Goal: Task Accomplishment & Management: Complete application form

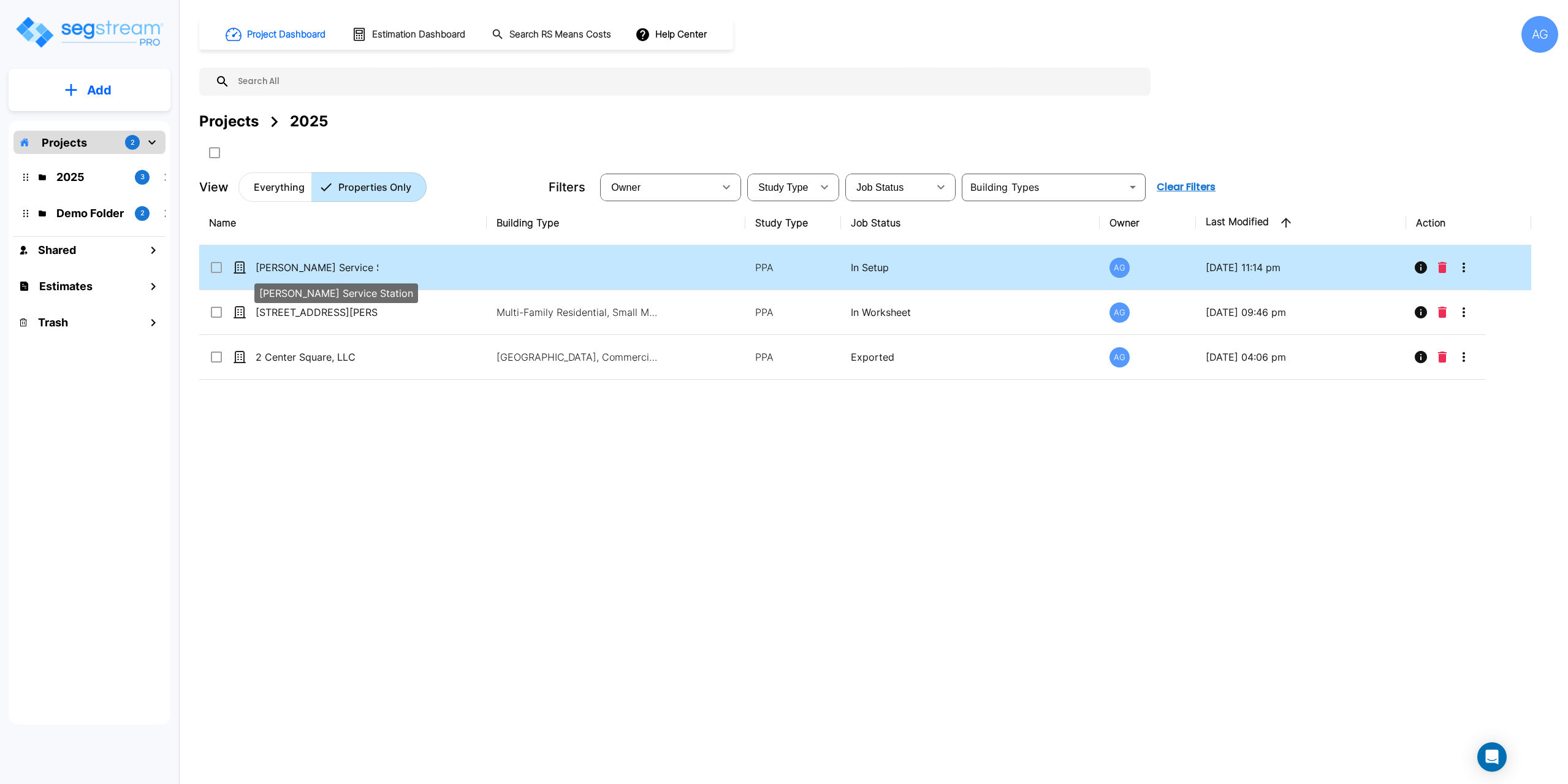
click at [322, 267] on p "[PERSON_NAME] Service Station" at bounding box center [316, 268] width 122 height 15
checkbox input "true"
click at [322, 267] on p "[PERSON_NAME] Service Station" at bounding box center [316, 268] width 122 height 15
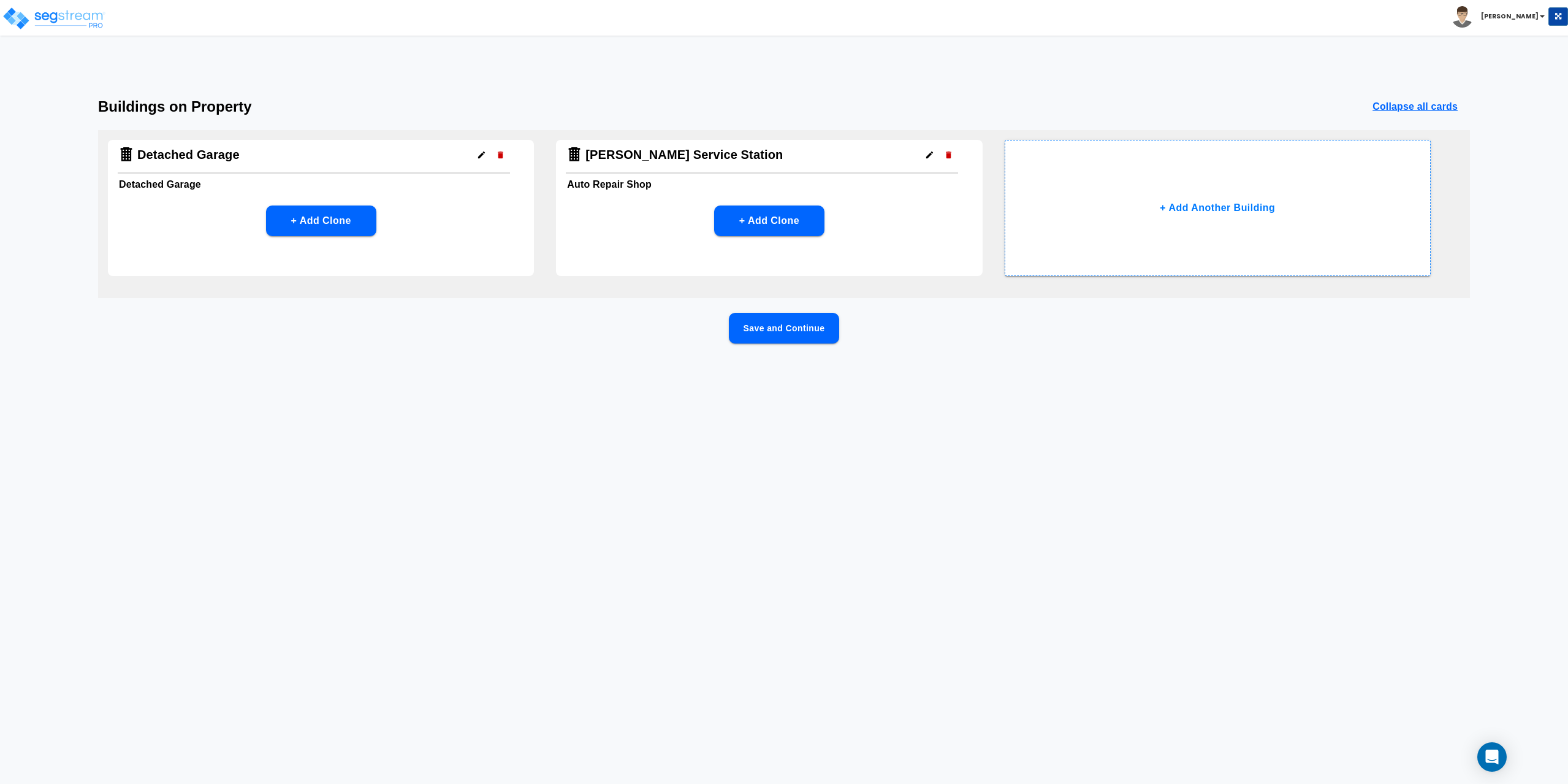
click at [783, 328] on button "Save and Continue" at bounding box center [784, 328] width 110 height 30
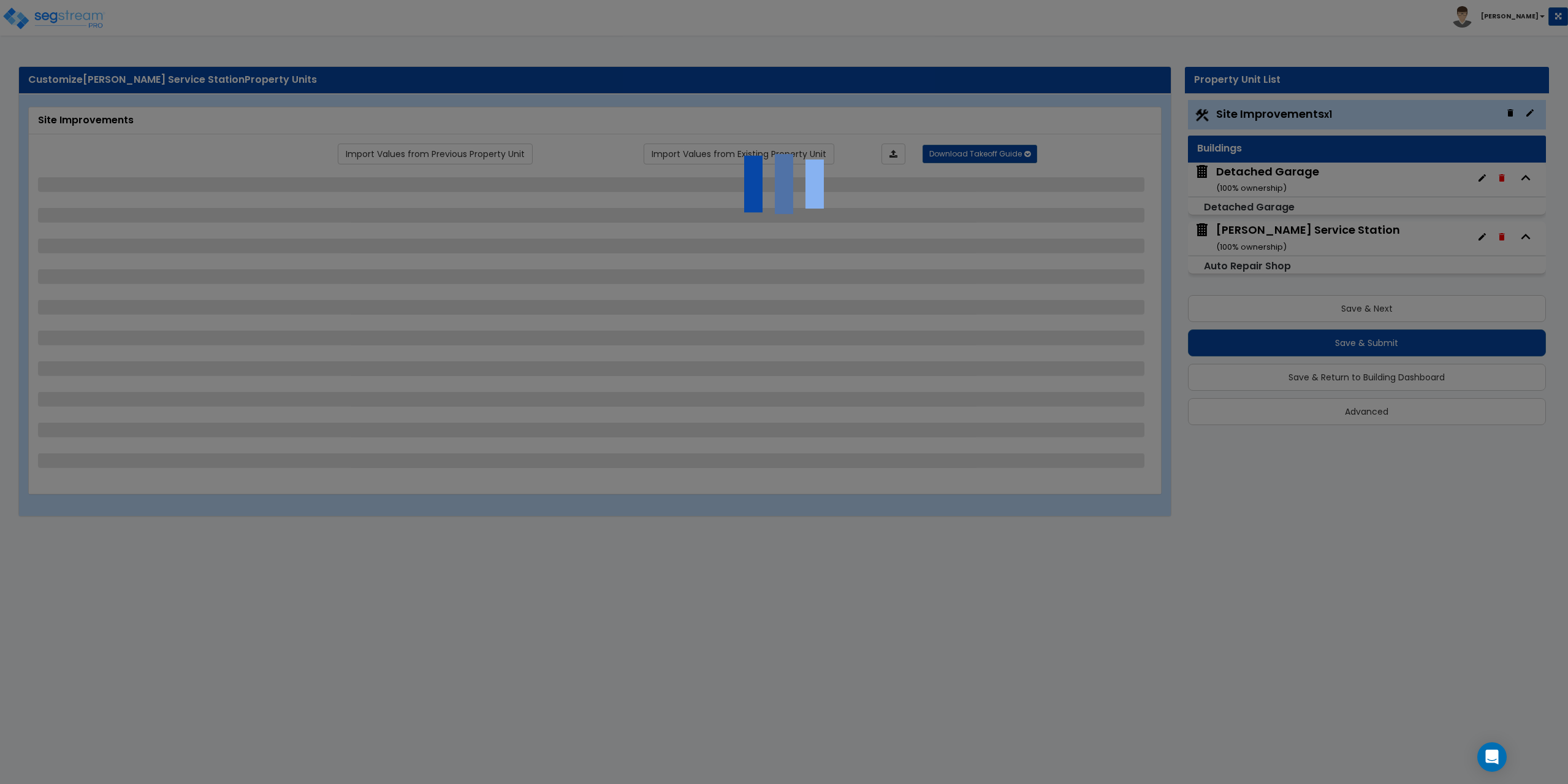
select select "2"
select select "1"
select select "2"
select select "1"
select select "2"
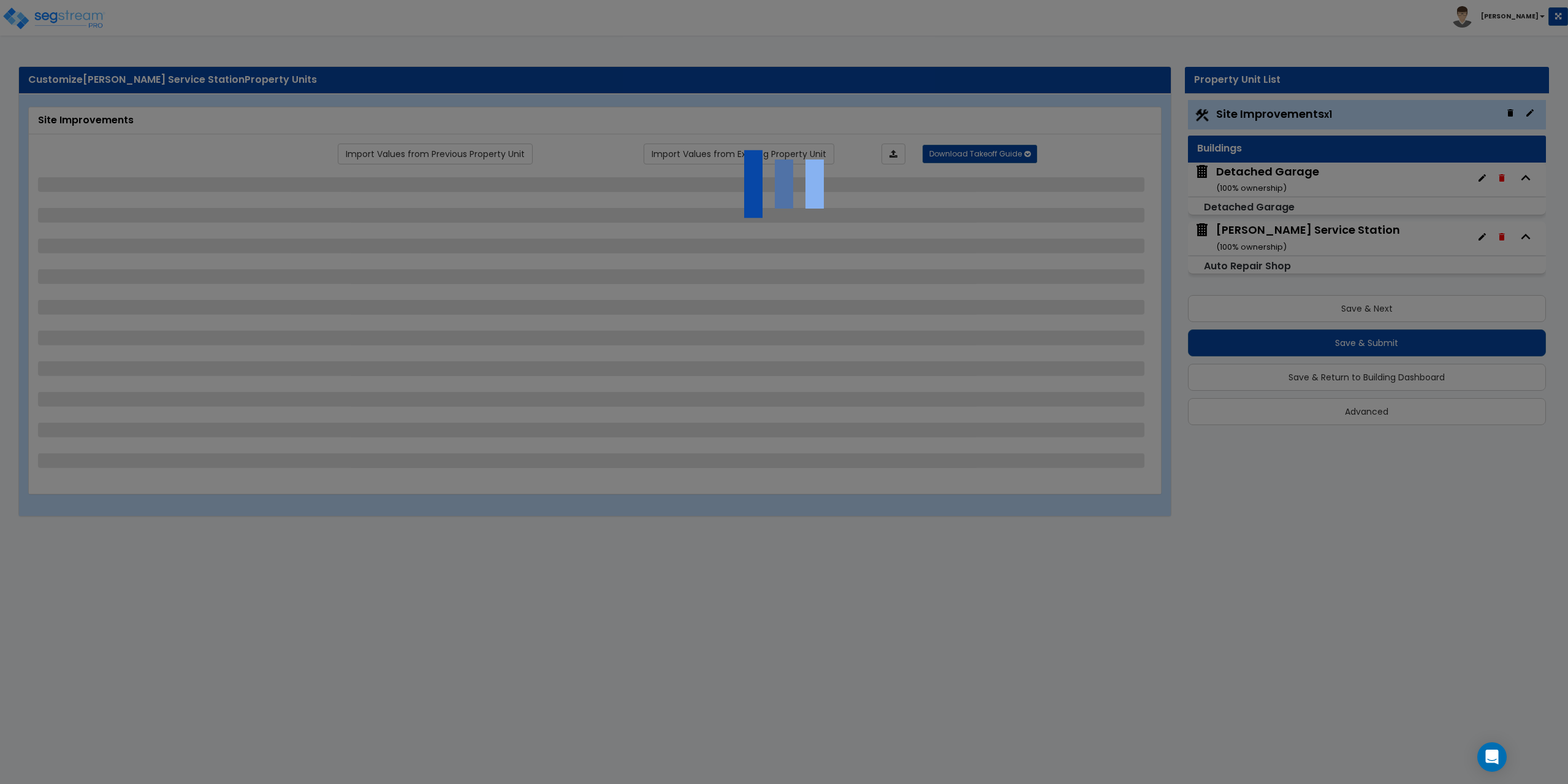
select select "1"
select select "4"
select select "1"
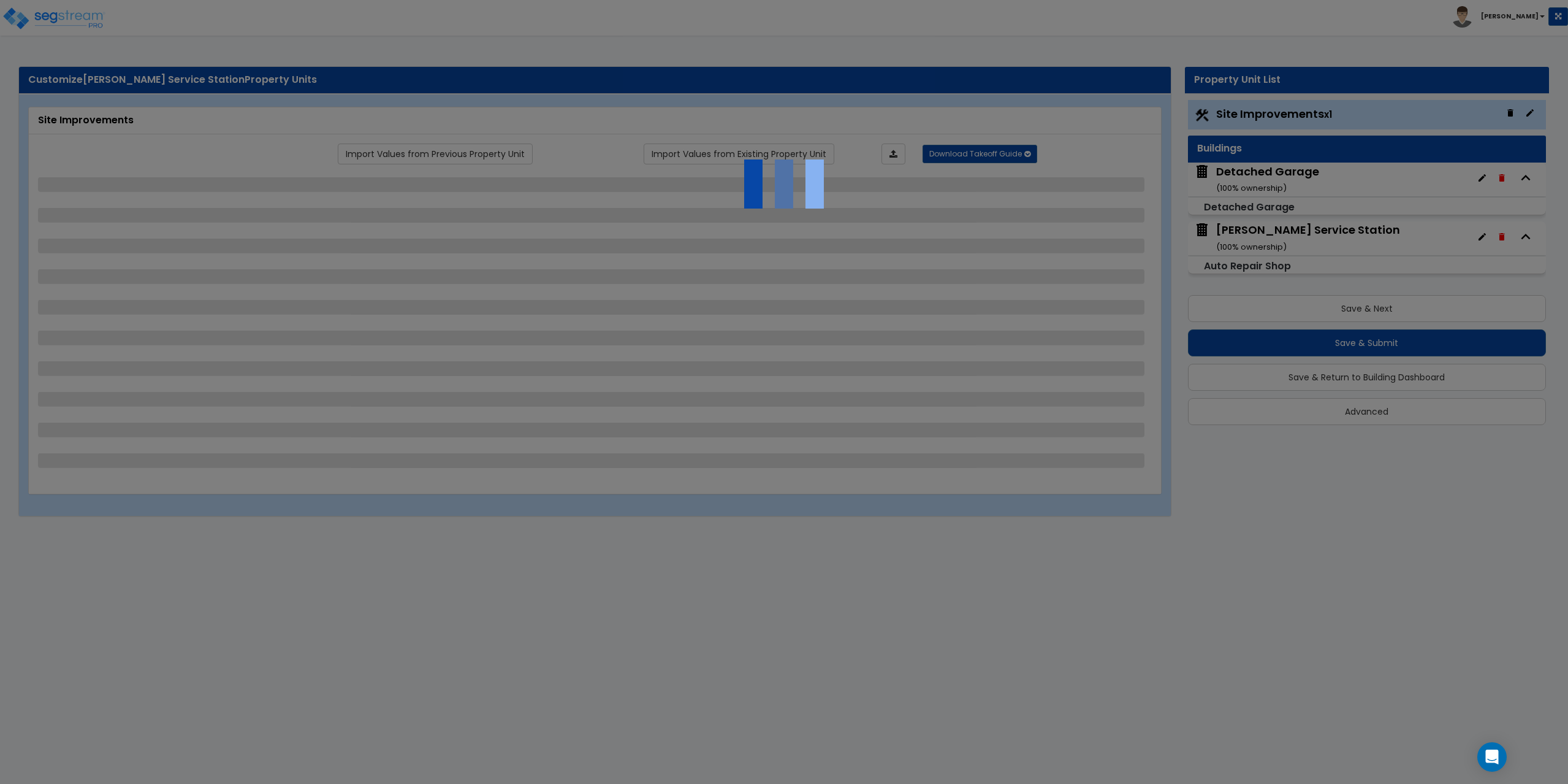
select select "1"
select select "5"
select select "1"
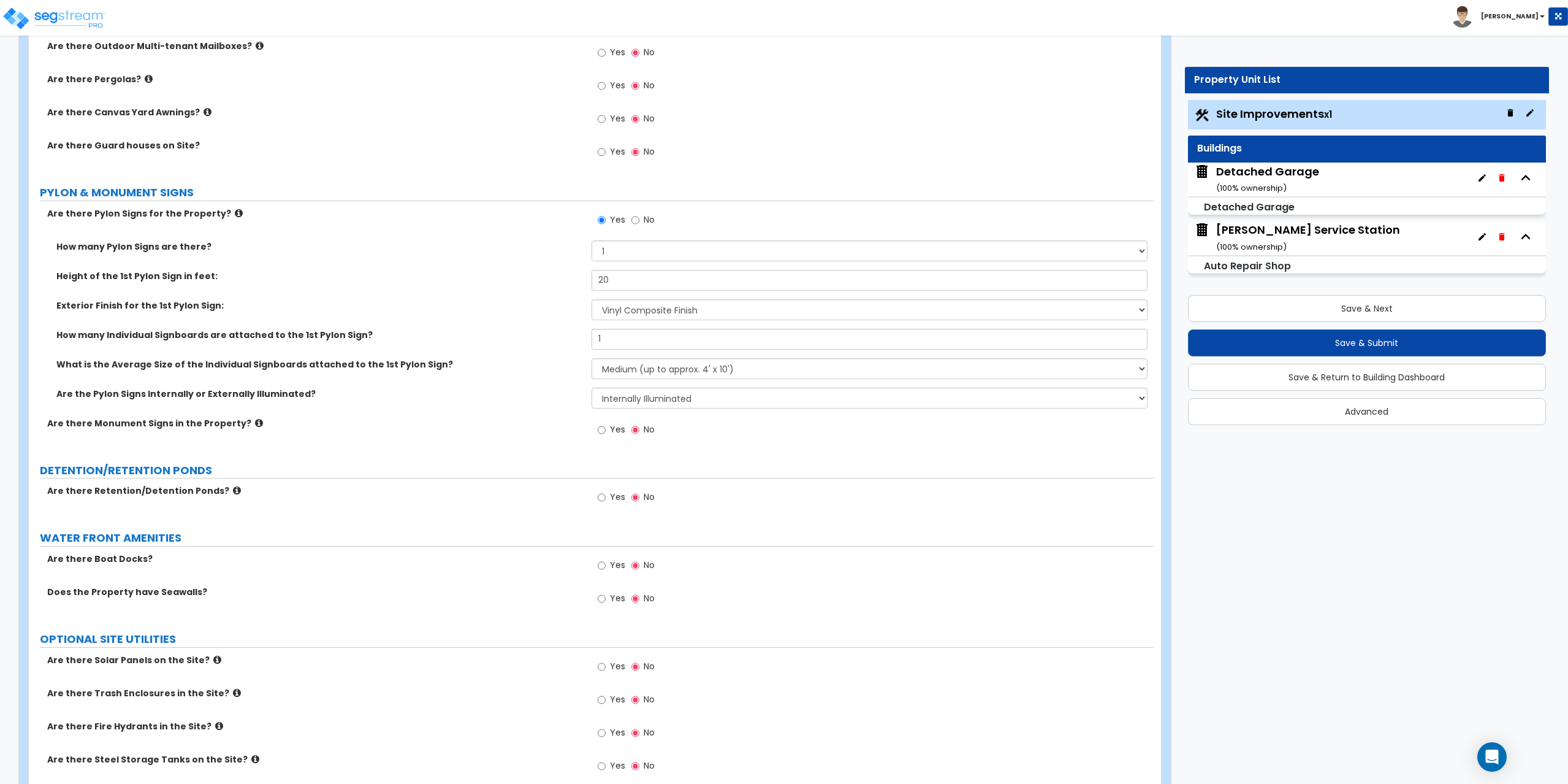
scroll to position [2698, 0]
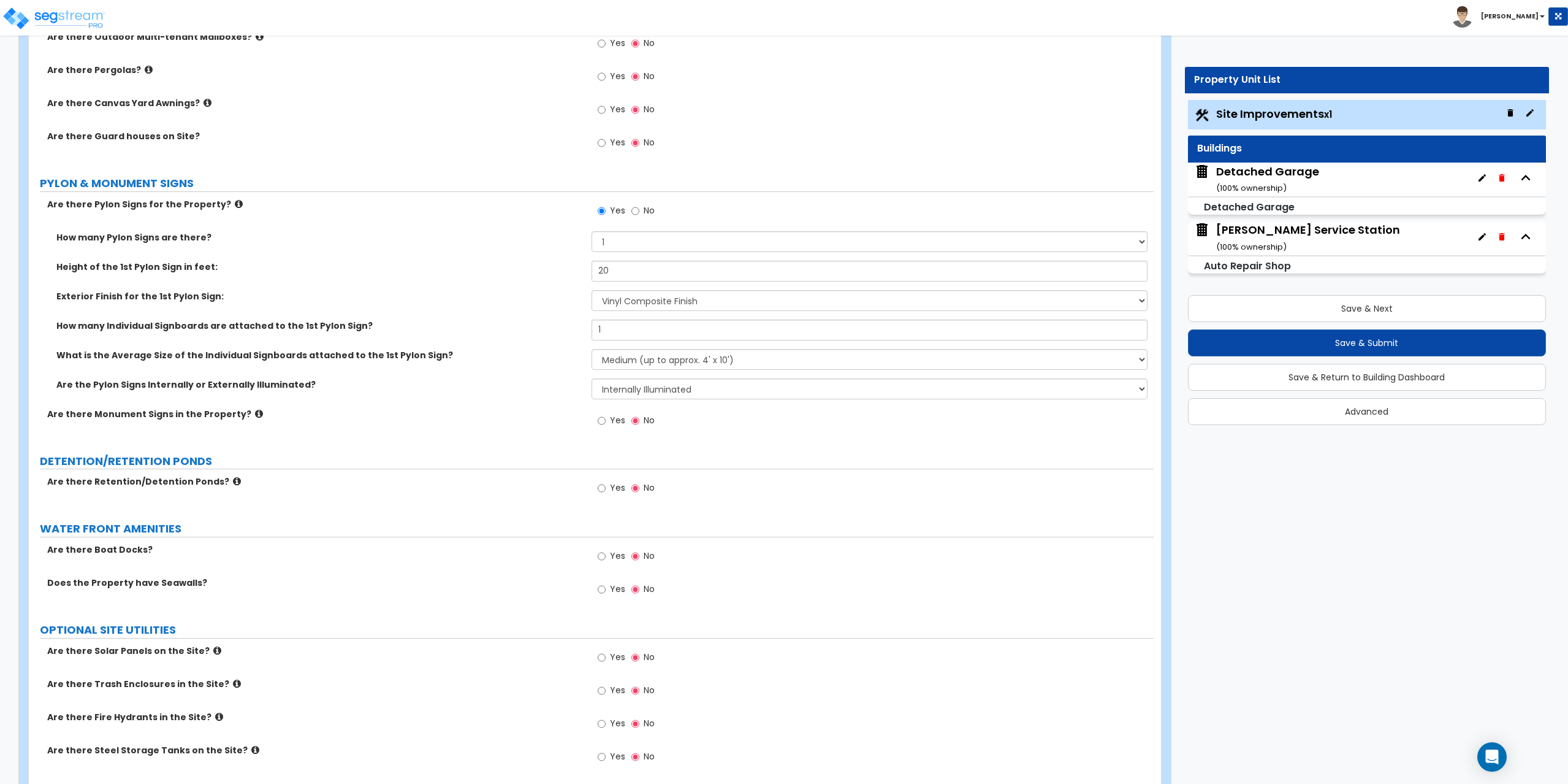
click at [1266, 232] on div "Dressel's Service Station ( 100 % ownership)" at bounding box center [1308, 237] width 184 height 31
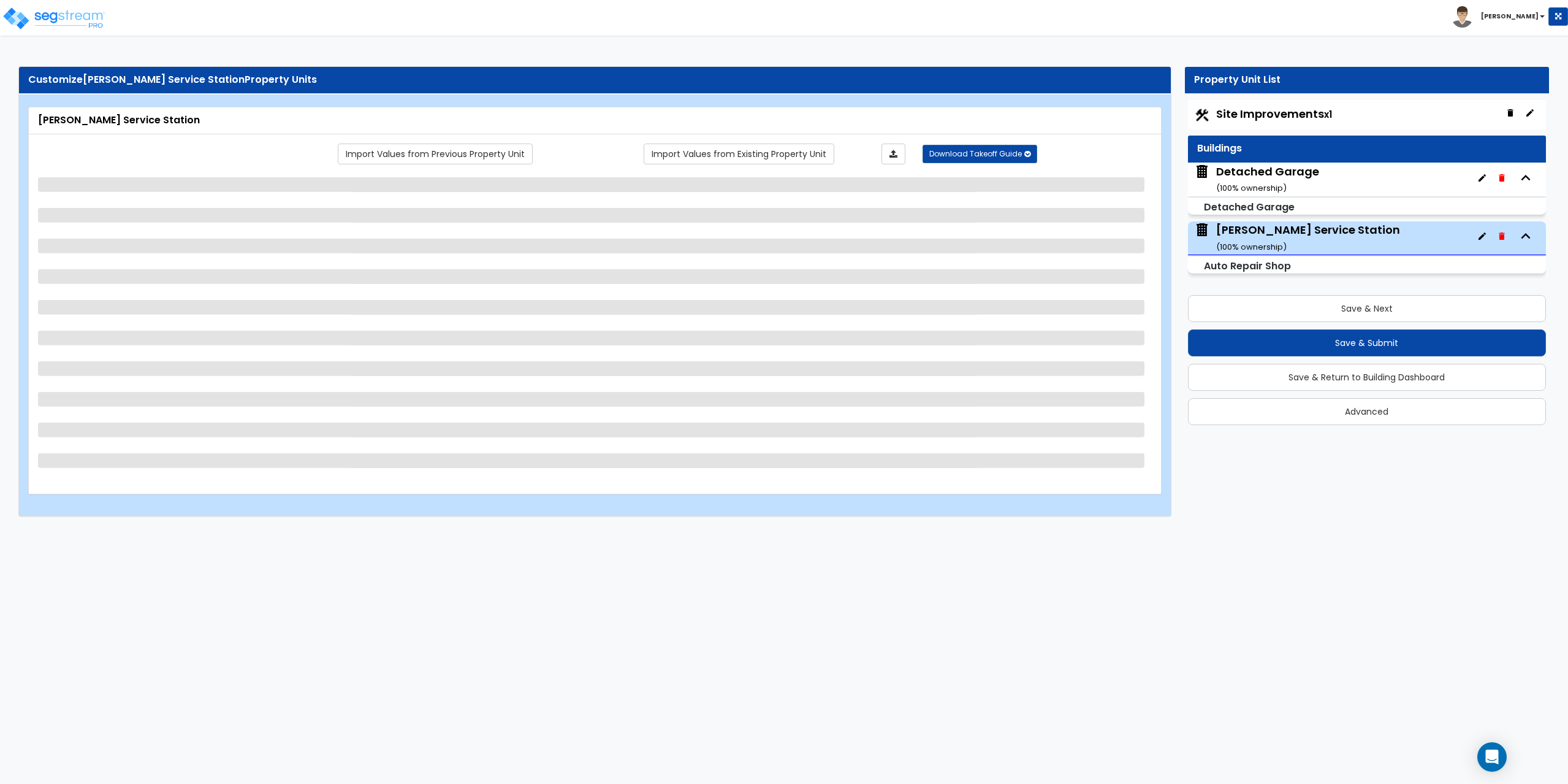
scroll to position [0, 0]
select select "5"
select select "1"
select select "3"
select select "1"
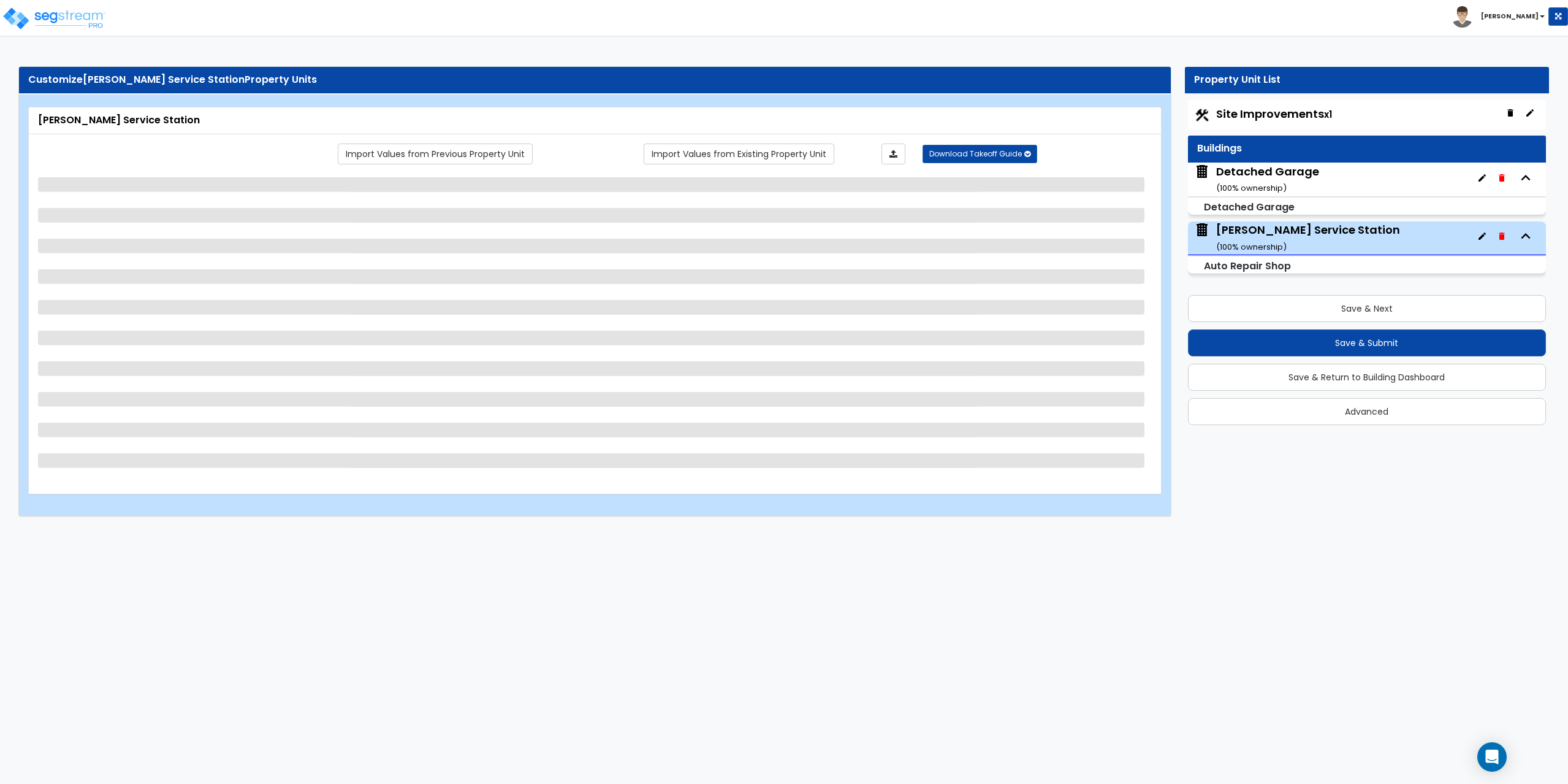
select select "1"
select select "2"
select select "1"
select select "2"
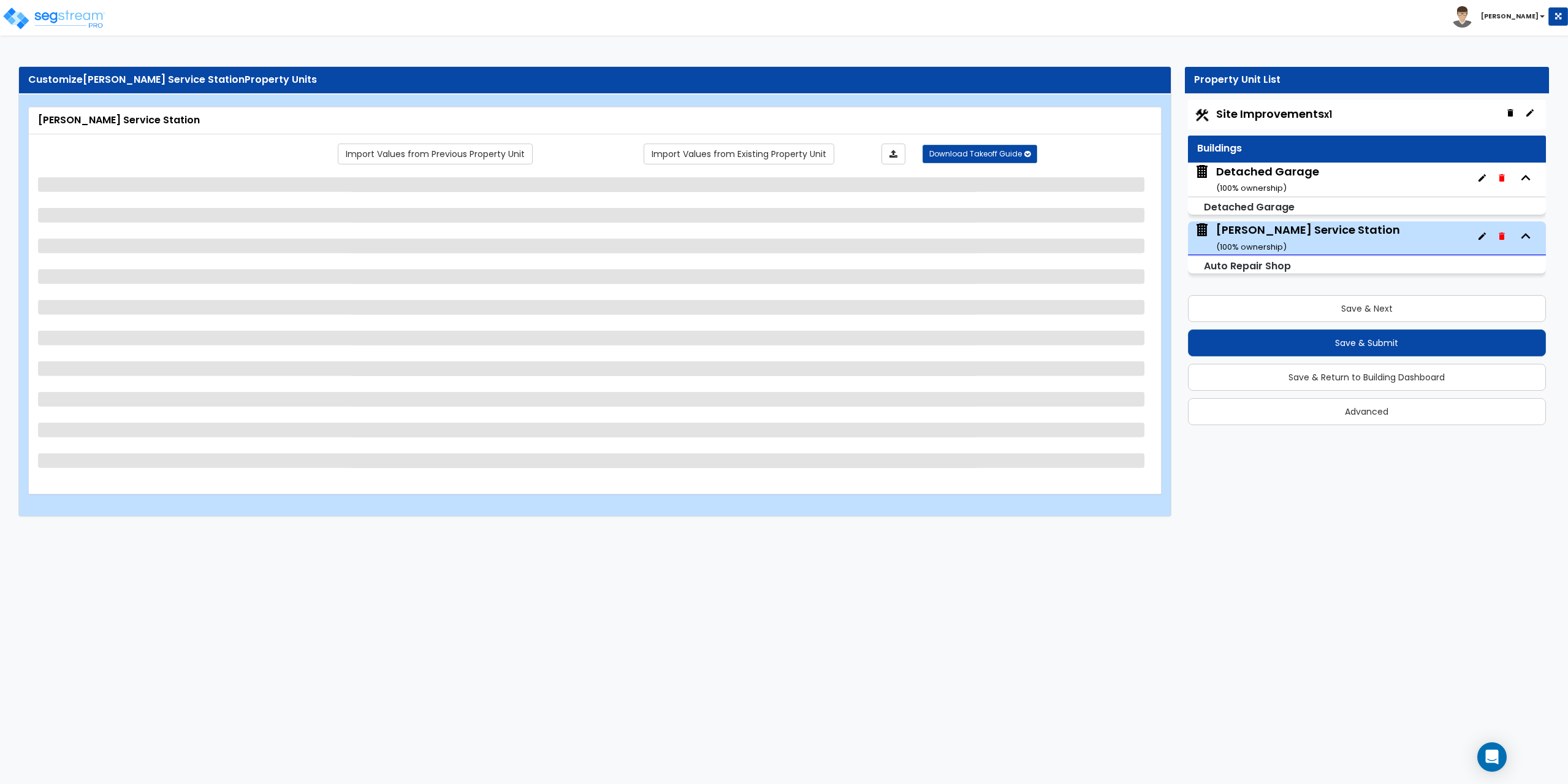
select select "2"
select select "7"
select select "1"
select select "3"
select select "2"
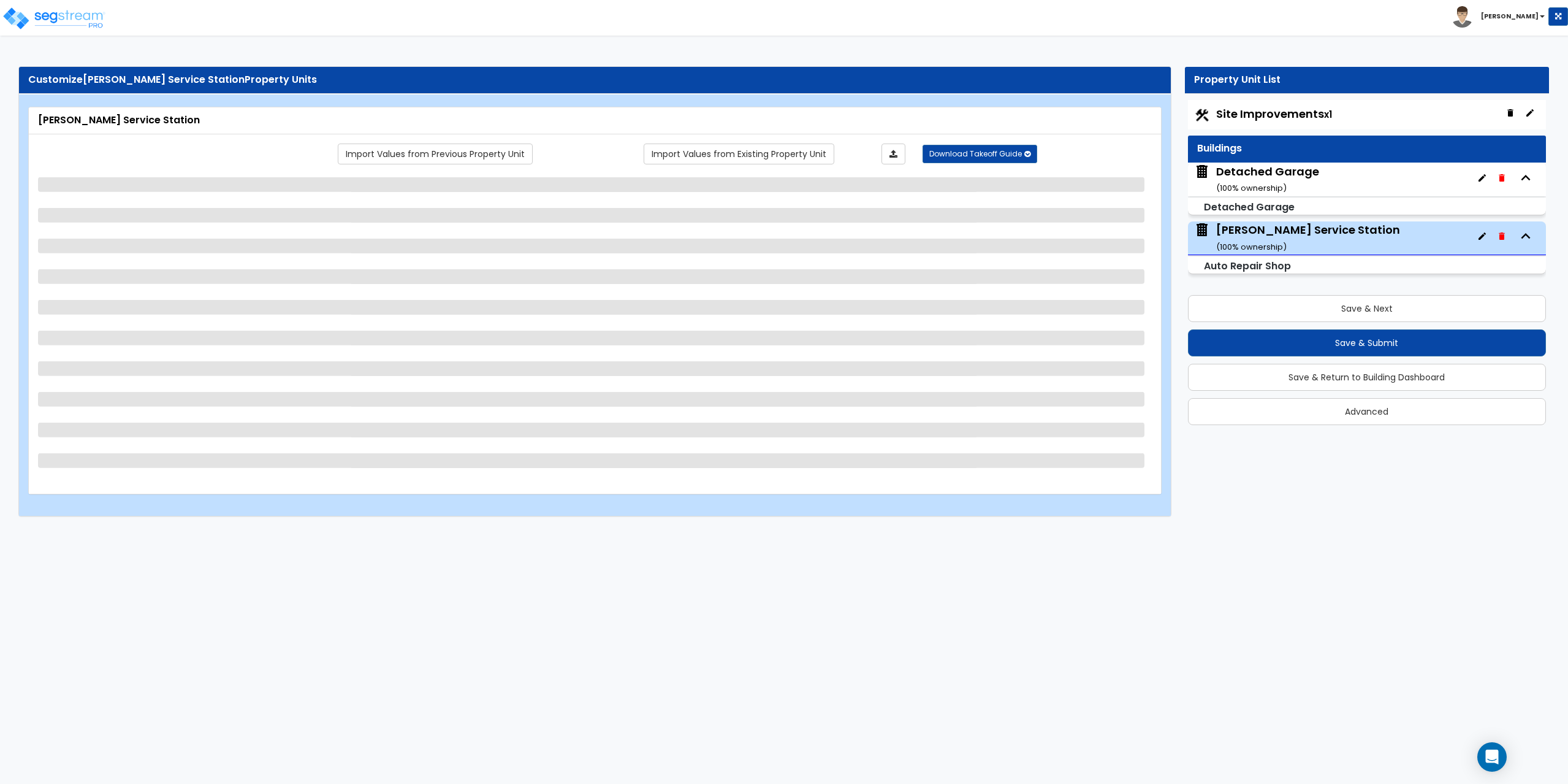
select select "1"
select select "2"
select select "1"
select select "2"
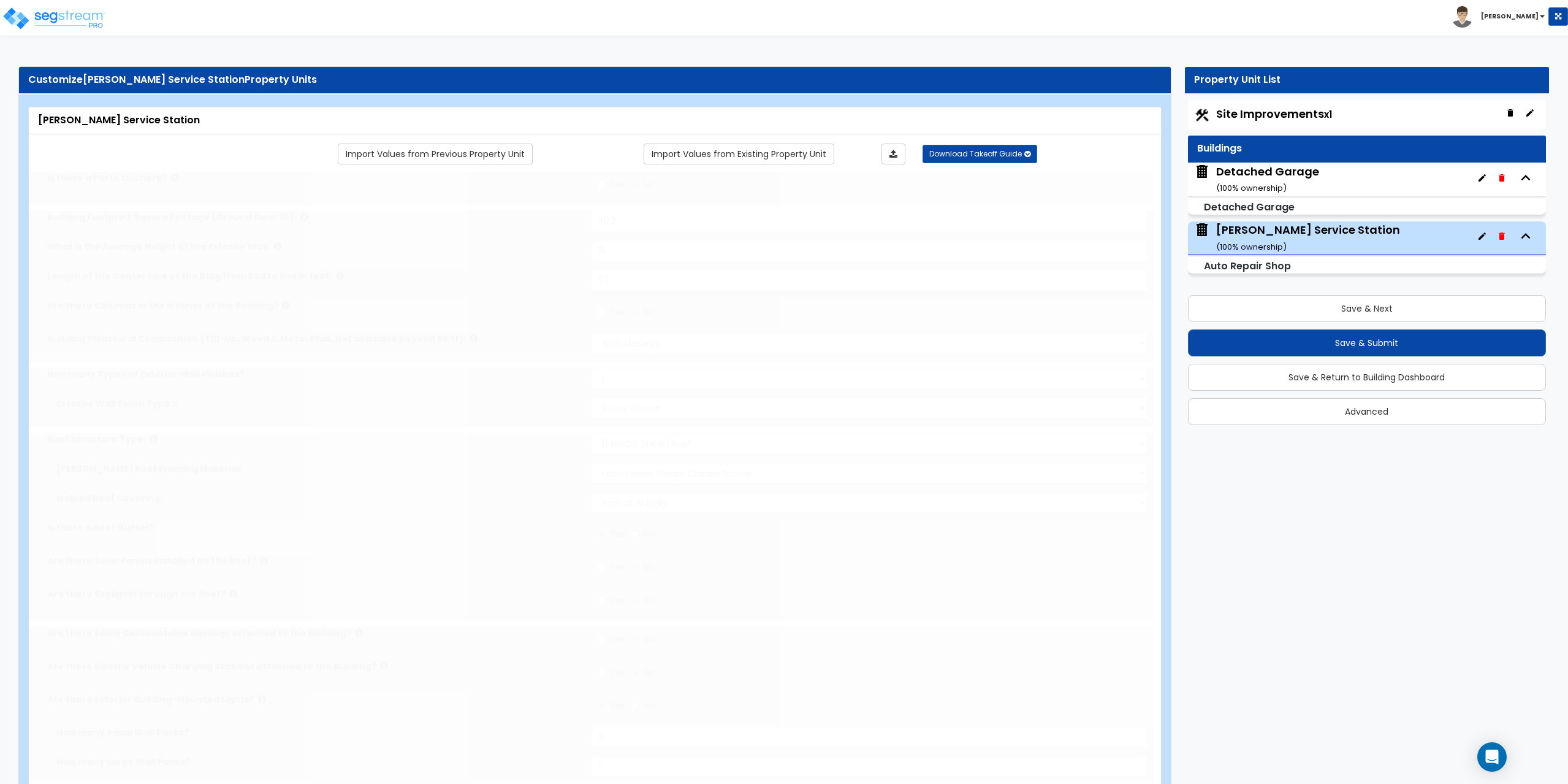
radio input "true"
select select "2"
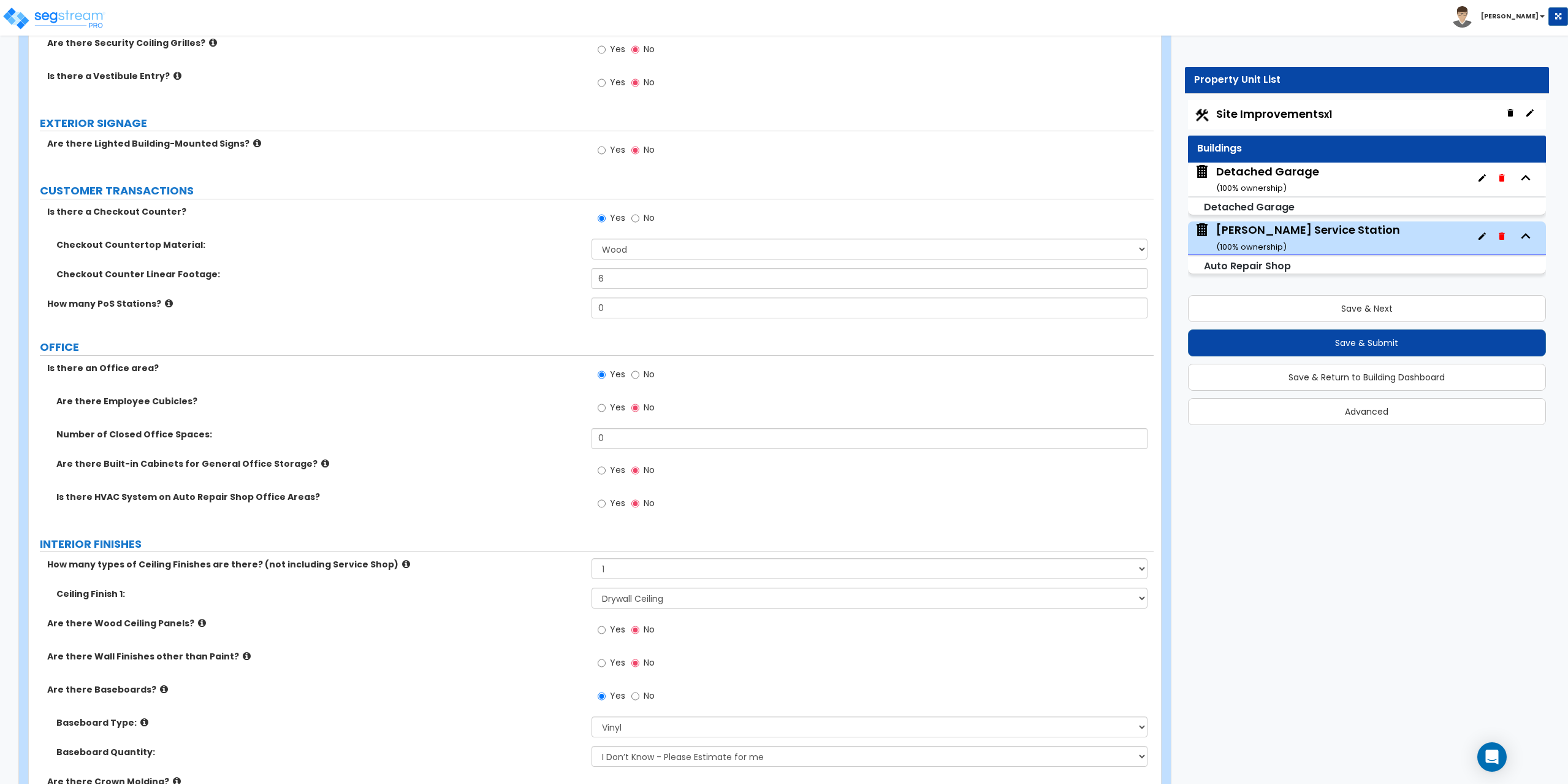
scroll to position [1781, 0]
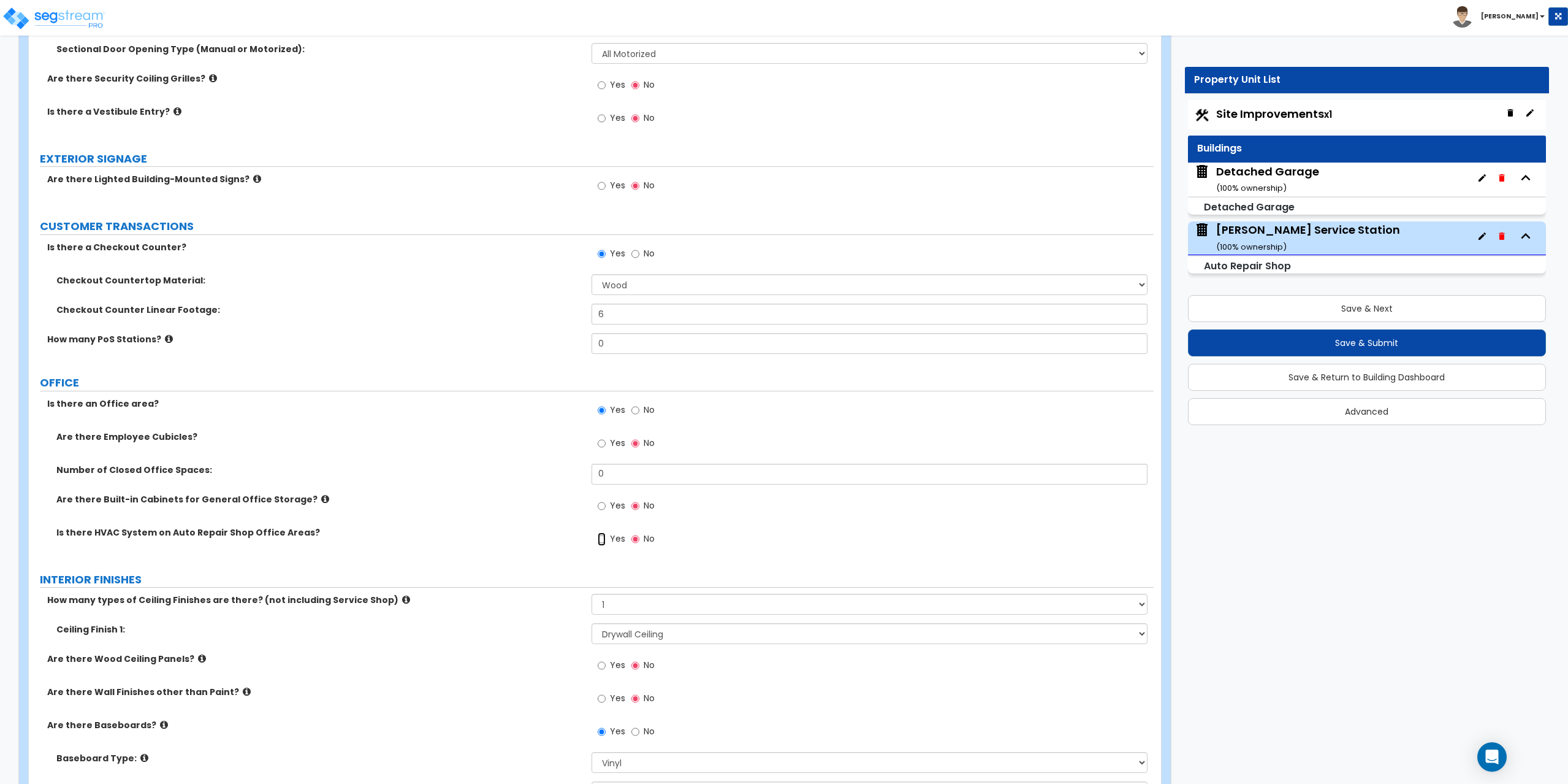
click at [602, 539] on input "Yes" at bounding box center [601, 539] width 8 height 13
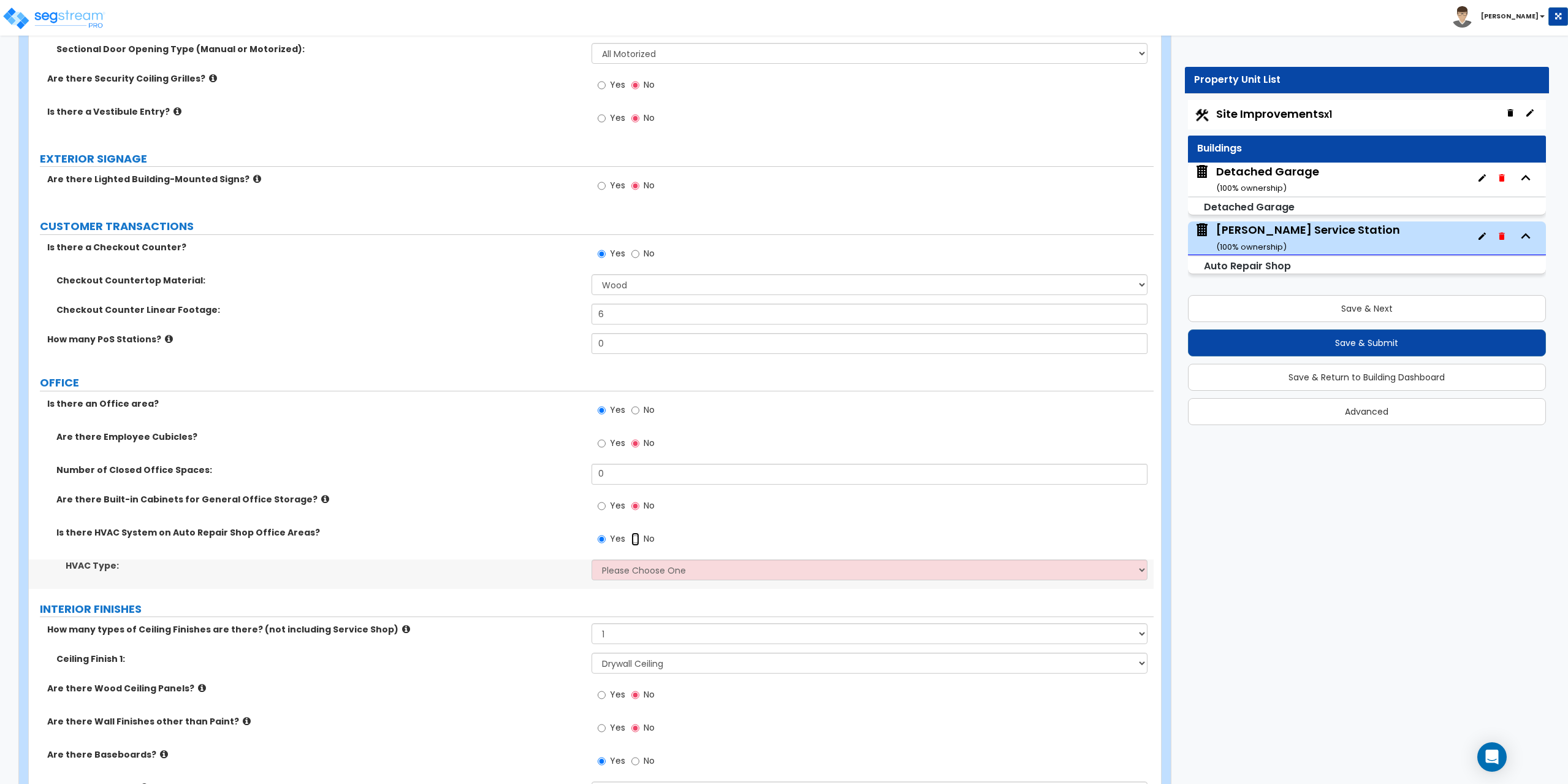
click at [633, 541] on input "No" at bounding box center [635, 539] width 8 height 13
radio input "false"
radio input "true"
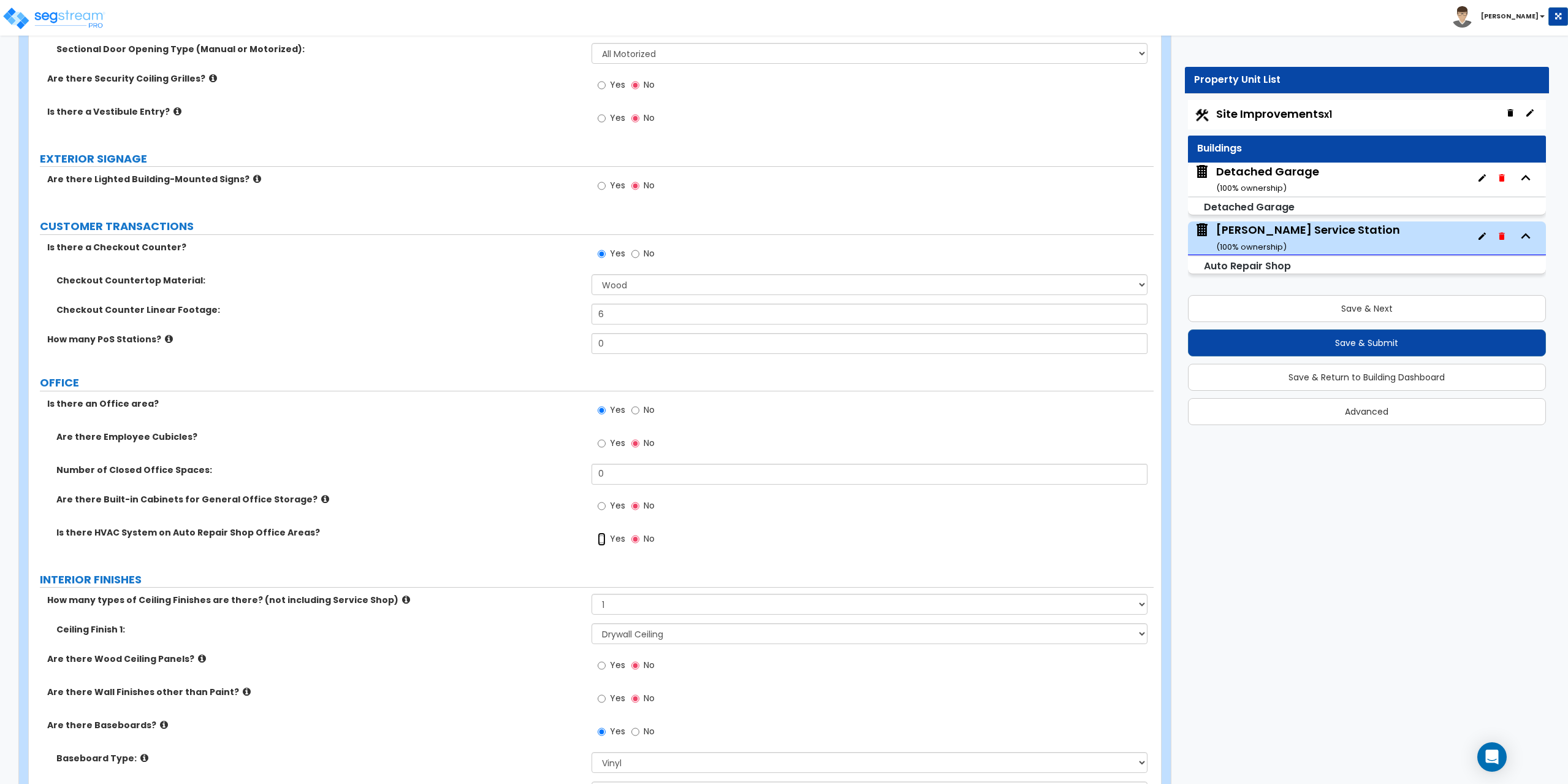
click at [605, 537] on input "Yes" at bounding box center [601, 539] width 8 height 13
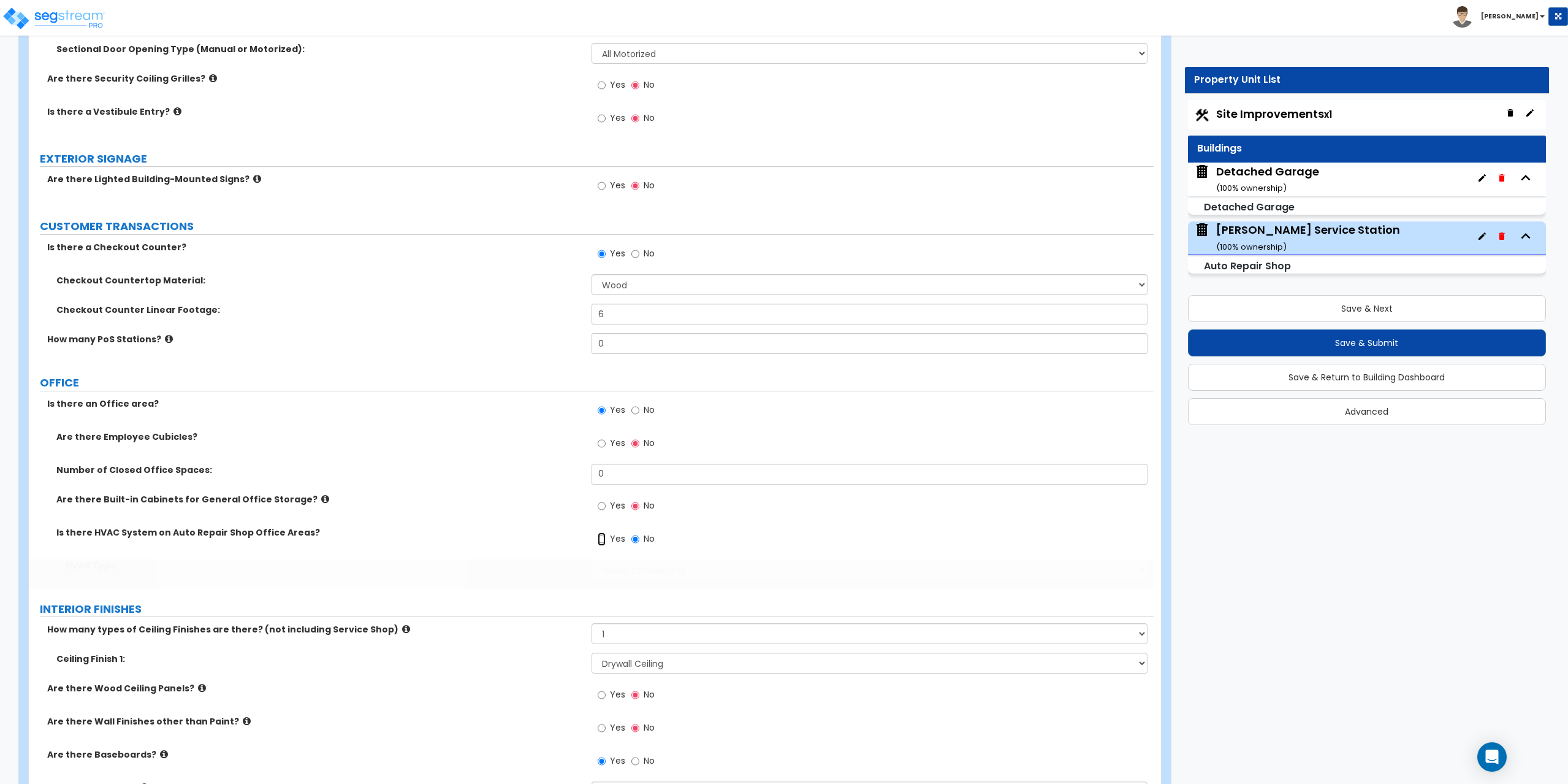
radio input "true"
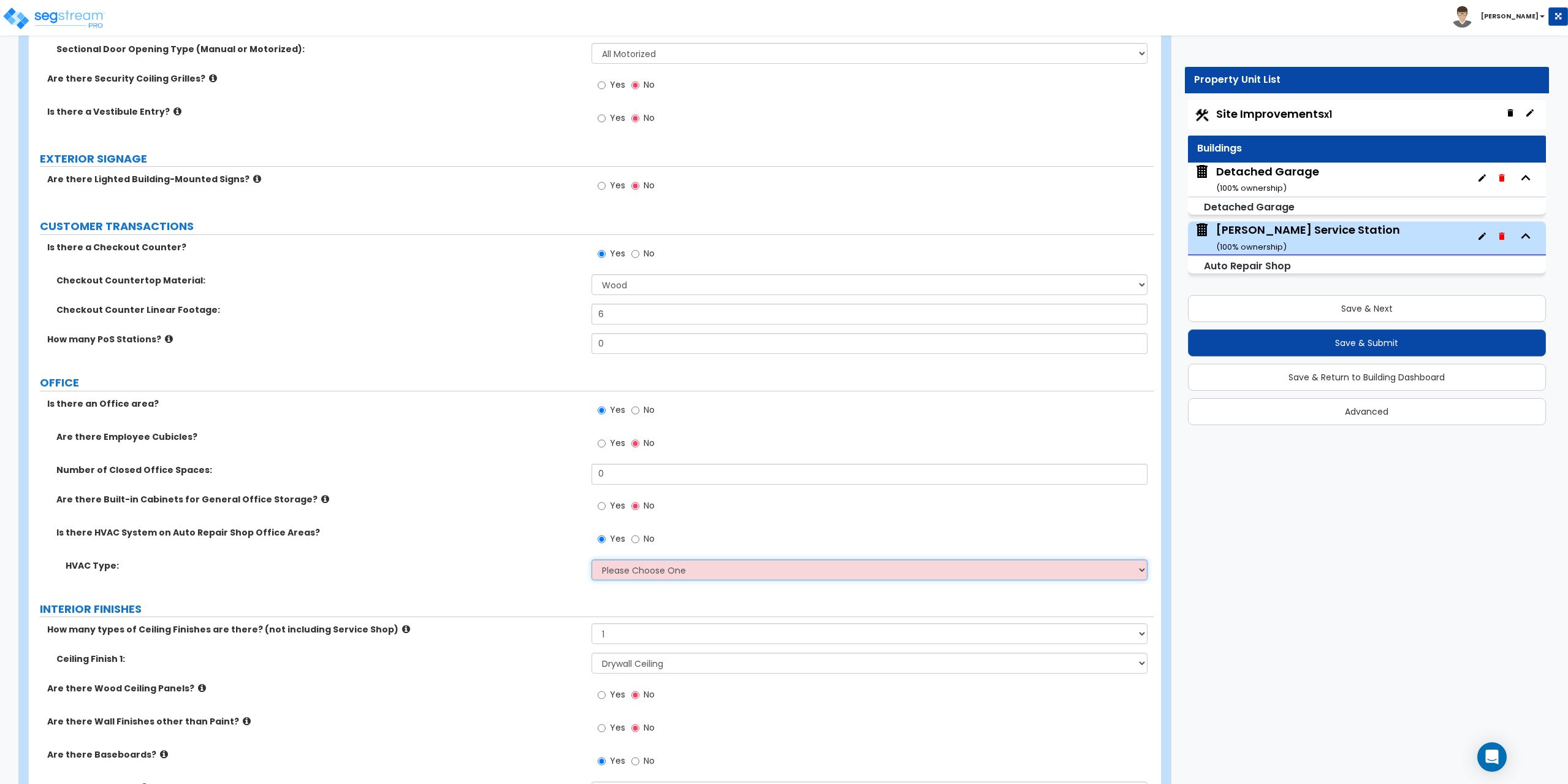
click at [651, 573] on select "Please Choose One Split System Rooftop Unit" at bounding box center [870, 569] width 556 height 21
select select "1"
click at [592, 559] on select "Please Choose One Split System Rooftop Unit" at bounding box center [870, 569] width 556 height 21
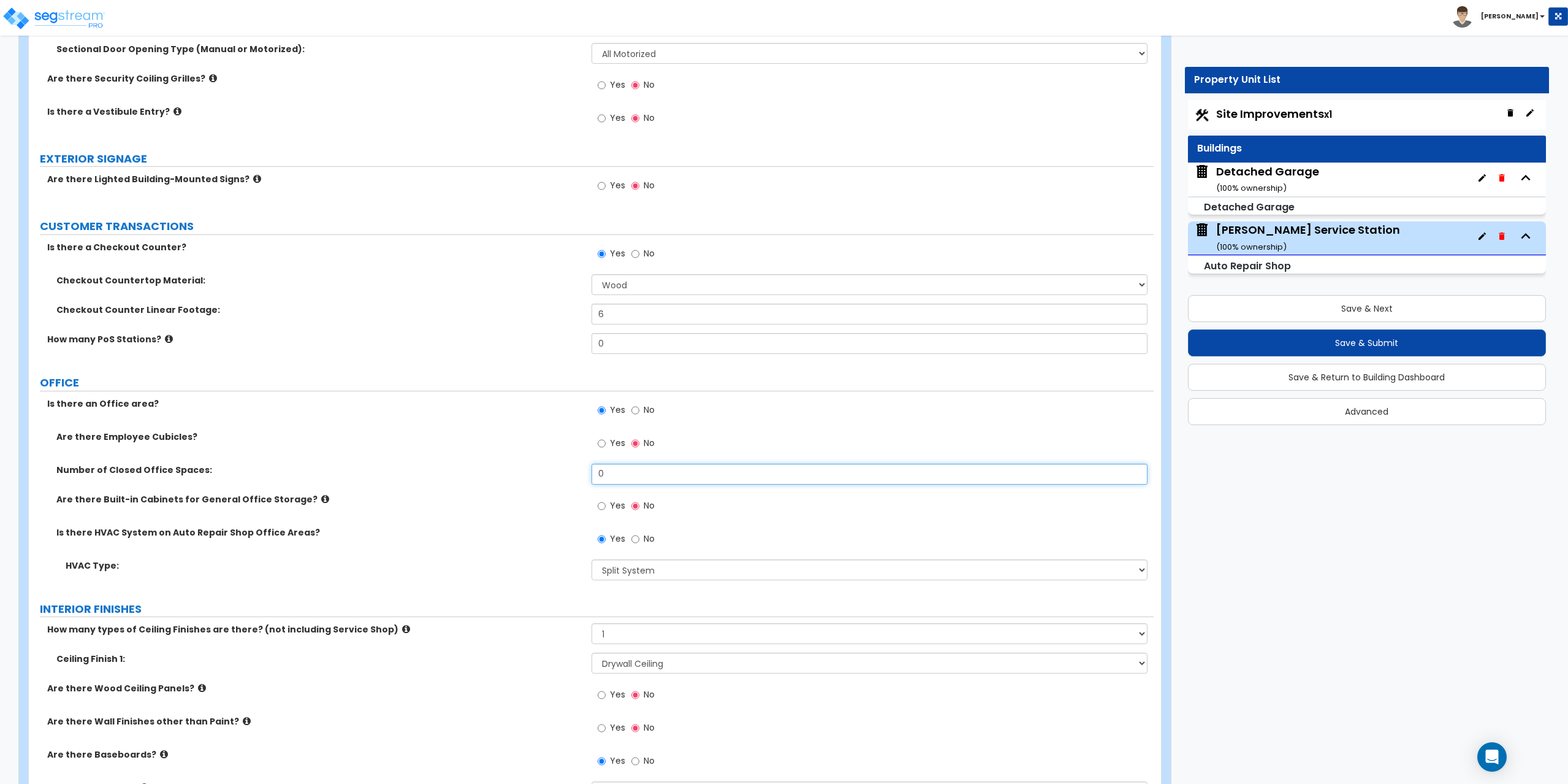
drag, startPoint x: 611, startPoint y: 471, endPoint x: 566, endPoint y: 464, distance: 45.5
click at [566, 464] on div "Number of Closed Office Spaces: 0" at bounding box center [591, 479] width 1125 height 30
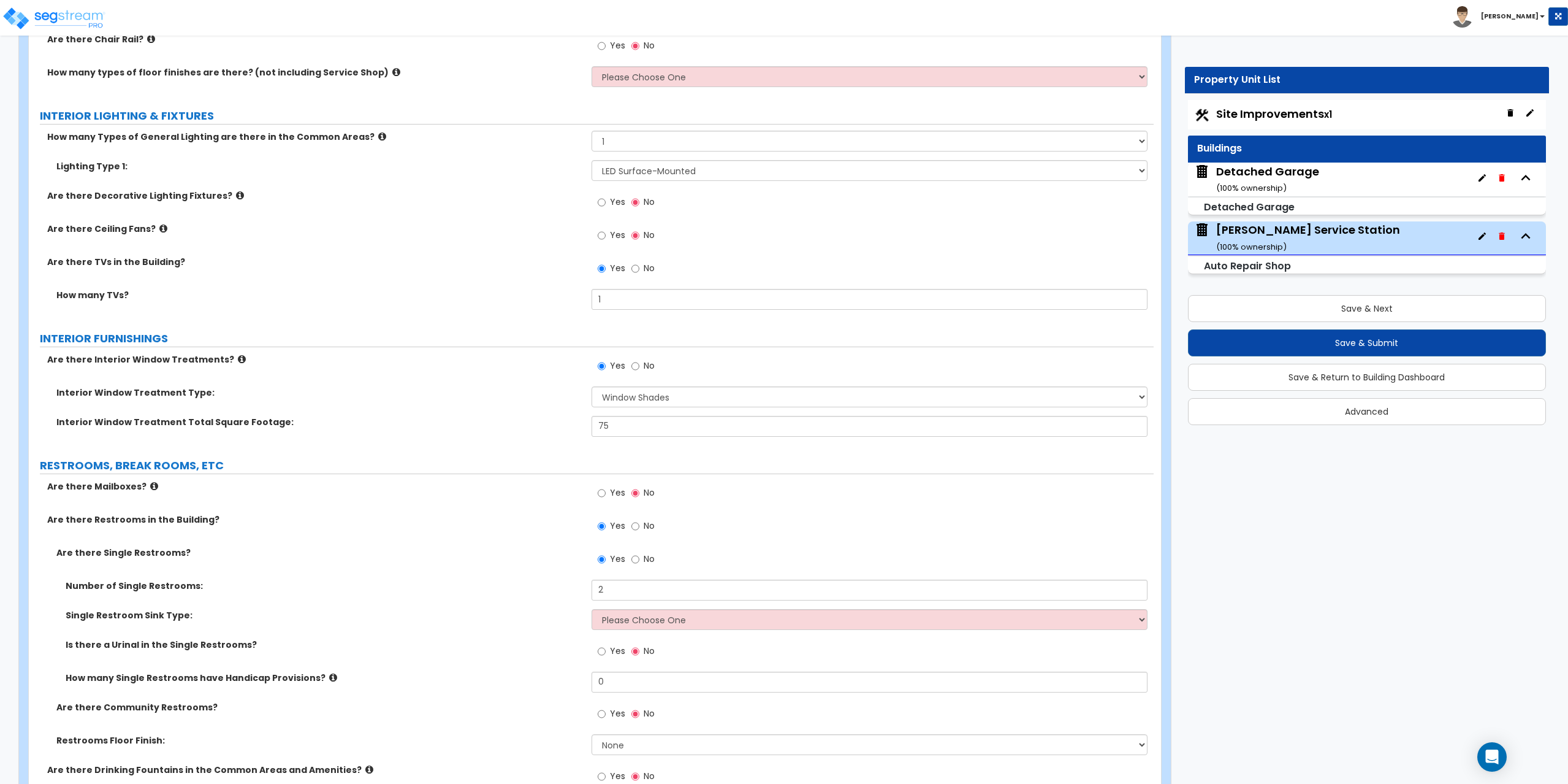
scroll to position [2640, 0]
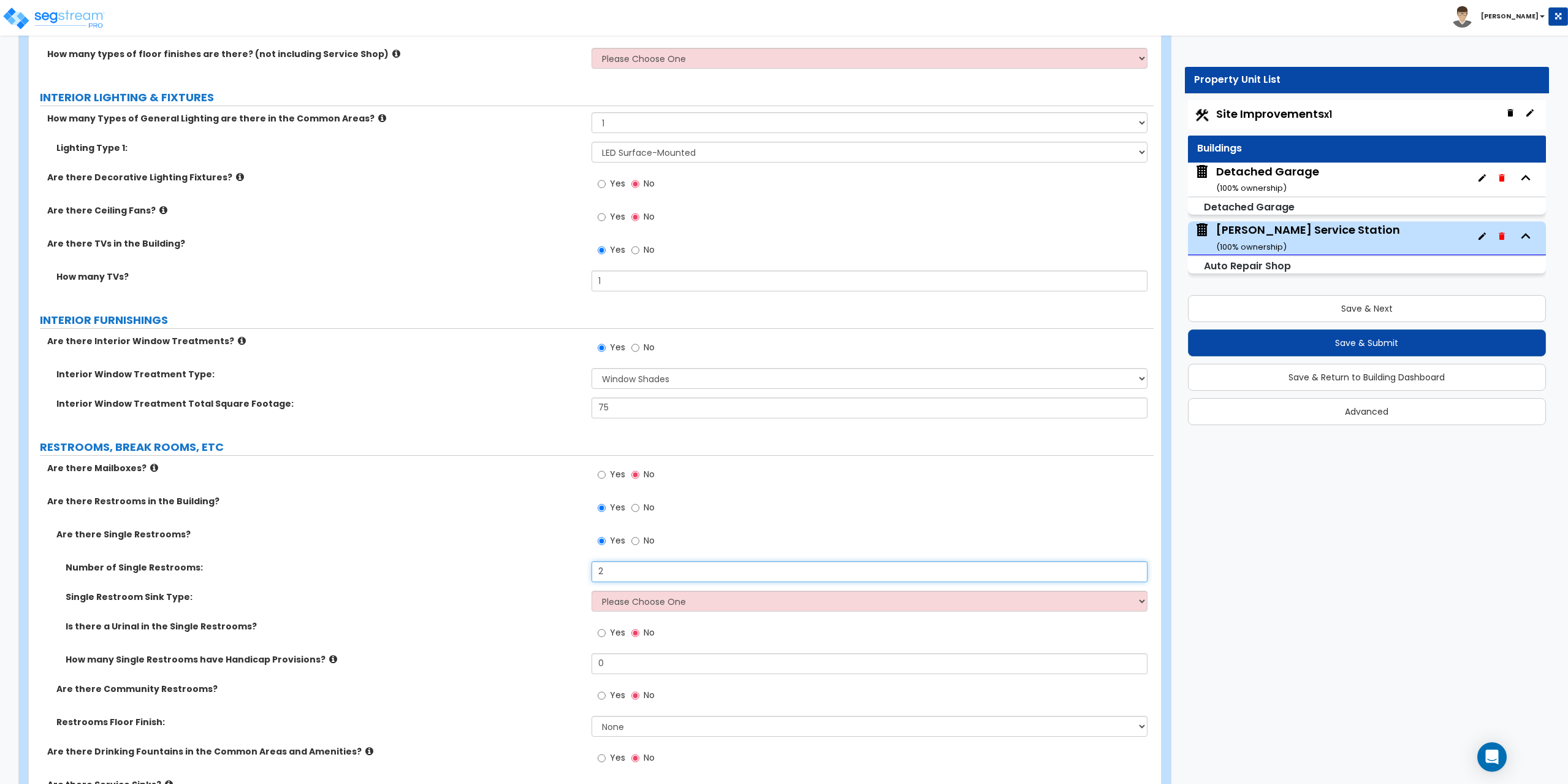
drag, startPoint x: 636, startPoint y: 568, endPoint x: 599, endPoint y: 566, distance: 37.1
click at [599, 566] on input "2" at bounding box center [870, 571] width 556 height 21
click at [620, 570] on input "2" at bounding box center [870, 571] width 556 height 21
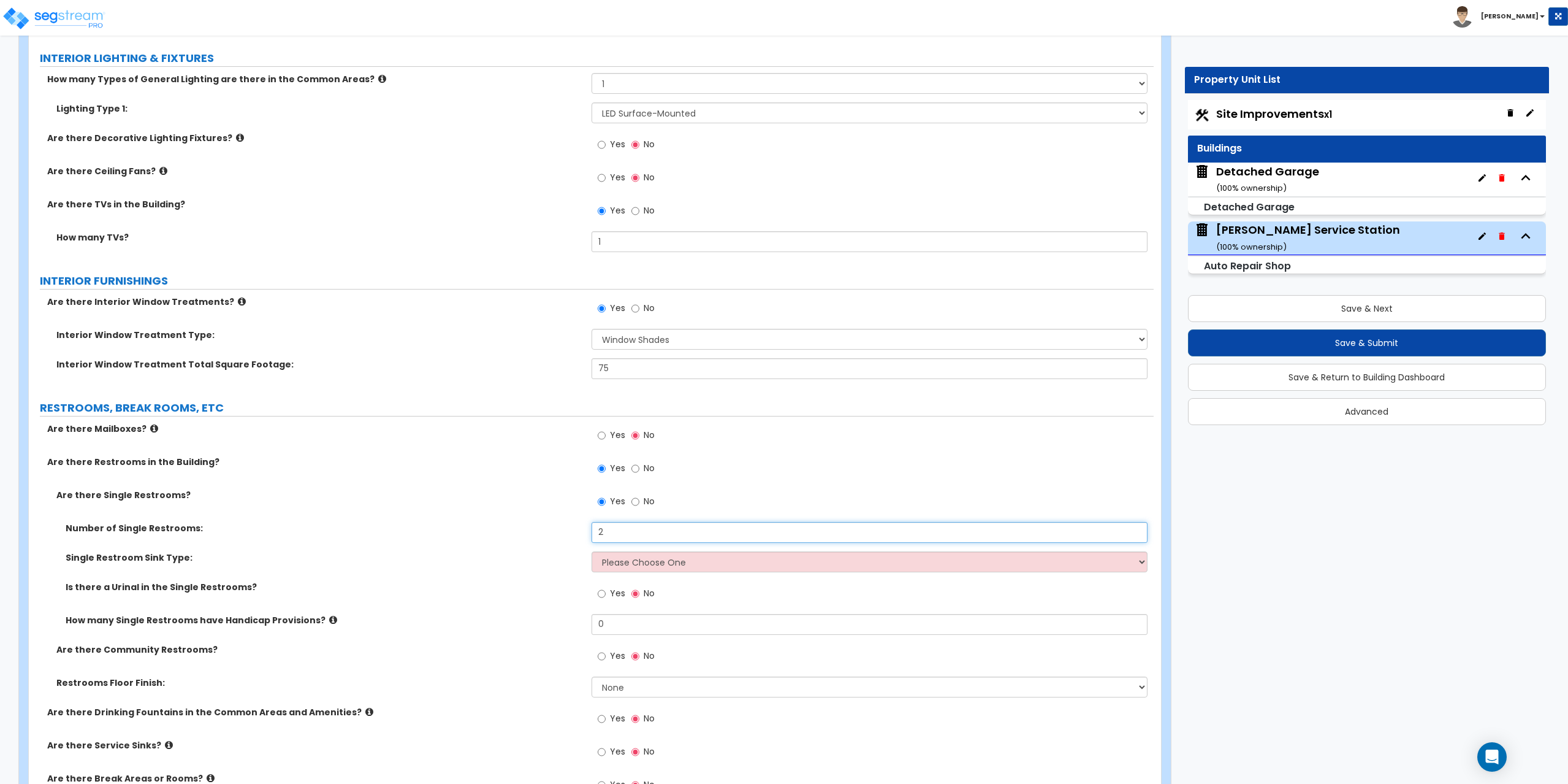
scroll to position [2701, 0]
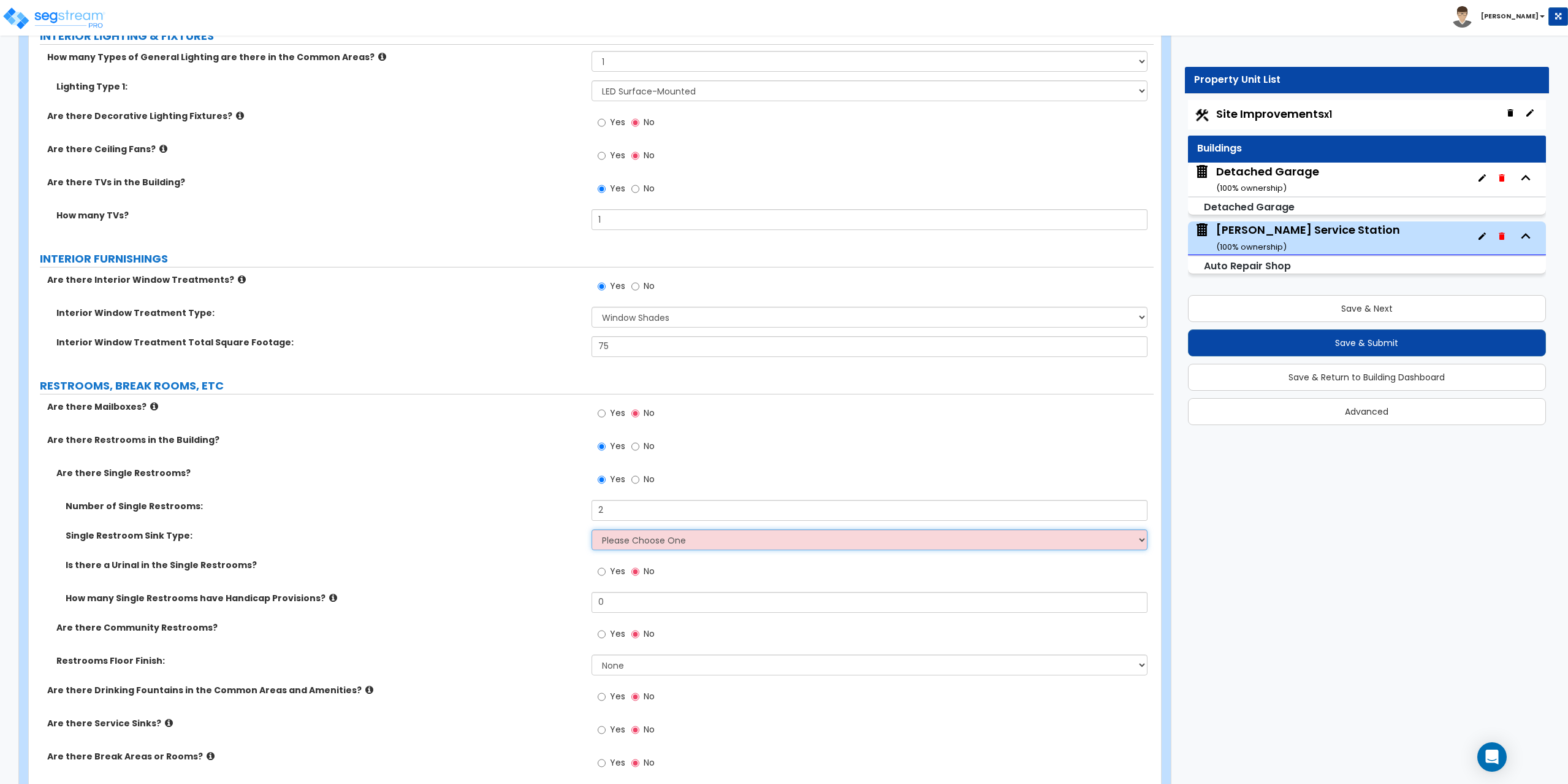
click at [619, 539] on select "Please Choose One Wall-mounted Vanity-mounted" at bounding box center [870, 539] width 556 height 21
select select "1"
click at [592, 530] on select "Please Choose One Wall-mounted Vanity-mounted" at bounding box center [870, 539] width 556 height 21
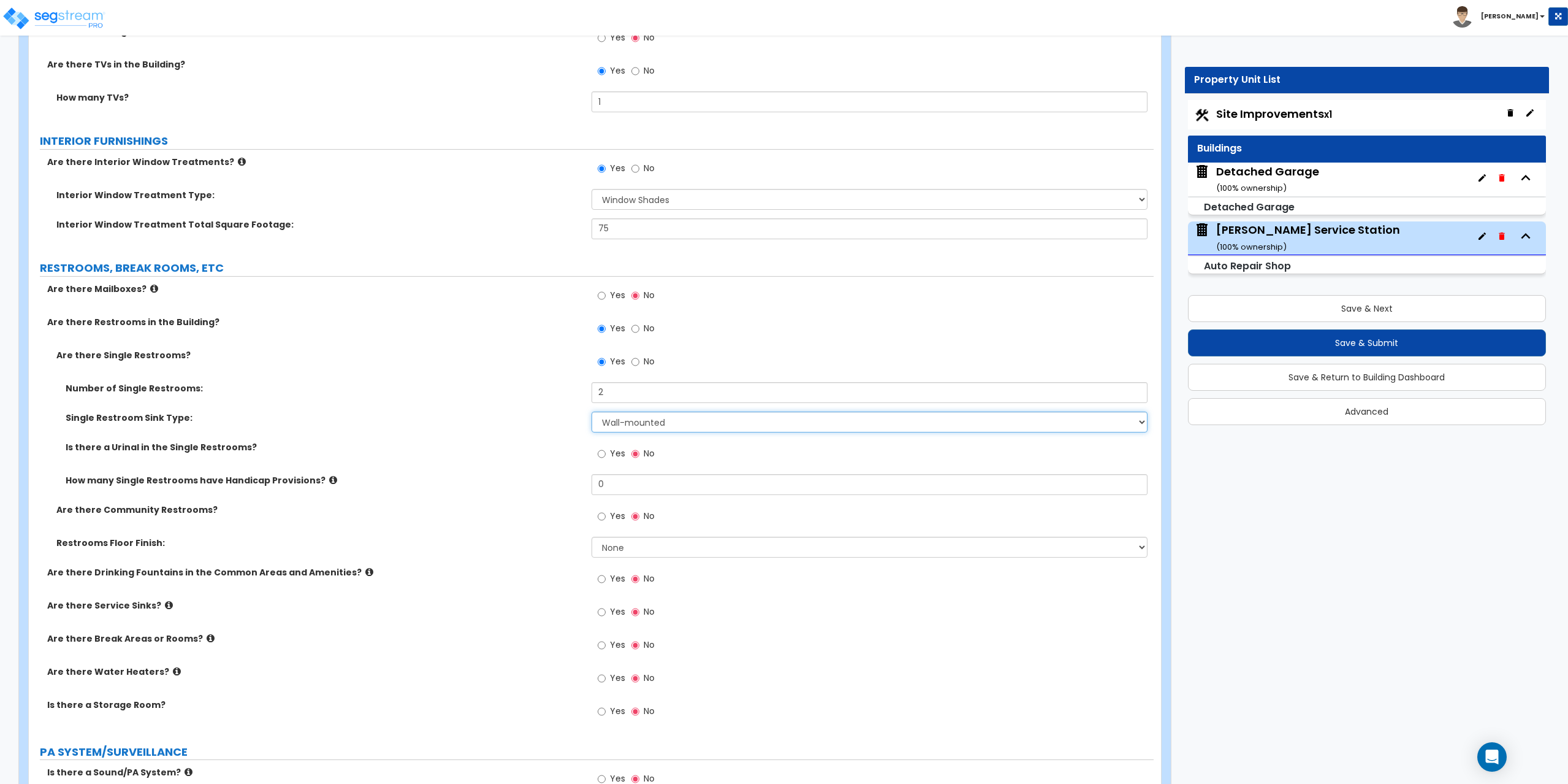
scroll to position [2824, 0]
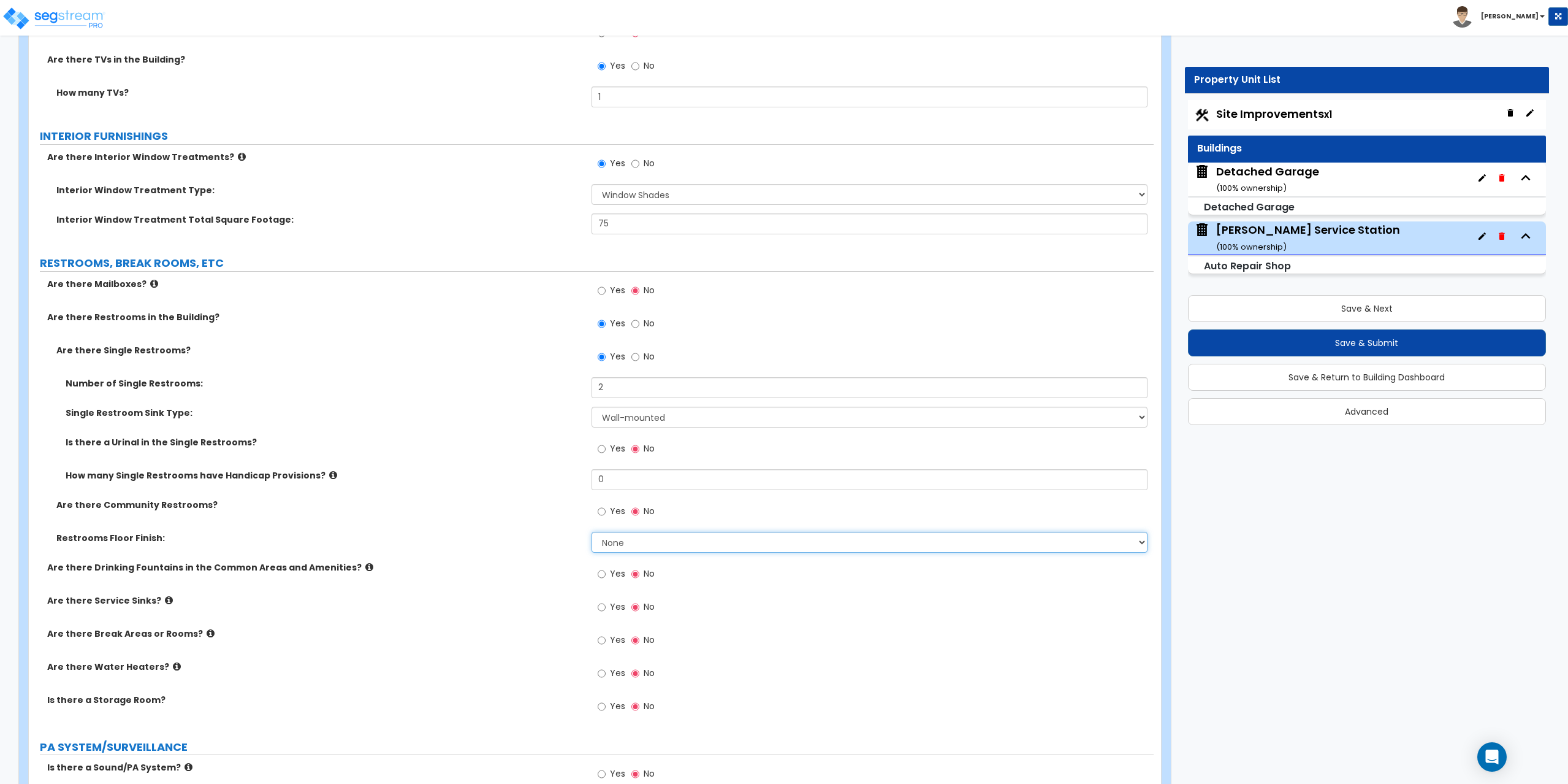
click at [627, 540] on select "None Tile Flooring Resilient Laminate Flooring VCT Flooring Sheet Vinyl Flooring" at bounding box center [870, 542] width 556 height 21
select select "2"
click at [592, 532] on select "None Tile Flooring Resilient Laminate Flooring VCT Flooring Sheet Vinyl Flooring" at bounding box center [870, 542] width 556 height 21
click at [605, 641] on input "Yes" at bounding box center [601, 640] width 8 height 13
radio input "true"
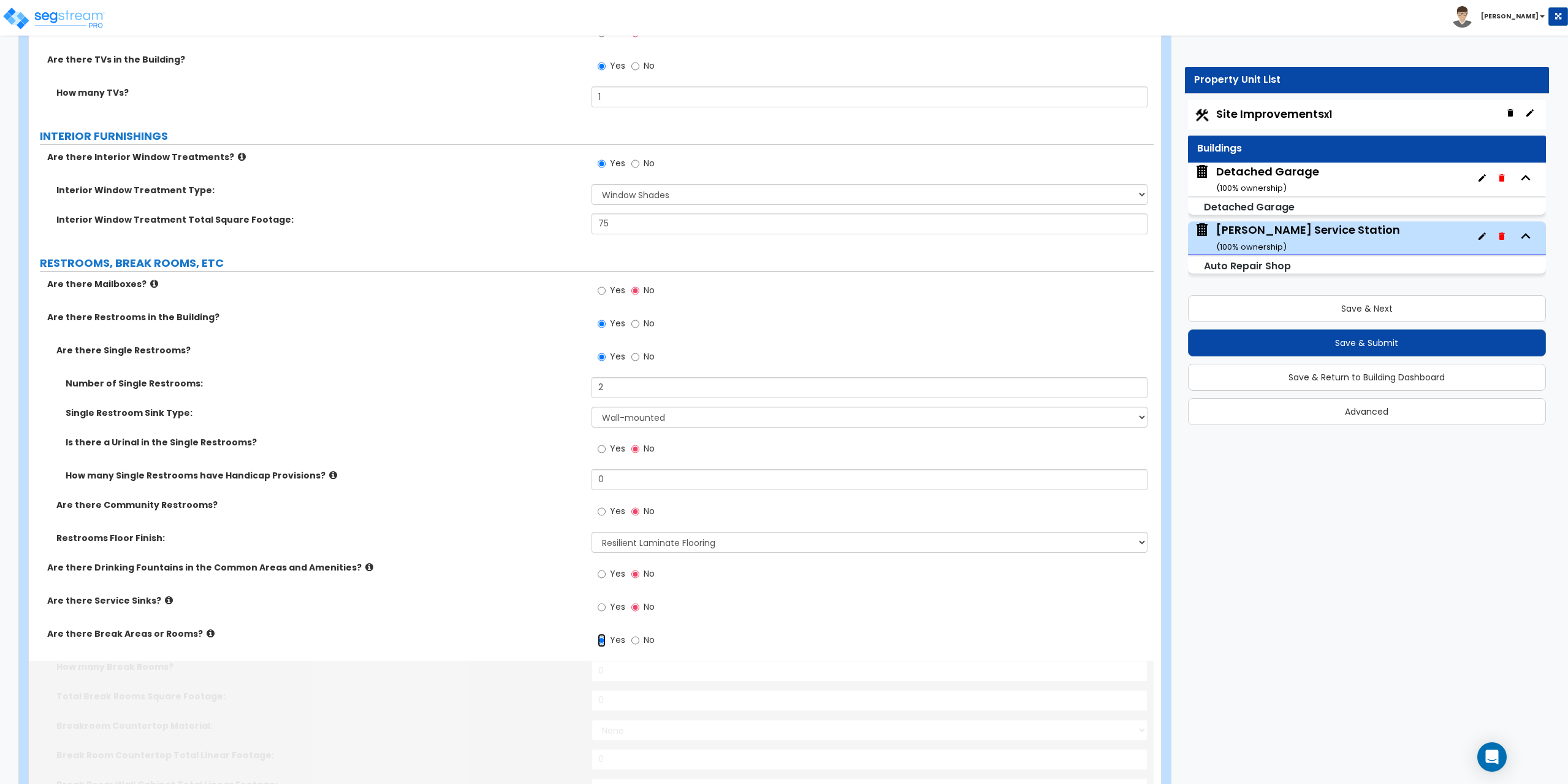
scroll to position [3181, 0]
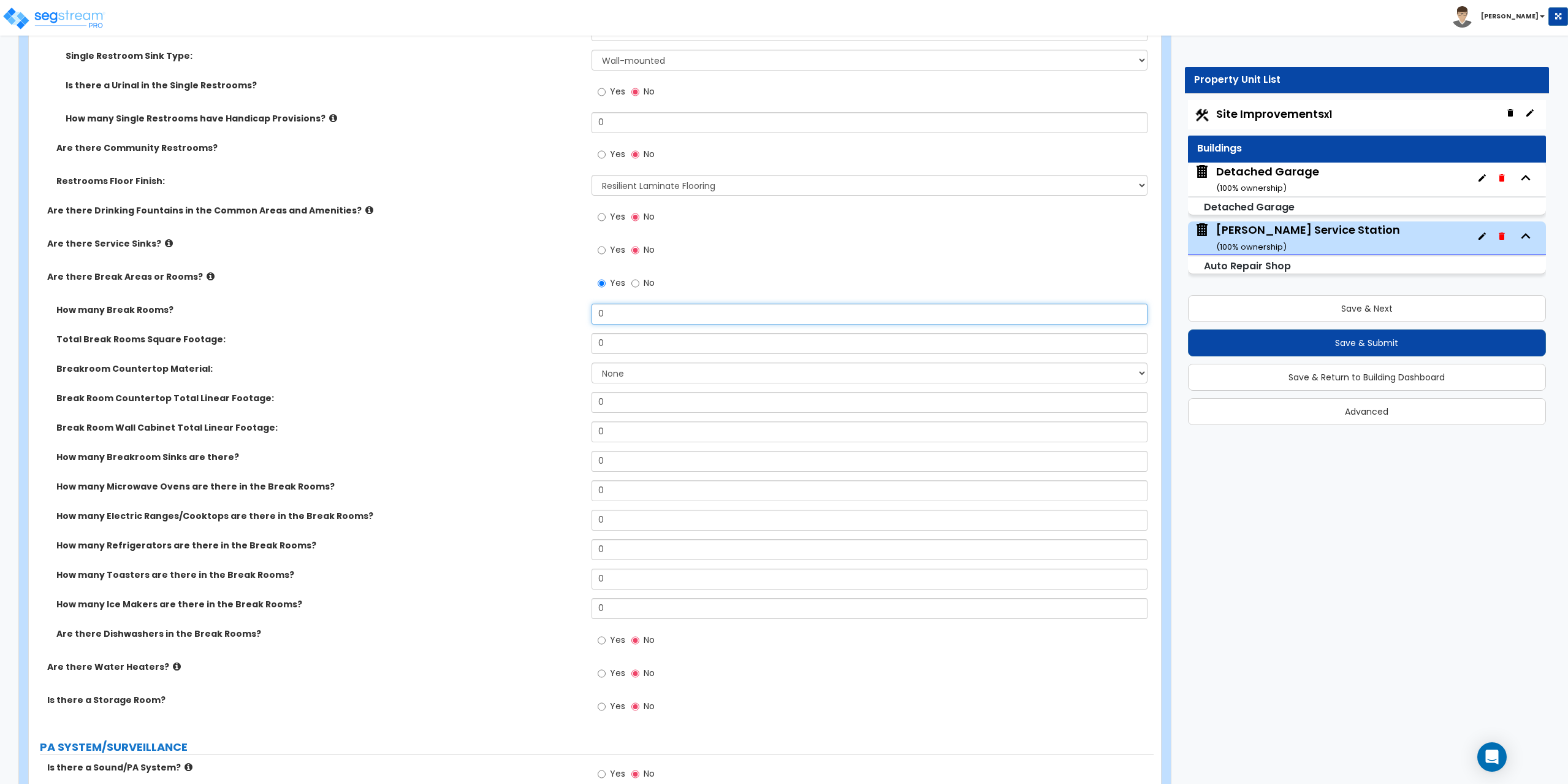
drag, startPoint x: 649, startPoint y: 309, endPoint x: 553, endPoint y: 309, distance: 96.0
click at [553, 309] on div "How many Break Rooms? 0" at bounding box center [591, 319] width 1125 height 30
type input "1"
click at [731, 193] on select "None Tile Flooring Resilient Laminate Flooring VCT Flooring Sheet Vinyl Flooring" at bounding box center [870, 185] width 556 height 21
click at [592, 175] on select "None Tile Flooring Resilient Laminate Flooring VCT Flooring Sheet Vinyl Flooring" at bounding box center [870, 185] width 556 height 21
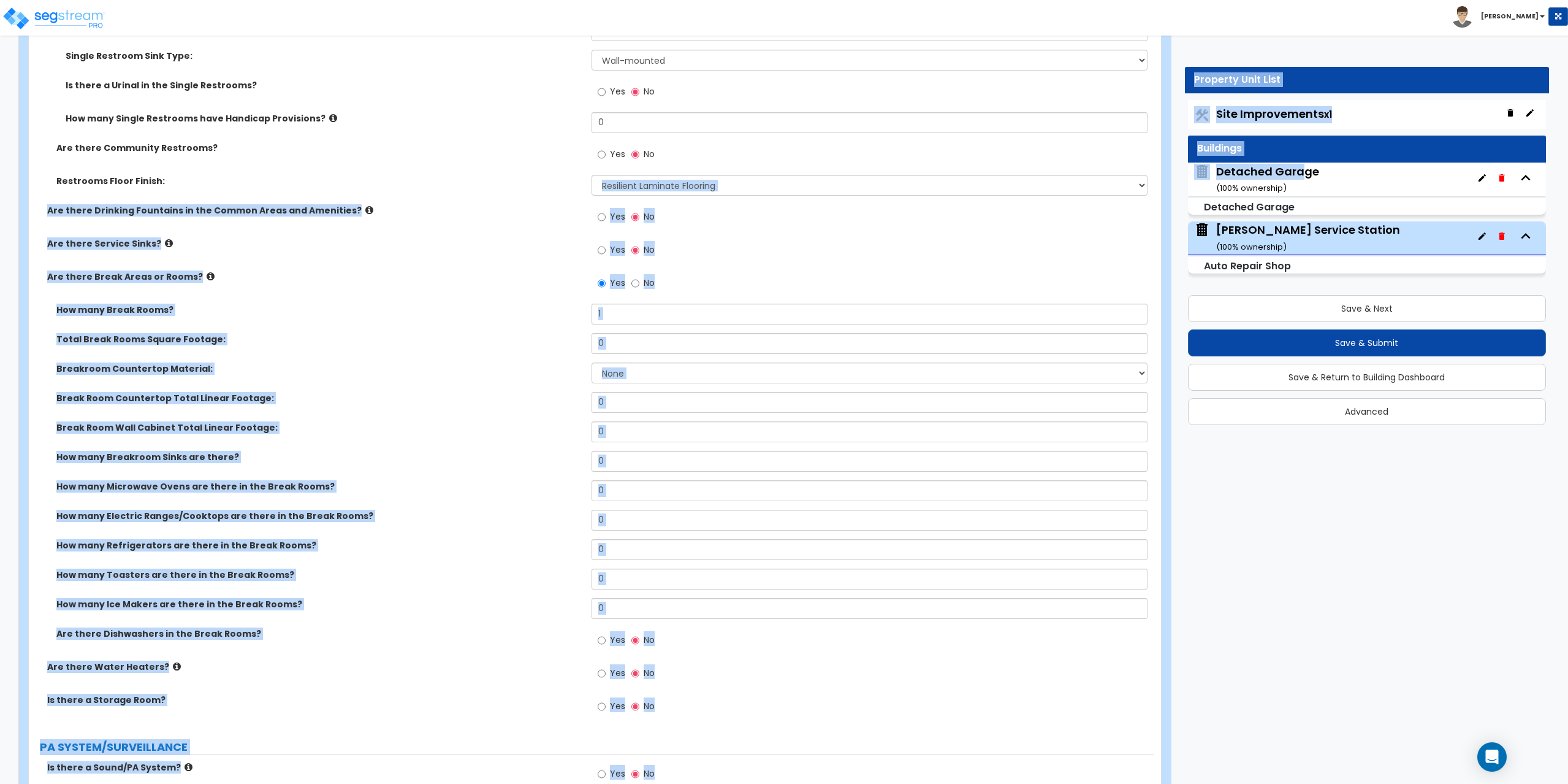
scroll to position [5, 0]
drag, startPoint x: 1301, startPoint y: 172, endPoint x: 975, endPoint y: 186, distance: 326.3
click at [975, 186] on select "None Tile Flooring Resilient Laminate Flooring VCT Flooring Sheet Vinyl Flooring" at bounding box center [870, 185] width 556 height 21
click at [973, 184] on select "None Tile Flooring Resilient Laminate Flooring VCT Flooring Sheet Vinyl Flooring" at bounding box center [870, 185] width 556 height 21
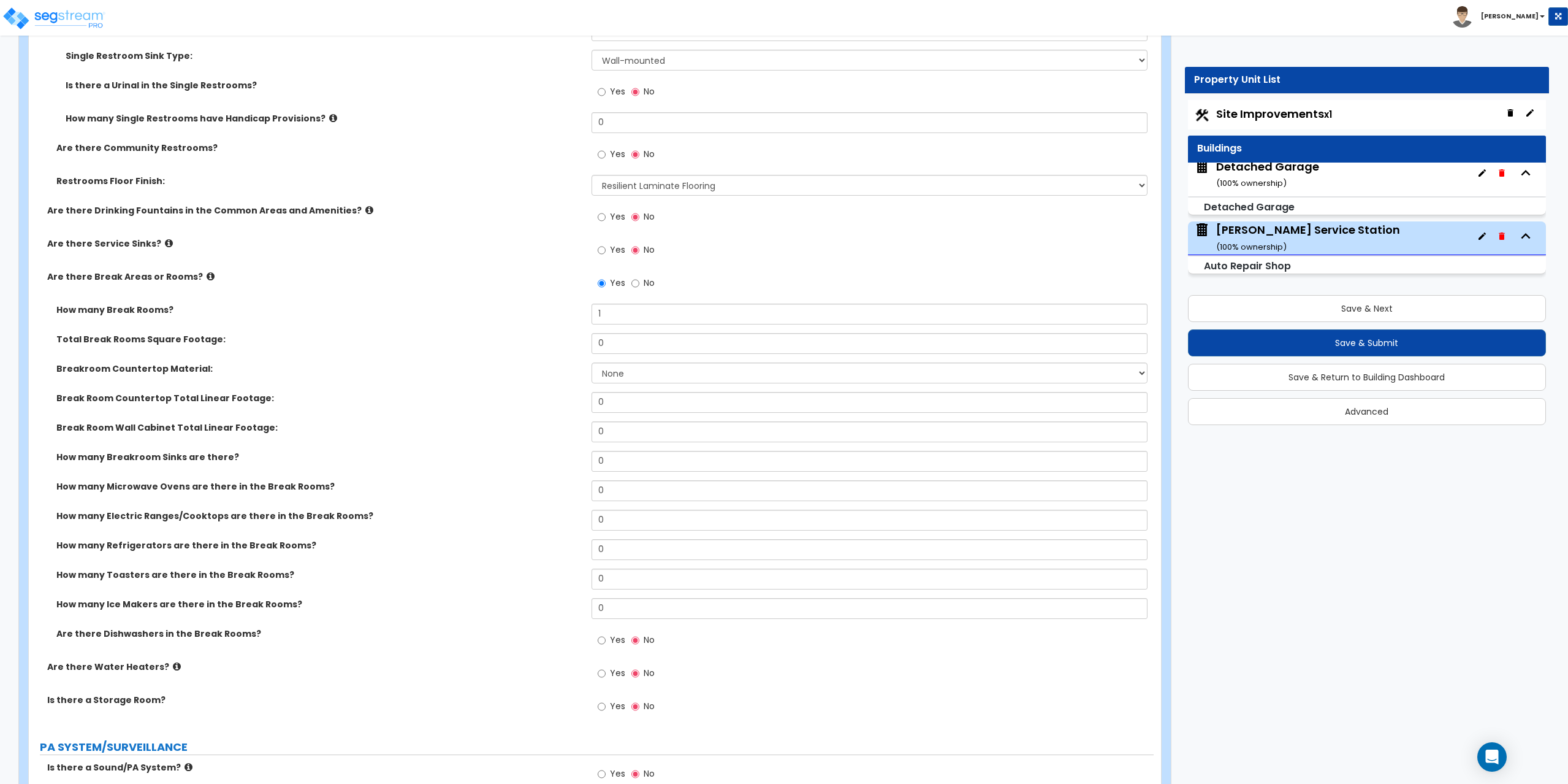
click at [977, 149] on div "Yes No" at bounding box center [873, 158] width 563 height 33
click at [1361, 305] on button "Save & Next" at bounding box center [1367, 308] width 359 height 27
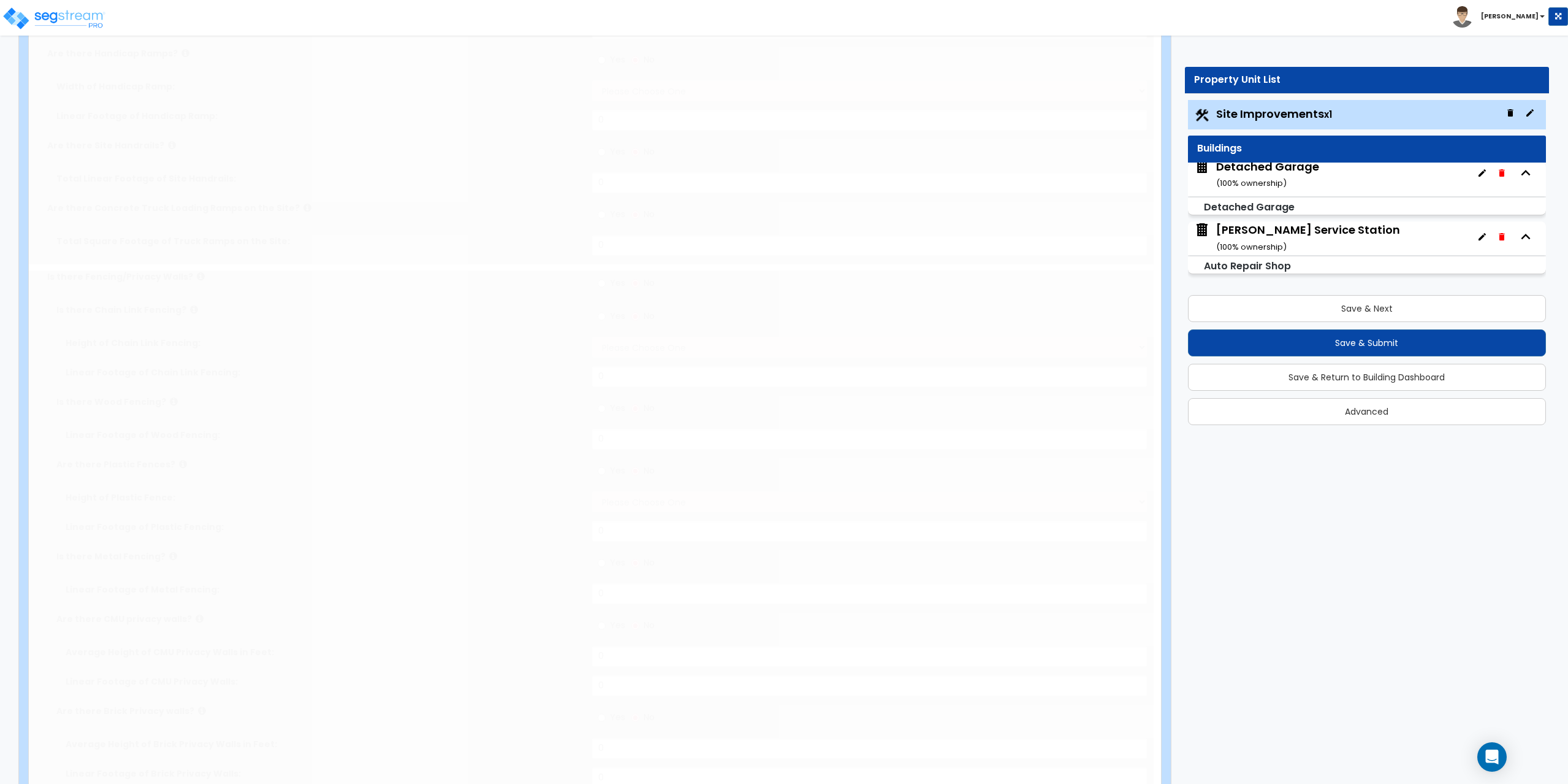
type input "1.52"
select select "2"
type input "12149"
radio input "true"
select select "1"
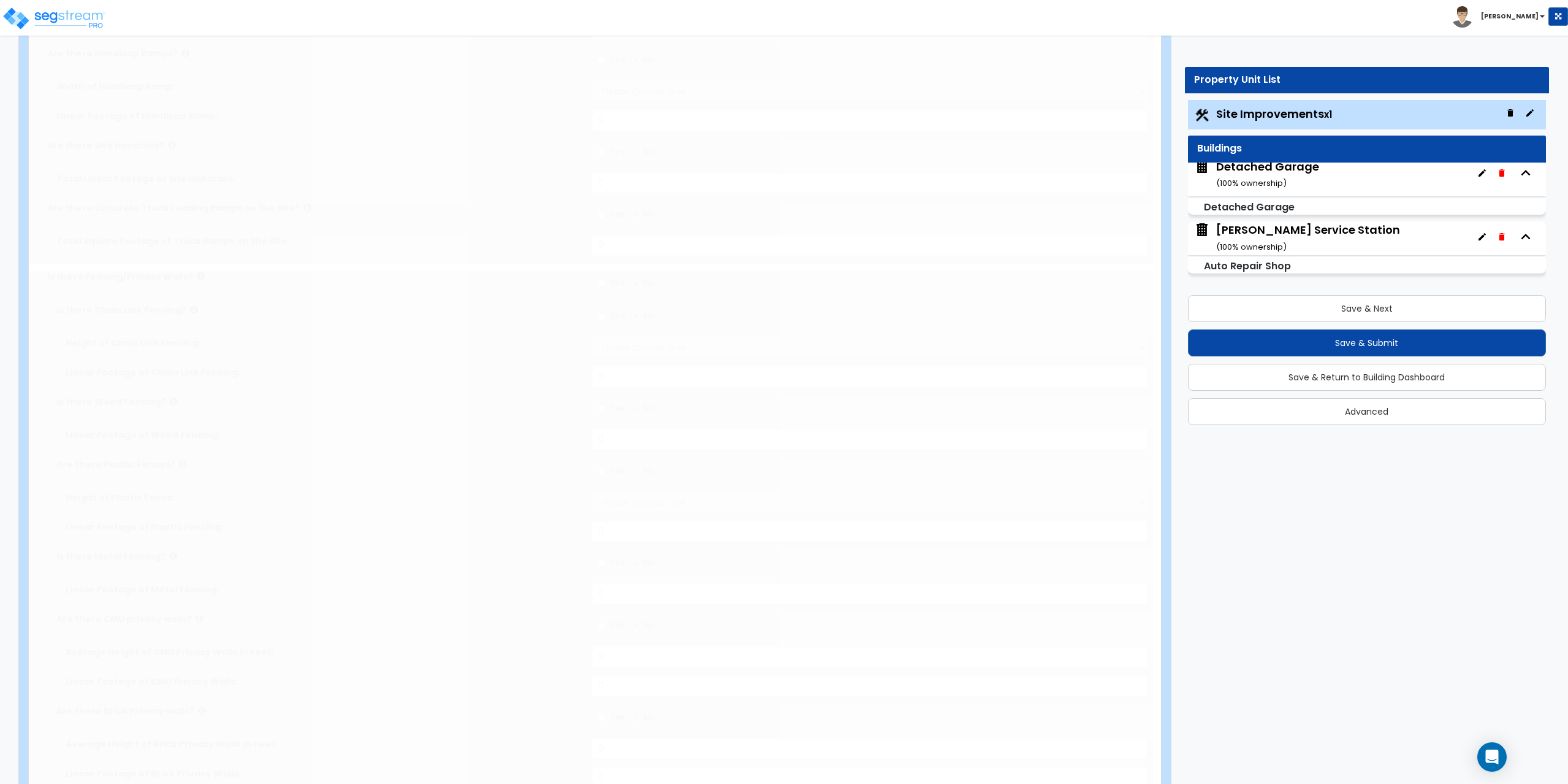
select select "2"
type input "2"
radio input "true"
select select "1"
type input "10"
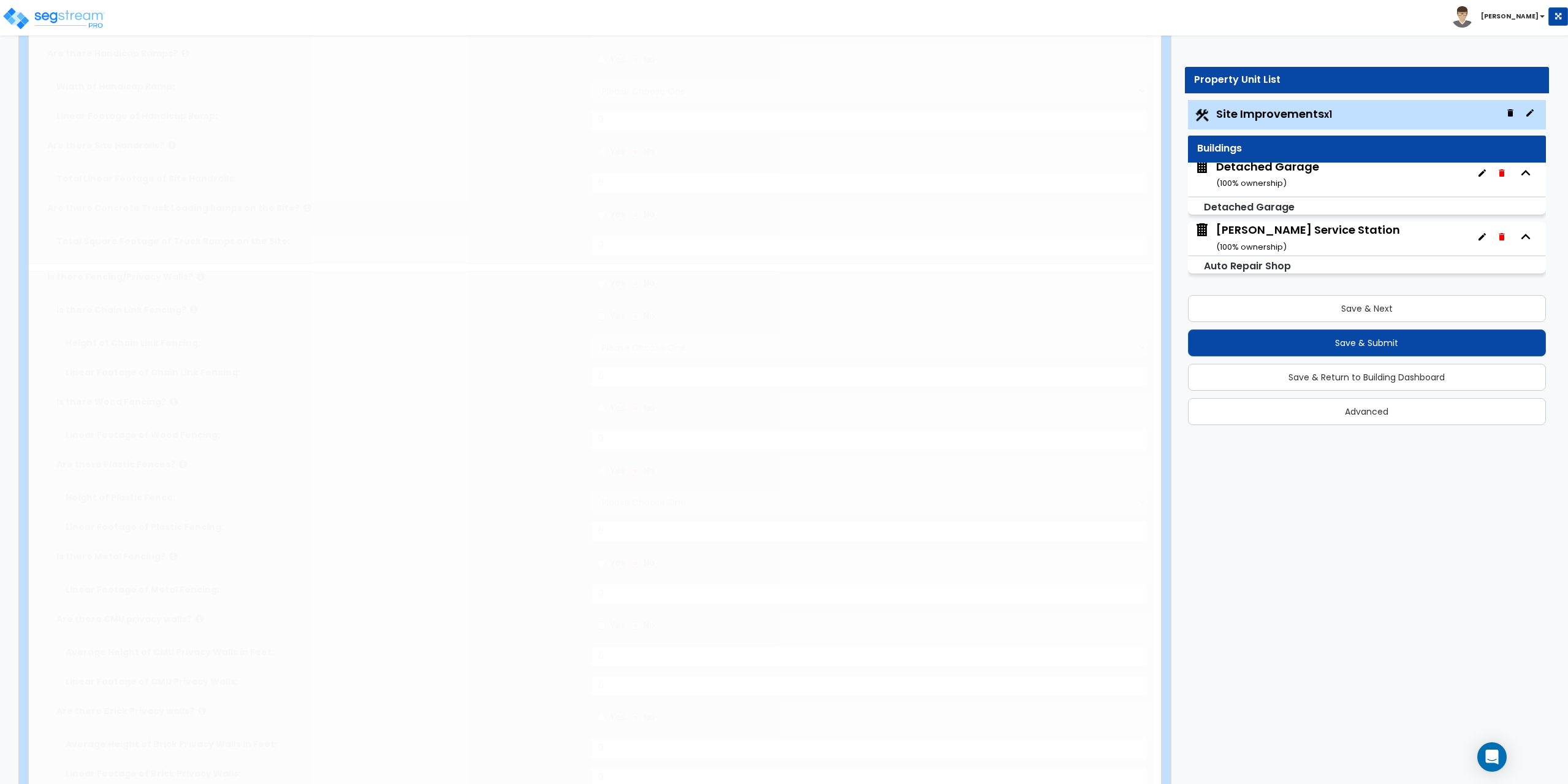
radio input "true"
select select "2"
type input "57"
select select "1"
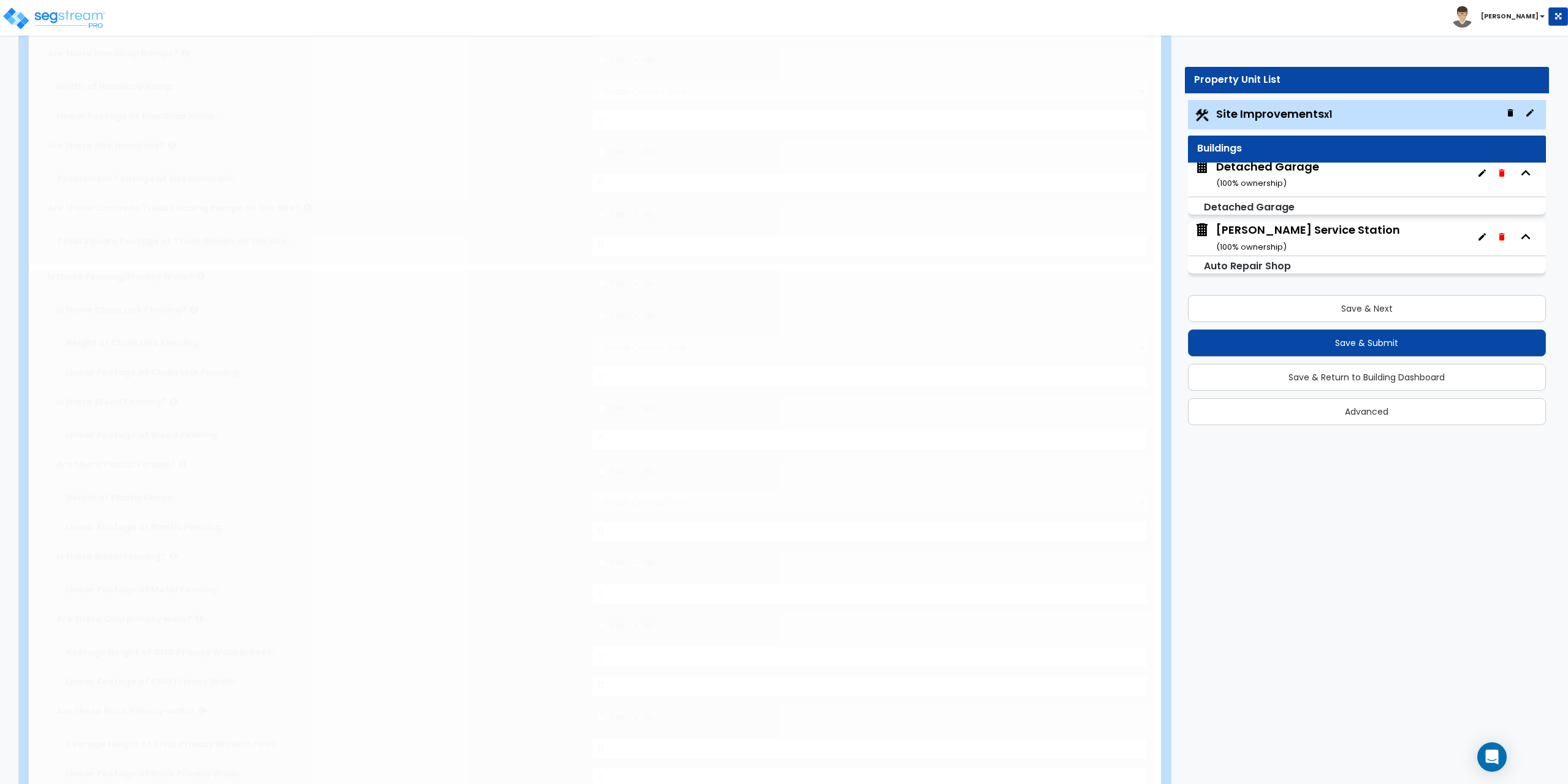
radio input "true"
select select "4"
type input "100"
radio input "true"
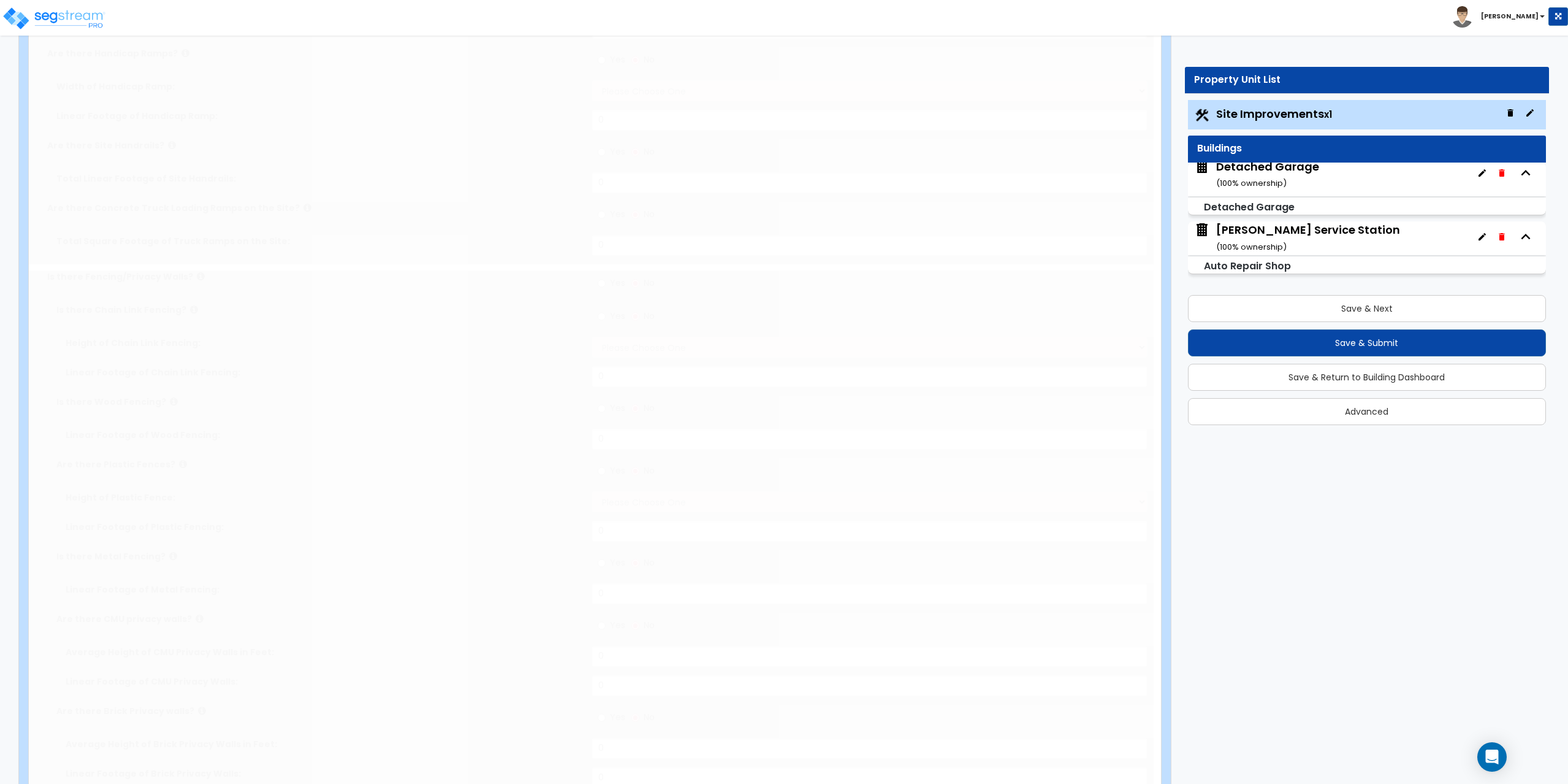
radio input "true"
select select "1"
type input "25"
radio input "true"
select select "1"
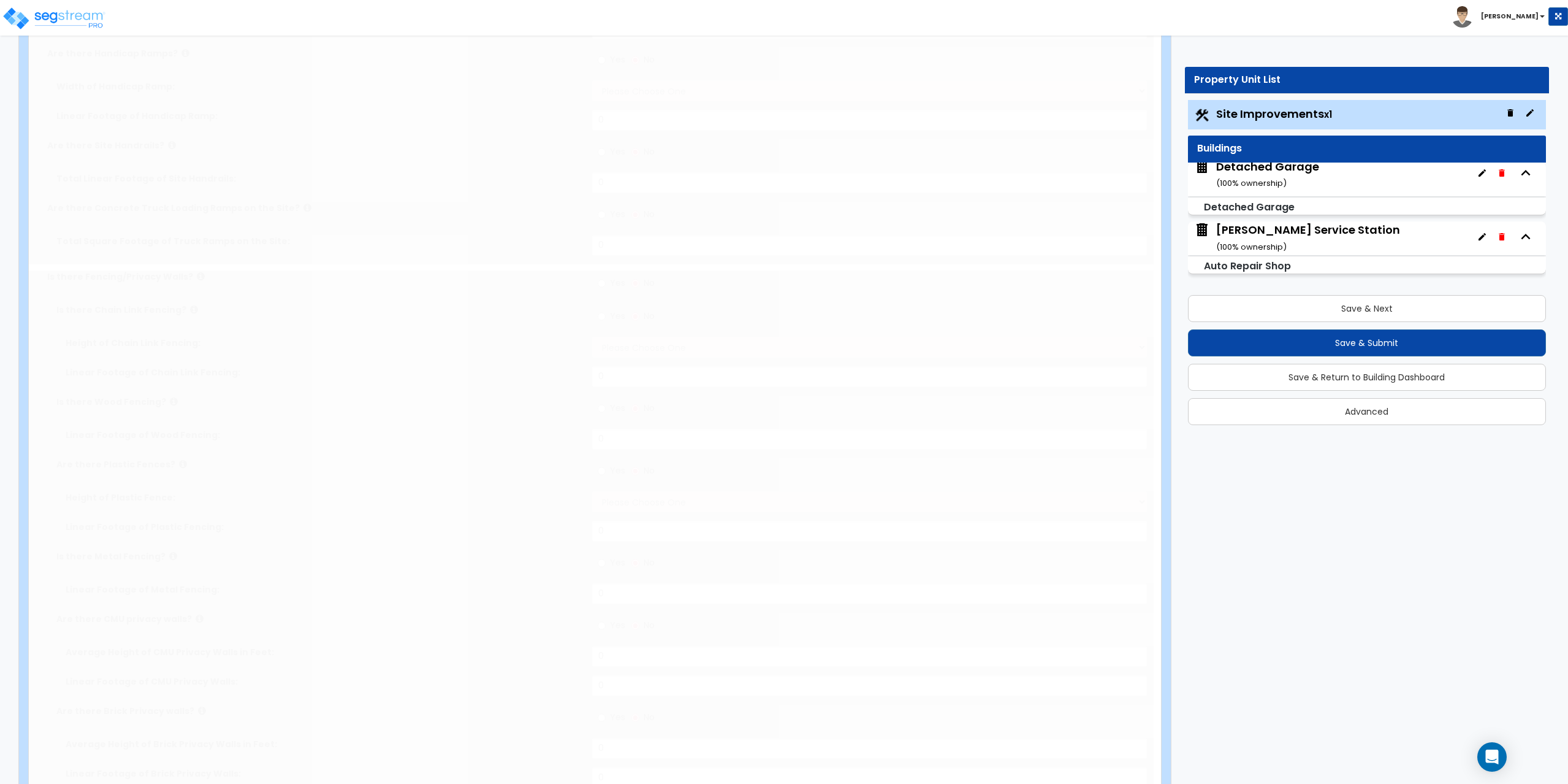
select select "1"
radio input "true"
select select "1"
type input "20"
select select "5"
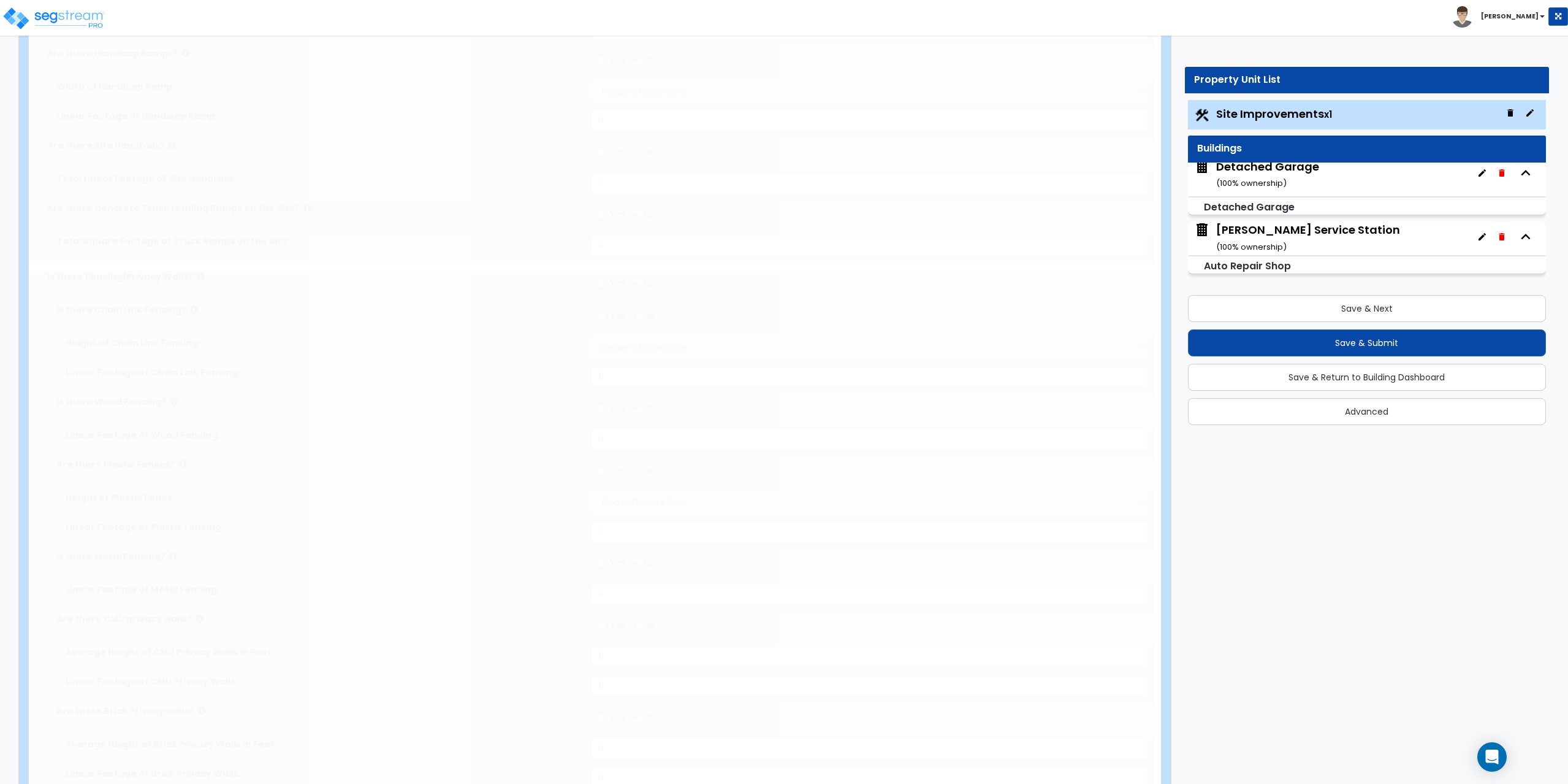
type input "1"
select select "1"
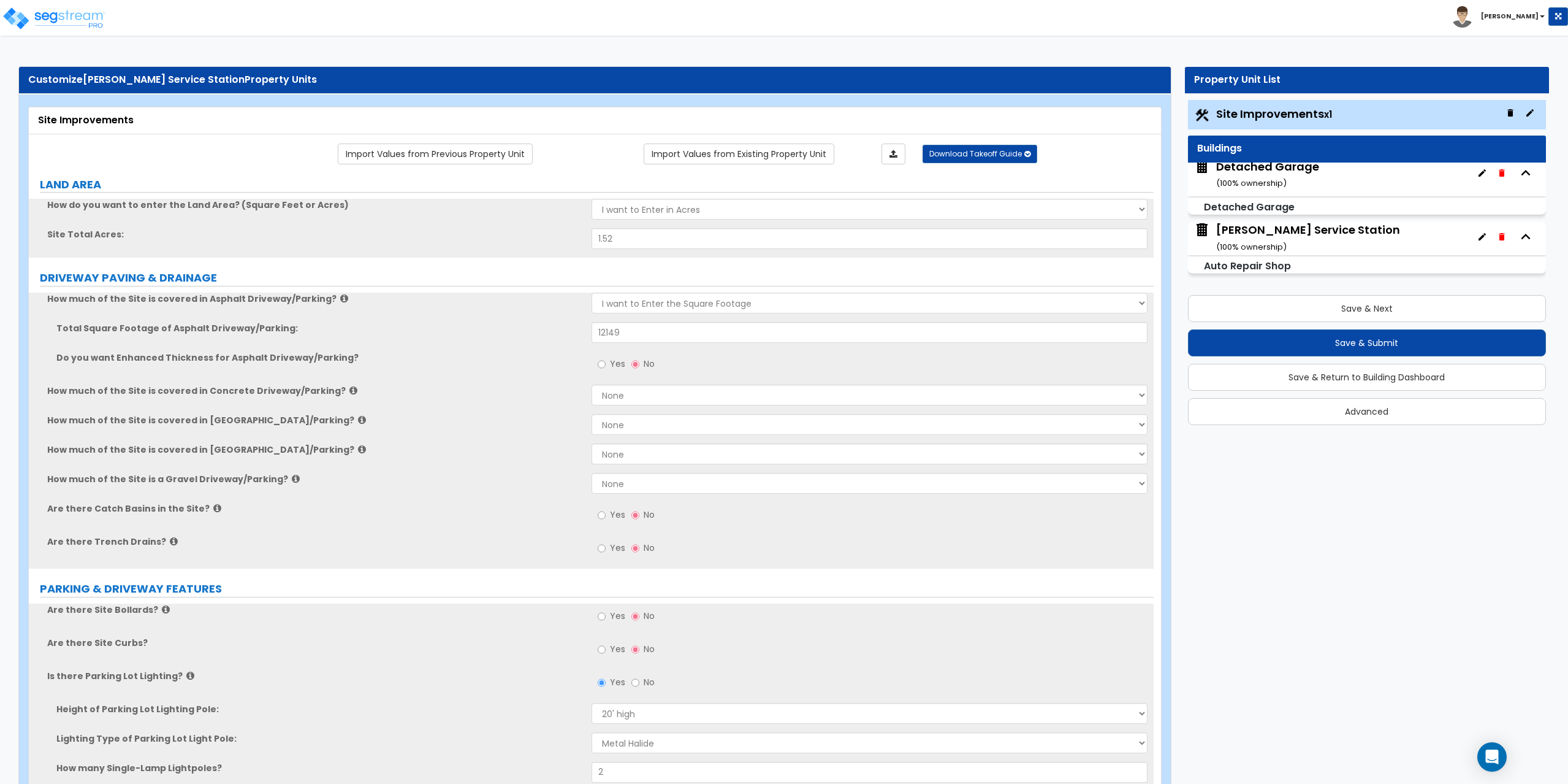
click at [1282, 173] on div "Detached Garage ( 100 % ownership)" at bounding box center [1267, 174] width 103 height 31
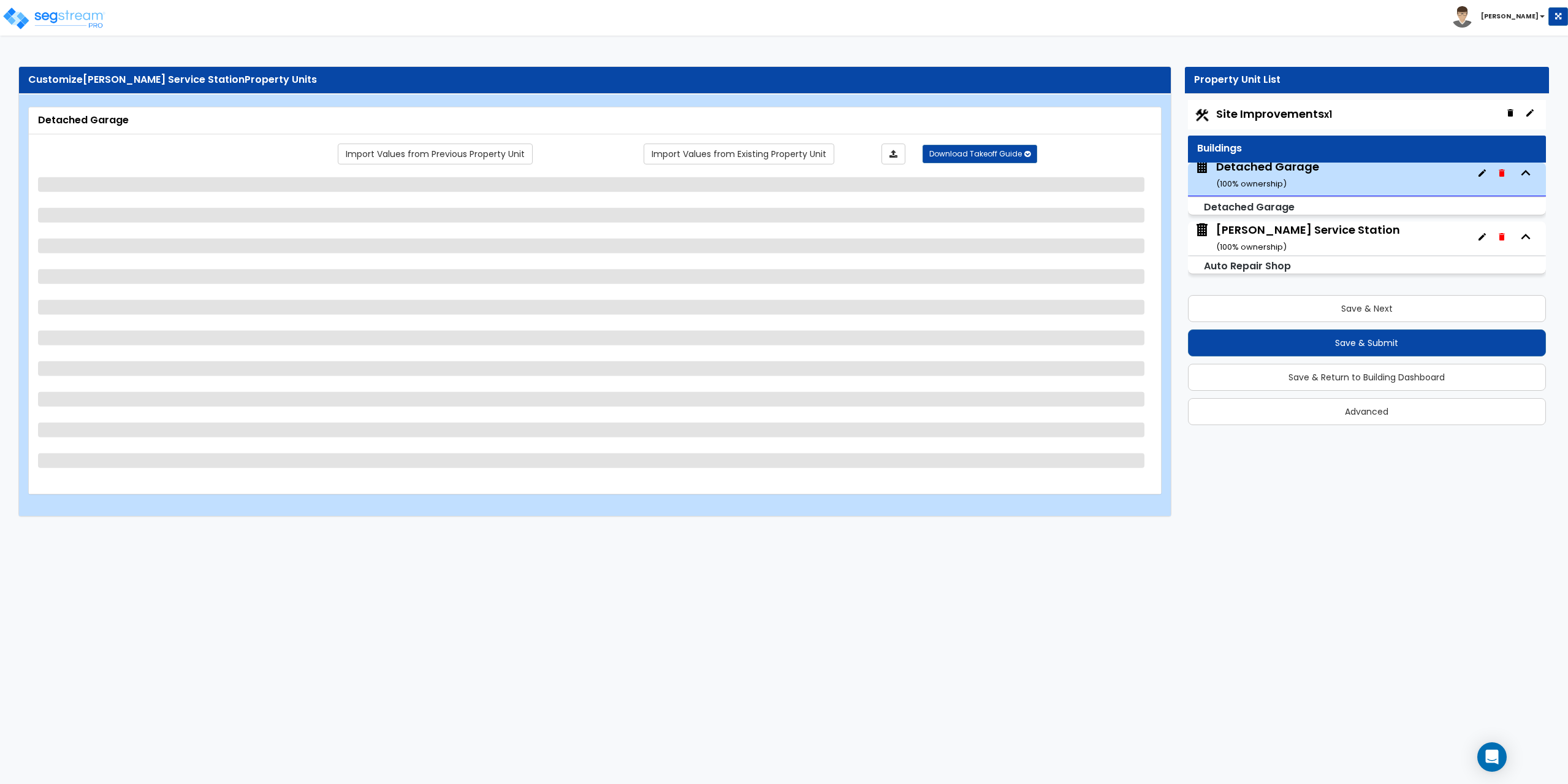
select select "1"
select select "13"
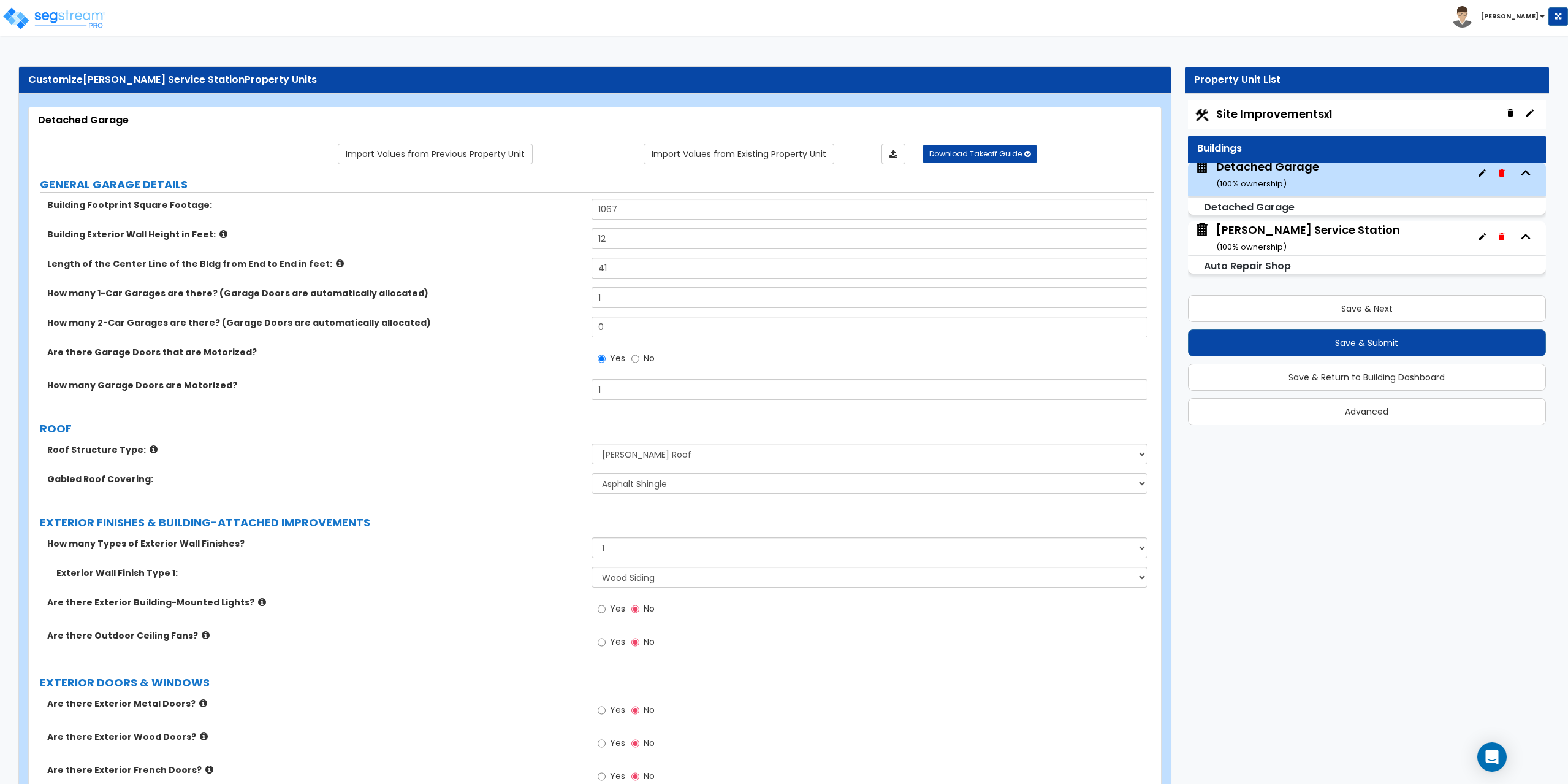
select select "2"
select select "1"
select select "2"
select select "1"
select select "2"
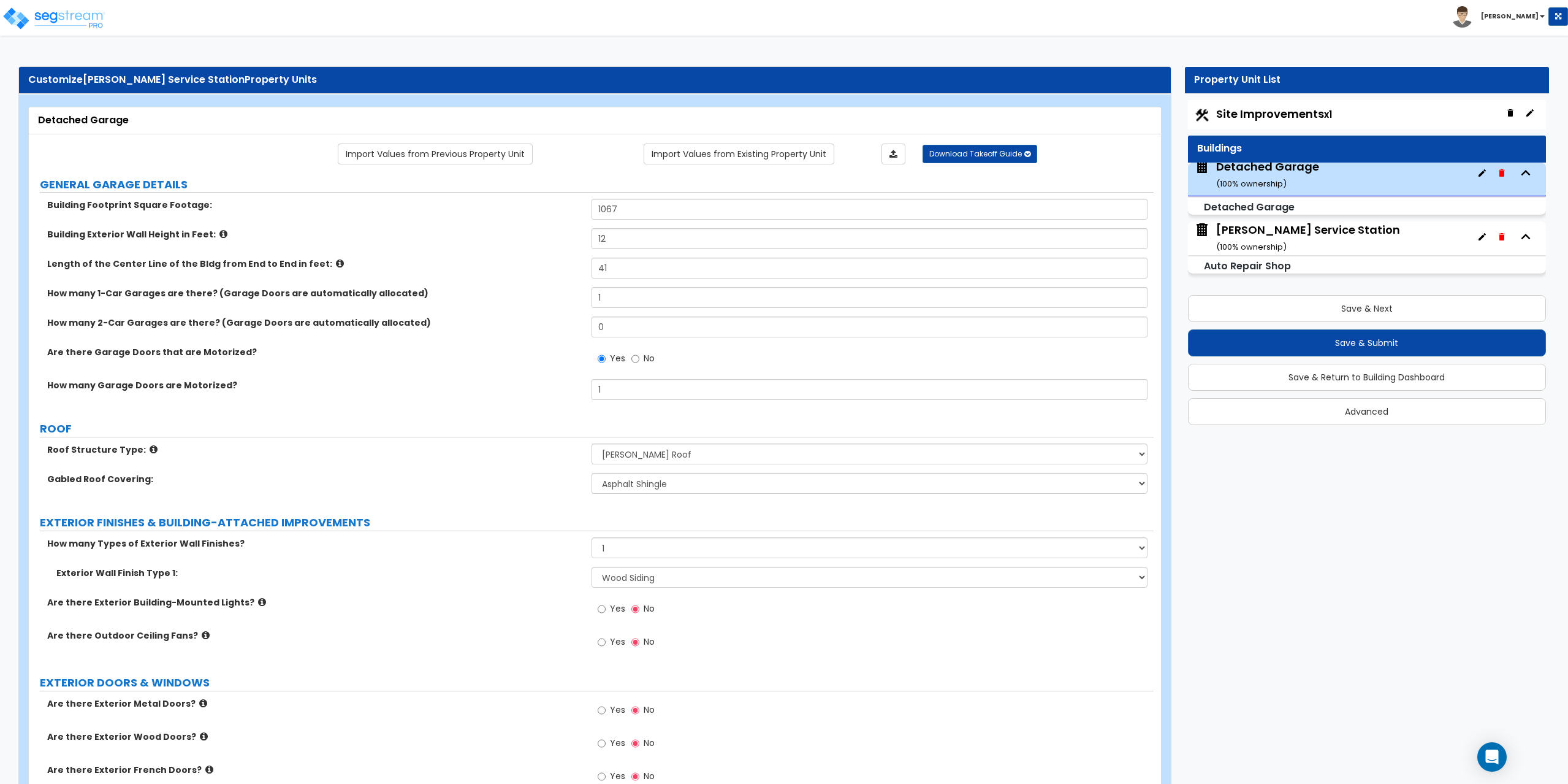
select select "1"
select select "4"
select select "1"
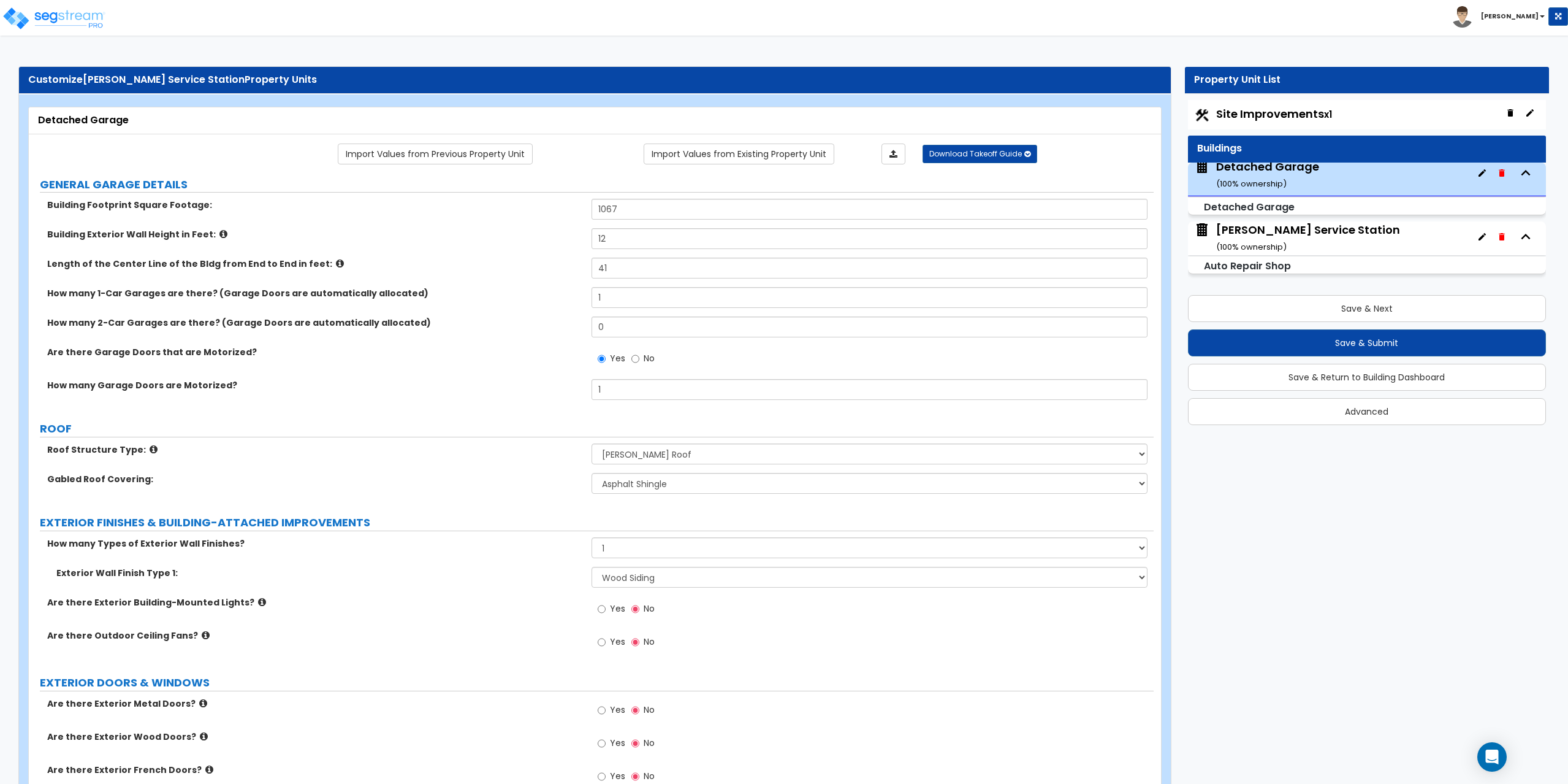
select select "1"
select select "5"
select select "1"
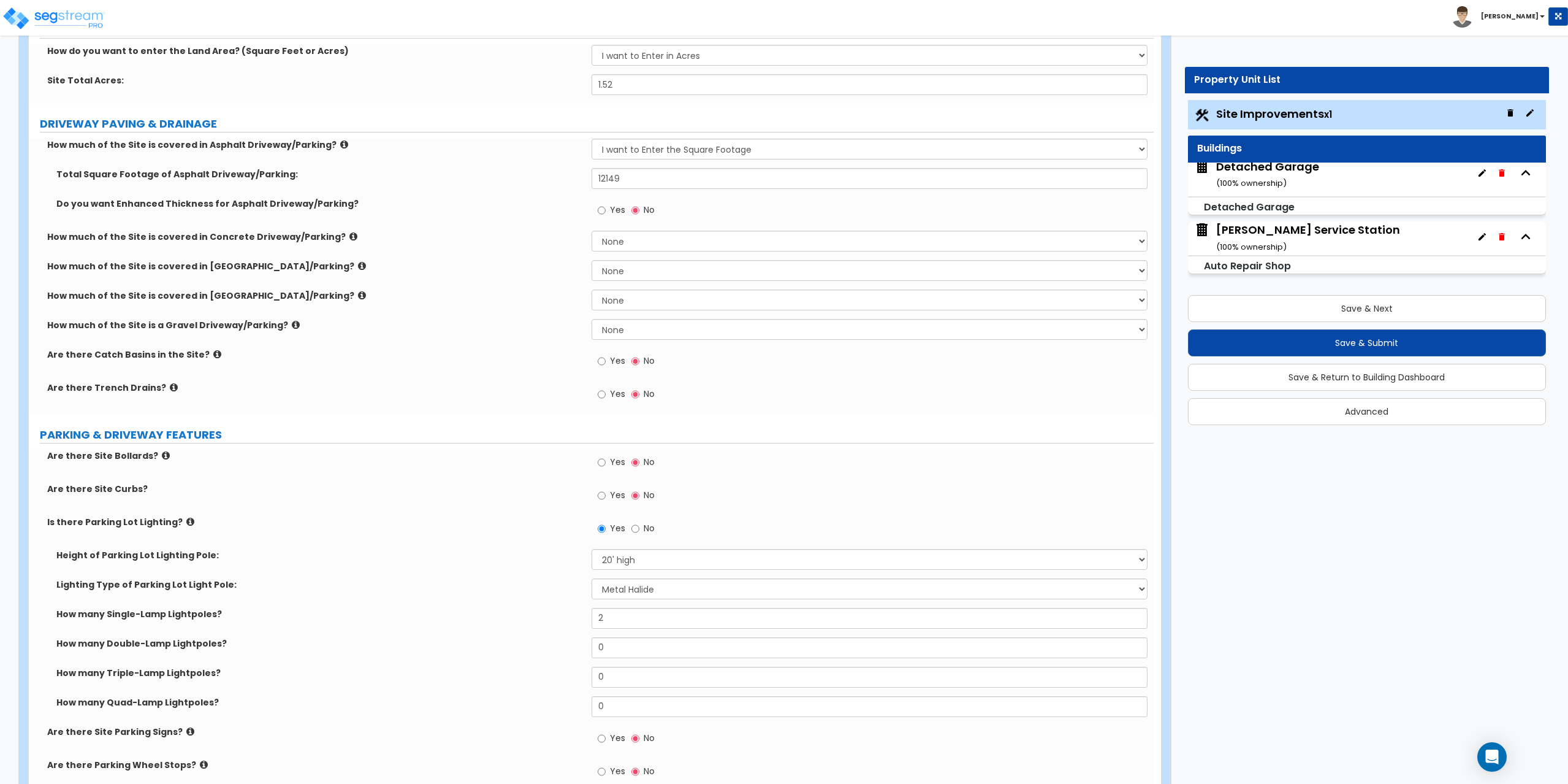
scroll to position [149, 0]
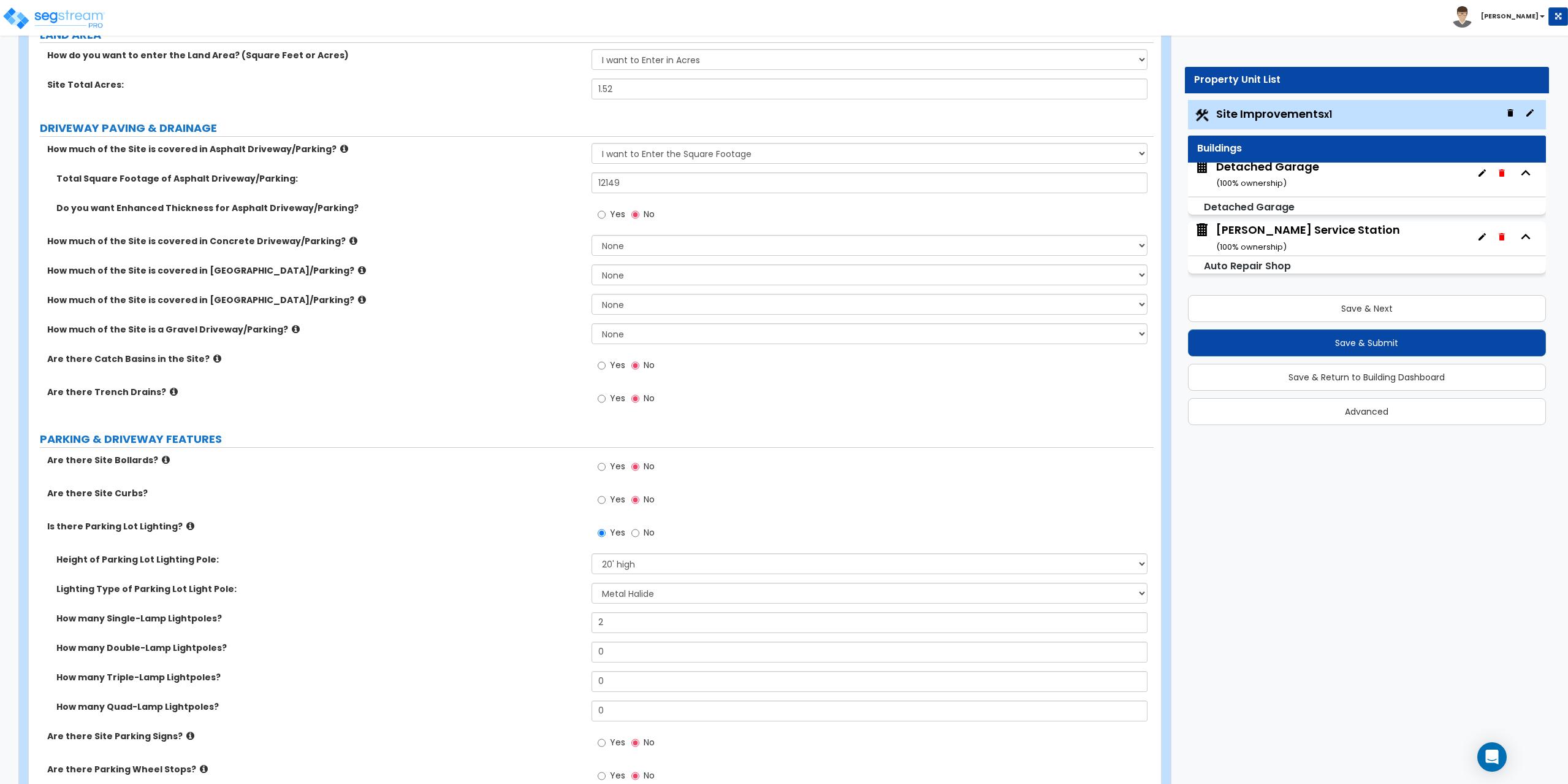
click at [1227, 172] on div "Detached Garage ( 100 % ownership)" at bounding box center [1267, 174] width 103 height 31
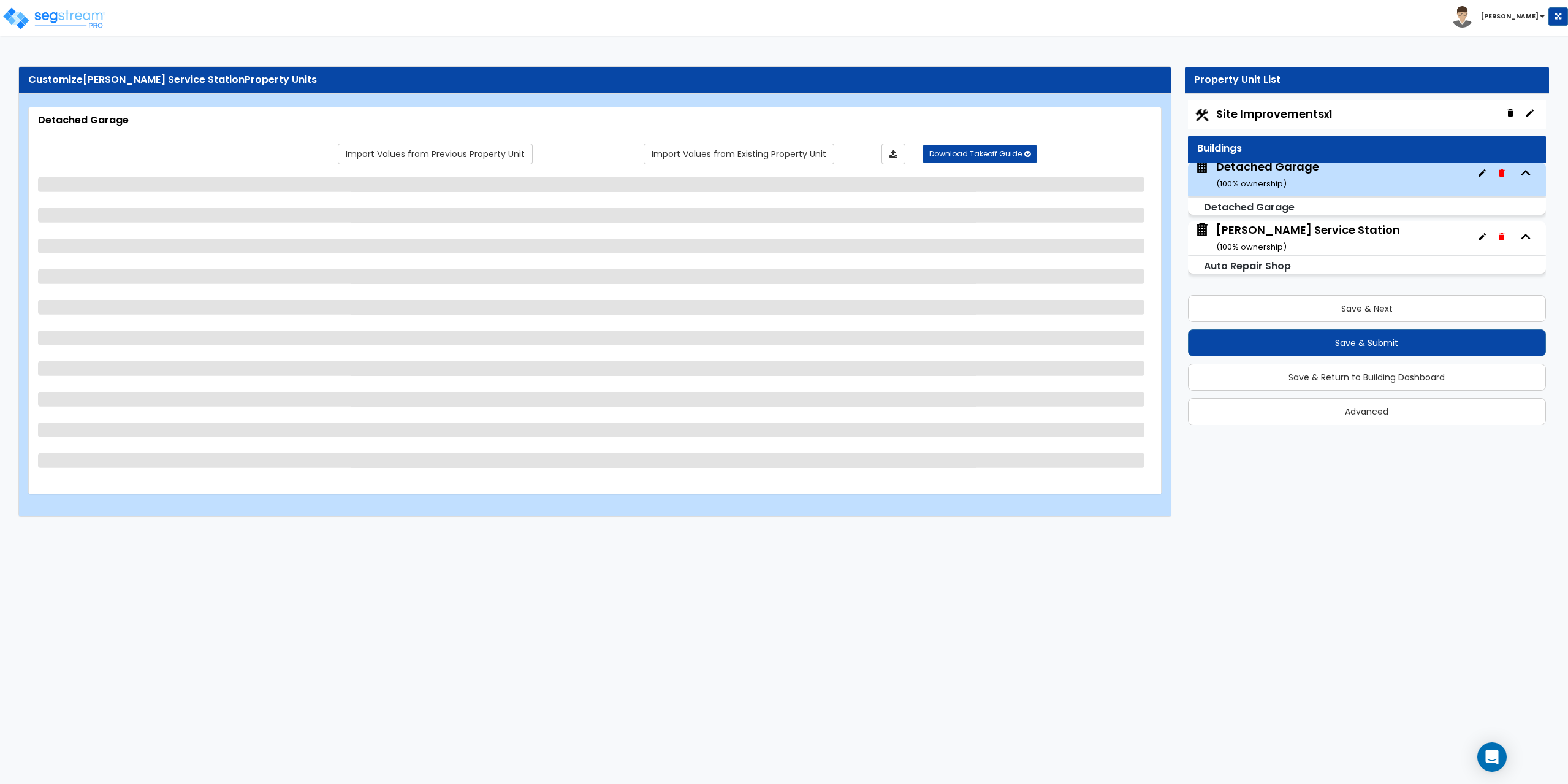
select select "1"
select select "13"
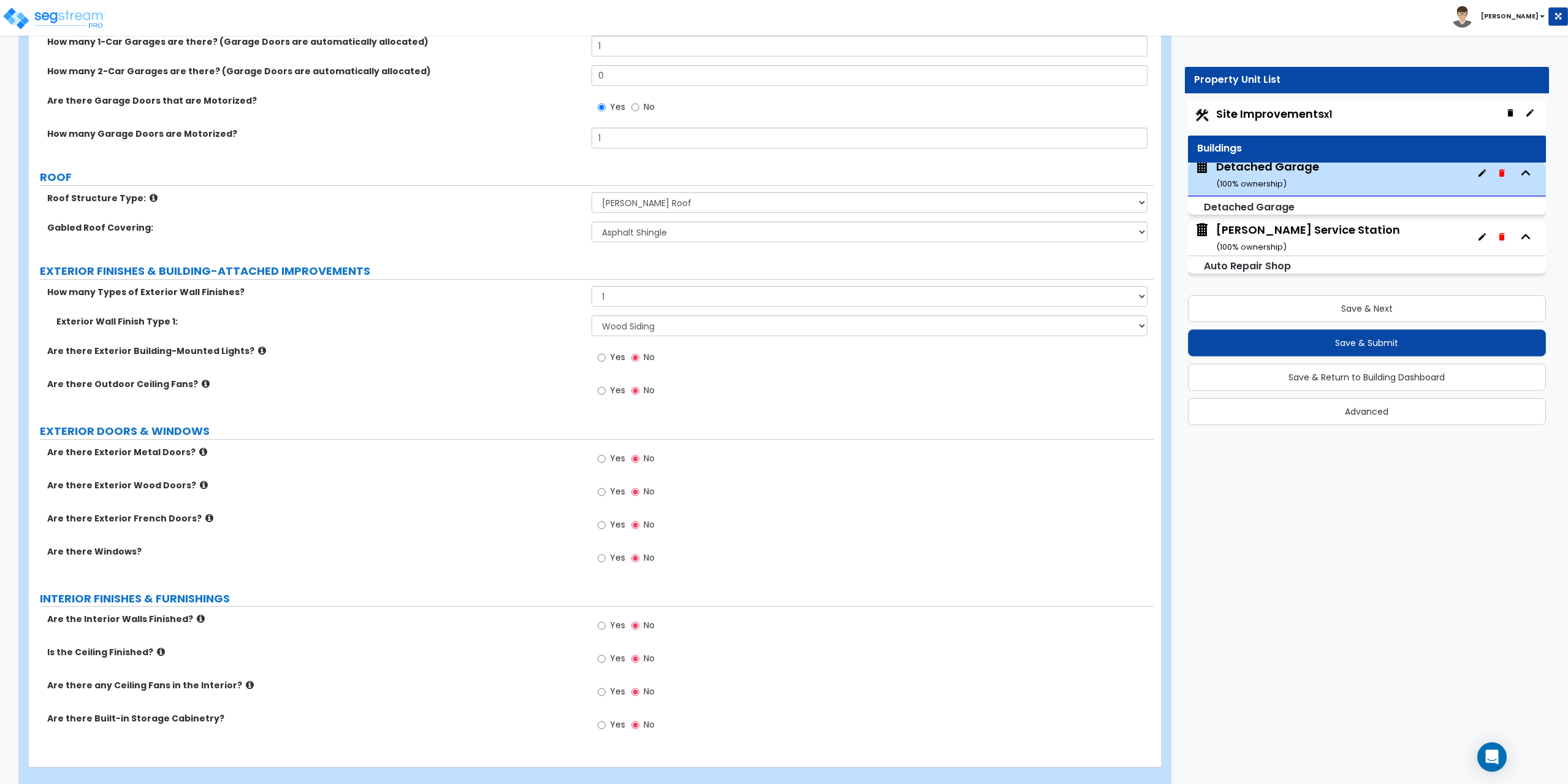
scroll to position [269, 0]
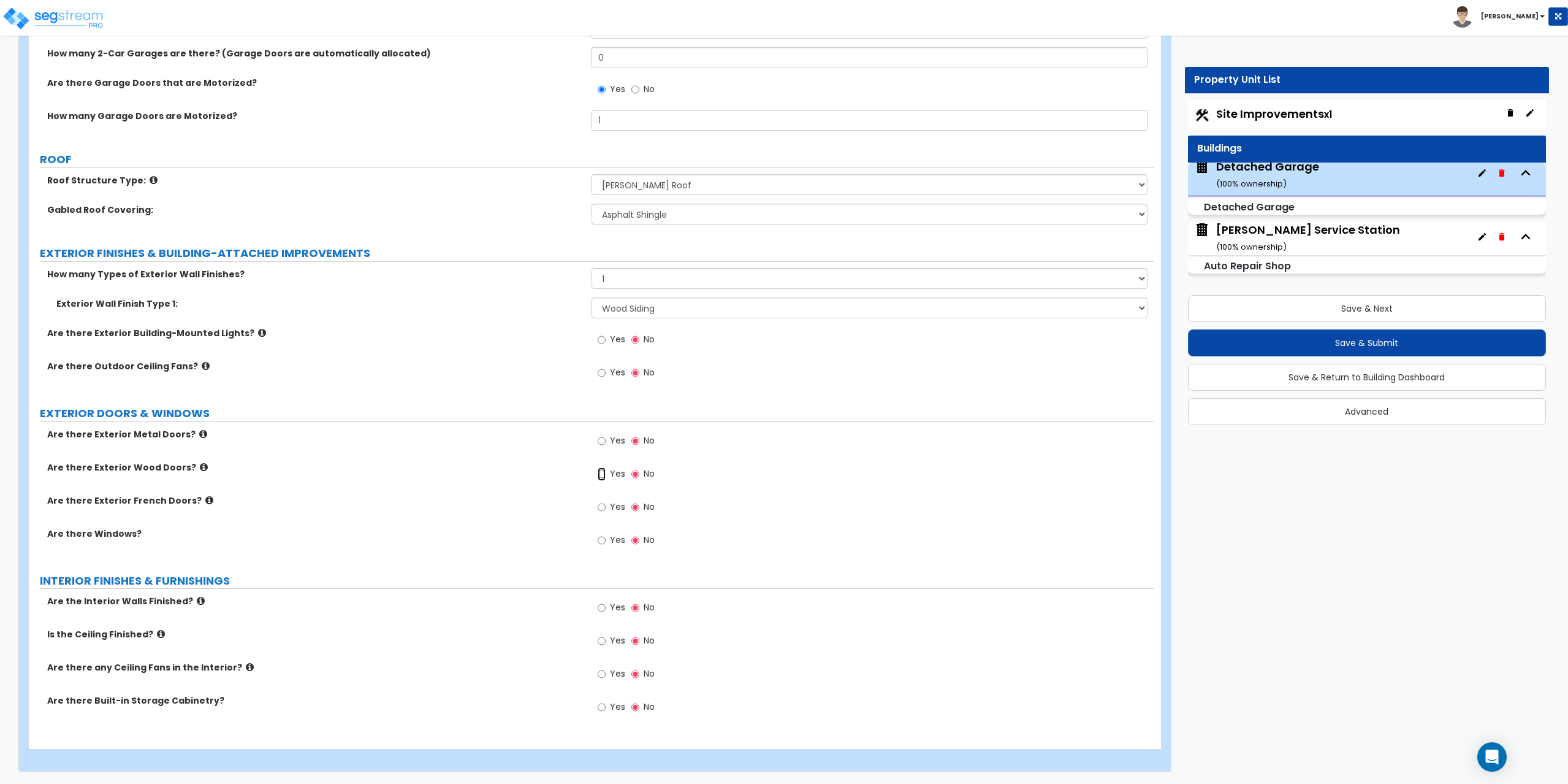
click at [602, 474] on input "Yes" at bounding box center [601, 474] width 8 height 13
radio input "true"
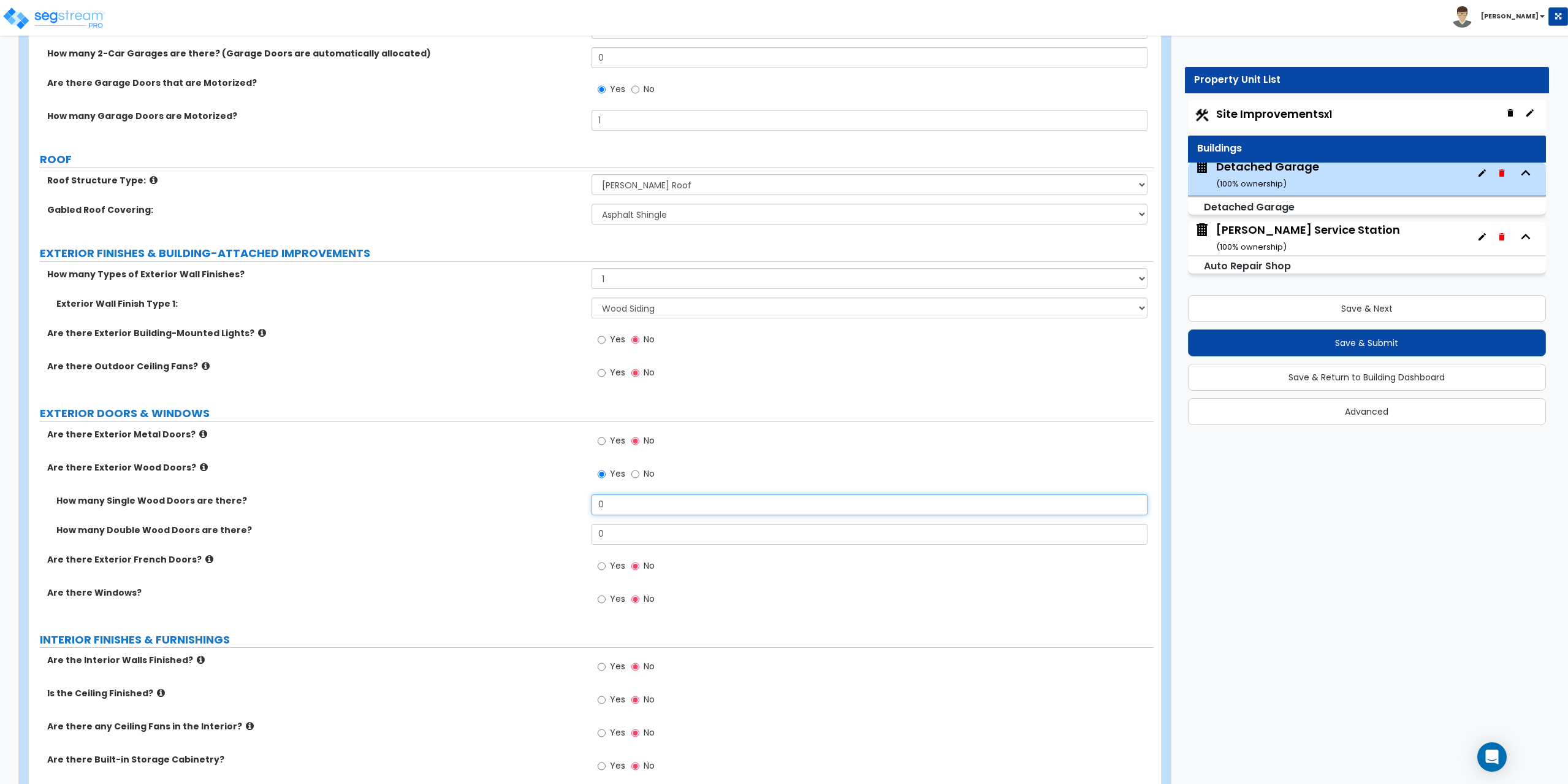
drag, startPoint x: 621, startPoint y: 510, endPoint x: 543, endPoint y: 512, distance: 78.0
click at [543, 512] on div "How many Single Wood Doors are there? 0" at bounding box center [591, 509] width 1125 height 30
type input "1"
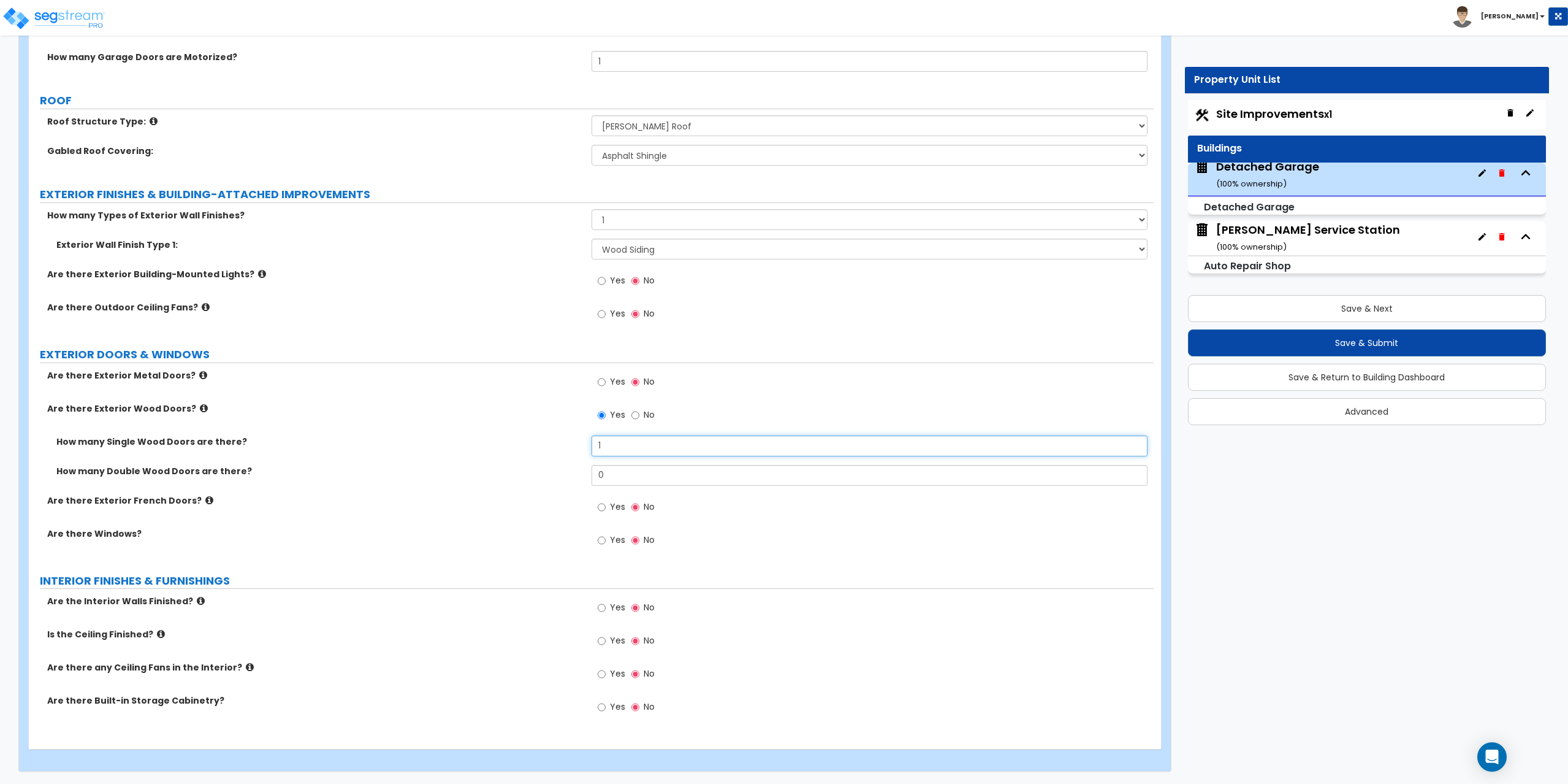
drag, startPoint x: 585, startPoint y: 442, endPoint x: 510, endPoint y: 436, distance: 75.2
click at [510, 436] on div "How many Single Wood Doors are there? 1" at bounding box center [591, 450] width 1125 height 30
click at [520, 387] on div "Are there Exterior Metal Doors? Yes No" at bounding box center [591, 386] width 1125 height 33
drag, startPoint x: 610, startPoint y: 447, endPoint x: 561, endPoint y: 445, distance: 49.0
click at [562, 445] on div "How many Single Wood Doors are there? 1" at bounding box center [591, 450] width 1125 height 30
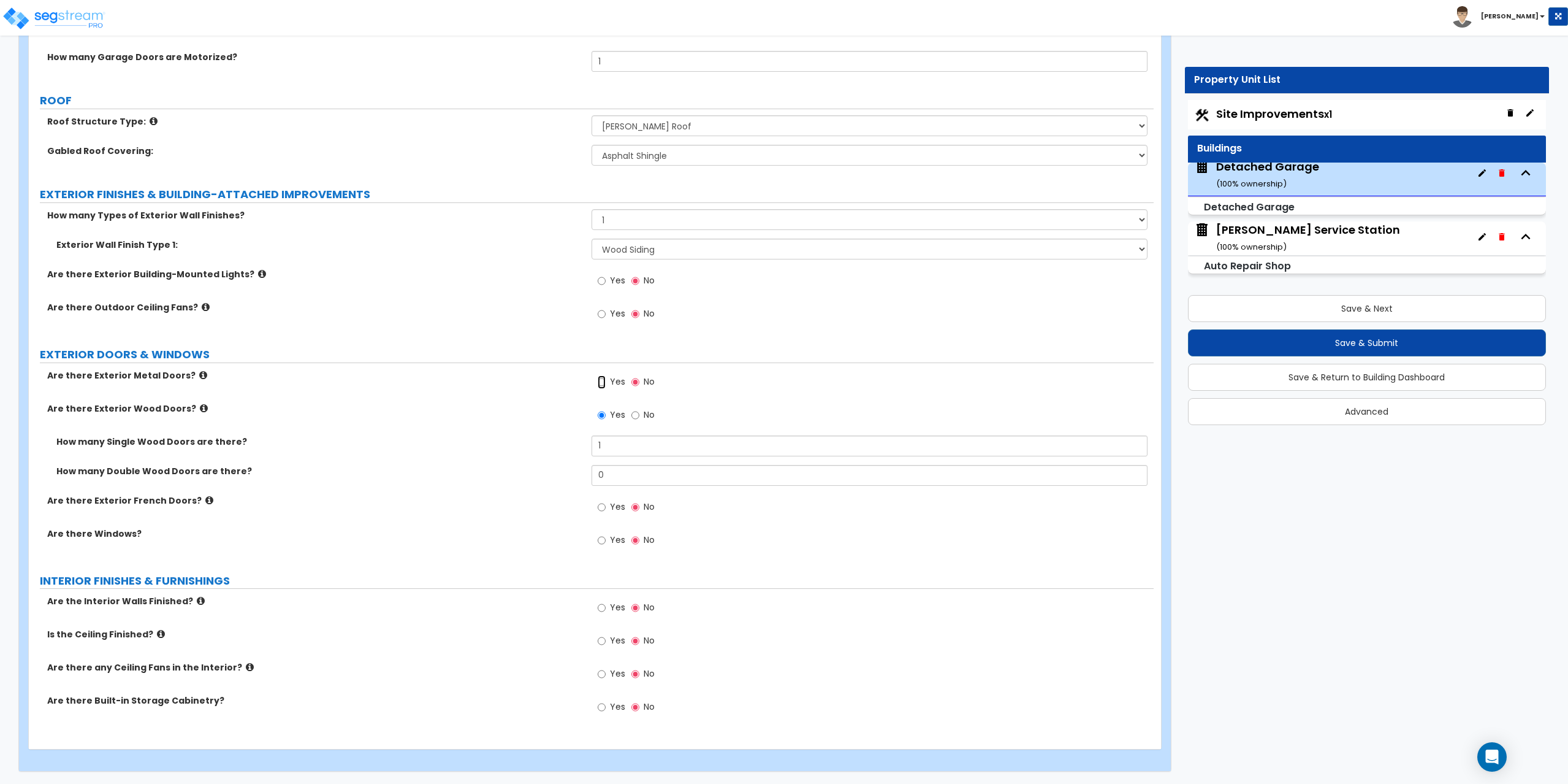
click at [605, 379] on input "Yes" at bounding box center [601, 382] width 8 height 13
radio input "true"
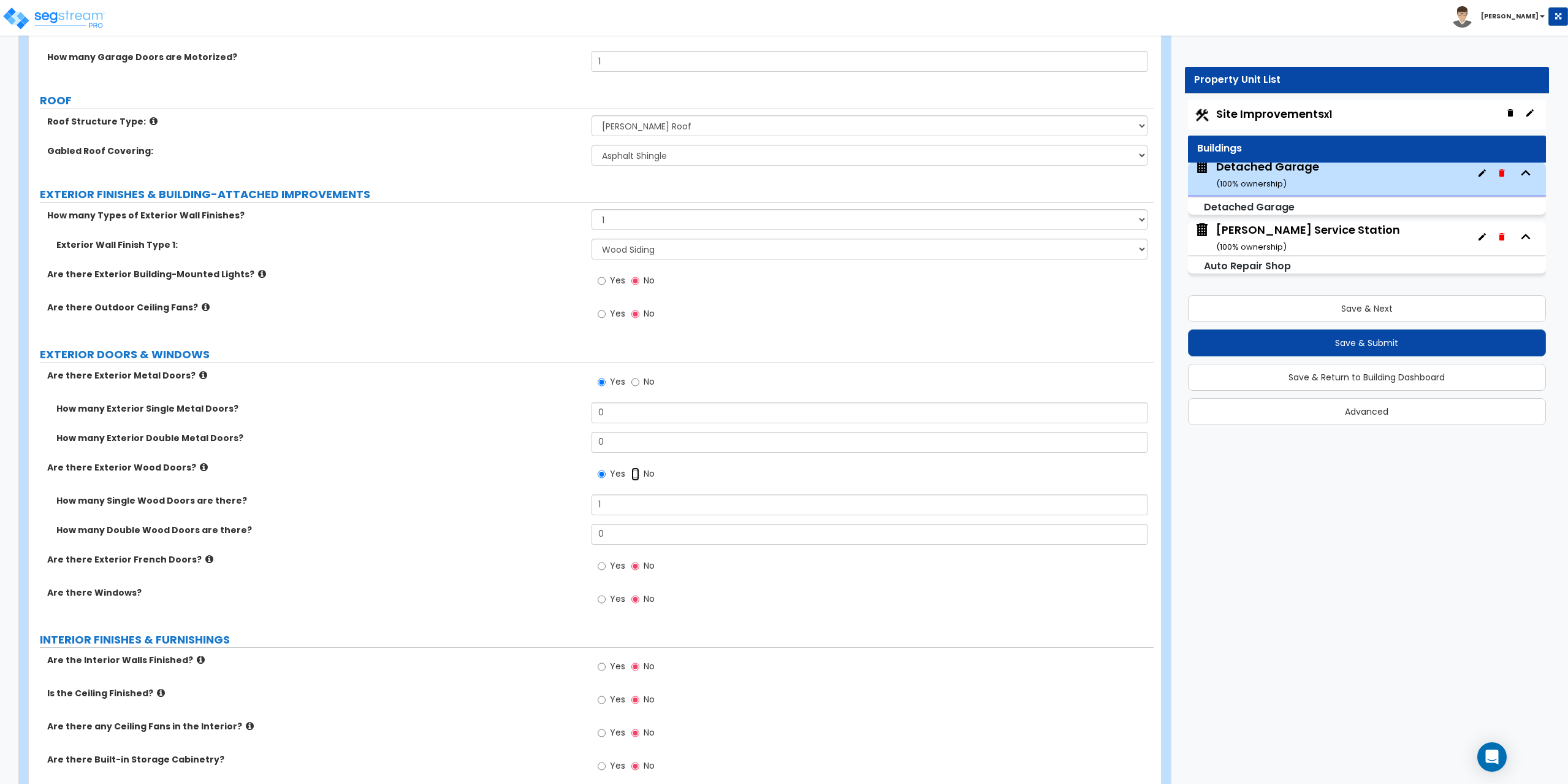
click at [636, 476] on input "No" at bounding box center [635, 474] width 8 height 13
radio input "false"
radio input "true"
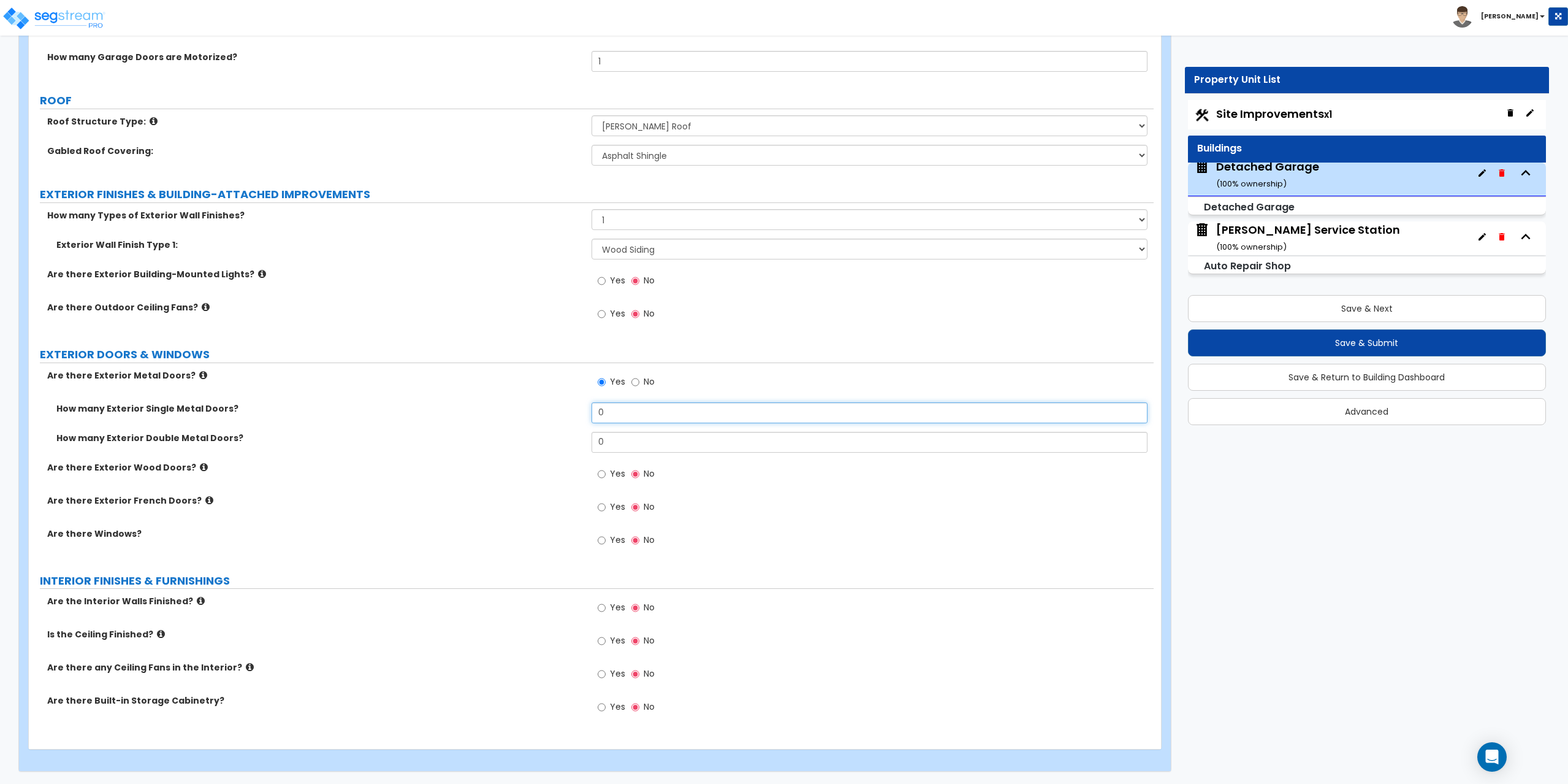
click at [628, 410] on input "0" at bounding box center [870, 412] width 556 height 21
type input "1"
drag, startPoint x: 617, startPoint y: 410, endPoint x: 565, endPoint y: 410, distance: 52.0
click at [565, 410] on div "How many Exterior Single Metal Doors? 1" at bounding box center [591, 417] width 1125 height 30
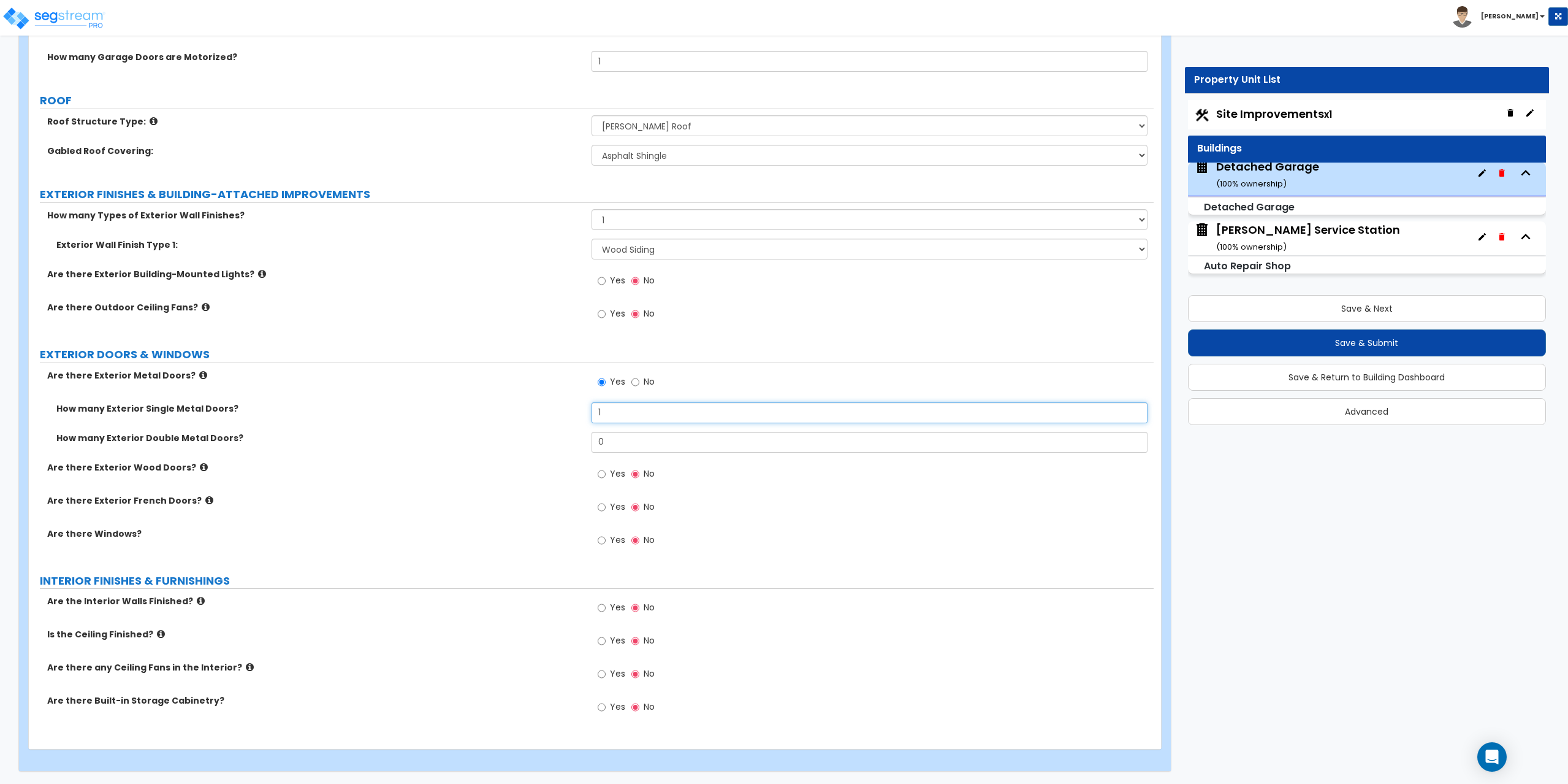
click at [605, 415] on input "1" at bounding box center [870, 412] width 556 height 21
drag, startPoint x: 688, startPoint y: 408, endPoint x: 586, endPoint y: 406, distance: 102.0
click at [586, 406] on div "How many Exterior Single Metal Doors? 1" at bounding box center [591, 417] width 1125 height 30
click at [614, 408] on input "1" at bounding box center [870, 412] width 556 height 21
drag, startPoint x: 628, startPoint y: 410, endPoint x: 536, endPoint y: 410, distance: 92.0
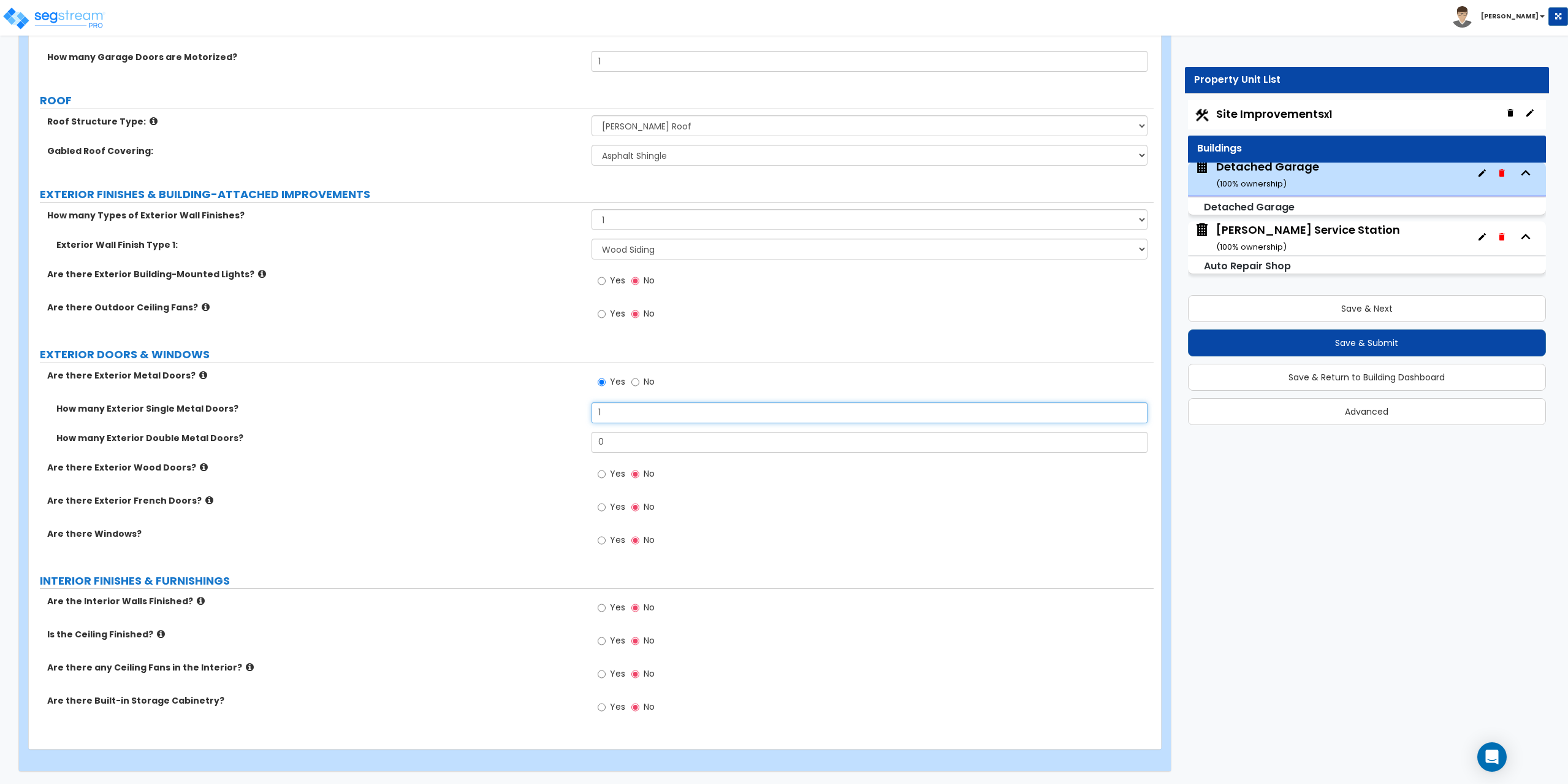
click at [536, 410] on div "How many Exterior Single Metal Doors? 1" at bounding box center [591, 417] width 1125 height 30
click at [653, 410] on input "1" at bounding box center [870, 412] width 556 height 21
drag, startPoint x: 661, startPoint y: 410, endPoint x: 570, endPoint y: 415, distance: 91.1
click at [570, 415] on div "How many Exterior Single Metal Doors? 1" at bounding box center [591, 417] width 1125 height 30
click at [598, 418] on input "1" at bounding box center [870, 412] width 556 height 21
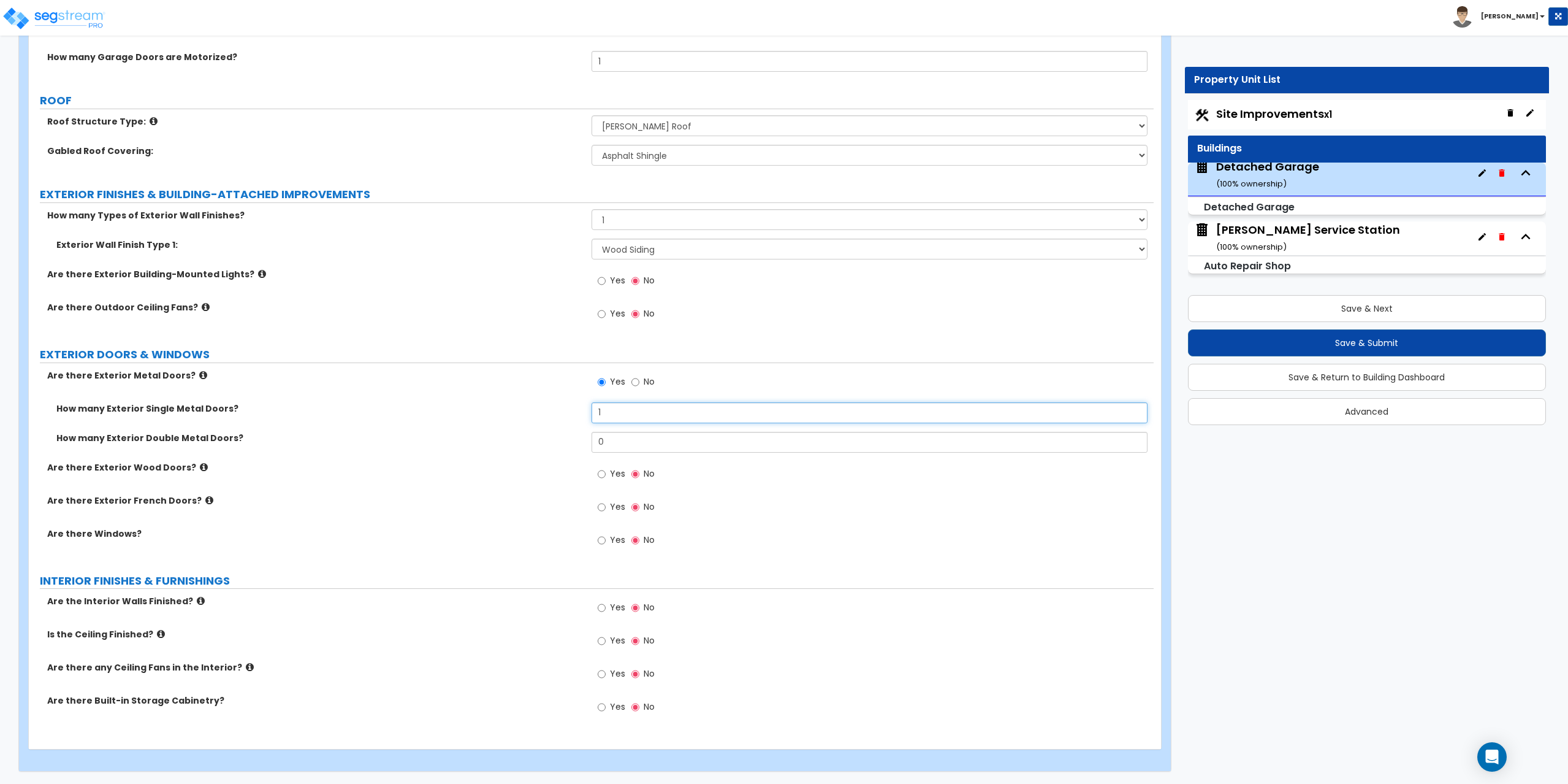
drag, startPoint x: 616, startPoint y: 418, endPoint x: 563, endPoint y: 415, distance: 53.1
click at [563, 415] on div "How many Exterior Single Metal Doors? 1" at bounding box center [591, 417] width 1125 height 30
click at [607, 414] on input "1" at bounding box center [870, 412] width 556 height 21
drag, startPoint x: 622, startPoint y: 414, endPoint x: 570, endPoint y: 415, distance: 52.0
click at [570, 415] on div "How many Exterior Single Metal Doors? 1" at bounding box center [591, 417] width 1125 height 30
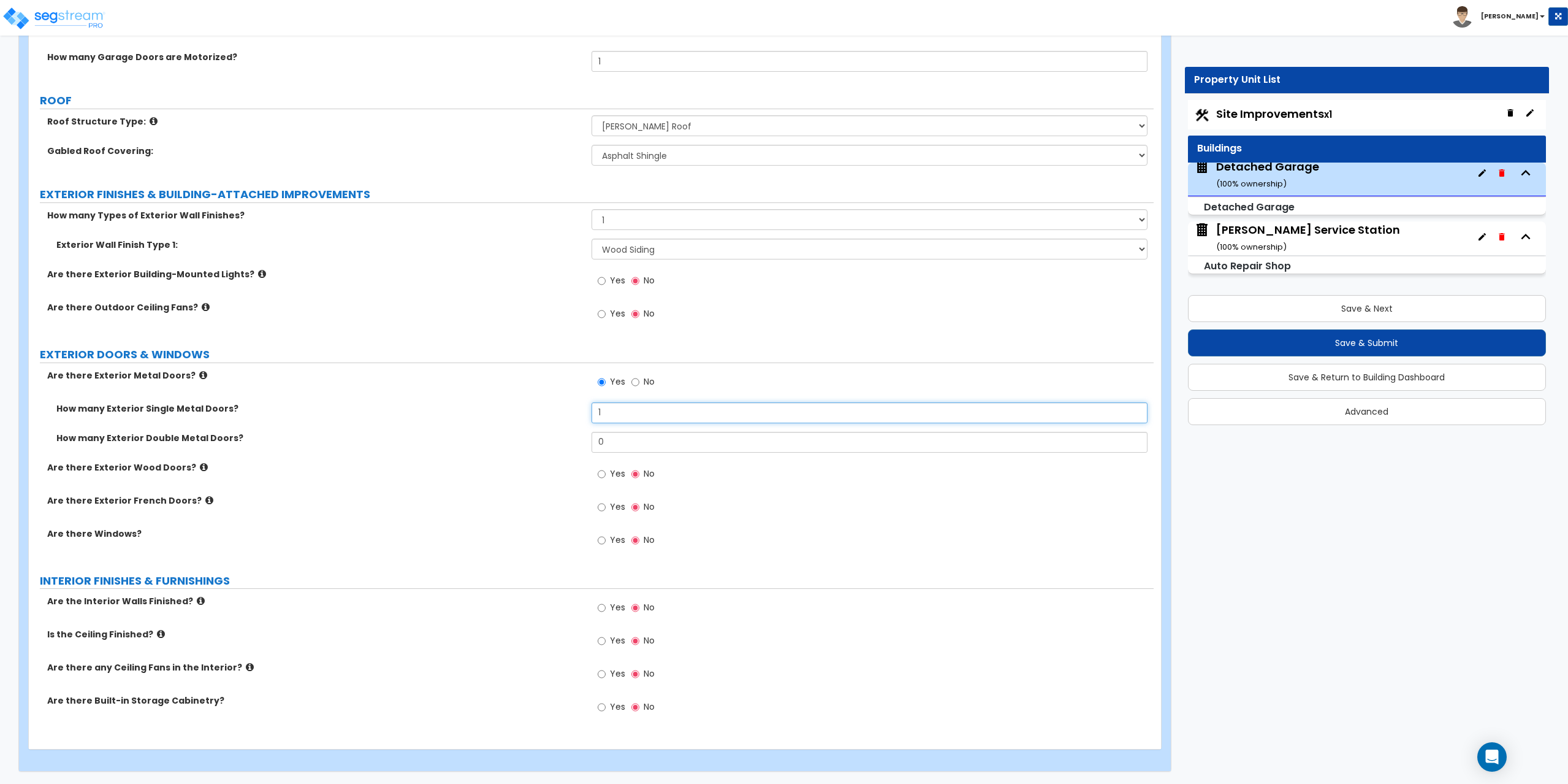
click at [607, 415] on input "1" at bounding box center [870, 412] width 556 height 21
click at [609, 415] on input "1" at bounding box center [870, 412] width 556 height 21
click at [613, 415] on input "1" at bounding box center [870, 412] width 556 height 21
click at [607, 475] on label "Yes" at bounding box center [611, 475] width 28 height 21
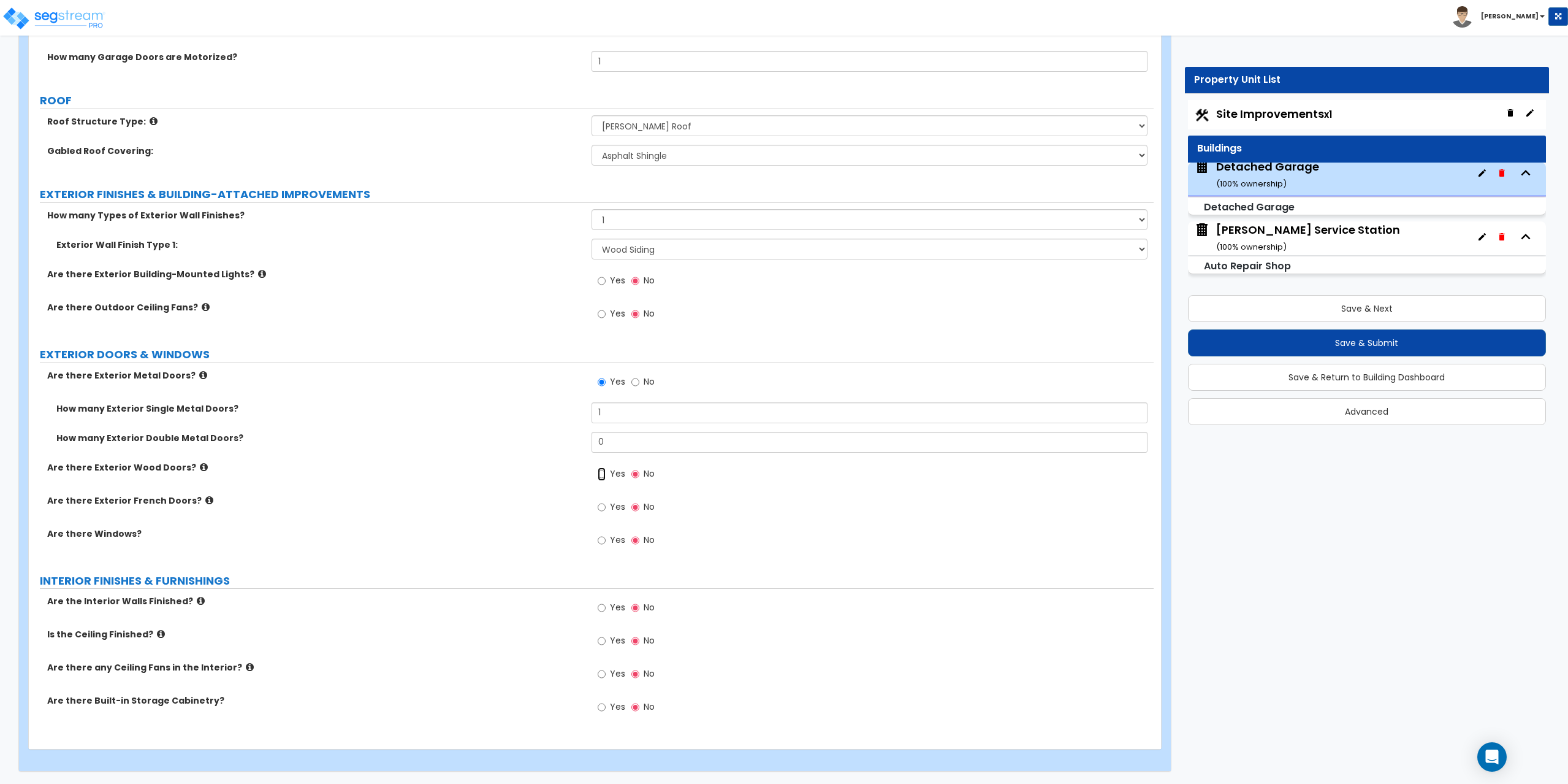
click at [606, 475] on input "Yes" at bounding box center [601, 474] width 8 height 13
radio input "true"
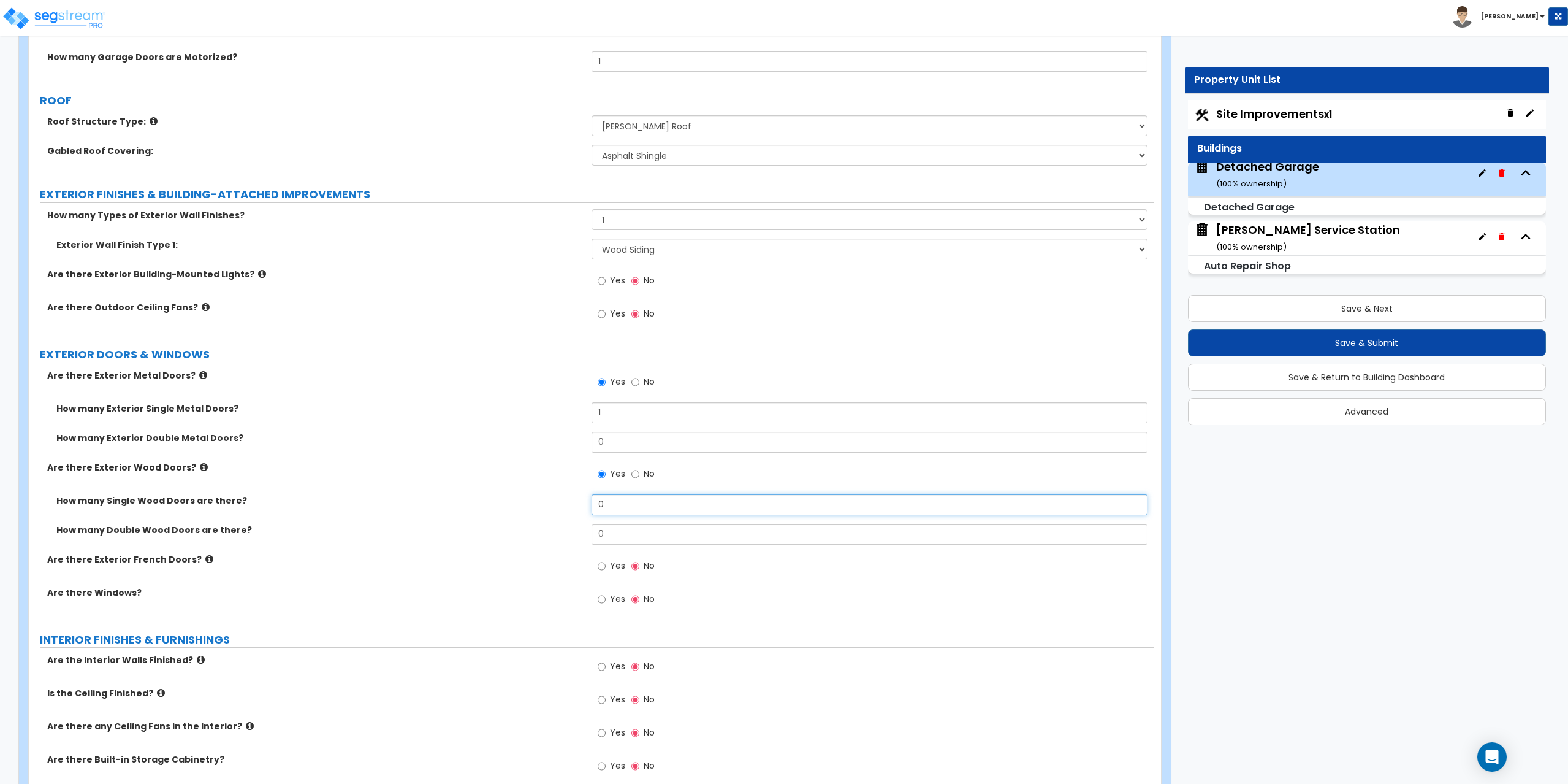
drag, startPoint x: 615, startPoint y: 508, endPoint x: 555, endPoint y: 503, distance: 60.2
click at [555, 503] on div "How many Single Wood Doors are there? 0" at bounding box center [591, 509] width 1125 height 30
type input "1"
click at [639, 378] on label "No" at bounding box center [642, 383] width 23 height 21
click at [639, 378] on input "No" at bounding box center [635, 382] width 8 height 13
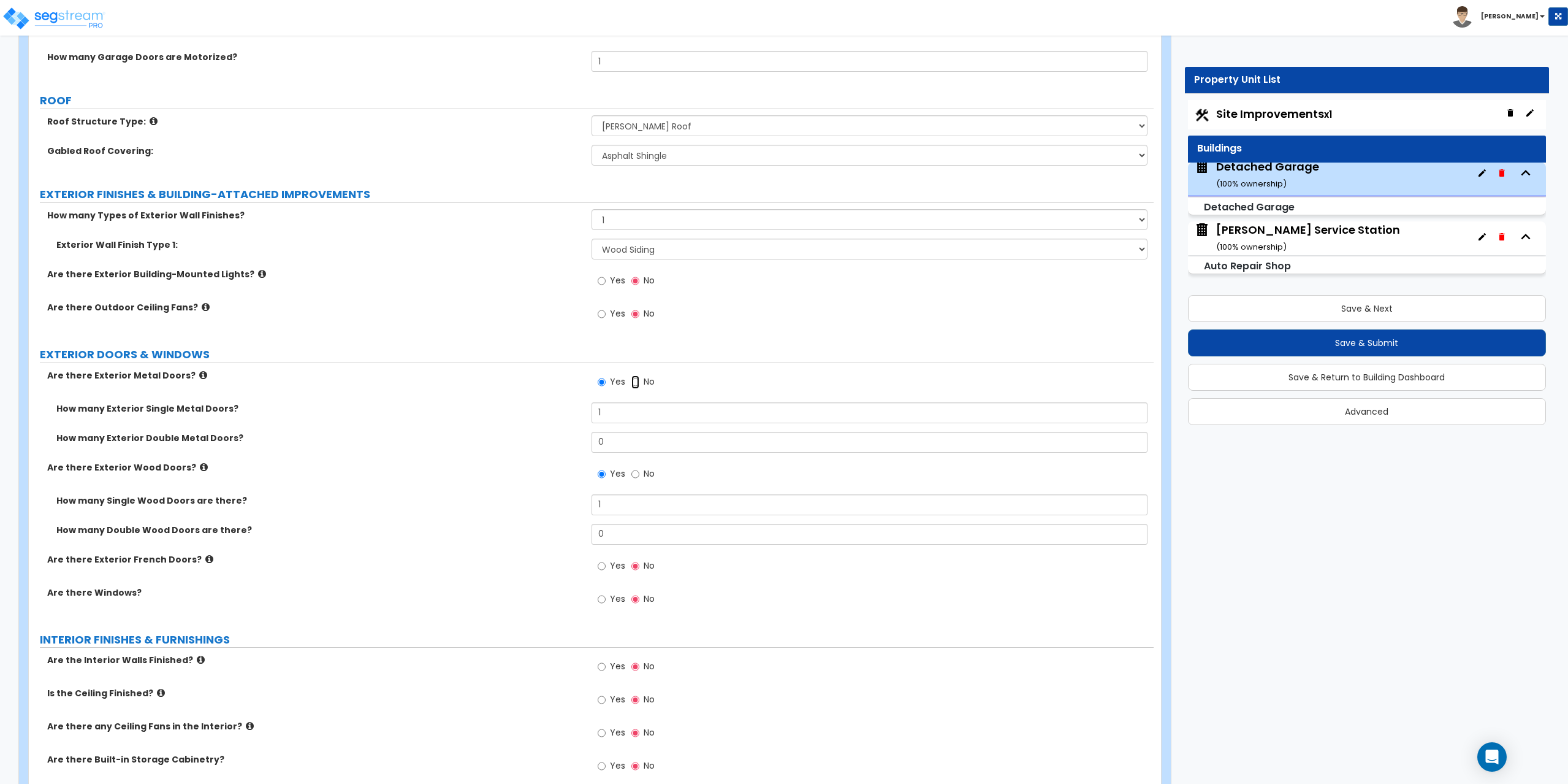
radio input "false"
radio input "true"
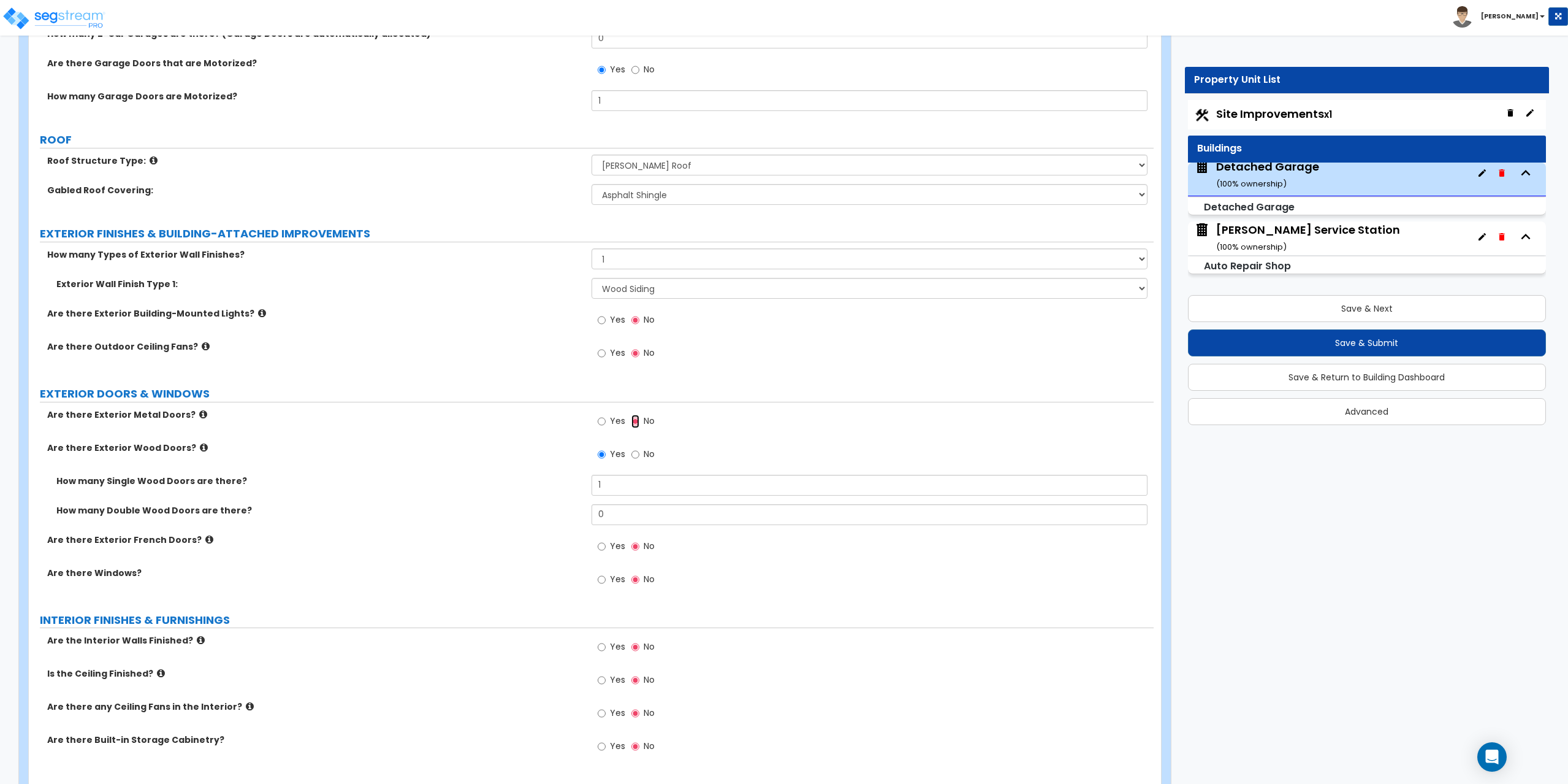
scroll to position [267, 0]
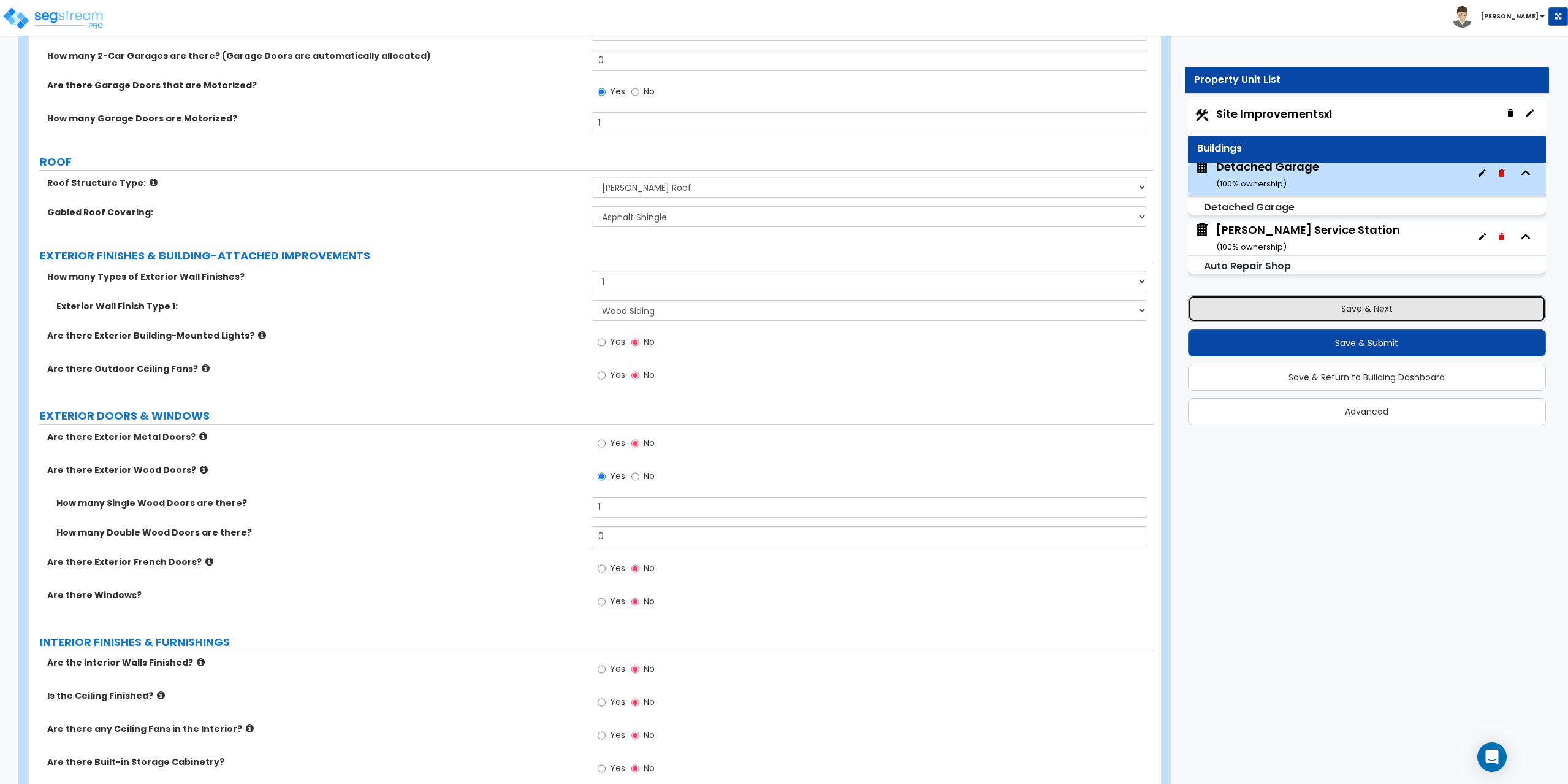
click at [1287, 306] on button "Save & Next" at bounding box center [1367, 308] width 359 height 27
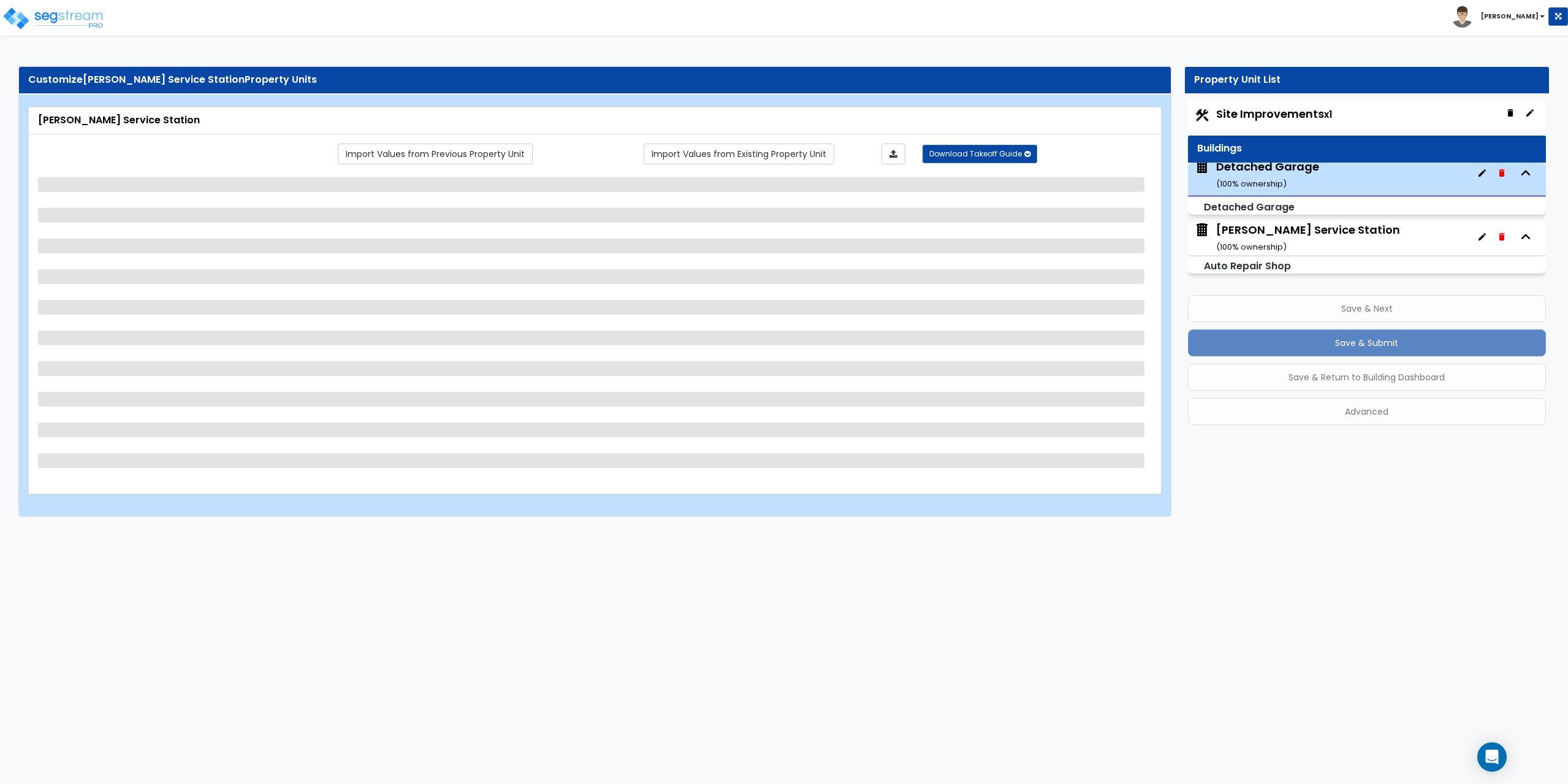
scroll to position [5, 0]
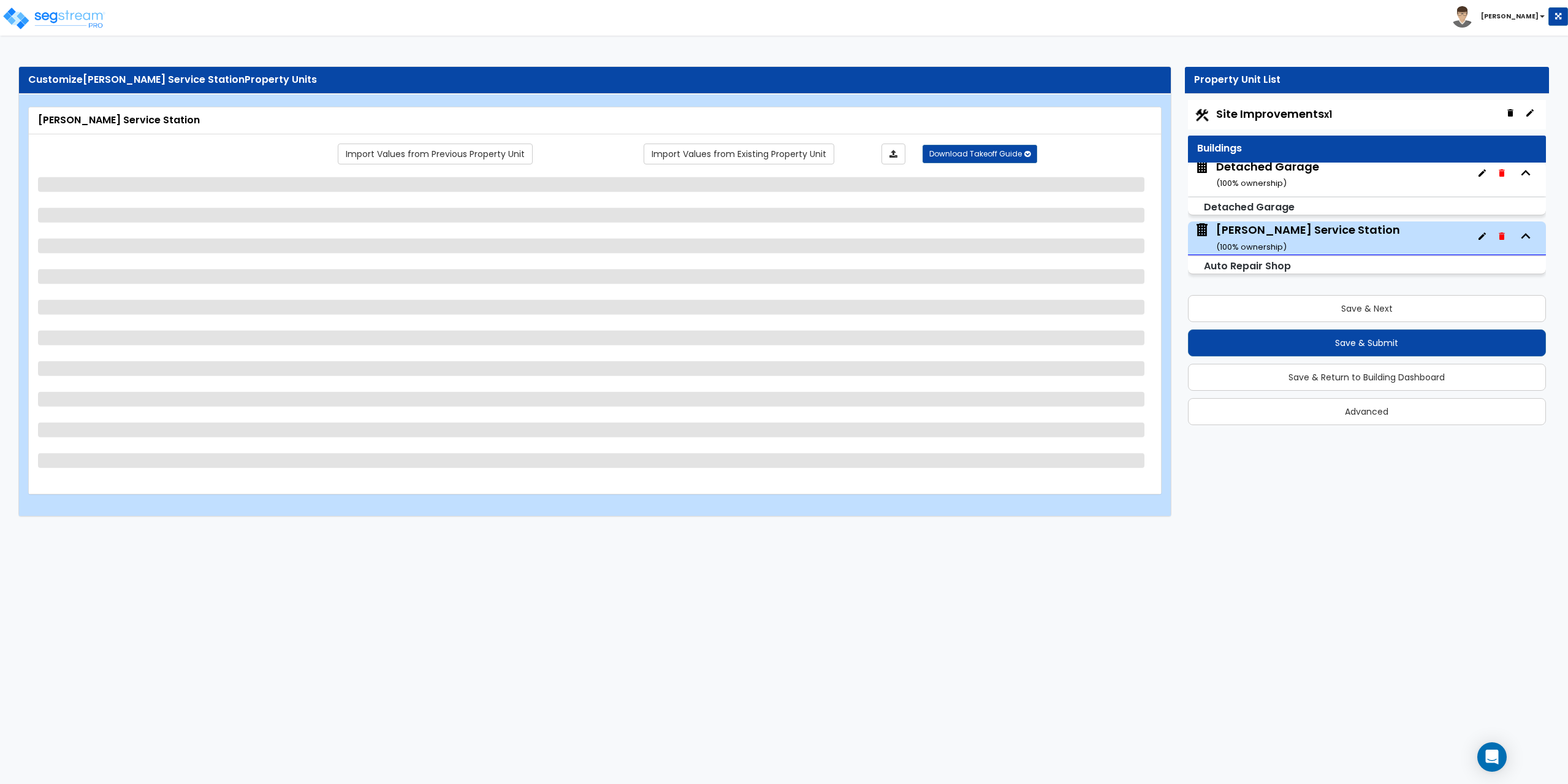
select select "5"
select select "1"
select select "3"
select select "1"
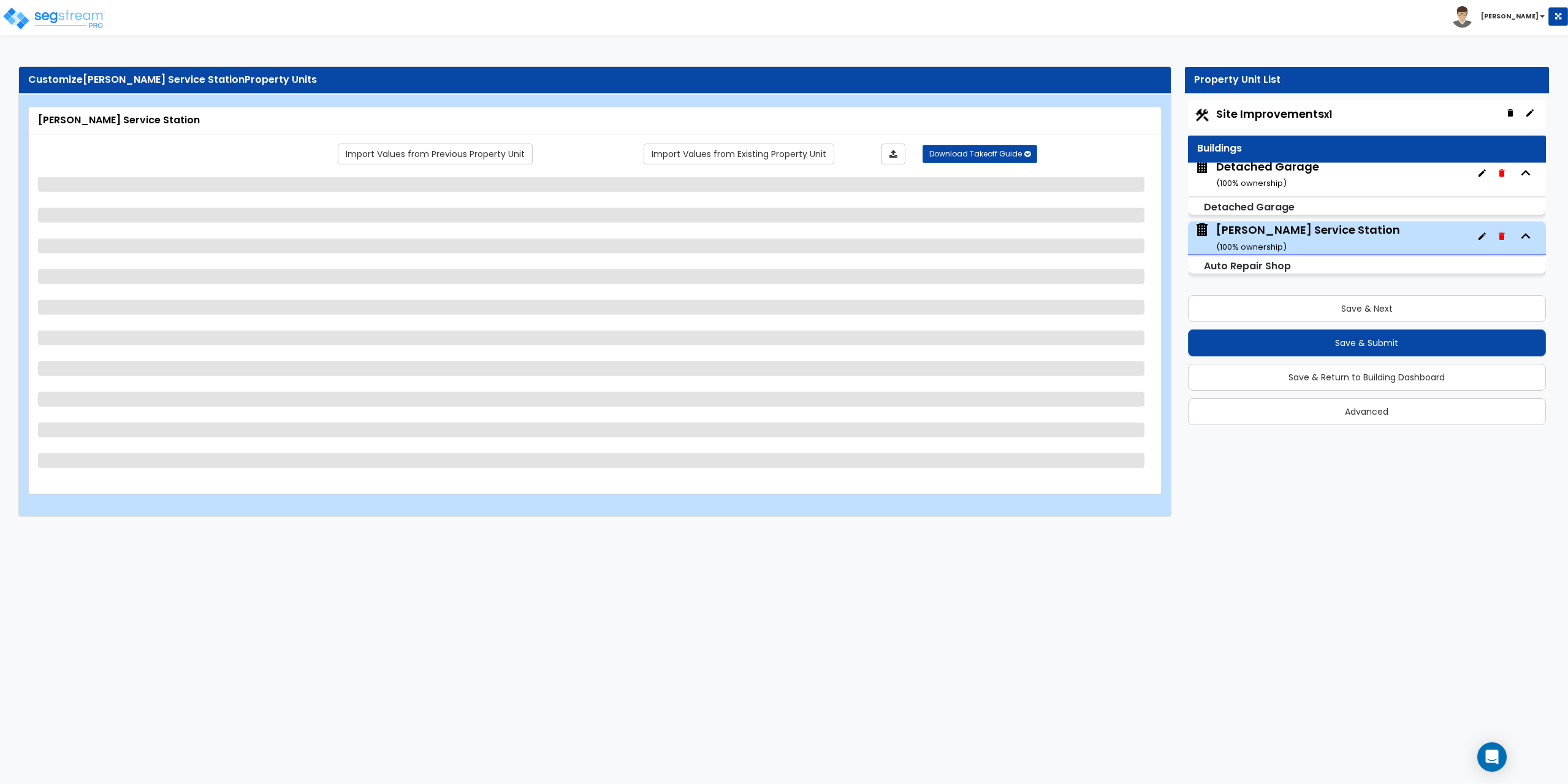
select select "2"
select select "1"
select select "2"
select select "7"
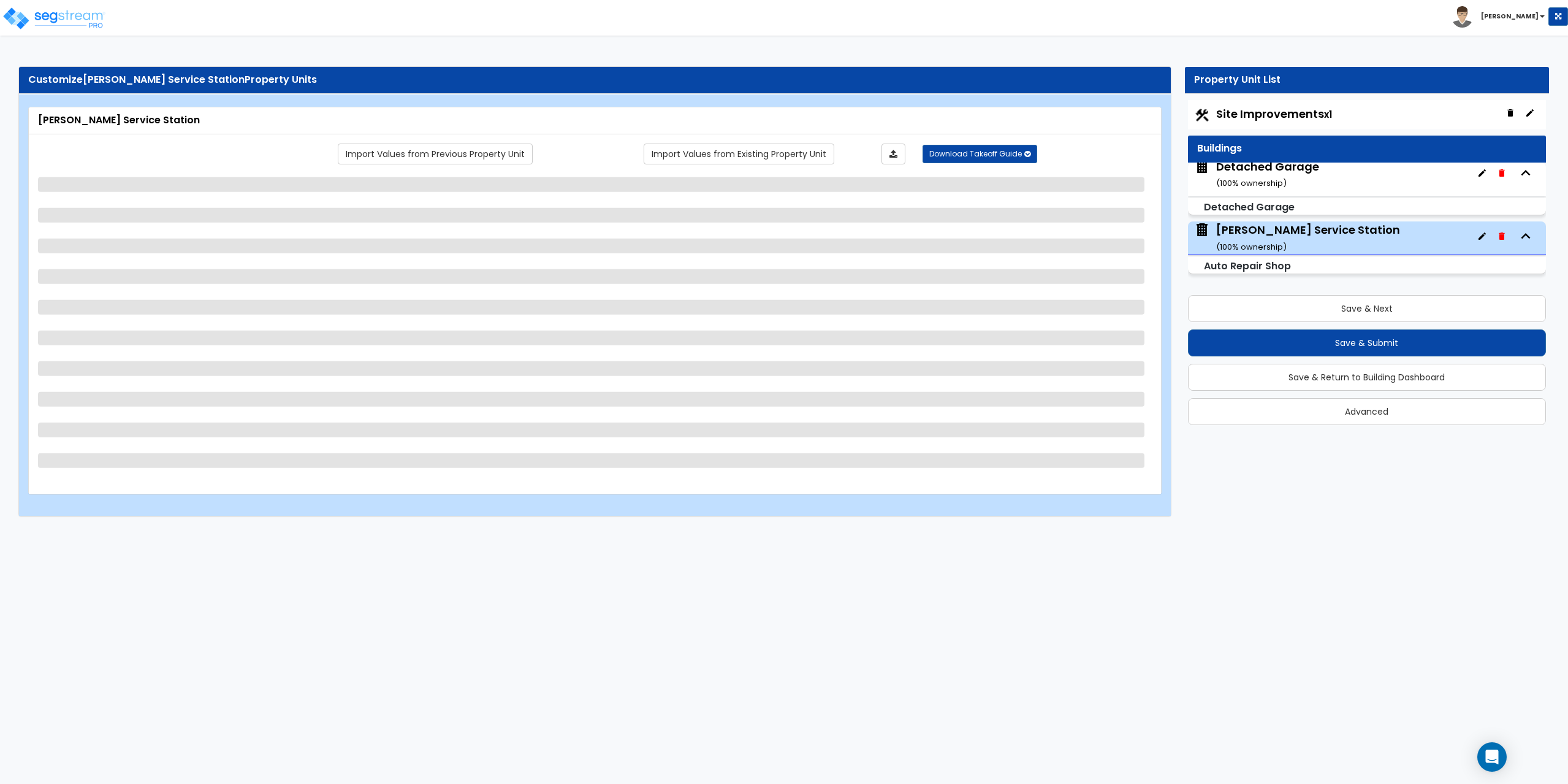
select select "1"
select select "3"
select select "2"
select select "1"
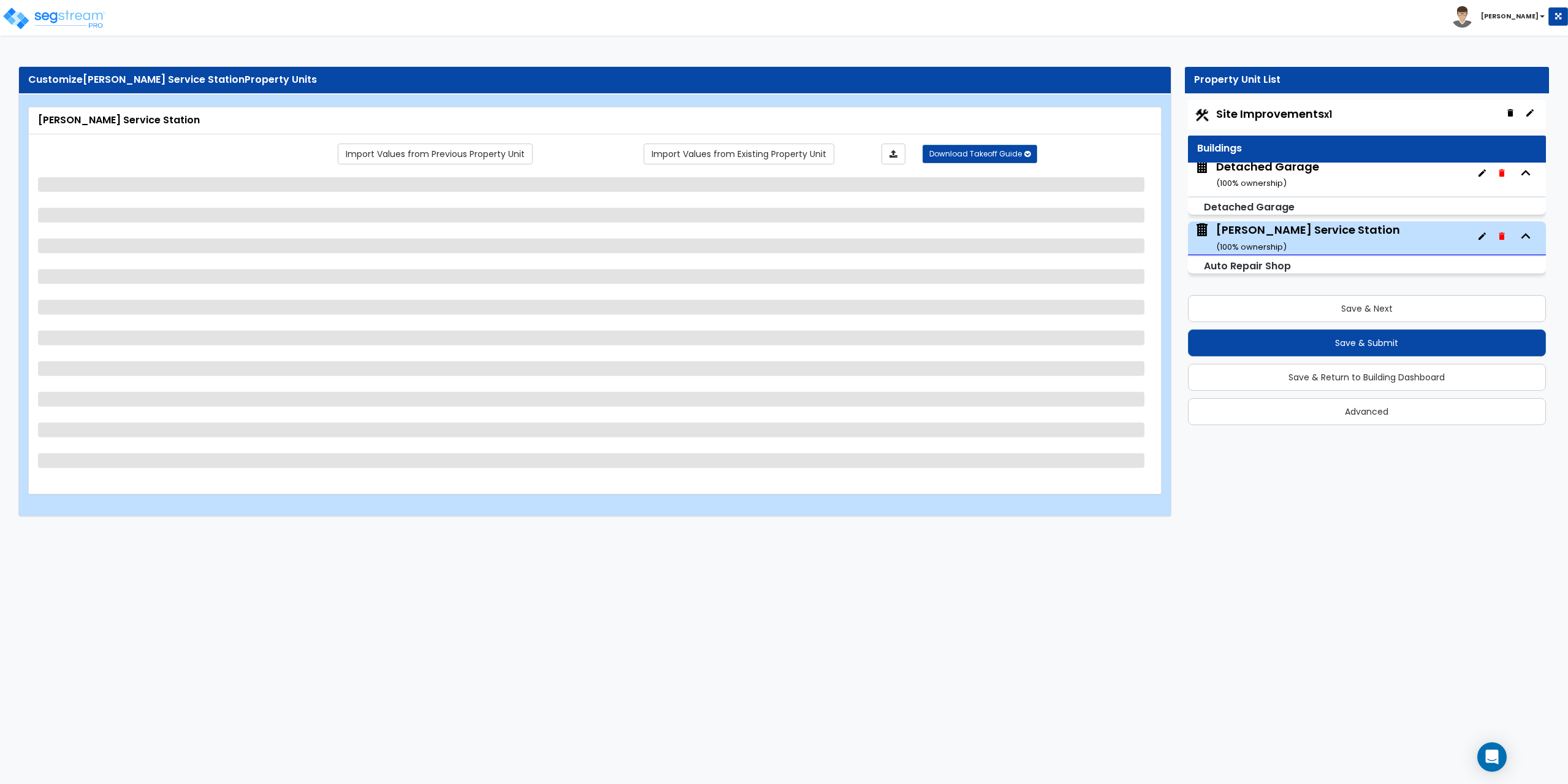
select select "1"
select select "2"
select select "1"
select select "2"
select select "1"
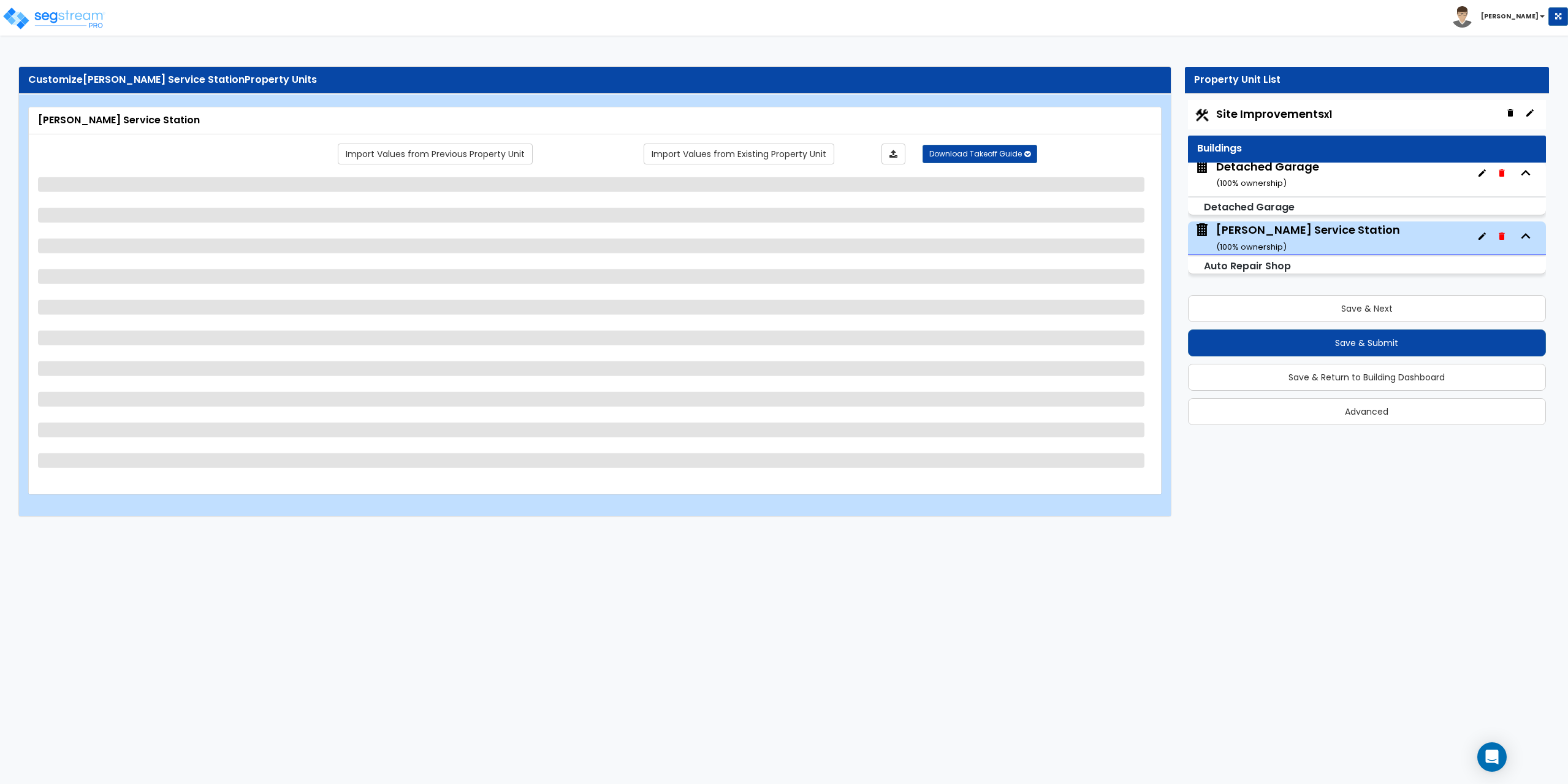
select select "2"
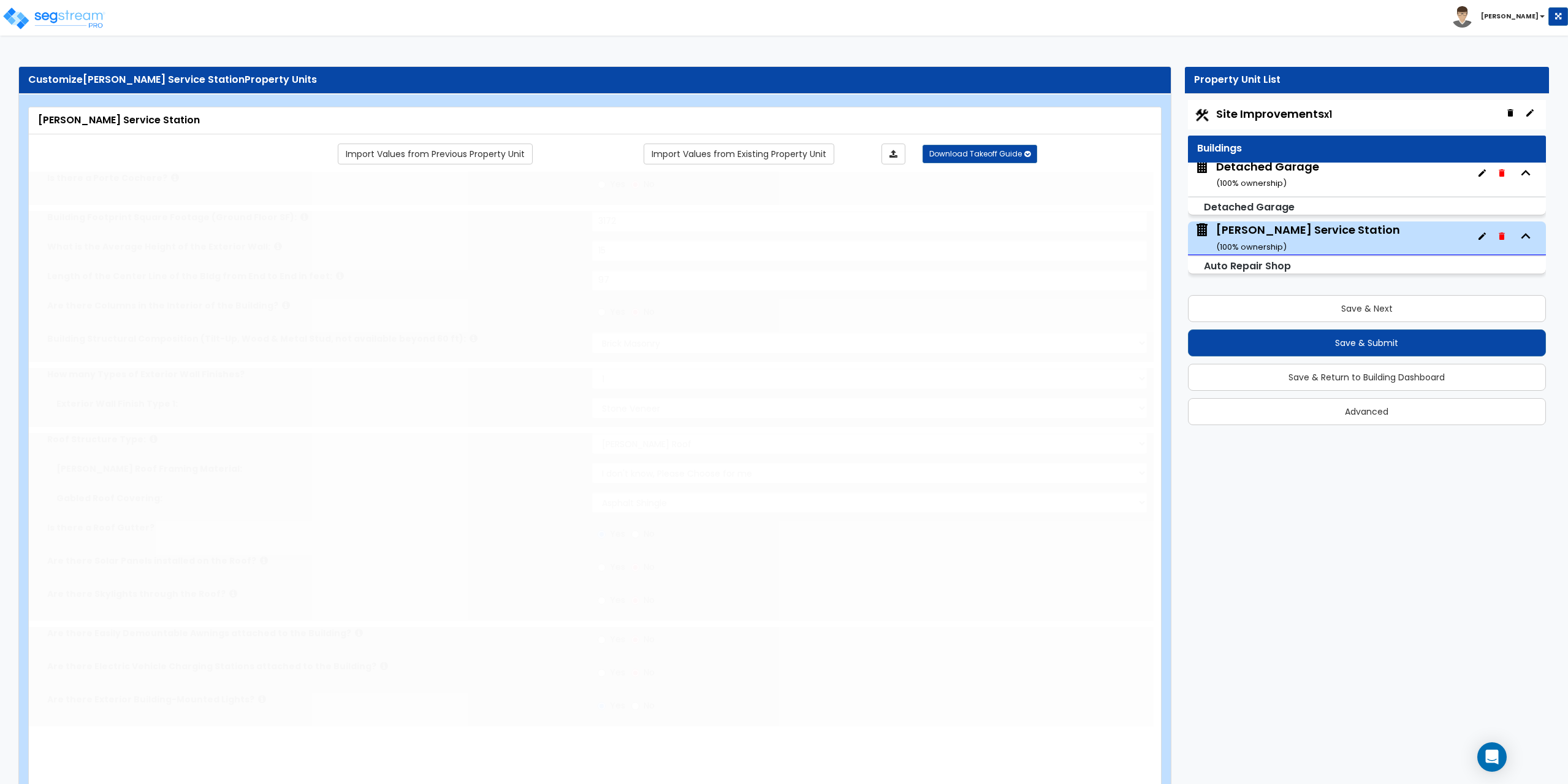
type input "2"
type input "1"
type input "2"
select select "2"
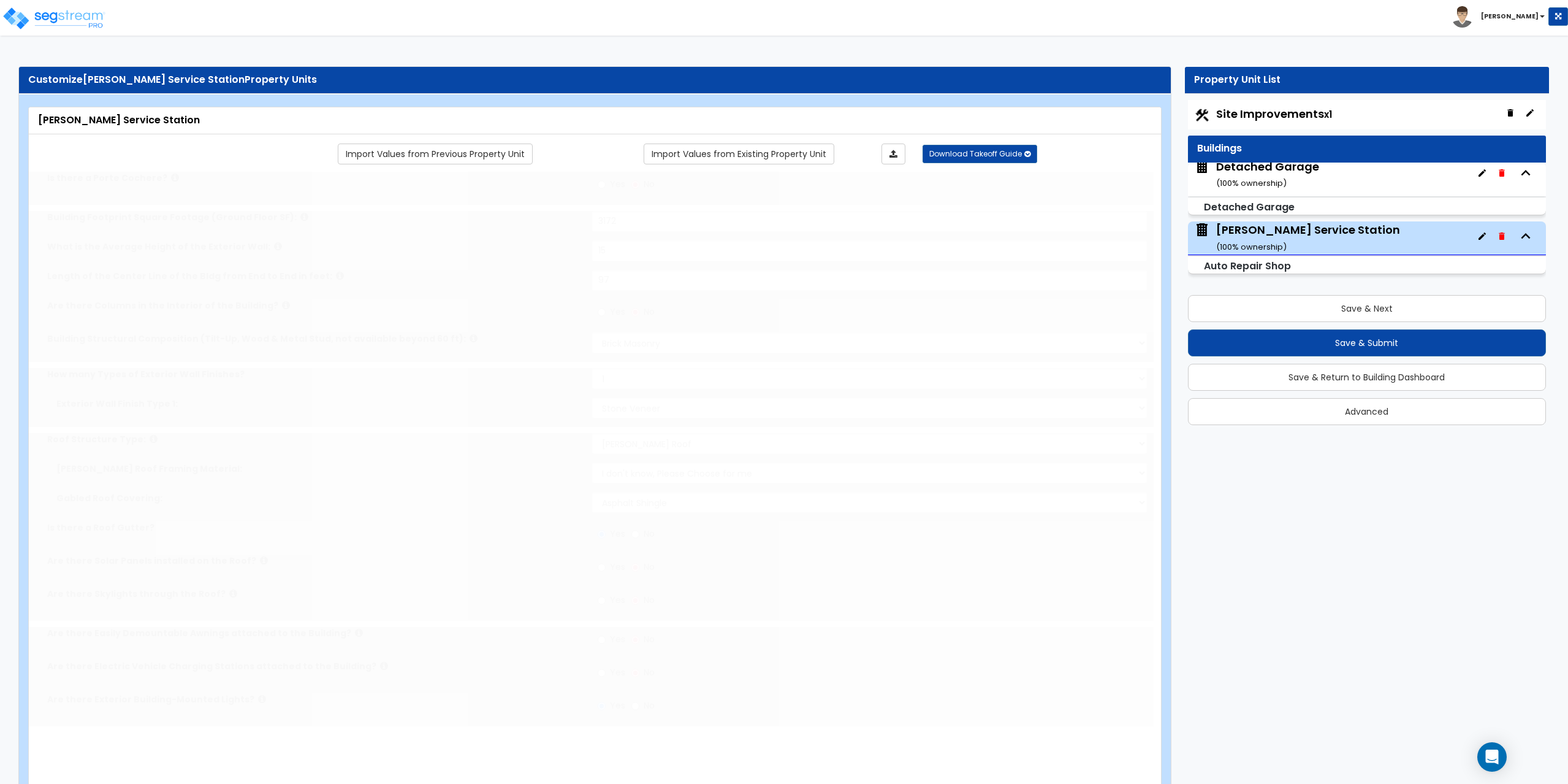
type input "3"
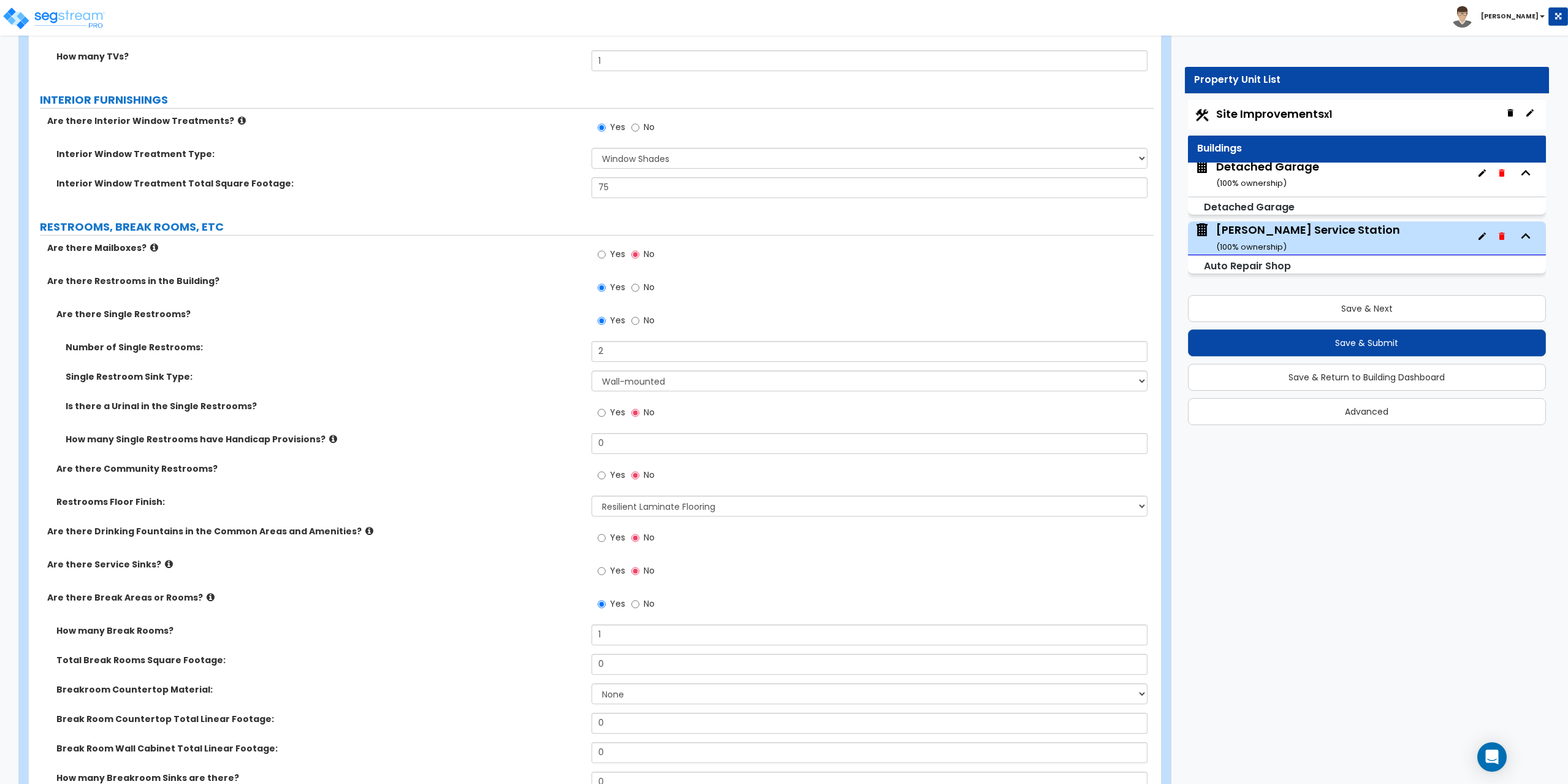
scroll to position [2882, 0]
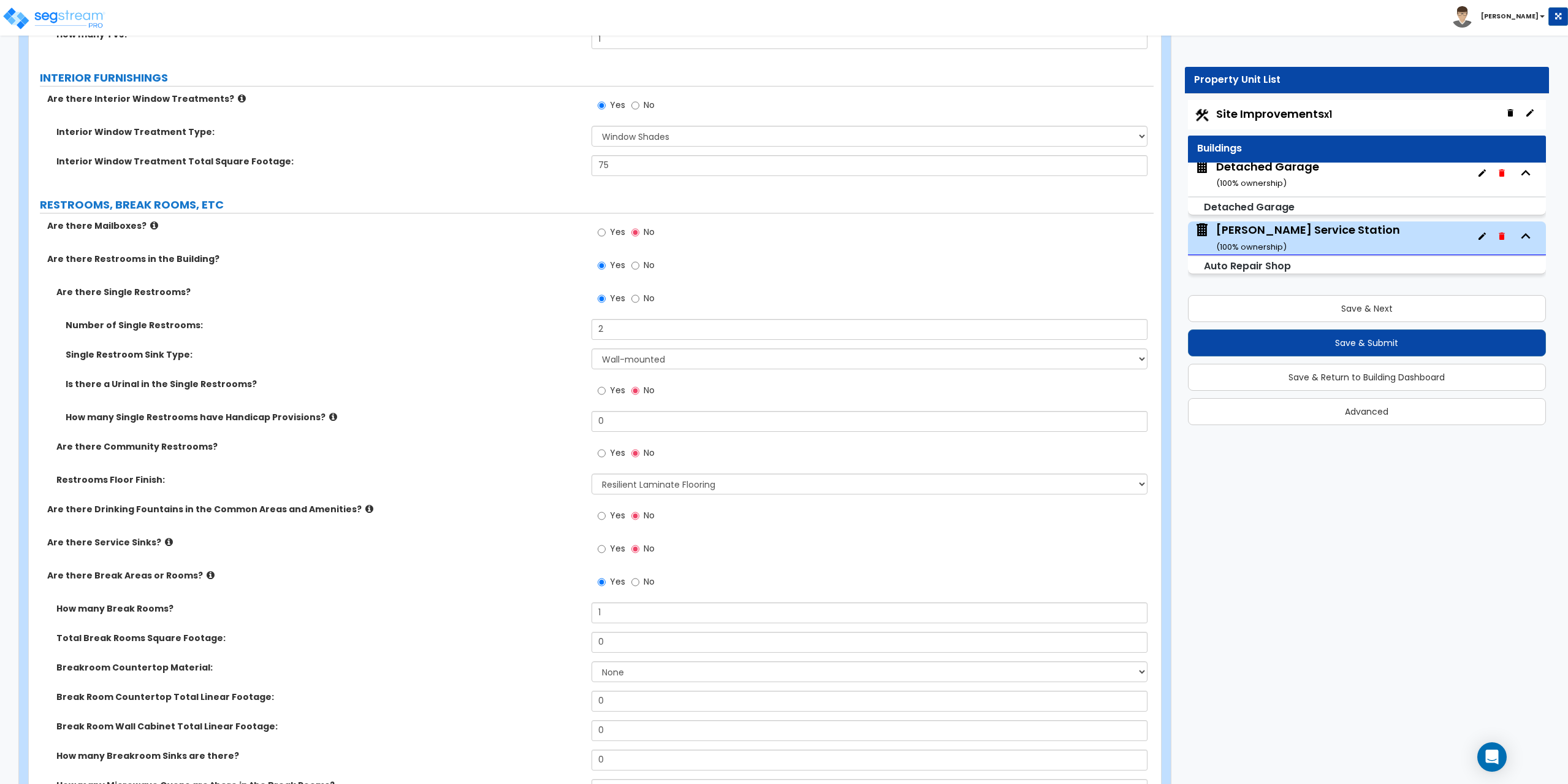
click at [165, 539] on icon at bounding box center [169, 541] width 8 height 9
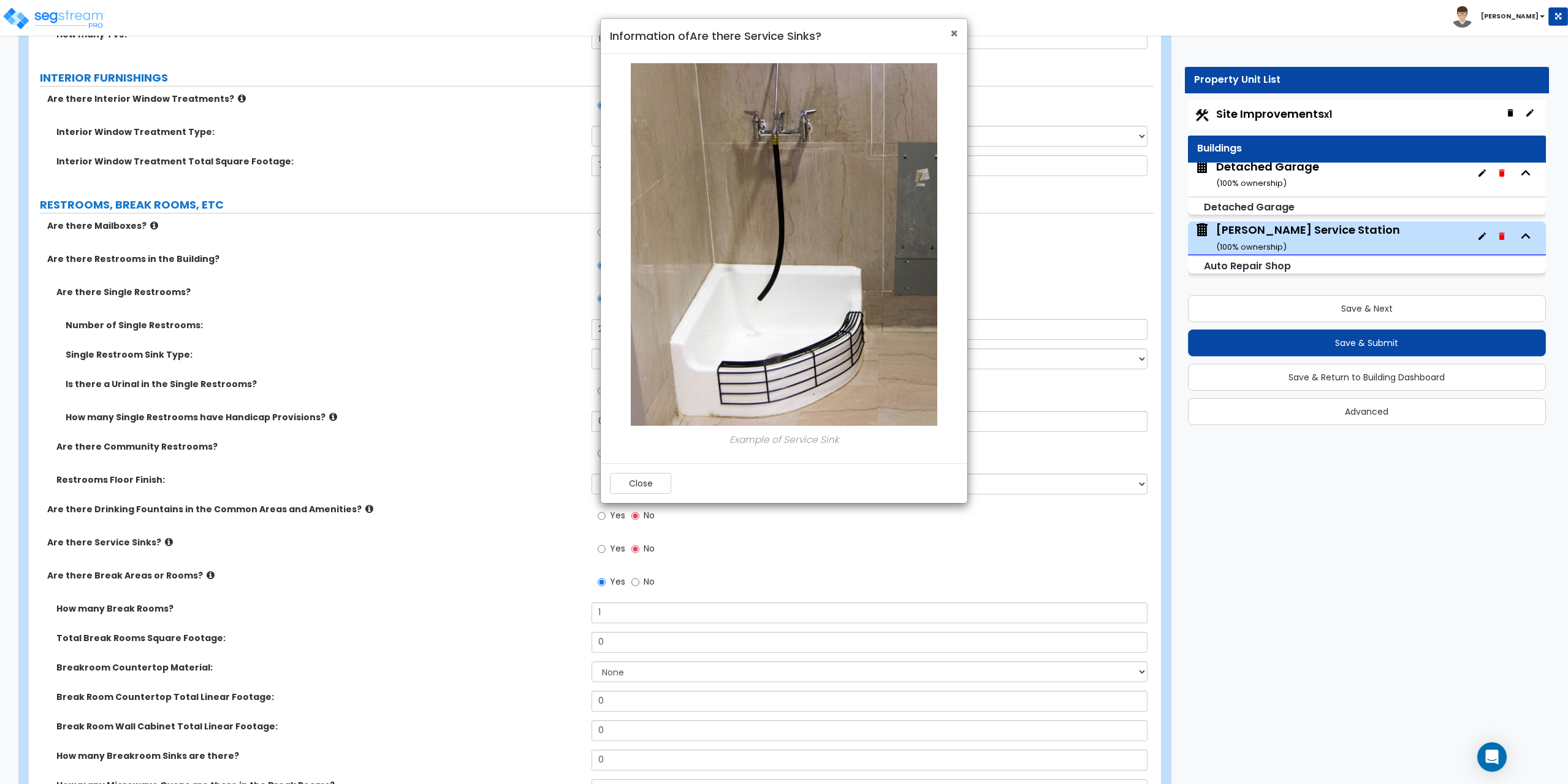
click at [953, 37] on span "×" at bounding box center [954, 34] width 8 height 18
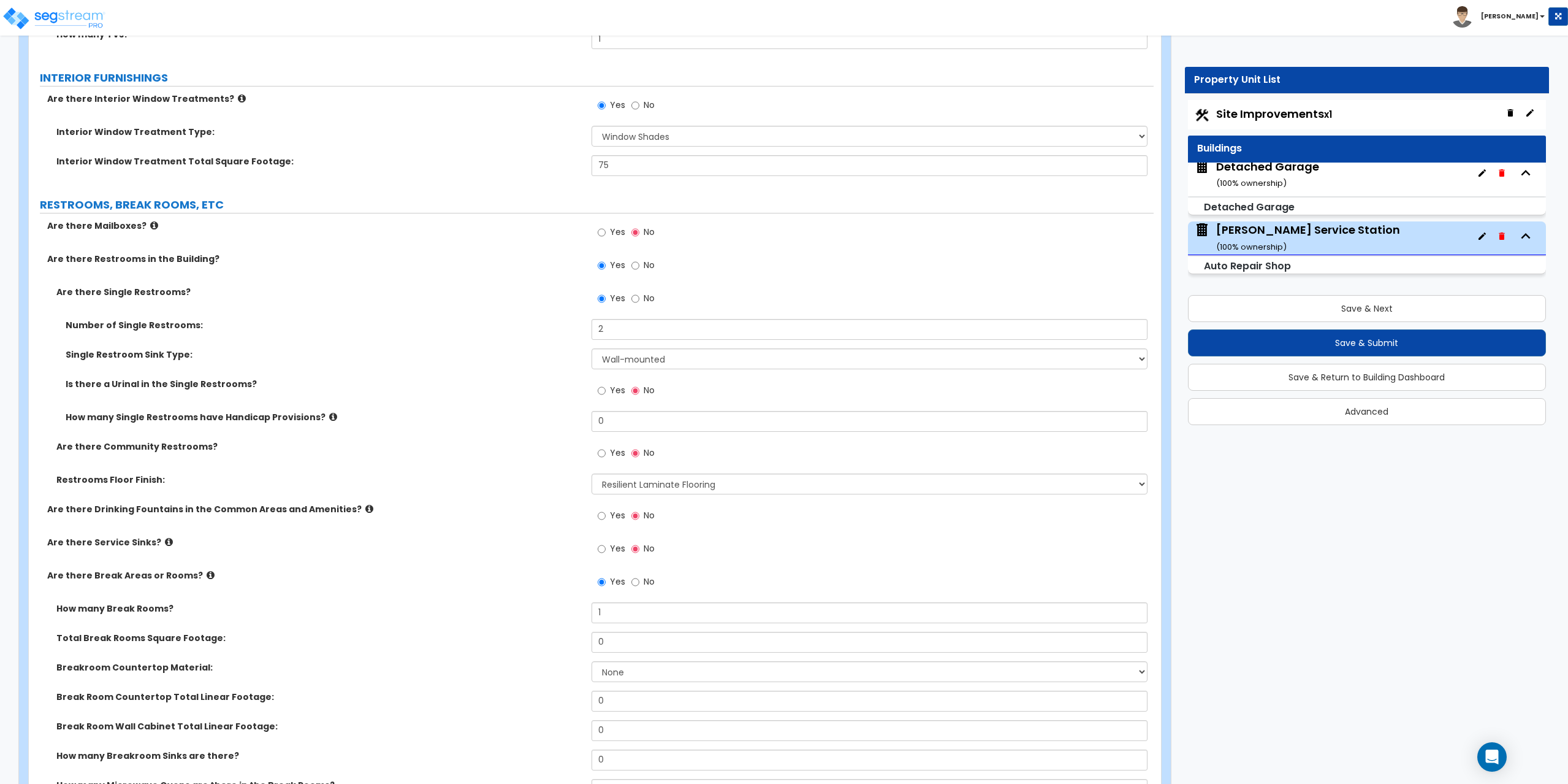
click at [365, 510] on icon at bounding box center [369, 508] width 8 height 9
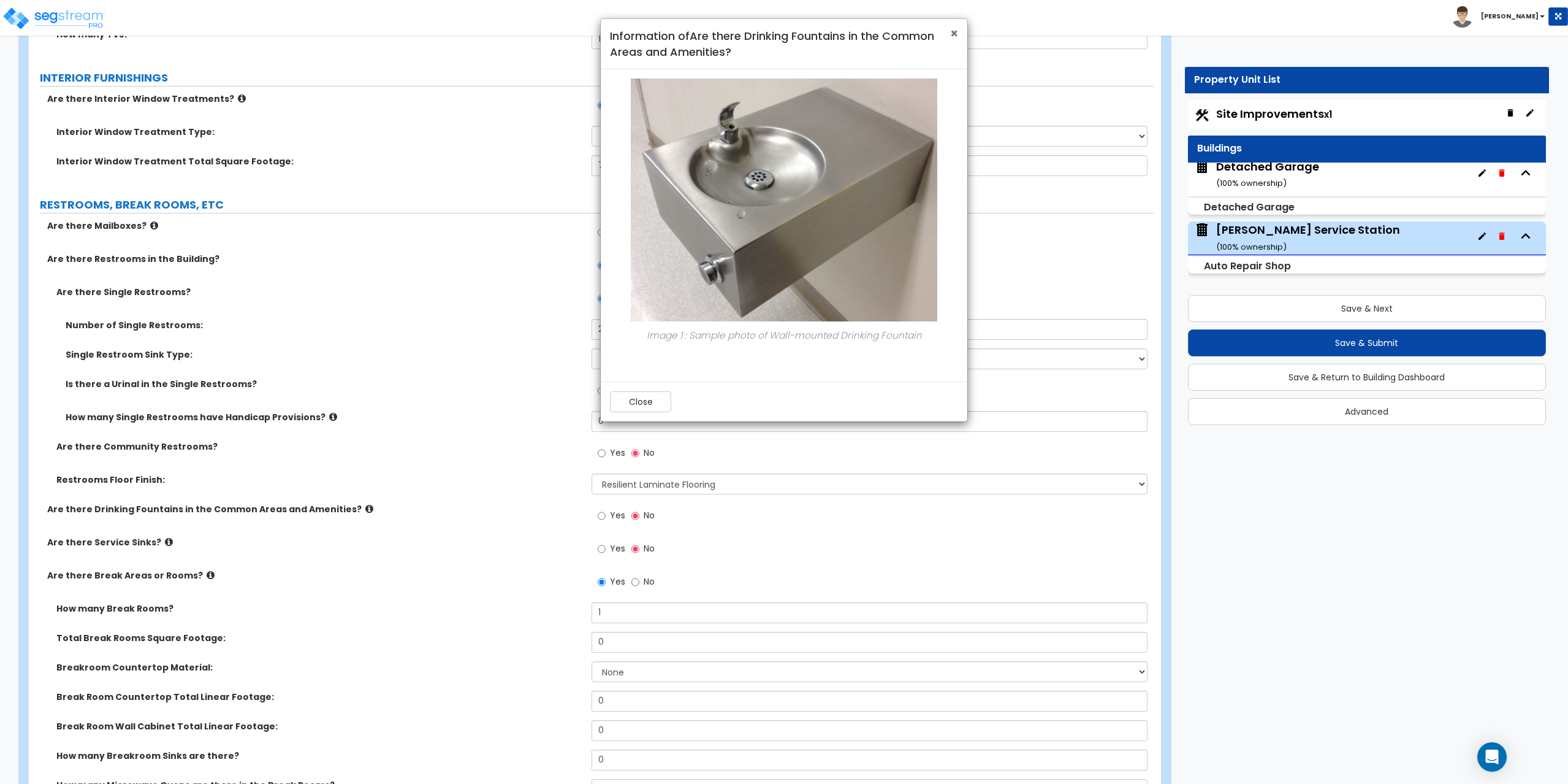
click at [955, 34] on span "×" at bounding box center [954, 34] width 8 height 18
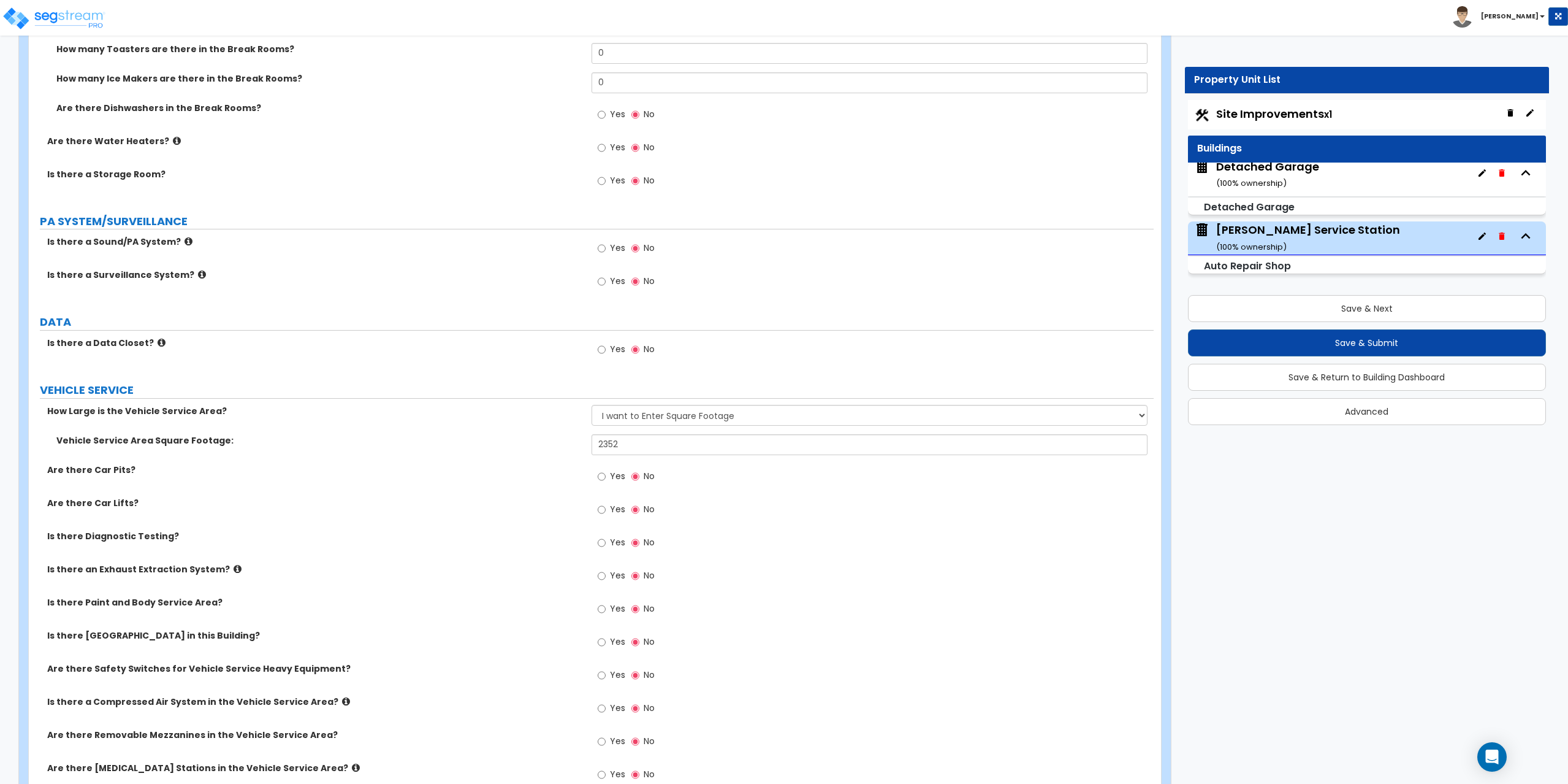
scroll to position [3618, 0]
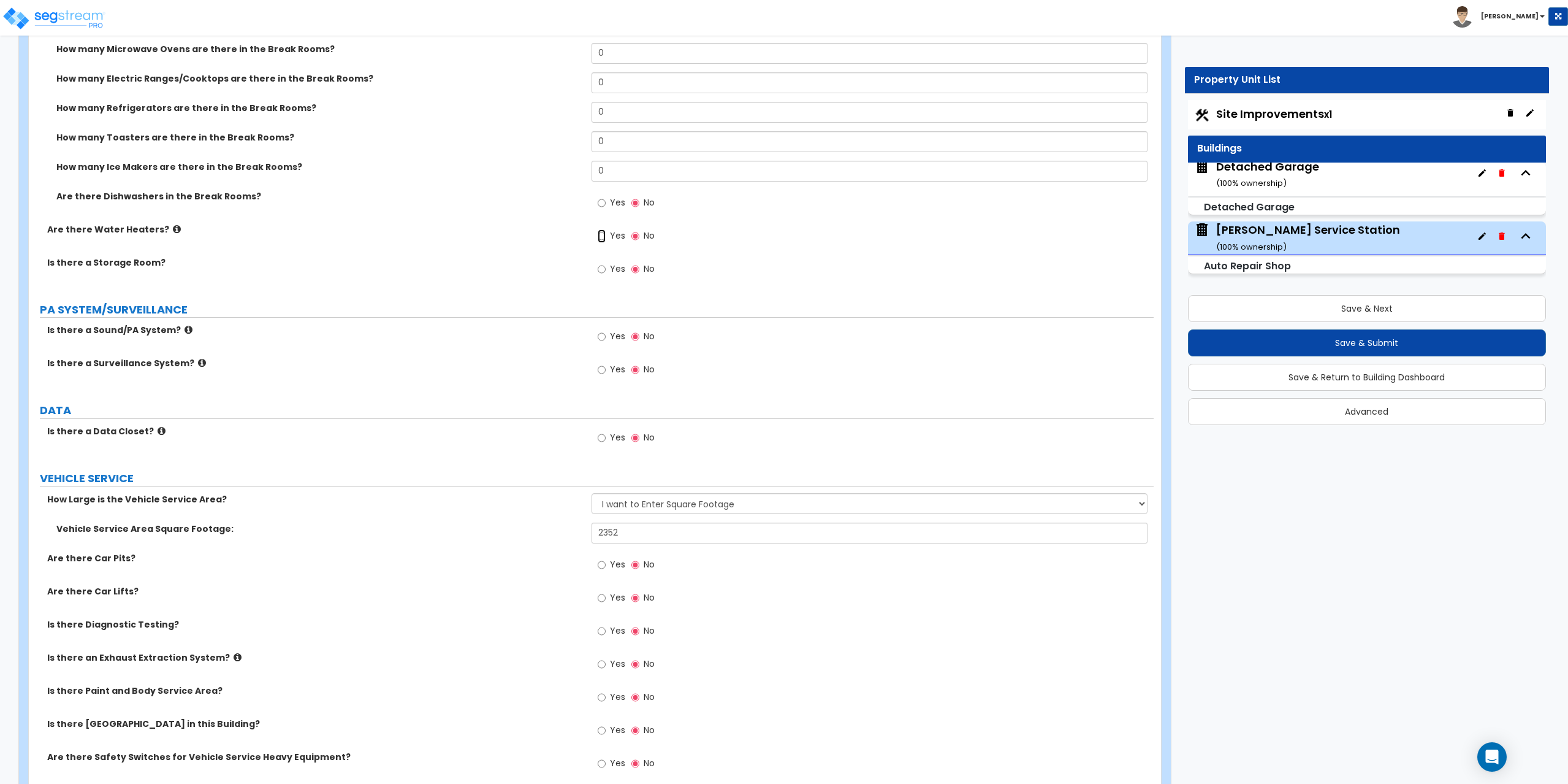
click at [601, 235] on input "Yes" at bounding box center [601, 236] width 8 height 13
radio input "true"
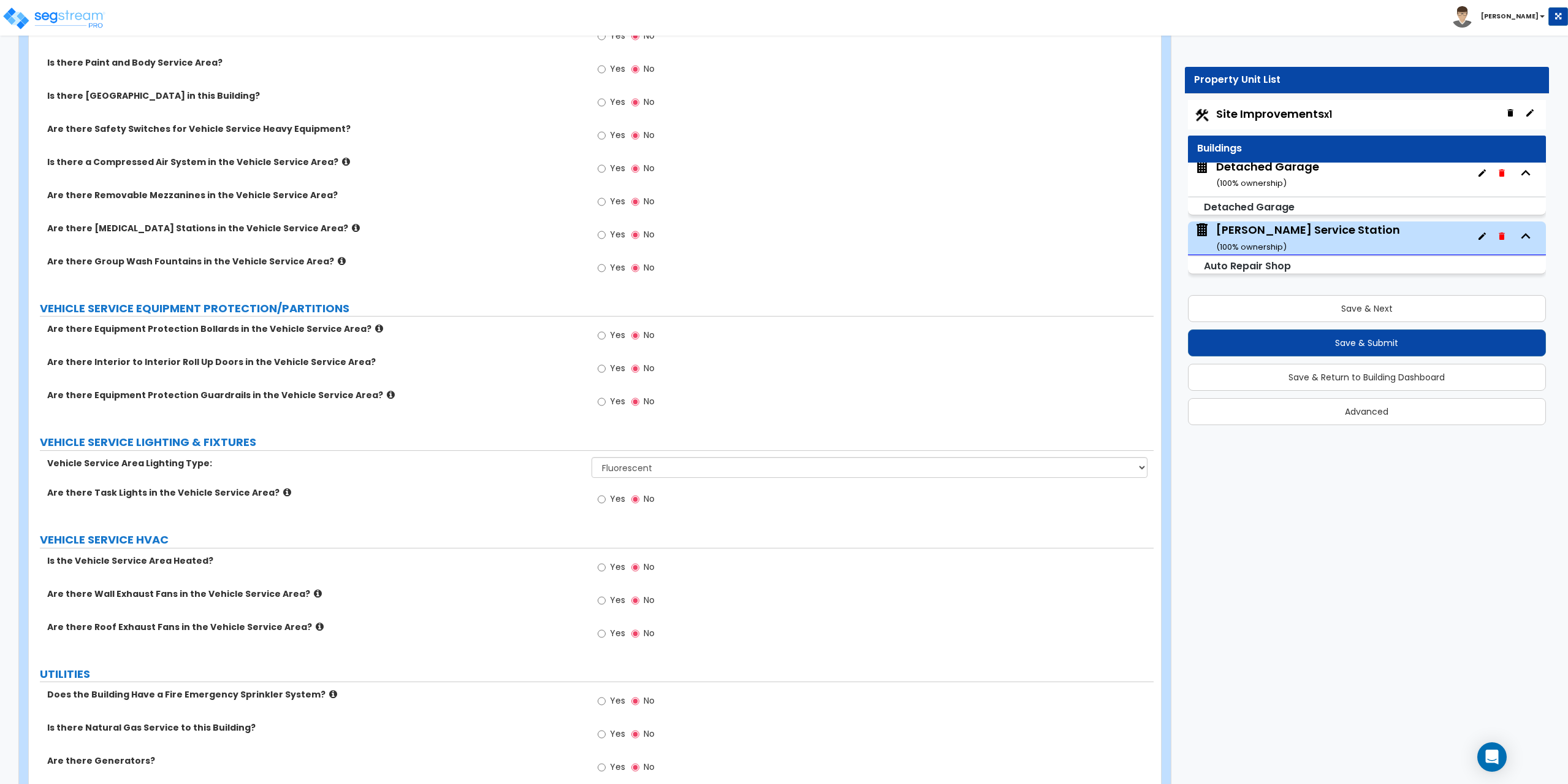
scroll to position [4306, 0]
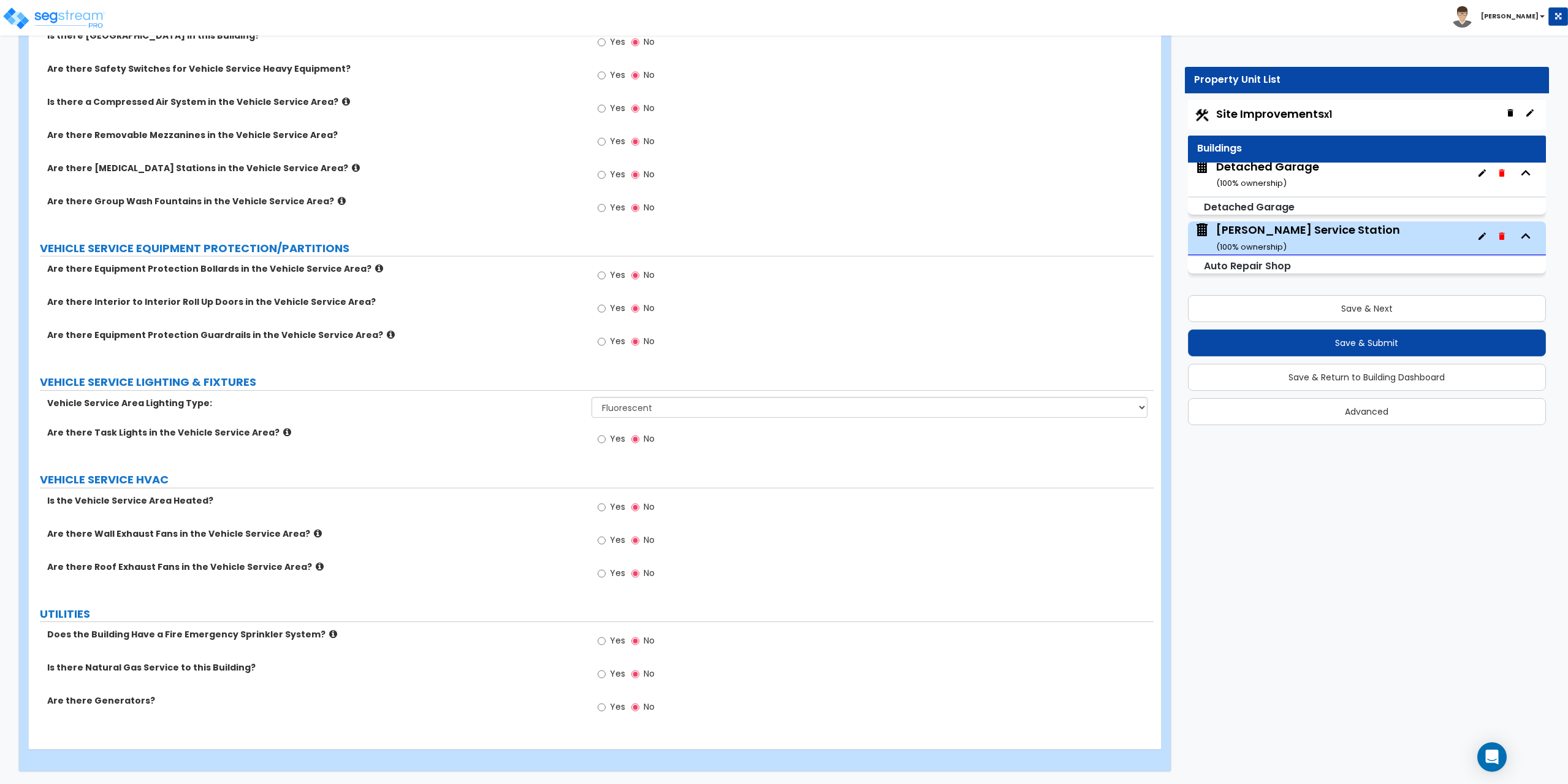
click at [607, 674] on label "Yes" at bounding box center [611, 675] width 28 height 21
click at [606, 674] on input "Yes" at bounding box center [601, 674] width 8 height 13
click at [636, 675] on input "No" at bounding box center [635, 674] width 8 height 13
radio input "false"
radio input "true"
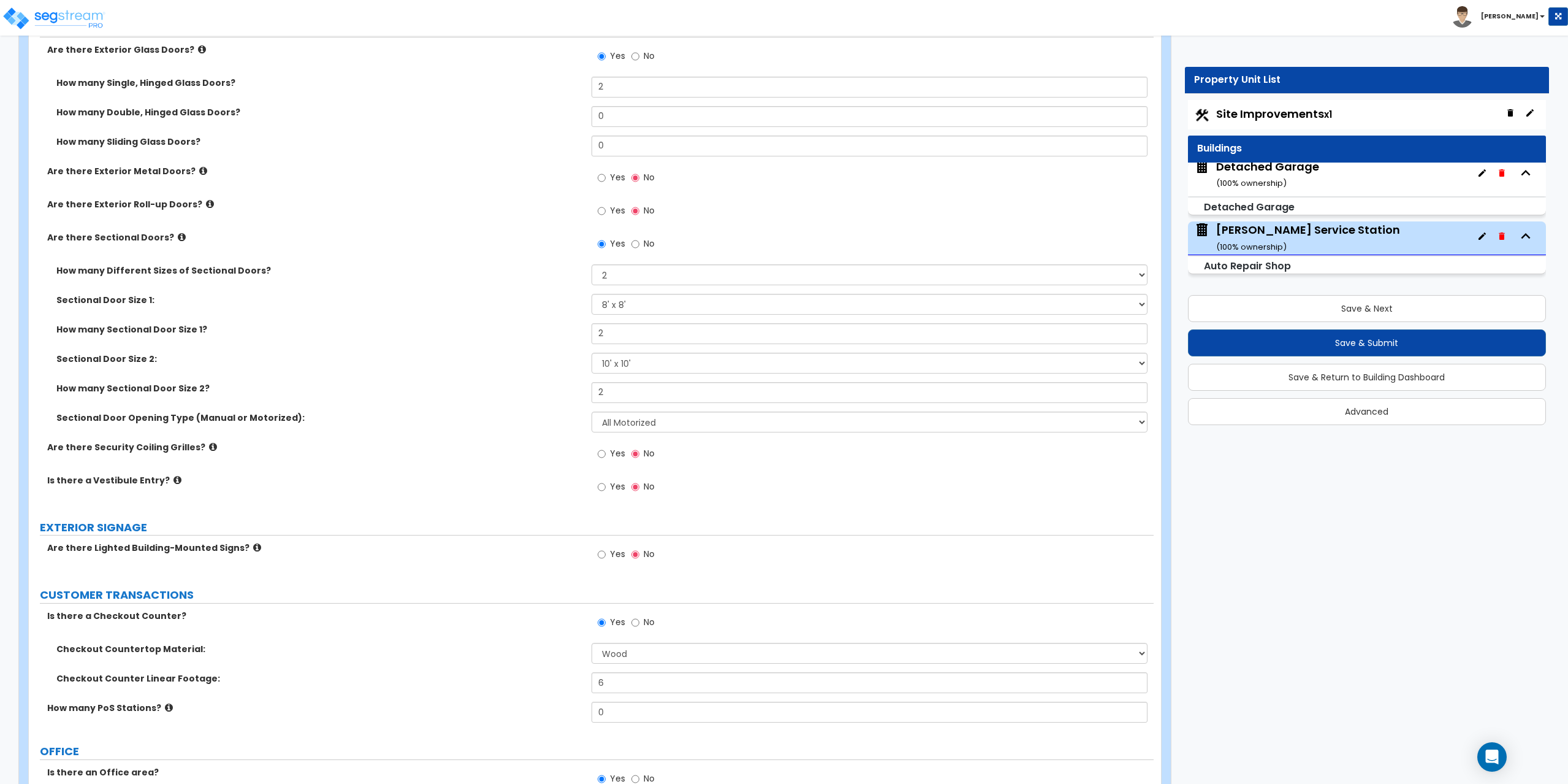
scroll to position [1731, 0]
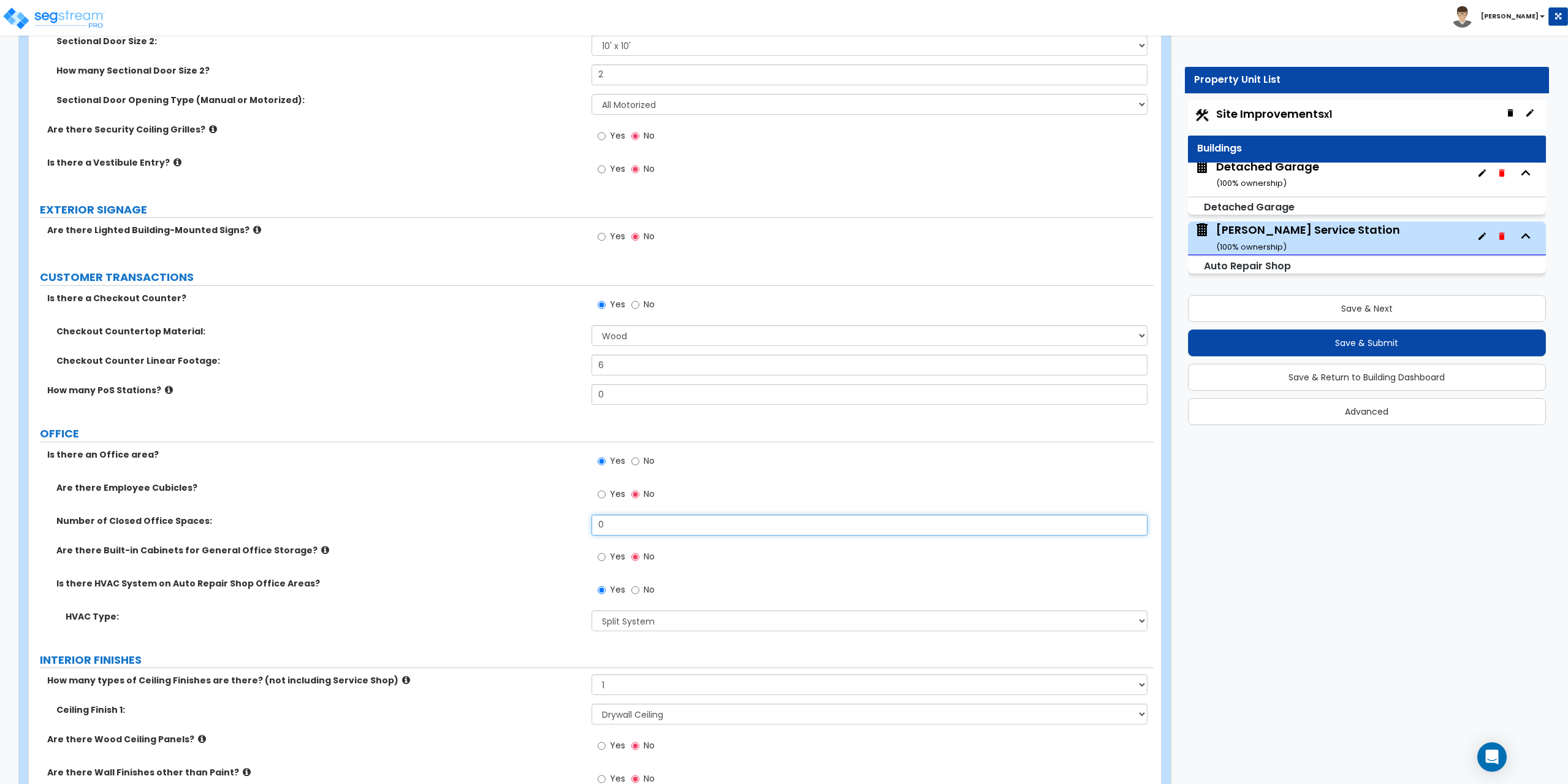
drag, startPoint x: 613, startPoint y: 515, endPoint x: 583, endPoint y: 511, distance: 30.3
click at [583, 511] on div "Are there Employee Cubicles? Yes No Number of Closed Office Spaces: 0 Are there…" at bounding box center [591, 560] width 1106 height 158
drag, startPoint x: 623, startPoint y: 537, endPoint x: 606, endPoint y: 525, distance: 20.8
click at [606, 525] on div "Number of Closed Office Spaces: 0" at bounding box center [591, 530] width 1125 height 30
drag, startPoint x: 606, startPoint y: 525, endPoint x: 585, endPoint y: 525, distance: 21.0
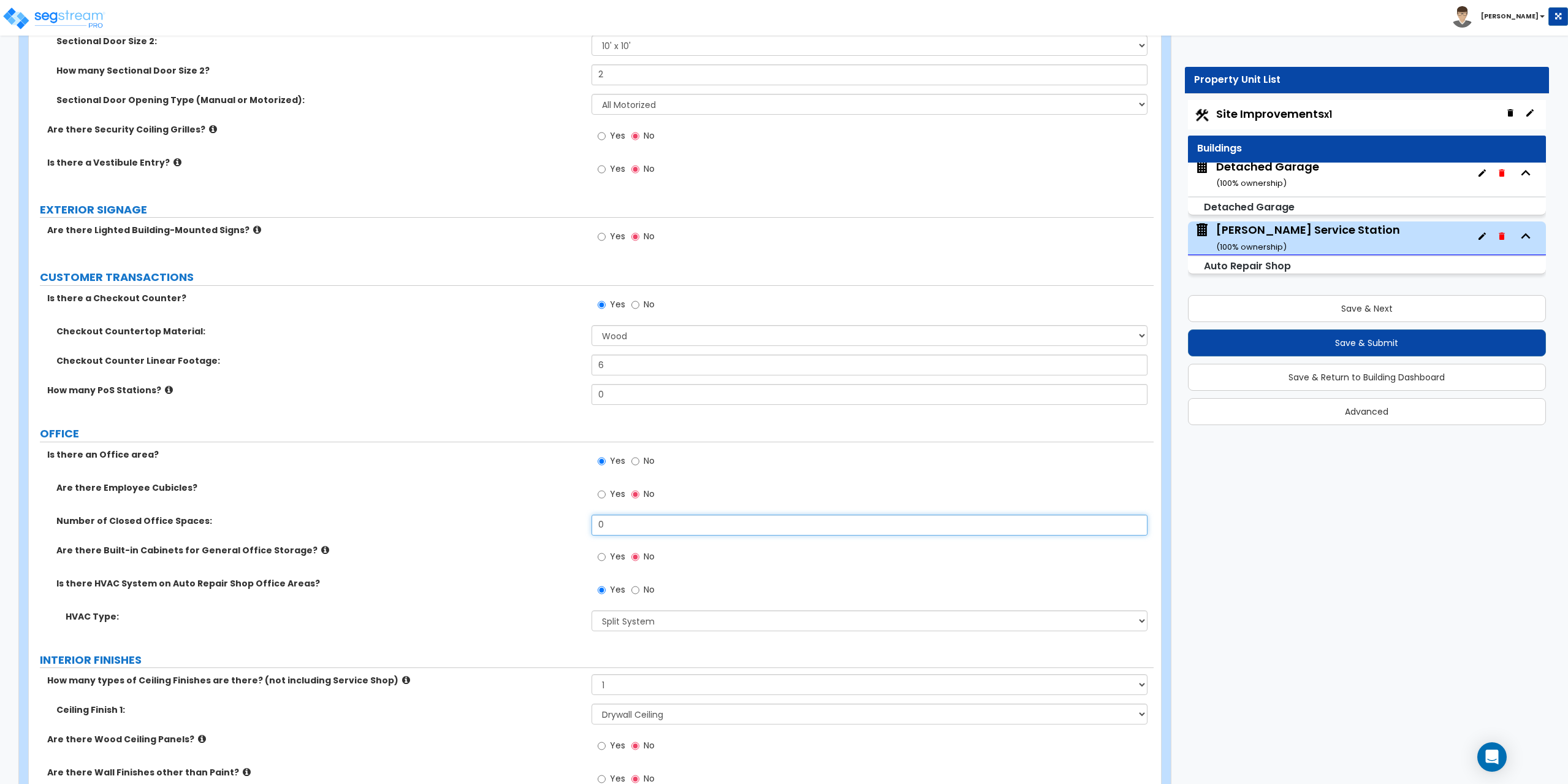
click at [585, 525] on div "Number of Closed Office Spaces: 0" at bounding box center [591, 530] width 1125 height 30
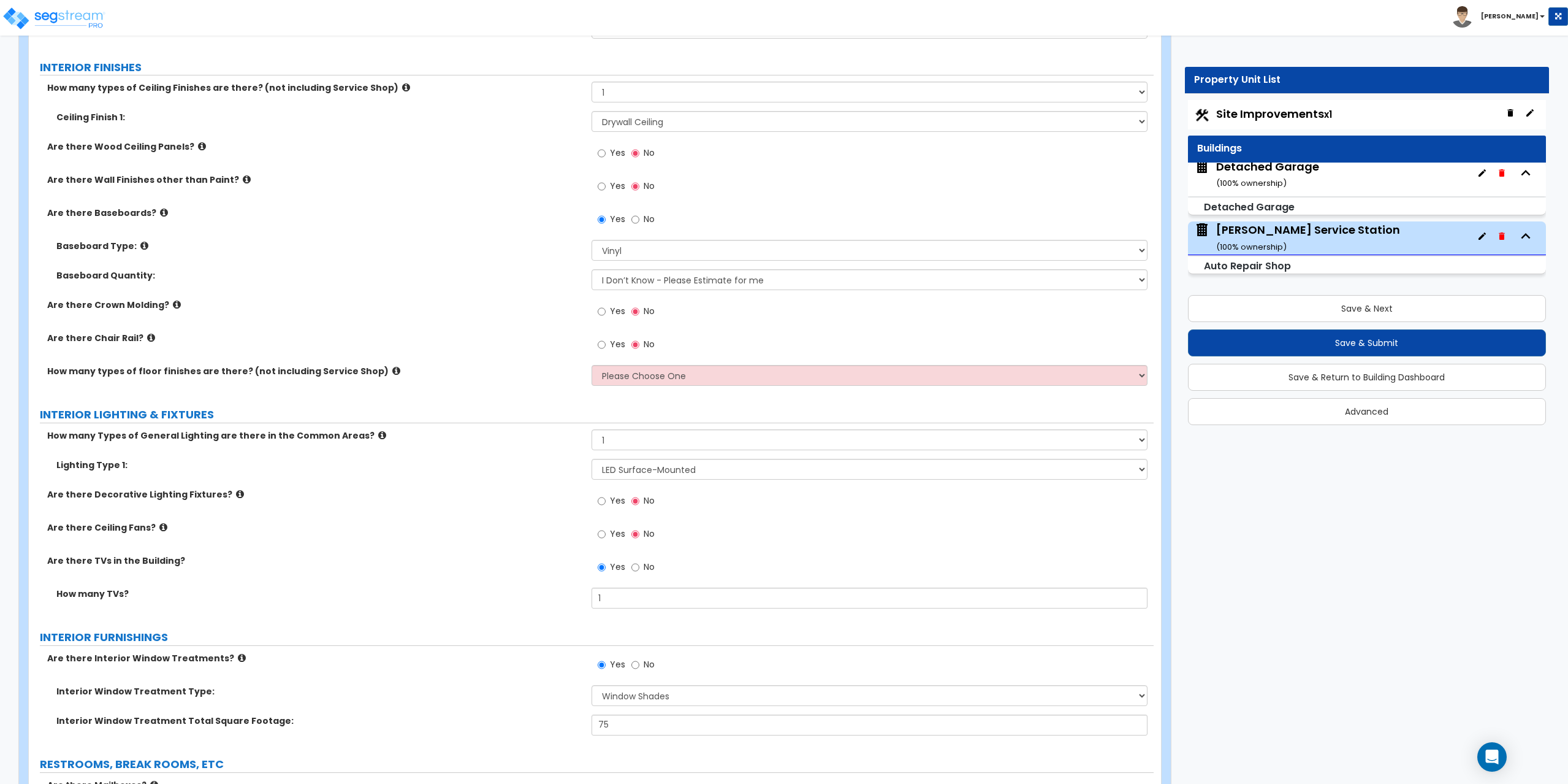
scroll to position [2344, 0]
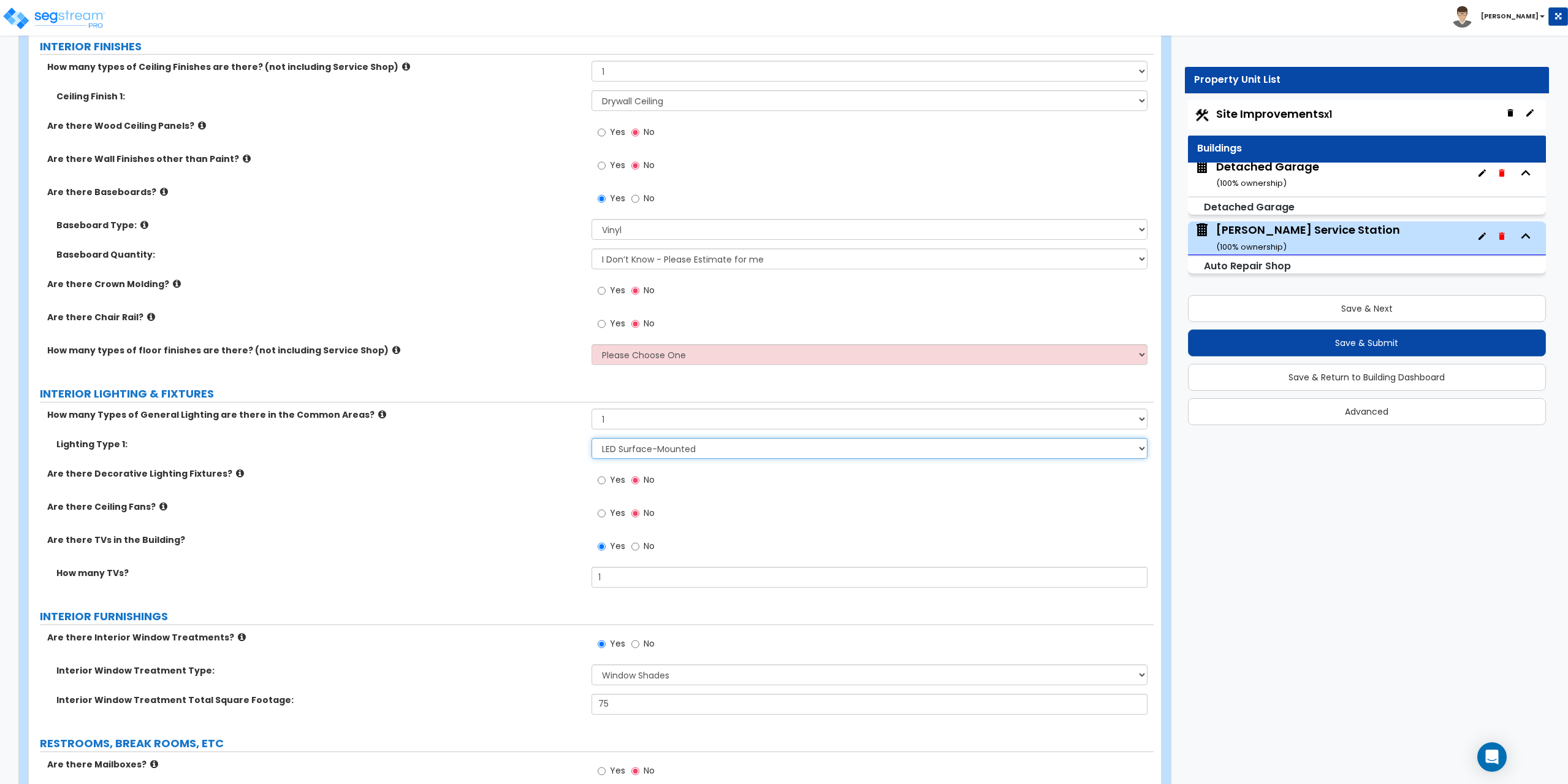
click at [621, 452] on select "Please Choose One LED Surface-Mounted LED Recessed Fluorescent Surface-Mounted …" at bounding box center [870, 447] width 556 height 21
drag, startPoint x: 629, startPoint y: 411, endPoint x: 624, endPoint y: 420, distance: 10.3
click at [629, 410] on select "Please Choose One 1 2 3" at bounding box center [870, 418] width 556 height 21
click at [624, 421] on select "Please Choose One 1 2 3" at bounding box center [870, 418] width 556 height 21
click at [624, 422] on select "Please Choose One 1 2 3" at bounding box center [870, 418] width 556 height 21
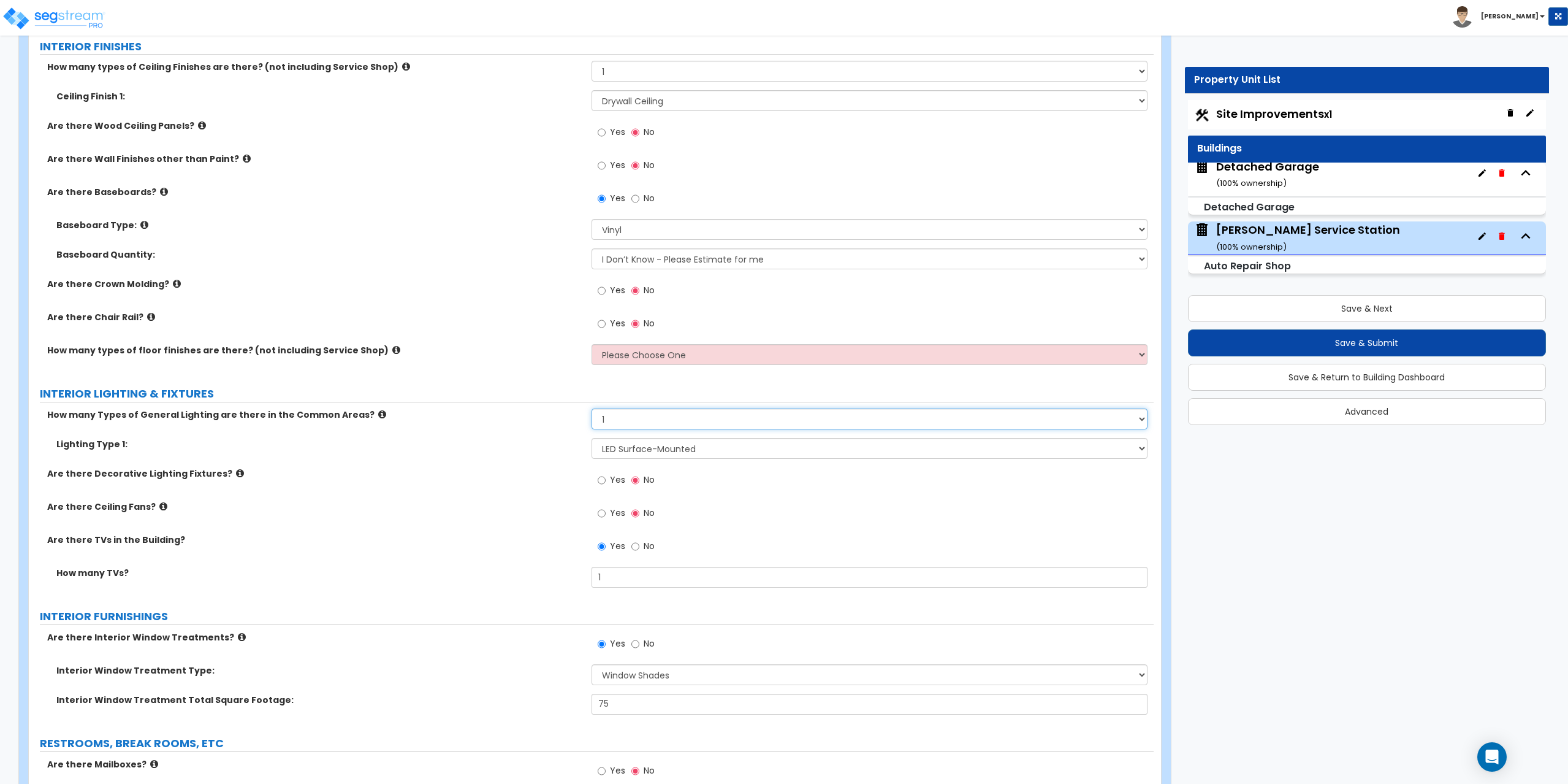
select select "2"
click at [592, 408] on select "Please Choose One 1 2 3" at bounding box center [870, 418] width 556 height 21
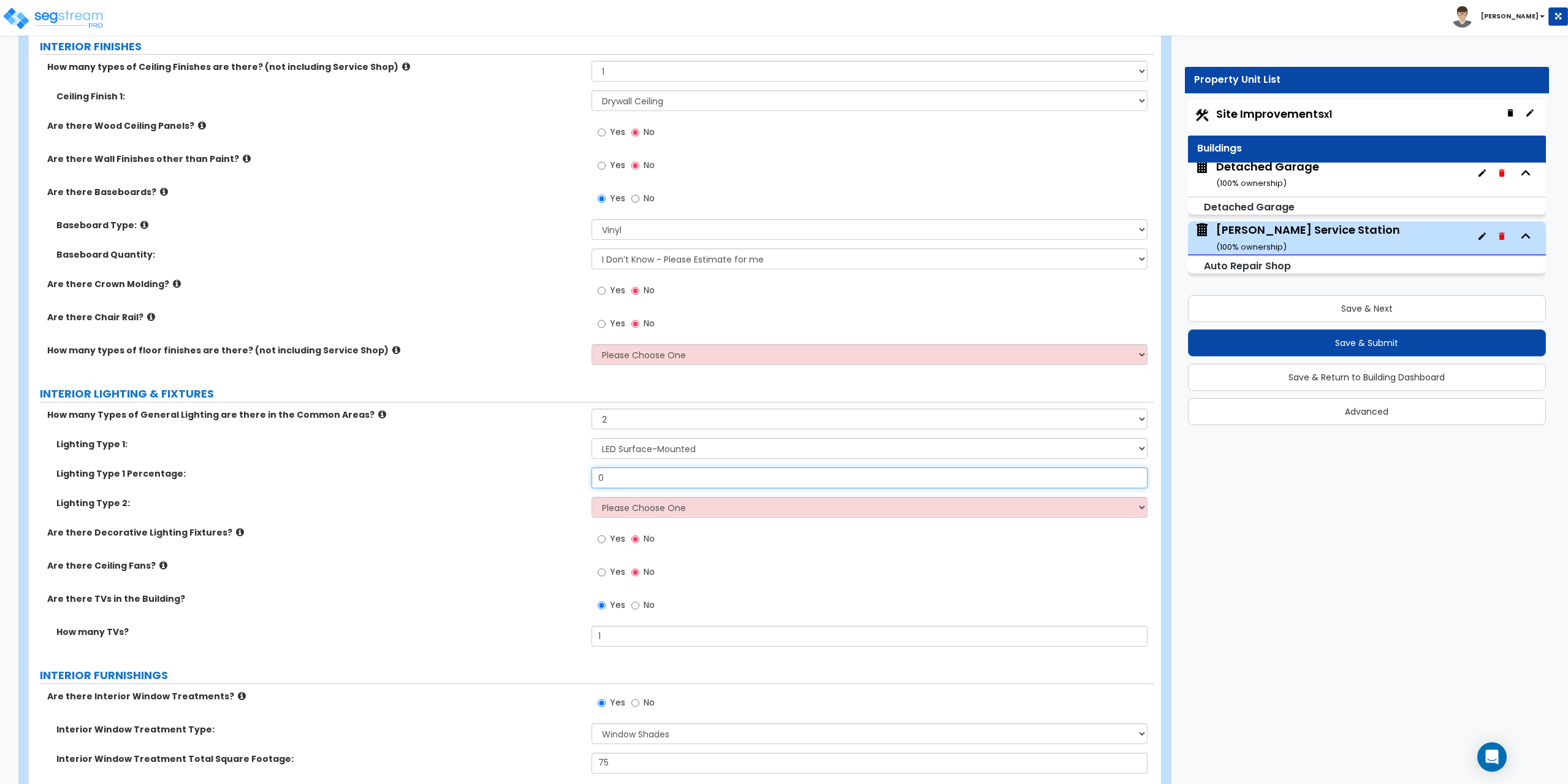
drag, startPoint x: 623, startPoint y: 480, endPoint x: 587, endPoint y: 467, distance: 38.3
click at [583, 467] on div "Lighting Type 1 Percentage: 0" at bounding box center [591, 482] width 1125 height 30
type input "8"
type input "75"
click at [628, 516] on select "Please Choose One LED Surface-Mounted LED Recessed Fluorescent Surface-Mounted …" at bounding box center [870, 507] width 556 height 21
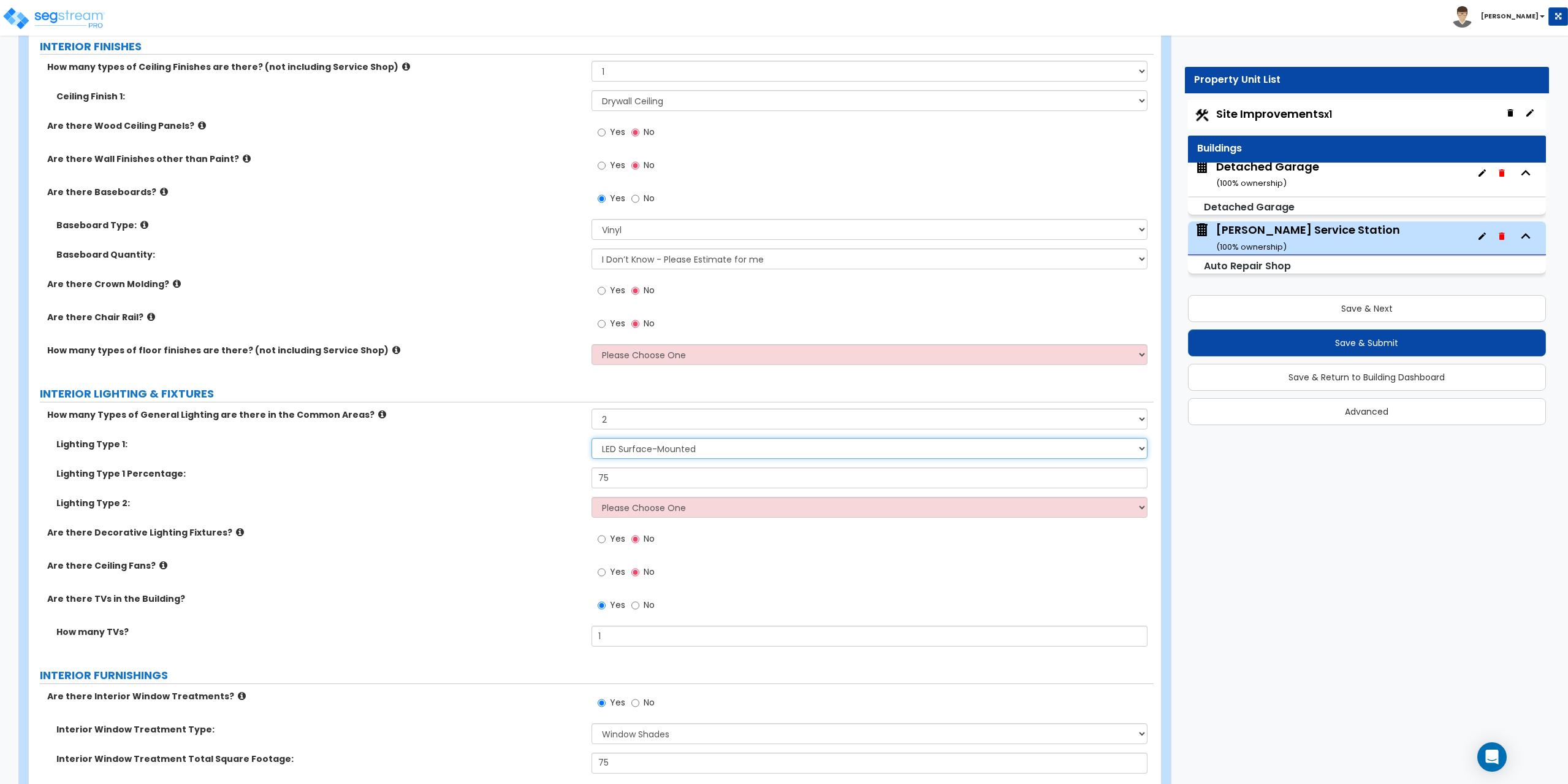
click at [642, 452] on select "Please Choose One LED Surface-Mounted LED Recessed Fluorescent Surface-Mounted …" at bounding box center [870, 447] width 556 height 21
click at [633, 508] on select "Please Choose One LED Surface-Mounted LED Recessed Fluorescent Surface-Mounted …" at bounding box center [870, 507] width 556 height 21
select select "3"
click at [592, 497] on select "Please Choose One LED Surface-Mounted LED Recessed Fluorescent Surface-Mounted …" at bounding box center [870, 507] width 556 height 21
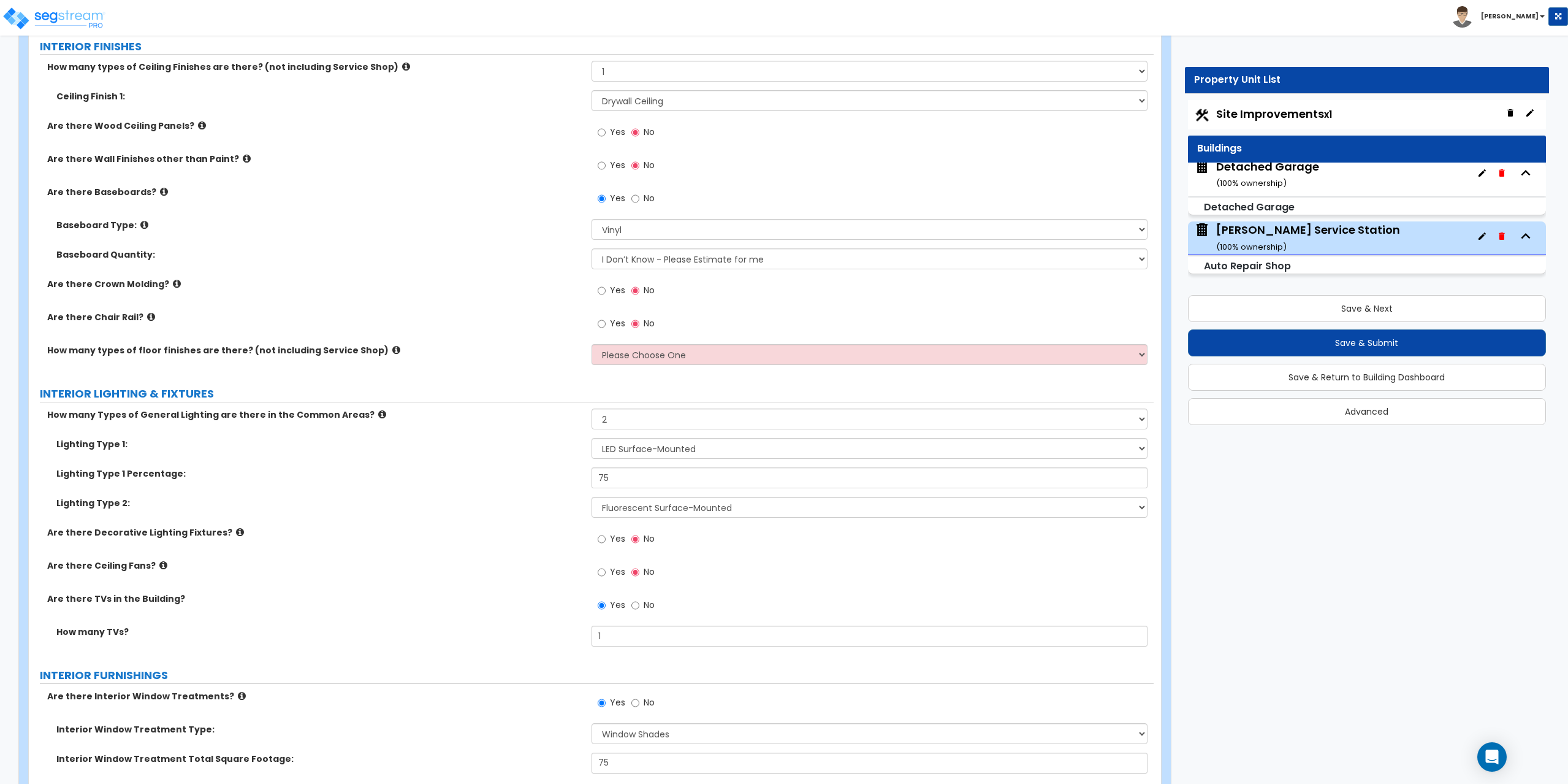
click at [378, 417] on icon at bounding box center [382, 414] width 8 height 9
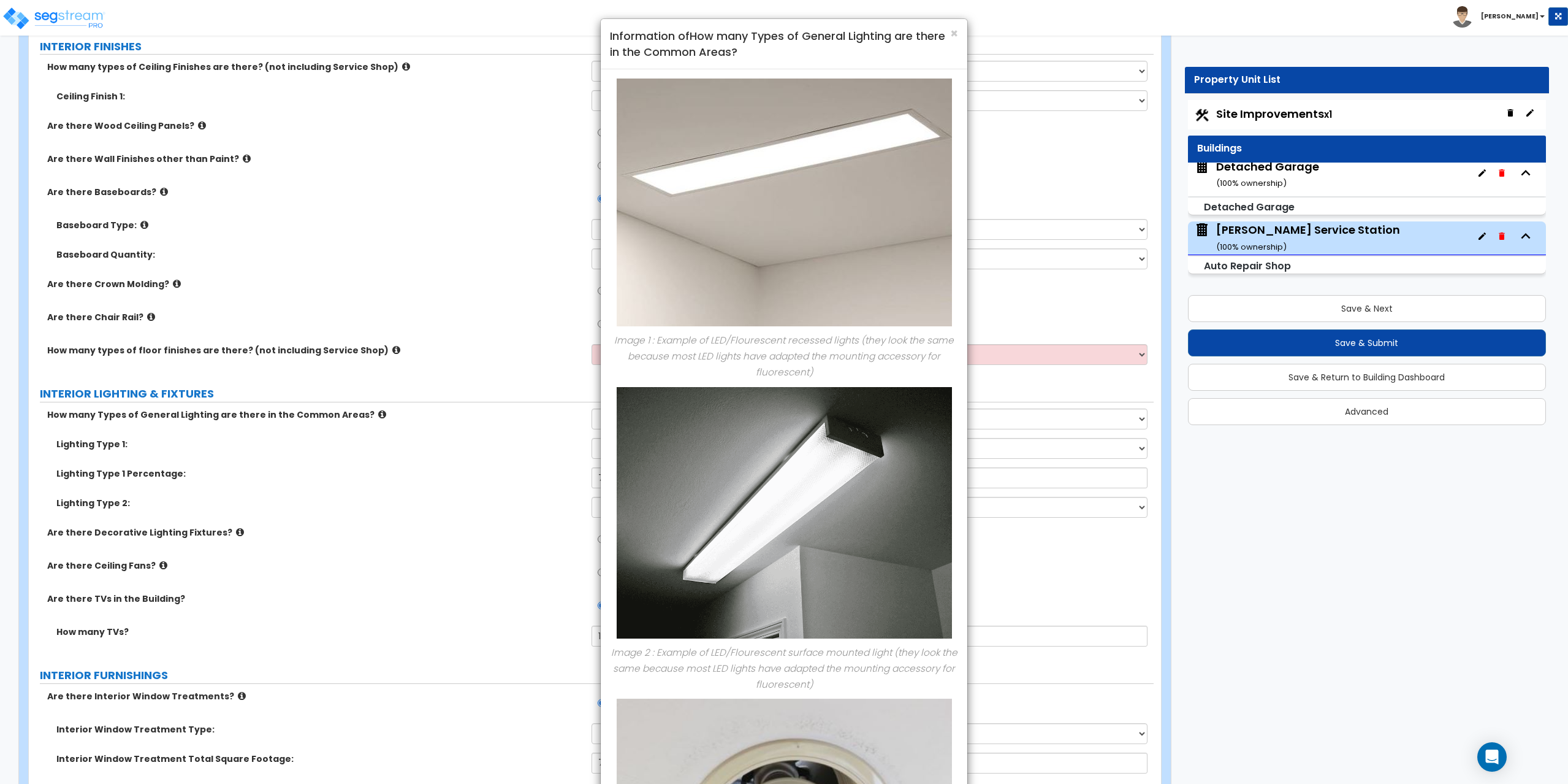
click at [414, 428] on div "× Information of How many Types of General Lighting are there in the Common Are…" at bounding box center [784, 392] width 1568 height 784
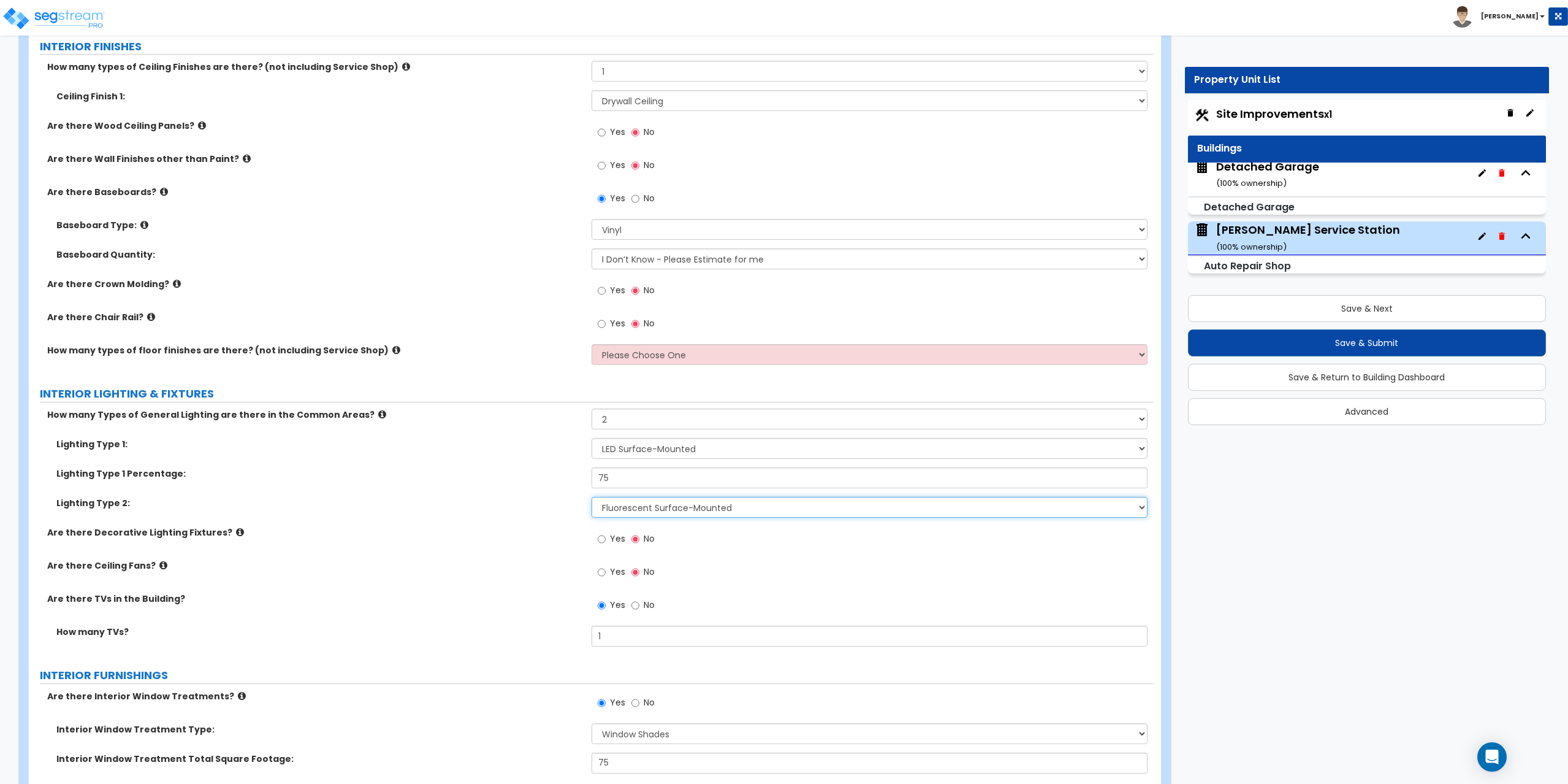
click at [655, 506] on select "Please Choose One LED Surface-Mounted LED Recessed Fluorescent Surface-Mounted …" at bounding box center [870, 507] width 556 height 21
click at [592, 497] on select "Please Choose One LED Surface-Mounted LED Recessed Fluorescent Surface-Mounted …" at bounding box center [870, 507] width 556 height 21
click at [621, 447] on select "Please Choose One LED Surface-Mounted LED Recessed Fluorescent Surface-Mounted …" at bounding box center [870, 447] width 556 height 21
select select "2"
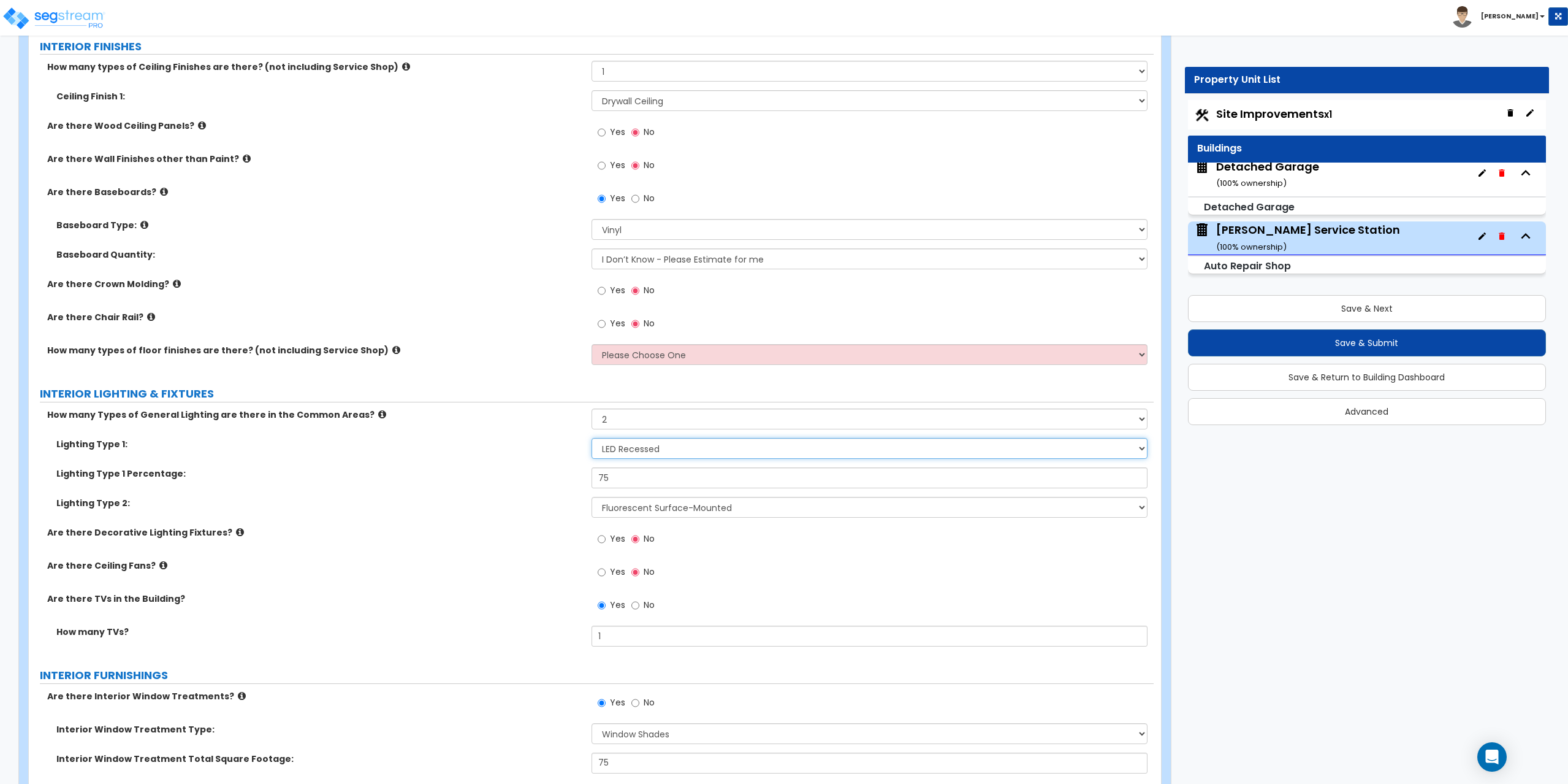
click at [592, 438] on select "Please Choose One LED Surface-Mounted LED Recessed Fluorescent Surface-Mounted …" at bounding box center [870, 447] width 556 height 21
drag, startPoint x: 614, startPoint y: 484, endPoint x: 592, endPoint y: 479, distance: 22.6
click at [592, 479] on input "75" at bounding box center [870, 477] width 556 height 21
type input "65"
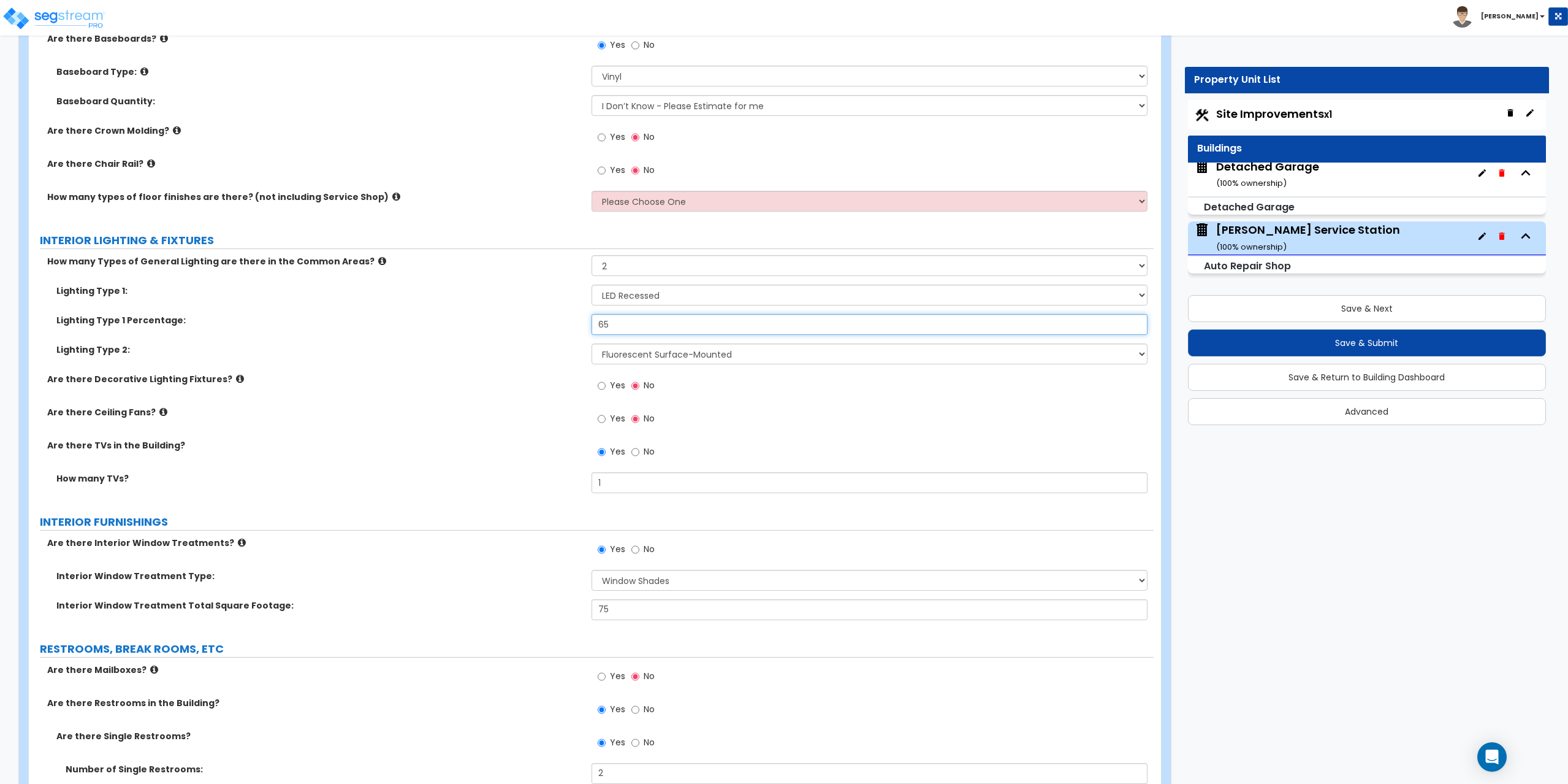
scroll to position [2528, 0]
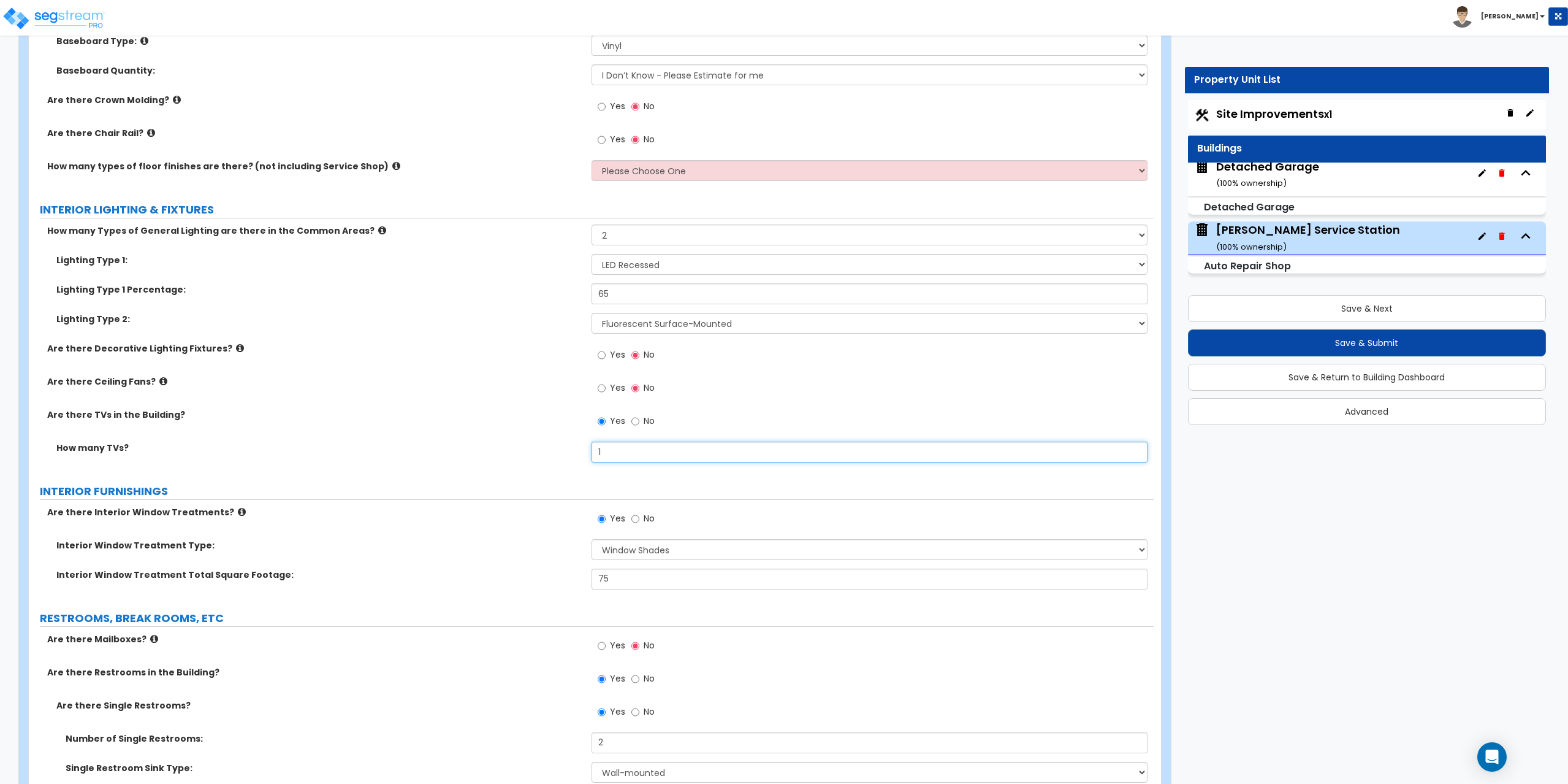
drag, startPoint x: 633, startPoint y: 449, endPoint x: 574, endPoint y: 442, distance: 59.4
click at [574, 442] on div "How many TVs? 1" at bounding box center [591, 456] width 1125 height 30
click at [617, 450] on input "1" at bounding box center [870, 452] width 556 height 21
click at [631, 328] on select "Please Choose One LED Surface-Mounted LED Recessed Fluorescent Surface-Mounted …" at bounding box center [870, 323] width 556 height 21
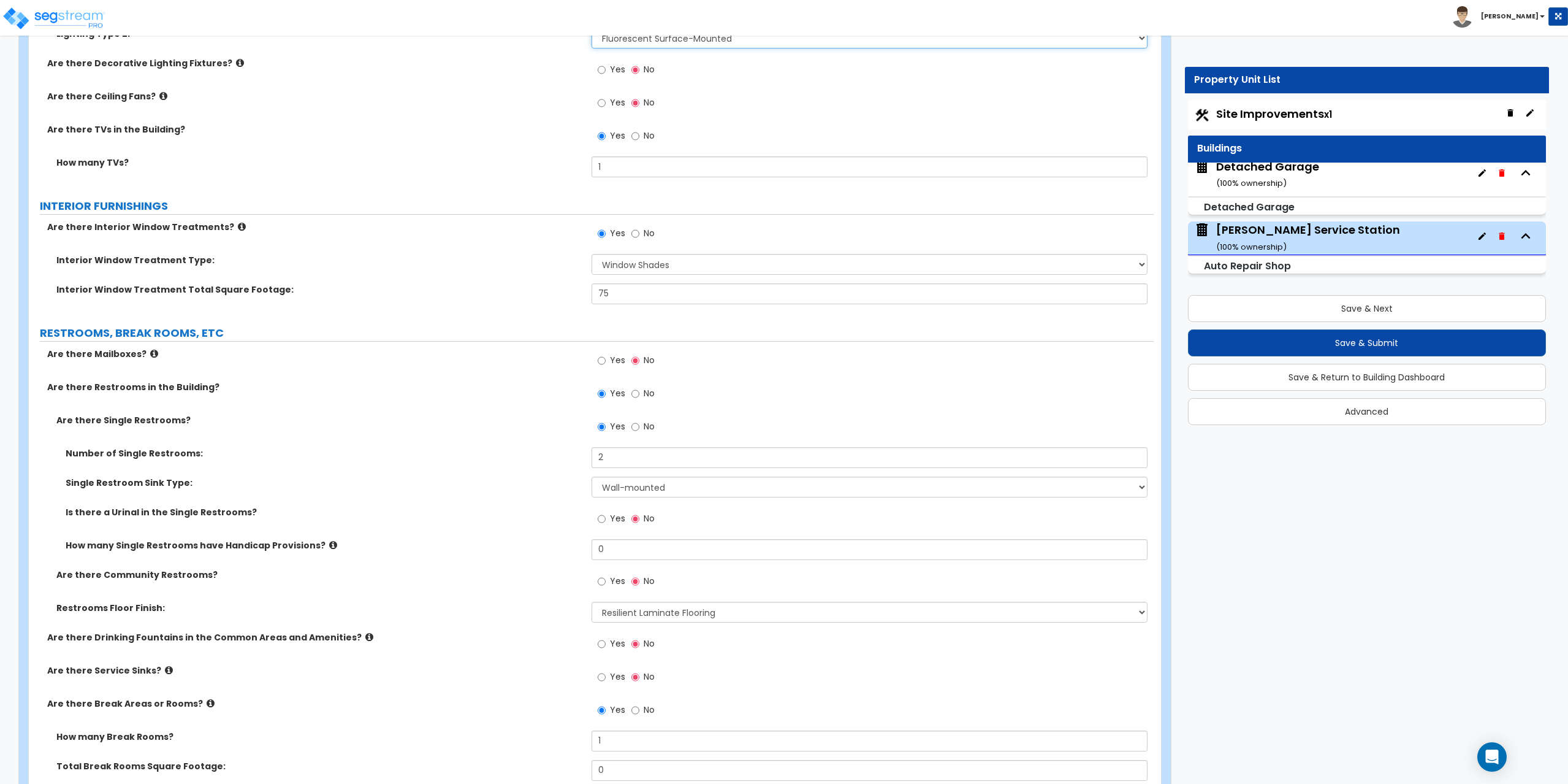
scroll to position [2835, 0]
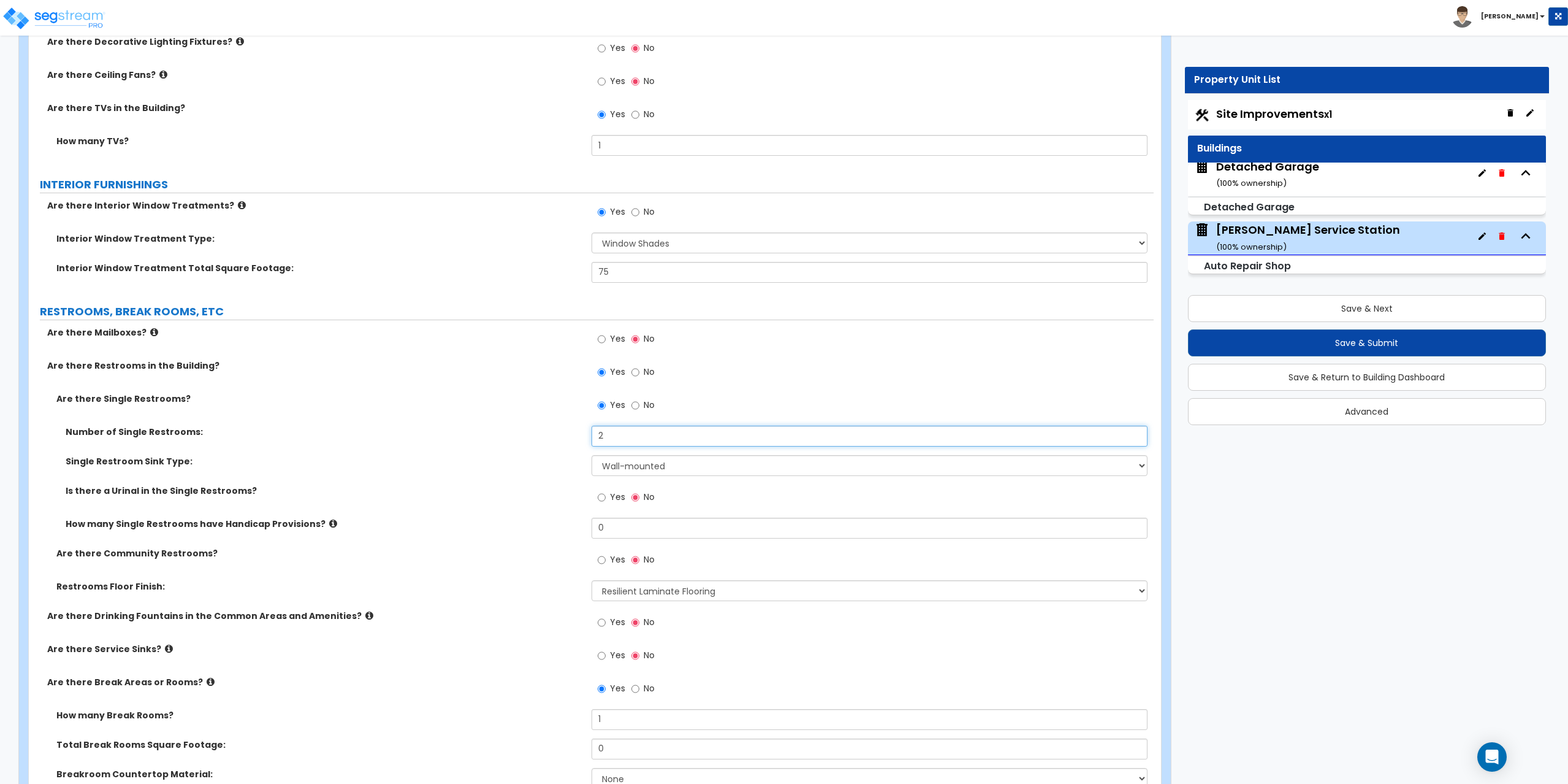
drag, startPoint x: 598, startPoint y: 433, endPoint x: 582, endPoint y: 430, distance: 16.3
click at [582, 430] on div "Number of Single Restrooms: 2" at bounding box center [591, 440] width 1125 height 30
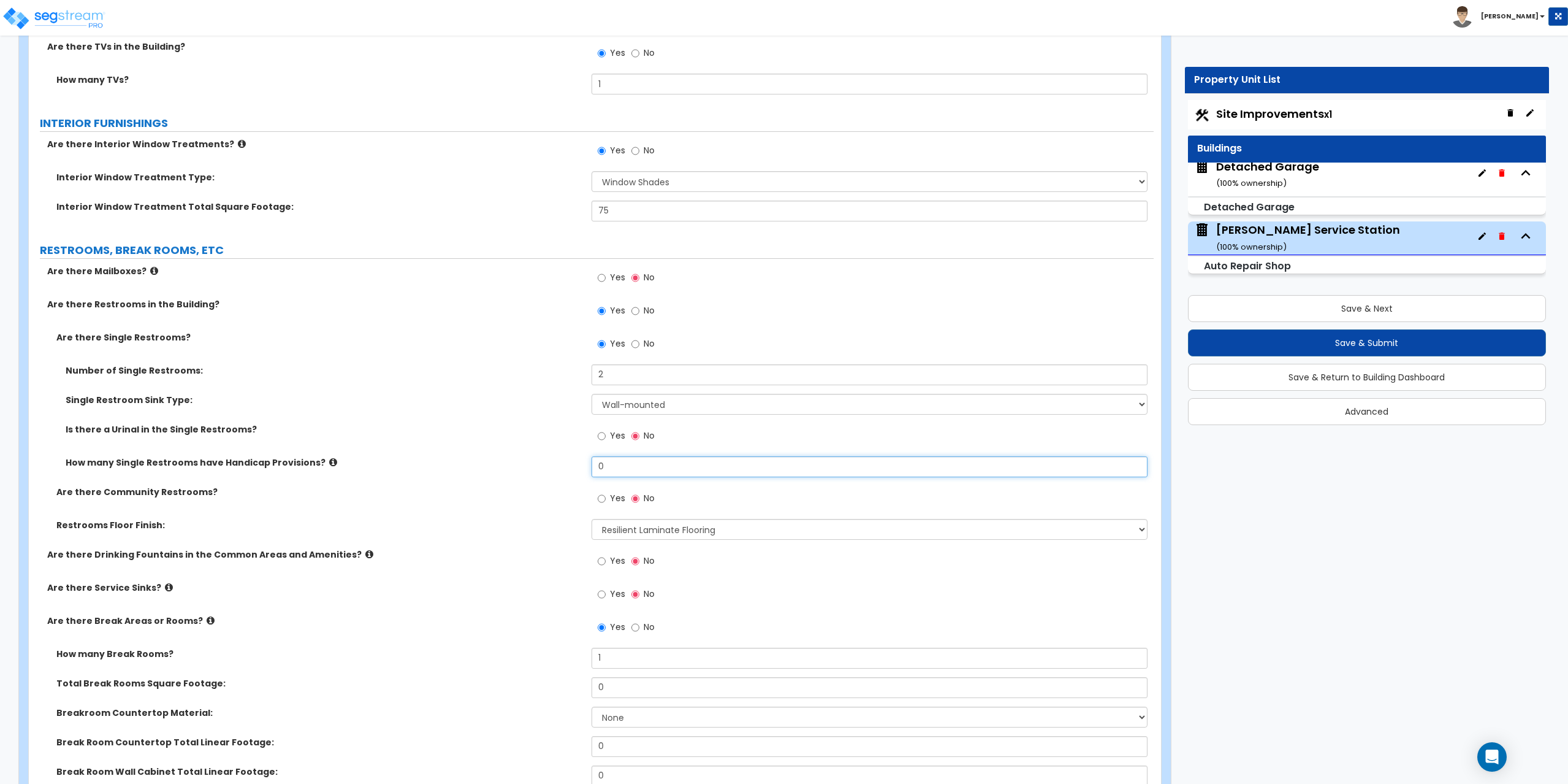
drag, startPoint x: 614, startPoint y: 466, endPoint x: 594, endPoint y: 465, distance: 20.0
click at [594, 465] on input "0" at bounding box center [870, 466] width 556 height 21
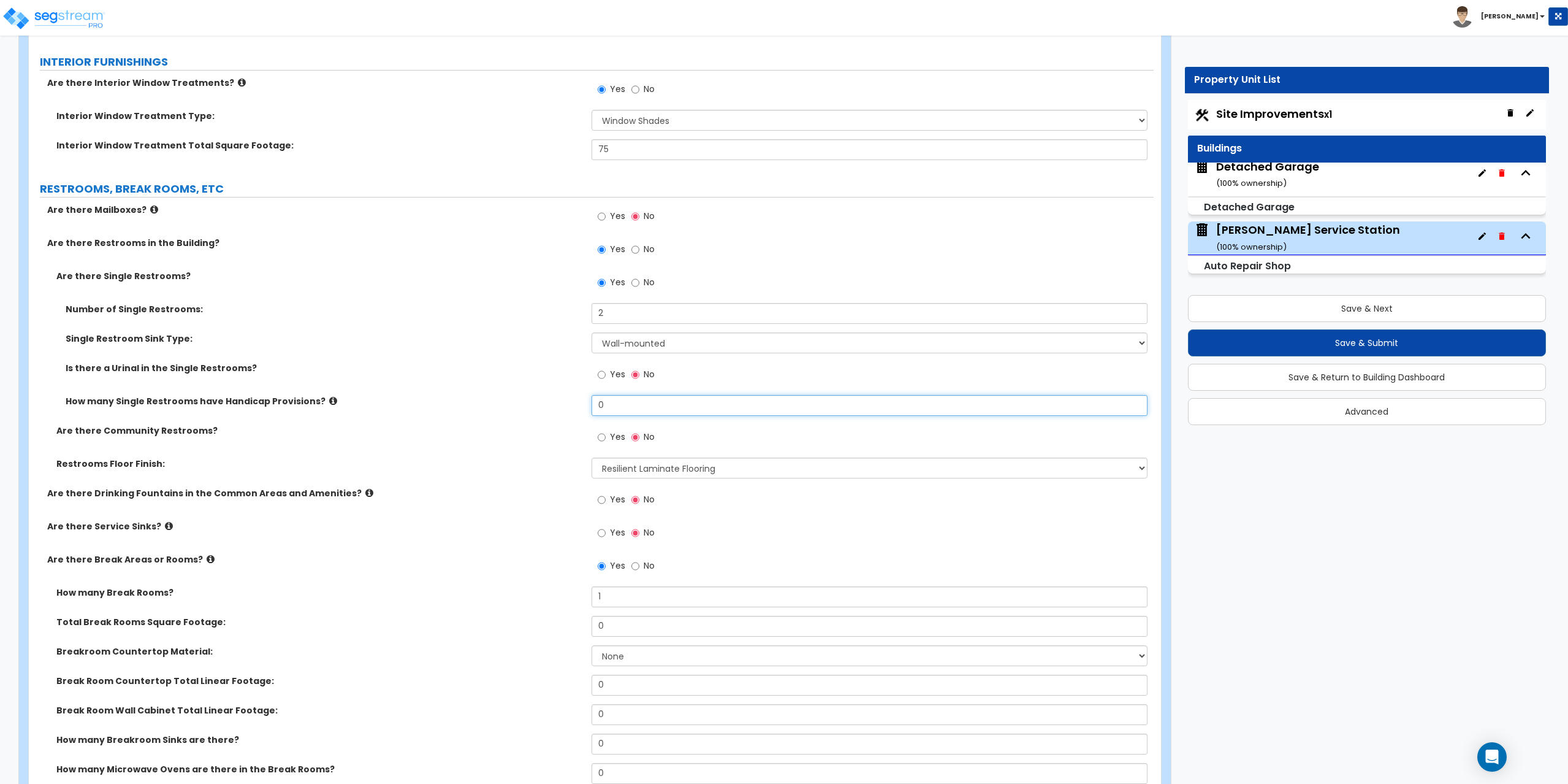
type input "2"
type input "0"
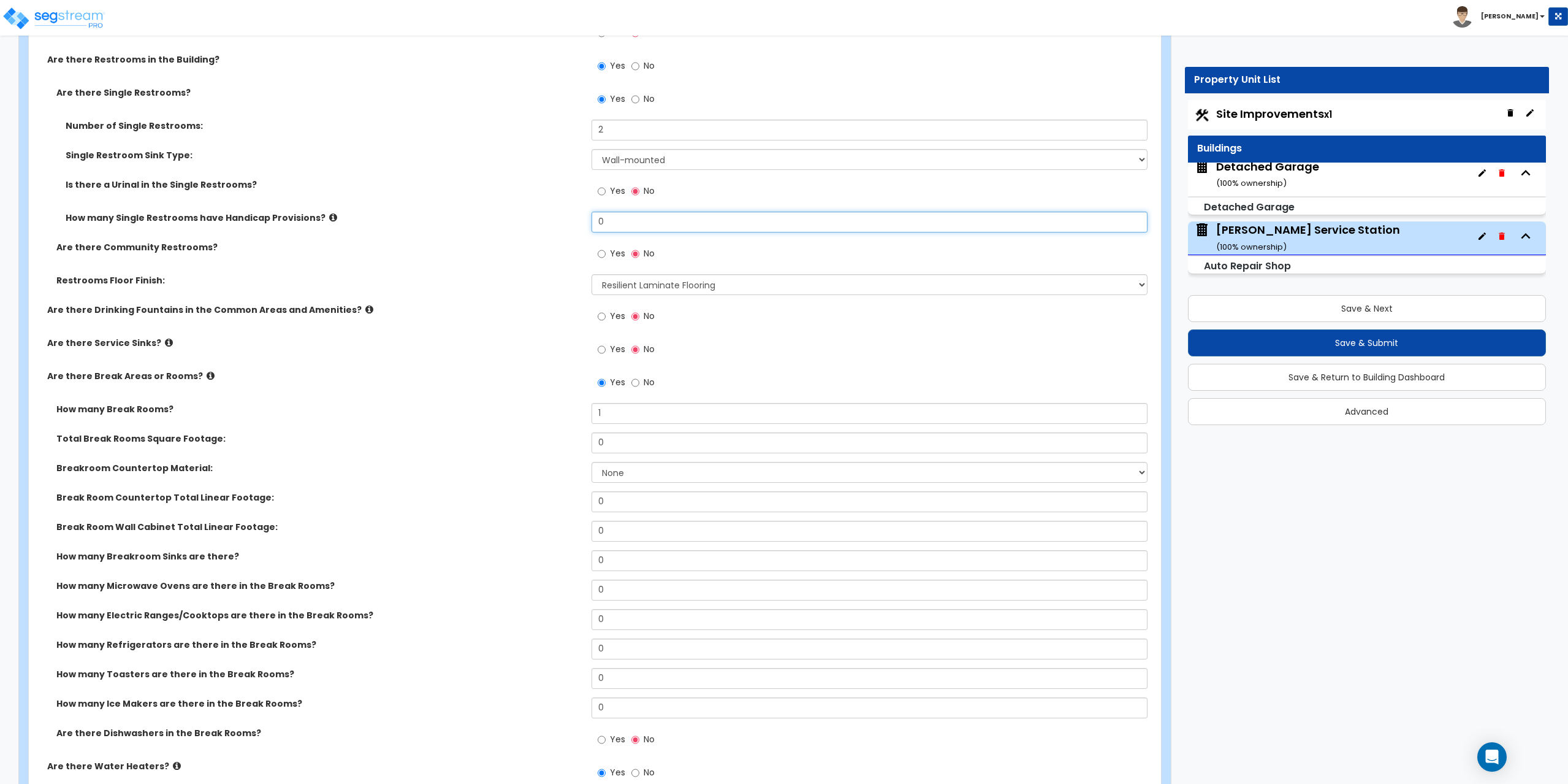
scroll to position [3141, 0]
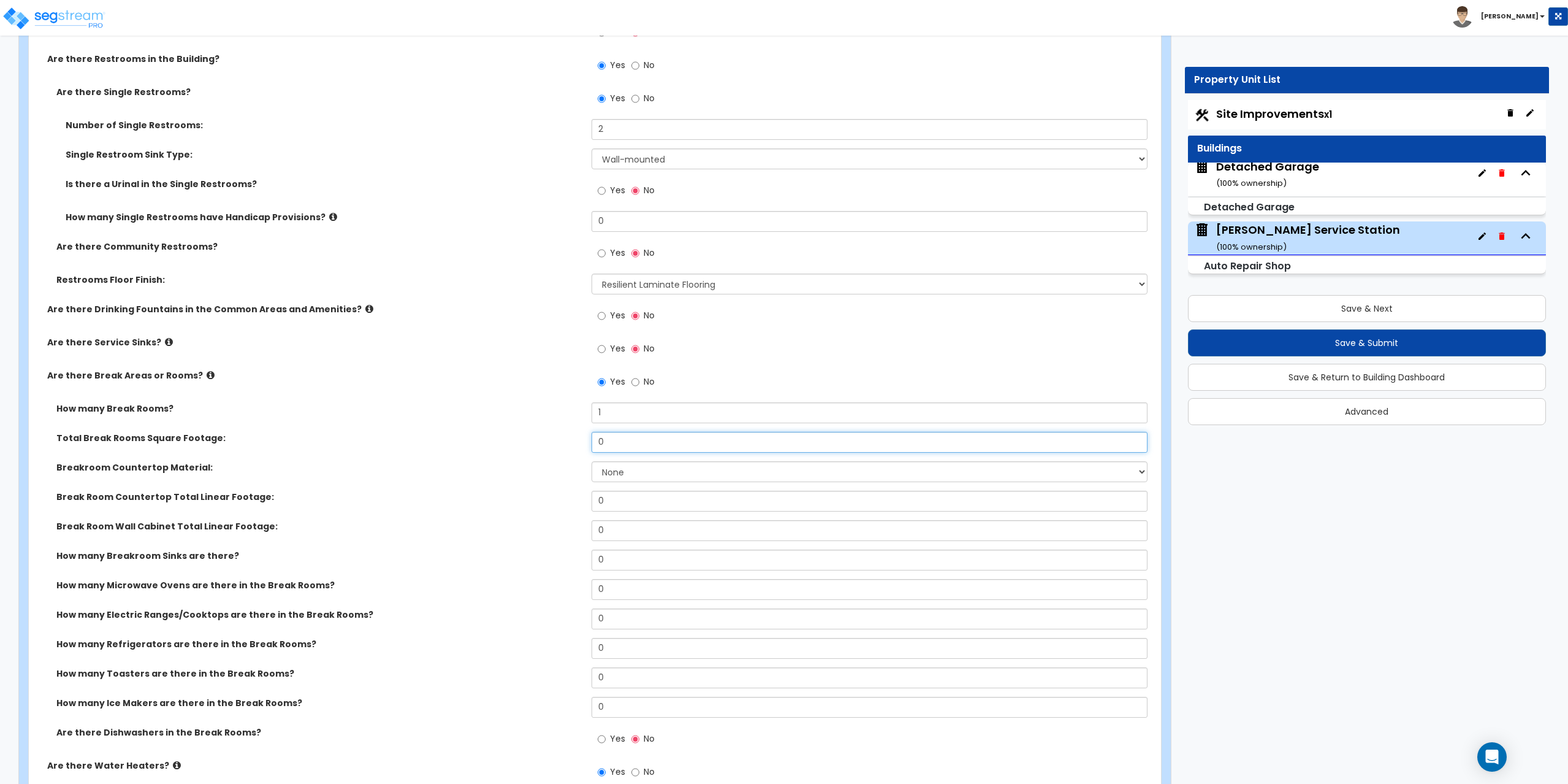
drag, startPoint x: 611, startPoint y: 440, endPoint x: 583, endPoint y: 436, distance: 28.3
click at [583, 436] on div "Total Break Rooms Square Footage: 0" at bounding box center [591, 447] width 1125 height 30
type input "70"
click at [611, 470] on select "None Plastic Laminate Solid Surface Stone Quartz Marble Tile Wood Stainless Ste…" at bounding box center [870, 471] width 556 height 21
click at [592, 461] on select "None Plastic Laminate Solid Surface Stone Quartz Marble Tile Wood Stainless Ste…" at bounding box center [870, 471] width 556 height 21
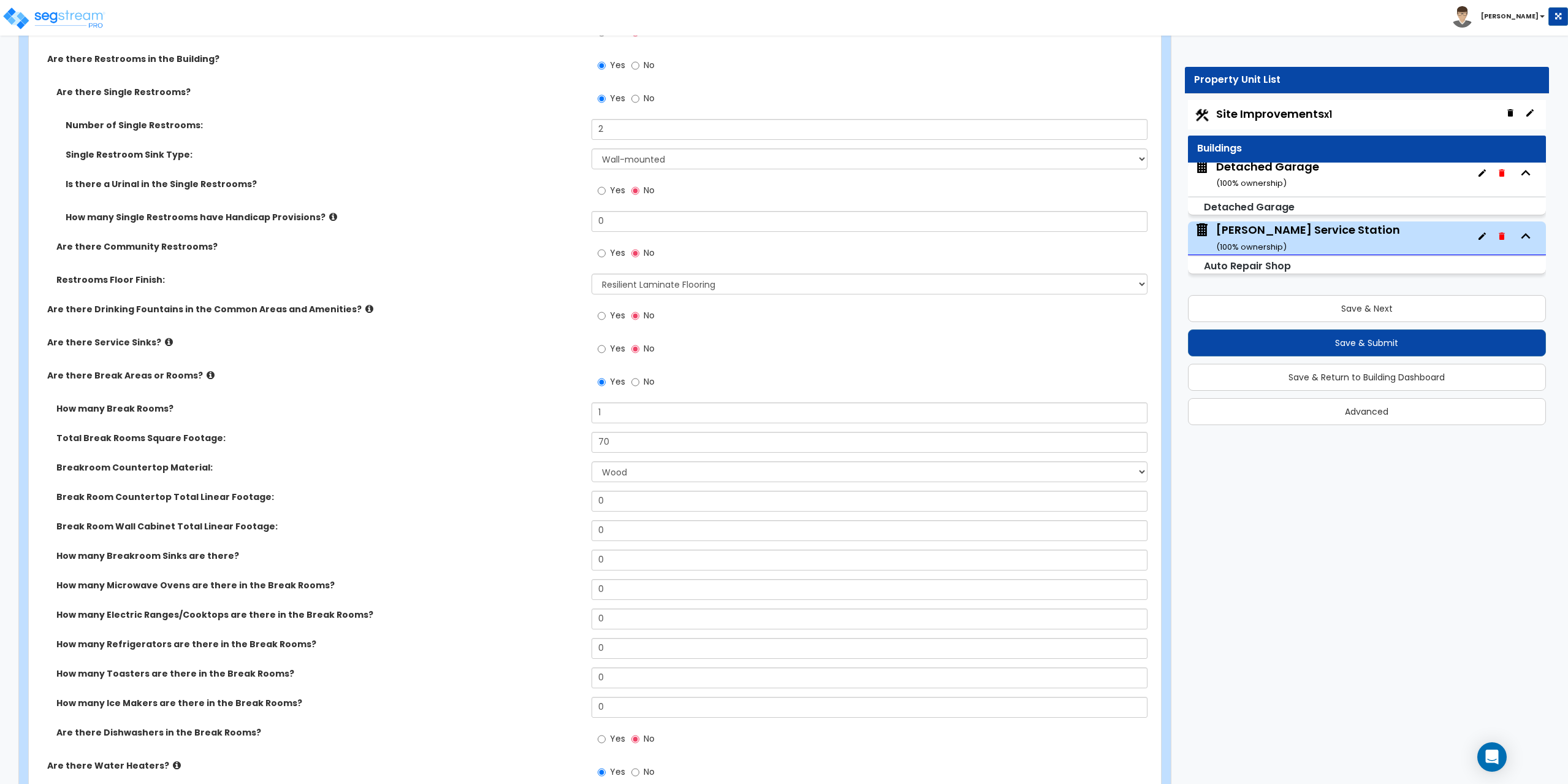
click at [630, 484] on div "Breakroom Countertop Material: None Plastic Laminate Solid Surface Stone Quartz…" at bounding box center [591, 476] width 1125 height 30
click at [633, 473] on select "None Plastic Laminate Solid Surface Stone Quartz Marble Tile Wood Stainless Ste…" at bounding box center [870, 471] width 556 height 21
select select "1"
click at [592, 461] on select "None Plastic Laminate Solid Surface Stone Quartz Marble Tile Wood Stainless Ste…" at bounding box center [870, 471] width 556 height 21
drag, startPoint x: 629, startPoint y: 504, endPoint x: 547, endPoint y: 488, distance: 83.5
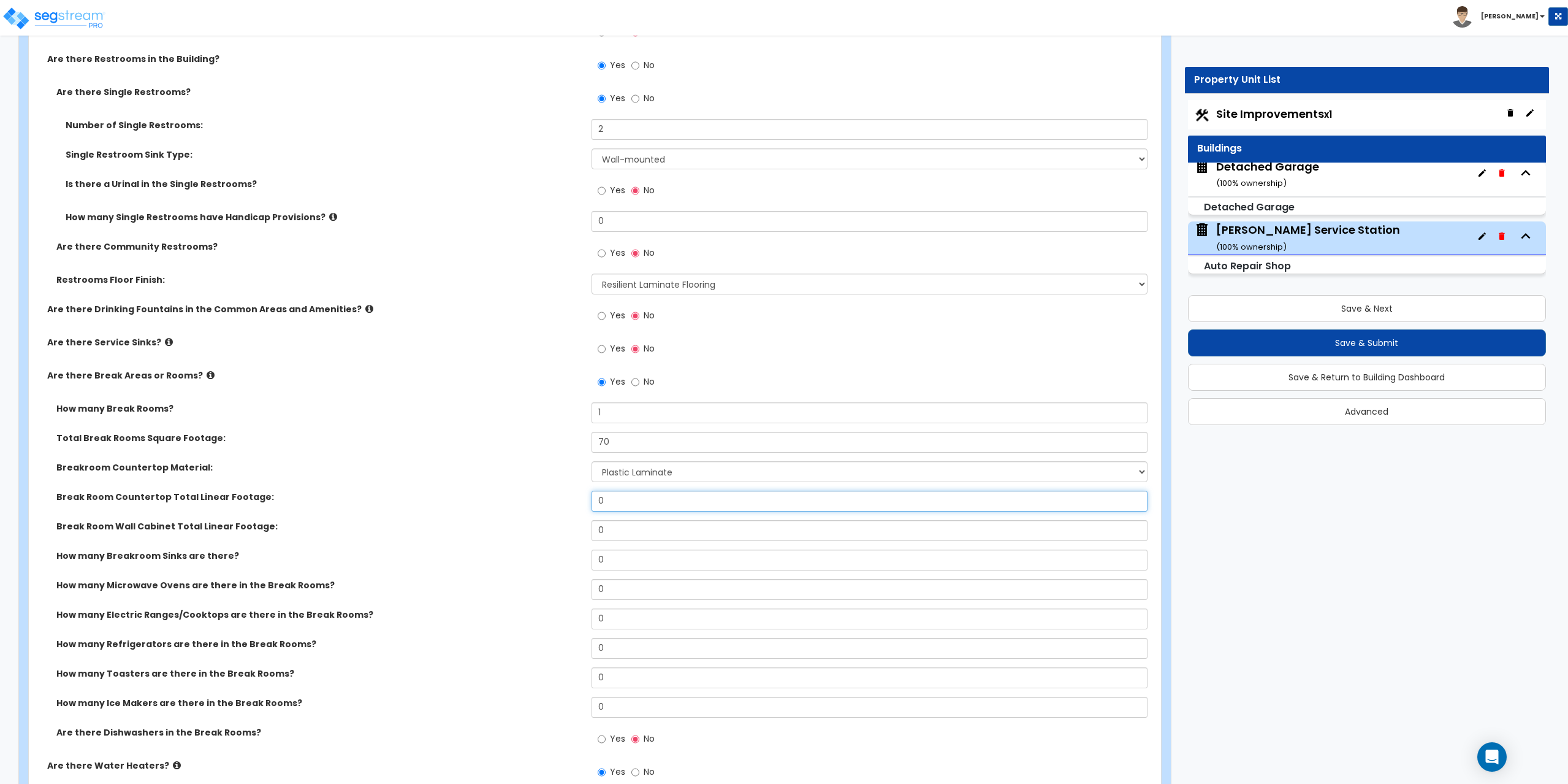
click at [547, 488] on div "How many Break Rooms? 1 Total Break Rooms Square Footage: 70 Breakroom Countert…" at bounding box center [591, 580] width 1106 height 357
type input "6"
type input "1"
select select "1"
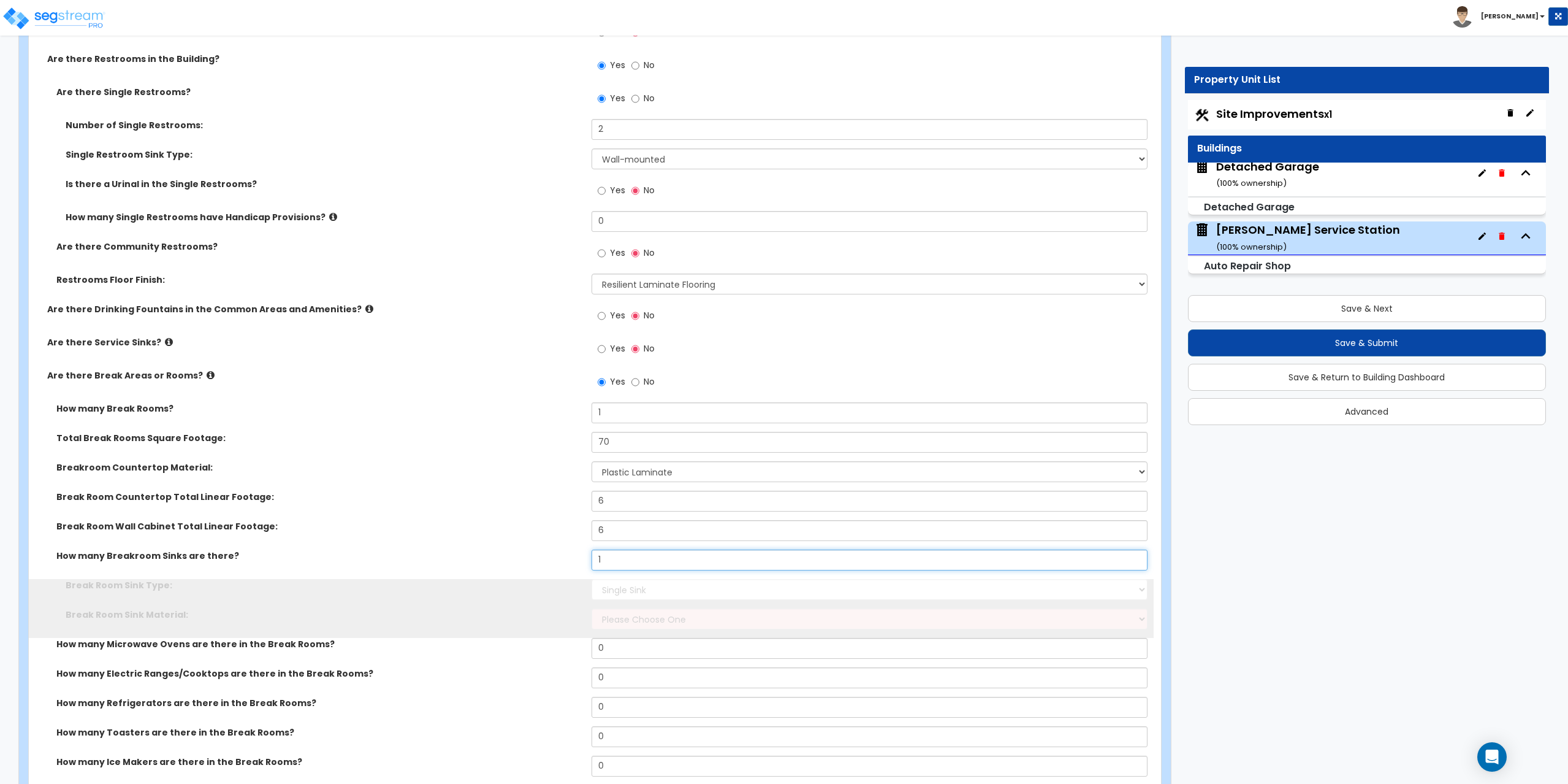
type input "1"
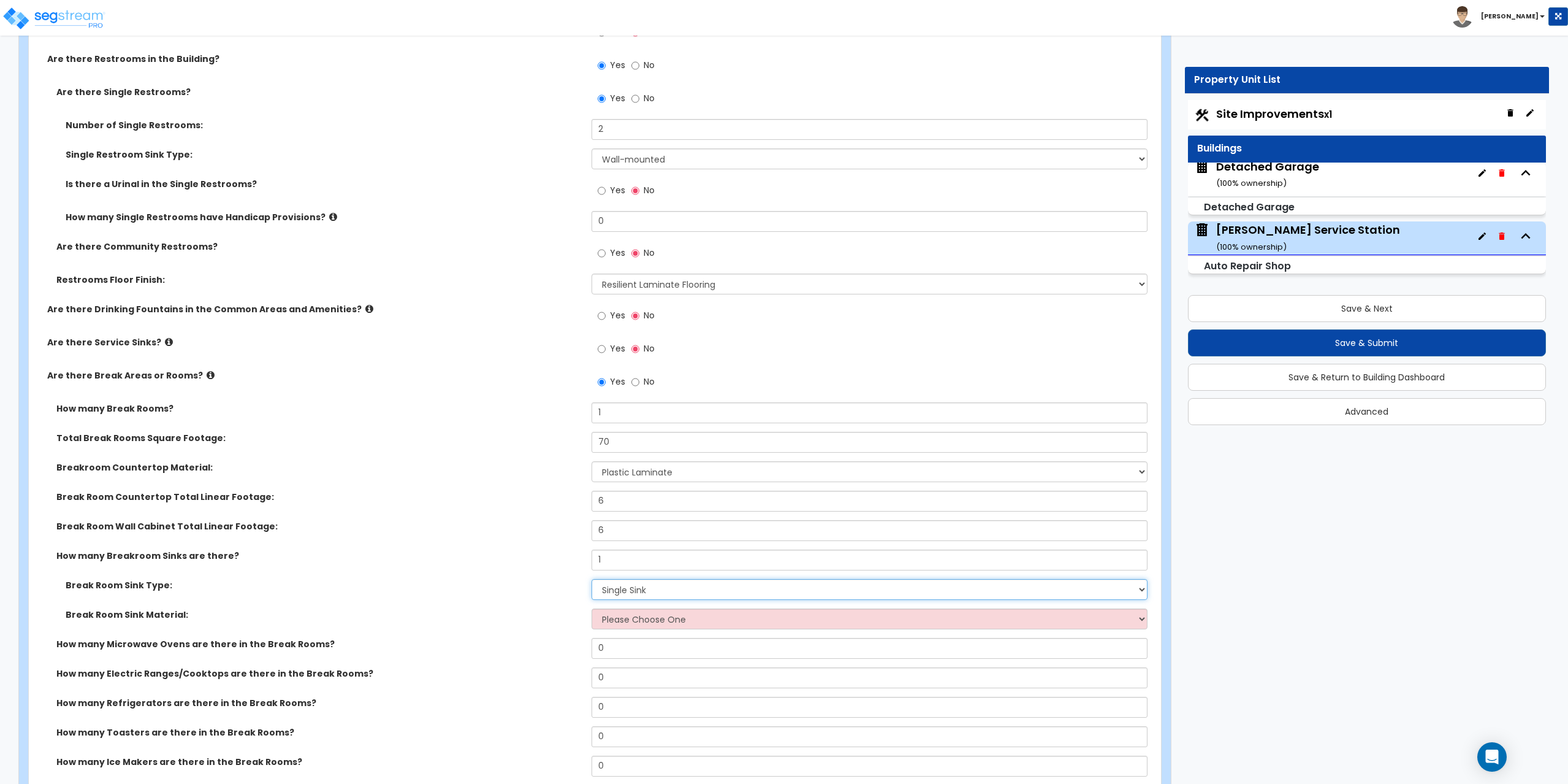
click at [619, 594] on select "Please Choose One Single Sink Double Sink" at bounding box center [870, 589] width 556 height 21
click at [620, 626] on select "Please Choose One Stainless Steel Porcelain Enamel Cast Iron" at bounding box center [870, 618] width 556 height 21
select select "1"
click at [592, 608] on select "Please Choose One Stainless Steel Porcelain Enamel Cast Iron" at bounding box center [870, 618] width 556 height 21
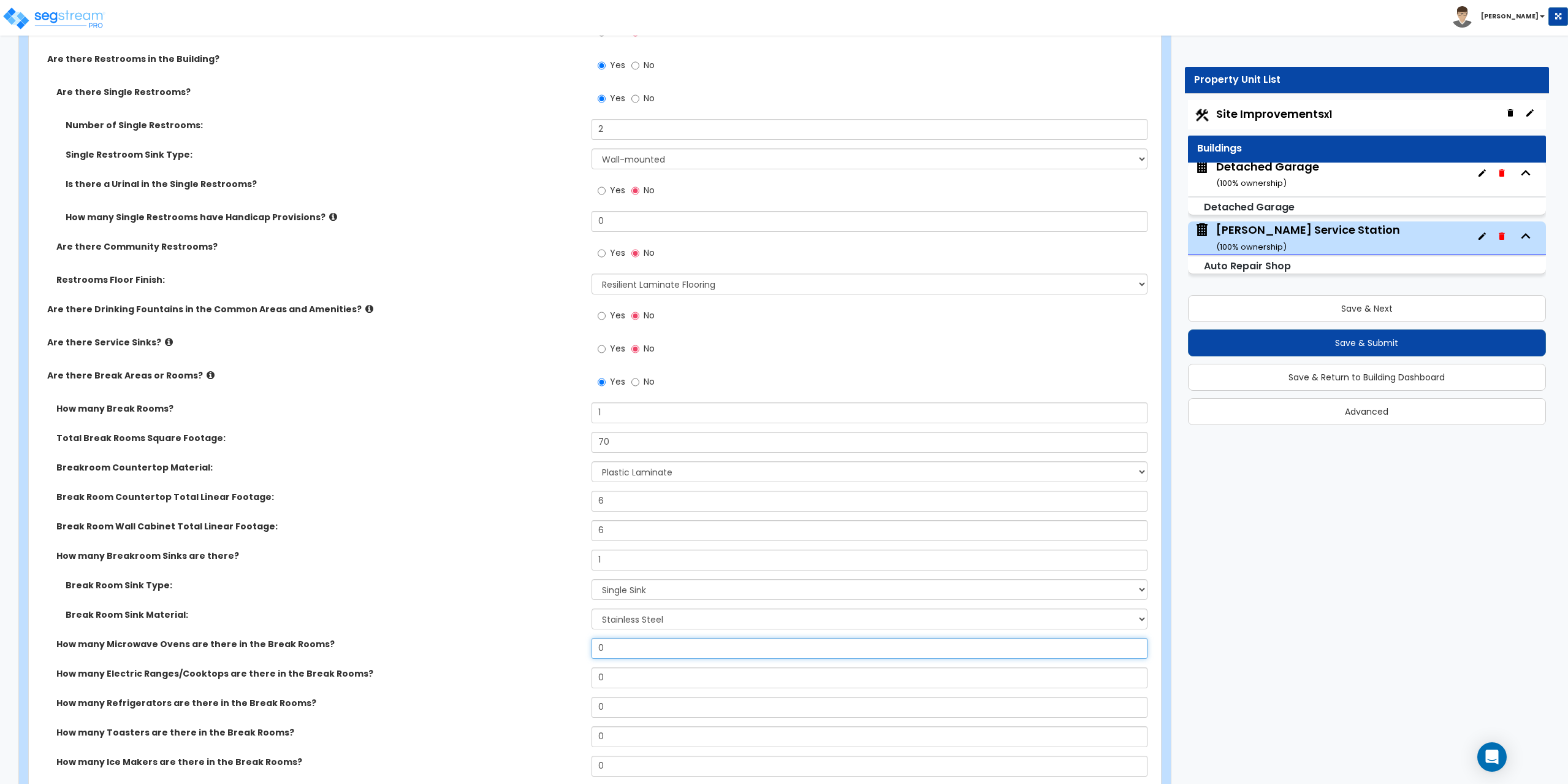
drag, startPoint x: 615, startPoint y: 649, endPoint x: 560, endPoint y: 640, distance: 55.7
click at [560, 640] on div "How many Microwave Ovens are there in the Break Rooms? 0" at bounding box center [591, 653] width 1125 height 30
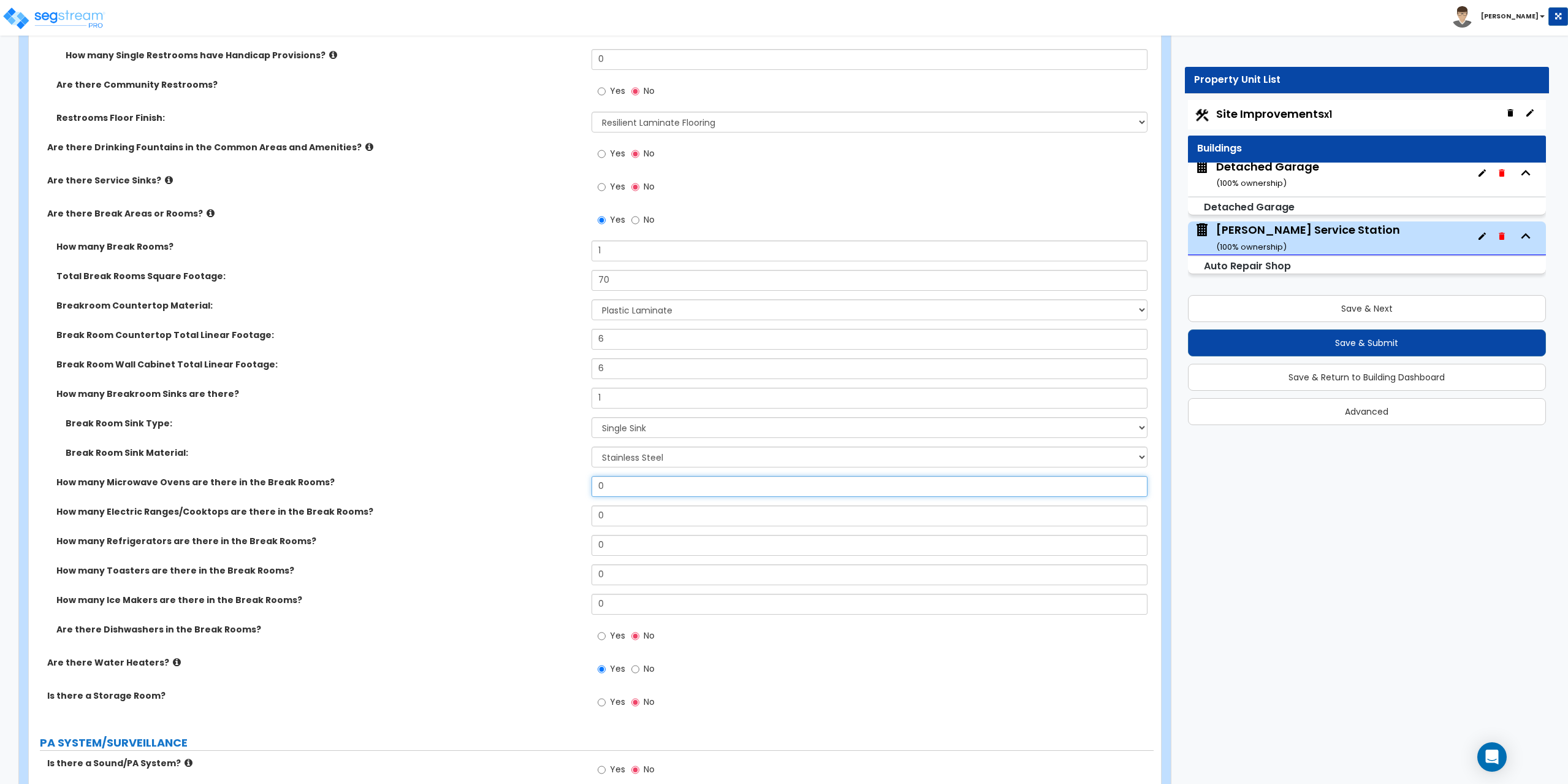
scroll to position [3325, 0]
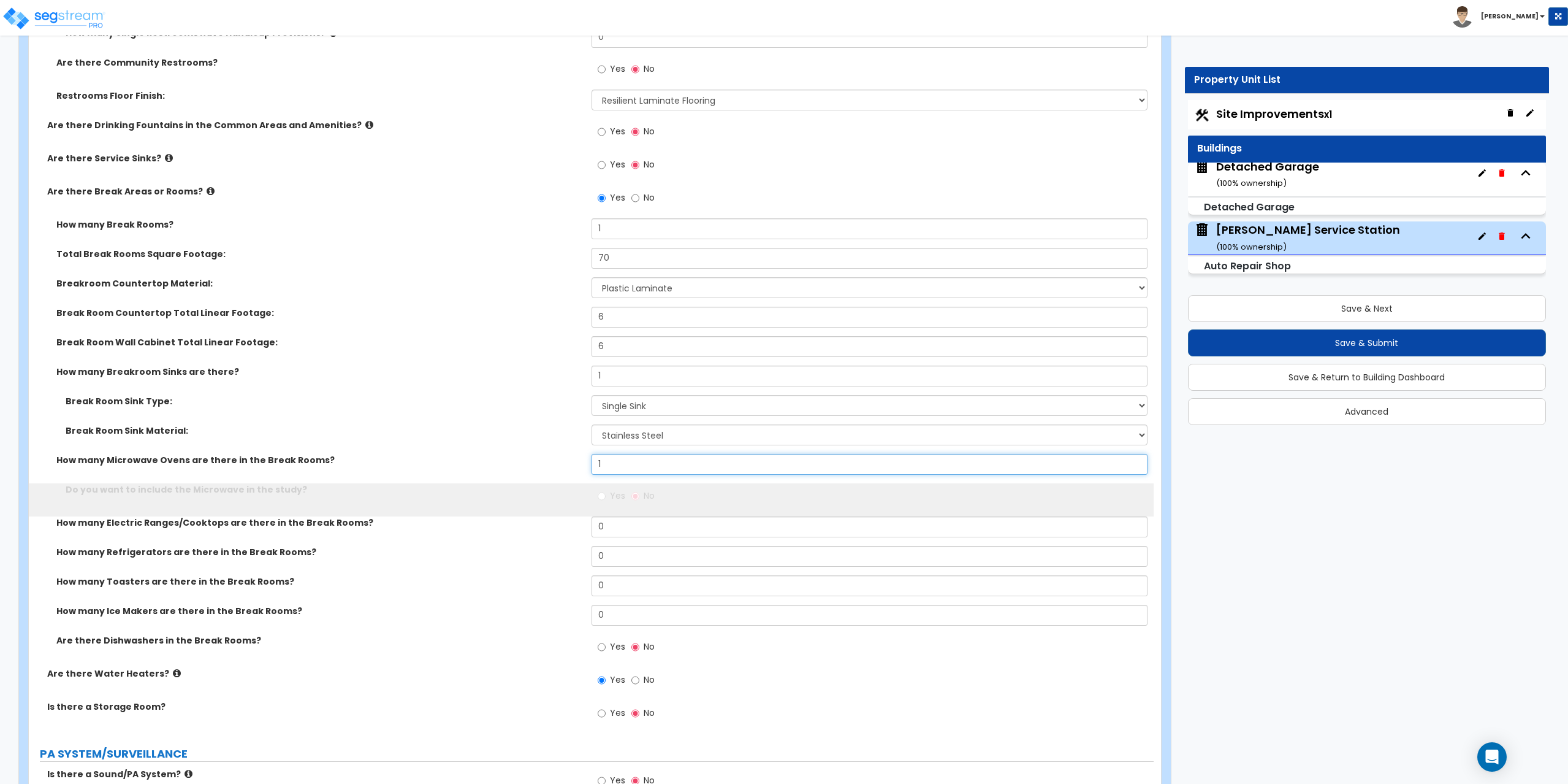
type input "1"
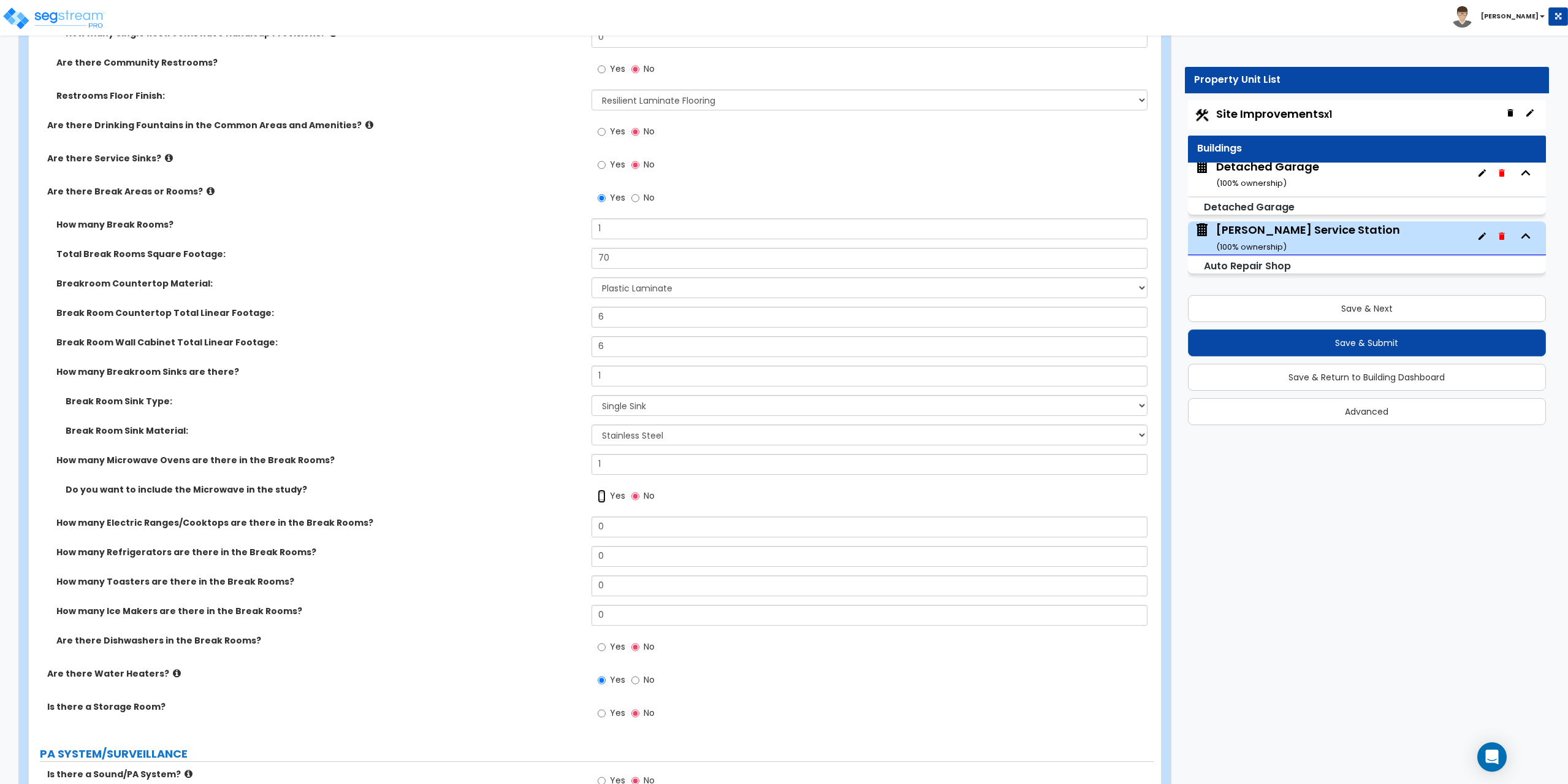
click at [603, 493] on input "Yes" at bounding box center [601, 496] width 8 height 13
radio input "true"
click at [608, 524] on input "0" at bounding box center [870, 526] width 556 height 21
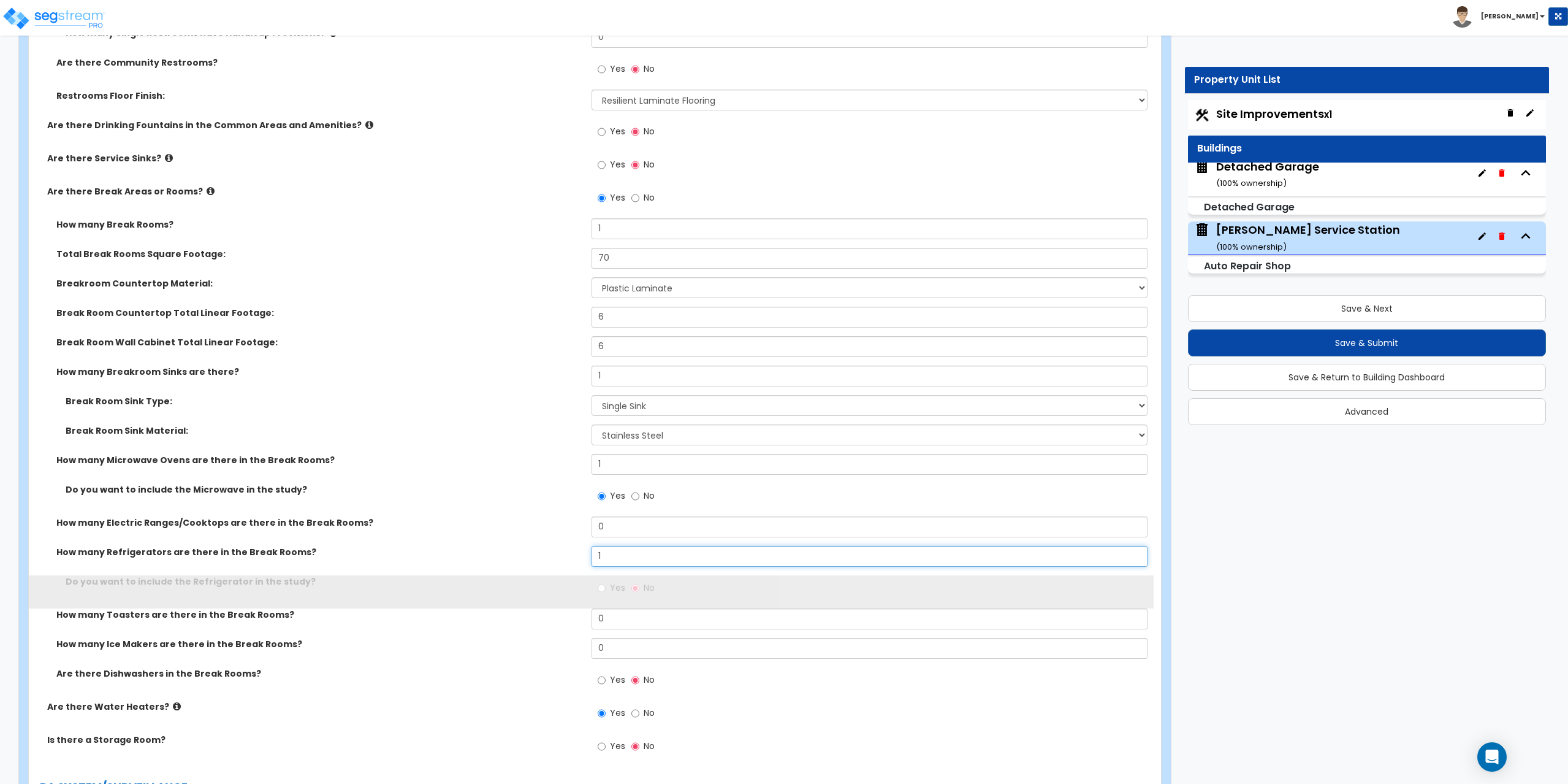
type input "1"
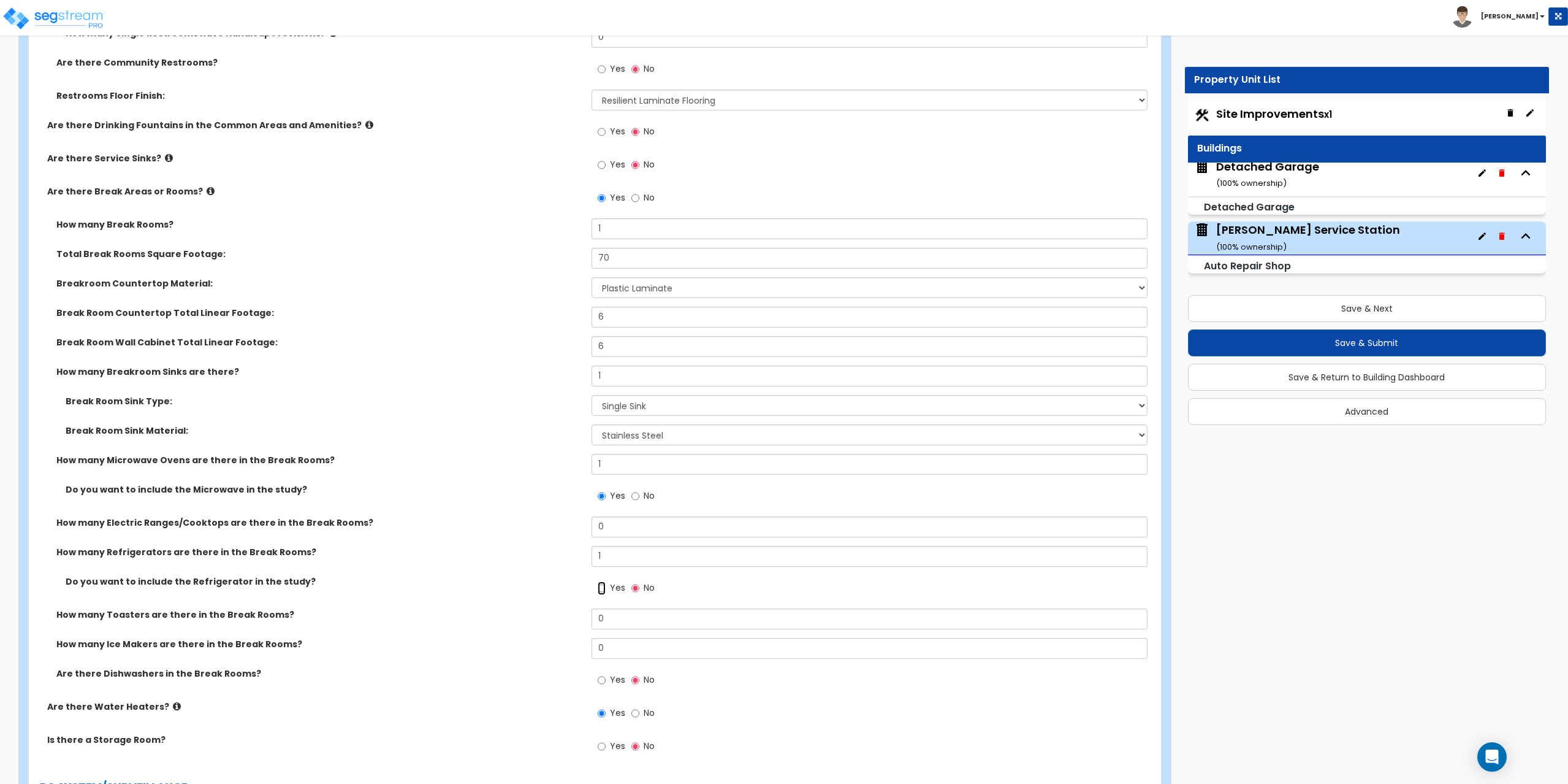
click at [600, 593] on input "Yes" at bounding box center [601, 588] width 8 height 13
radio input "true"
click at [617, 617] on input "0" at bounding box center [870, 618] width 556 height 21
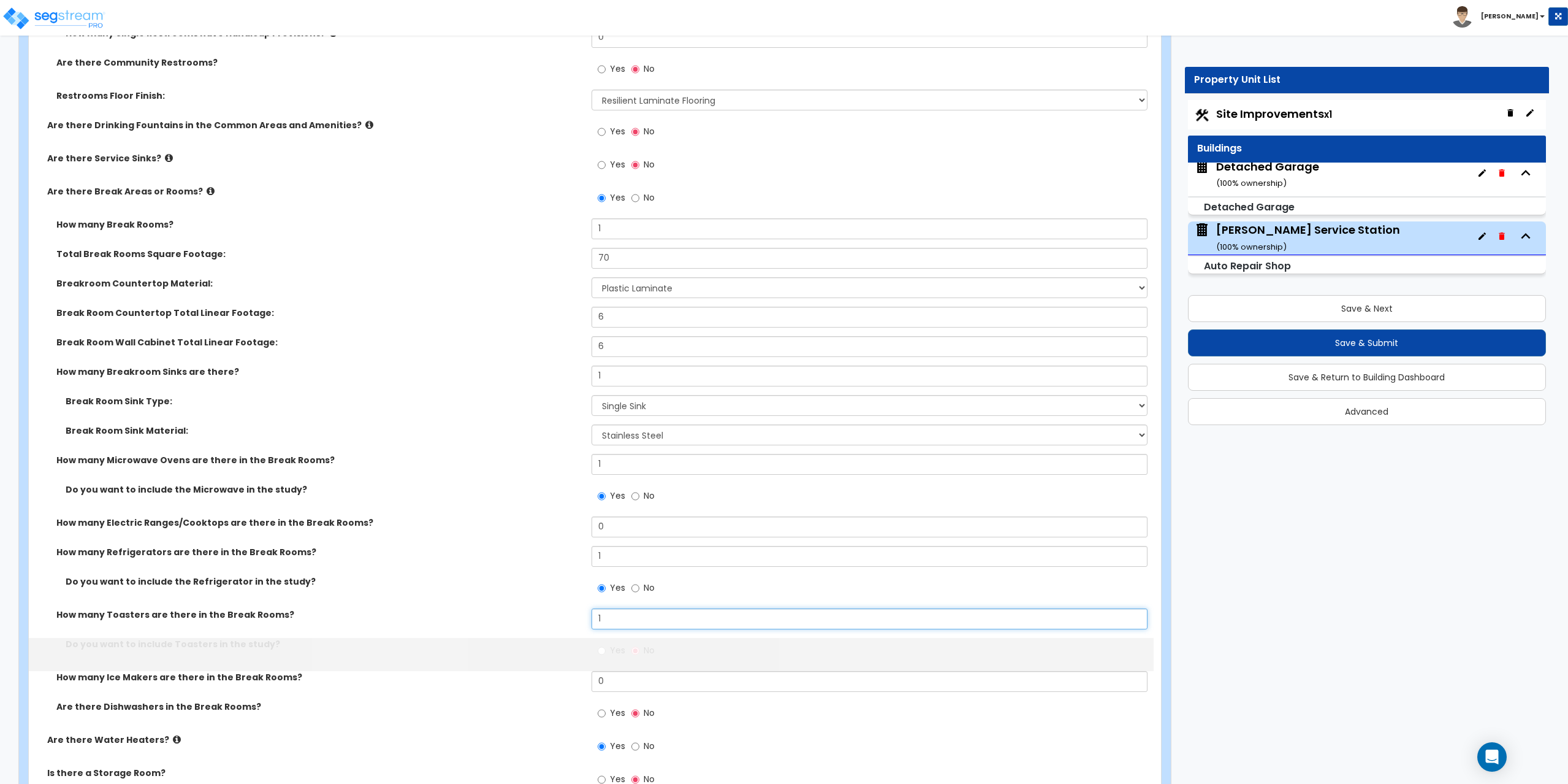
type input "1"
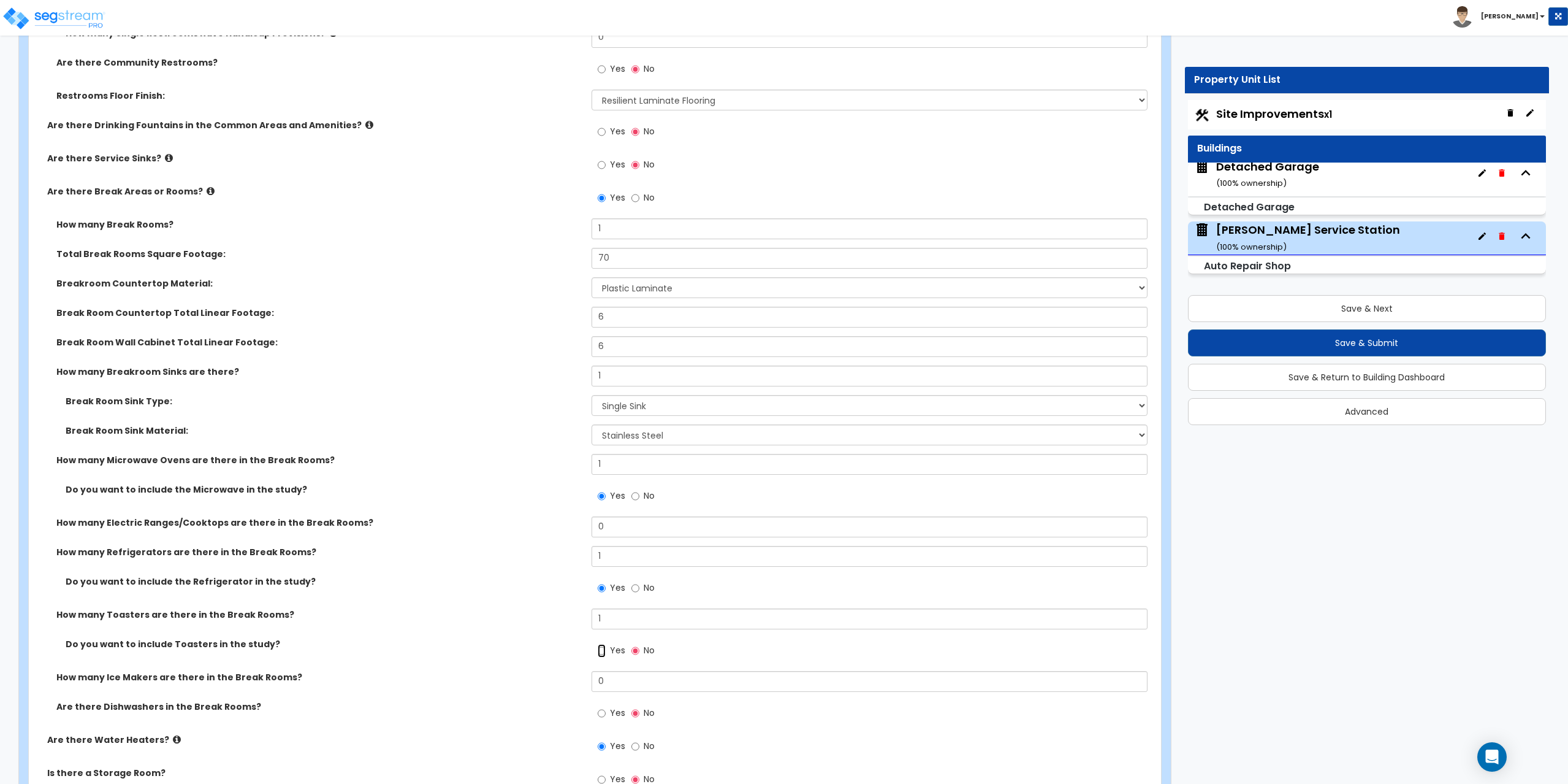
click at [603, 649] on input "Yes" at bounding box center [601, 650] width 8 height 13
radio input "true"
click at [611, 684] on input "0" at bounding box center [870, 681] width 556 height 21
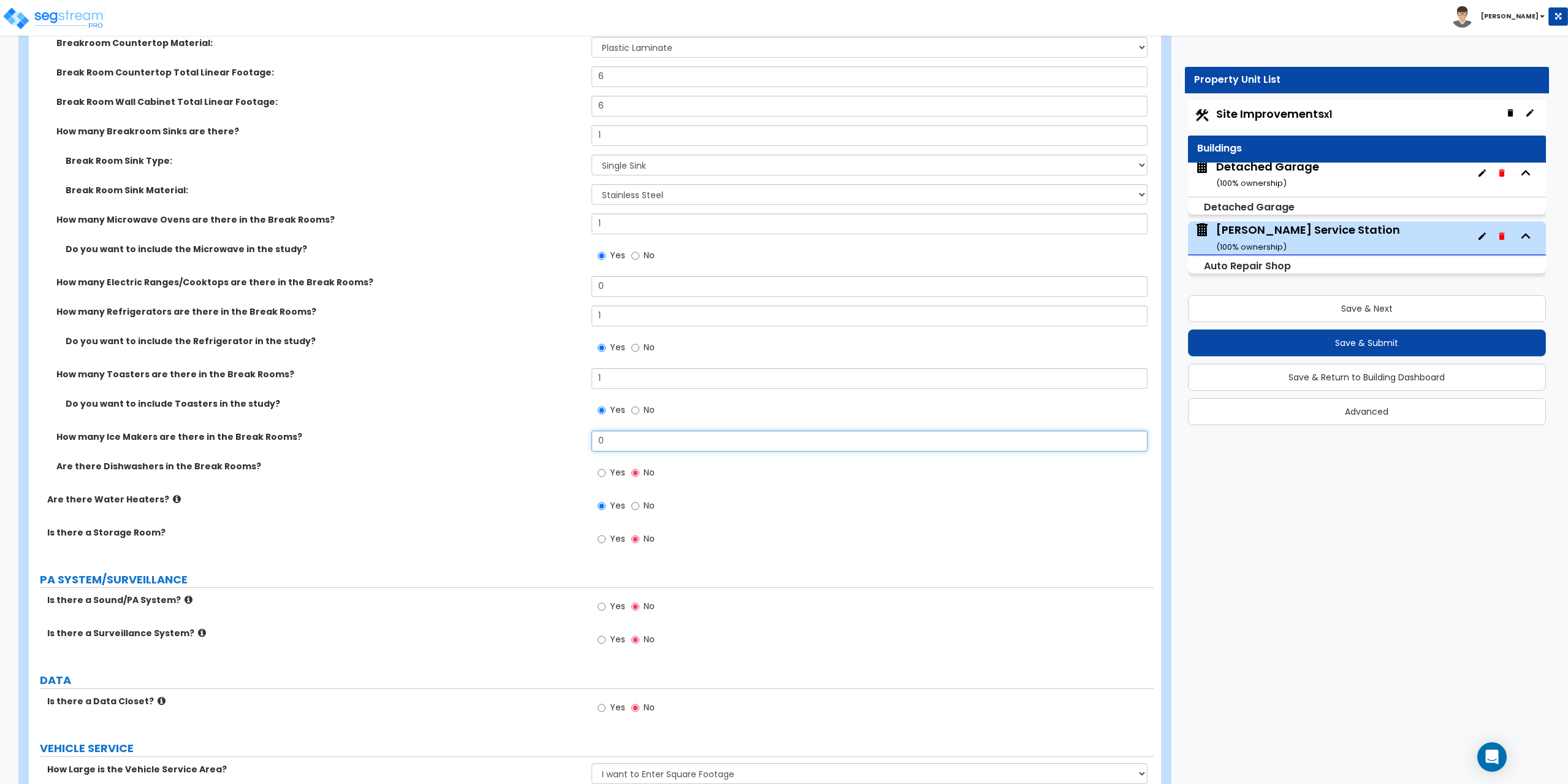
scroll to position [3570, 0]
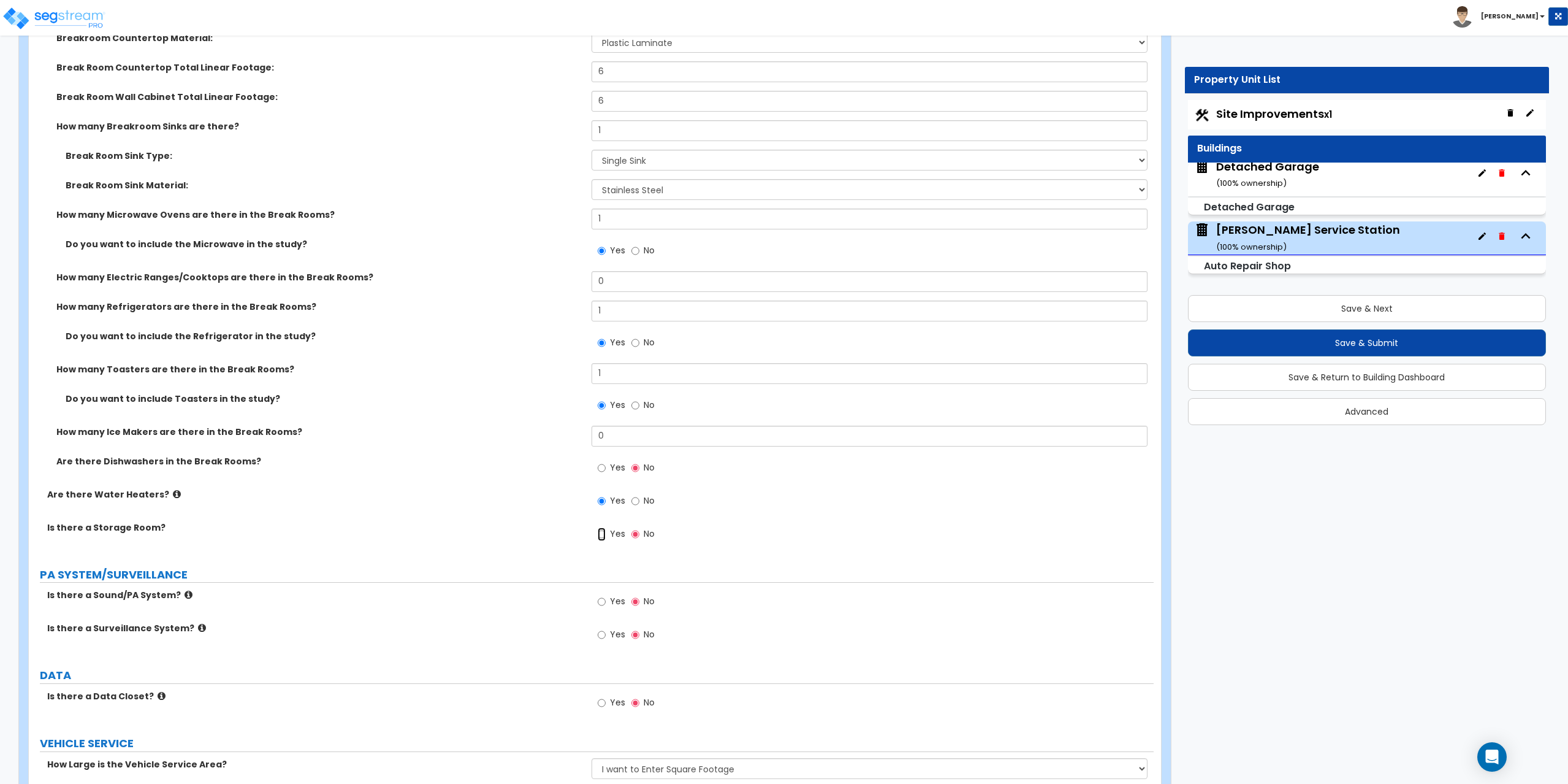
click at [601, 535] on input "Yes" at bounding box center [601, 534] width 8 height 13
radio input "true"
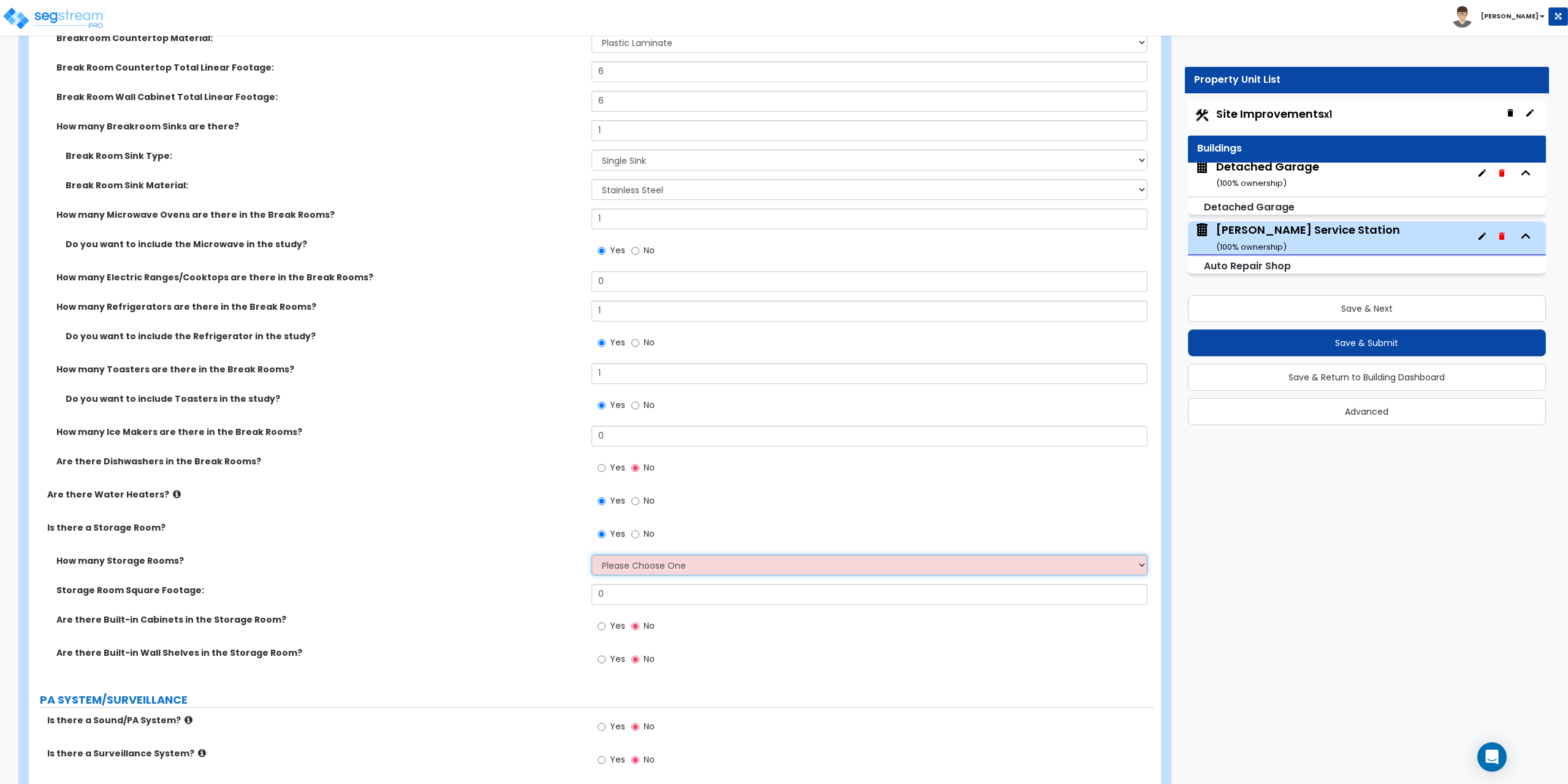
click at [610, 559] on select "Please Choose One 1 2 3" at bounding box center [870, 564] width 556 height 21
select select "1"
click at [592, 554] on select "Please Choose One 1 2 3" at bounding box center [870, 564] width 556 height 21
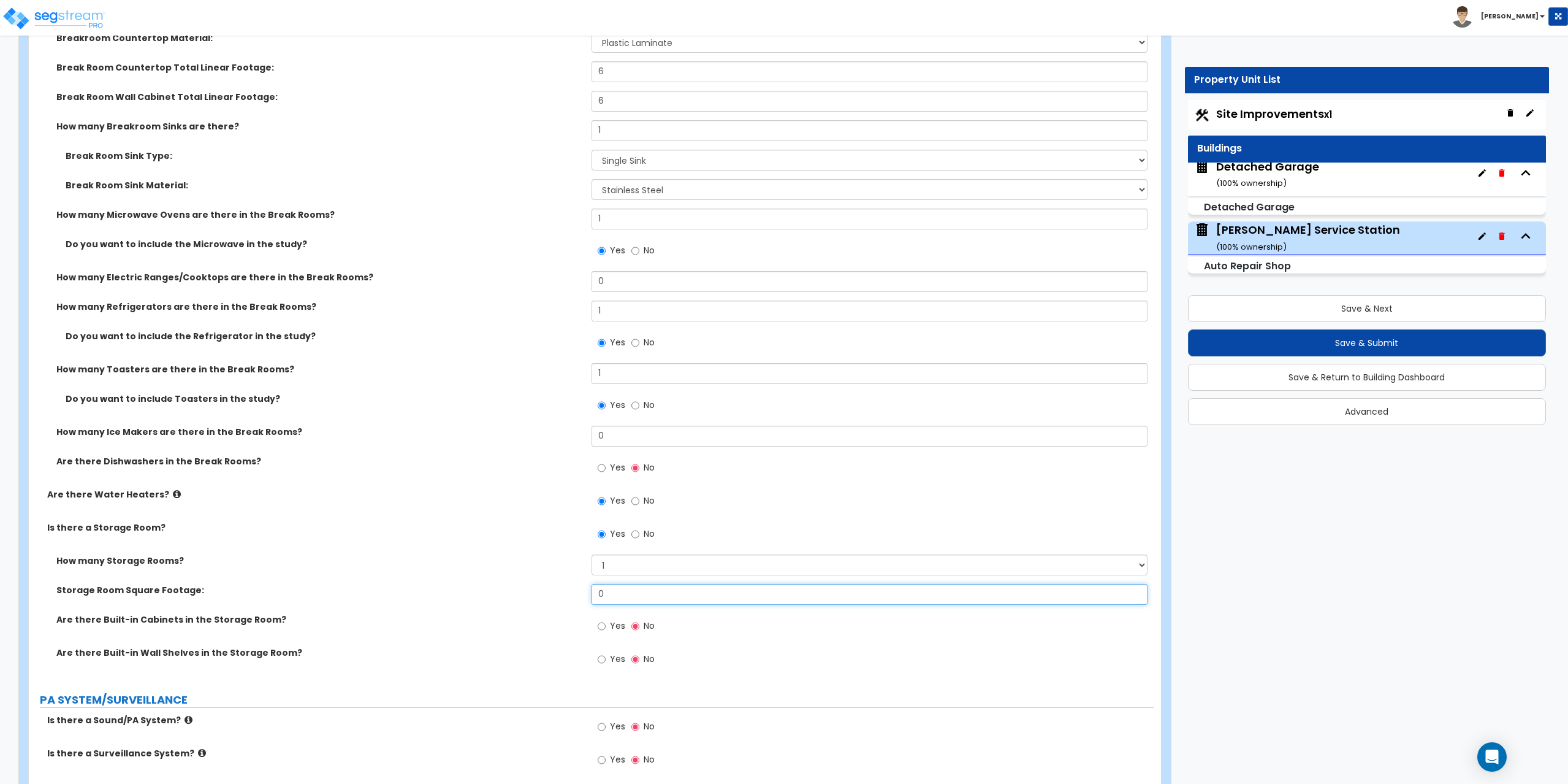
drag, startPoint x: 615, startPoint y: 593, endPoint x: 573, endPoint y: 592, distance: 42.0
click at [573, 592] on div "Storage Room Square Footage: 0" at bounding box center [591, 598] width 1125 height 30
type input "96"
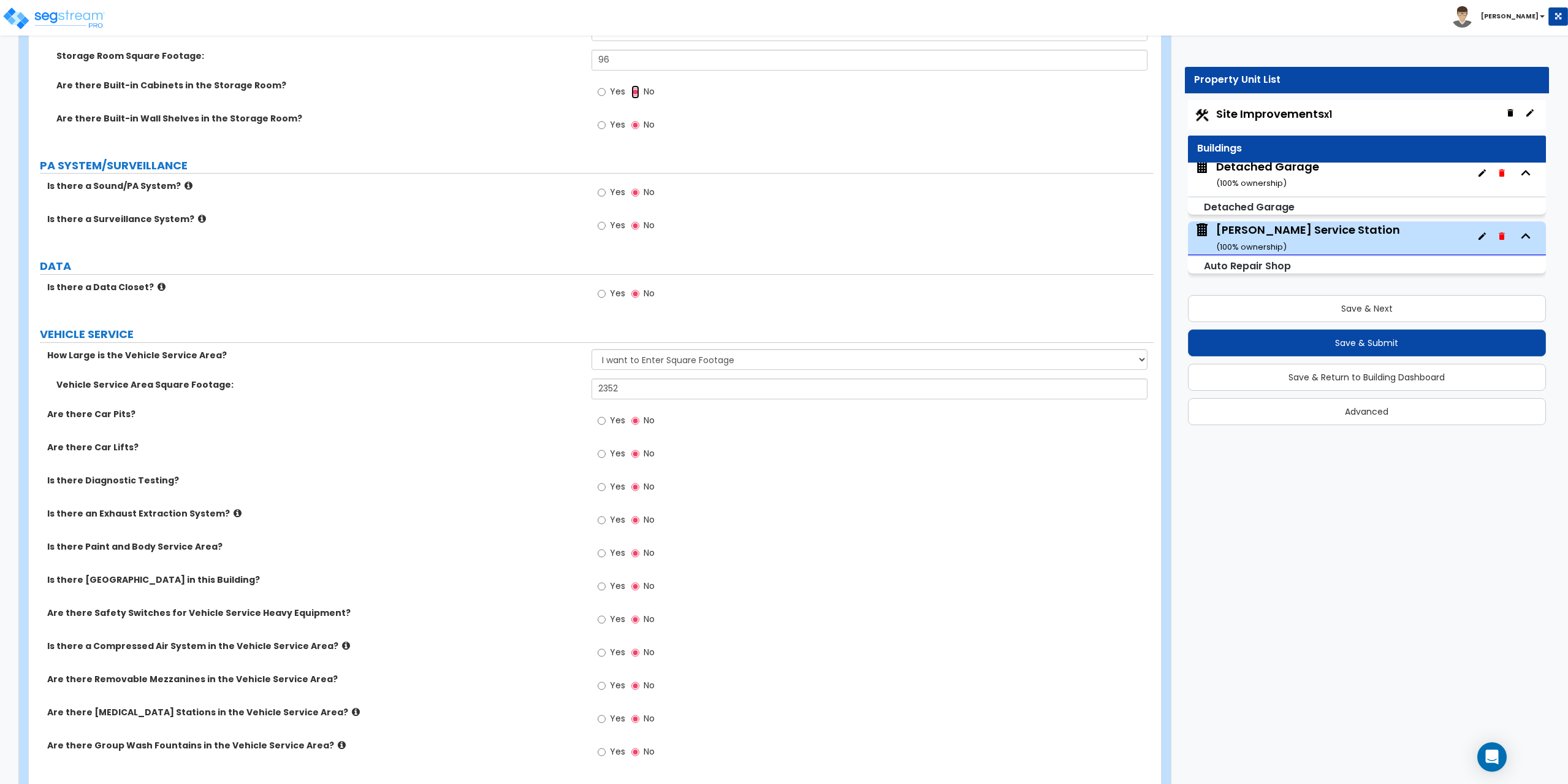
scroll to position [4122, 0]
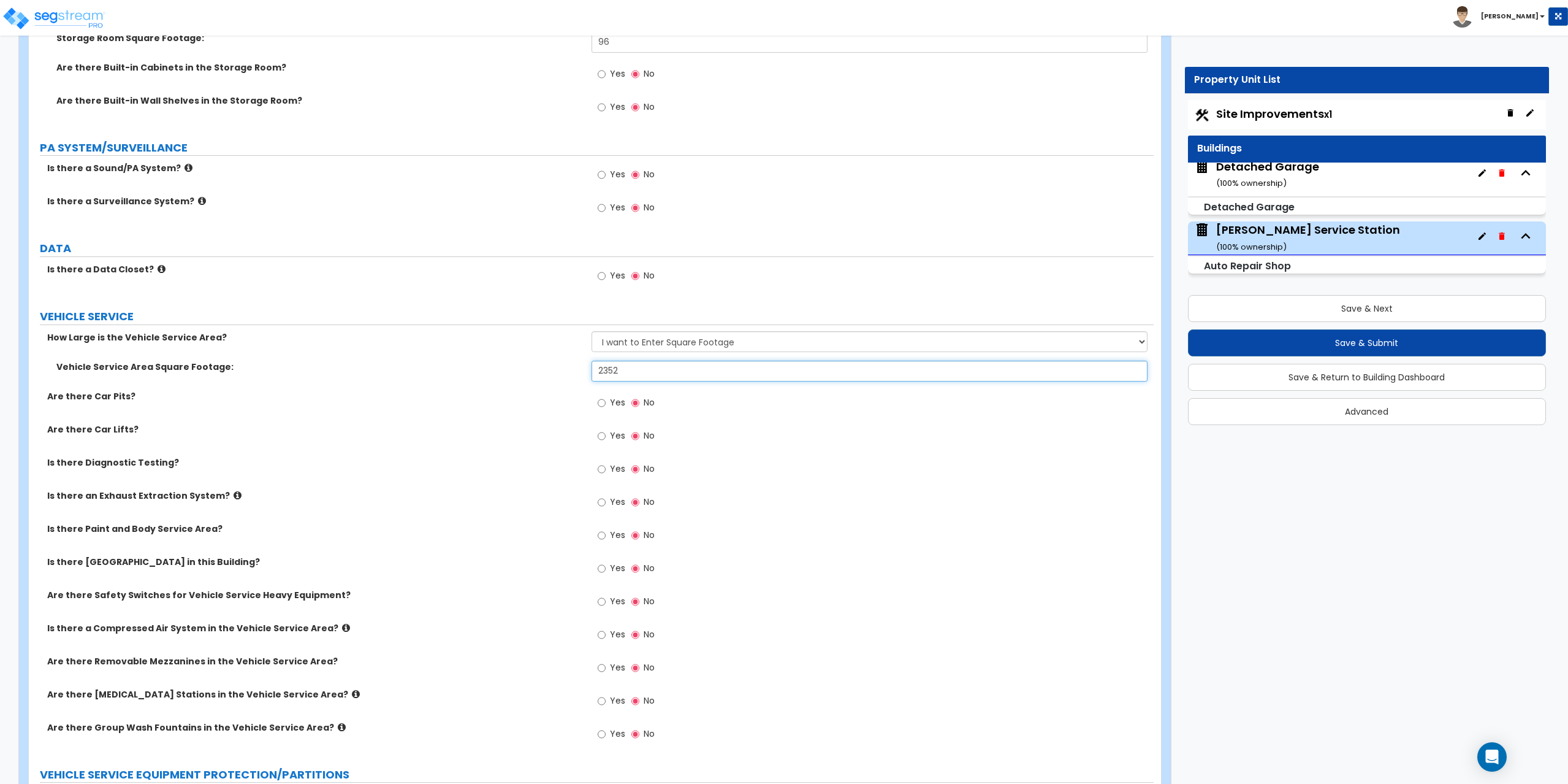
drag, startPoint x: 629, startPoint y: 374, endPoint x: 567, endPoint y: 370, distance: 62.1
click at [567, 370] on div "Vehicle Service Area Square Footage: 2352" at bounding box center [591, 375] width 1125 height 30
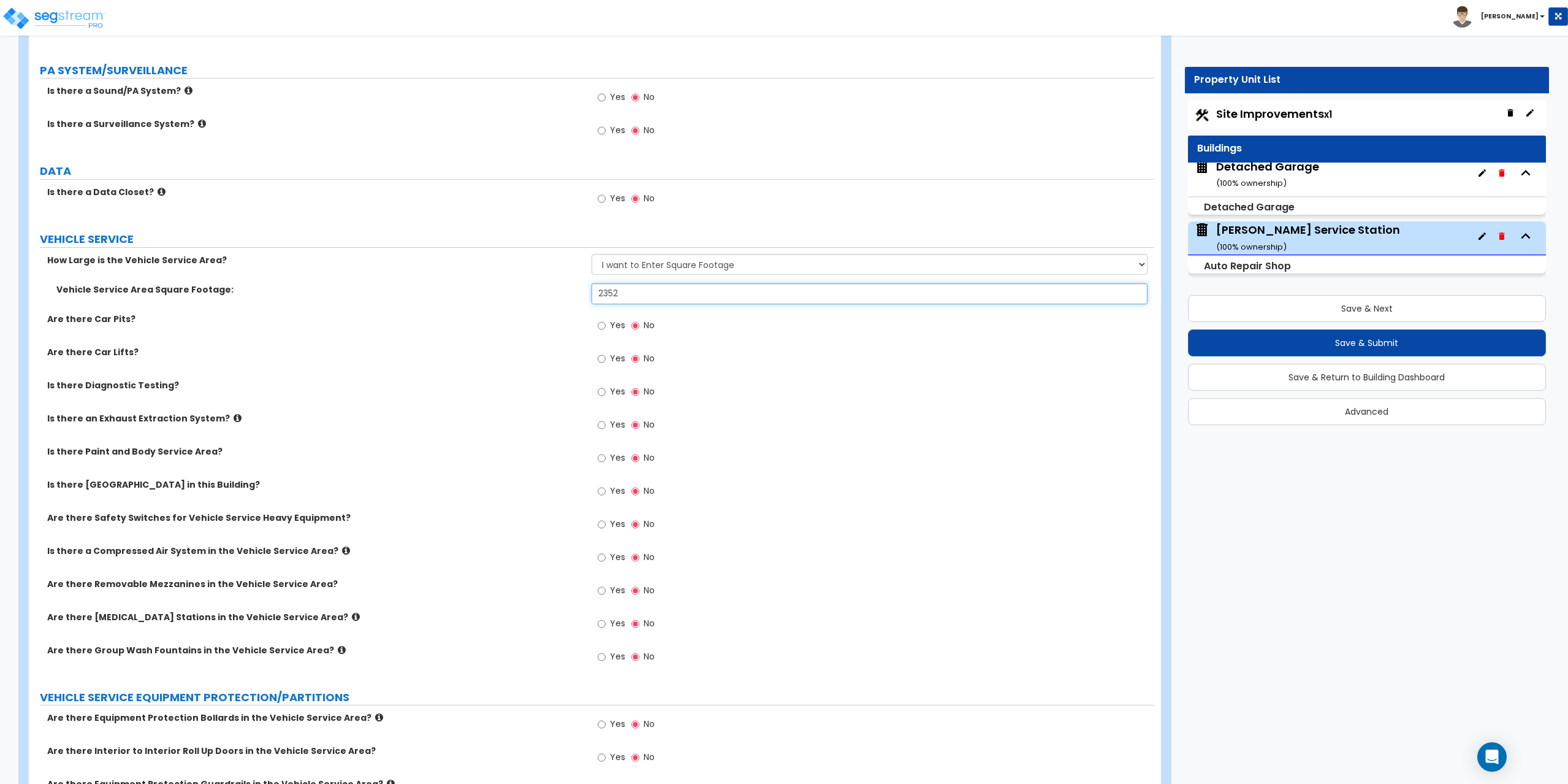
scroll to position [4184, 0]
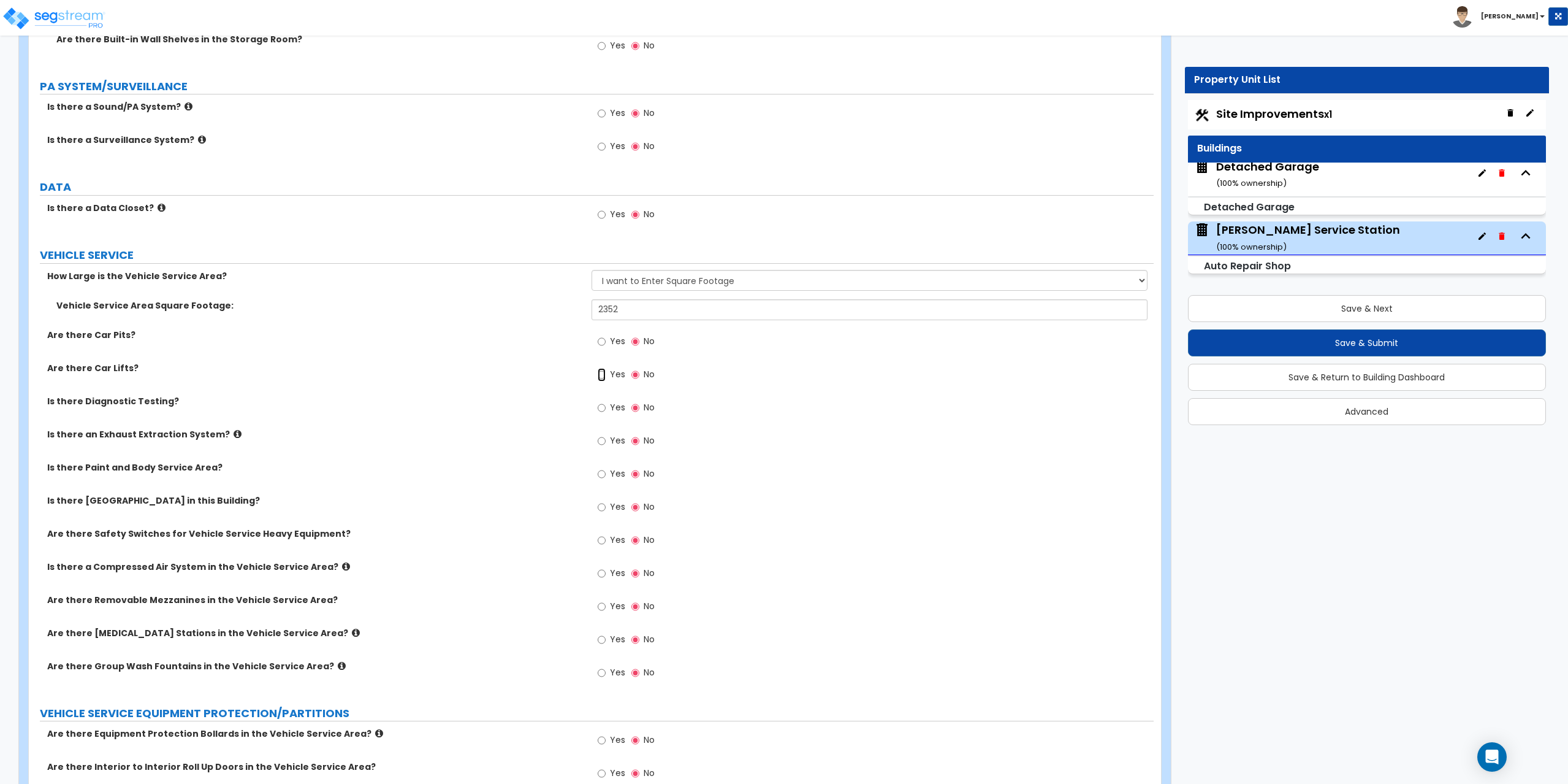
click at [603, 374] on input "Yes" at bounding box center [601, 374] width 8 height 13
radio input "true"
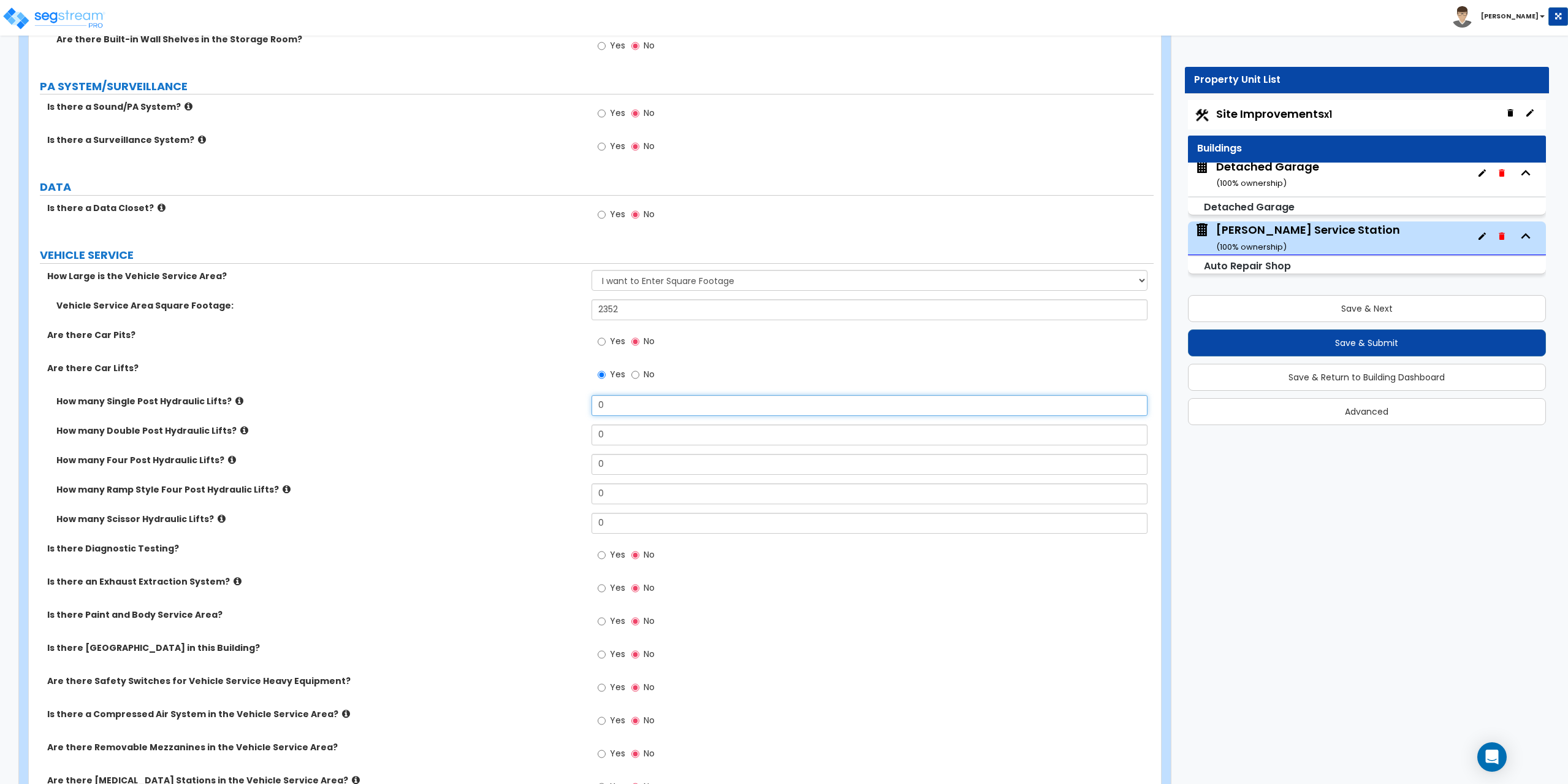
drag, startPoint x: 611, startPoint y: 410, endPoint x: 560, endPoint y: 403, distance: 51.5
click at [560, 403] on div "How many Single Post Hydraulic Lifts? 0" at bounding box center [591, 410] width 1125 height 30
click at [235, 398] on icon at bounding box center [240, 401] width 8 height 9
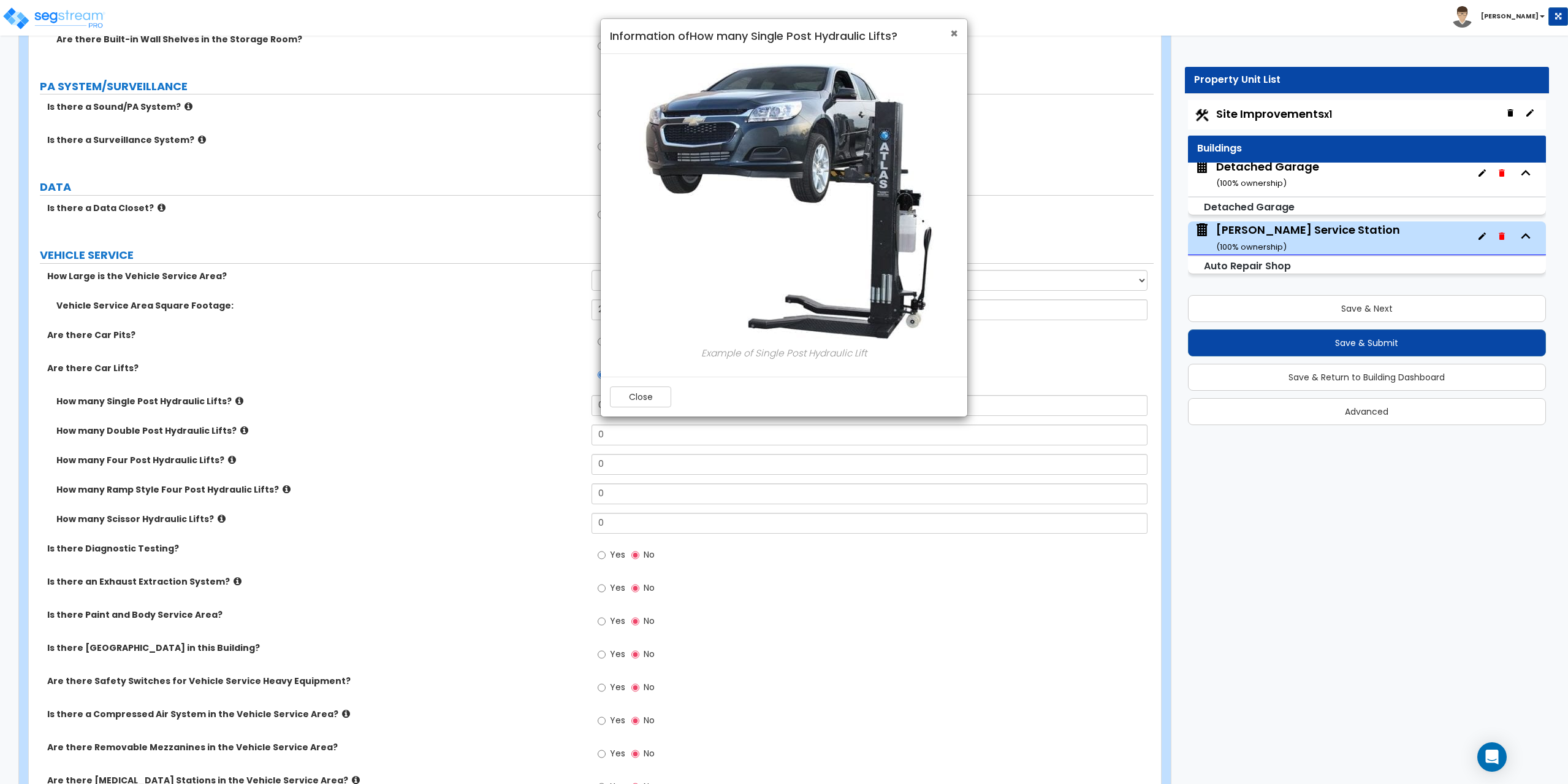
click at [957, 34] on span "×" at bounding box center [954, 34] width 8 height 18
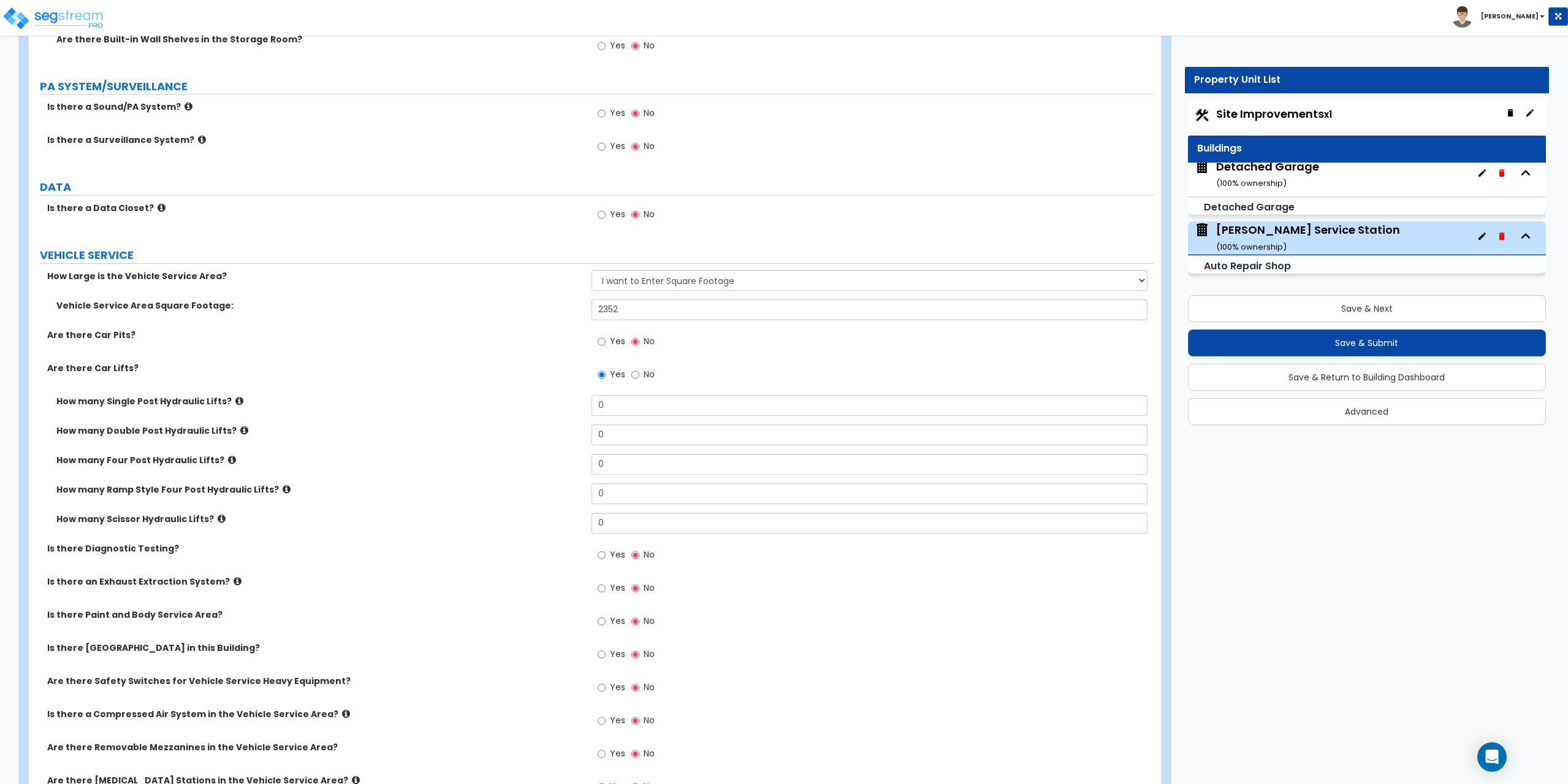
click at [240, 430] on icon at bounding box center [245, 429] width 8 height 9
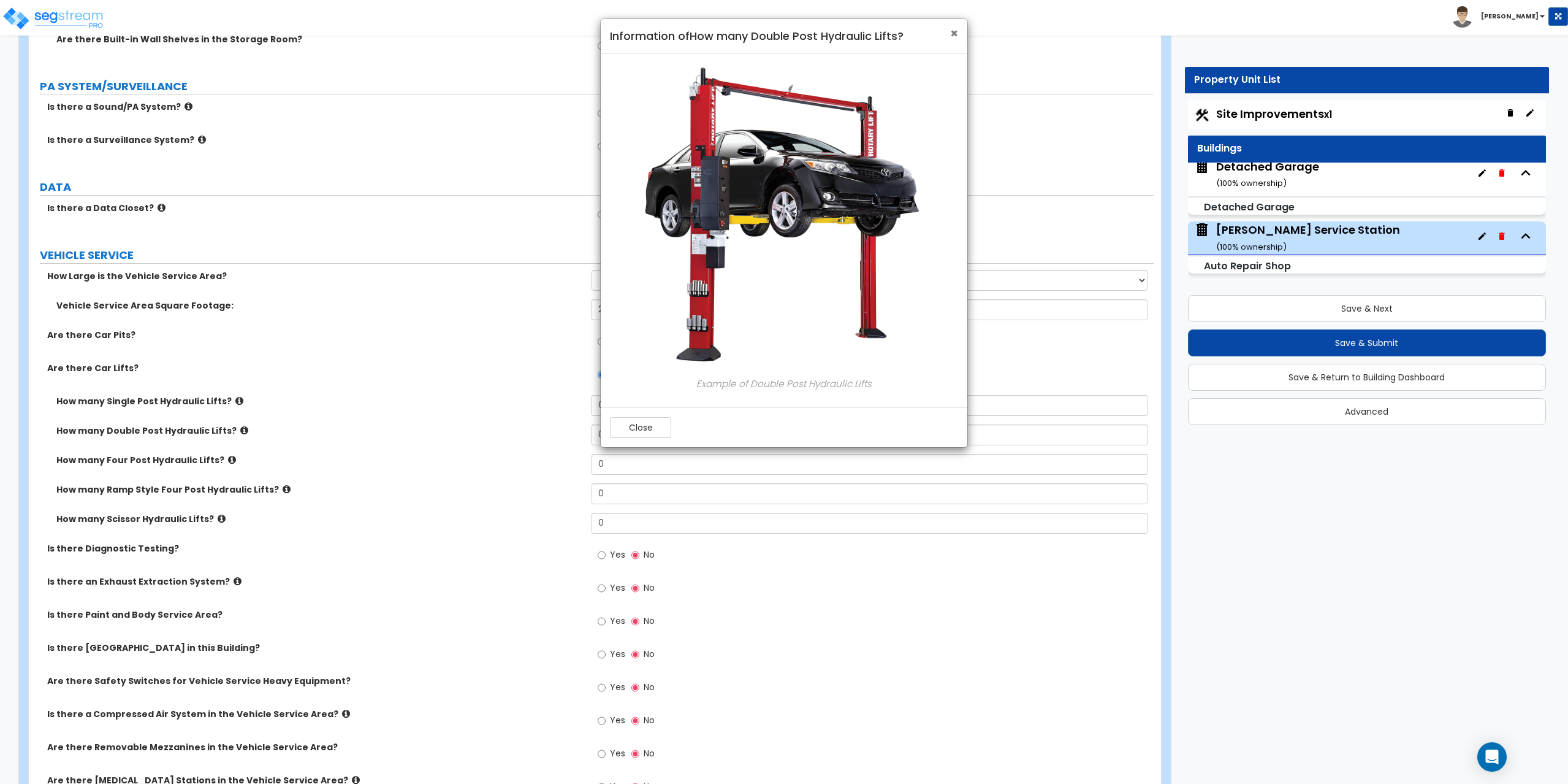
click at [954, 37] on span "×" at bounding box center [954, 34] width 8 height 18
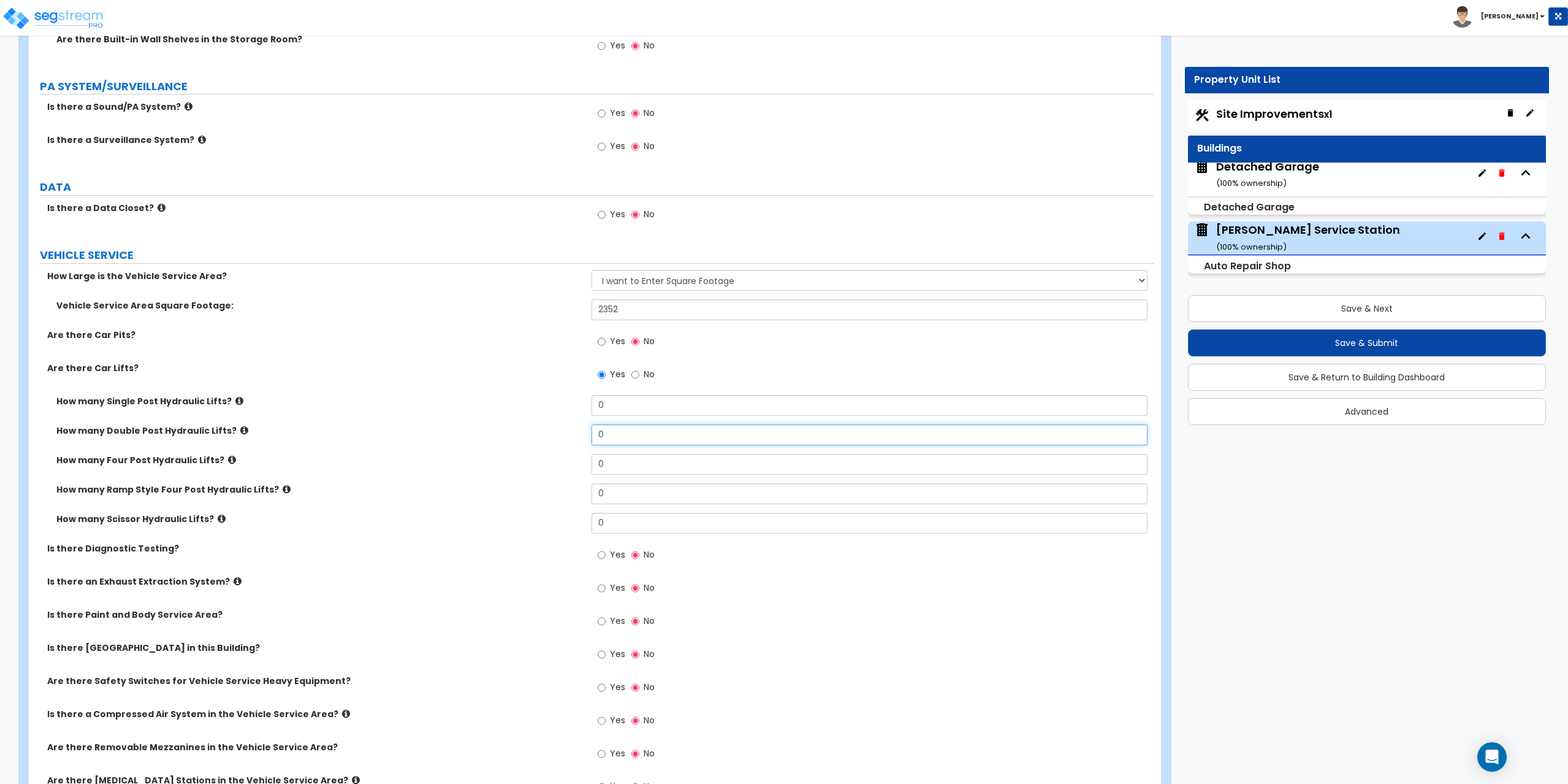
drag, startPoint x: 656, startPoint y: 438, endPoint x: 583, endPoint y: 435, distance: 73.1
click at [583, 435] on div "How many Double Post Hydraulic Lifts? 0" at bounding box center [591, 439] width 1125 height 30
click at [228, 459] on icon at bounding box center [232, 459] width 8 height 9
drag, startPoint x: 616, startPoint y: 461, endPoint x: 570, endPoint y: 455, distance: 46.4
click at [570, 455] on div "How many Four Post Hydraulic Lifts? 0" at bounding box center [591, 469] width 1125 height 30
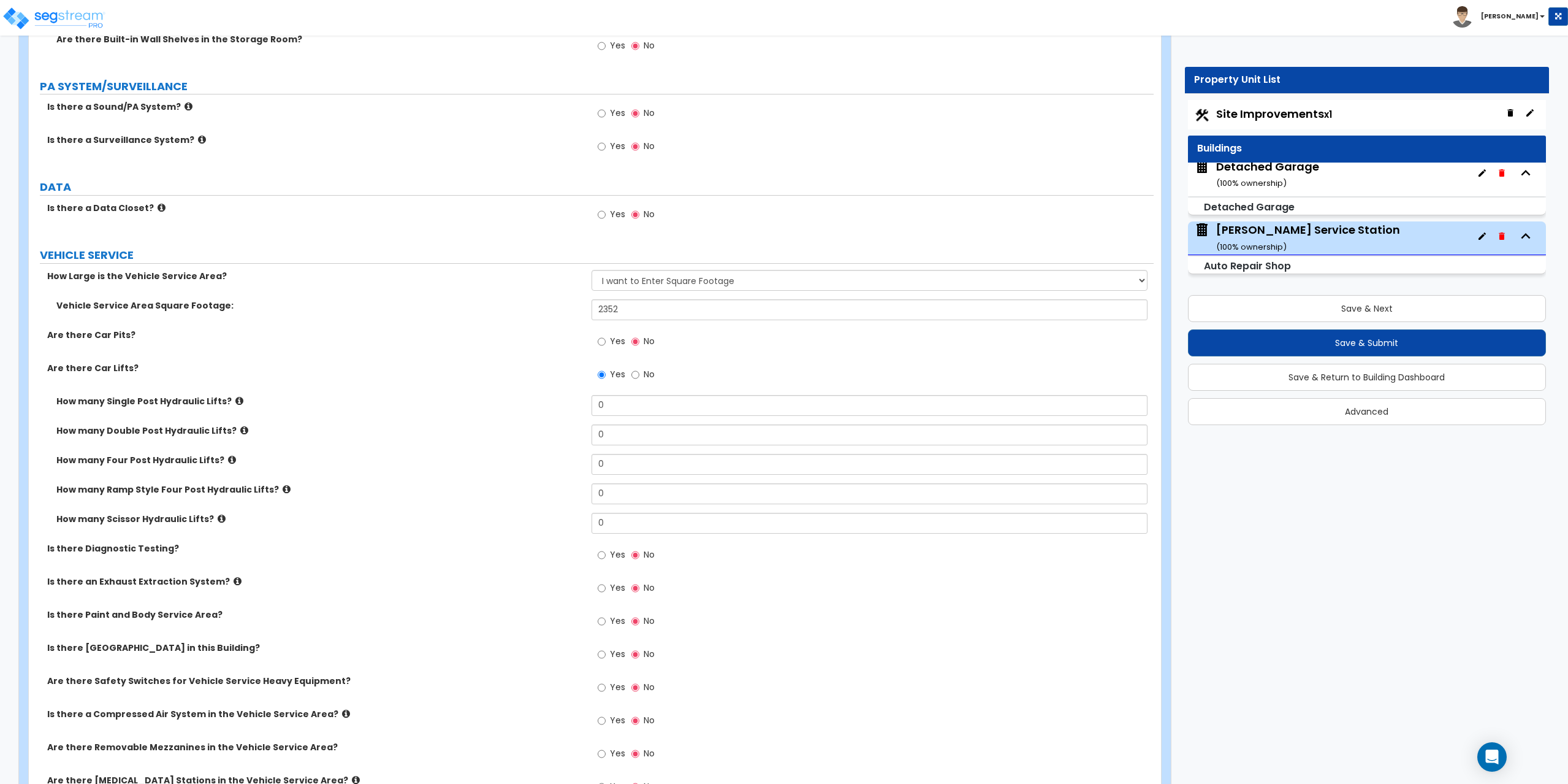
click at [228, 459] on icon at bounding box center [232, 459] width 8 height 9
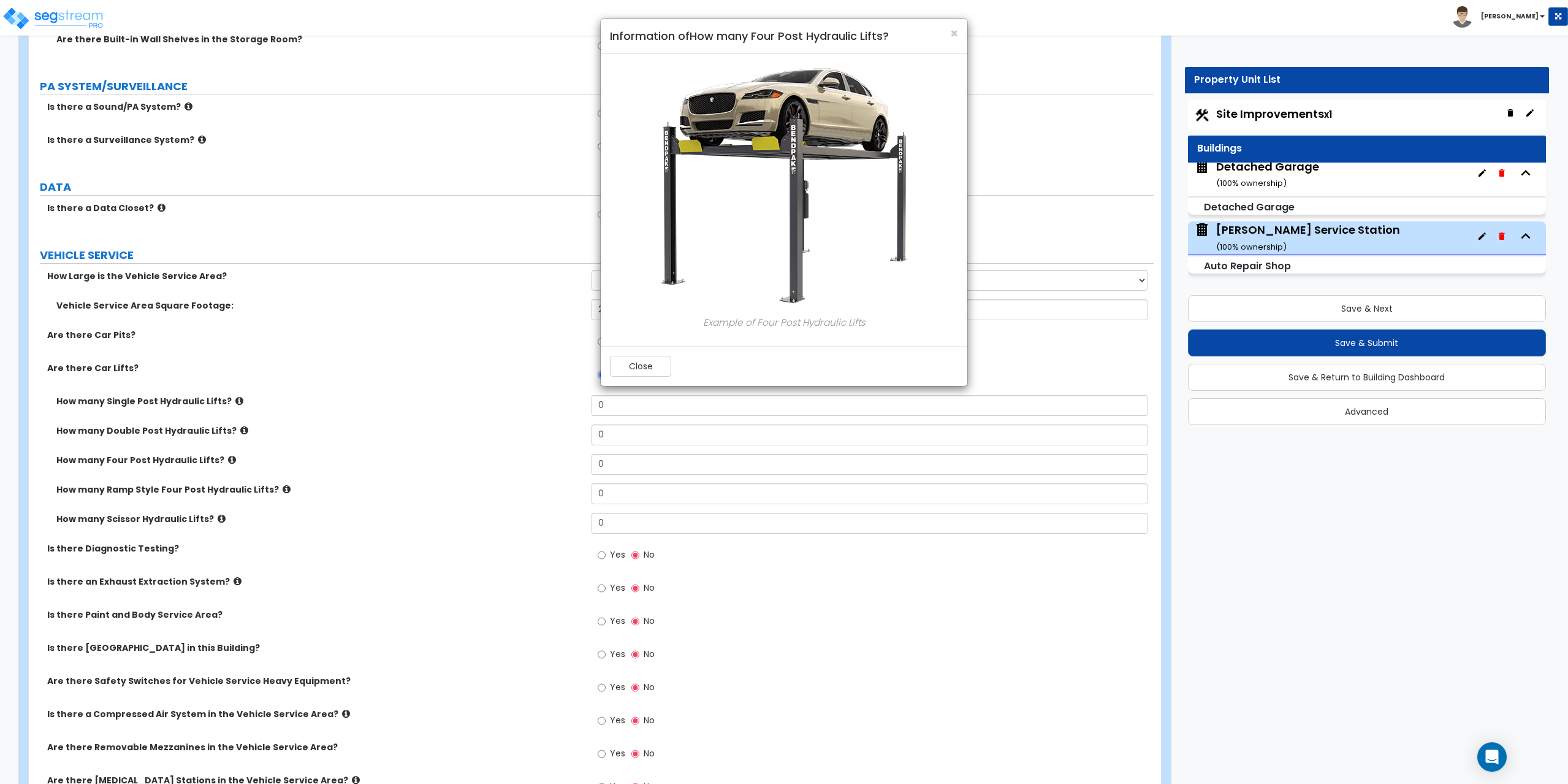
click at [231, 439] on div "× Information of How many Four Post Hydraulic Lifts? Example of Four Post Hydra…" at bounding box center [784, 392] width 1568 height 784
click at [233, 433] on div "× Information of How many Four Post Hydraulic Lifts? Example of Four Post Hydra…" at bounding box center [784, 392] width 1568 height 784
click at [233, 430] on div "× Information of How many Four Post Hydraulic Lifts? Example of Four Post Hydra…" at bounding box center [784, 392] width 1568 height 784
click at [233, 429] on div "× Information of How many Four Post Hydraulic Lifts? Example of Four Post Hydra…" at bounding box center [784, 392] width 1568 height 784
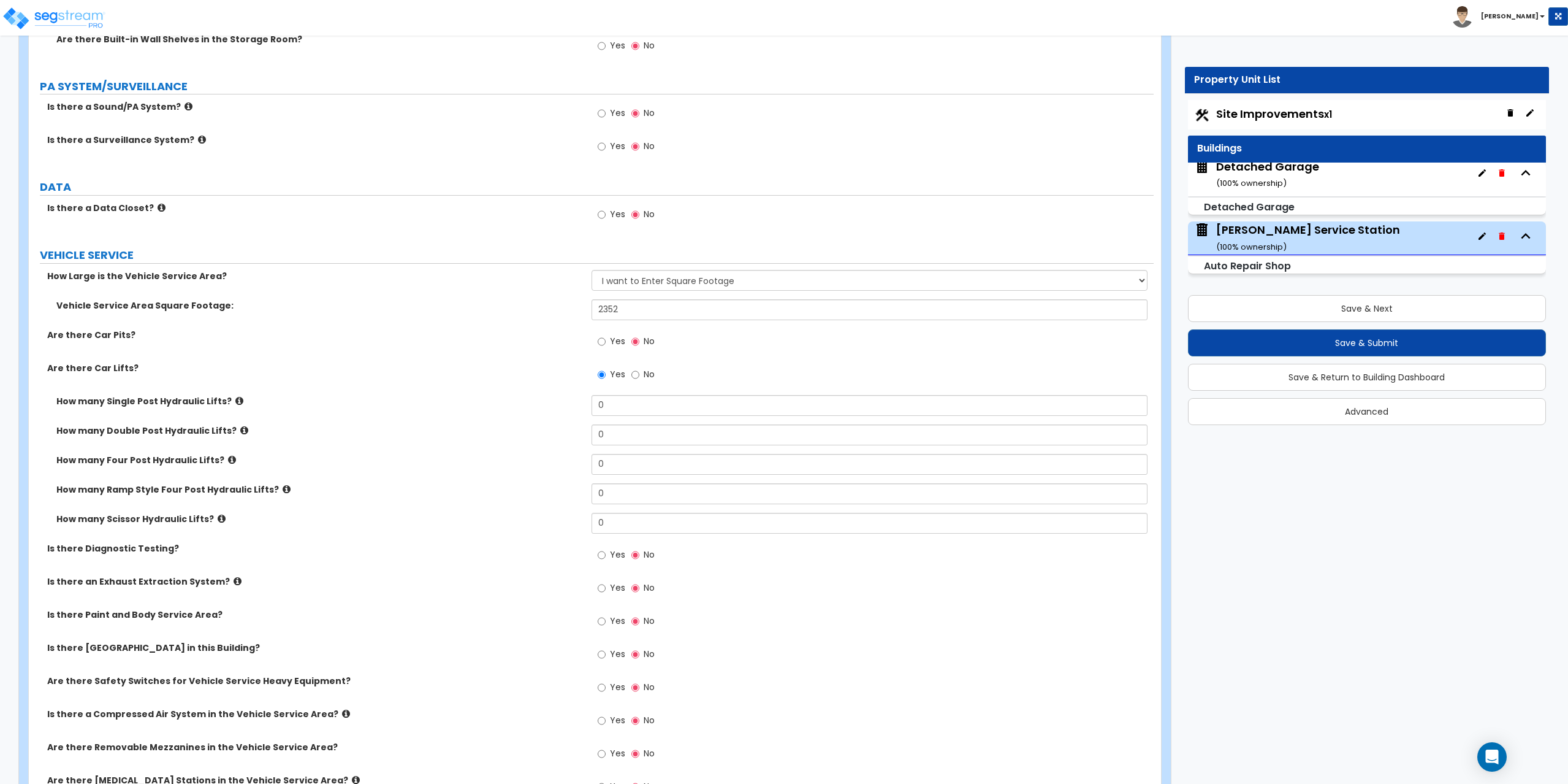
click at [240, 428] on icon at bounding box center [245, 429] width 8 height 9
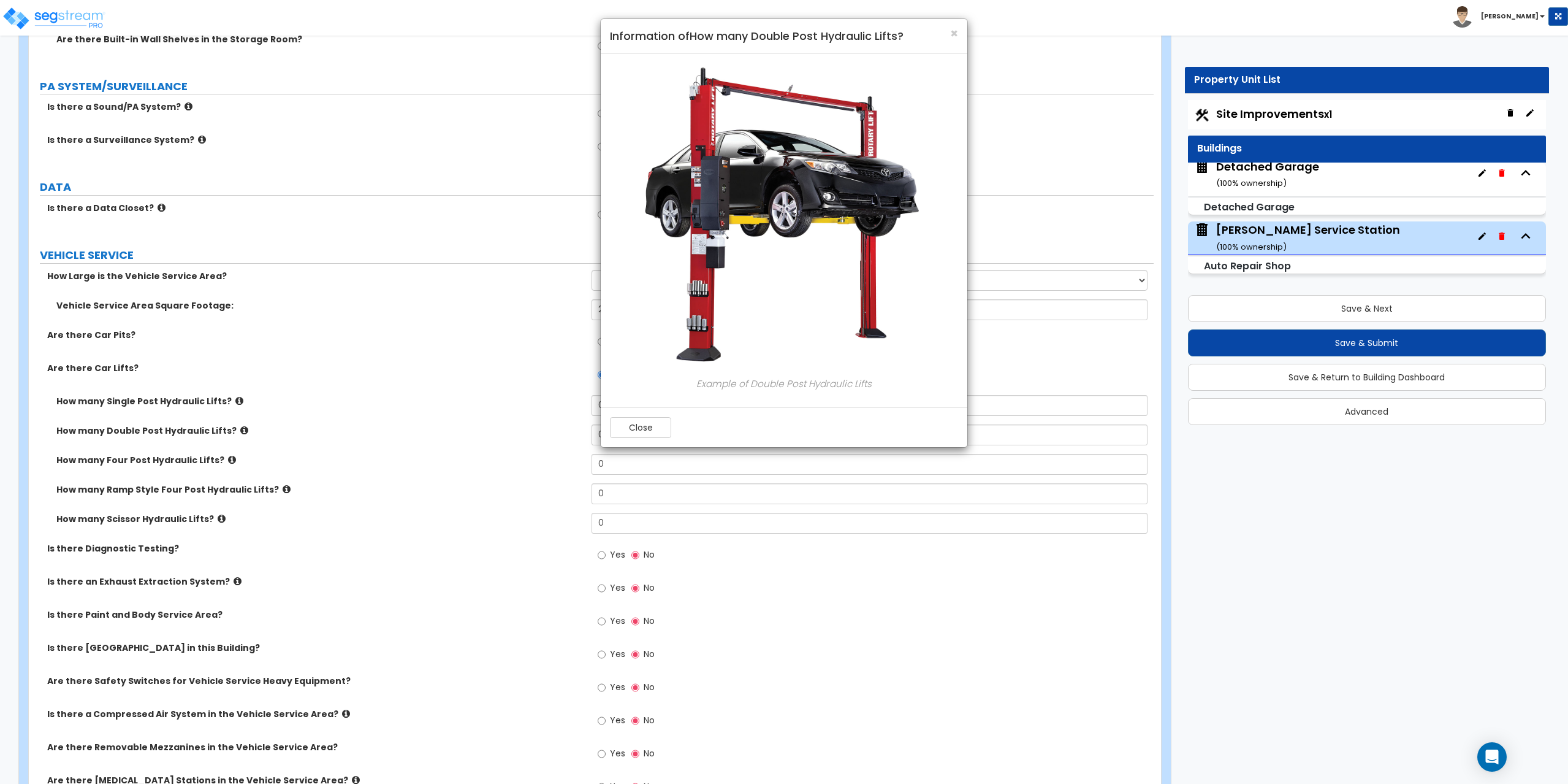
click at [231, 401] on div "× Information of How many Double Post Hydraulic Lifts? Example of Double Post H…" at bounding box center [784, 392] width 1568 height 784
click at [231, 401] on div "× Information of How many Double Post Hydraulic Lifts? Example of Double Post H…" at bounding box center [784, 392] width 1568 height 784
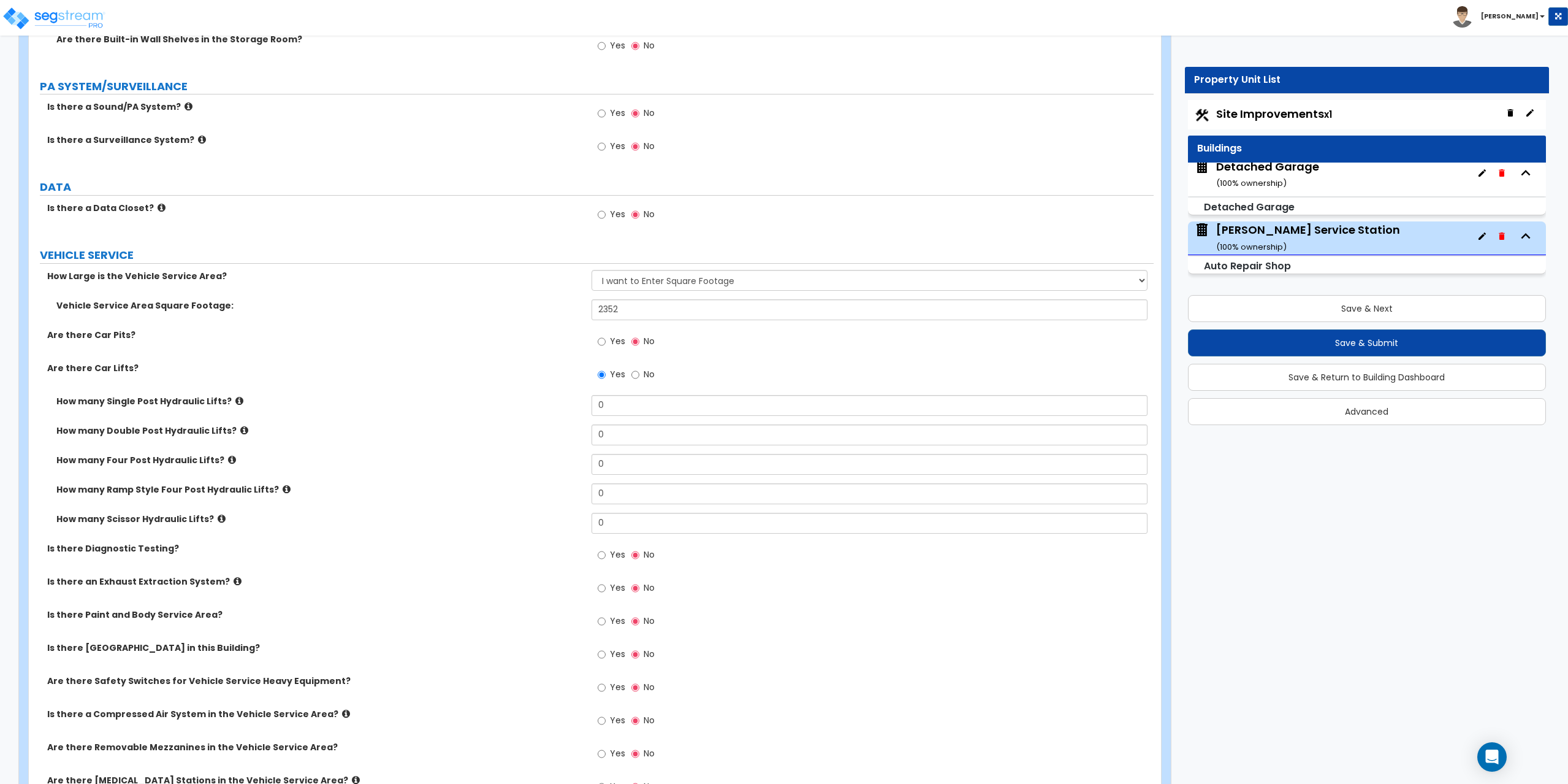
click at [235, 403] on icon at bounding box center [240, 401] width 8 height 9
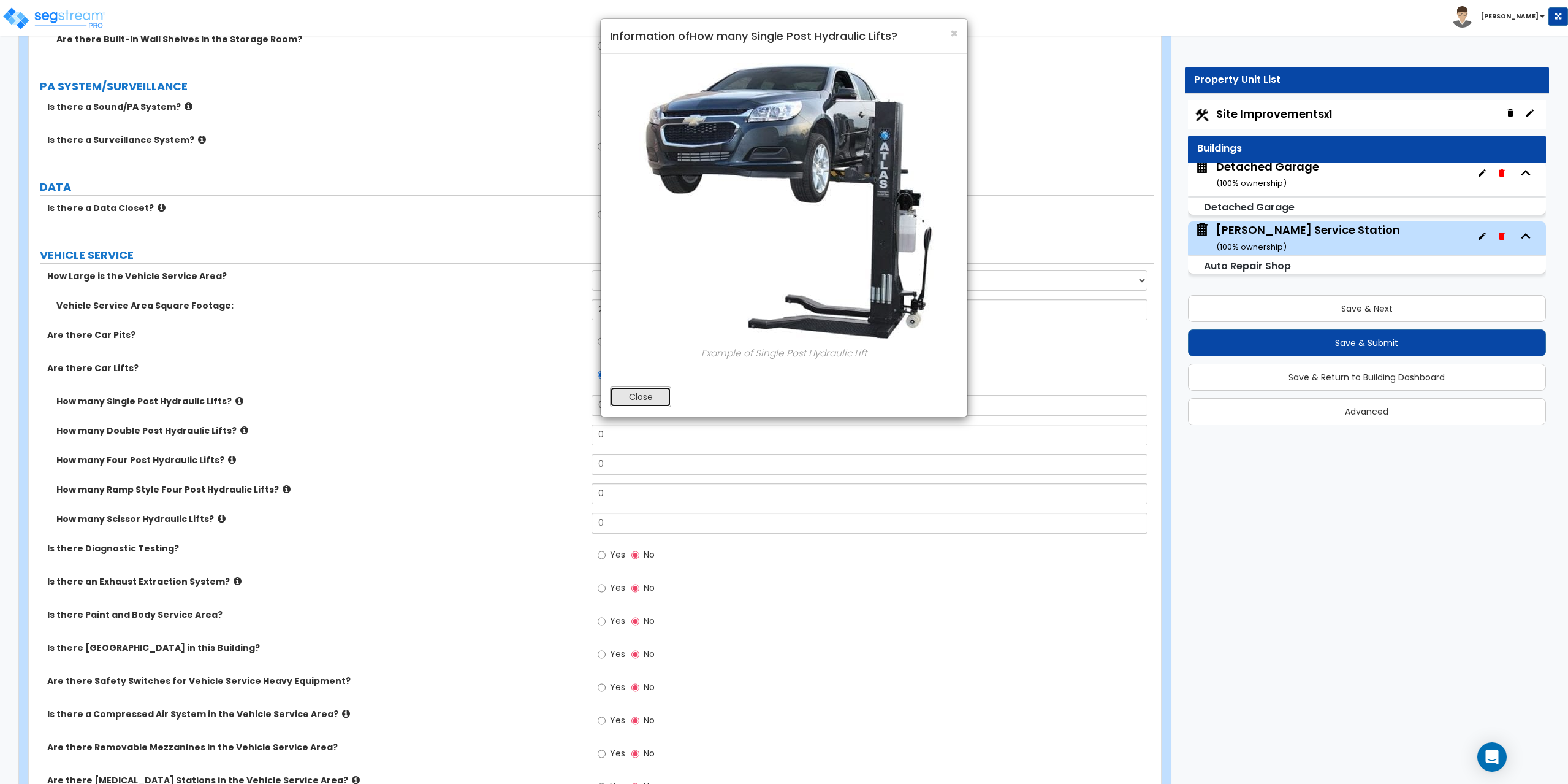
click at [658, 393] on button "Close" at bounding box center [640, 397] width 62 height 21
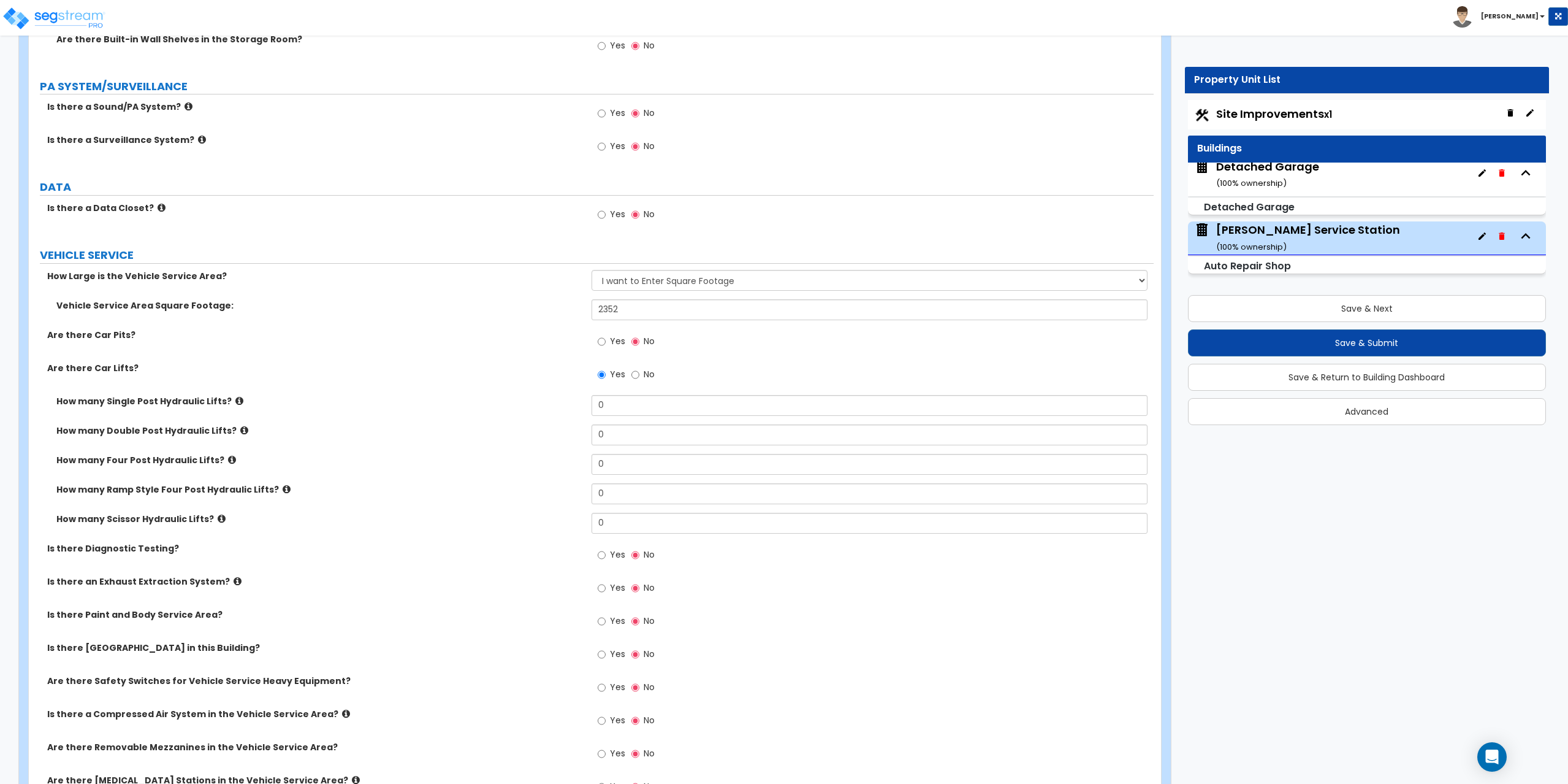
click at [217, 520] on icon at bounding box center [222, 518] width 8 height 9
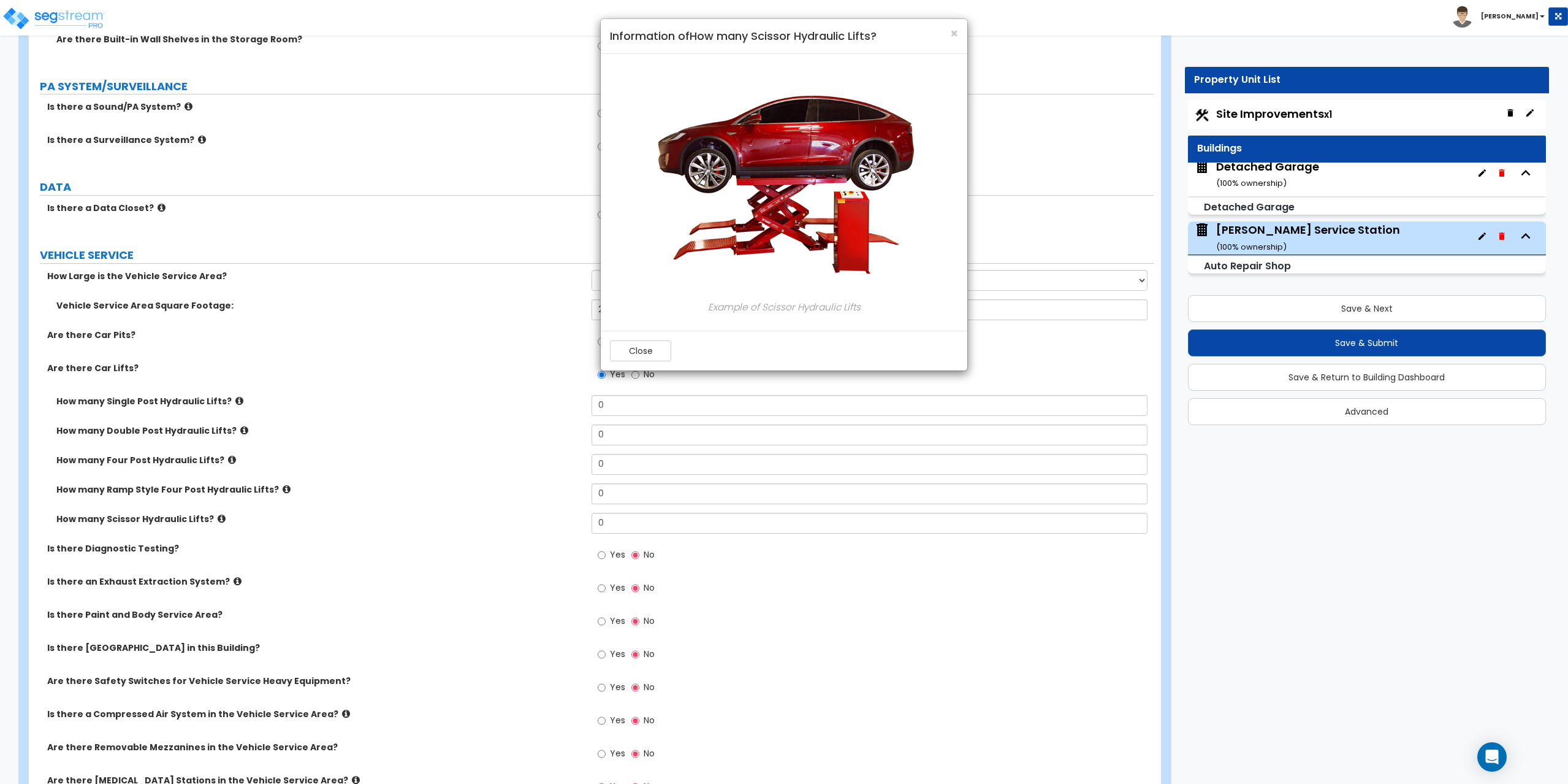
click at [598, 341] on div "× Information of How many Scissor Hydraulic Lifts? Example of Scissor Hydraulic…" at bounding box center [784, 392] width 1568 height 784
click at [625, 342] on button "Close" at bounding box center [640, 351] width 62 height 21
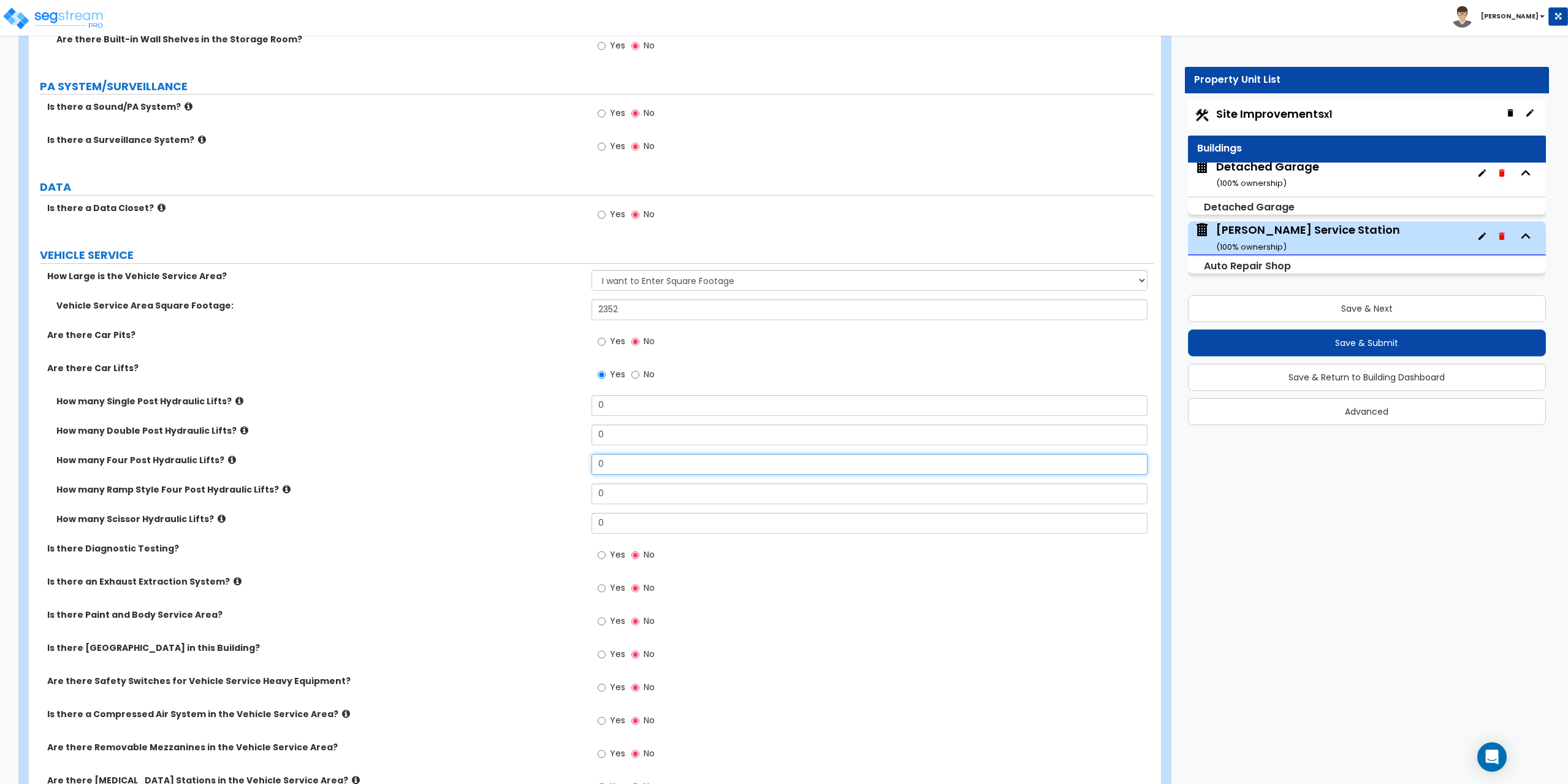
drag, startPoint x: 633, startPoint y: 463, endPoint x: 580, endPoint y: 456, distance: 53.5
click at [580, 456] on div "How many Four Post Hydraulic Lifts? 0" at bounding box center [591, 469] width 1125 height 30
type input "4"
click at [240, 429] on icon at bounding box center [245, 429] width 8 height 9
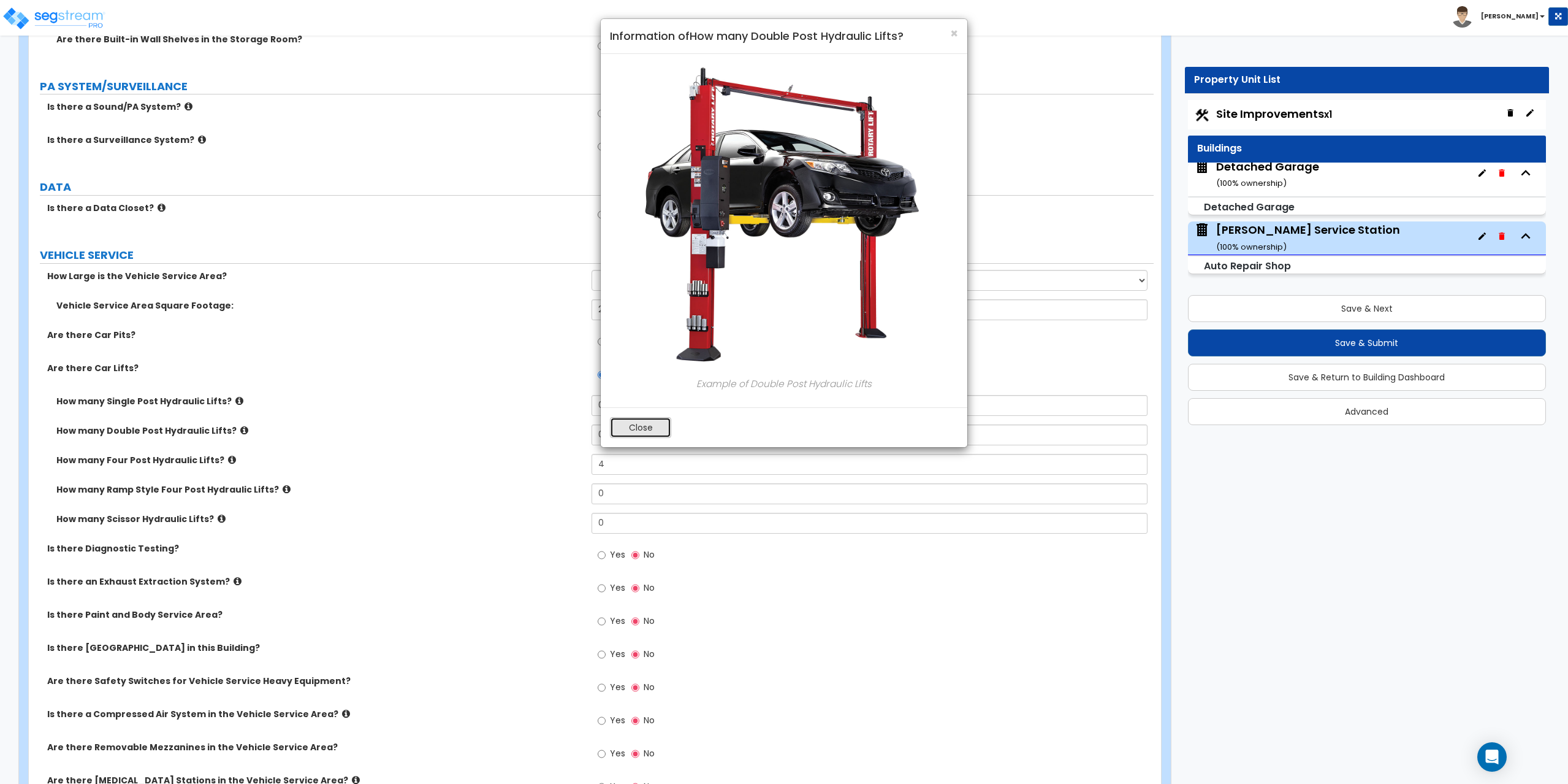
click at [622, 423] on button "Close" at bounding box center [640, 427] width 62 height 21
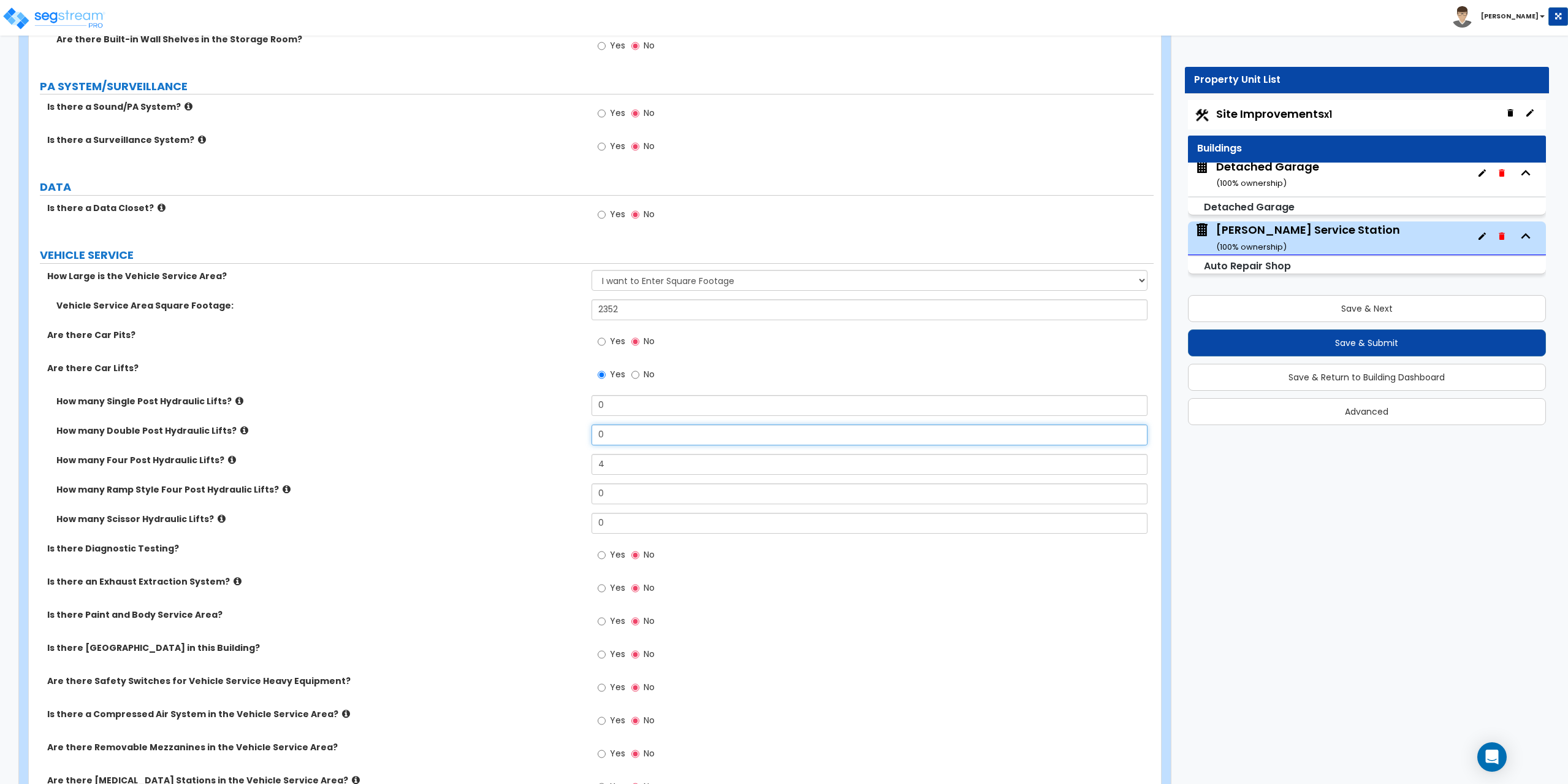
drag, startPoint x: 626, startPoint y: 435, endPoint x: 523, endPoint y: 425, distance: 103.5
click at [523, 425] on div "How many Double Post Hydraulic Lifts? 0" at bounding box center [591, 439] width 1125 height 30
type input "4"
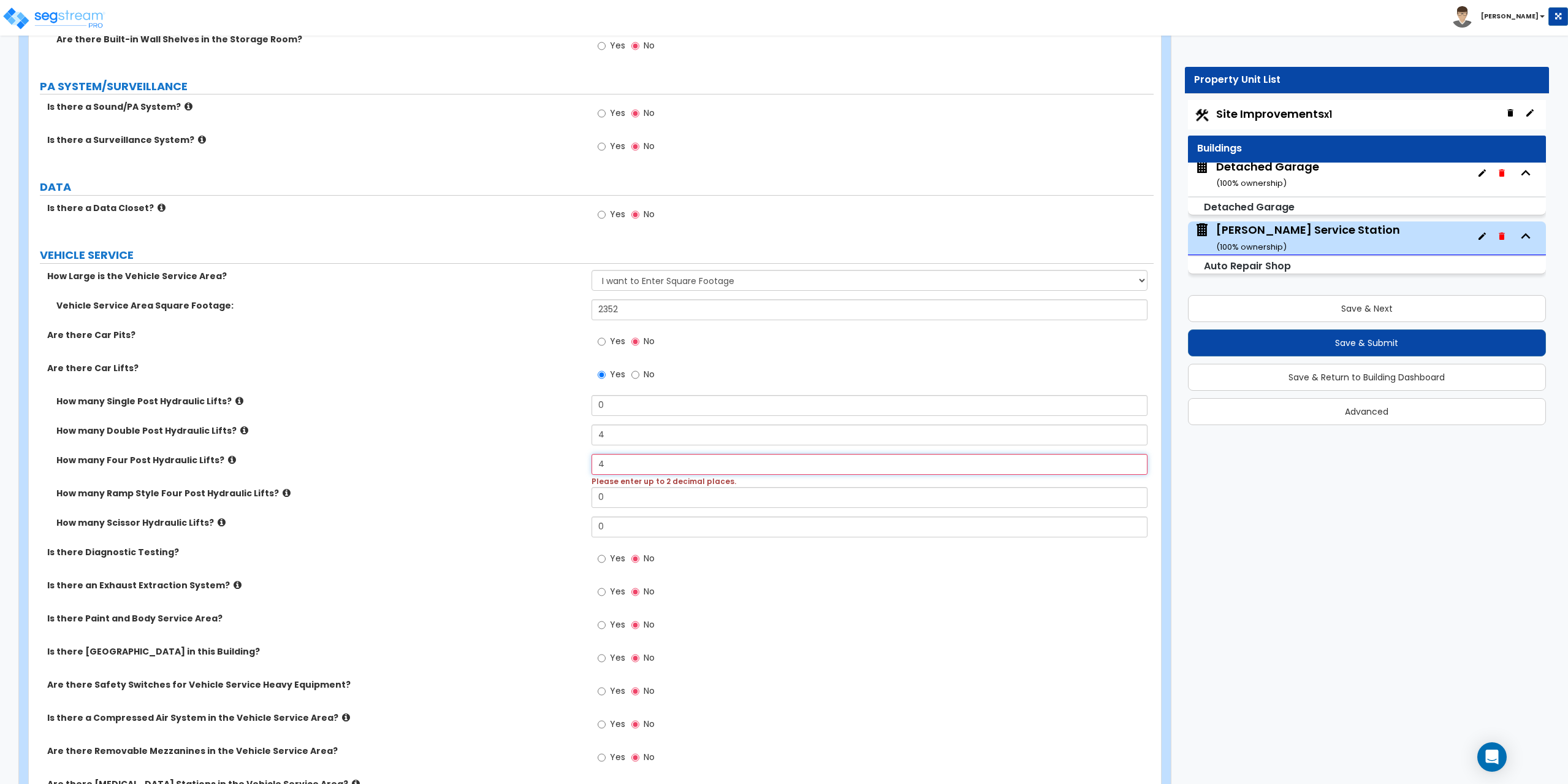
drag, startPoint x: 653, startPoint y: 471, endPoint x: 532, endPoint y: 461, distance: 121.4
click at [532, 461] on div "How many Four Post Hydraulic Lifts? 4 Please enter up to 2 decimal places." at bounding box center [591, 470] width 1125 height 33
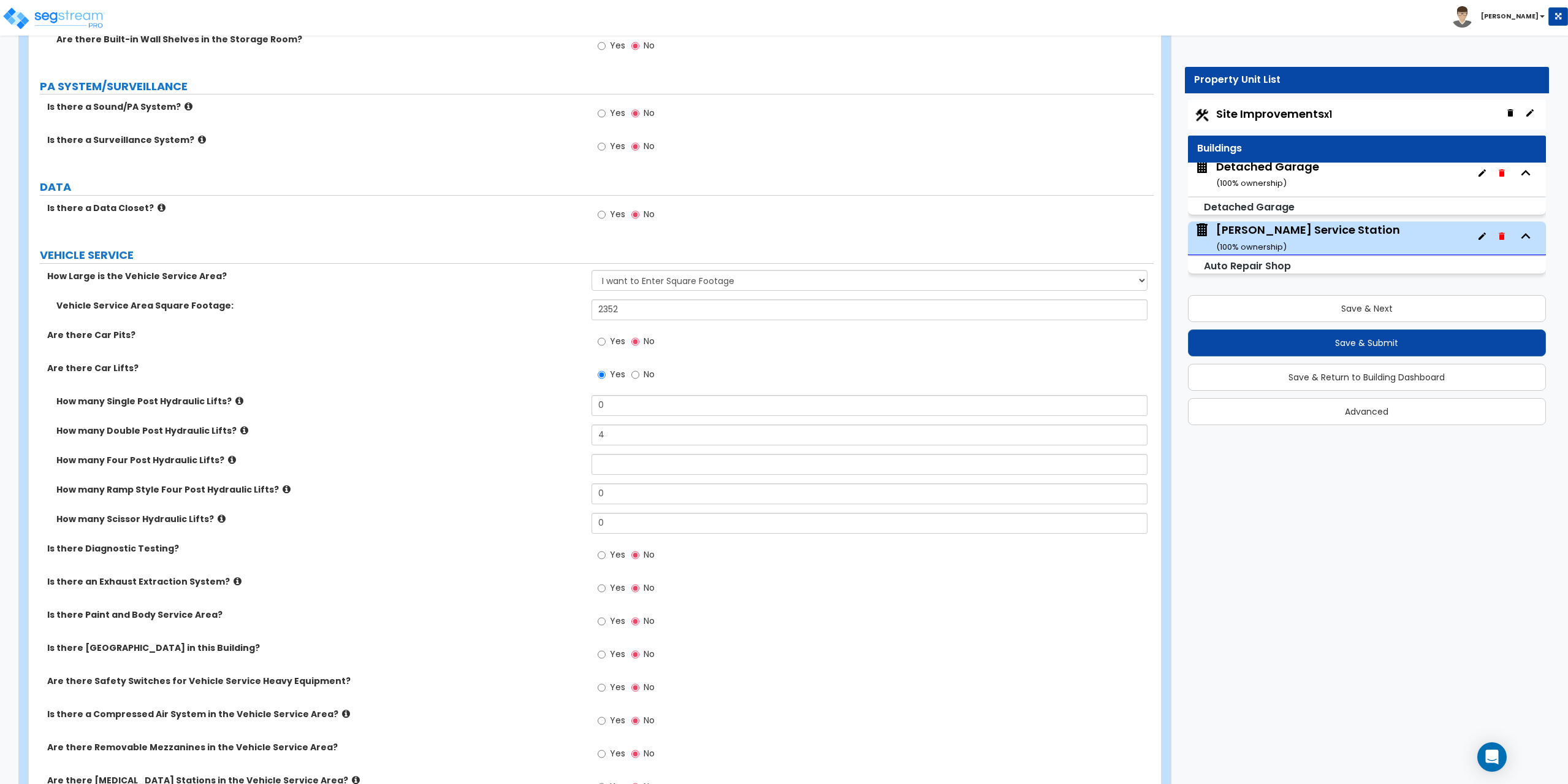
click at [228, 463] on icon at bounding box center [232, 459] width 8 height 9
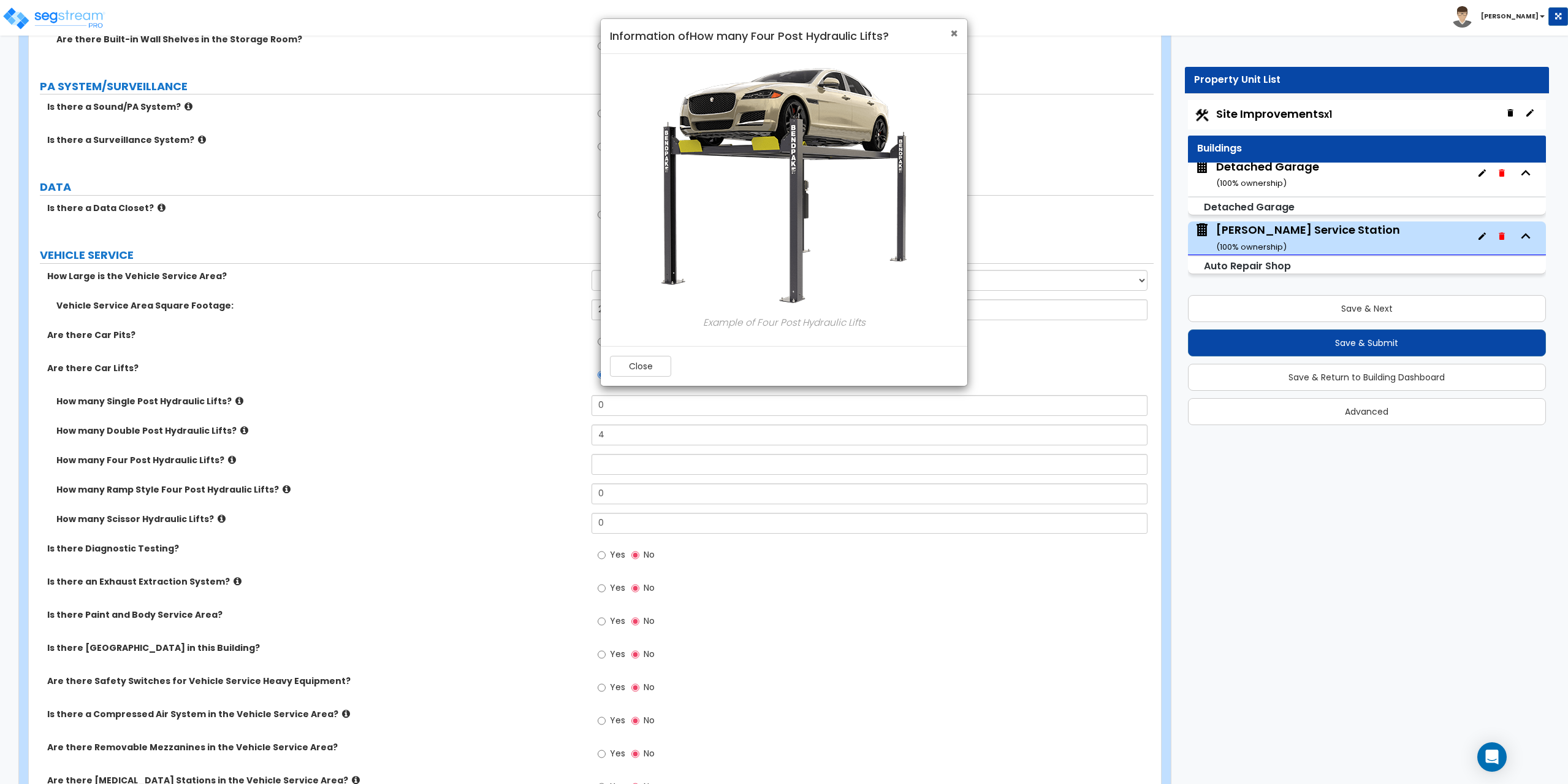
click at [953, 33] on span "×" at bounding box center [954, 34] width 8 height 18
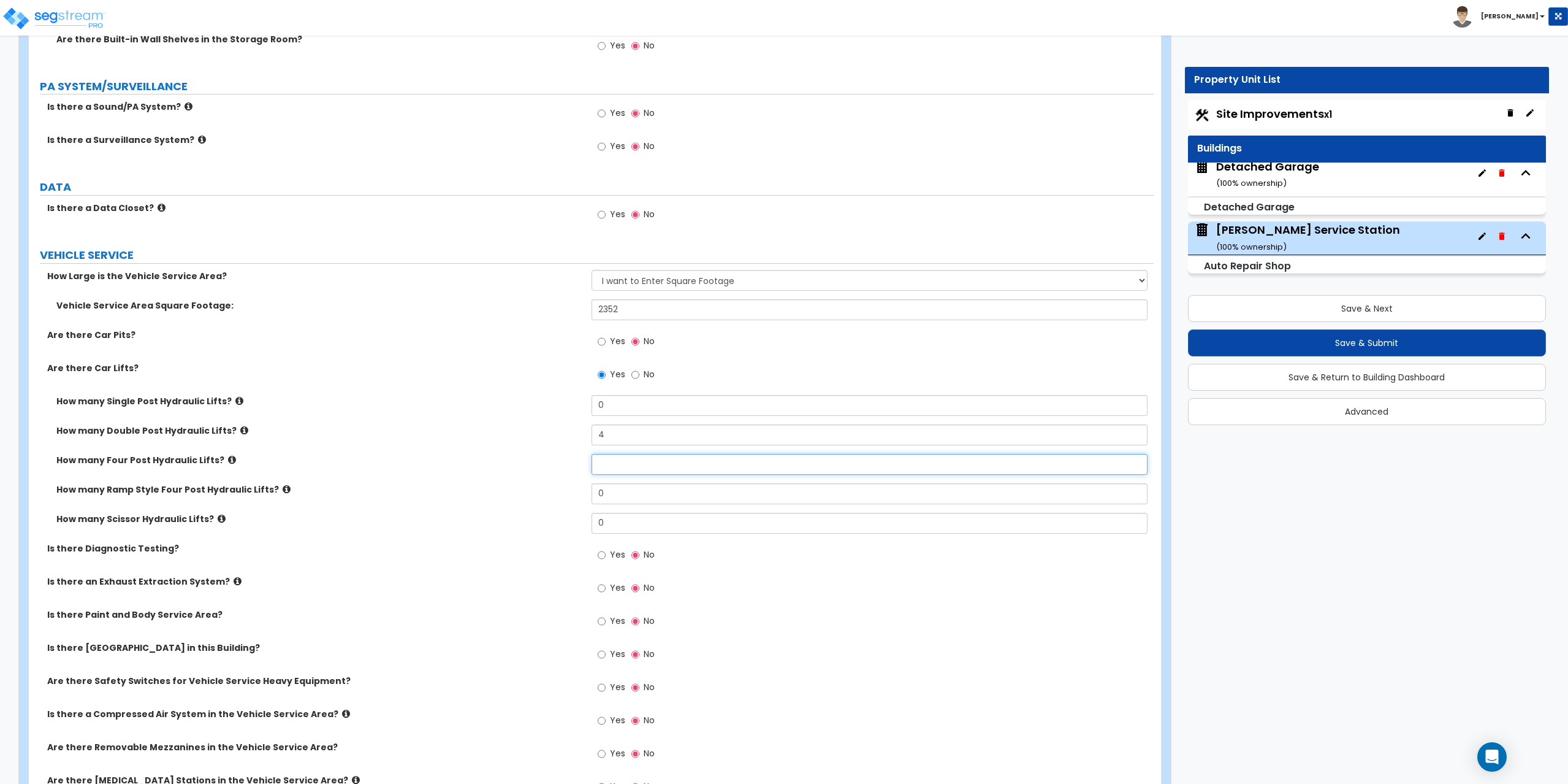
click at [621, 466] on input "text" at bounding box center [870, 464] width 556 height 21
type input "1"
click at [282, 488] on icon at bounding box center [286, 488] width 8 height 9
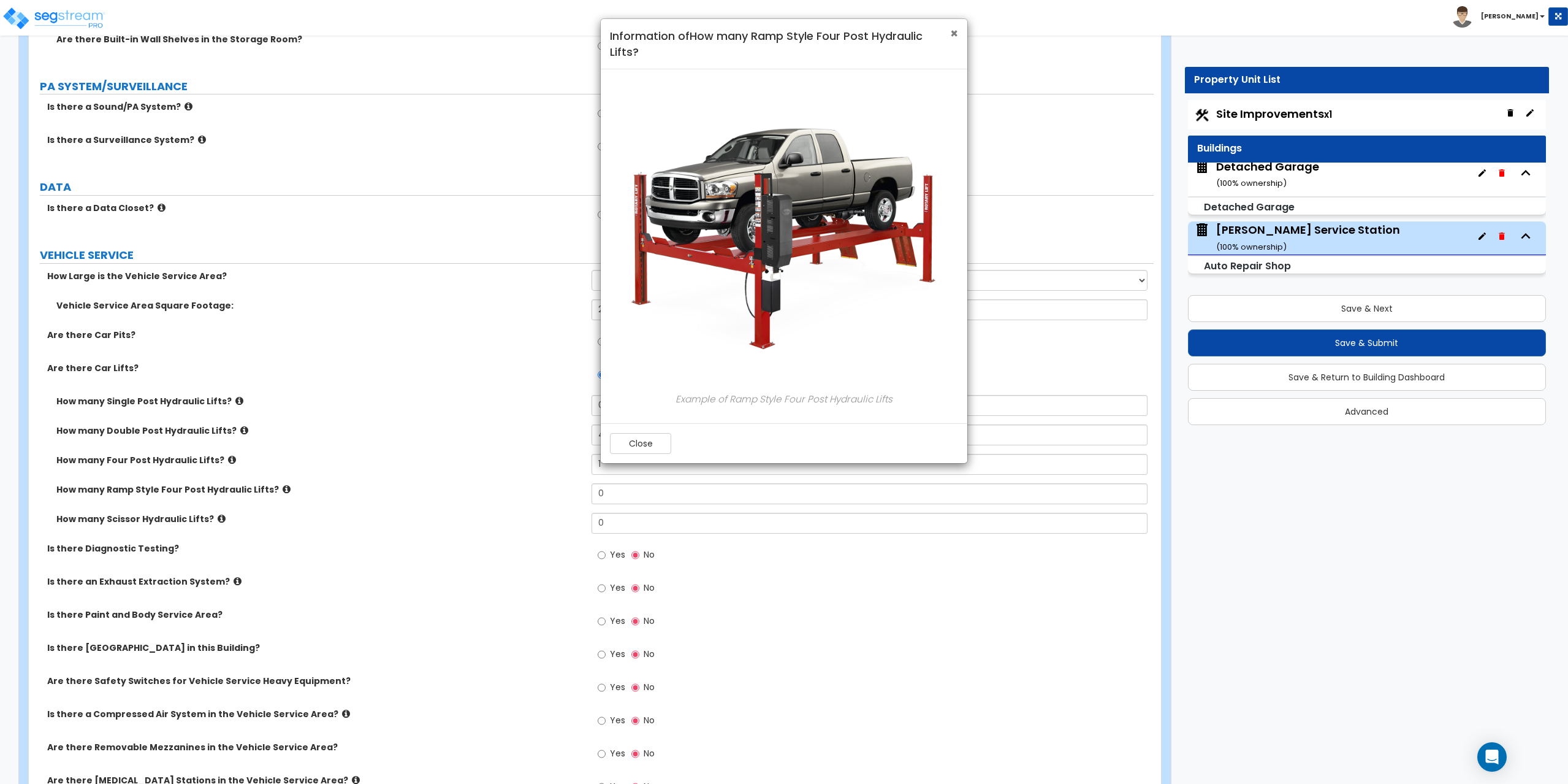
click at [956, 38] on span "×" at bounding box center [954, 34] width 8 height 18
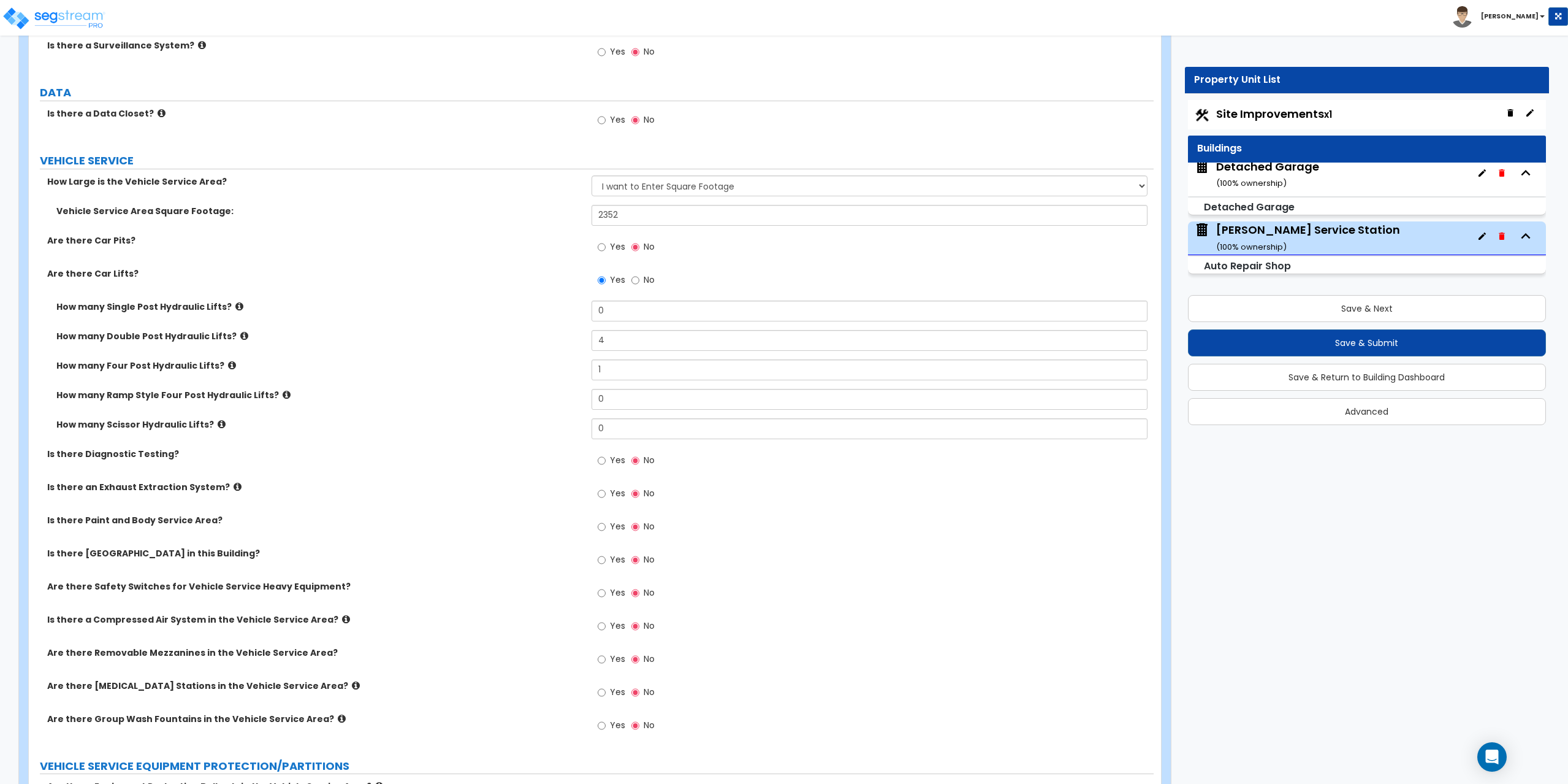
scroll to position [4306, 0]
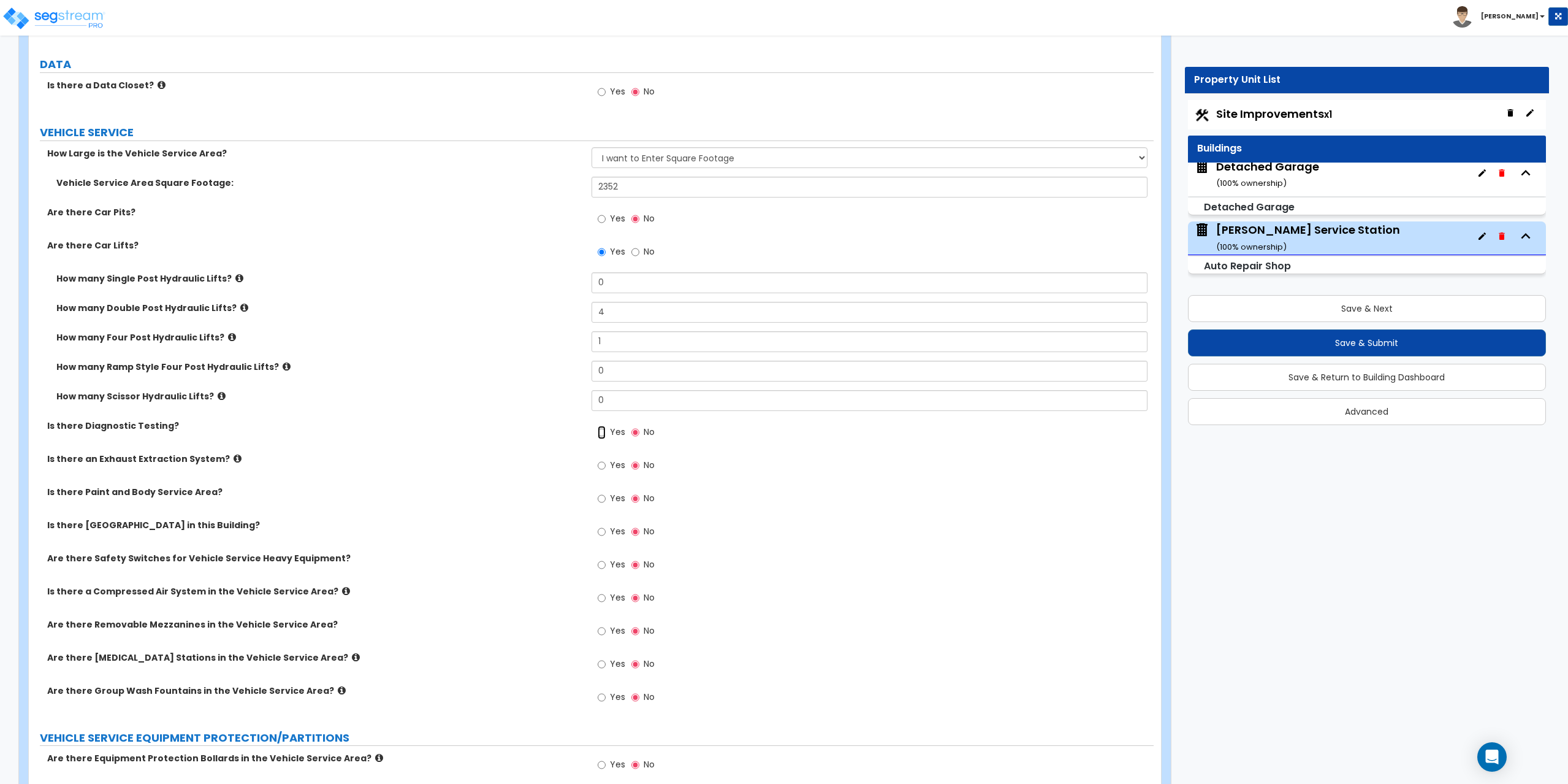
click at [602, 435] on input "Yes" at bounding box center [601, 432] width 8 height 13
radio input "true"
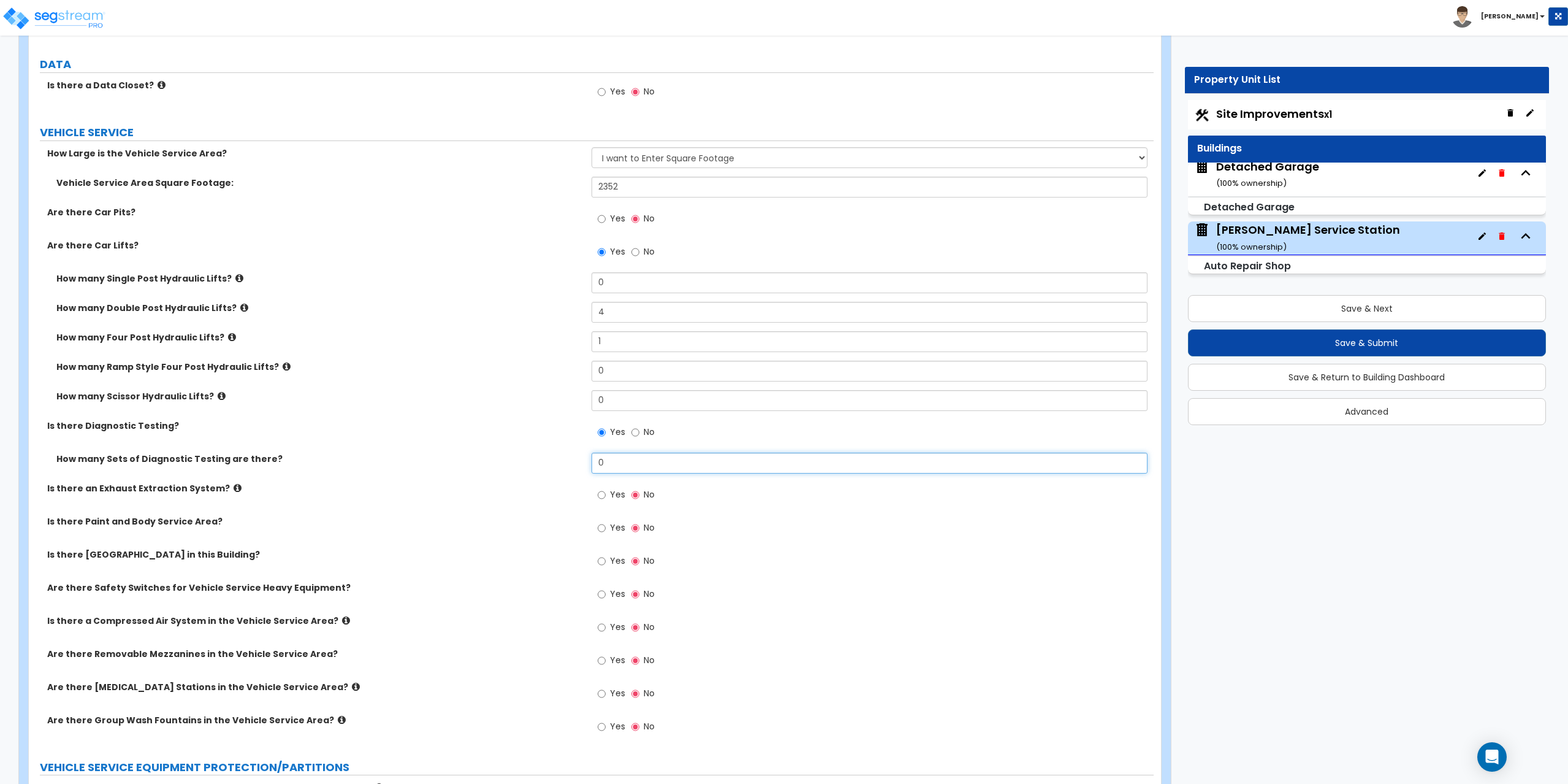
drag, startPoint x: 639, startPoint y: 462, endPoint x: 551, endPoint y: 461, distance: 88.0
click at [551, 461] on div "How many Sets of Diagnostic Testing are there? 0" at bounding box center [591, 467] width 1125 height 30
type input "1"
click at [602, 496] on input "Yes" at bounding box center [601, 495] width 8 height 13
radio input "true"
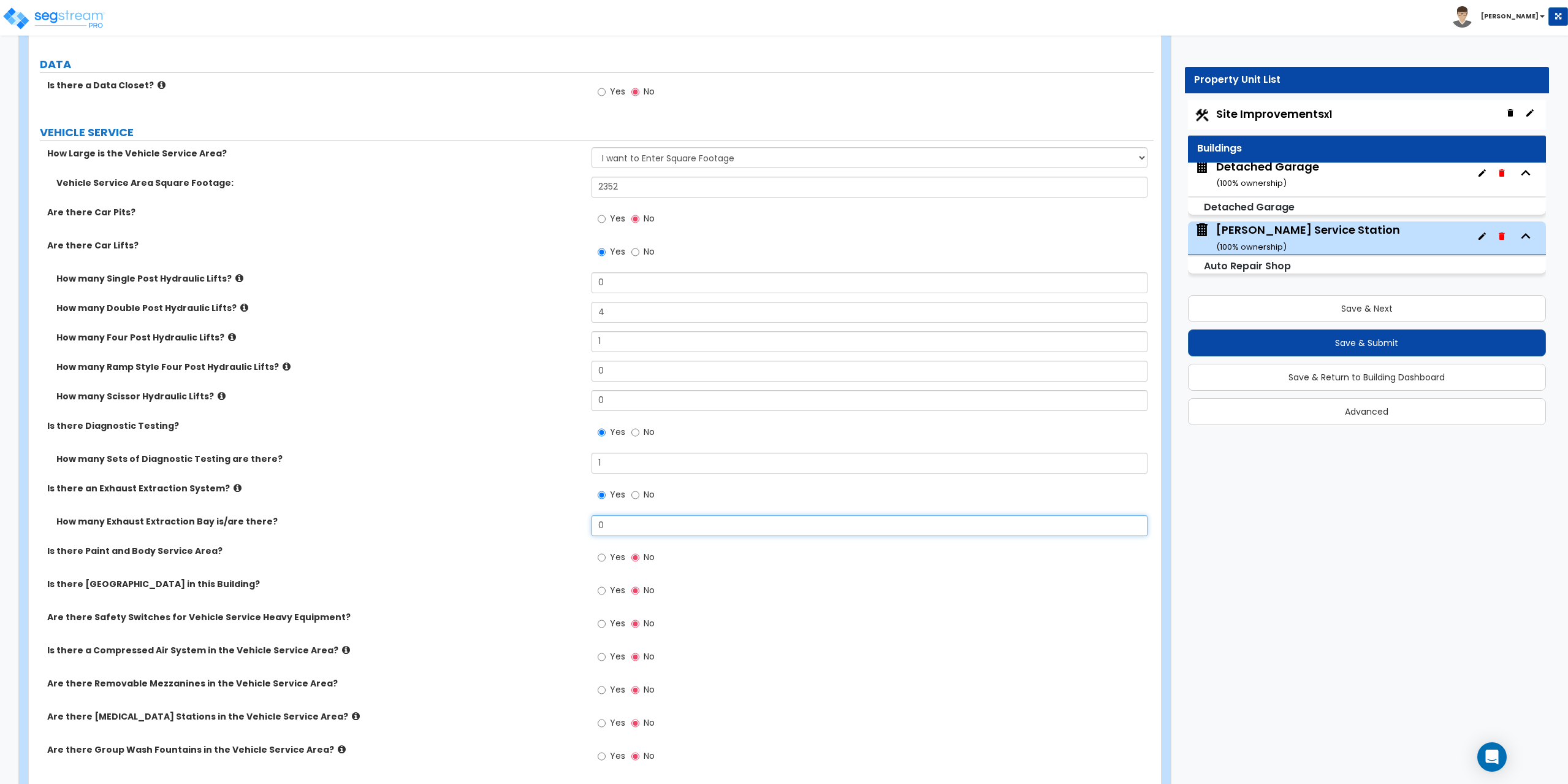
drag, startPoint x: 617, startPoint y: 515, endPoint x: 577, endPoint y: 525, distance: 41.2
click at [577, 525] on div "How many Exhaust Extraction Bay is/are there? 0" at bounding box center [591, 530] width 1125 height 30
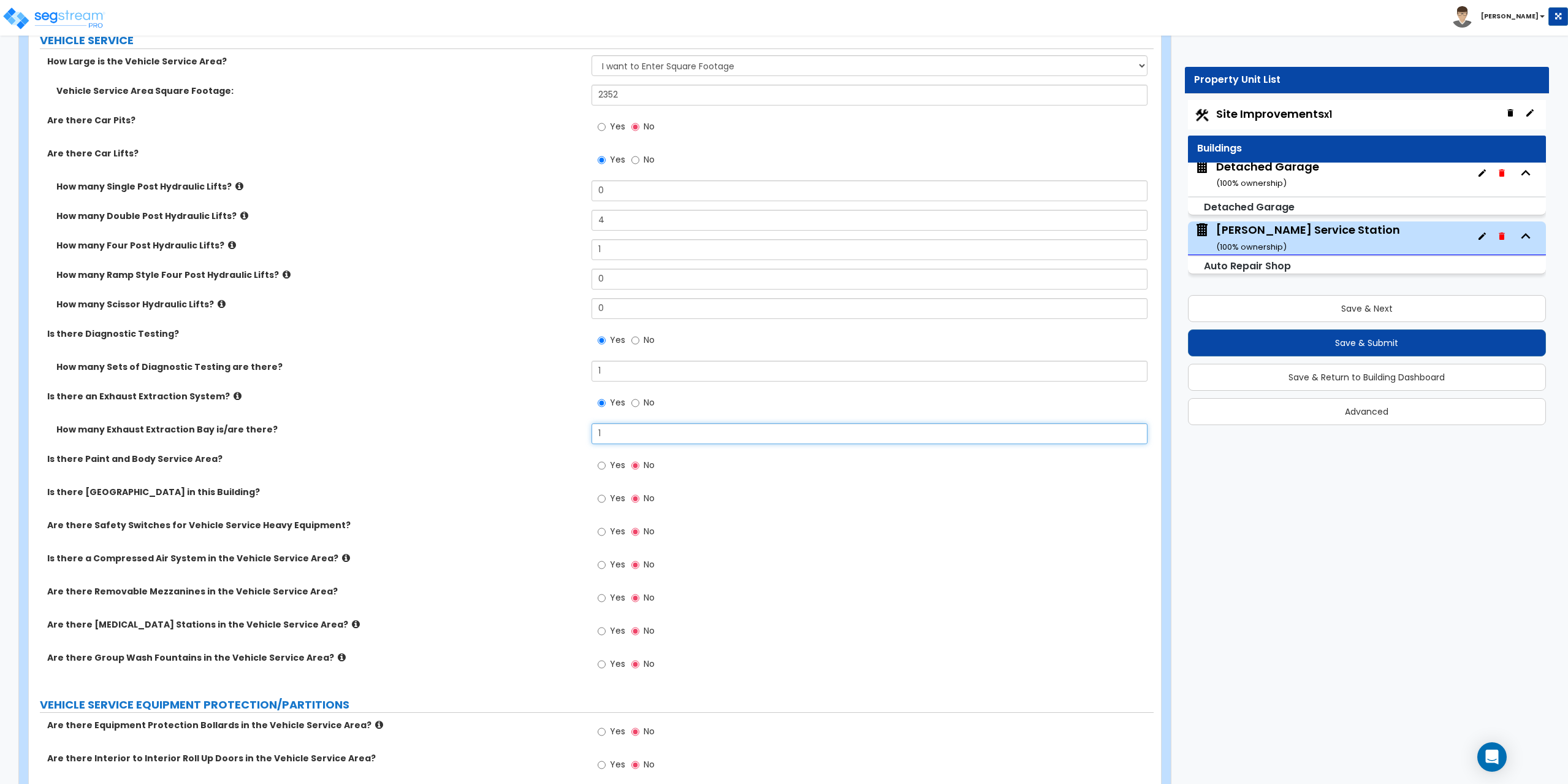
scroll to position [4429, 0]
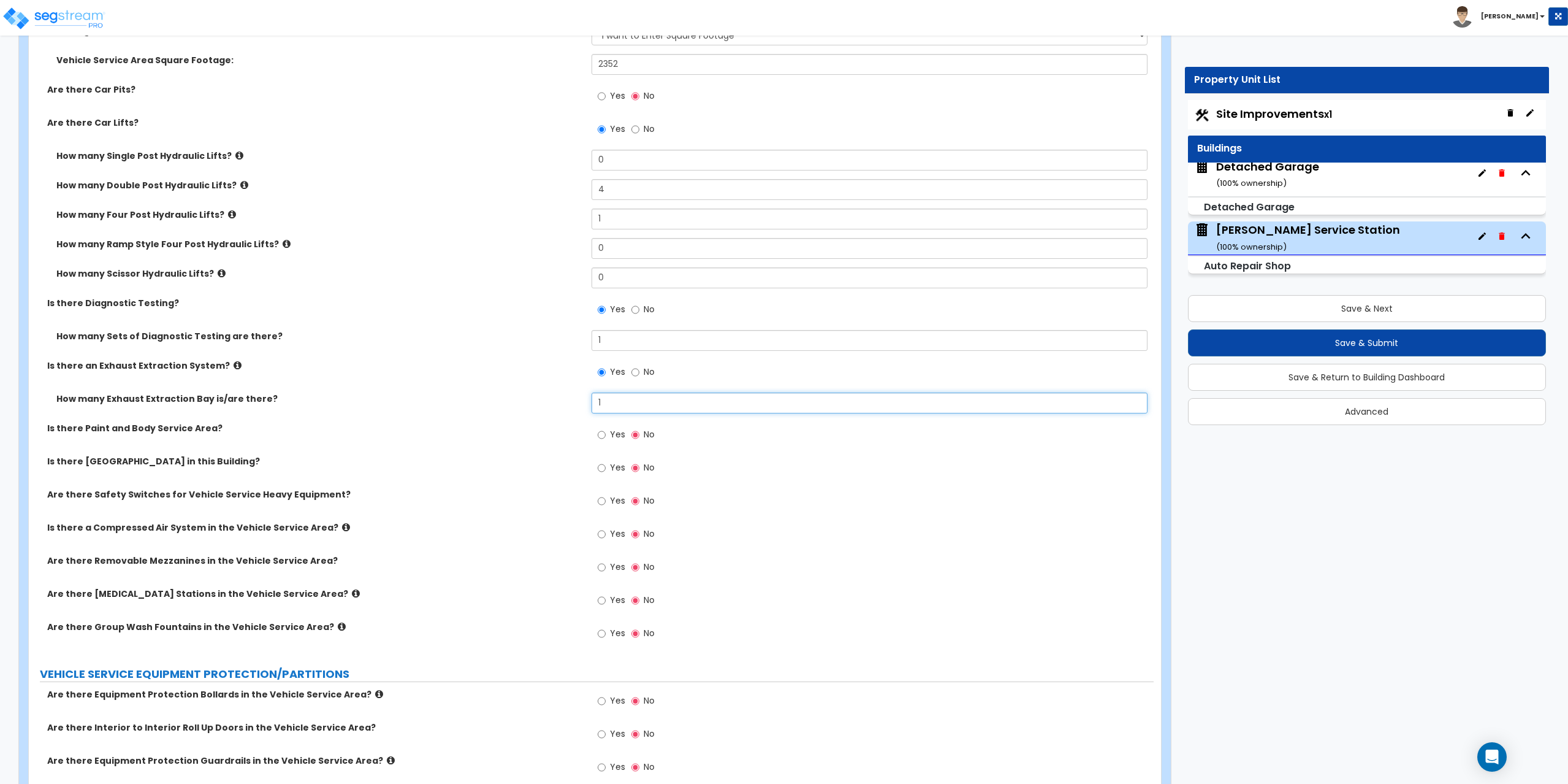
type input "1"
click at [605, 534] on input "Yes" at bounding box center [601, 534] width 8 height 13
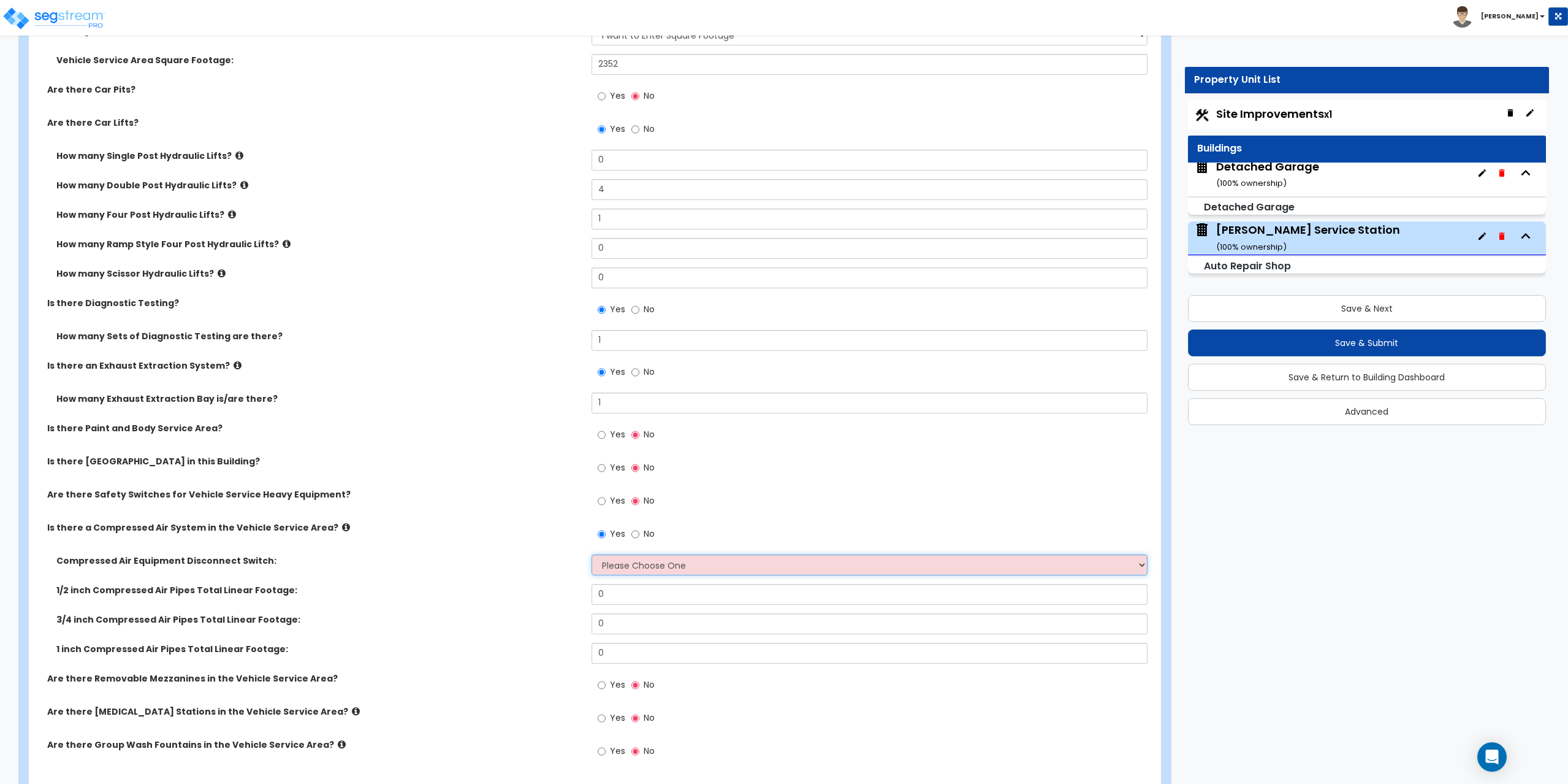
click at [629, 566] on select "Please Choose One 30-Amp 60-Amp 100-Amp 200-Amp" at bounding box center [870, 564] width 556 height 21
click at [638, 534] on input "No" at bounding box center [635, 534] width 8 height 13
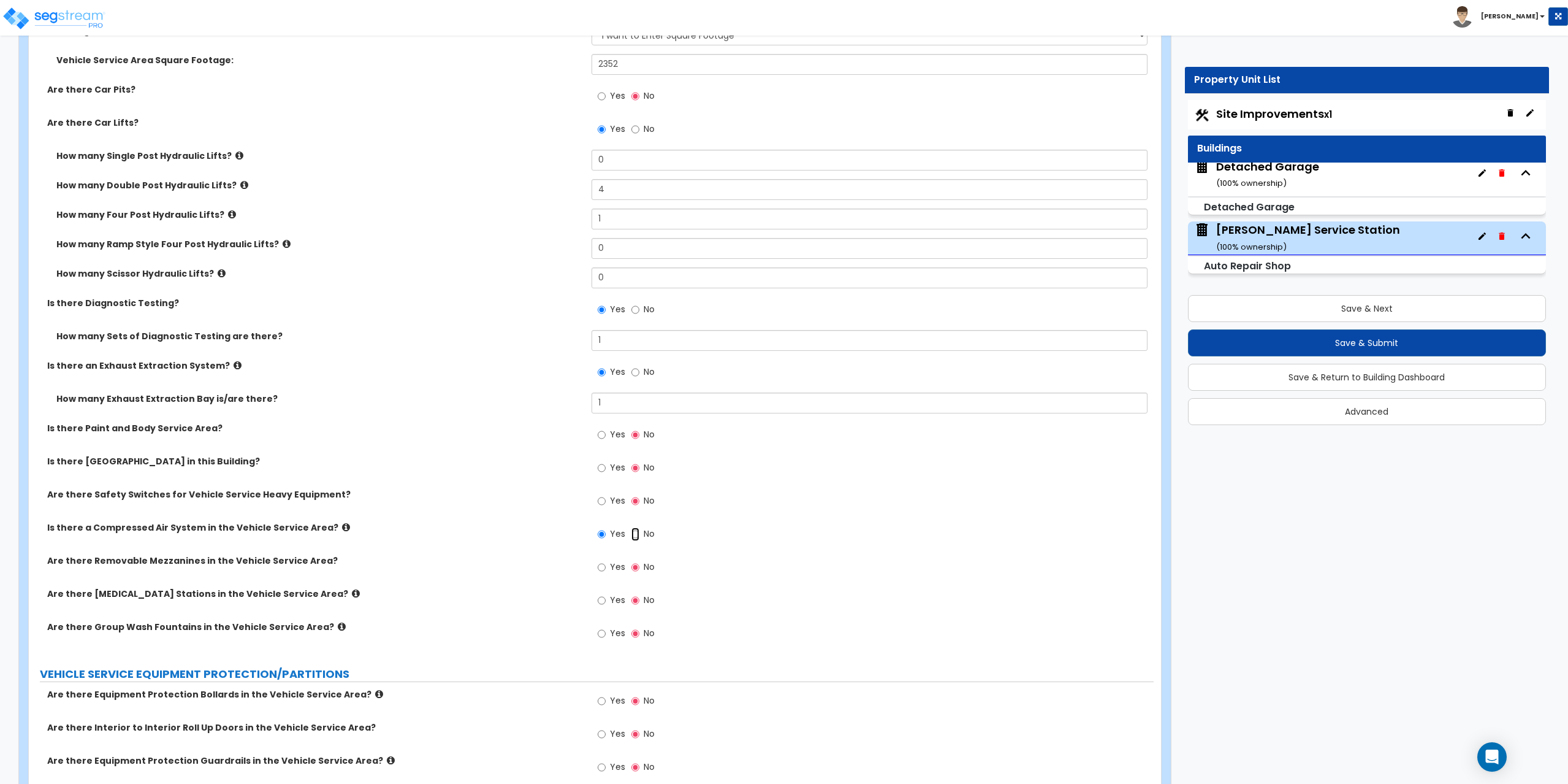
radio input "false"
radio input "true"
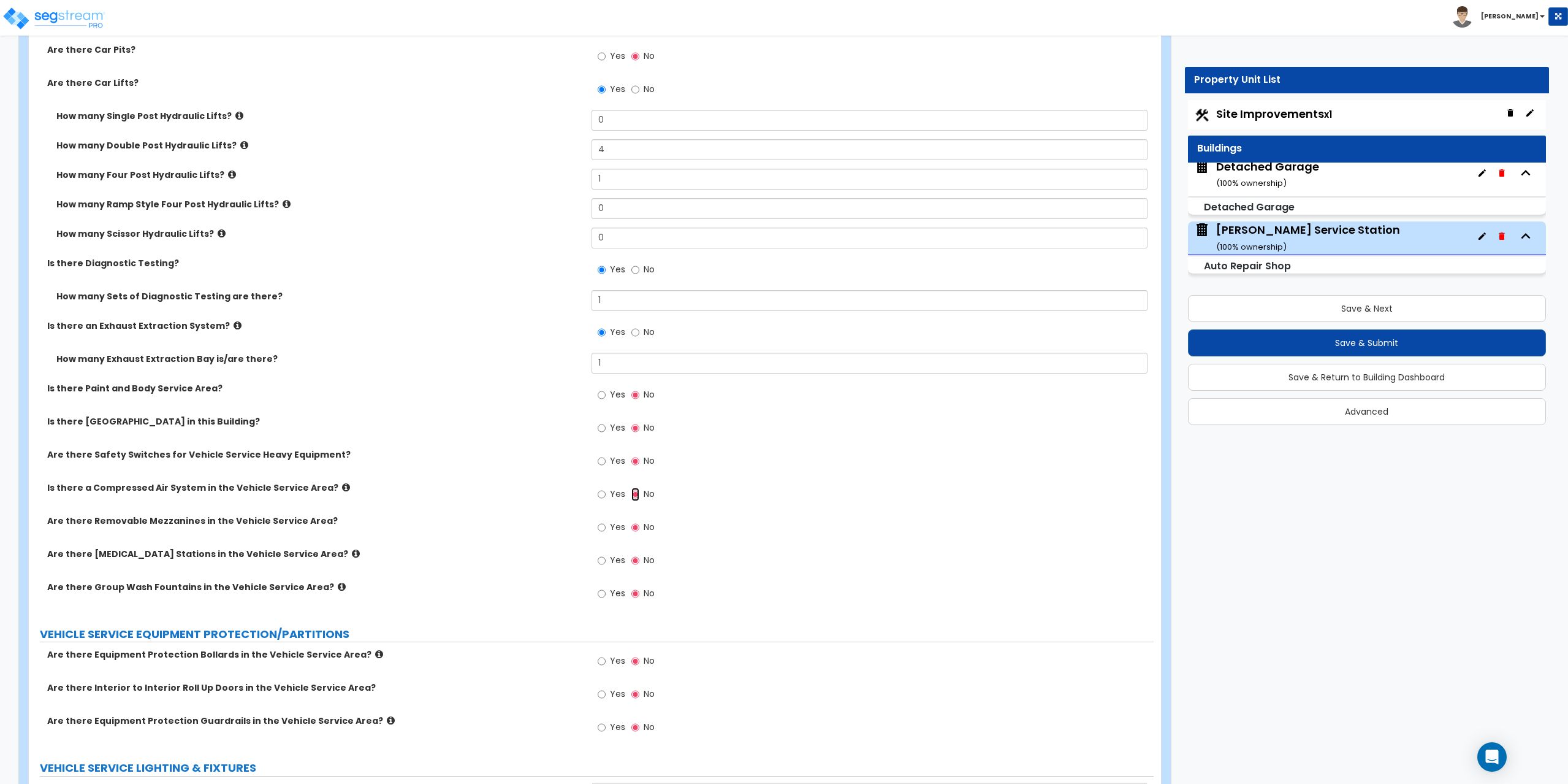
scroll to position [4490, 0]
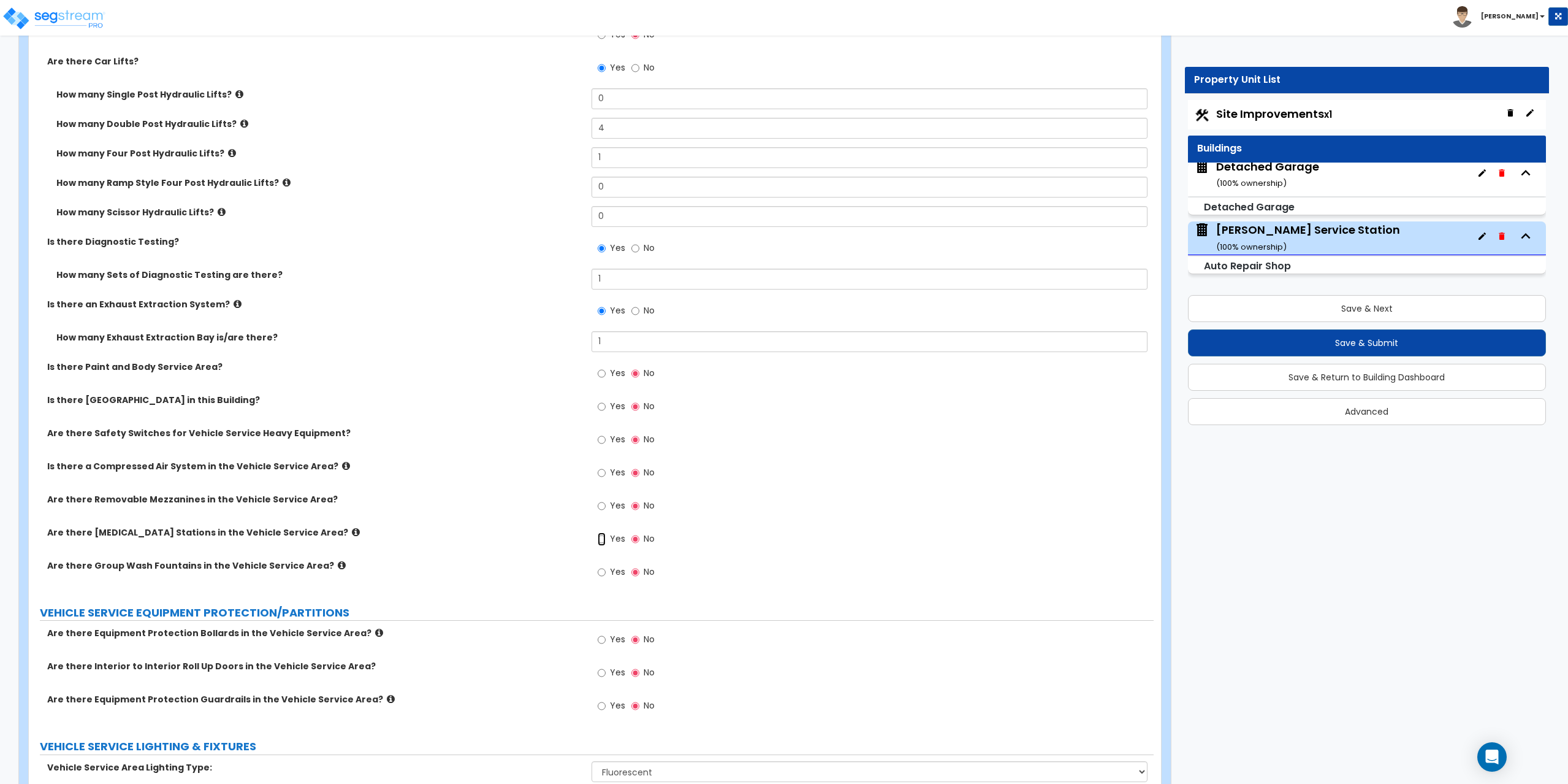
click at [601, 539] on input "Yes" at bounding box center [601, 539] width 8 height 13
radio input "true"
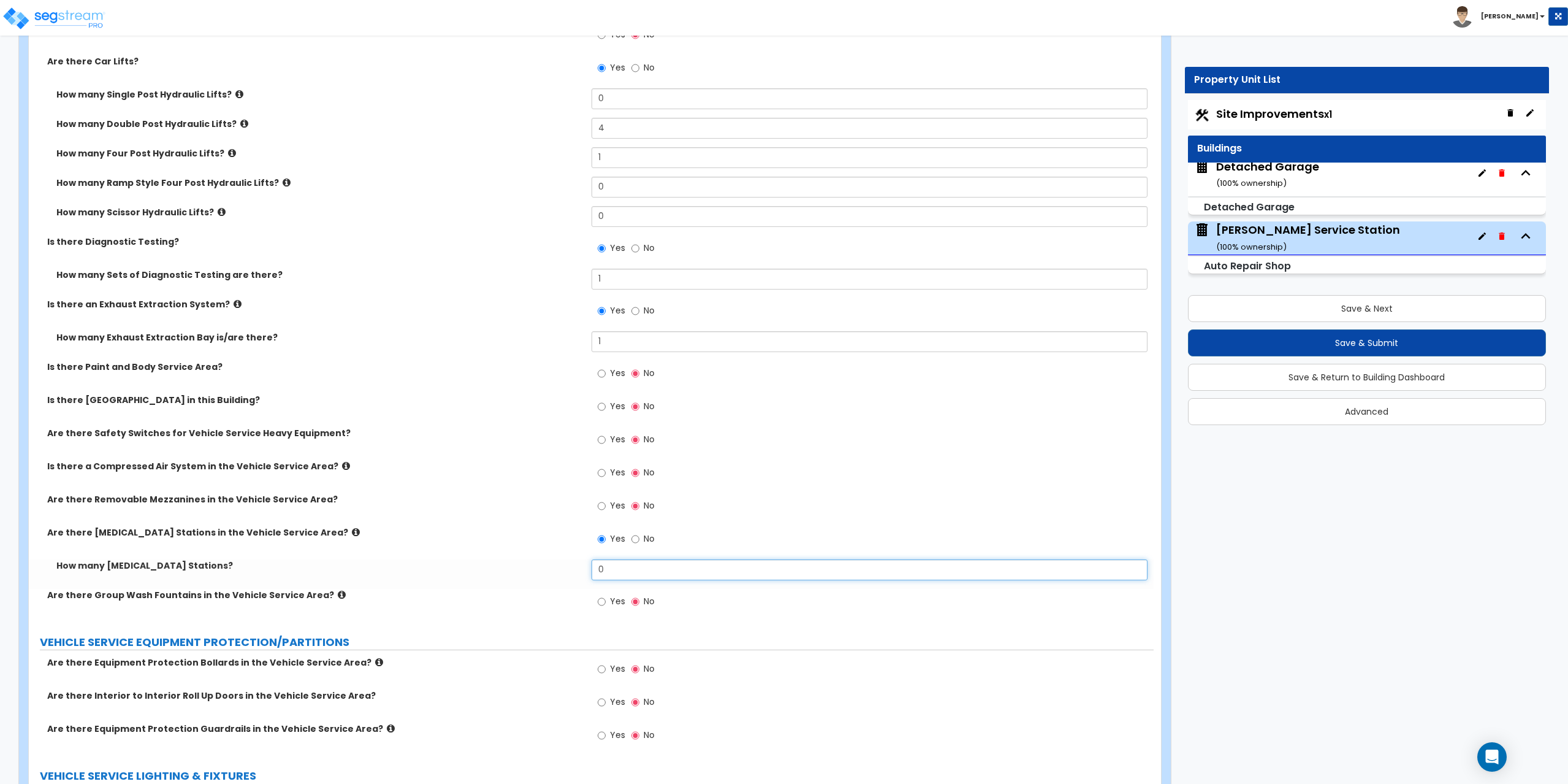
drag, startPoint x: 612, startPoint y: 573, endPoint x: 585, endPoint y: 574, distance: 27.0
click at [585, 574] on div "How many Eyewash Stations? 0" at bounding box center [591, 574] width 1125 height 30
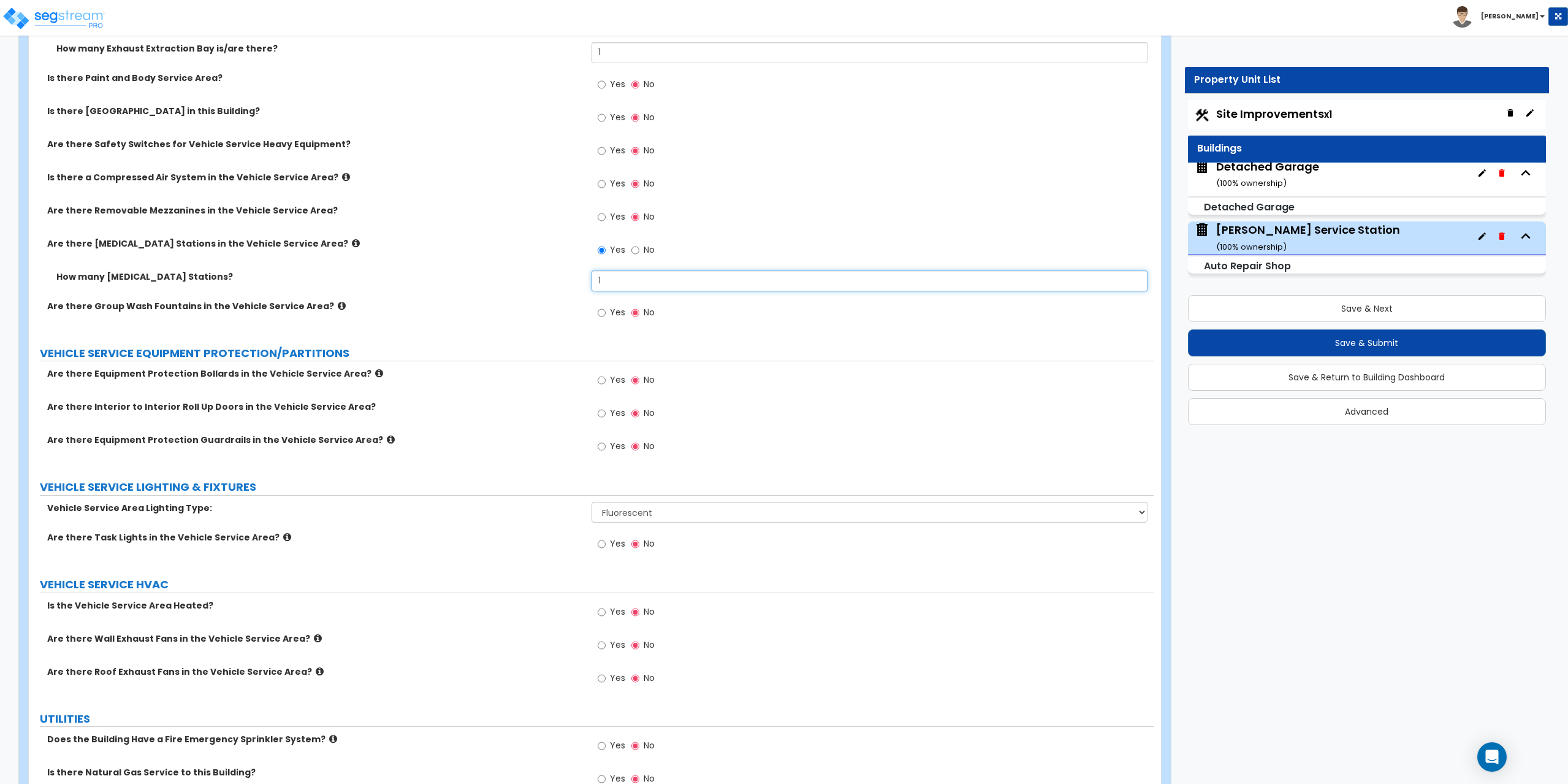
scroll to position [4797, 0]
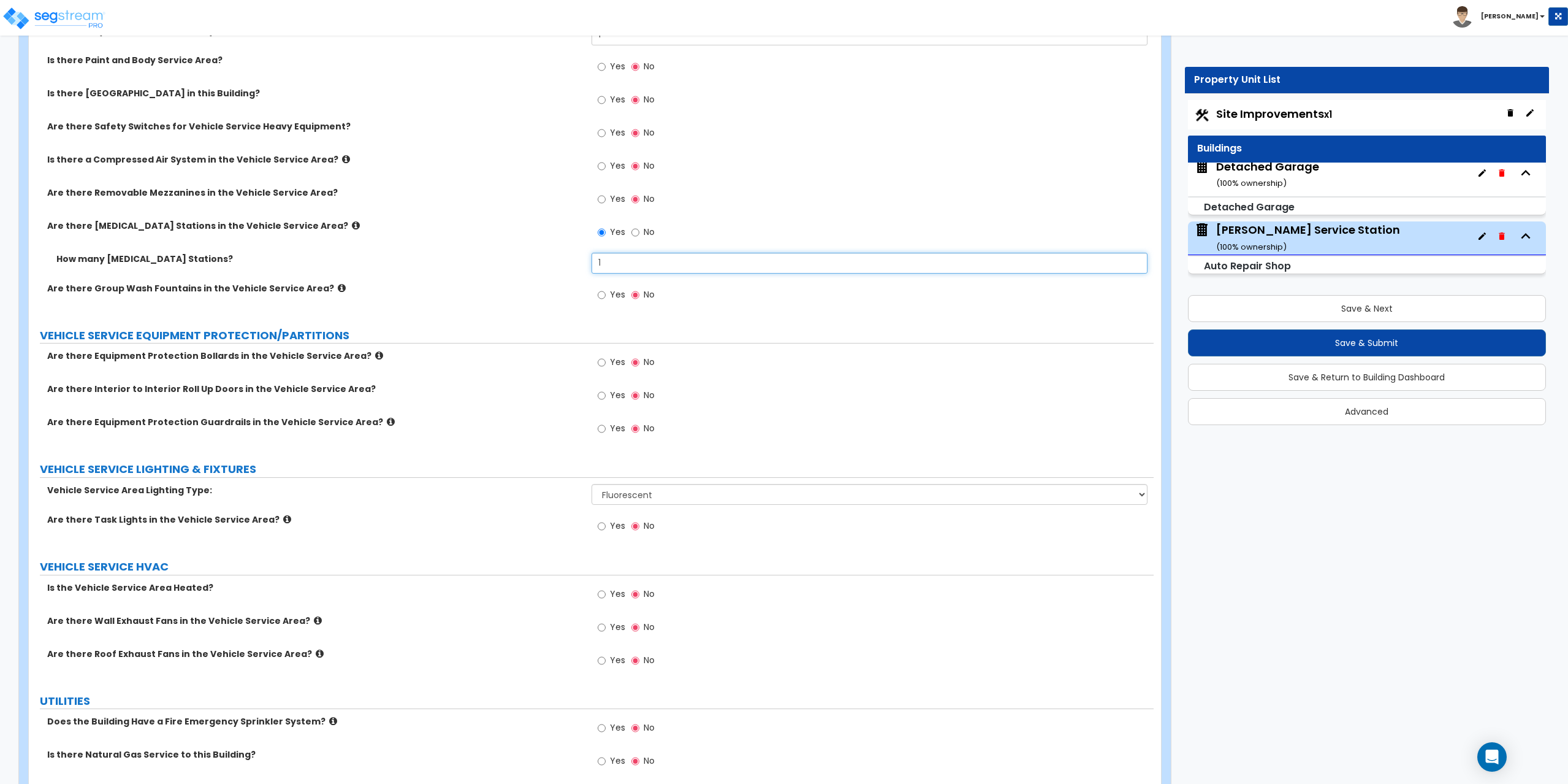
type input "1"
click at [641, 499] on select "Please Choose One LED Fluorescent Metal halide" at bounding box center [870, 493] width 556 height 21
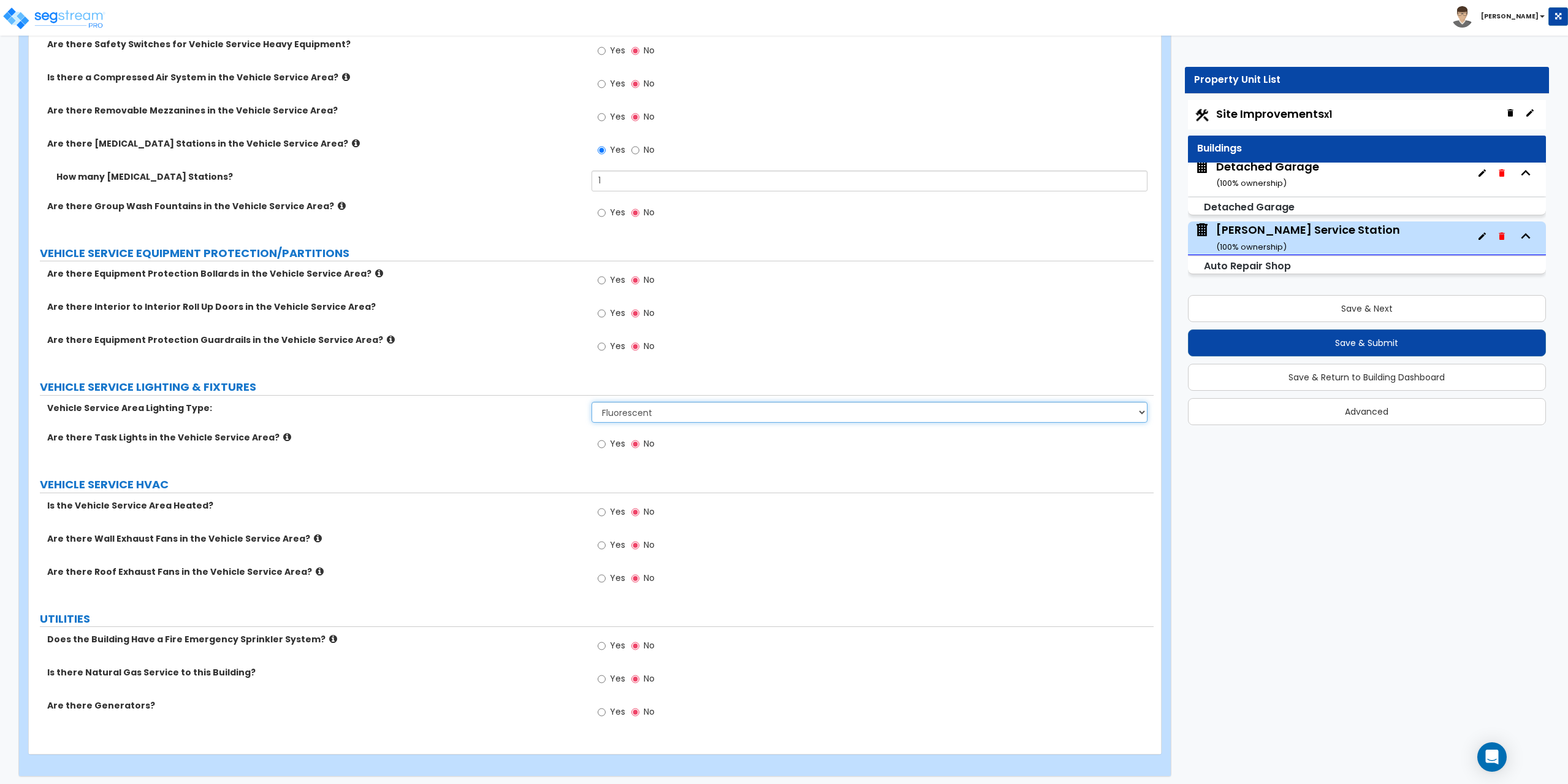
scroll to position [4884, 0]
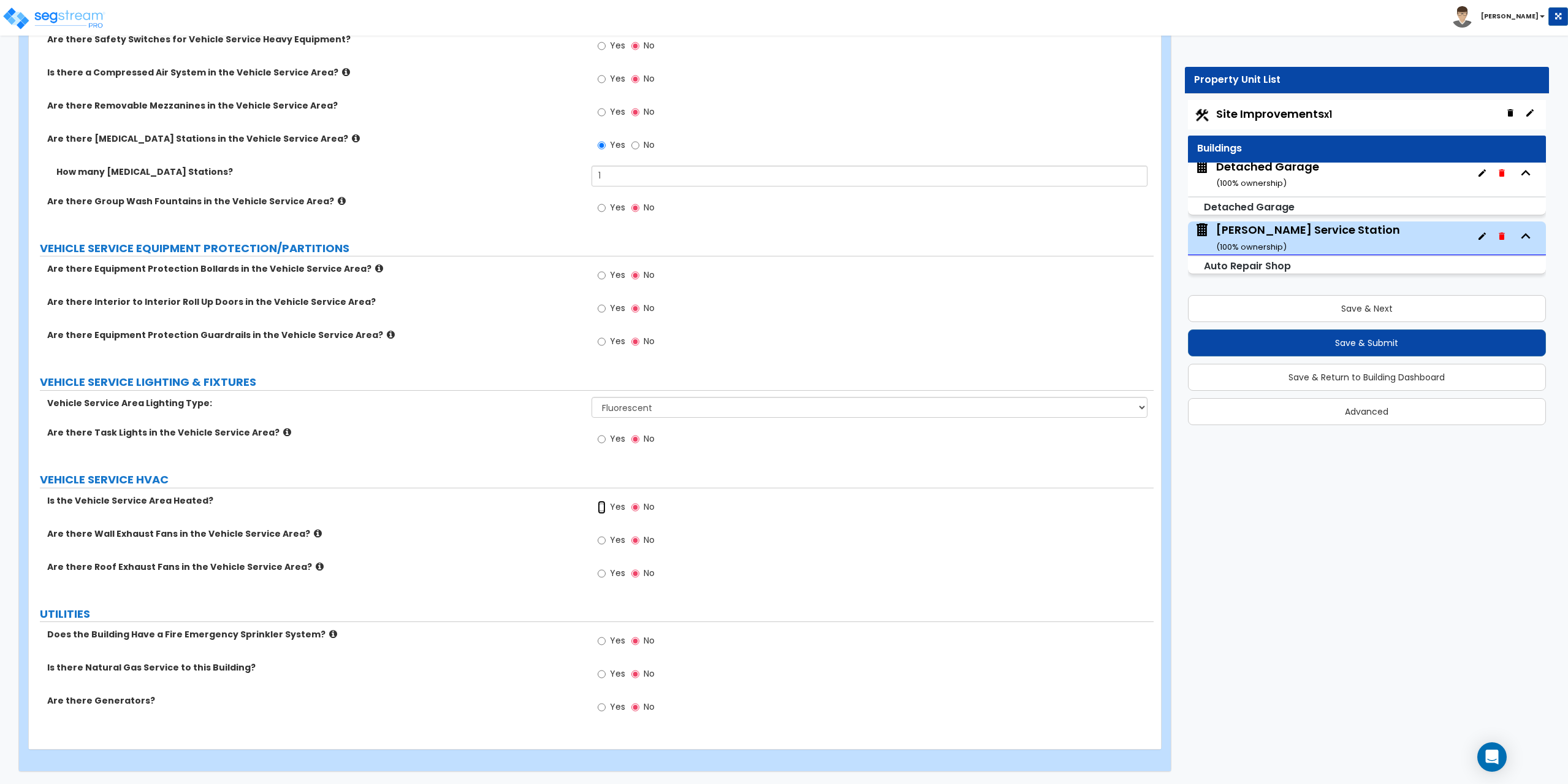
click at [600, 508] on input "Yes" at bounding box center [601, 507] width 8 height 13
radio input "true"
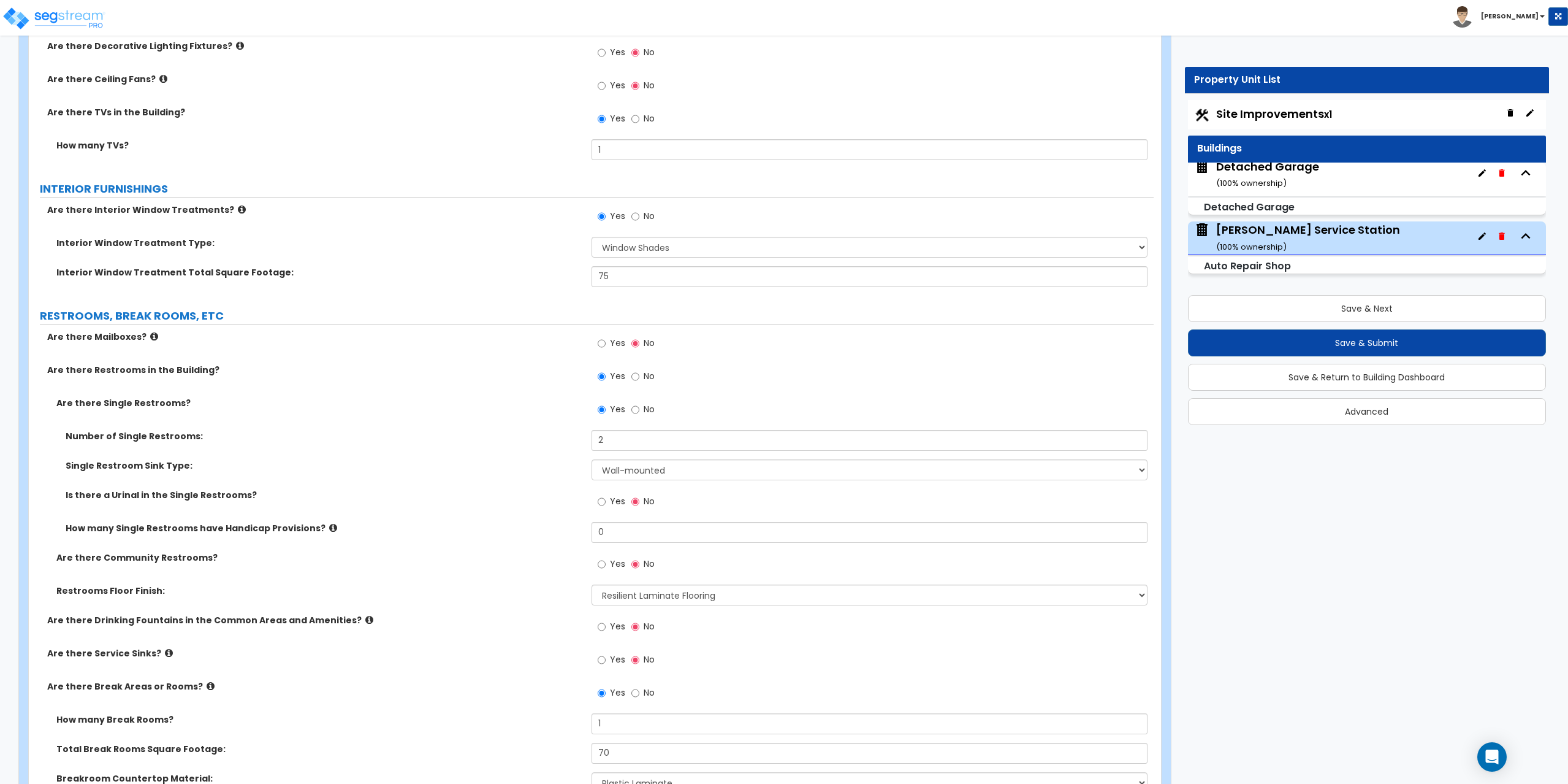
scroll to position [2681, 0]
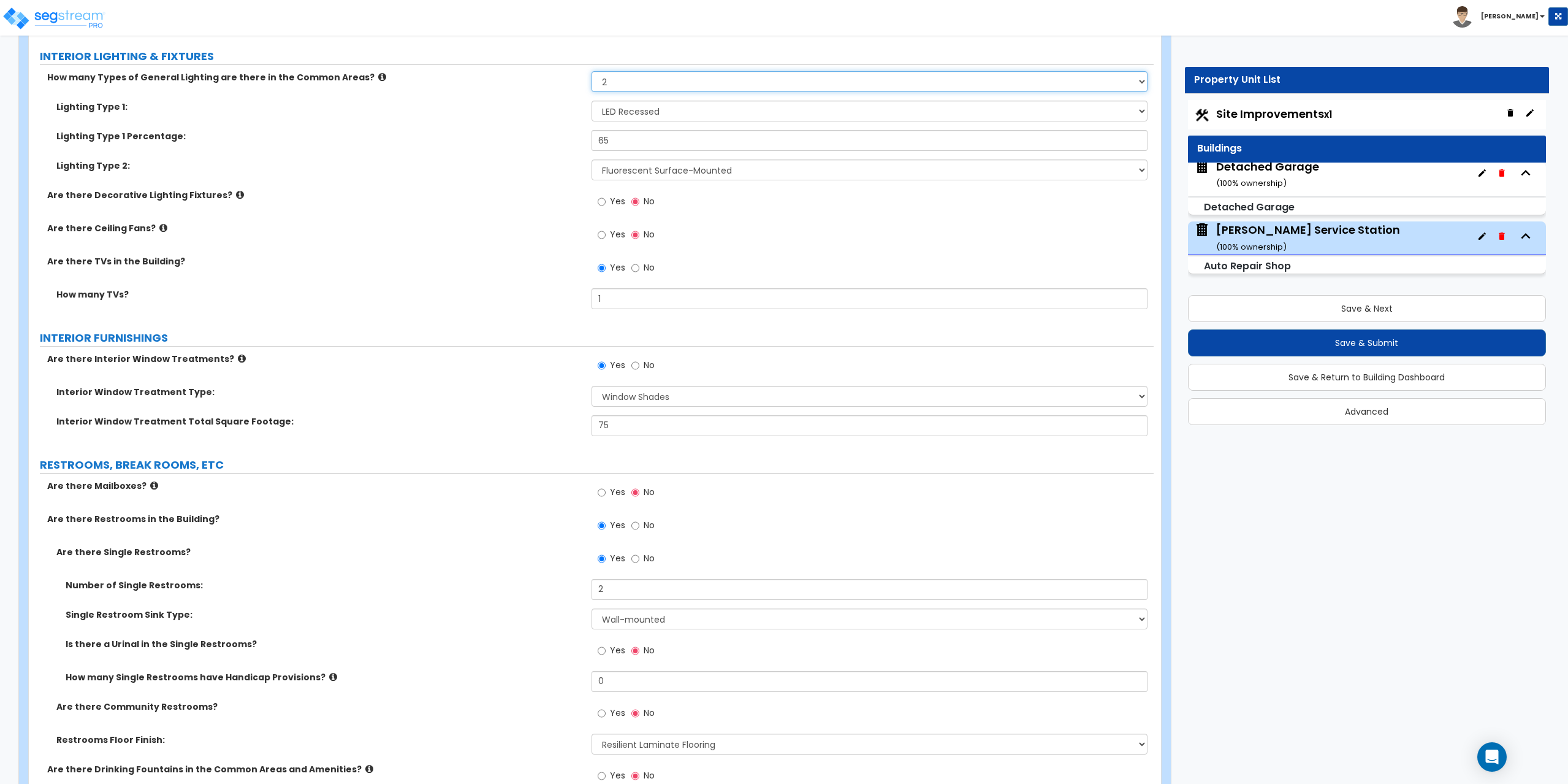
click at [665, 85] on select "Please Choose One 1 2 3" at bounding box center [870, 81] width 556 height 21
select select "1"
click at [592, 71] on select "Please Choose One 1 2 3" at bounding box center [870, 81] width 556 height 21
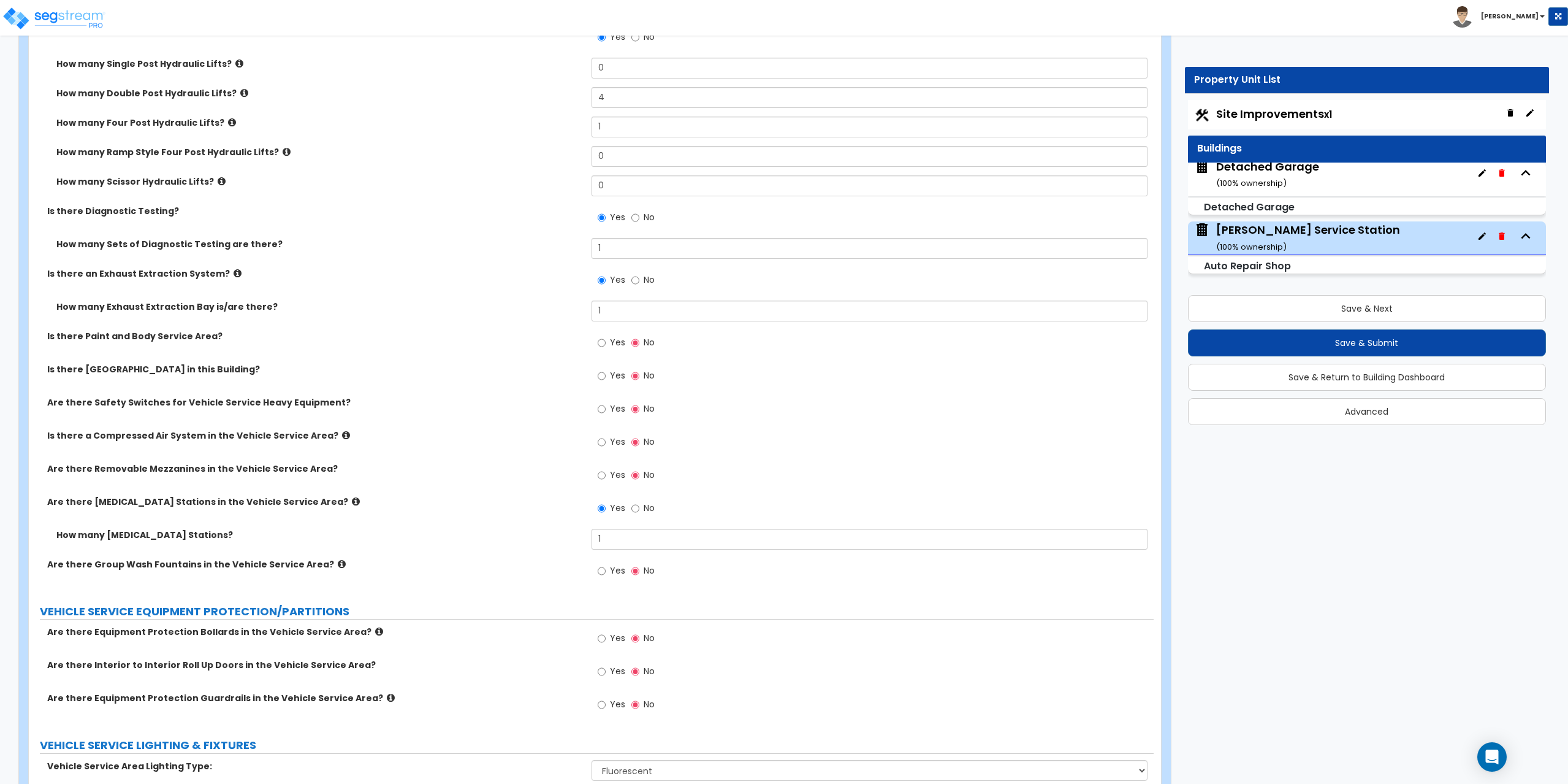
scroll to position [4156, 0]
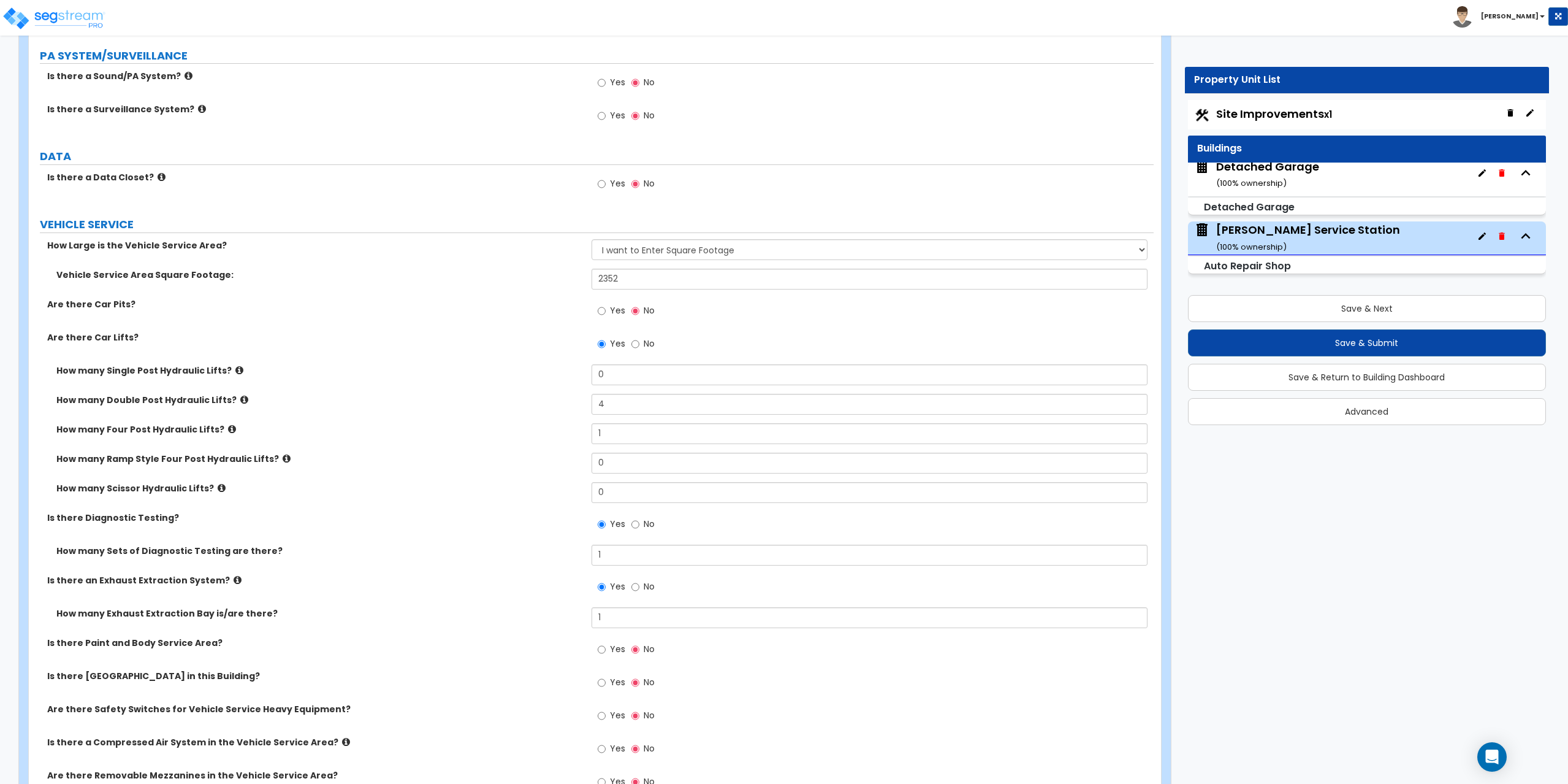
click at [282, 460] on icon at bounding box center [286, 458] width 8 height 9
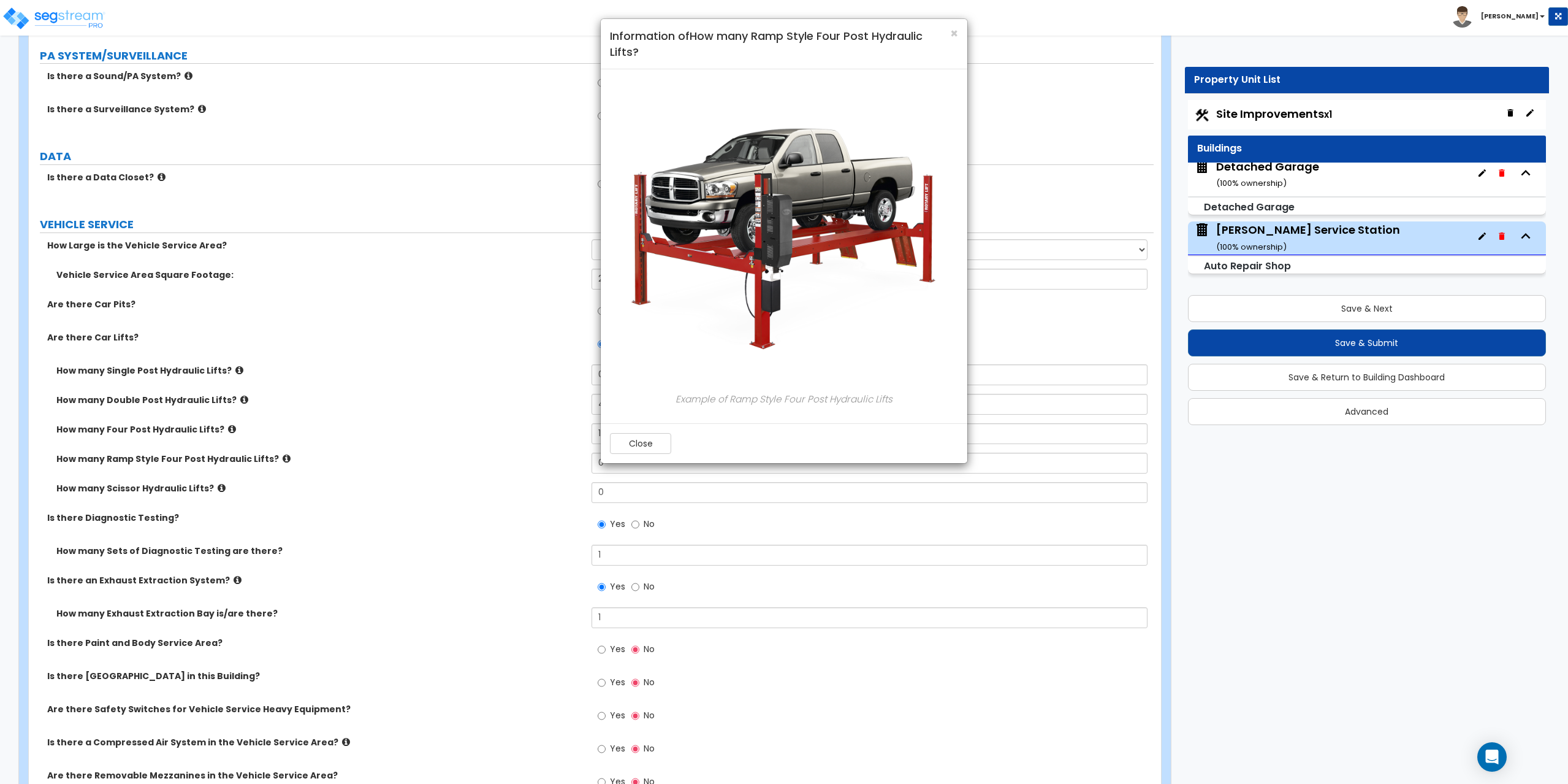
click at [275, 460] on div "× Information of How many Ramp Style Four Post Hydraulic Lifts? Example of Ramp…" at bounding box center [784, 392] width 1568 height 784
click at [637, 441] on button "Close" at bounding box center [640, 442] width 62 height 21
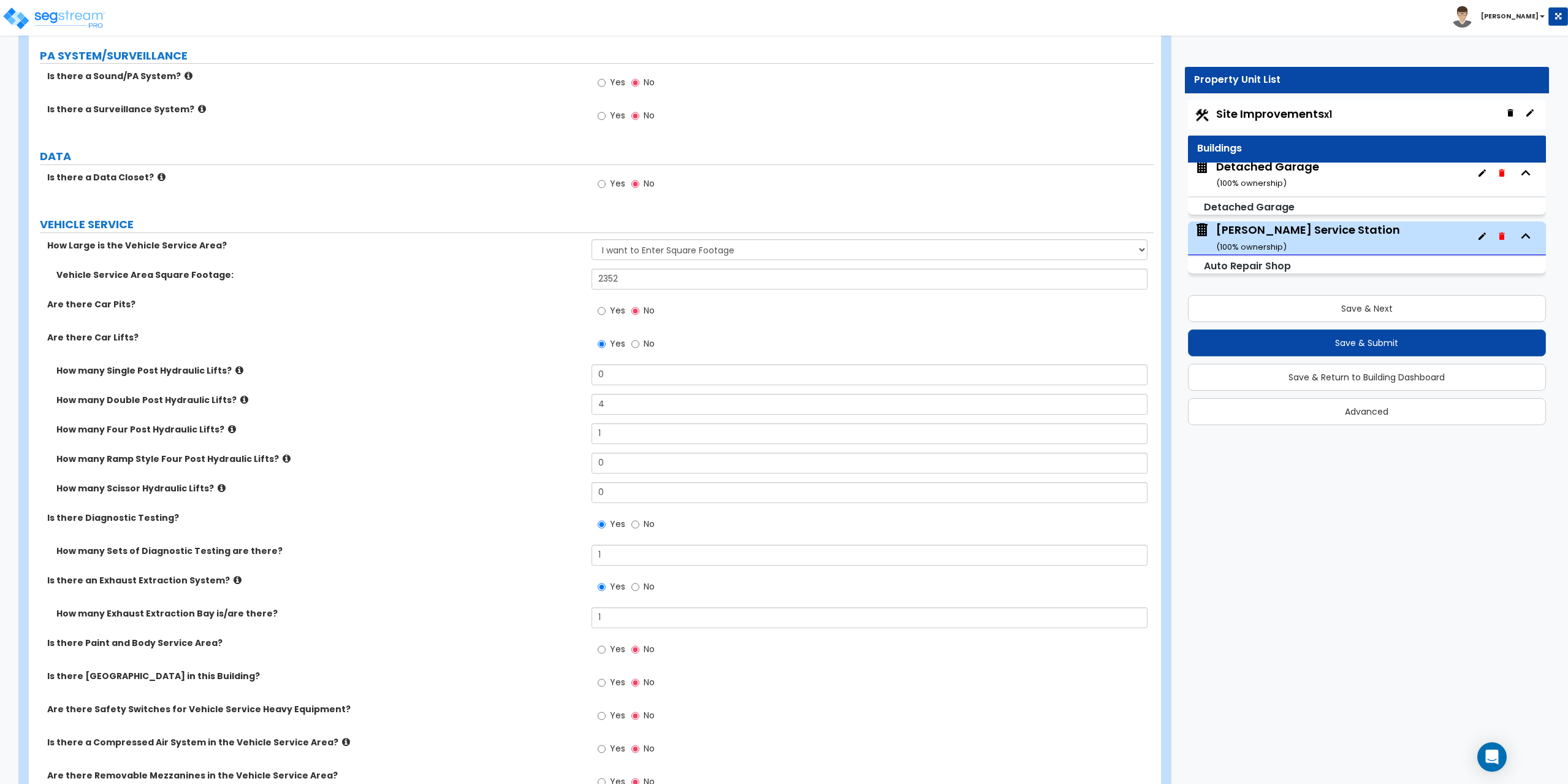
click at [228, 428] on icon at bounding box center [232, 429] width 8 height 9
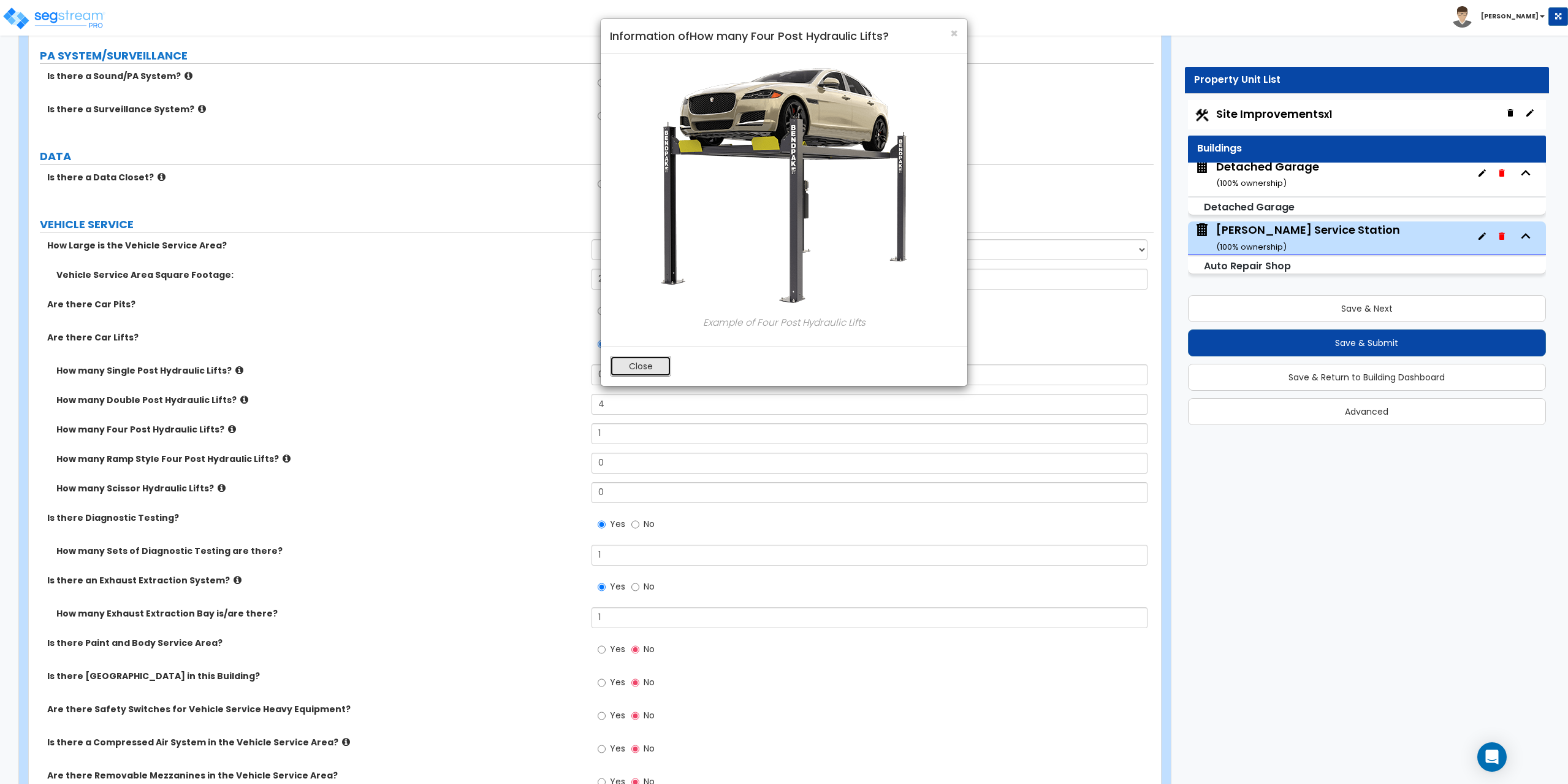
click at [655, 369] on button "Close" at bounding box center [640, 365] width 62 height 21
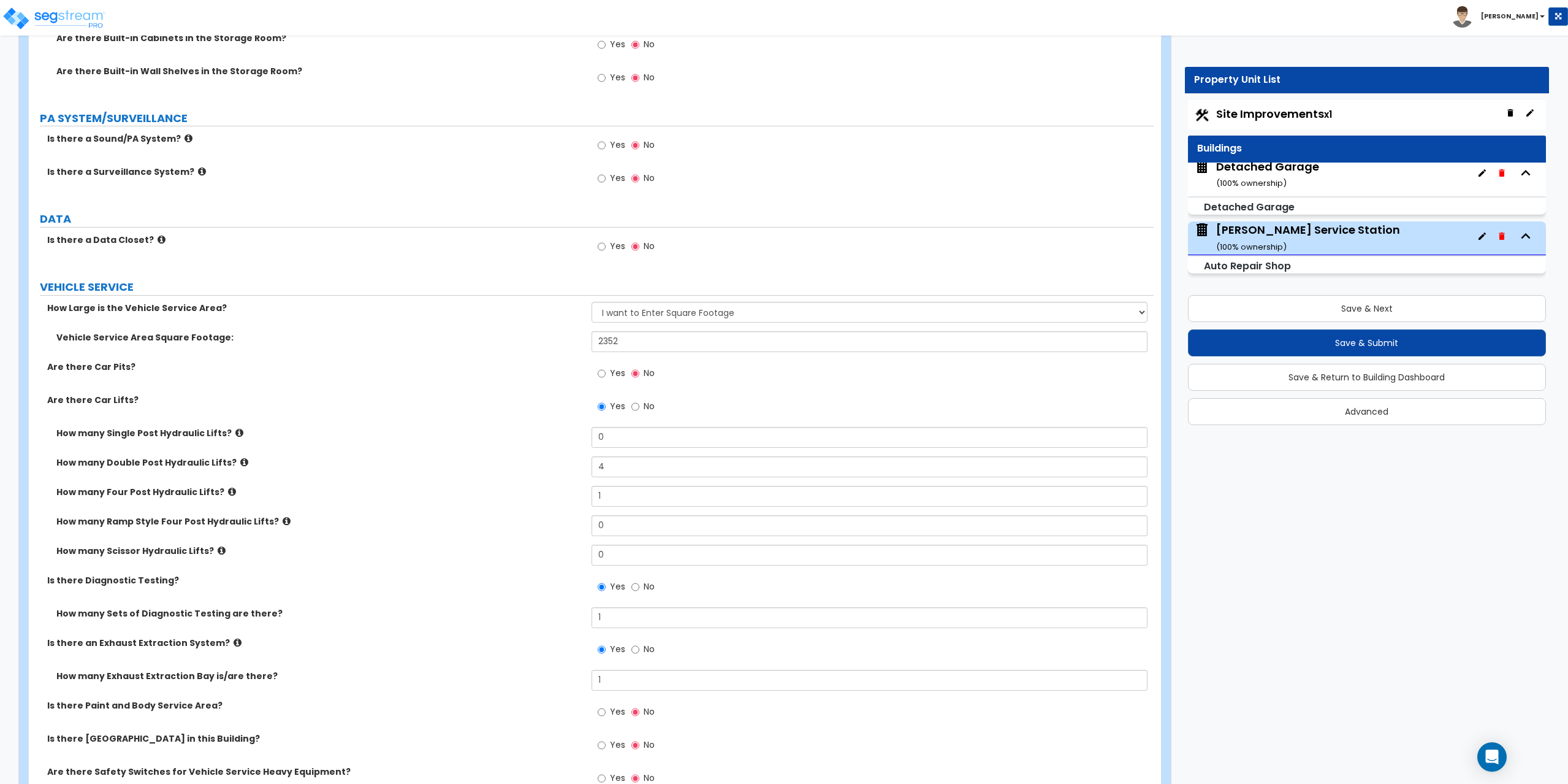
scroll to position [4032, 0]
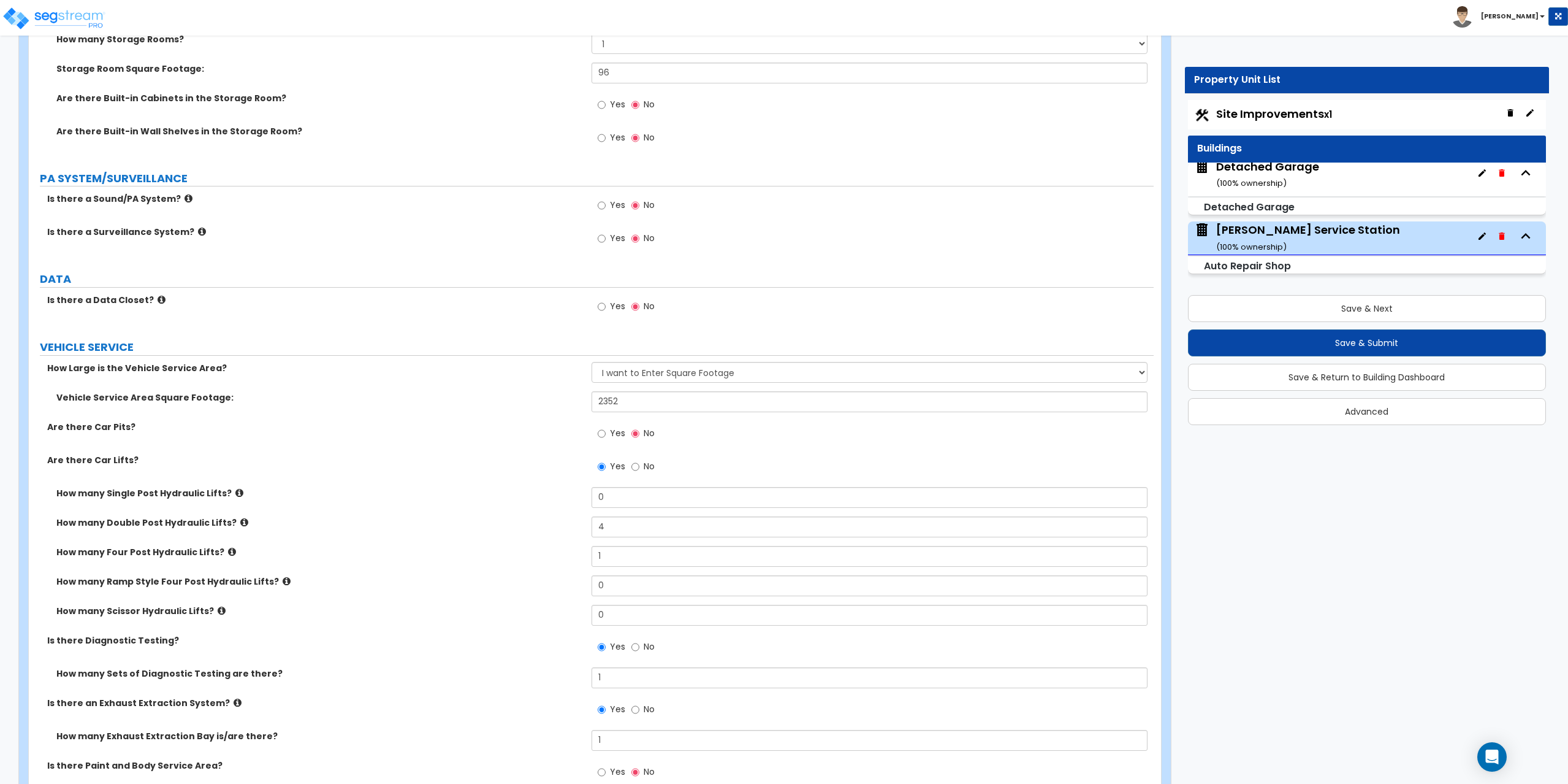
click at [1266, 112] on span "Site Improvements x1" at bounding box center [1273, 113] width 116 height 16
select select "2"
select select "1"
select select "2"
select select "1"
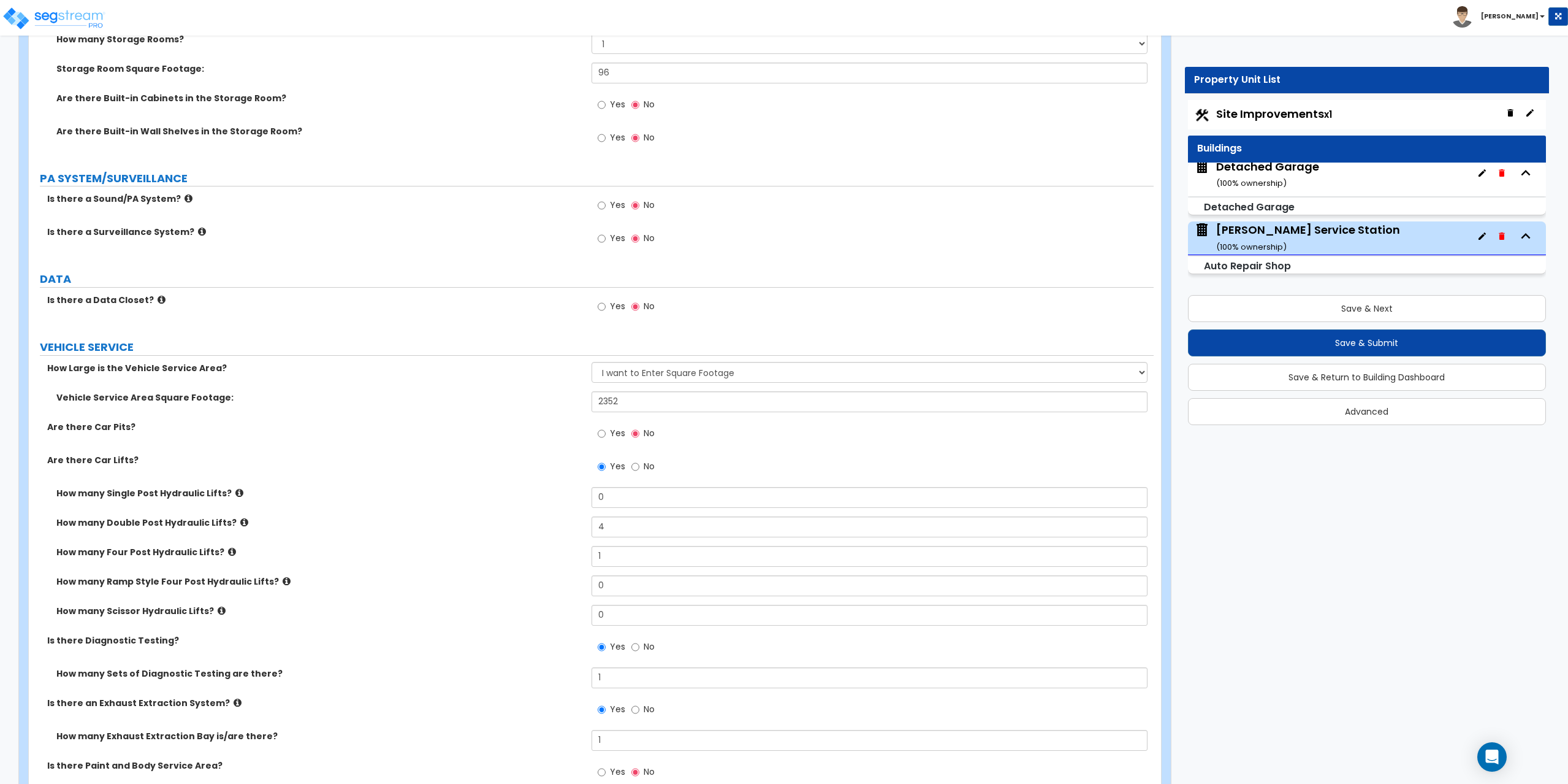
select select "2"
select select "1"
select select "4"
select select "1"
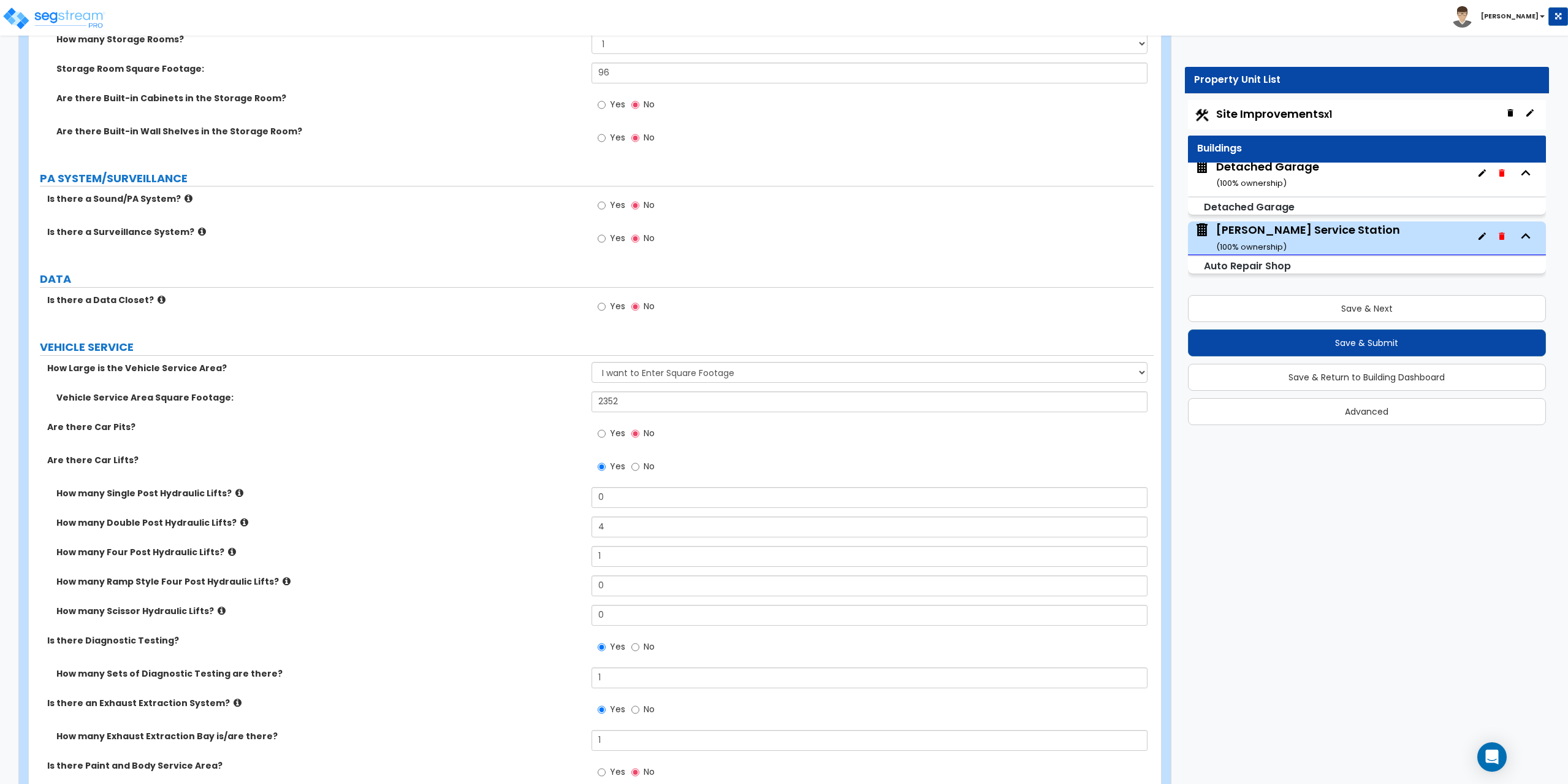
select select "1"
select select "5"
select select "1"
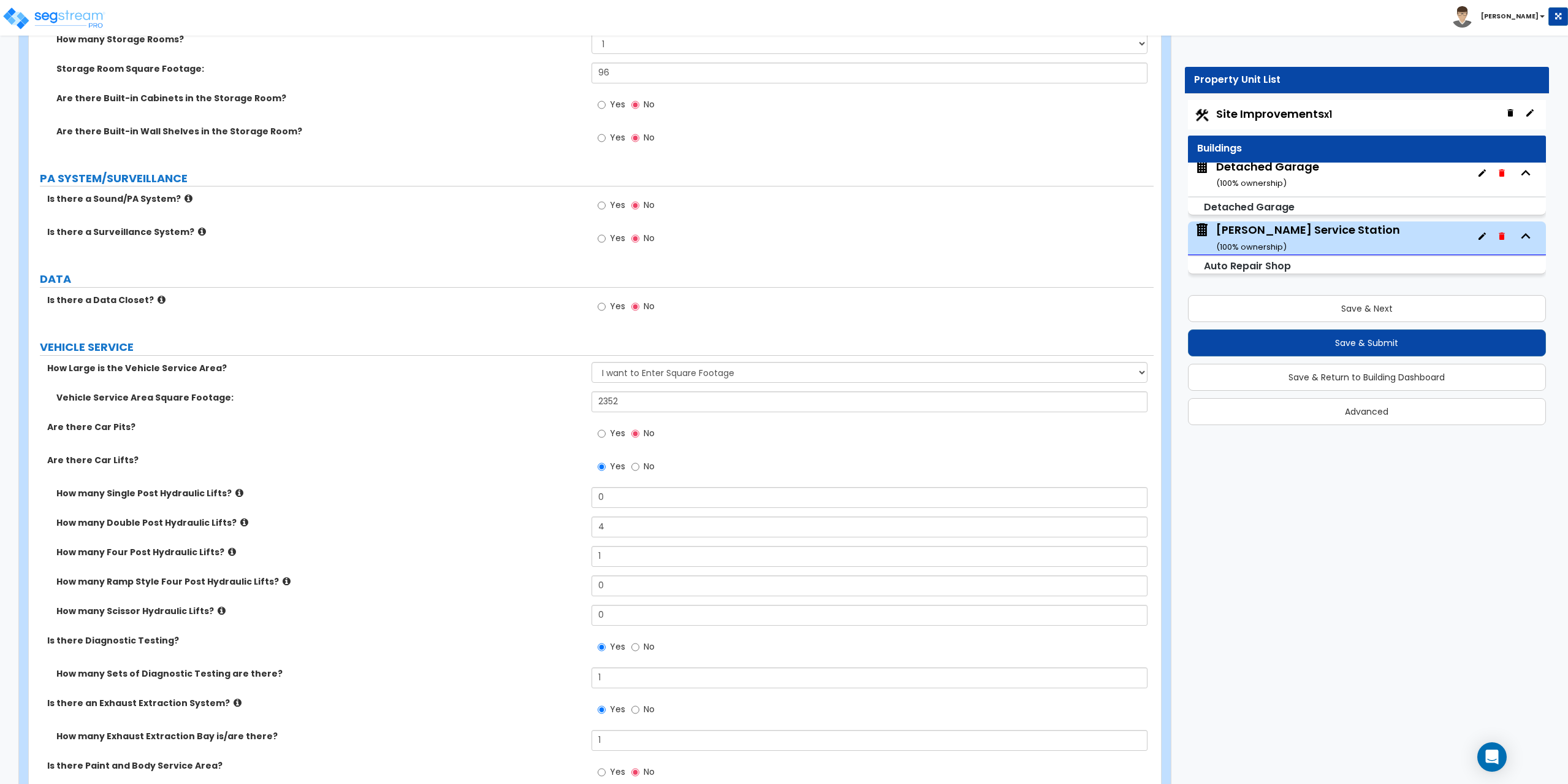
select select "1"
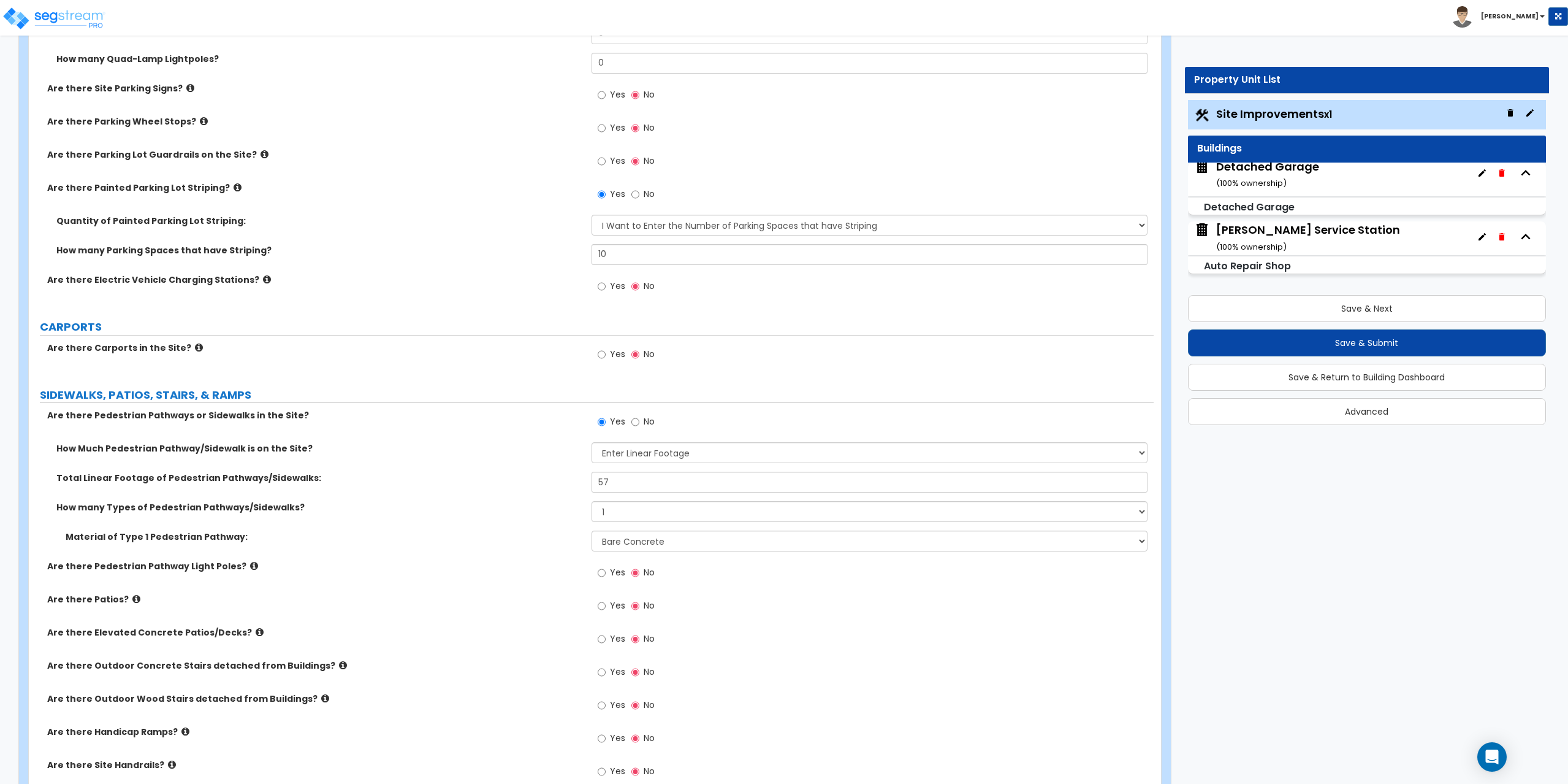
scroll to position [859, 0]
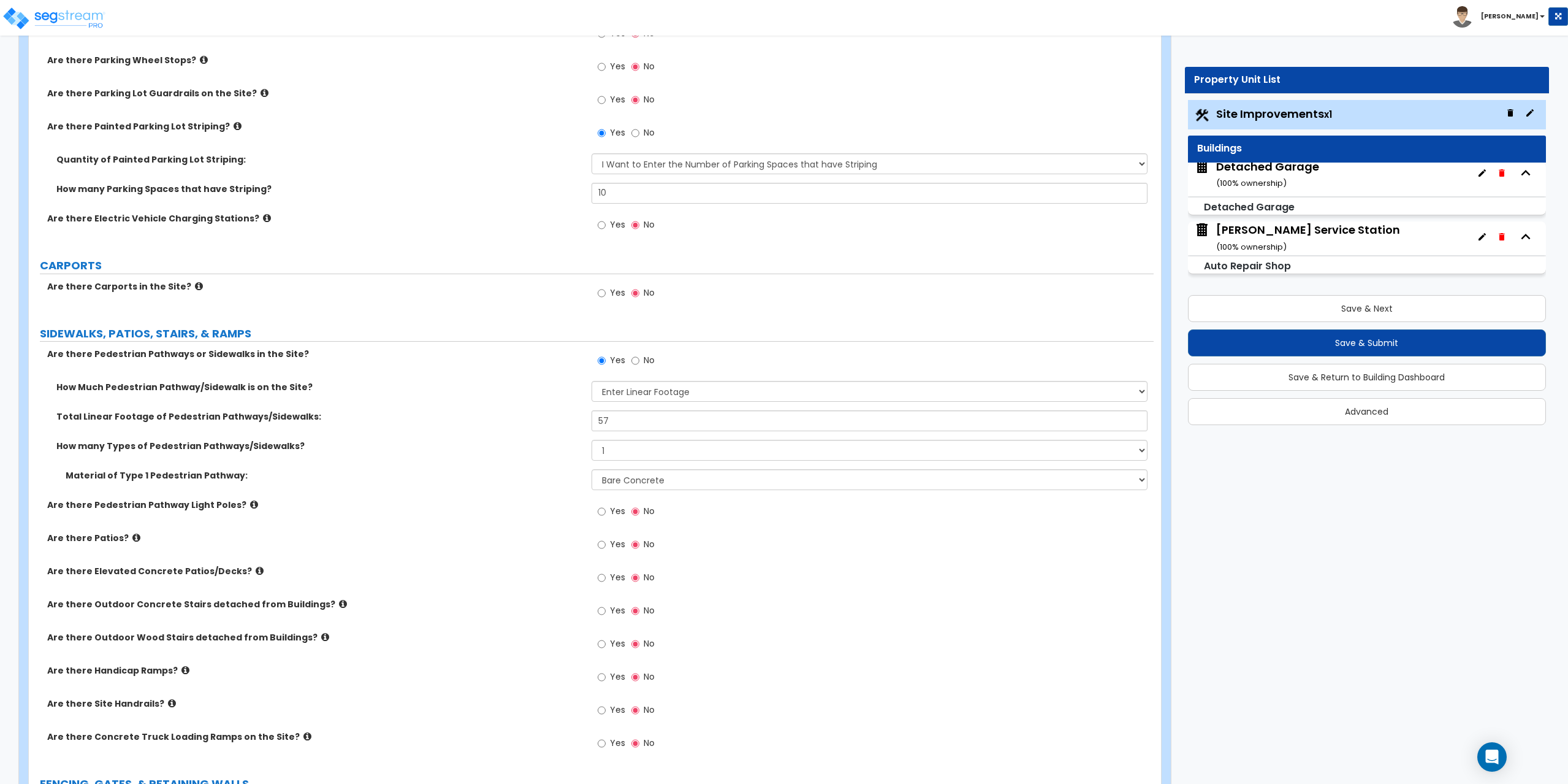
click at [617, 540] on span "Yes" at bounding box center [617, 543] width 16 height 12
click at [606, 540] on input "Yes" at bounding box center [601, 544] width 8 height 13
radio input "true"
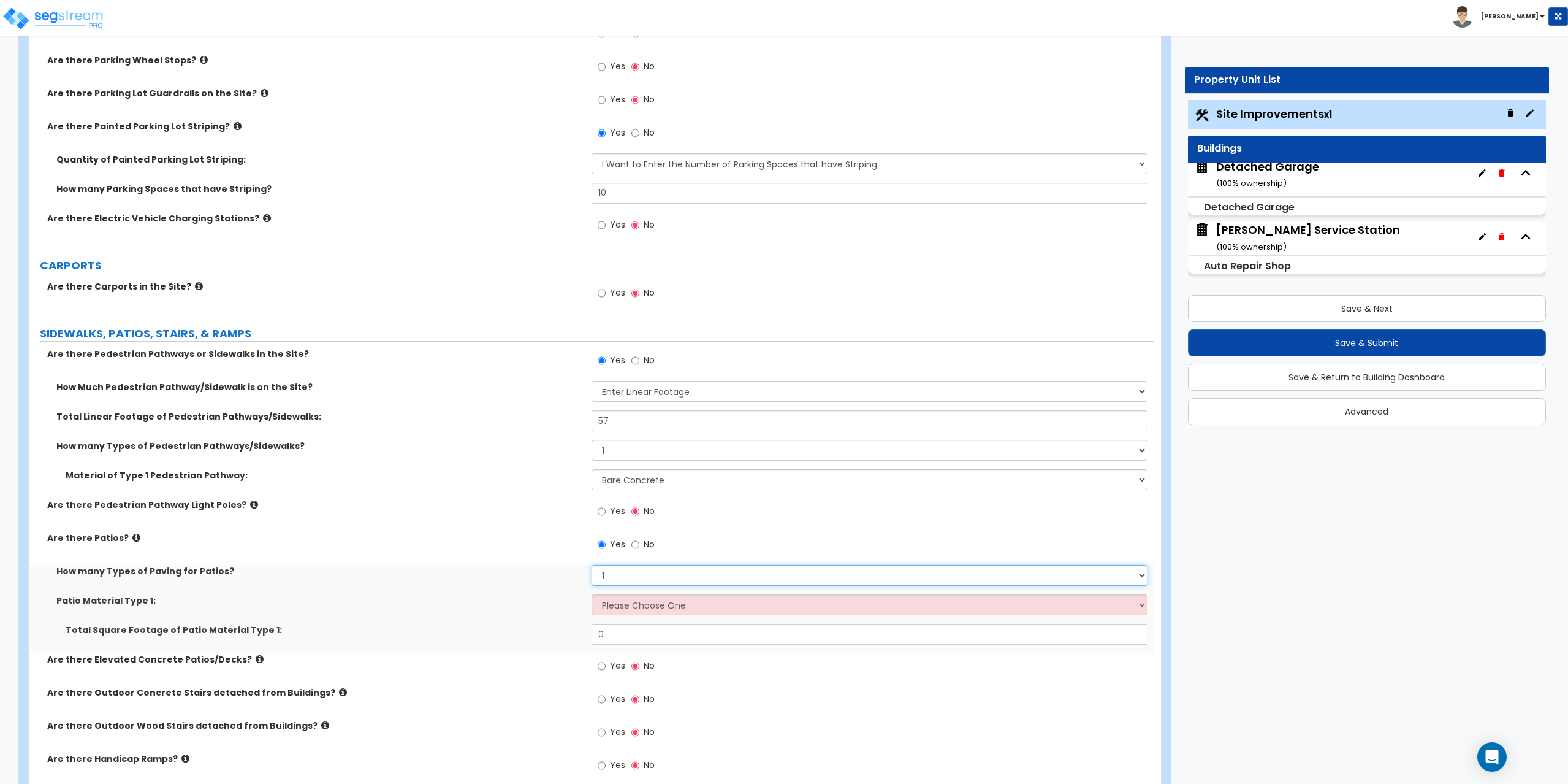
click at [619, 574] on select "1 2 3 4" at bounding box center [870, 575] width 556 height 21
click at [623, 614] on select "Please Choose One Bare Concrete Stamped Concrete Brick Pavers Stone Pavers Tile…" at bounding box center [870, 604] width 556 height 21
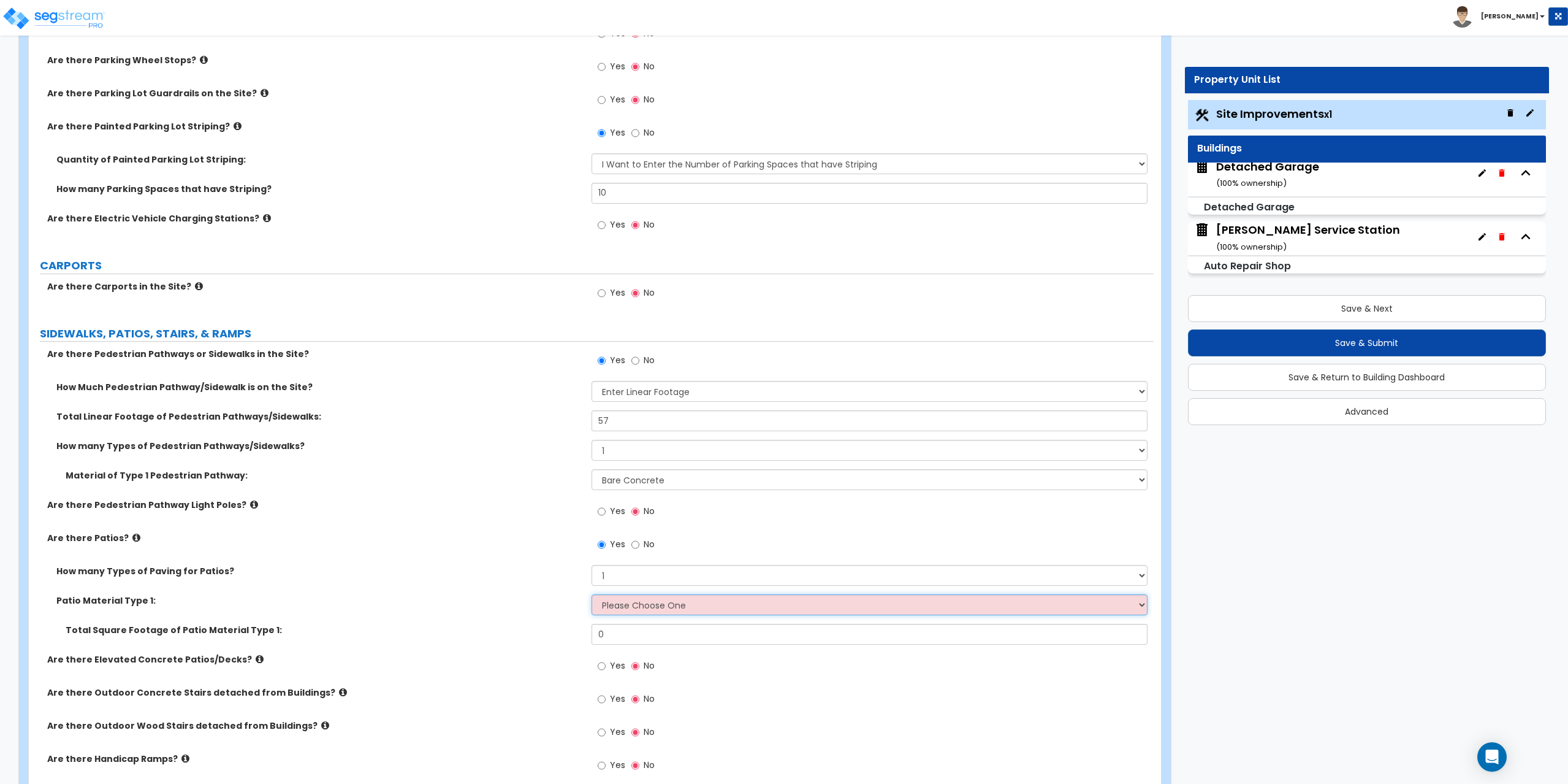
select select "1"
click at [592, 594] on select "Please Choose One Bare Concrete Stamped Concrete Brick Pavers Stone Pavers Tile…" at bounding box center [870, 604] width 556 height 21
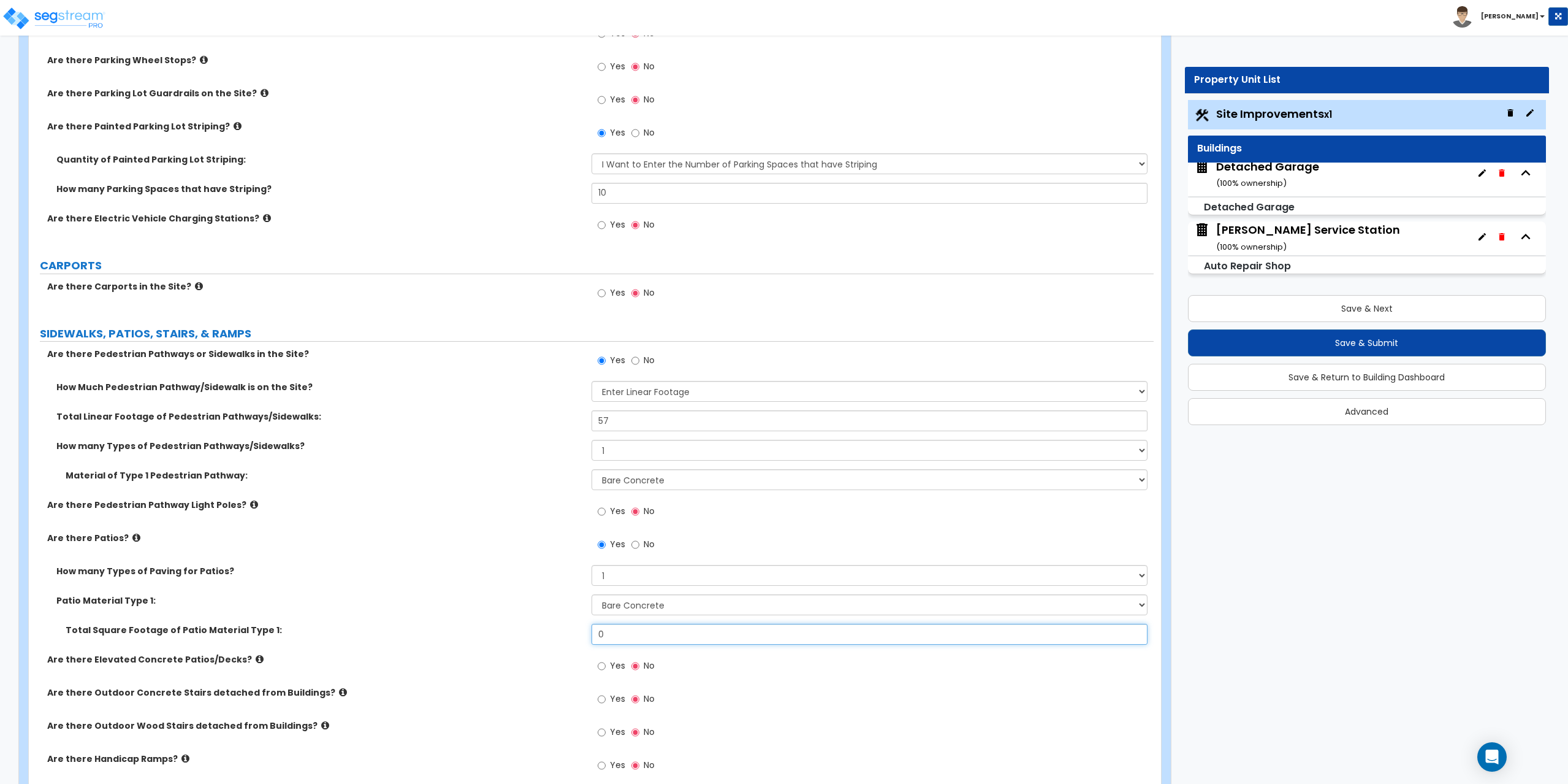
drag, startPoint x: 636, startPoint y: 632, endPoint x: 491, endPoint y: 630, distance: 145.0
click at [491, 630] on div "Total Square Footage of Patio Material Type 1: 0" at bounding box center [591, 639] width 1125 height 30
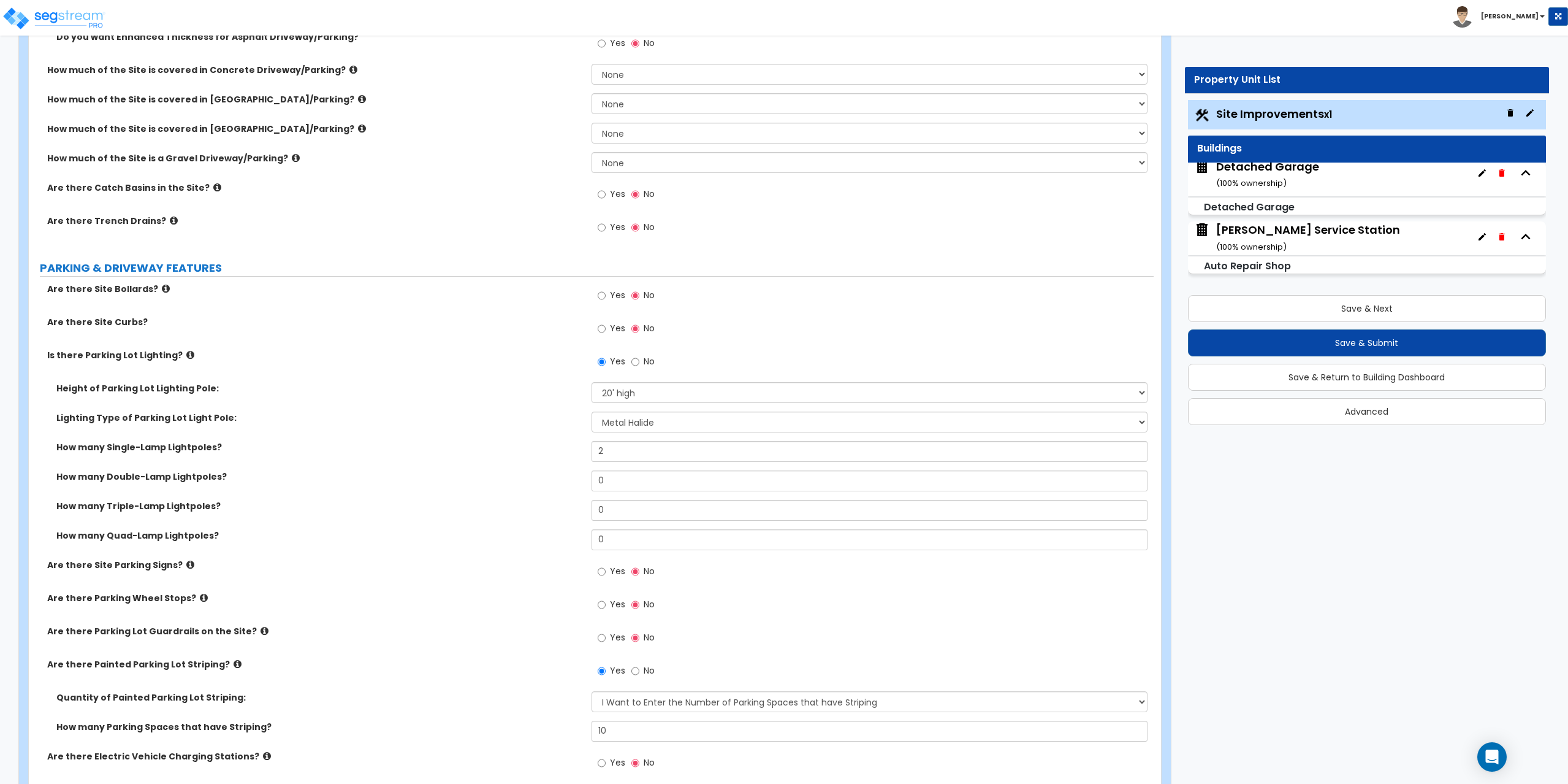
scroll to position [306, 0]
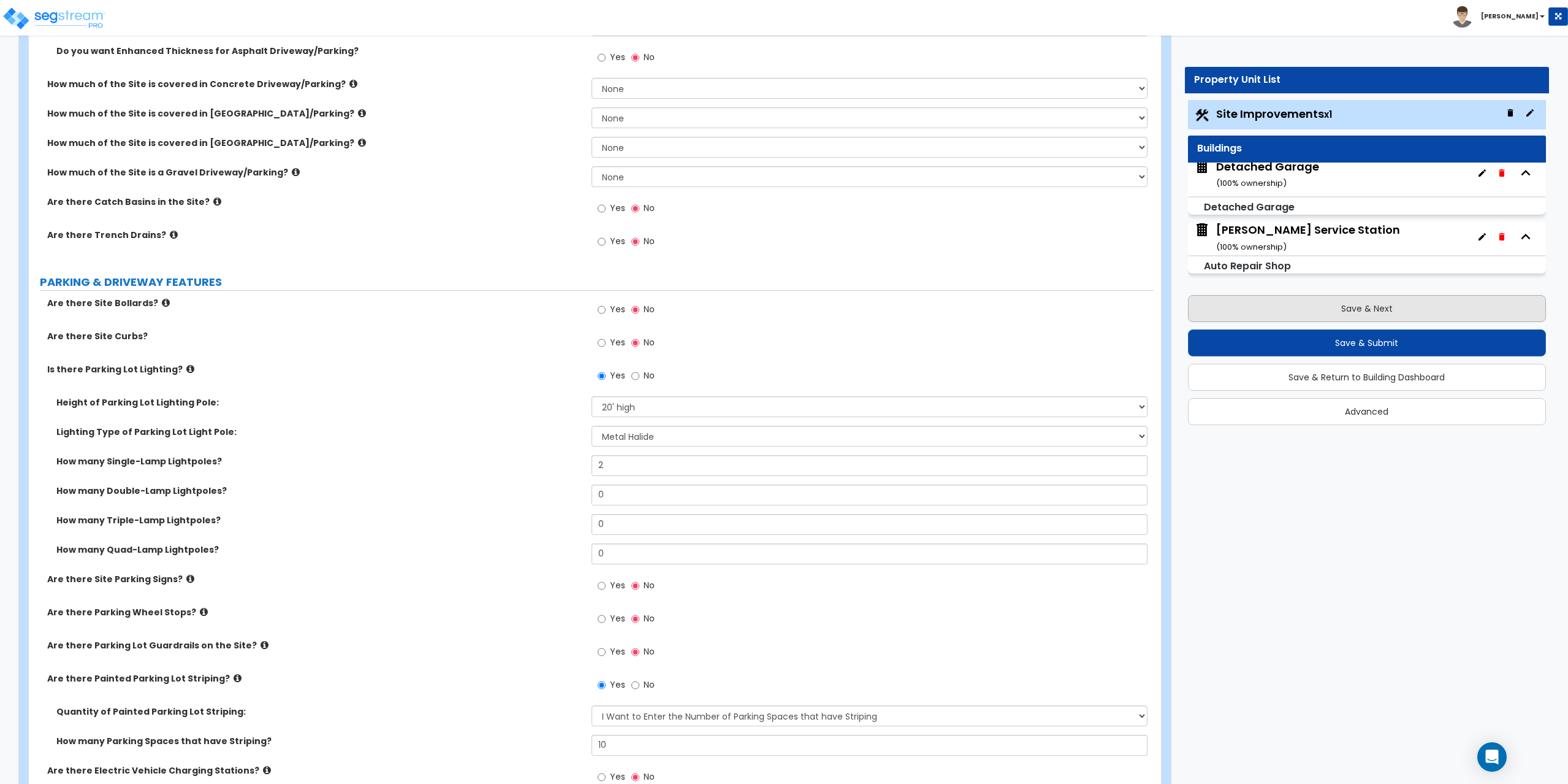
type input "396"
click at [1336, 311] on button "Save & Next" at bounding box center [1367, 308] width 359 height 27
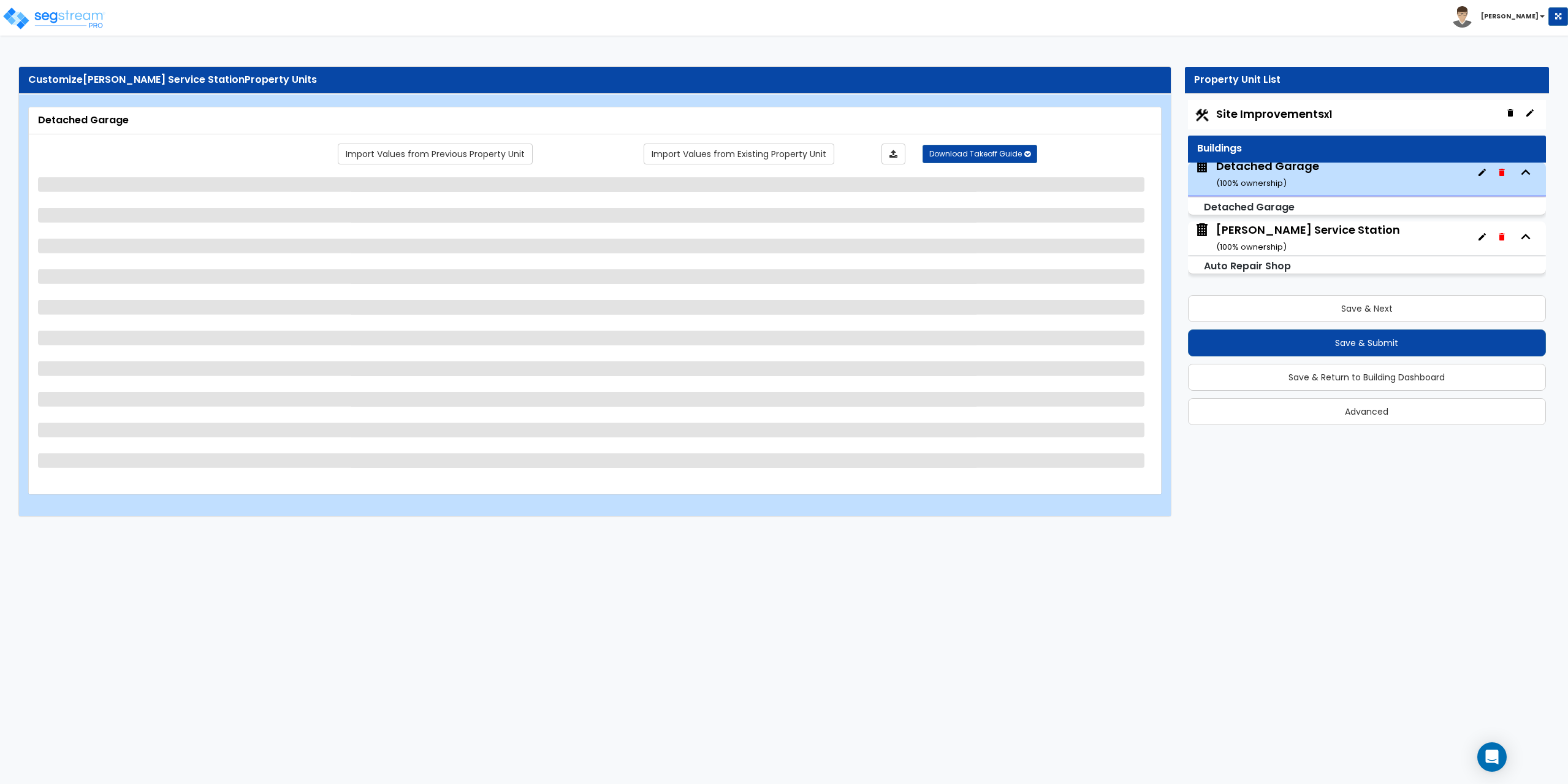
scroll to position [4, 0]
select select "1"
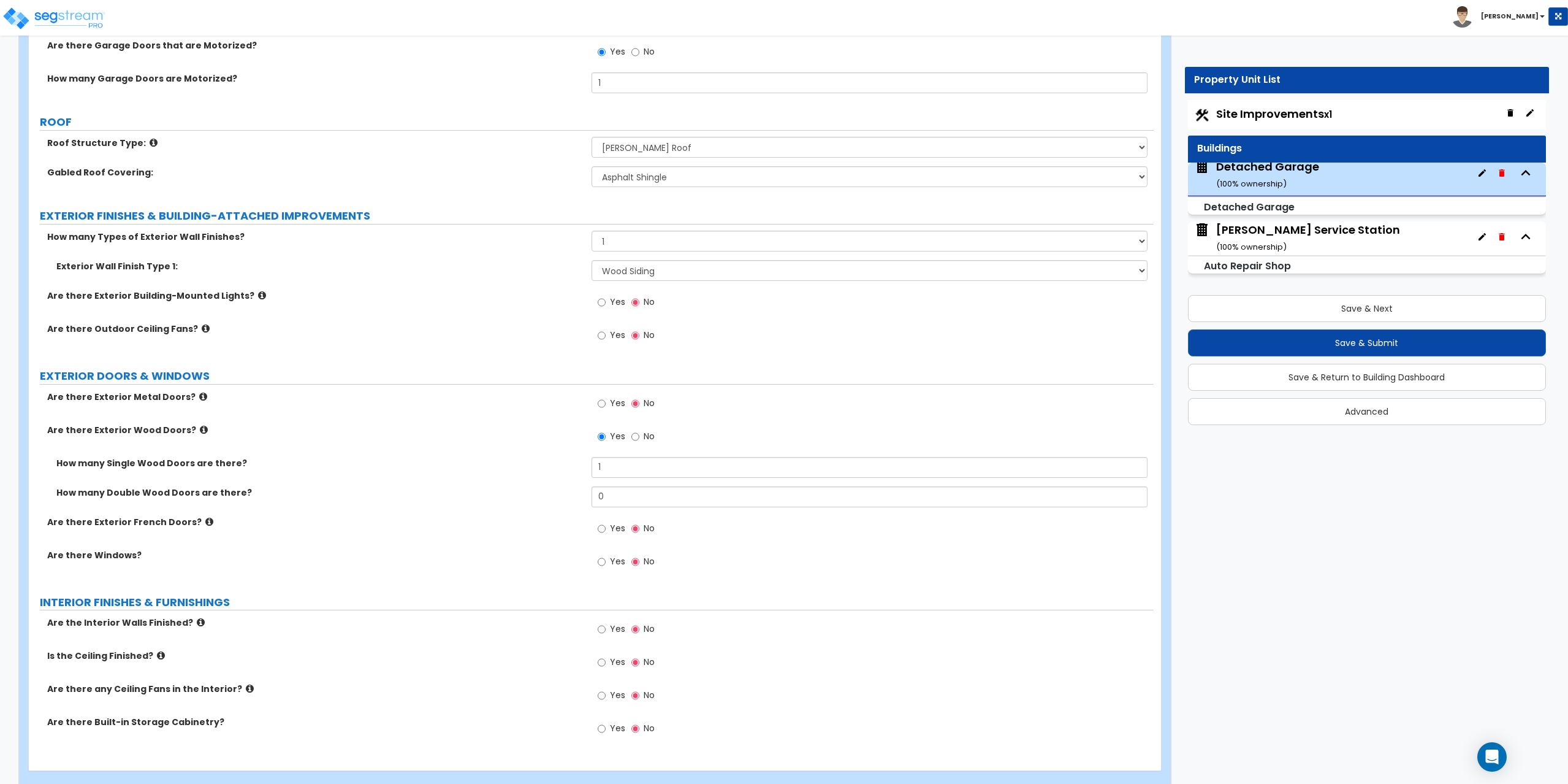
scroll to position [328, 0]
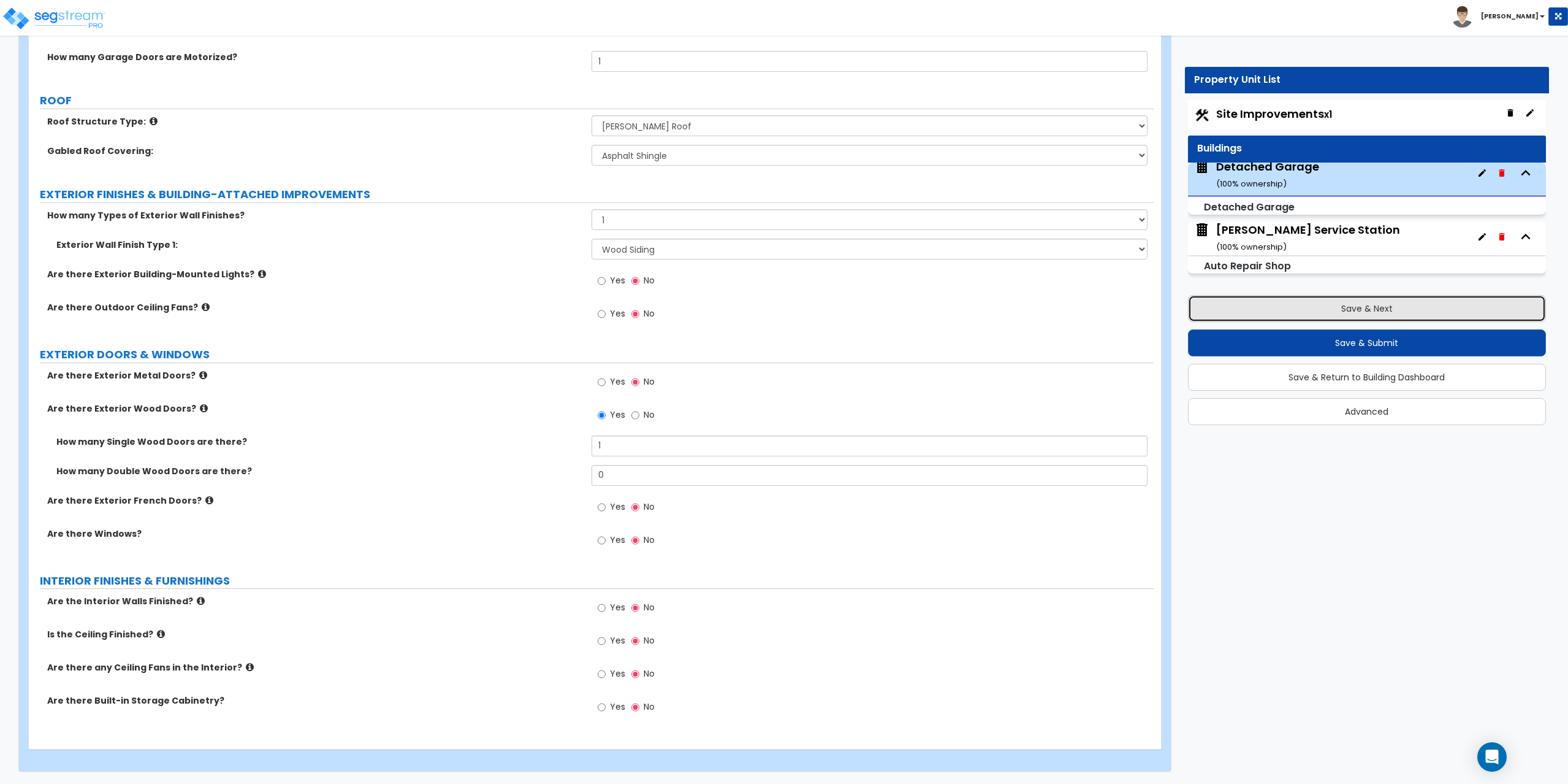
click at [1353, 314] on button "Save & Next" at bounding box center [1367, 308] width 359 height 27
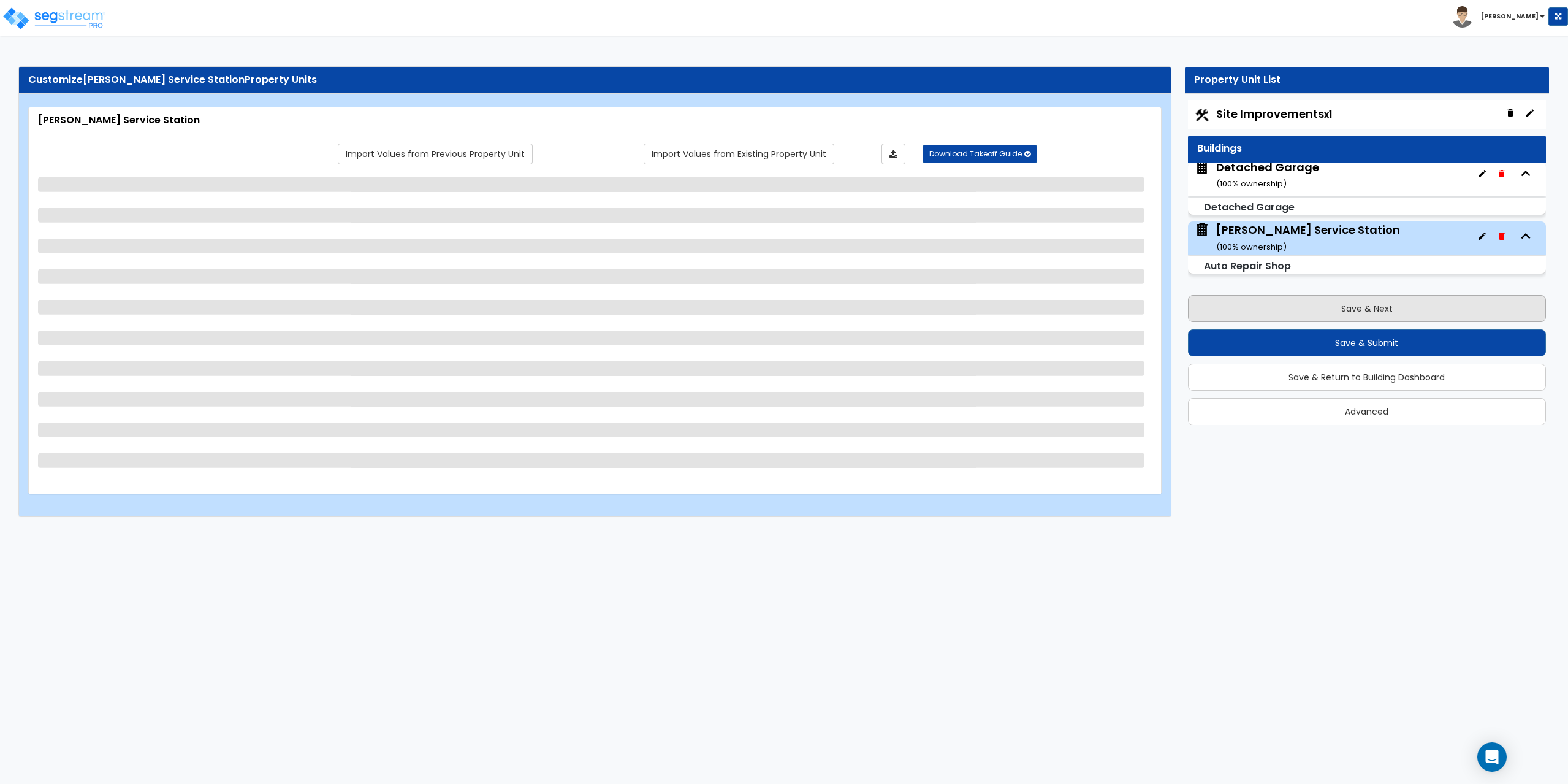
scroll to position [5, 0]
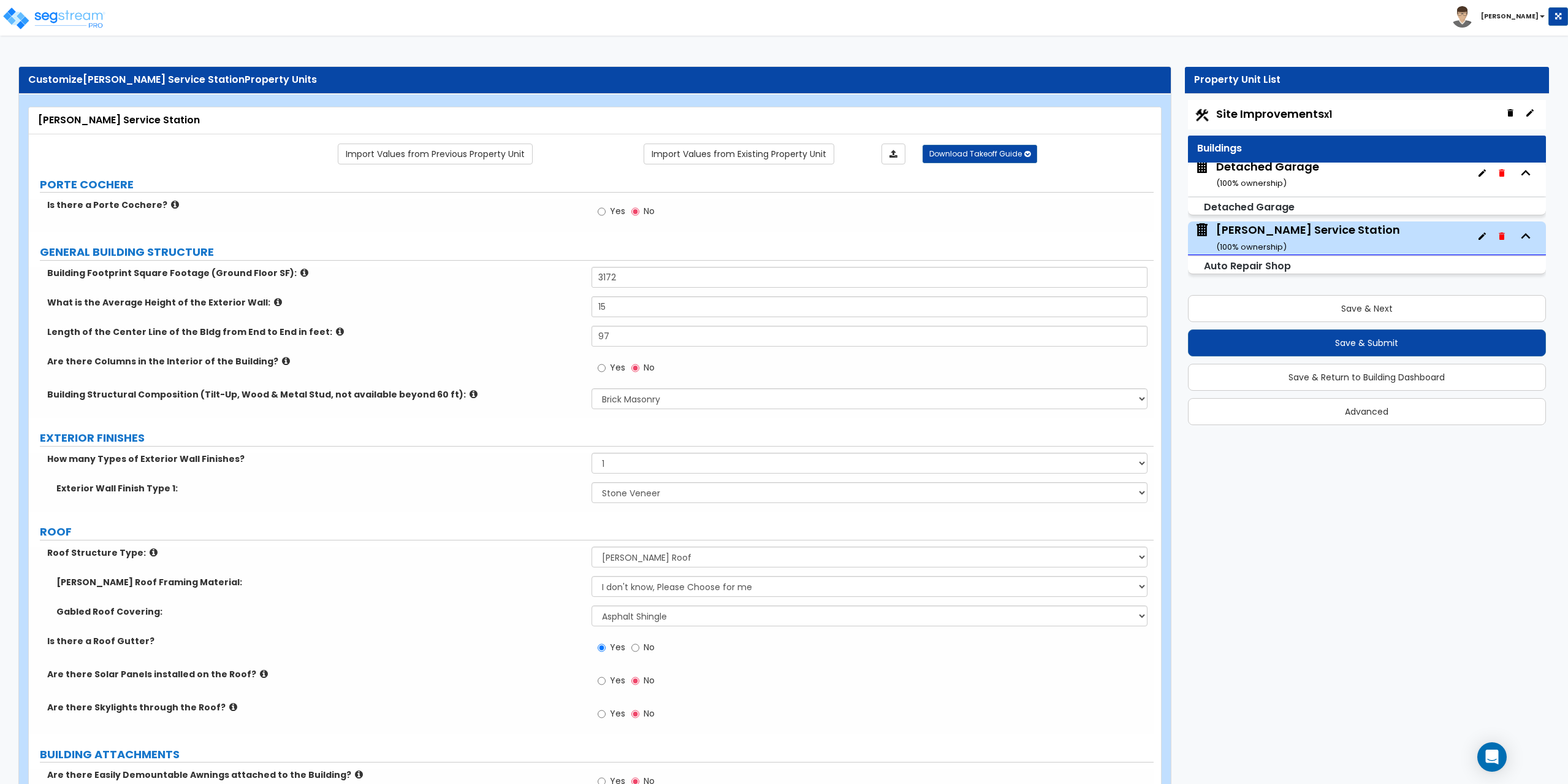
click at [1297, 115] on span "Site Improvements x1" at bounding box center [1273, 113] width 116 height 16
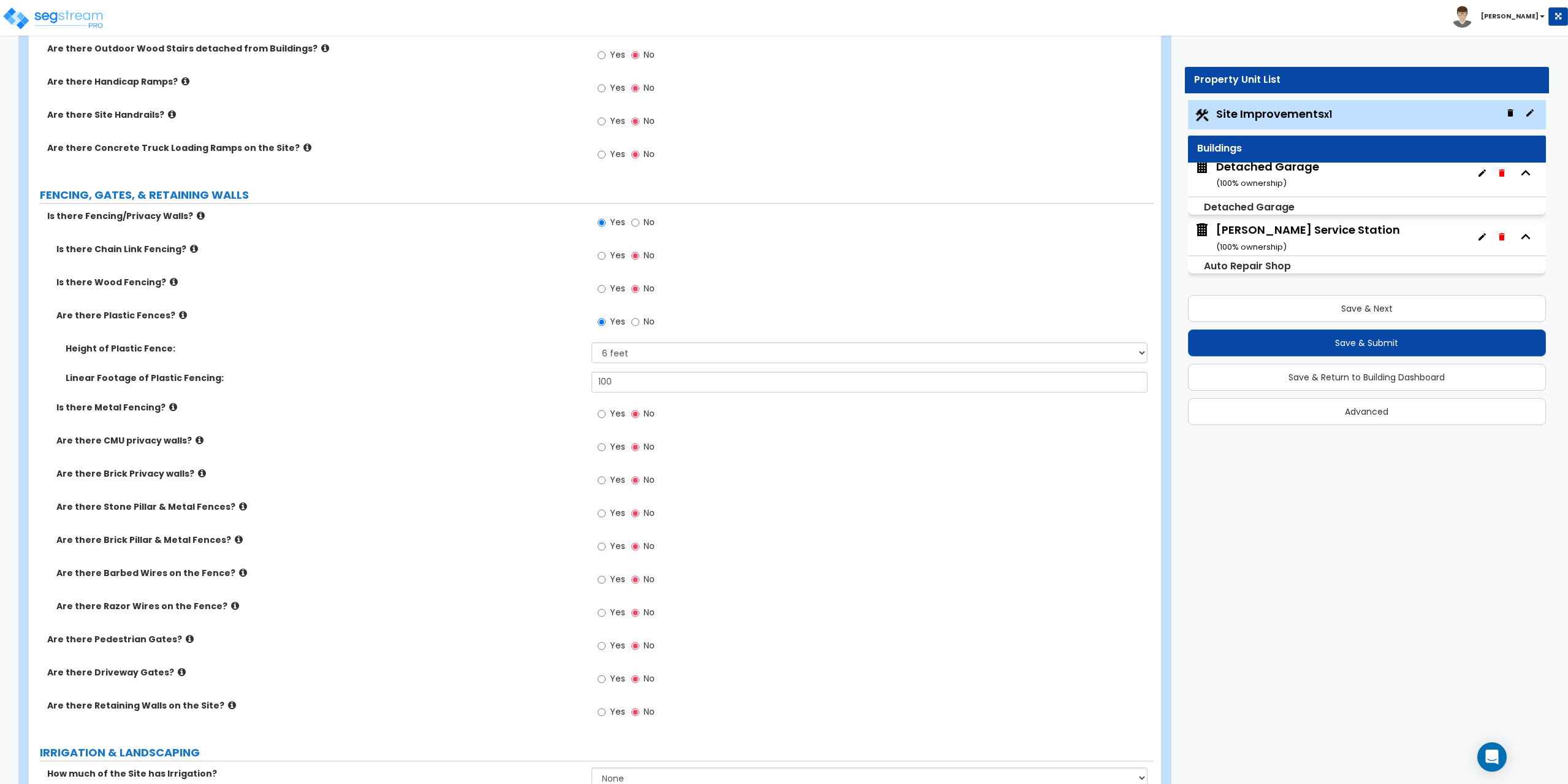
scroll to position [1533, 0]
click at [602, 715] on input "Yes" at bounding box center [601, 714] width 8 height 13
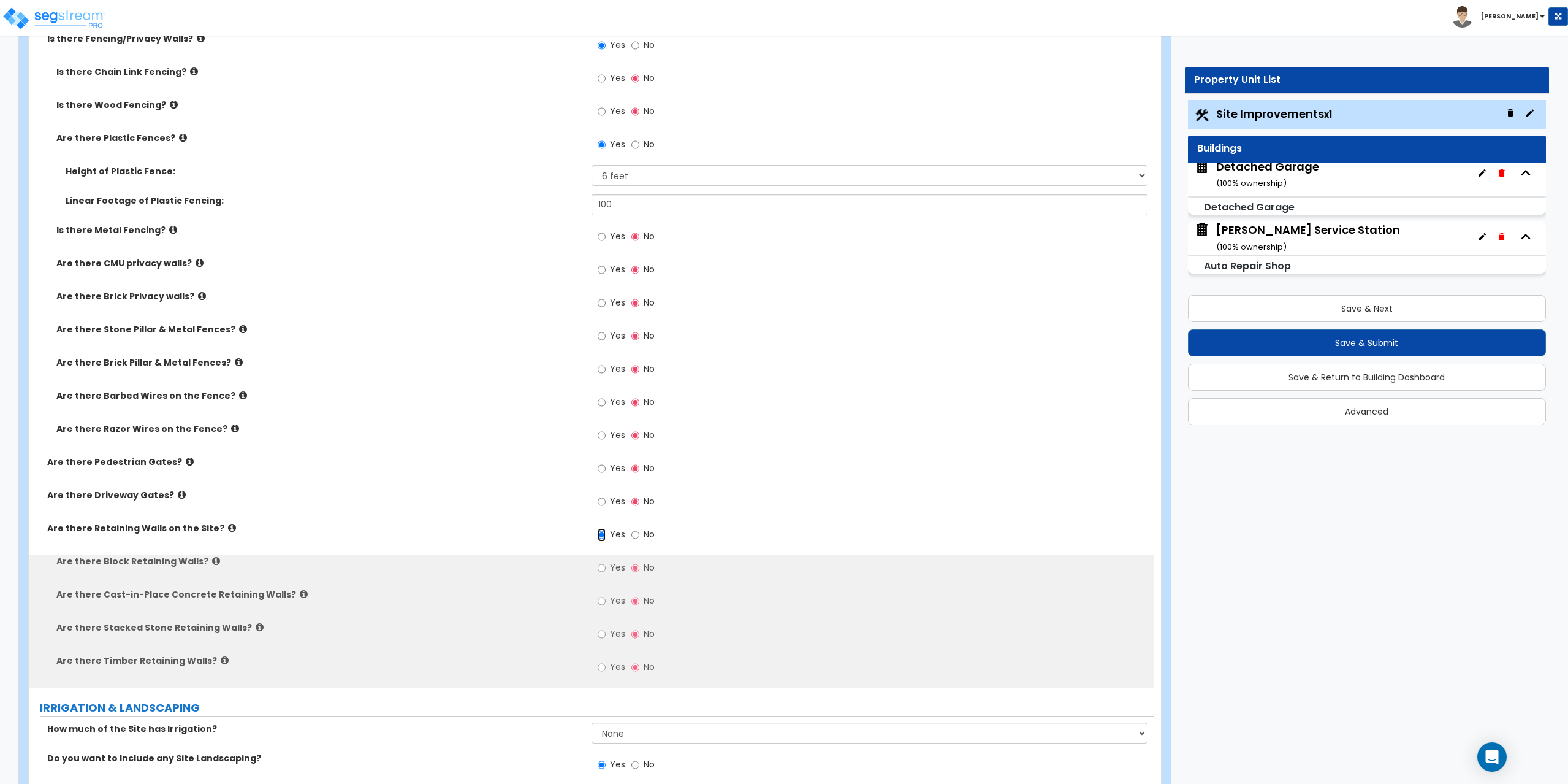
scroll to position [1717, 0]
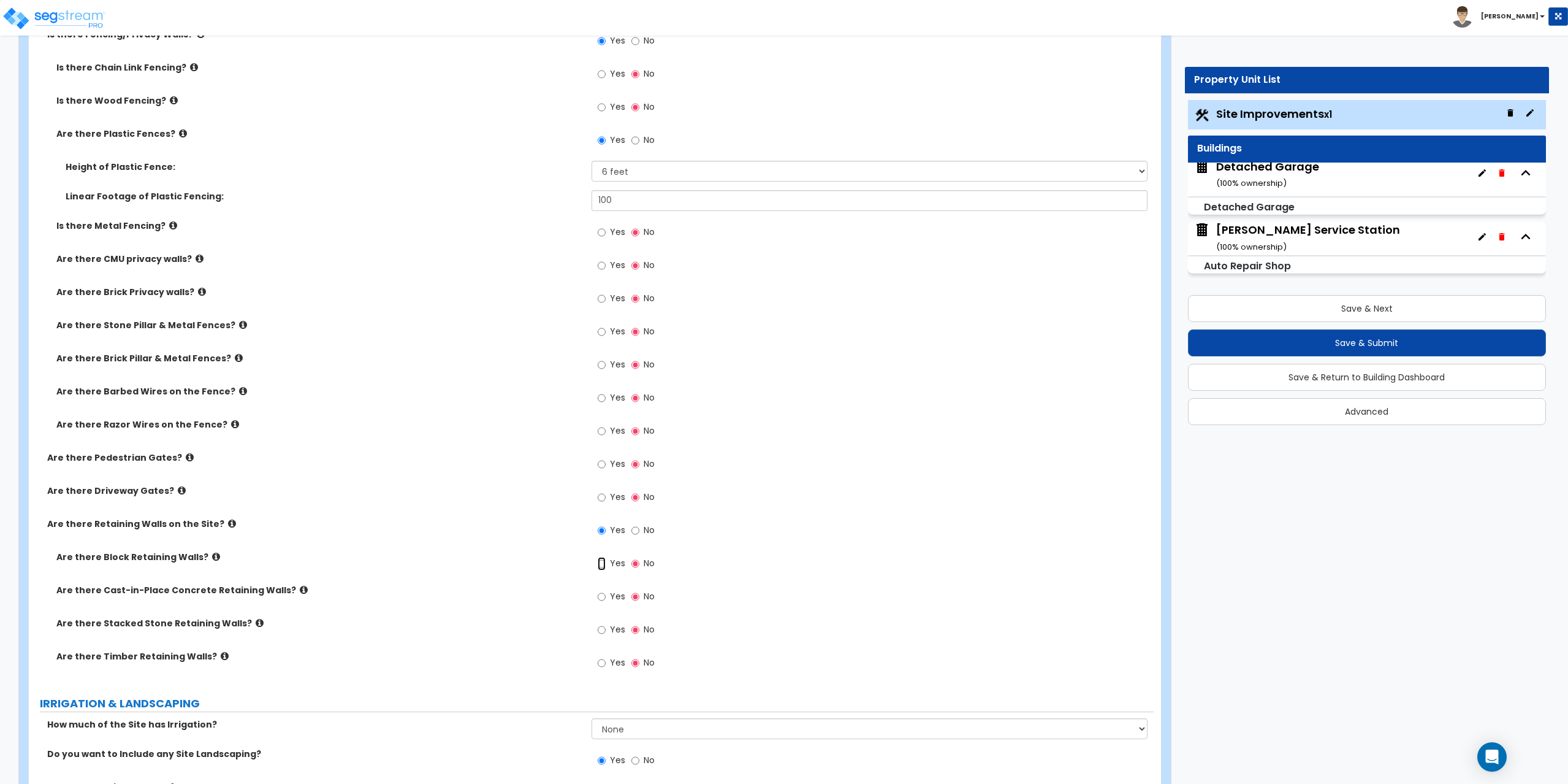
drag, startPoint x: 602, startPoint y: 563, endPoint x: 587, endPoint y: 559, distance: 15.5
click at [587, 559] on div "Are there Block Retaining Walls? Yes No" at bounding box center [591, 567] width 1125 height 33
click at [607, 564] on label "Yes" at bounding box center [611, 564] width 28 height 21
click at [606, 564] on input "Yes" at bounding box center [601, 563] width 8 height 13
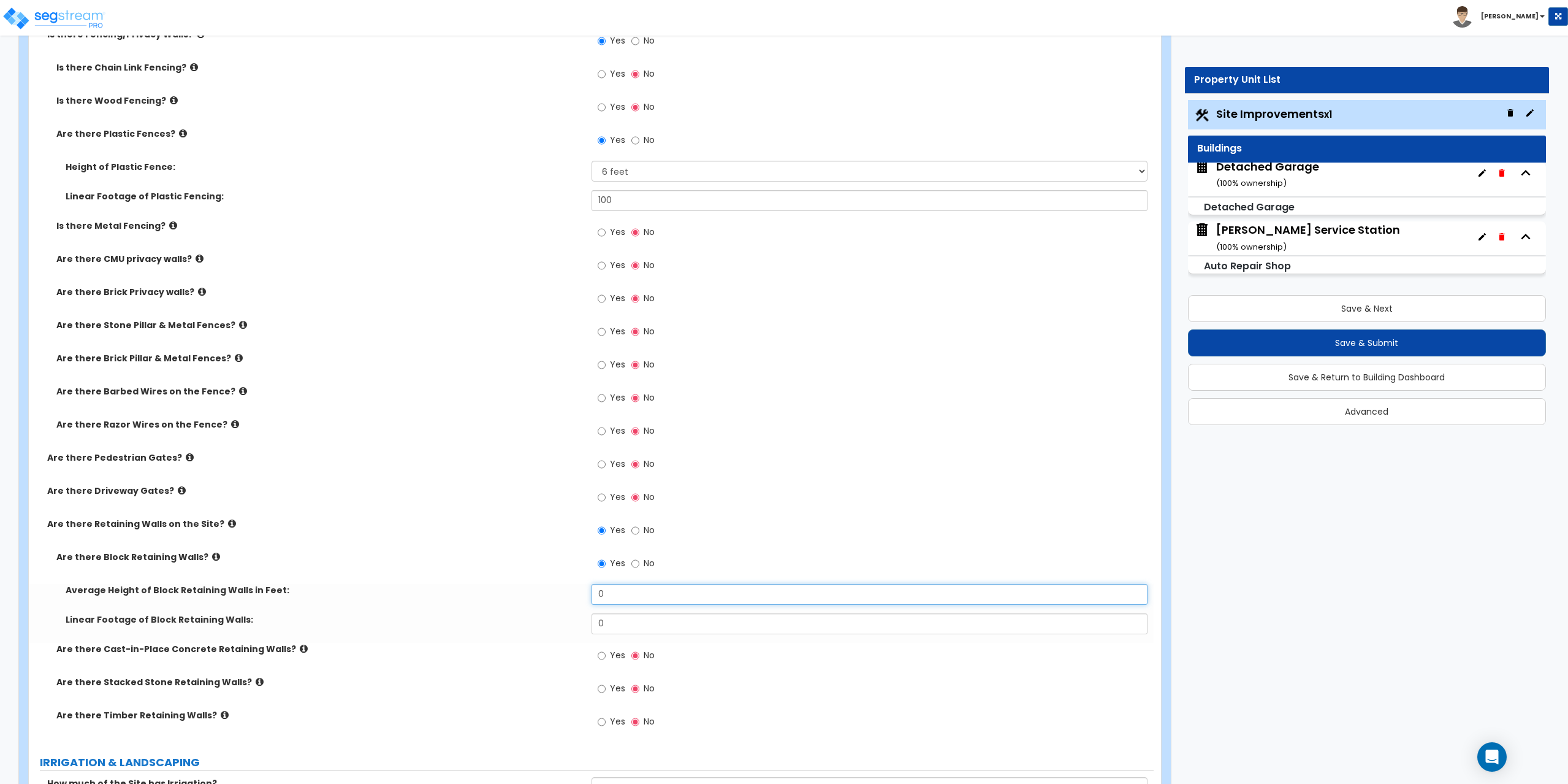
drag, startPoint x: 610, startPoint y: 598, endPoint x: 568, endPoint y: 598, distance: 42.0
click at [568, 598] on div "Average Height of Block Retaining Walls in Feet: 0" at bounding box center [591, 598] width 1125 height 30
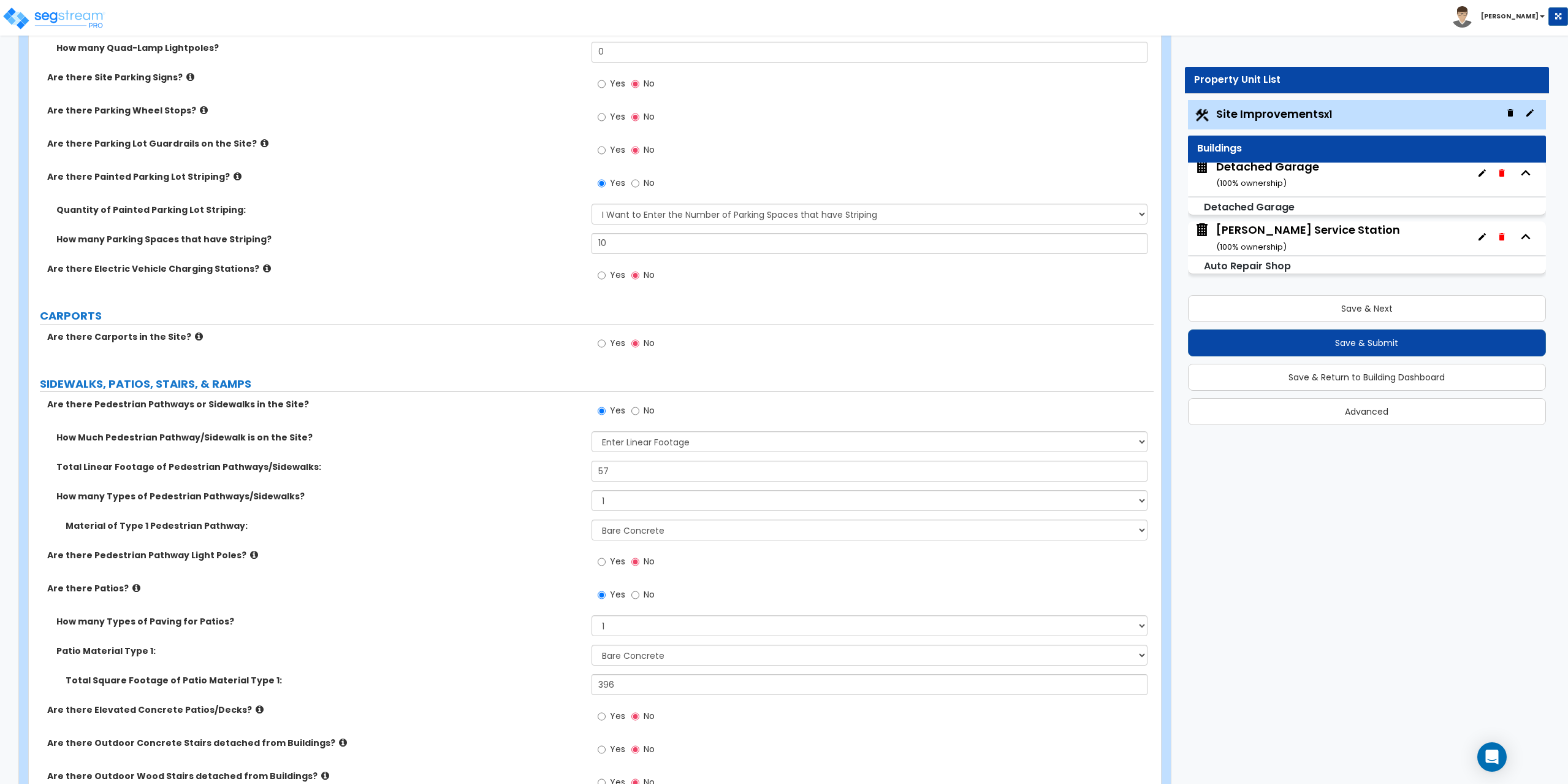
scroll to position [613, 0]
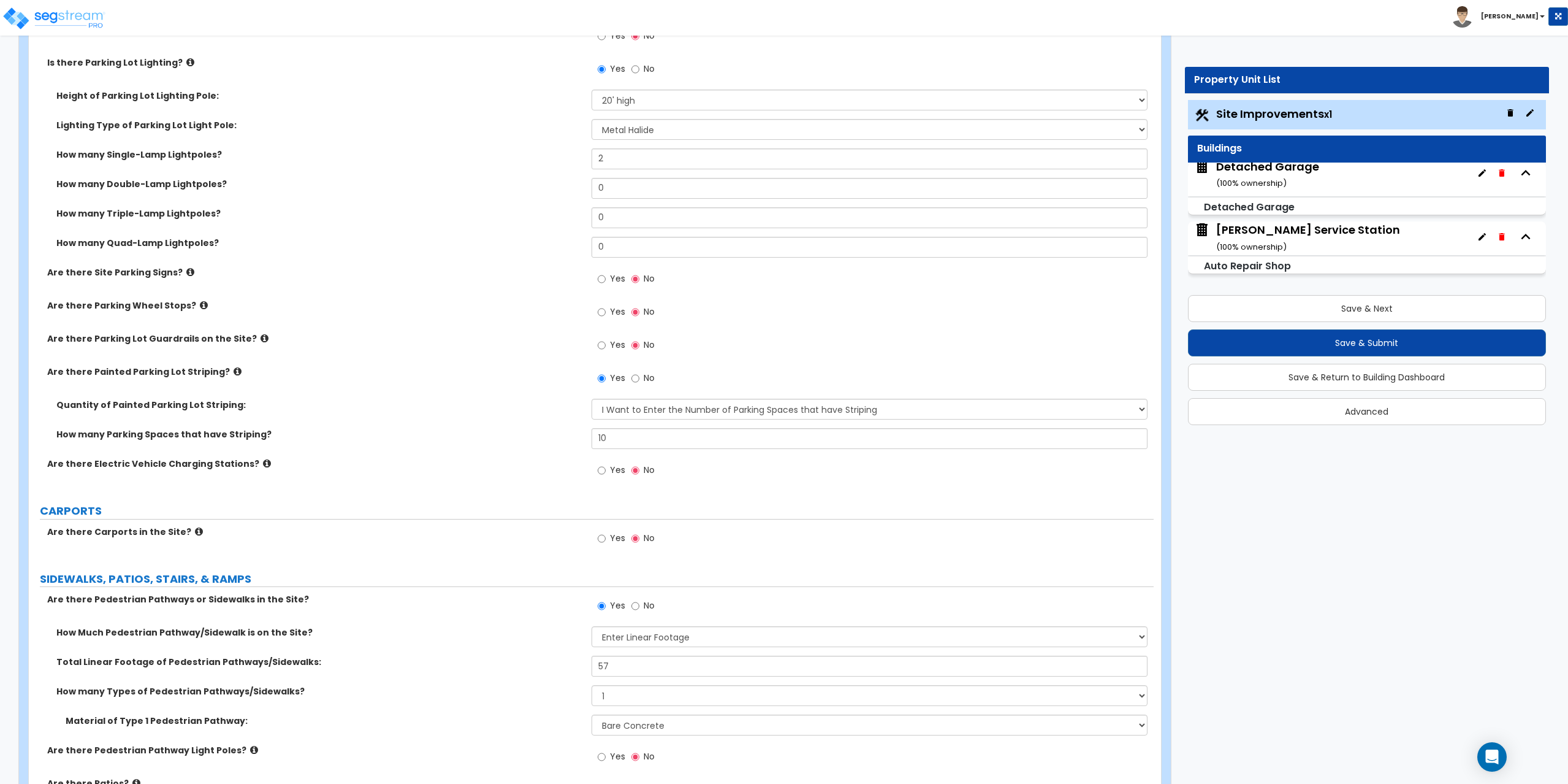
click at [1326, 240] on div "Dressel's Service Station ( 100 % ownership)" at bounding box center [1308, 237] width 184 height 31
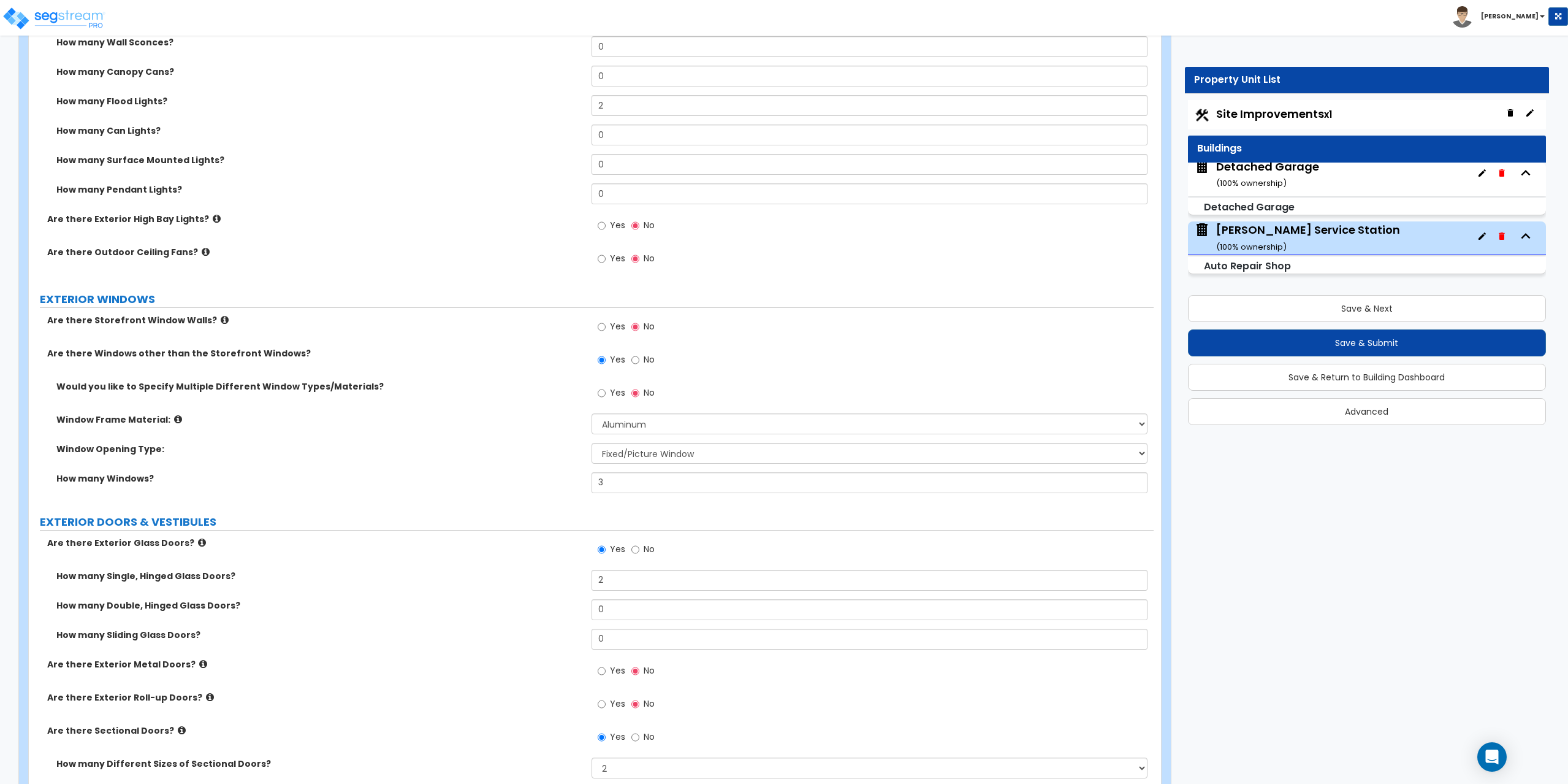
scroll to position [1104, 0]
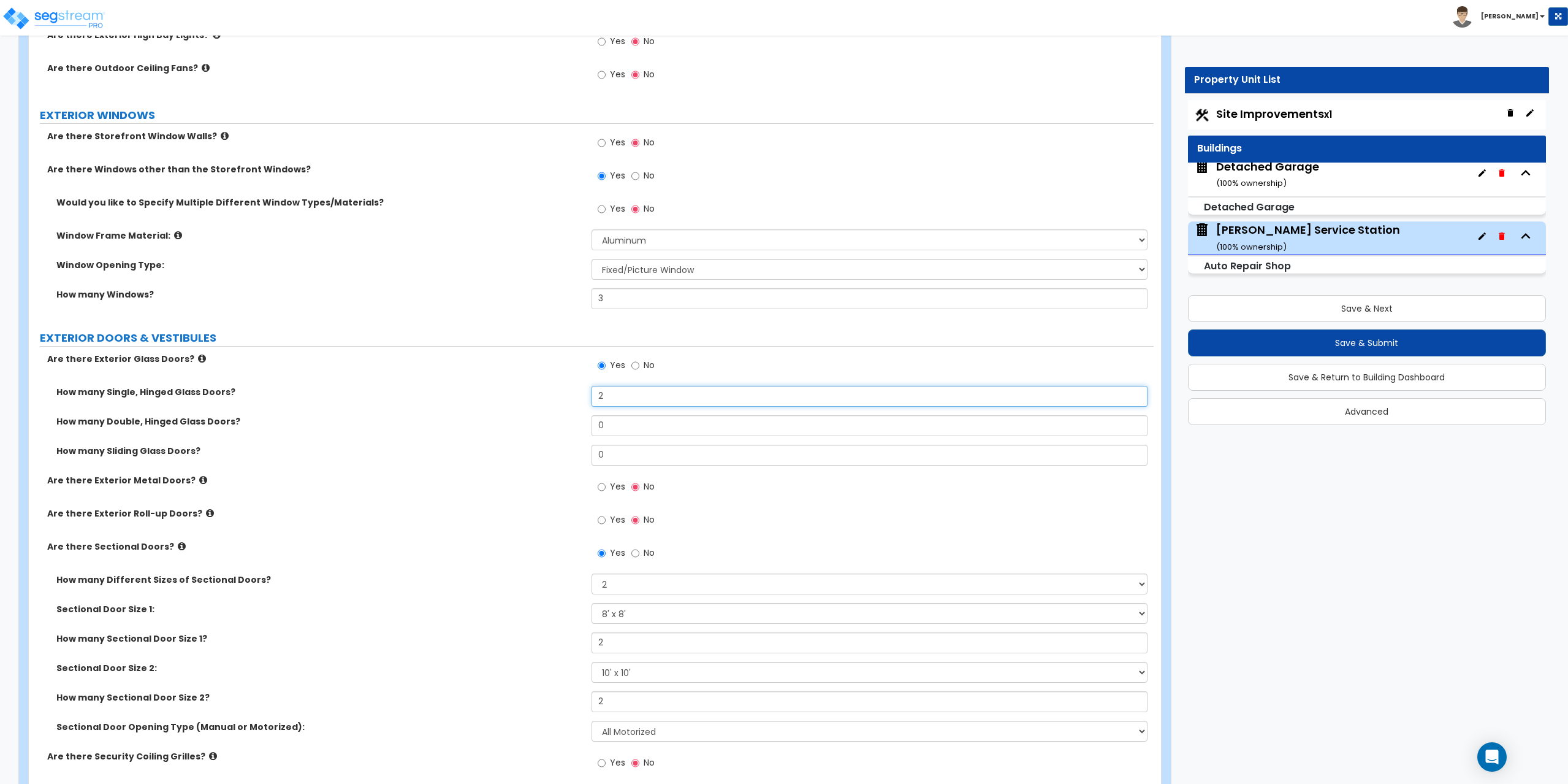
drag, startPoint x: 650, startPoint y: 396, endPoint x: 479, endPoint y: 377, distance: 172.1
click at [479, 377] on div "Are there Exterior Glass Doors? Yes No How many Single, Hinged Glass Doors? 2 H…" at bounding box center [591, 585] width 1106 height 464
click at [606, 488] on label "Yes" at bounding box center [611, 488] width 28 height 21
click at [606, 488] on input "Yes" at bounding box center [601, 487] width 8 height 13
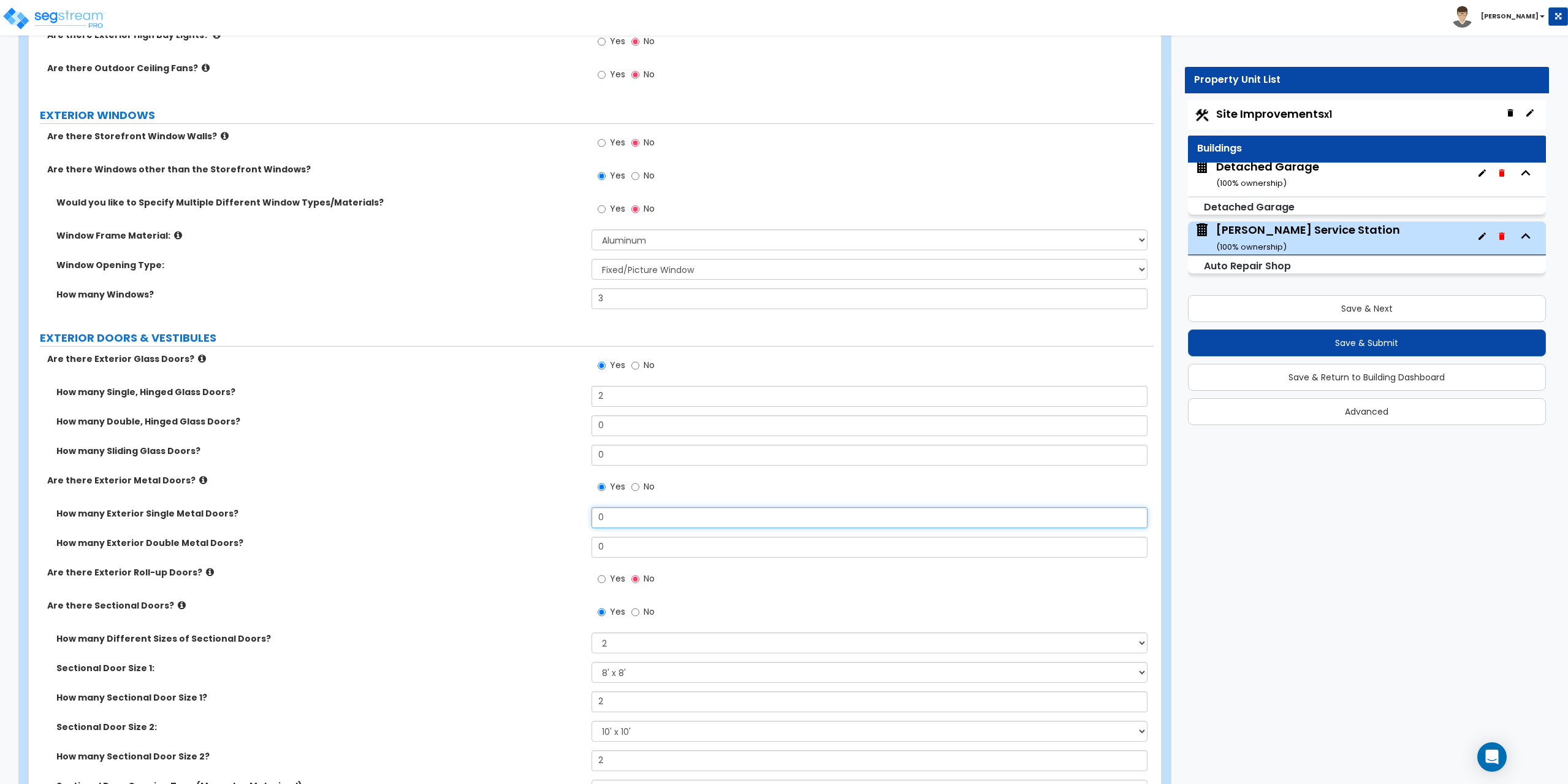
drag, startPoint x: 611, startPoint y: 517, endPoint x: 573, endPoint y: 516, distance: 38.0
click at [573, 516] on div "How many Exterior Single Metal Doors? 0" at bounding box center [591, 522] width 1125 height 30
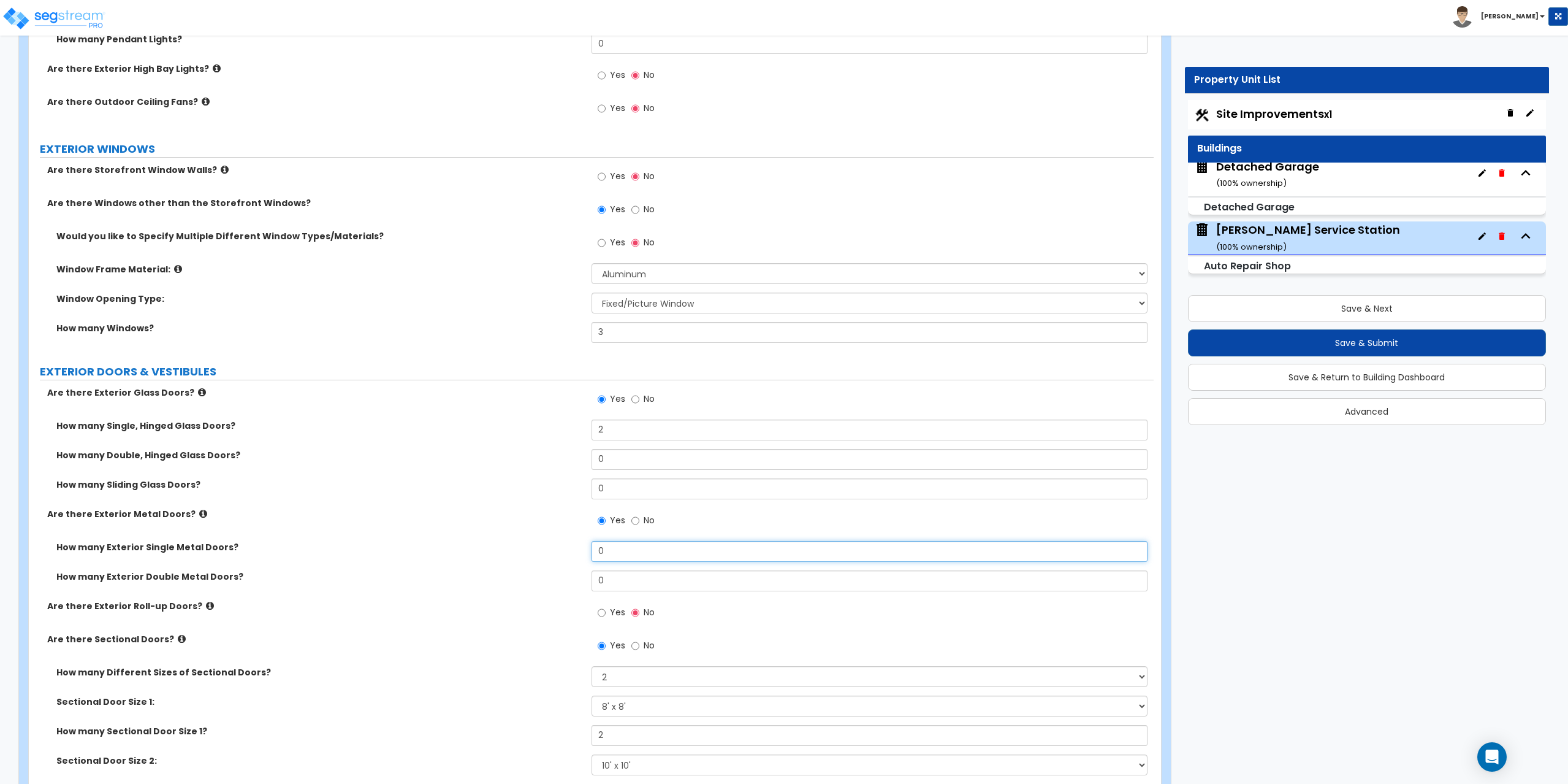
scroll to position [1043, 0]
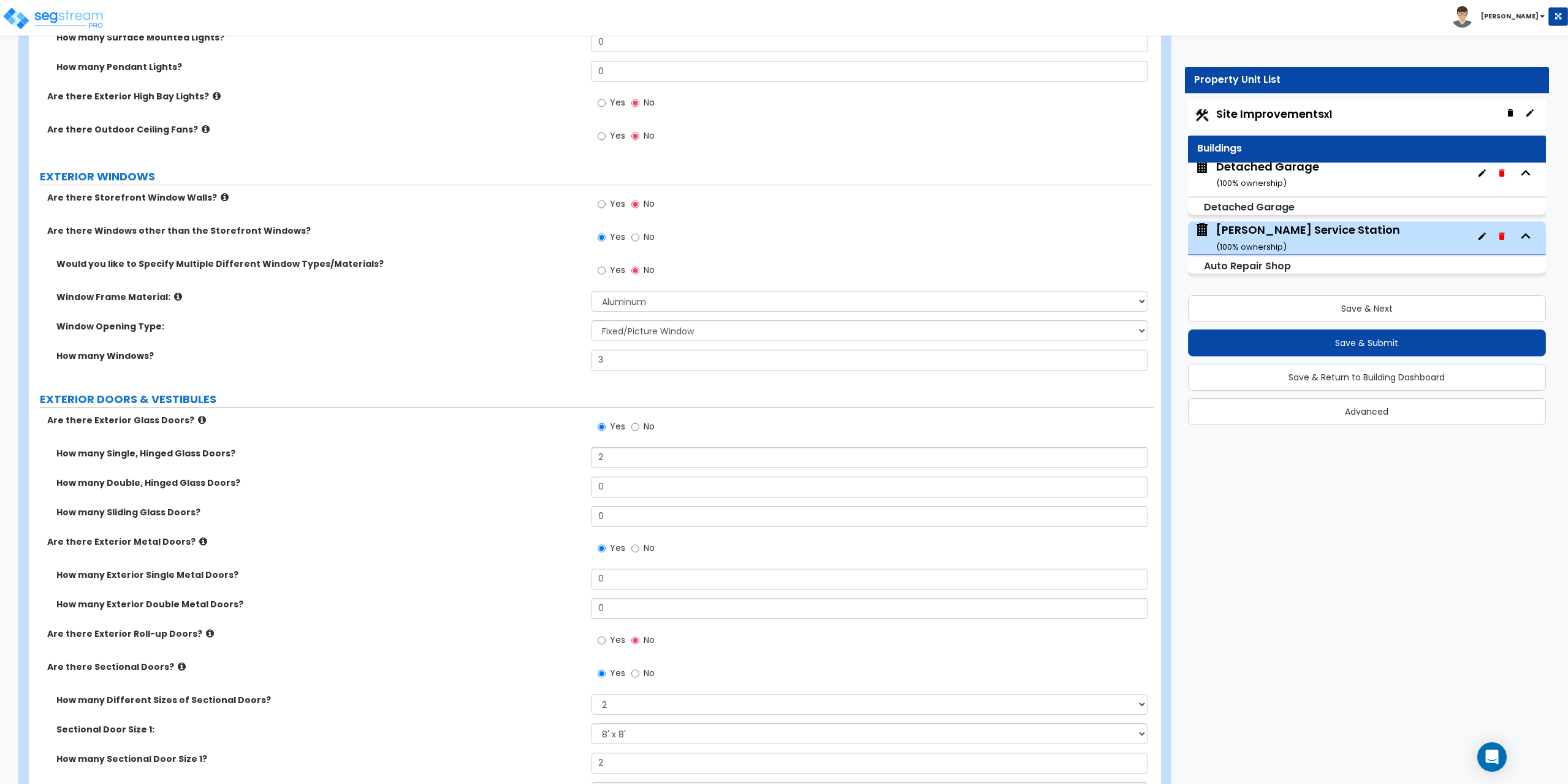
click at [1300, 121] on span "Site Improvements x1" at bounding box center [1273, 113] width 116 height 16
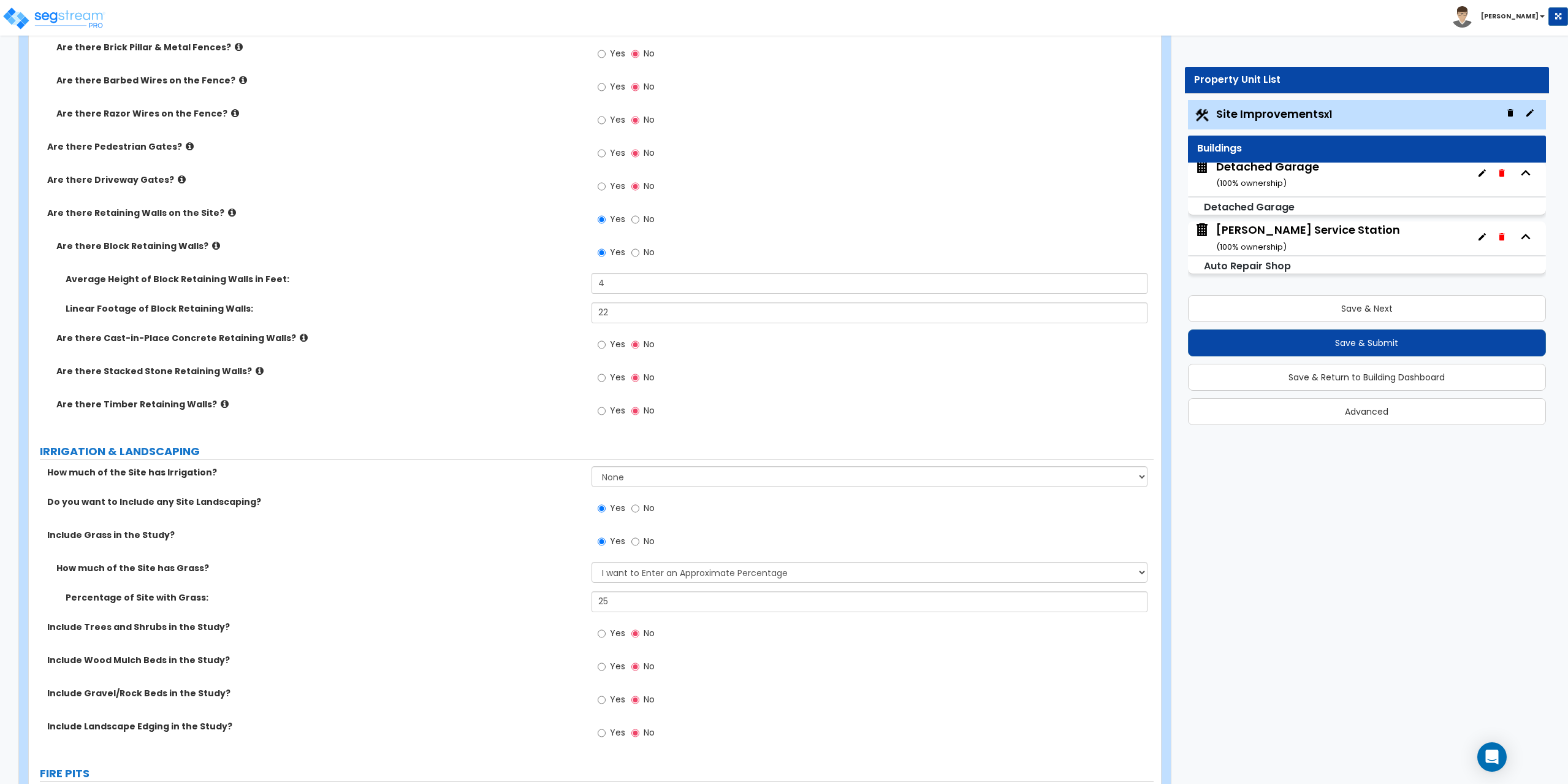
scroll to position [2107, 0]
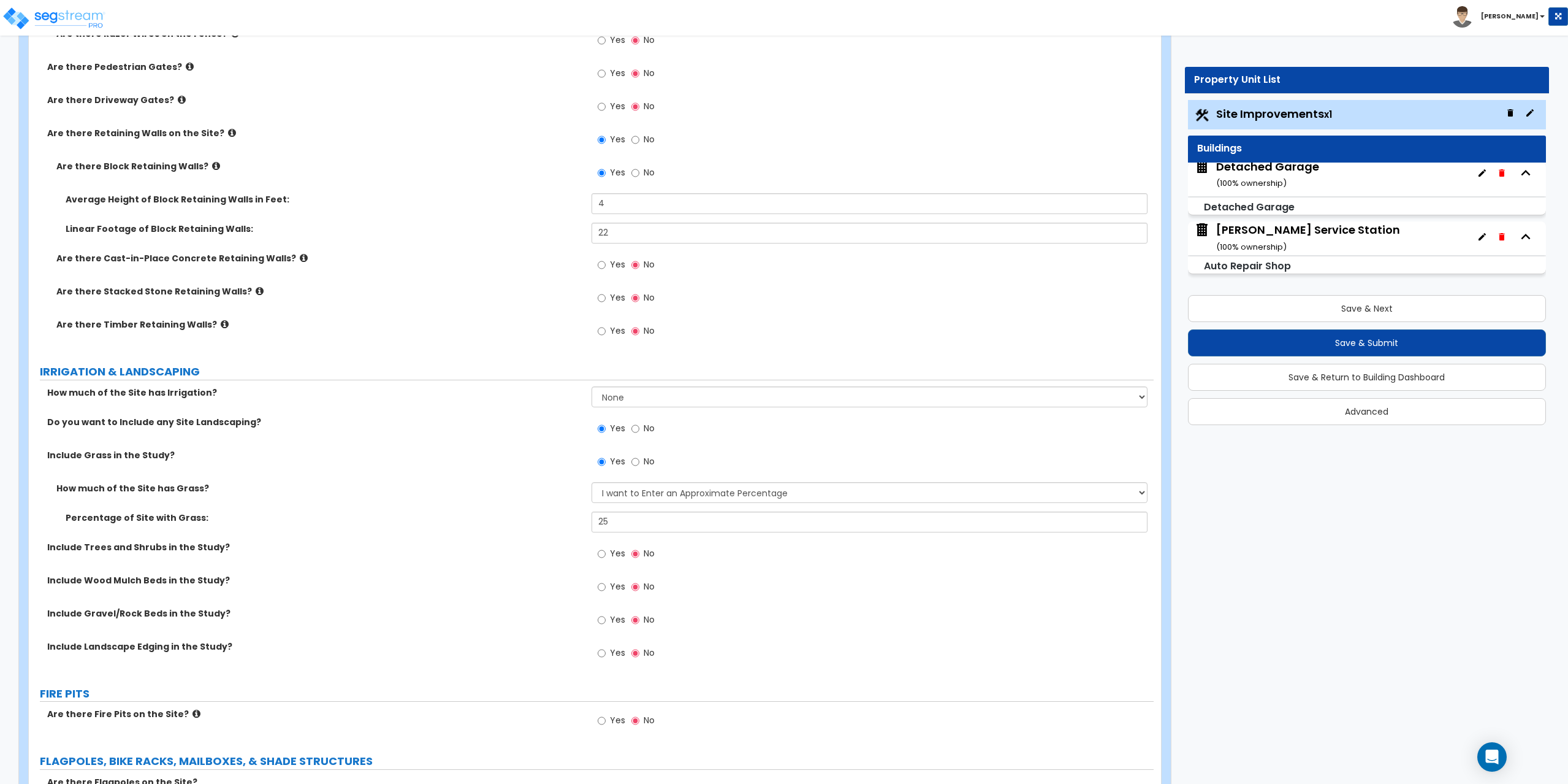
click at [596, 617] on div "Yes No" at bounding box center [626, 621] width 69 height 28
click at [598, 617] on input "Yes" at bounding box center [601, 620] width 8 height 13
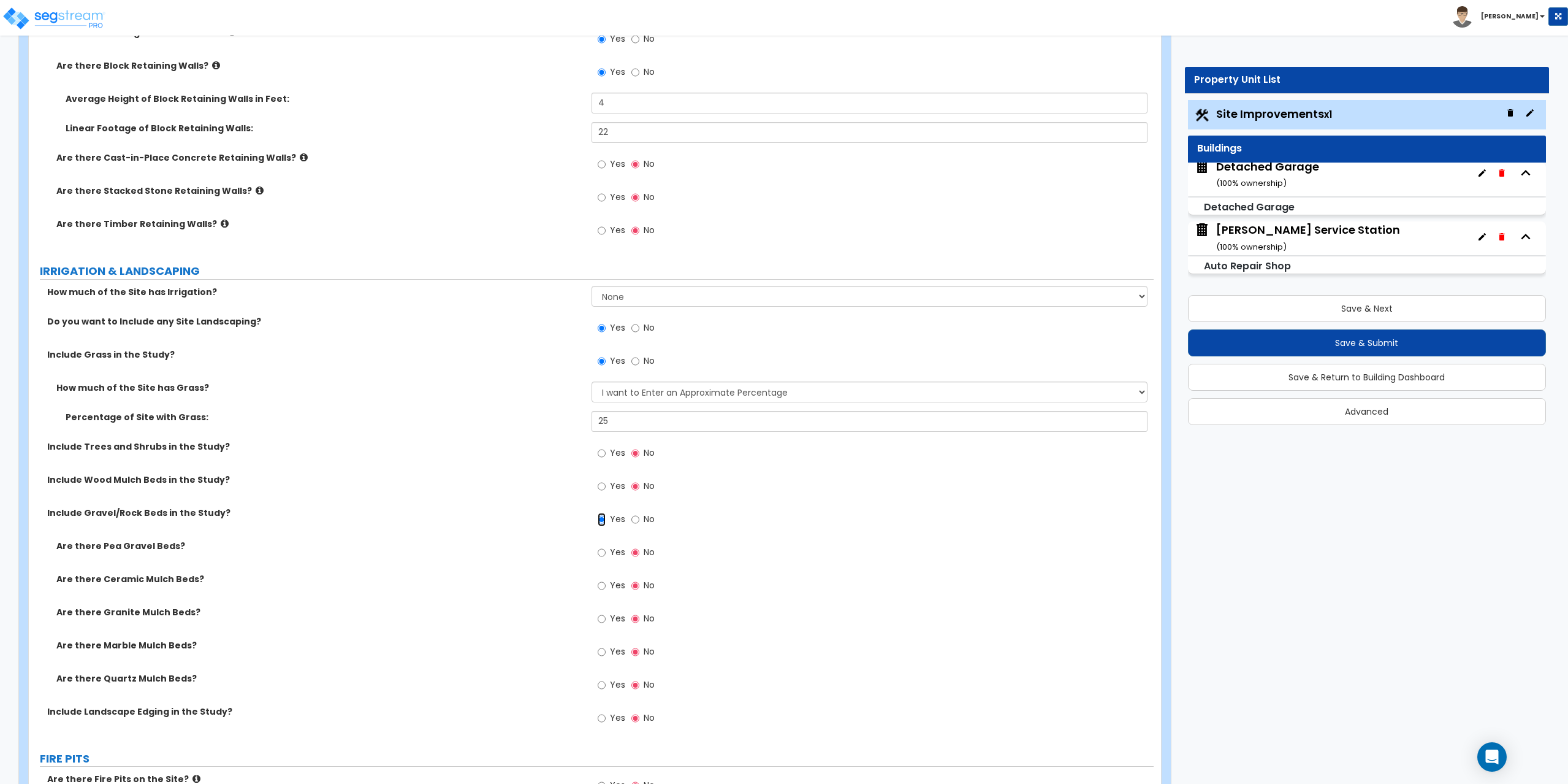
scroll to position [2231, 0]
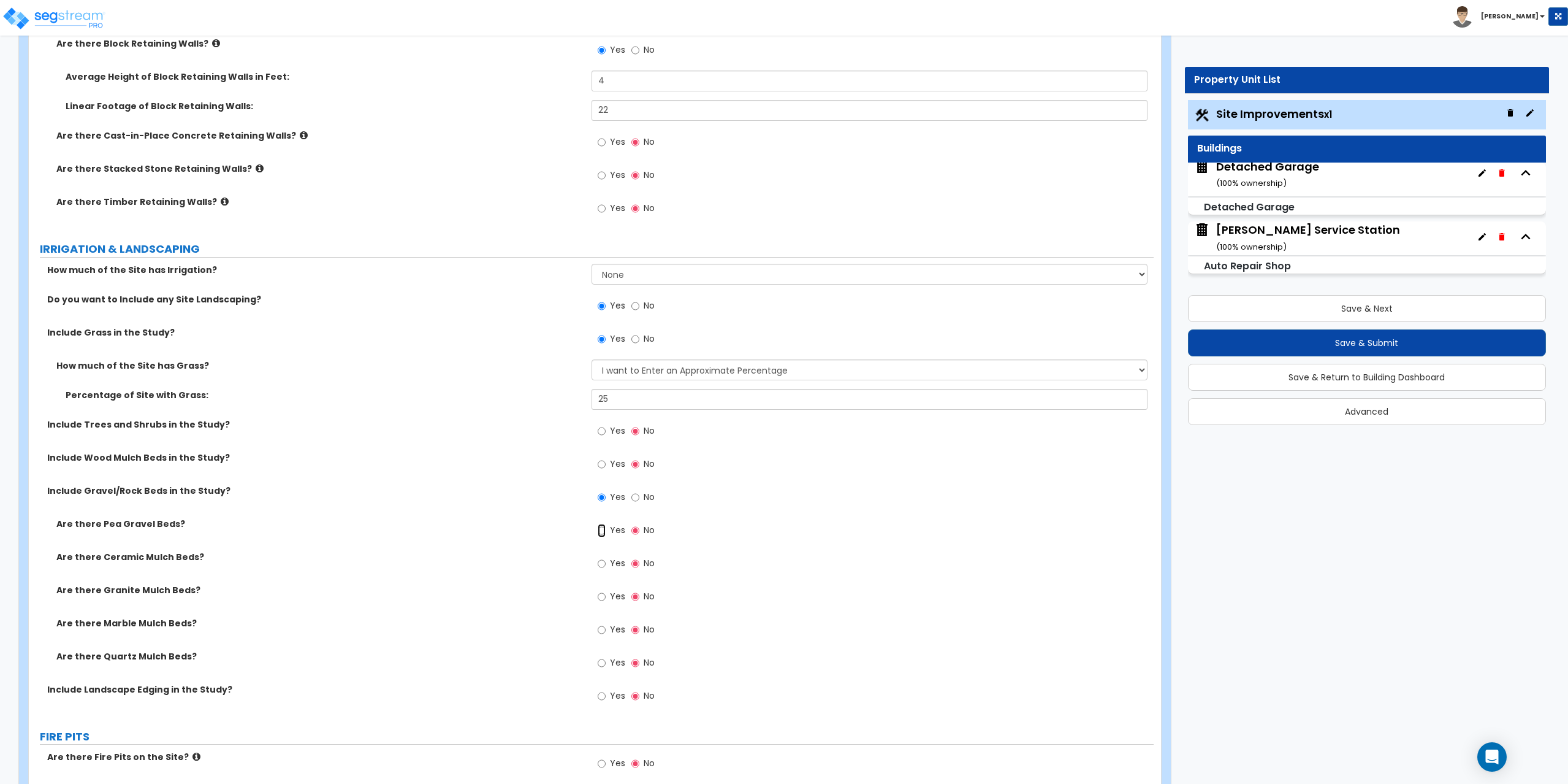
click at [605, 530] on input "Yes" at bounding box center [601, 530] width 8 height 13
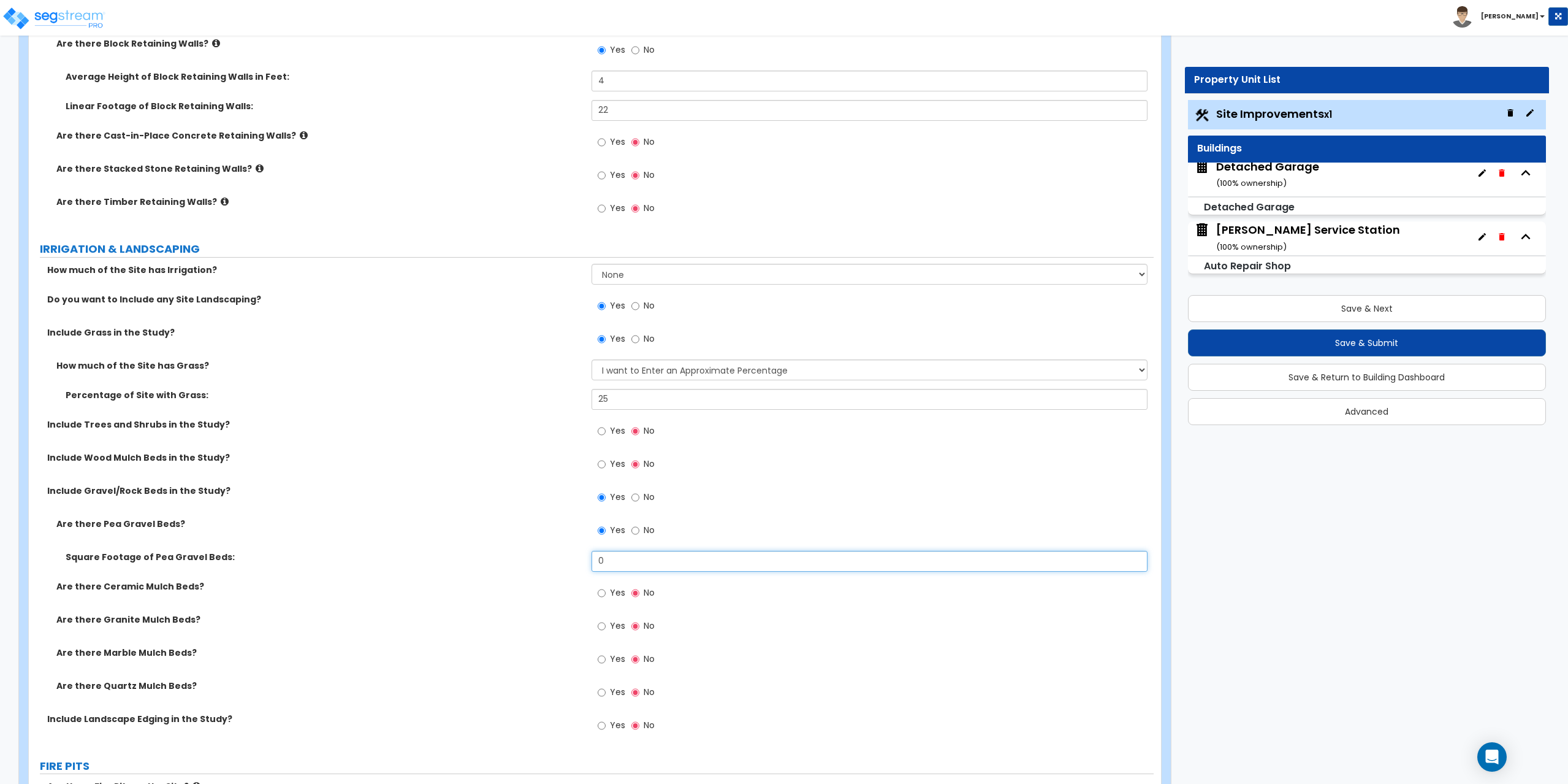
drag, startPoint x: 616, startPoint y: 561, endPoint x: 585, endPoint y: 565, distance: 31.3
click at [585, 565] on div "Square Footage of Pea Gravel Beds: 0" at bounding box center [591, 566] width 1125 height 30
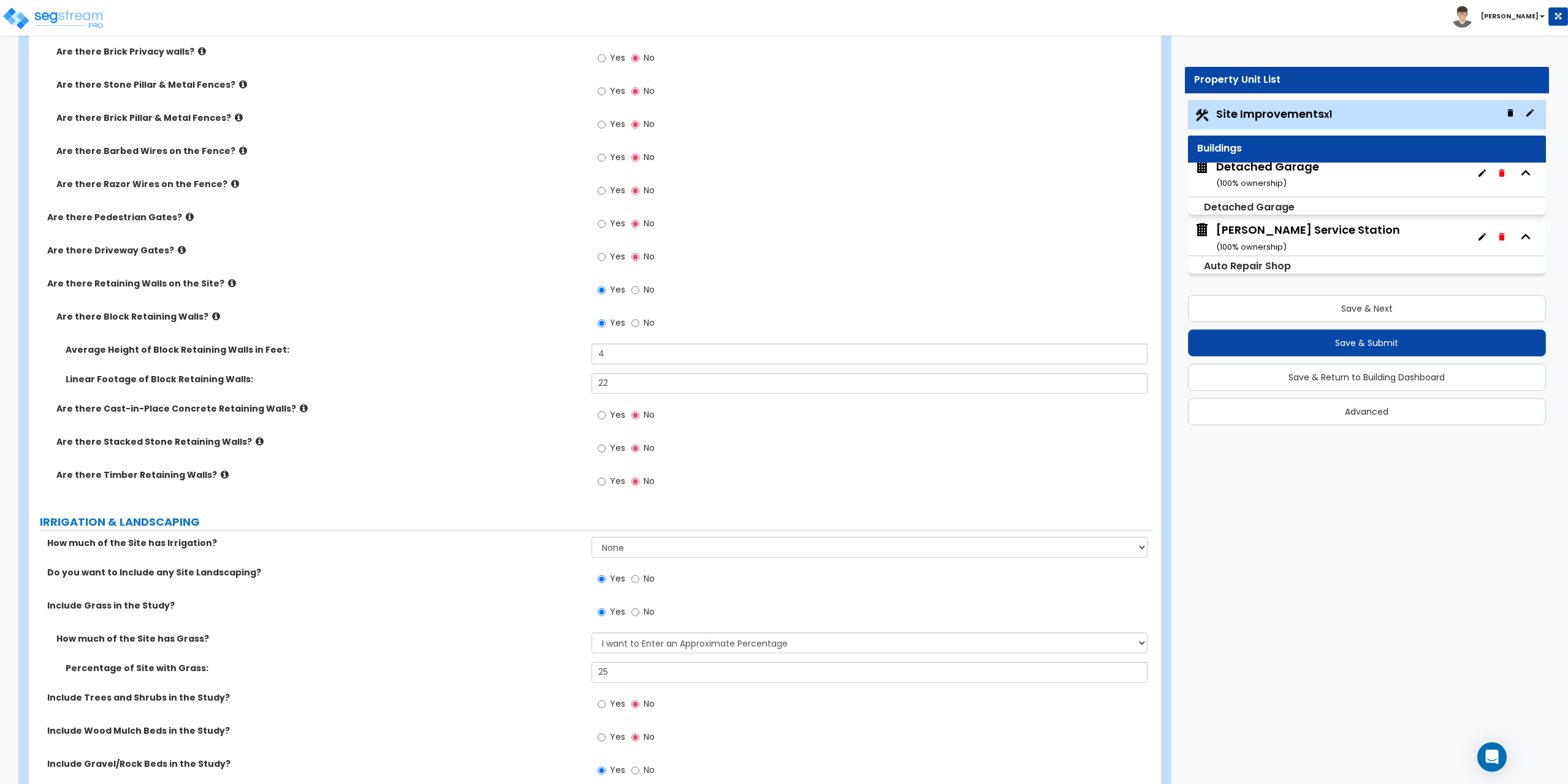
scroll to position [1863, 0]
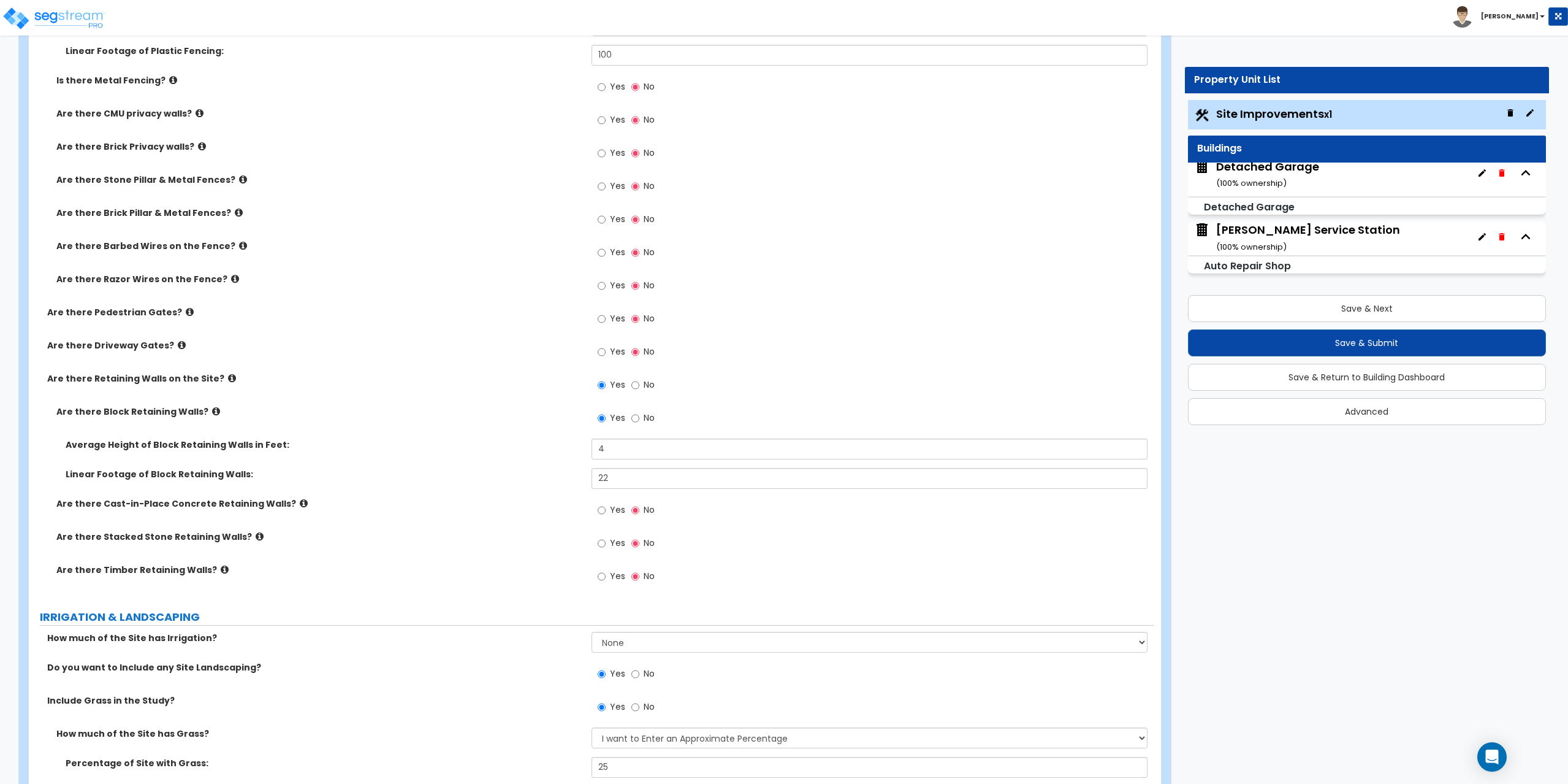
click at [1296, 230] on div "Dressel's Service Station ( 100 % ownership)" at bounding box center [1308, 237] width 184 height 31
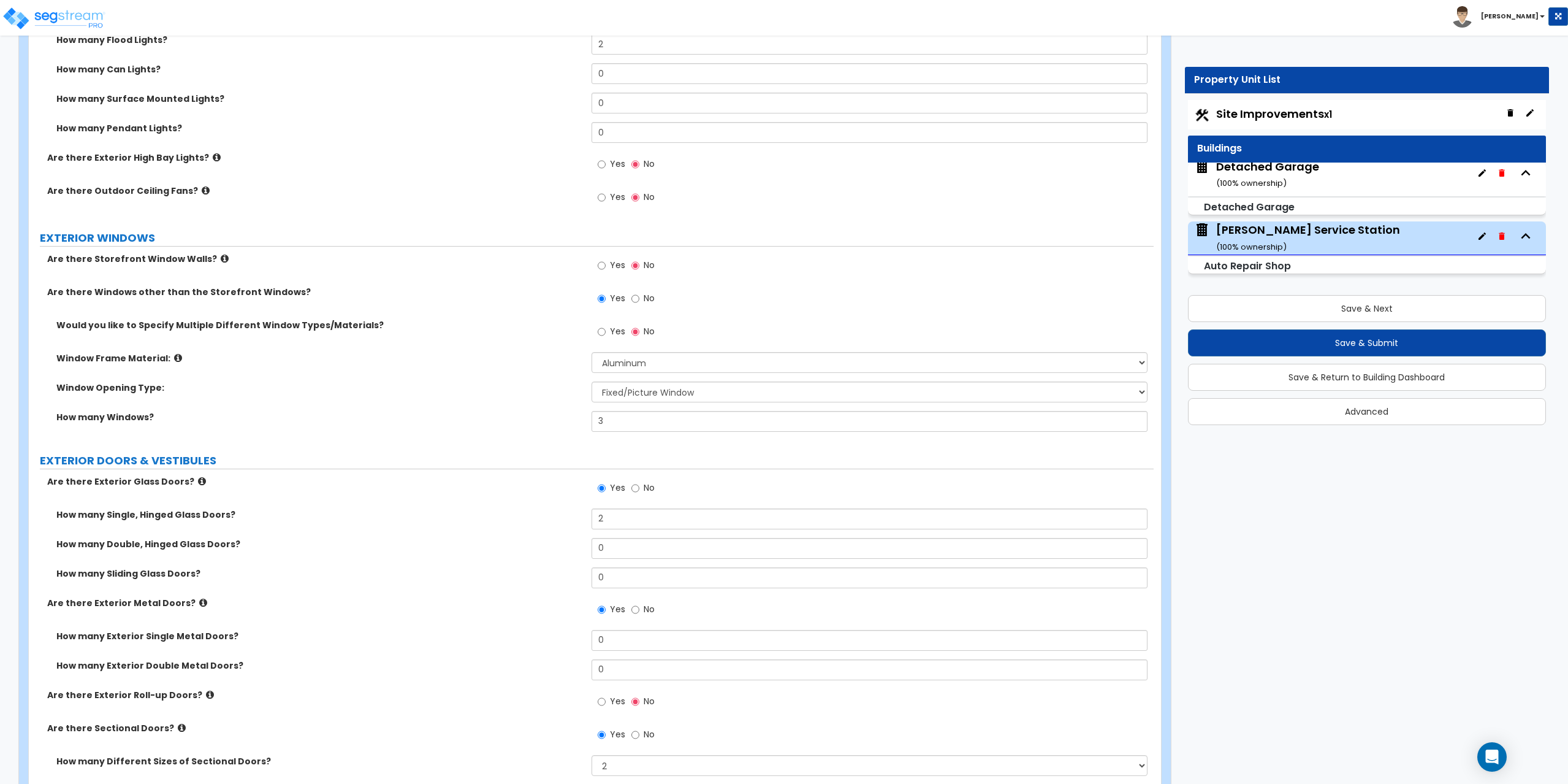
scroll to position [1043, 0]
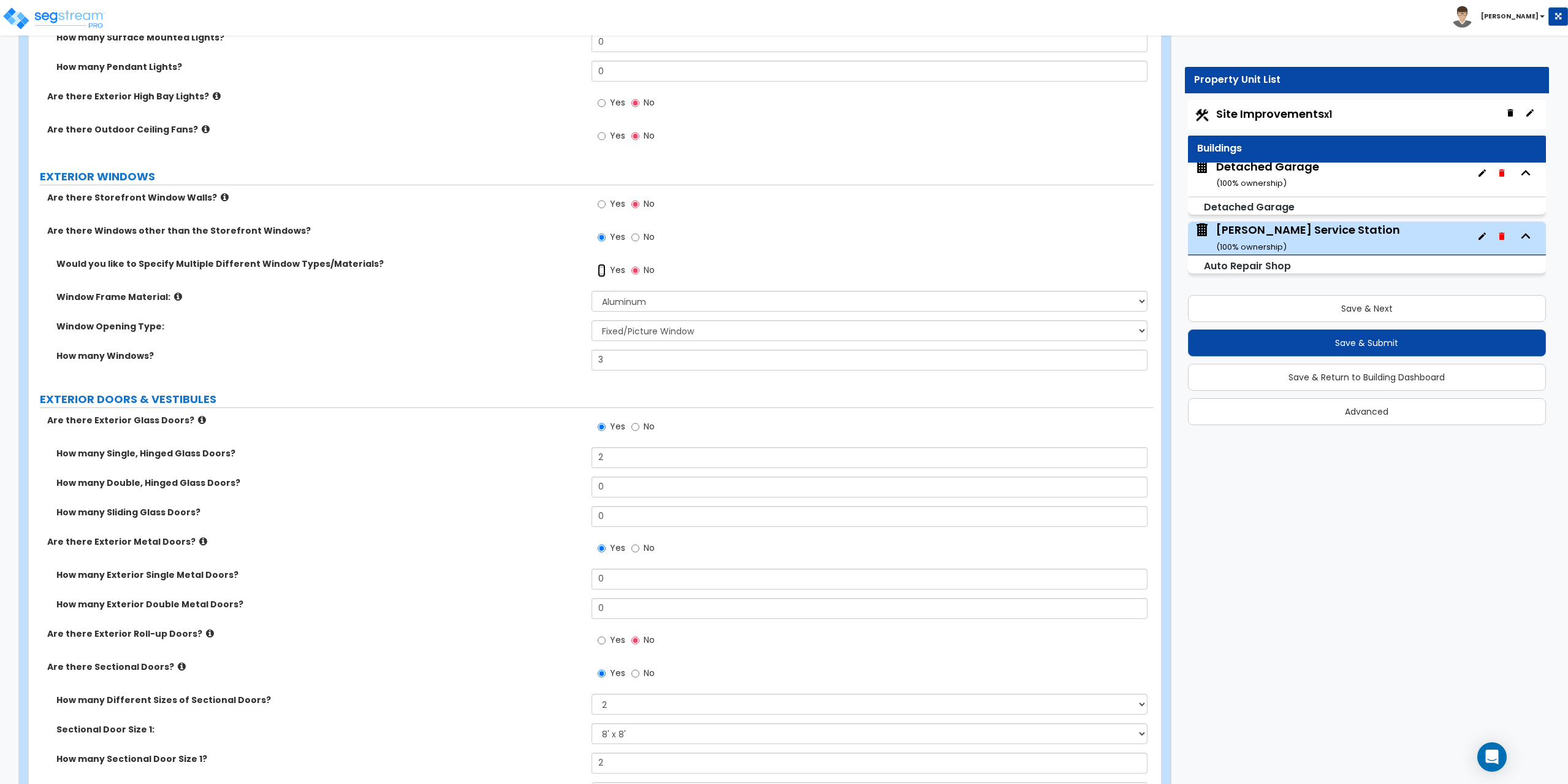
click at [602, 268] on input "Yes" at bounding box center [601, 270] width 8 height 13
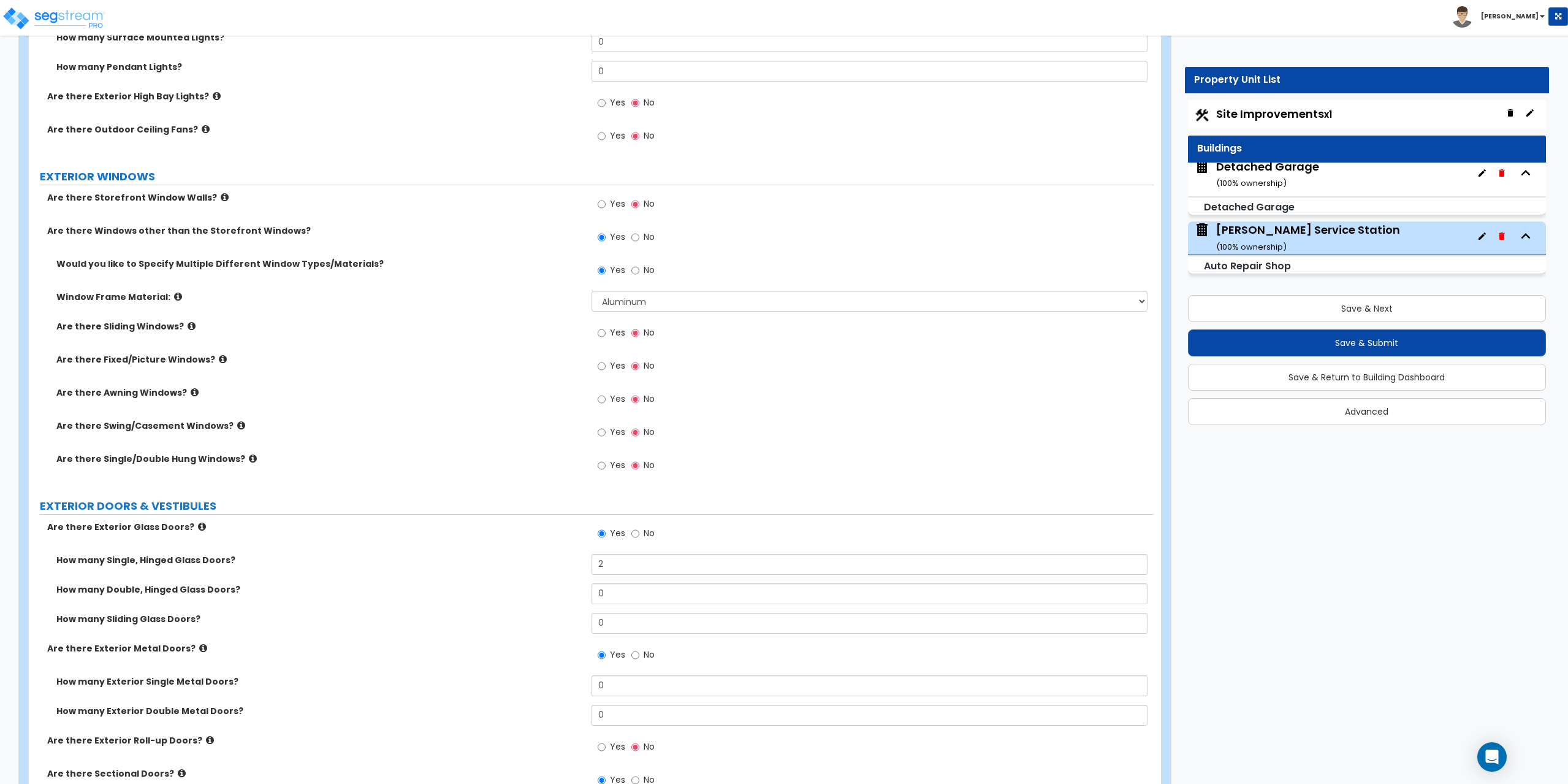
click at [606, 358] on label "Yes" at bounding box center [611, 367] width 28 height 21
click at [606, 360] on input "Yes" at bounding box center [601, 366] width 8 height 13
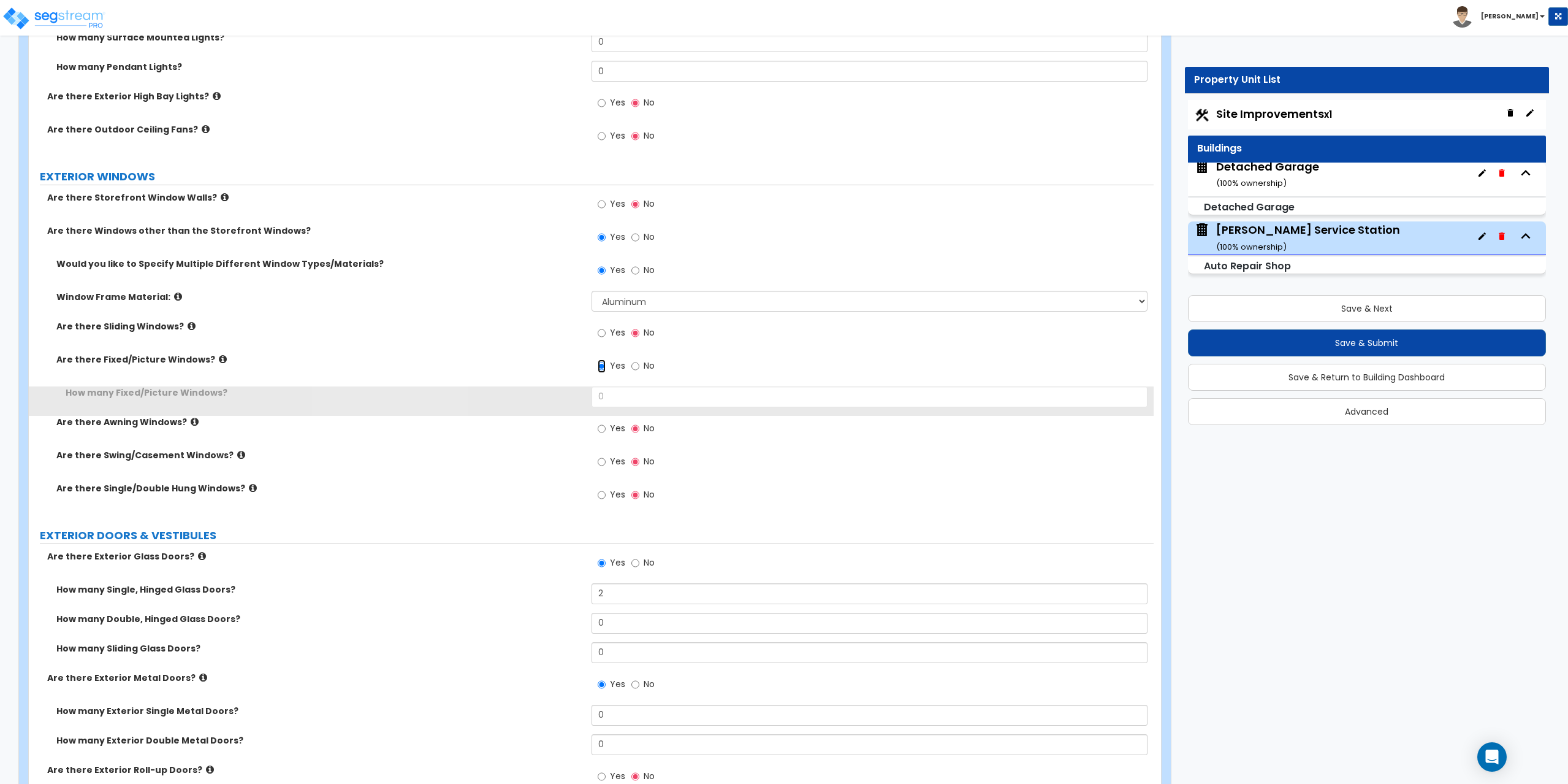
click at [602, 369] on input "Yes" at bounding box center [601, 366] width 8 height 13
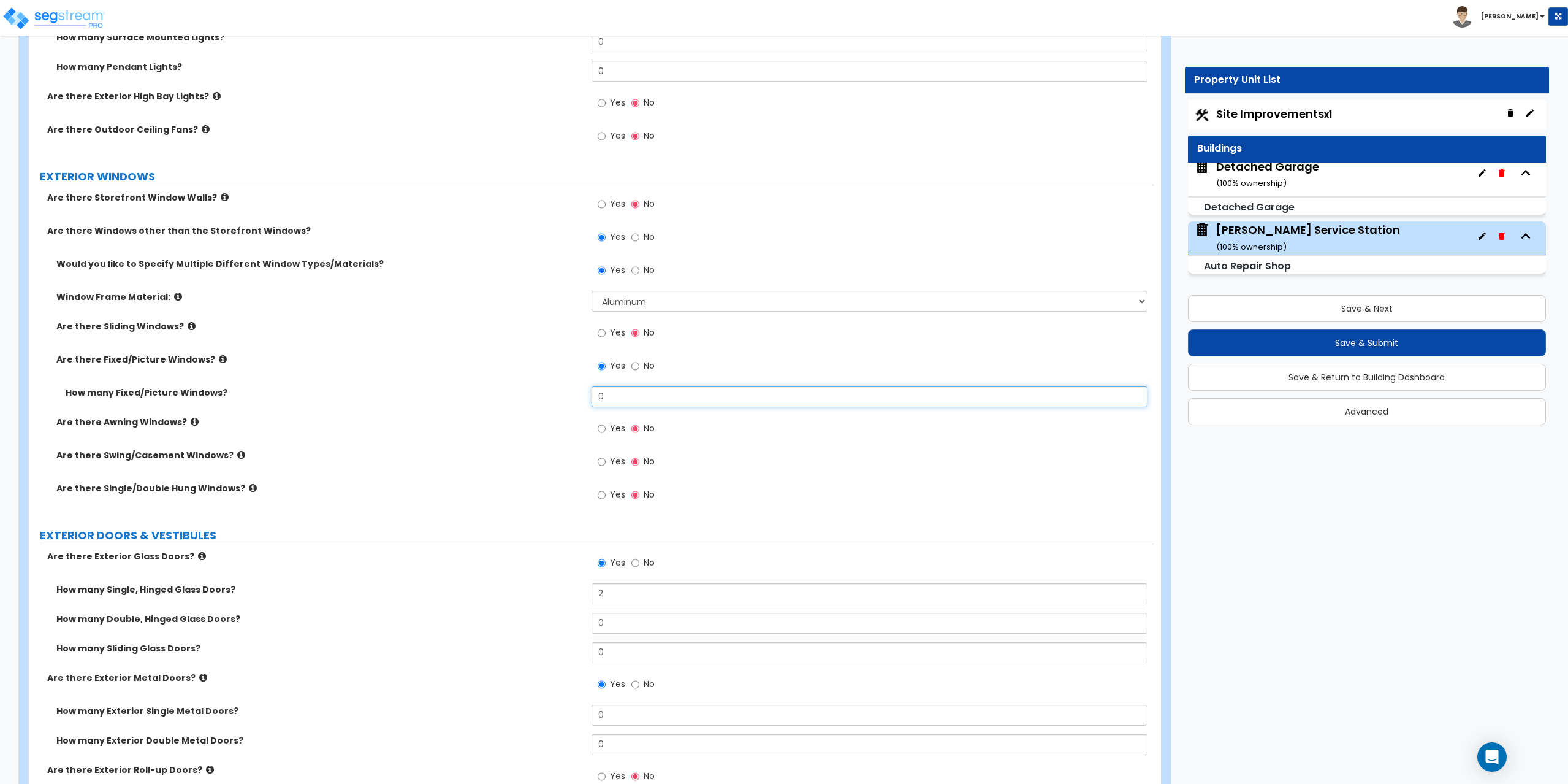
drag, startPoint x: 605, startPoint y: 403, endPoint x: 561, endPoint y: 389, distance: 46.2
click at [561, 389] on div "How many Fixed/Picture Windows? 0" at bounding box center [591, 401] width 1125 height 30
click at [606, 494] on label "Yes" at bounding box center [611, 496] width 28 height 21
click at [606, 494] on input "Yes" at bounding box center [601, 495] width 8 height 13
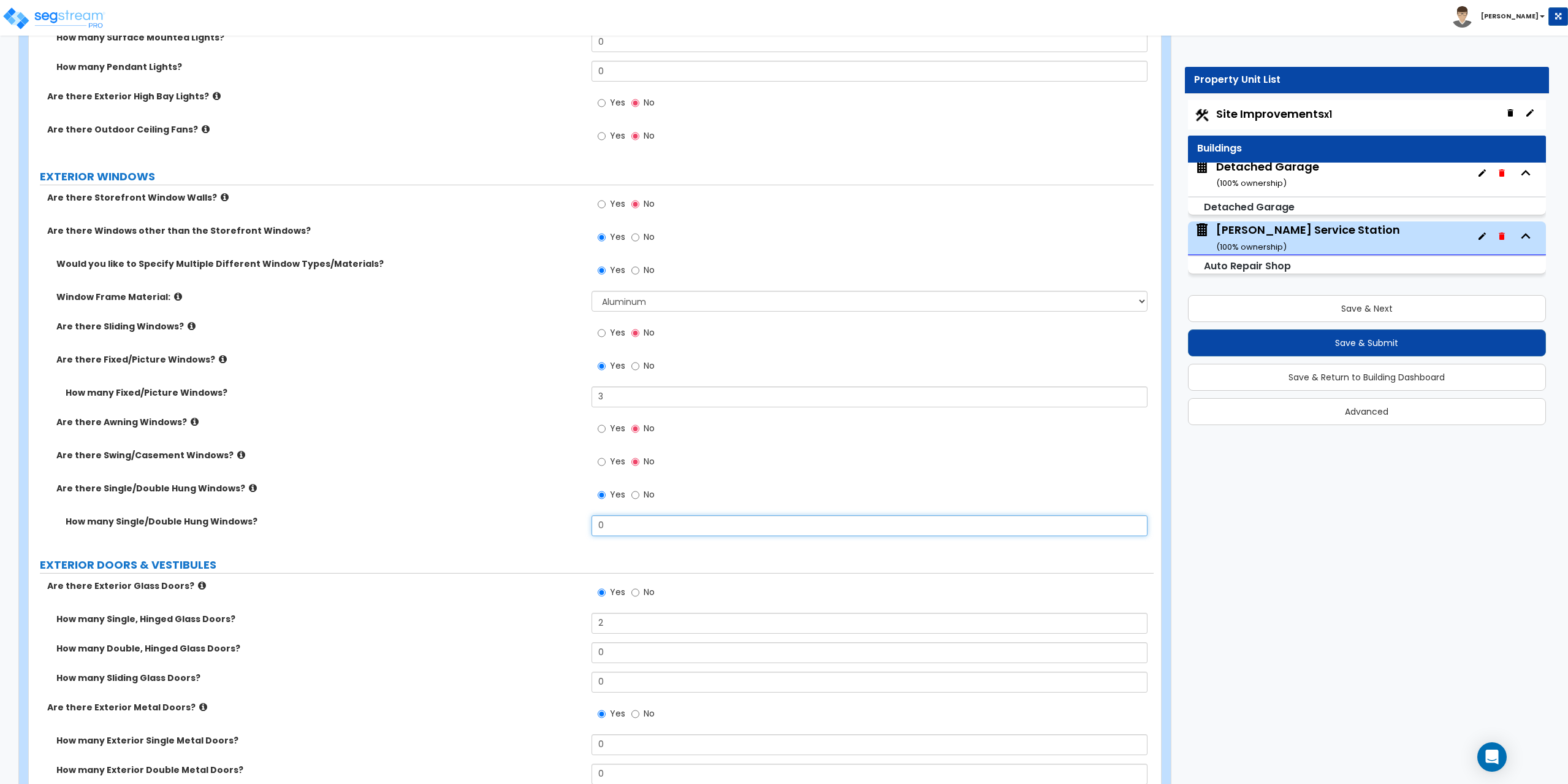
drag, startPoint x: 591, startPoint y: 526, endPoint x: 571, endPoint y: 512, distance: 24.4
click at [569, 516] on div "How many Single/Double Hung Windows? 0" at bounding box center [591, 530] width 1125 height 30
click at [452, 626] on div "How many Single, Hinged Glass Doors? 2" at bounding box center [591, 627] width 1125 height 30
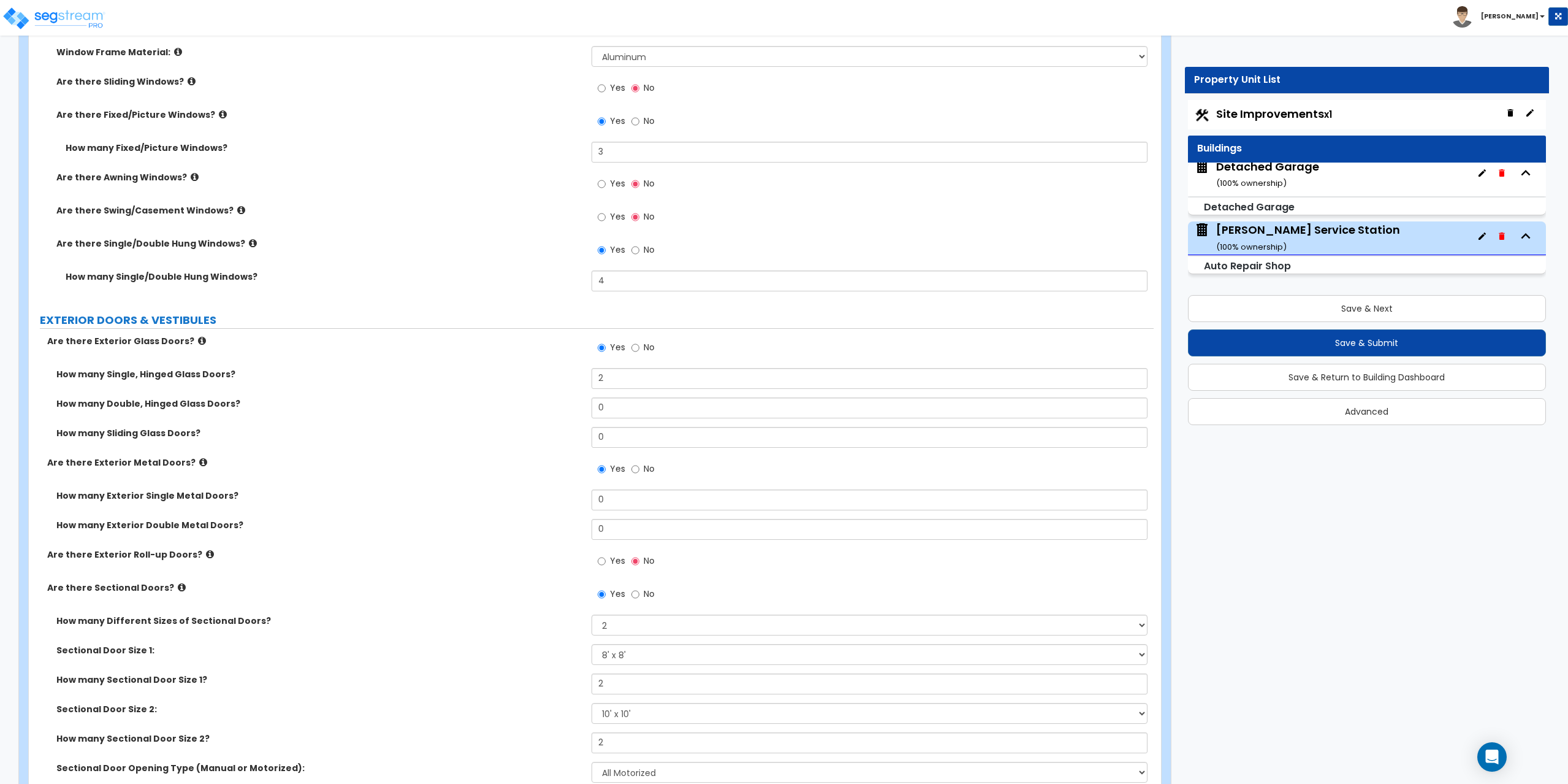
scroll to position [1288, 0]
drag, startPoint x: 618, startPoint y: 503, endPoint x: 583, endPoint y: 498, distance: 35.4
click at [583, 498] on div "How many Exterior Single Metal Doors? 0" at bounding box center [591, 503] width 1125 height 30
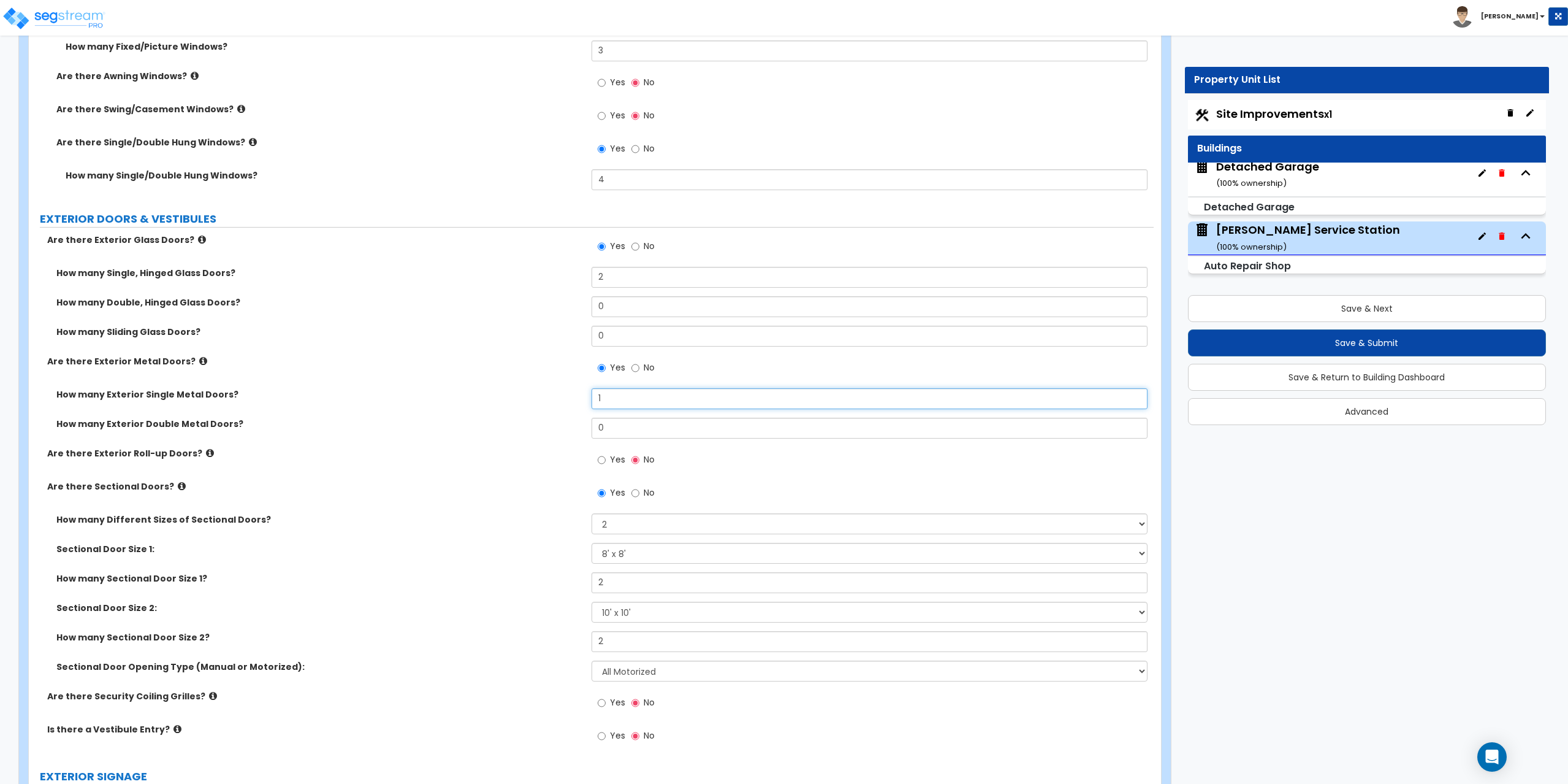
scroll to position [1410, 0]
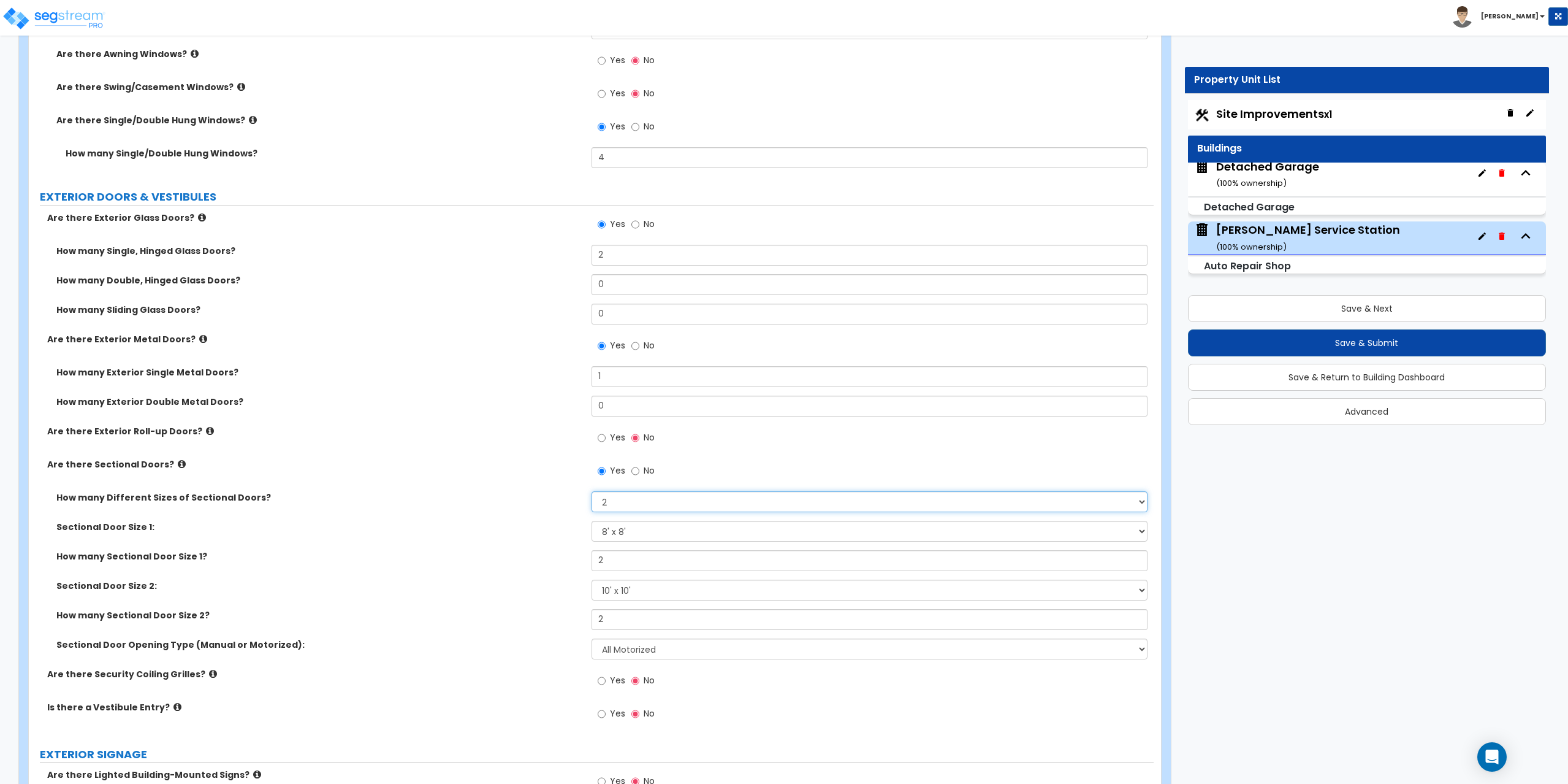
click at [637, 497] on select "Please Choose One 1 2 3" at bounding box center [870, 501] width 556 height 21
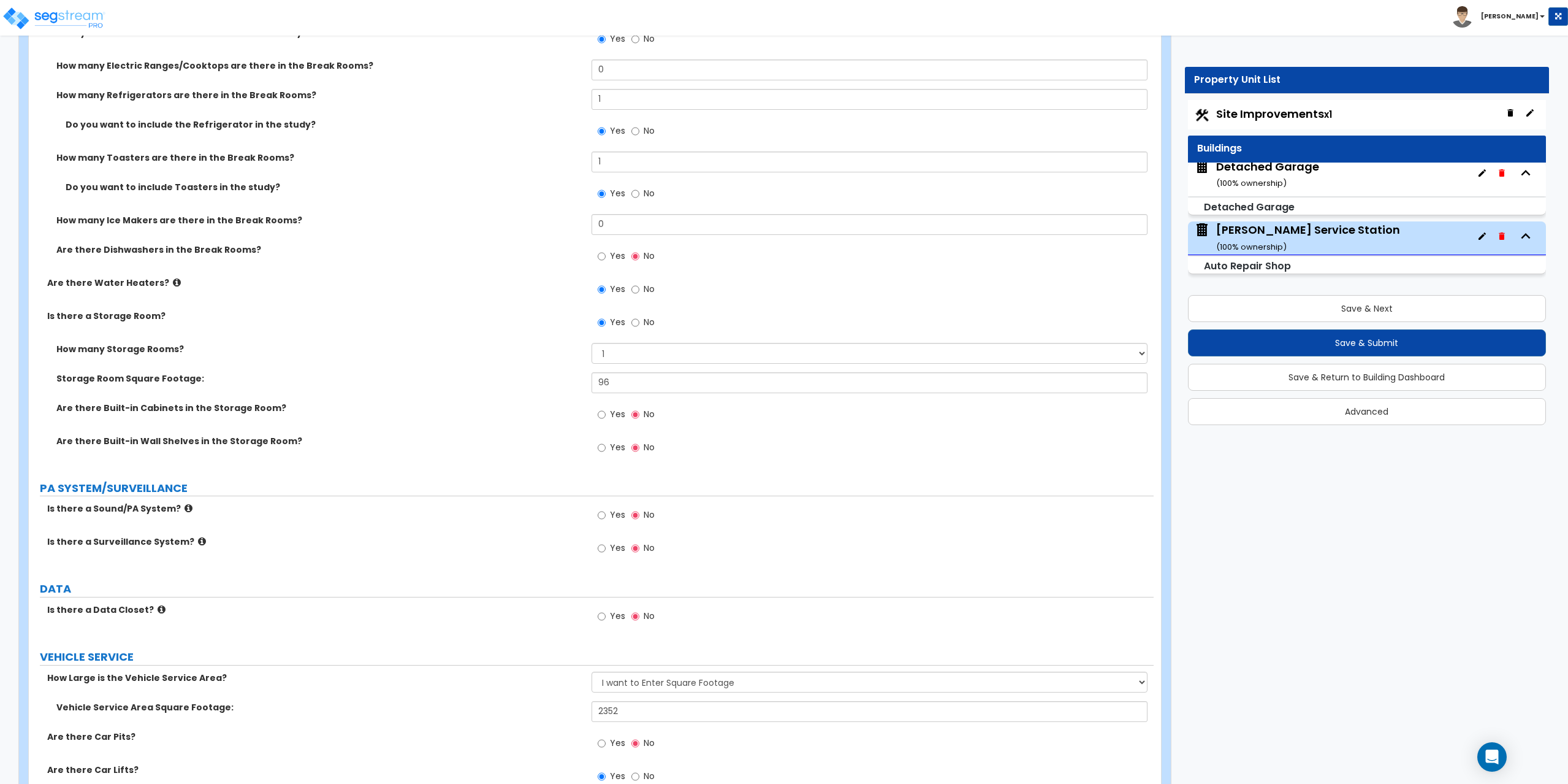
scroll to position [3741, 0]
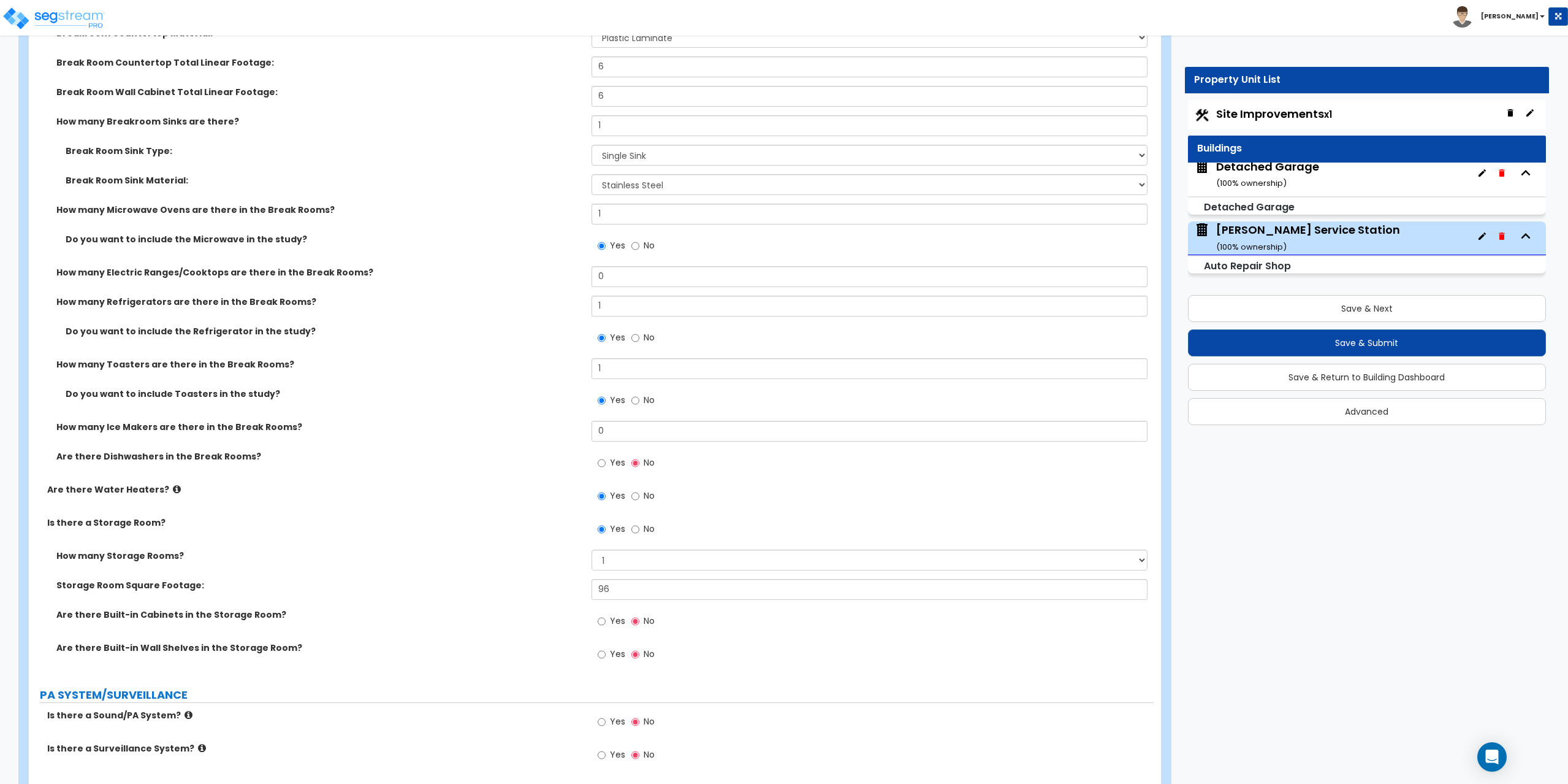
click at [1305, 117] on span "Site Improvements x1" at bounding box center [1273, 113] width 116 height 16
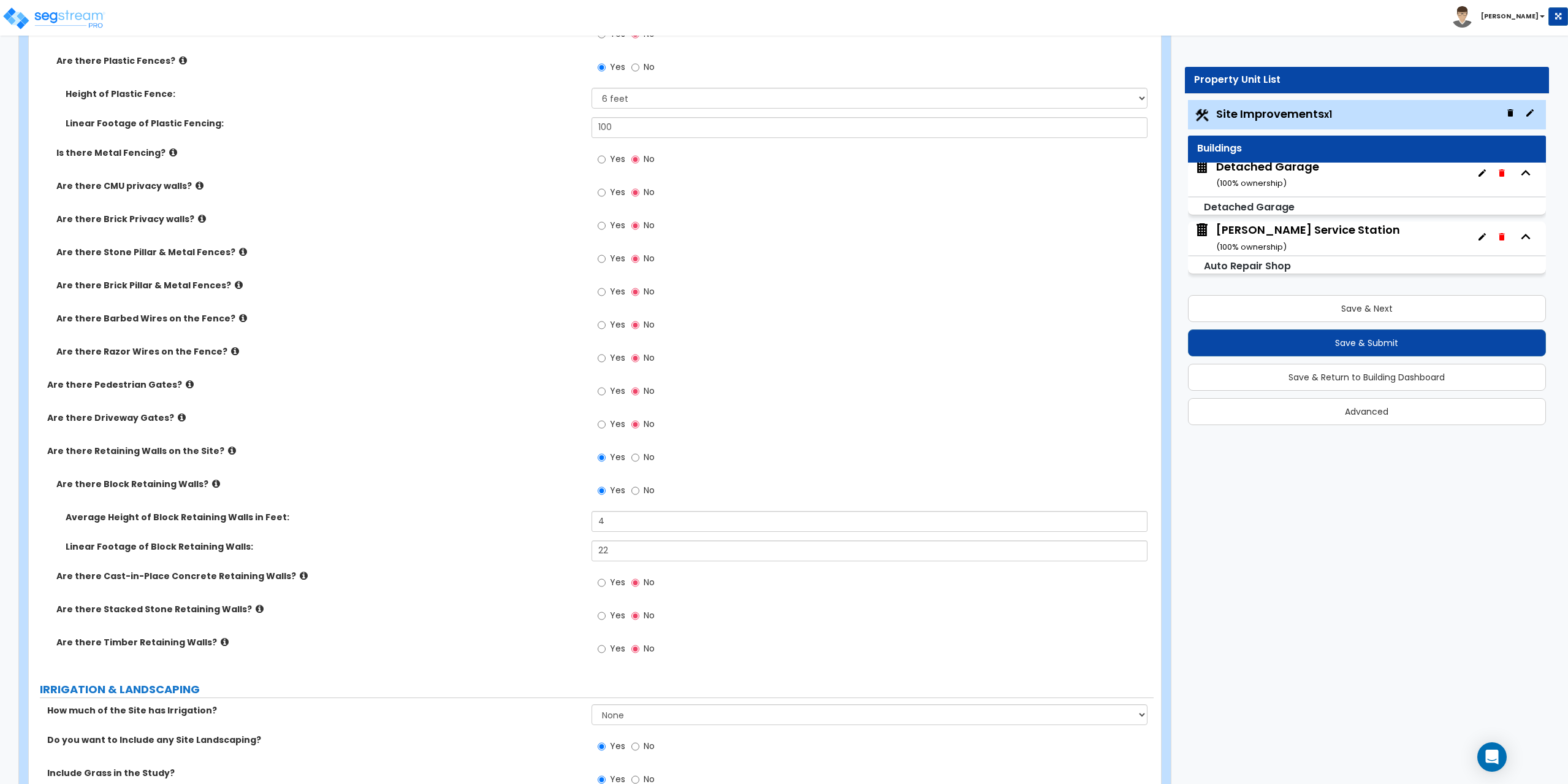
scroll to position [1901, 0]
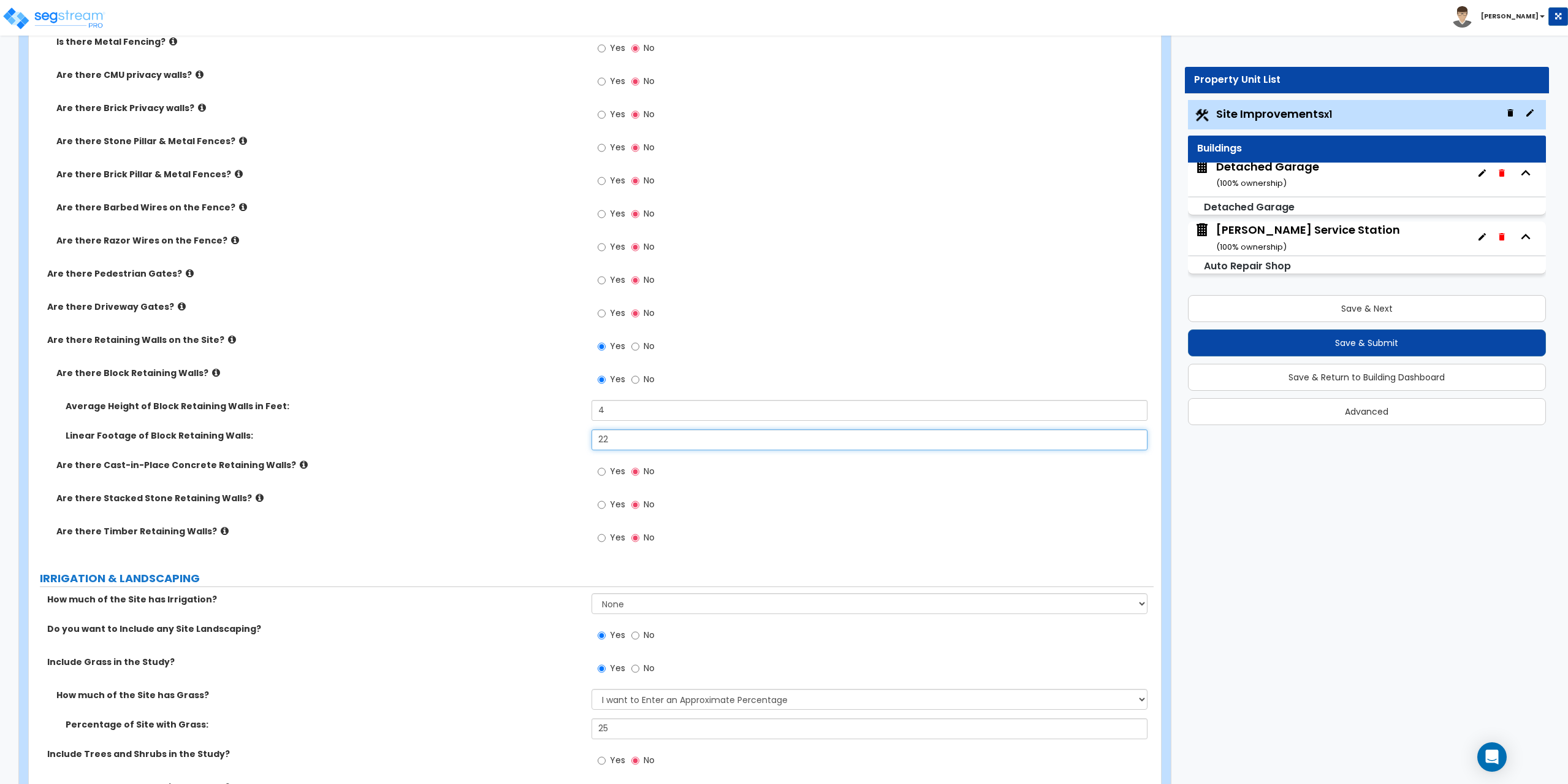
drag, startPoint x: 639, startPoint y: 432, endPoint x: 595, endPoint y: 427, distance: 44.3
click at [595, 427] on div "Average Height of Block Retaining Walls in Feet: 4 Linear Footage of Block Reta…" at bounding box center [591, 429] width 1106 height 59
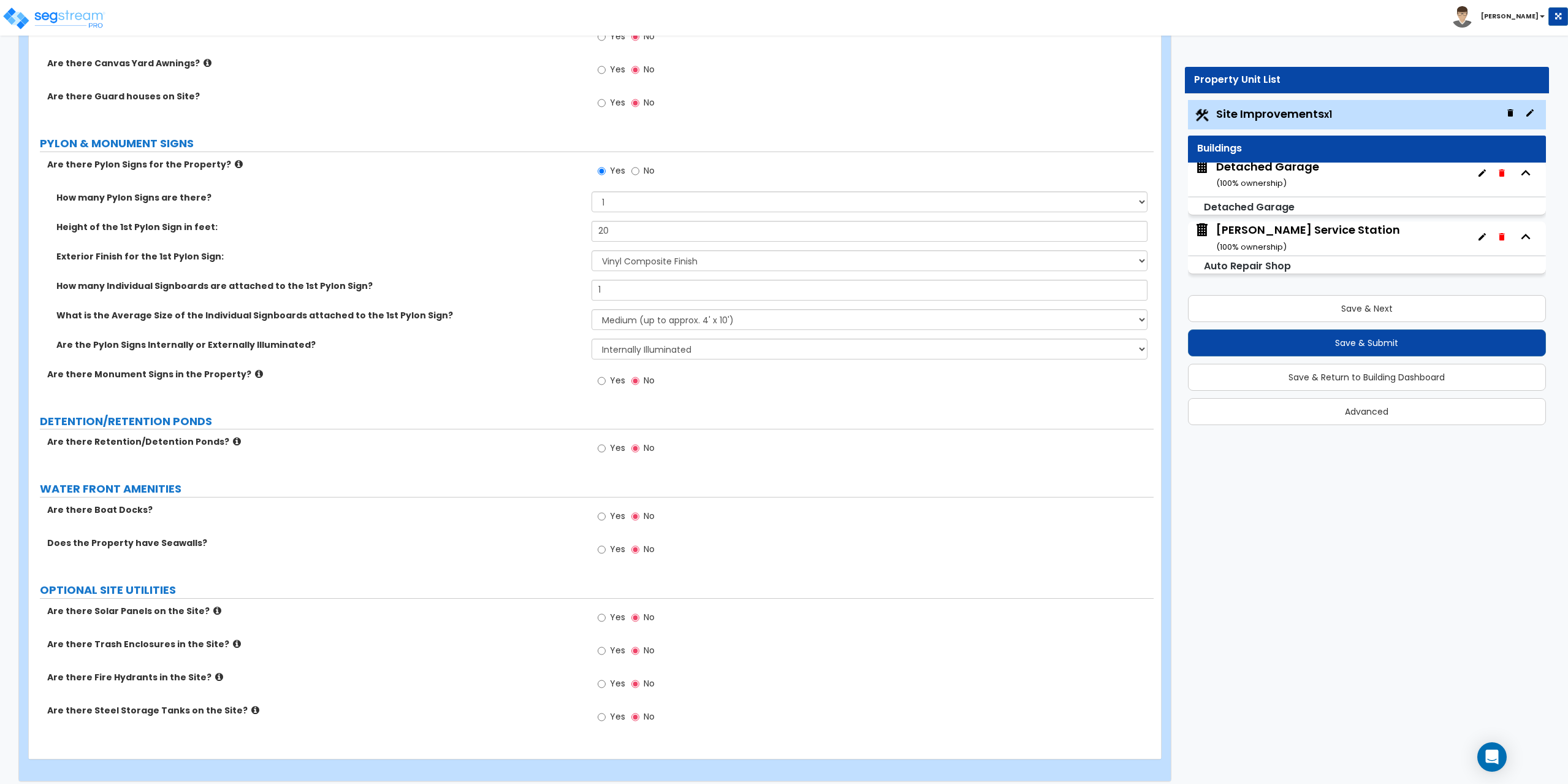
scroll to position [3222, 0]
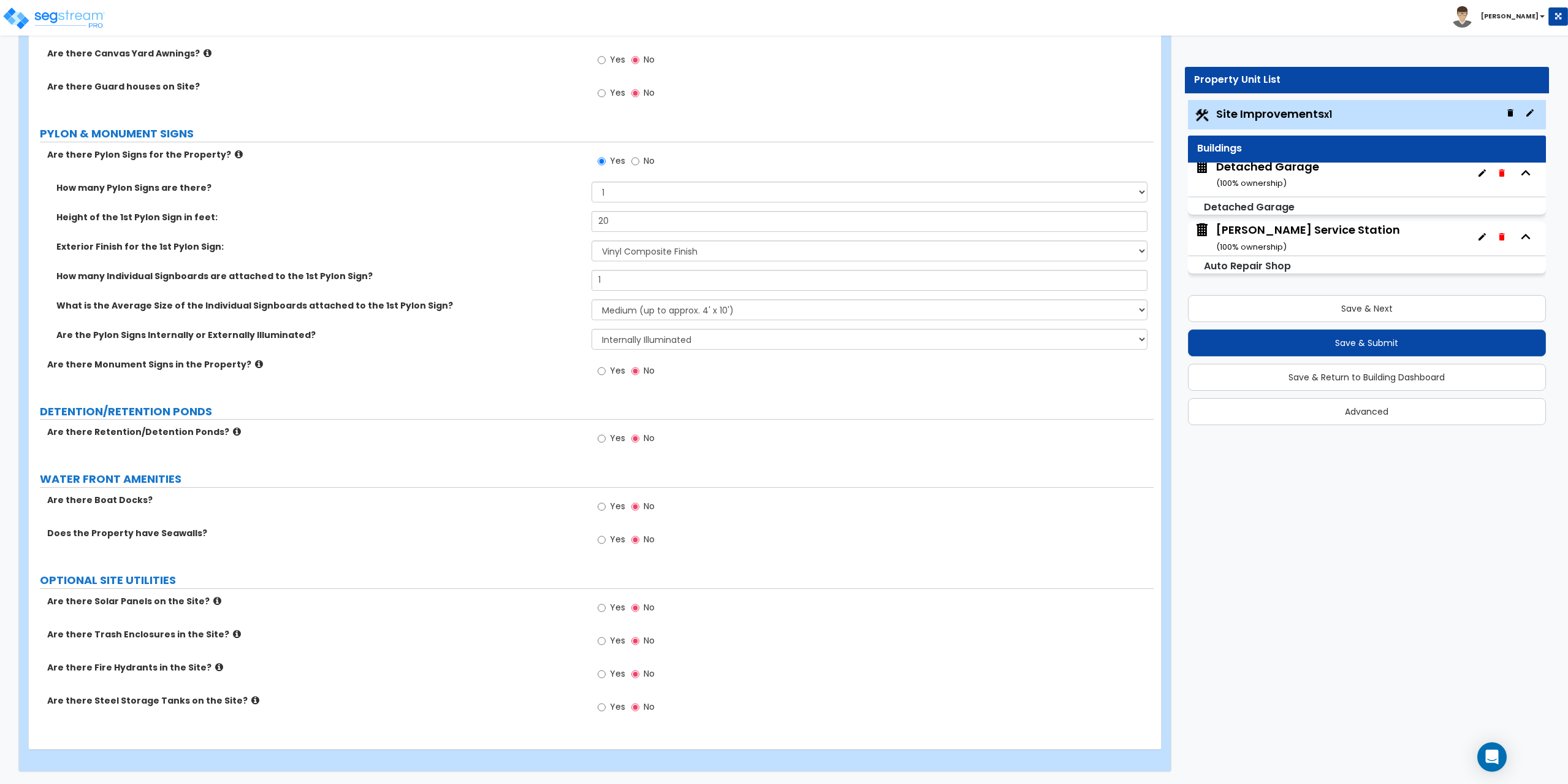
click at [233, 434] on icon at bounding box center [237, 431] width 8 height 9
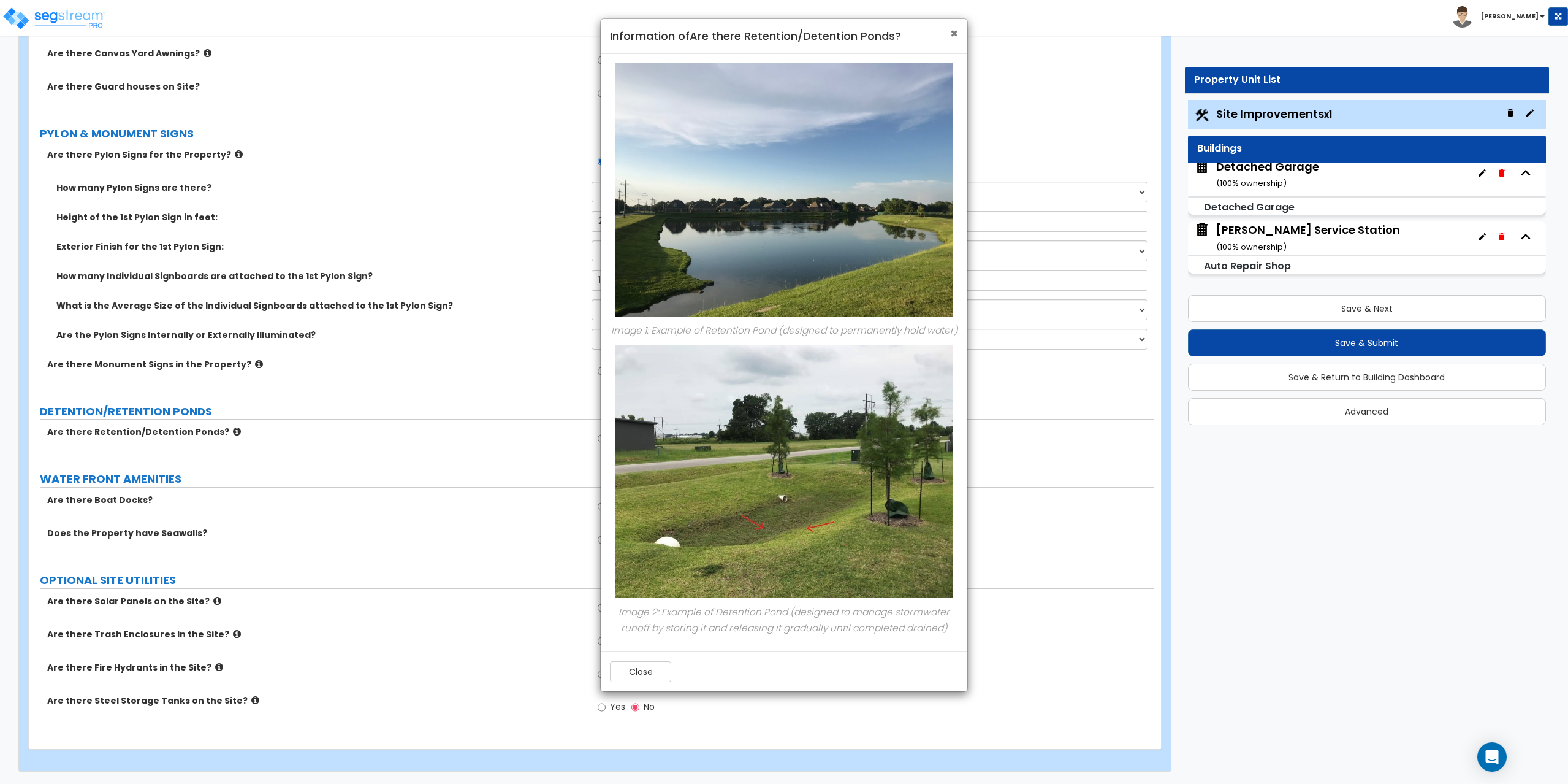
click at [956, 35] on span "×" at bounding box center [954, 34] width 8 height 18
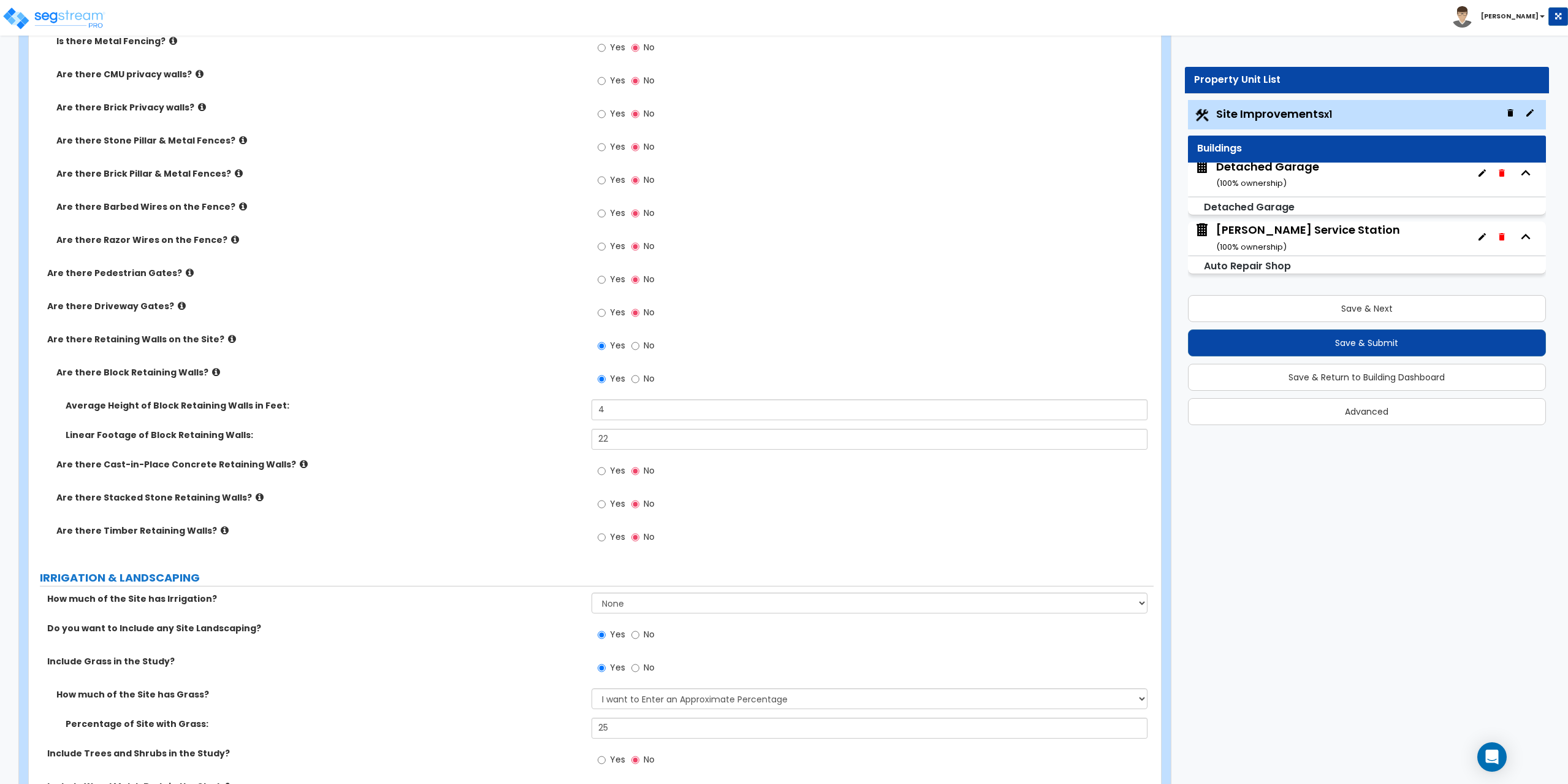
scroll to position [1873, 0]
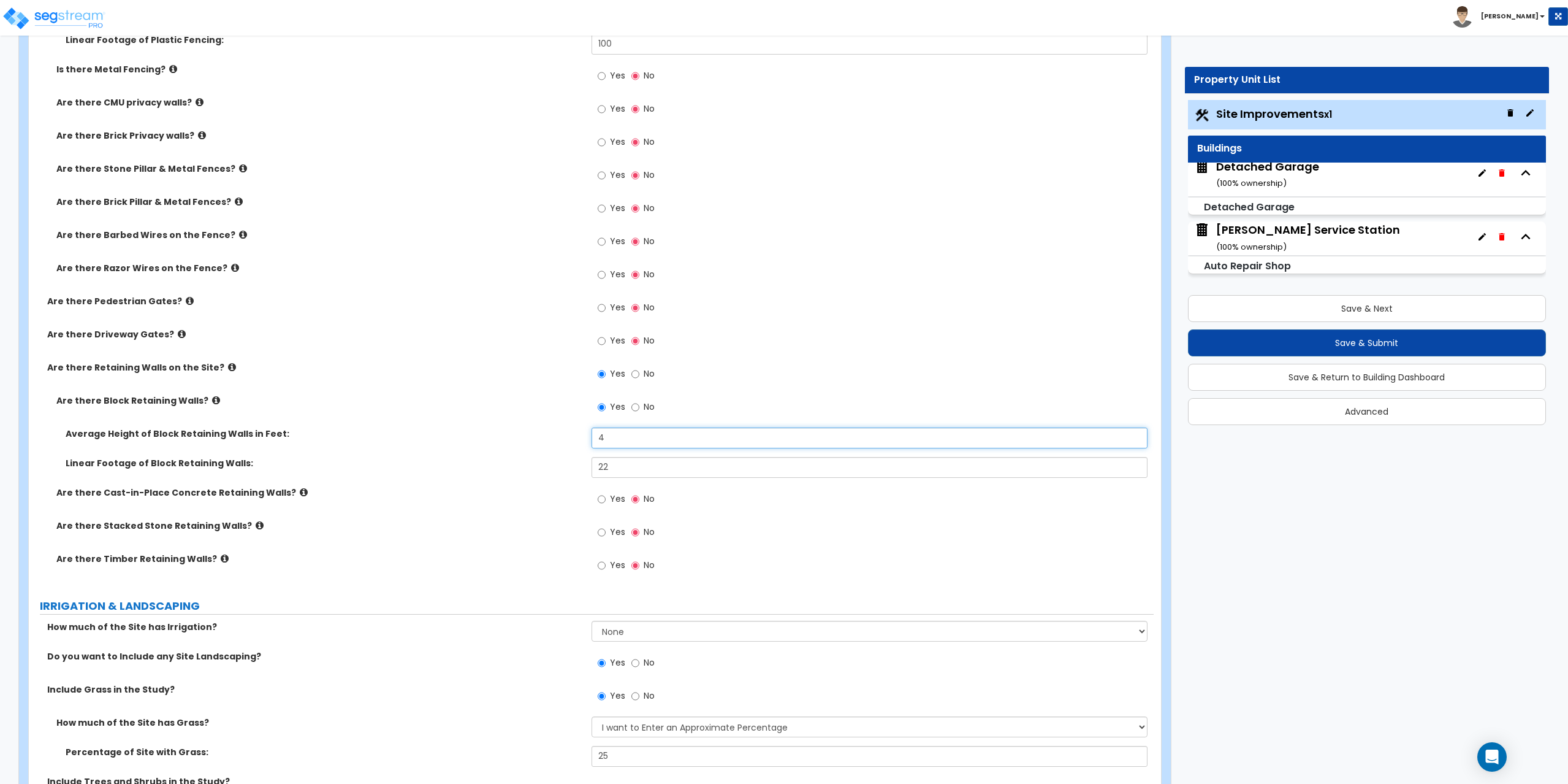
drag, startPoint x: 621, startPoint y: 438, endPoint x: 559, endPoint y: 438, distance: 62.0
click at [559, 438] on div "Average Height of Block Retaining Walls in Feet: 4" at bounding box center [591, 442] width 1125 height 30
drag, startPoint x: 617, startPoint y: 468, endPoint x: 610, endPoint y: 465, distance: 7.6
click at [610, 465] on input "22" at bounding box center [870, 467] width 556 height 21
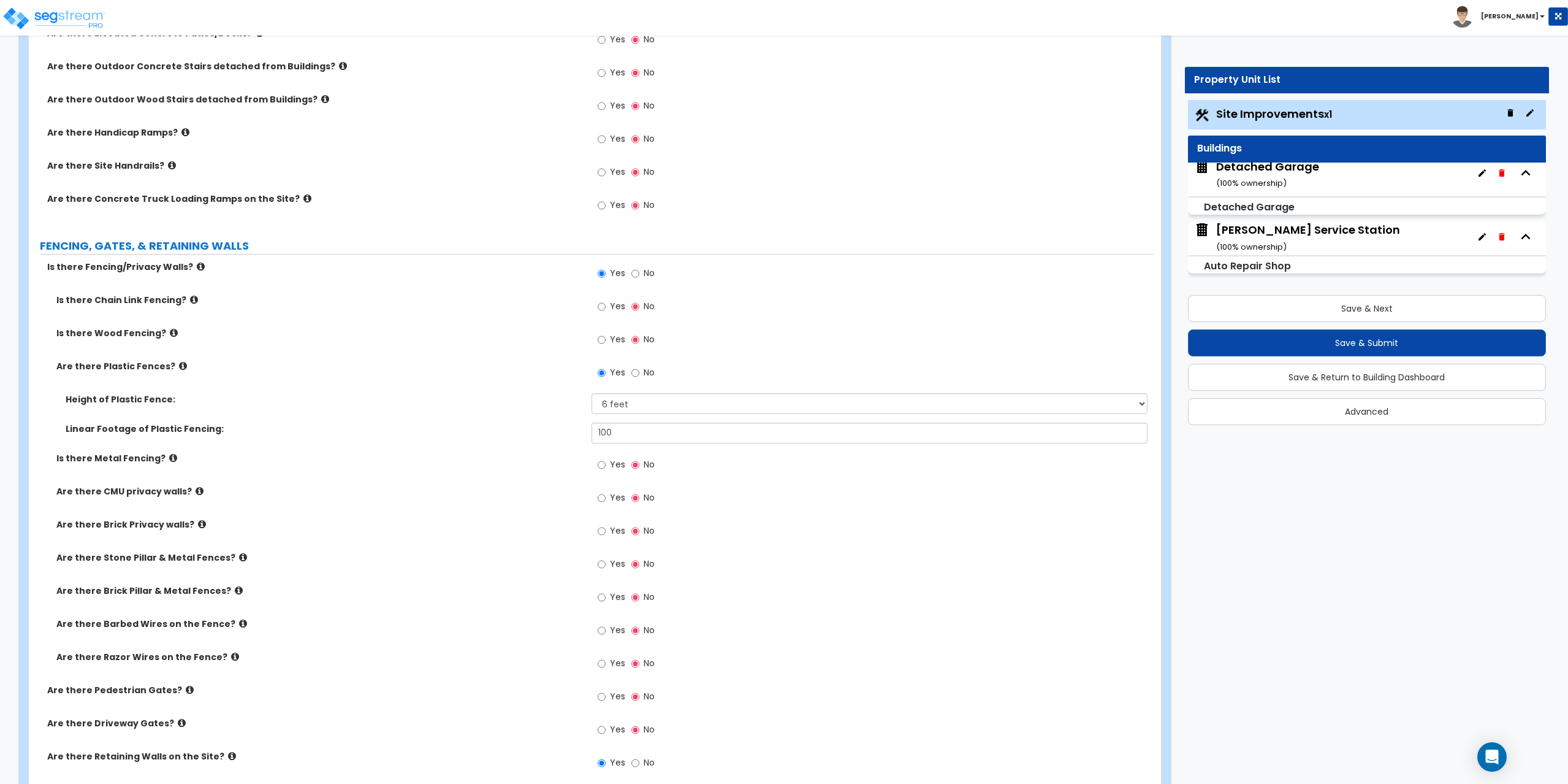
scroll to position [1506, 0]
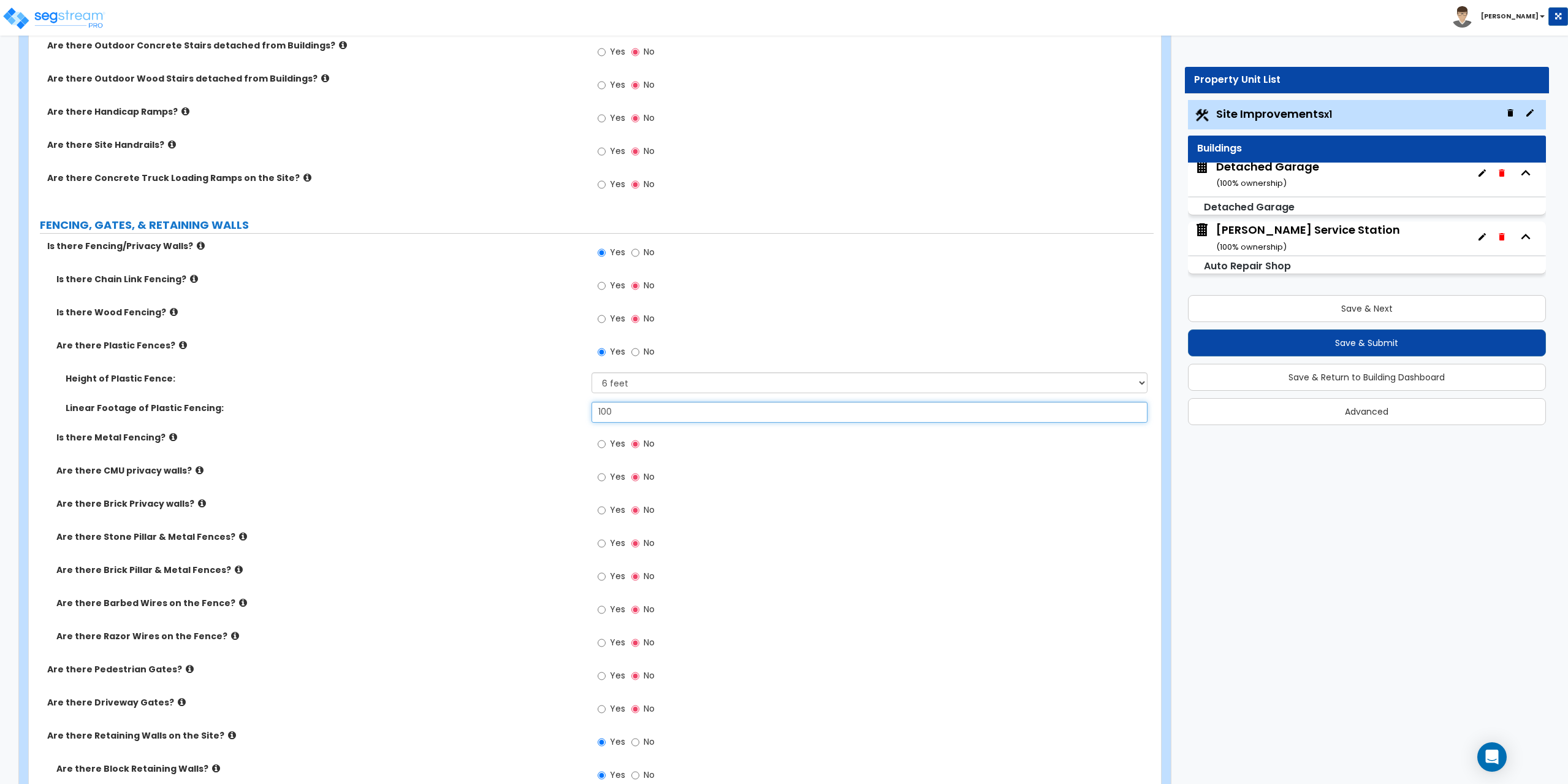
drag, startPoint x: 618, startPoint y: 406, endPoint x: 578, endPoint y: 401, distance: 40.3
click at [578, 401] on div "Height of Plastic Fence: Please Choose One 3 feet 4 feet 5 feet 6 feet Linear F…" at bounding box center [591, 401] width 1106 height 59
click at [627, 406] on input "84" at bounding box center [870, 411] width 556 height 21
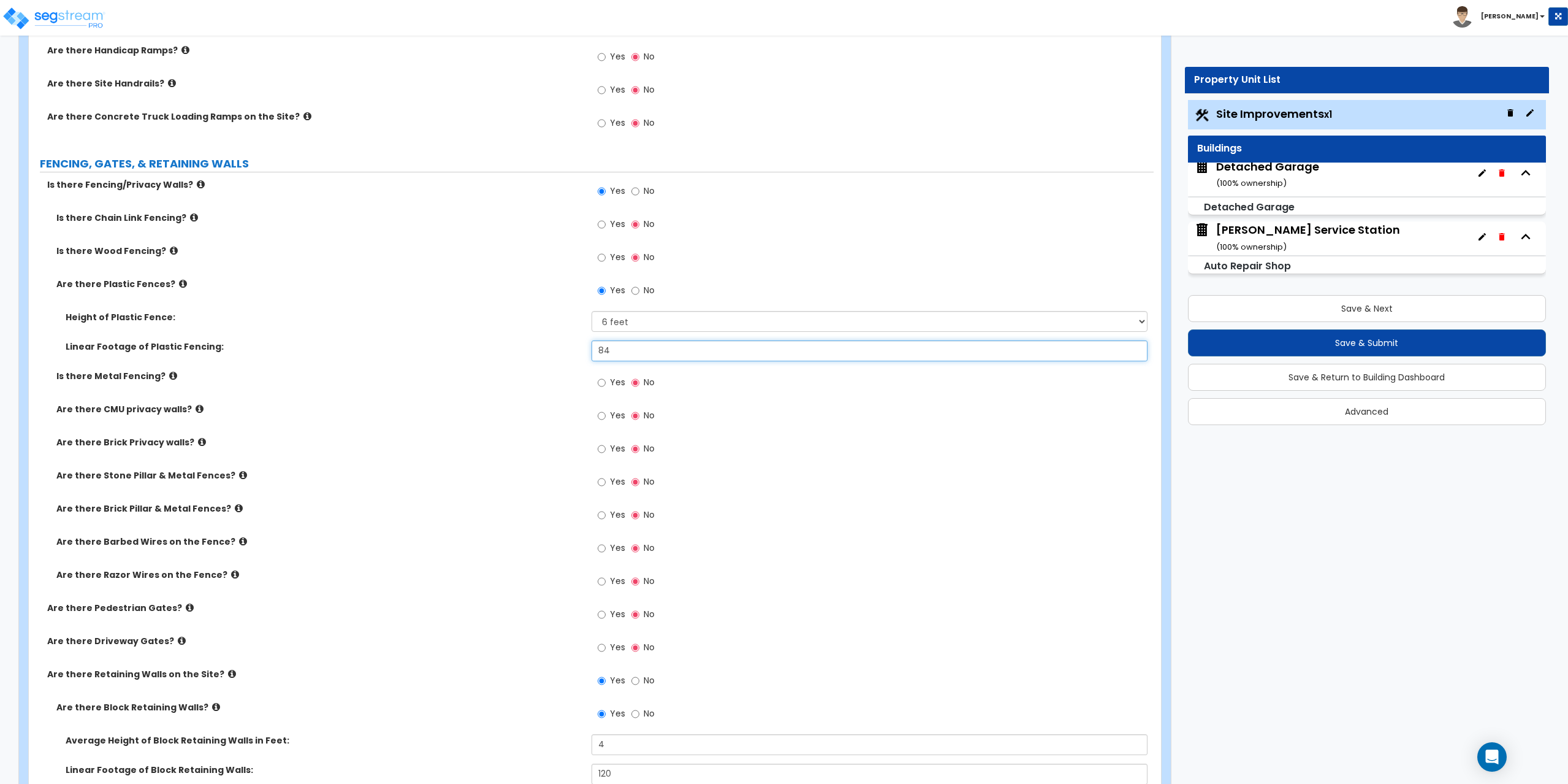
drag, startPoint x: 612, startPoint y: 351, endPoint x: 578, endPoint y: 345, distance: 34.5
click at [578, 345] on div "Linear Footage of Plastic Fencing: 84" at bounding box center [591, 355] width 1125 height 30
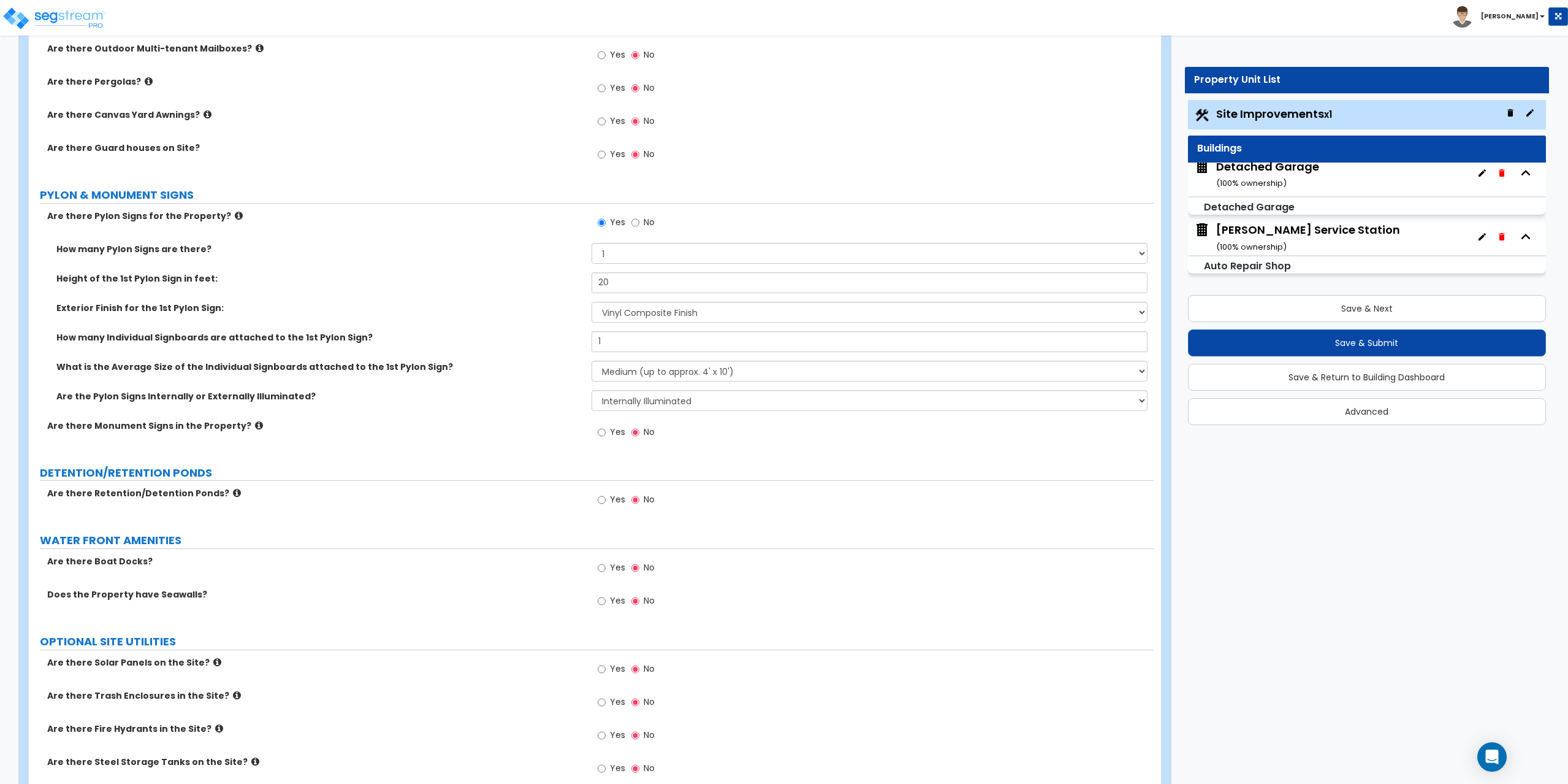
scroll to position [3222, 0]
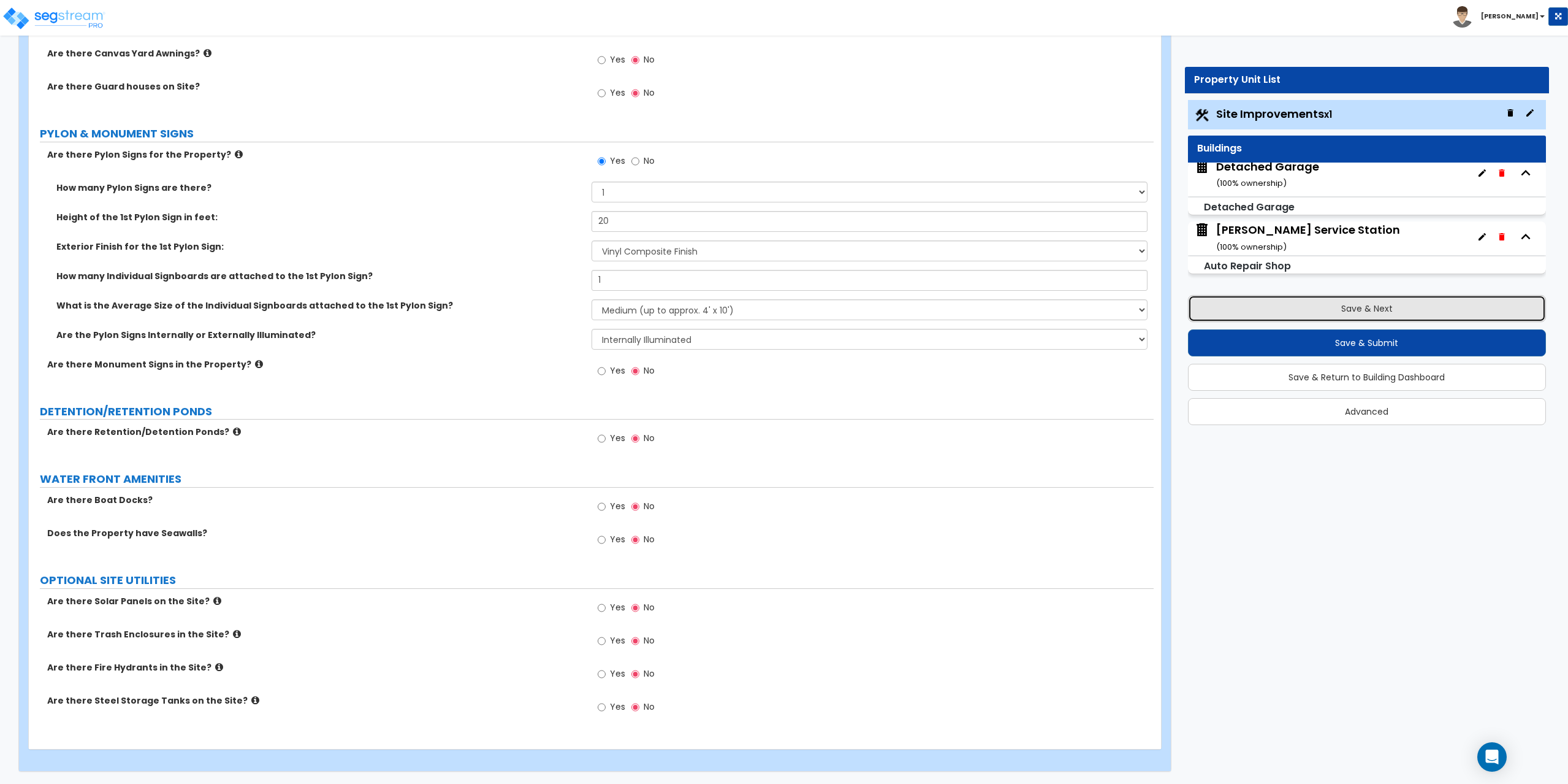
click at [1338, 313] on button "Save & Next" at bounding box center [1367, 308] width 359 height 27
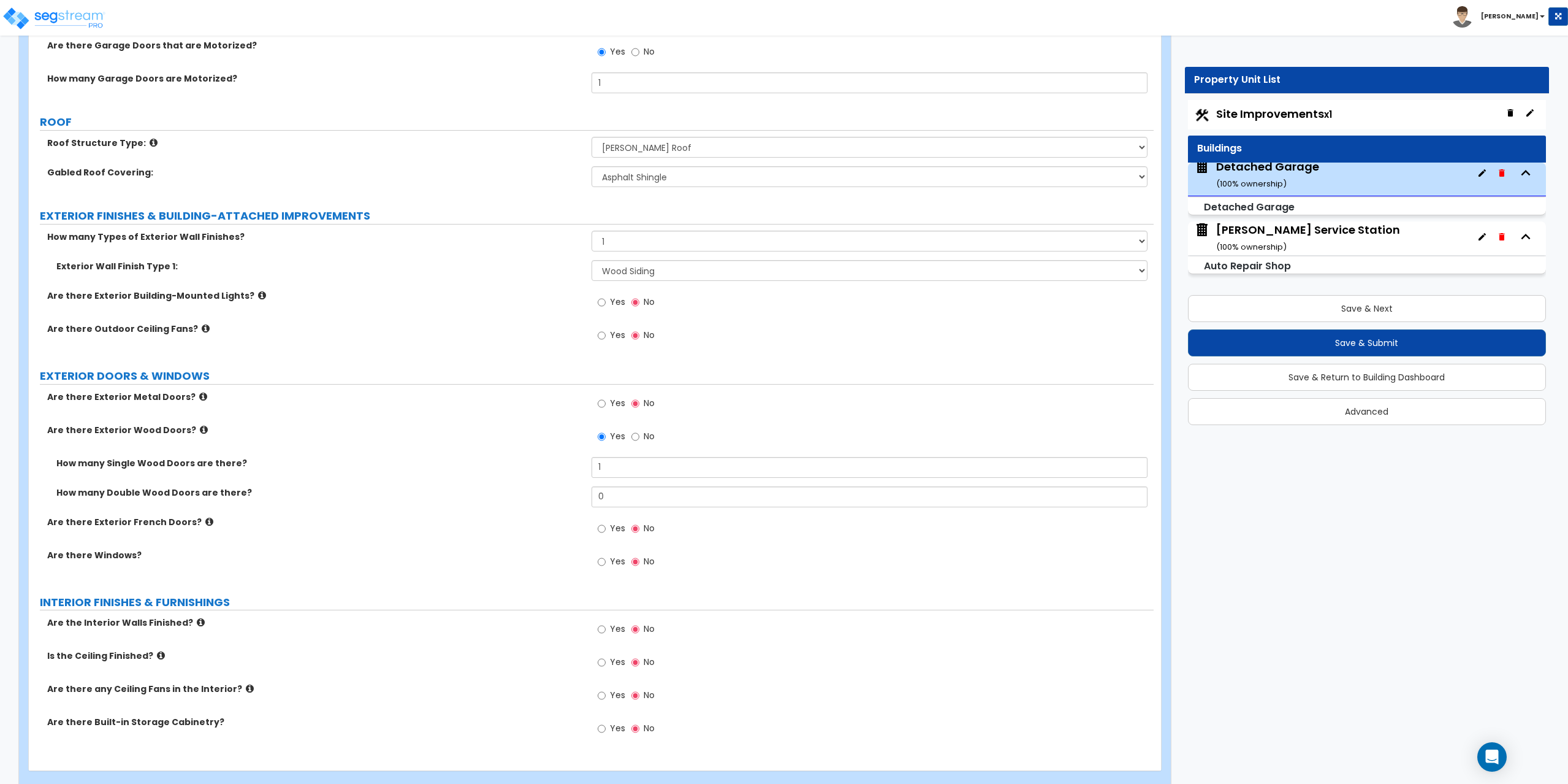
scroll to position [328, 0]
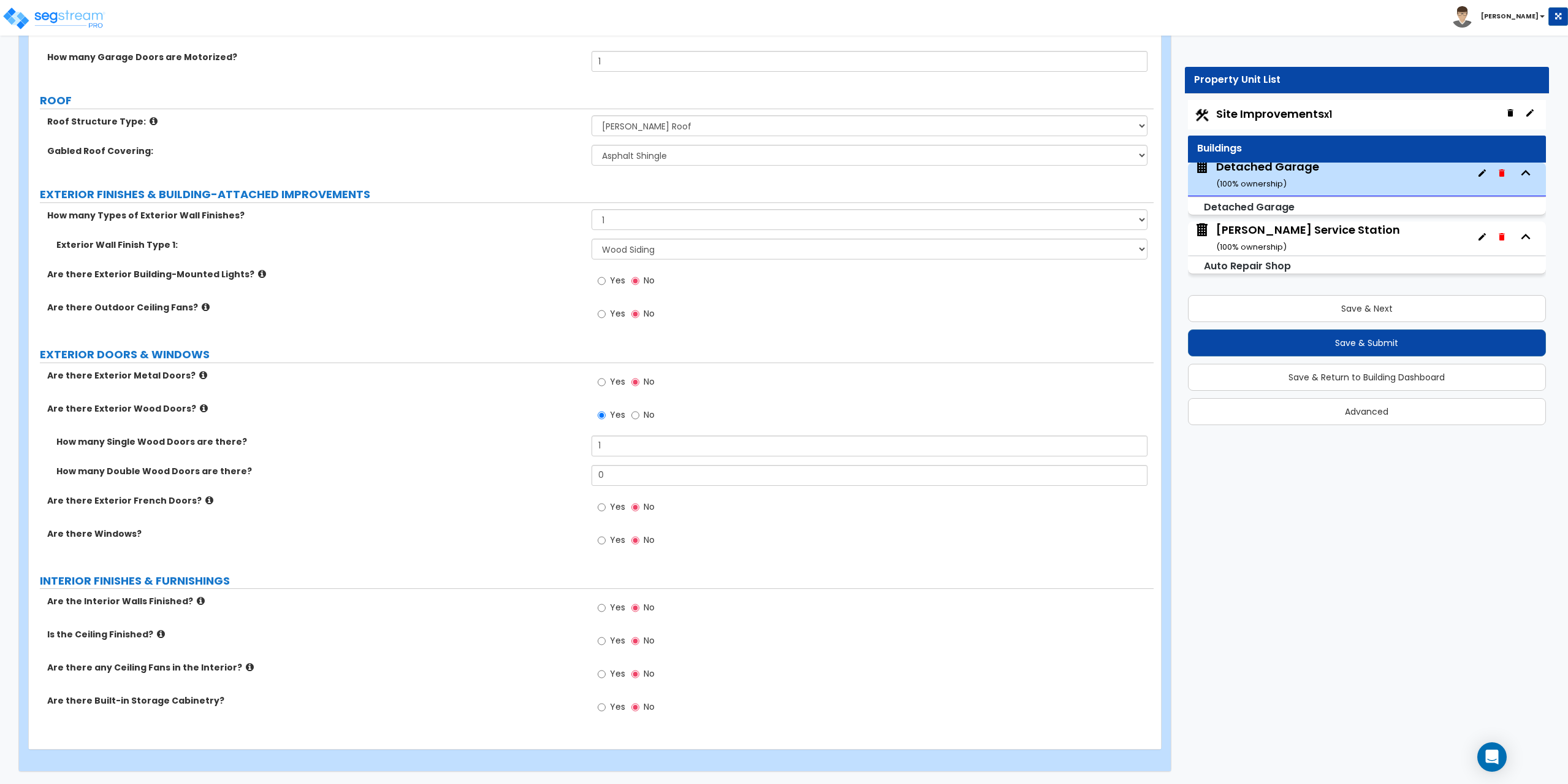
click at [1264, 234] on div "Dressel's Service Station ( 100 % ownership)" at bounding box center [1308, 237] width 184 height 31
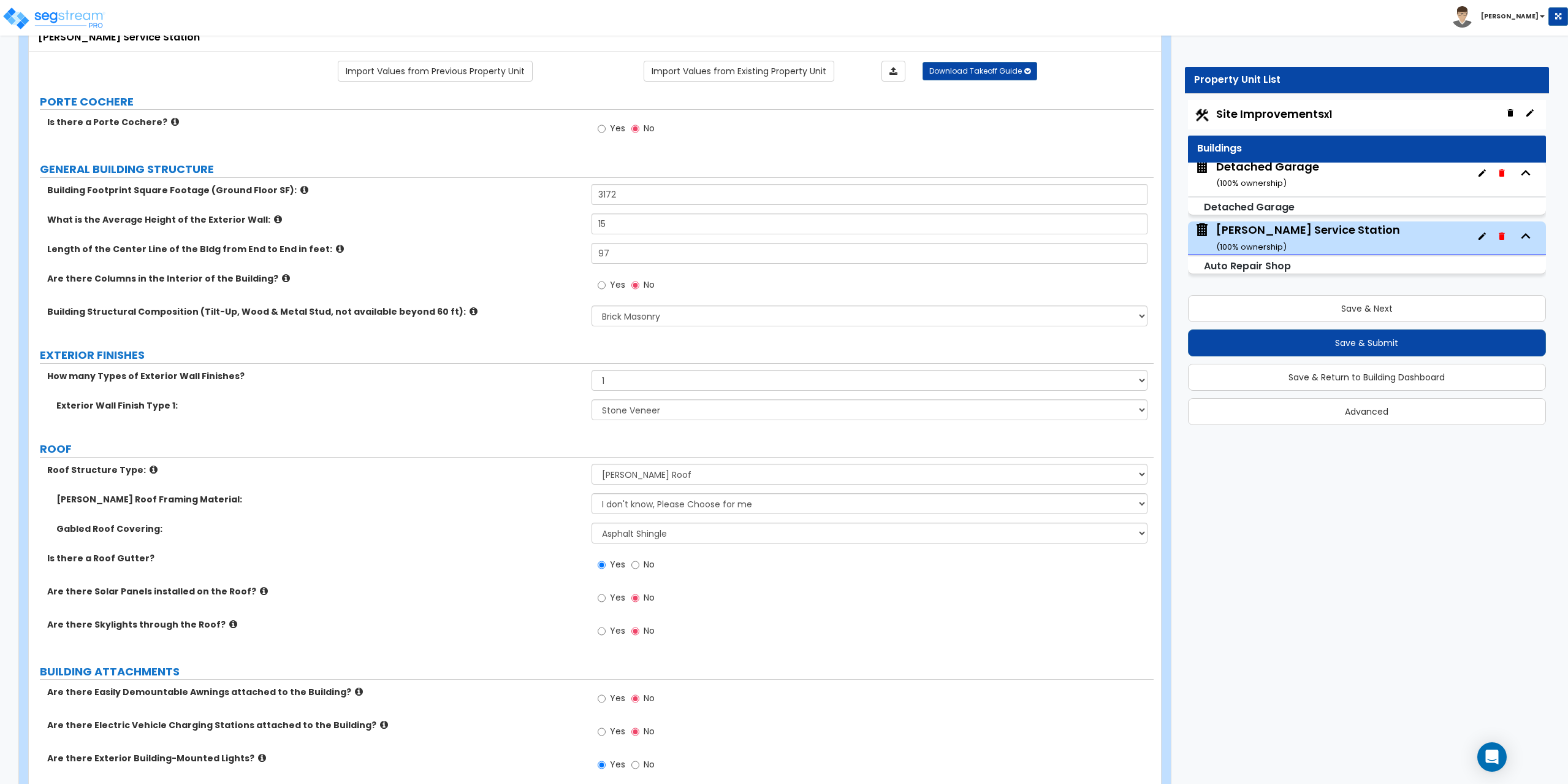
scroll to position [62, 0]
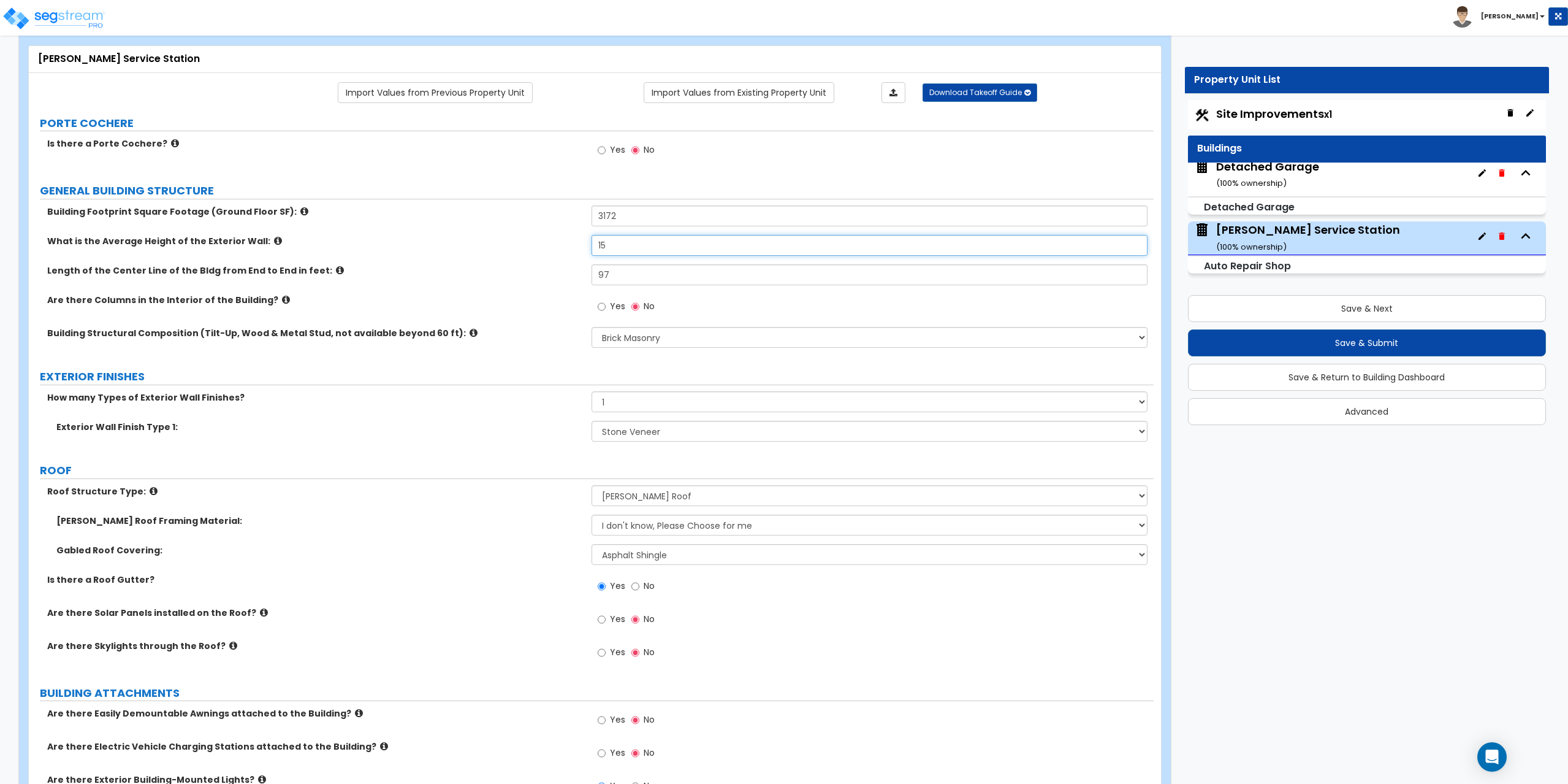
drag, startPoint x: 619, startPoint y: 248, endPoint x: 574, endPoint y: 241, distance: 45.5
click at [574, 241] on div "What is the Average Height of the Exterior Wall: 15" at bounding box center [591, 250] width 1125 height 30
click at [615, 245] on input "15" at bounding box center [870, 245] width 556 height 21
drag, startPoint x: 616, startPoint y: 245, endPoint x: 592, endPoint y: 241, distance: 24.3
click at [592, 241] on input "15" at bounding box center [870, 245] width 556 height 21
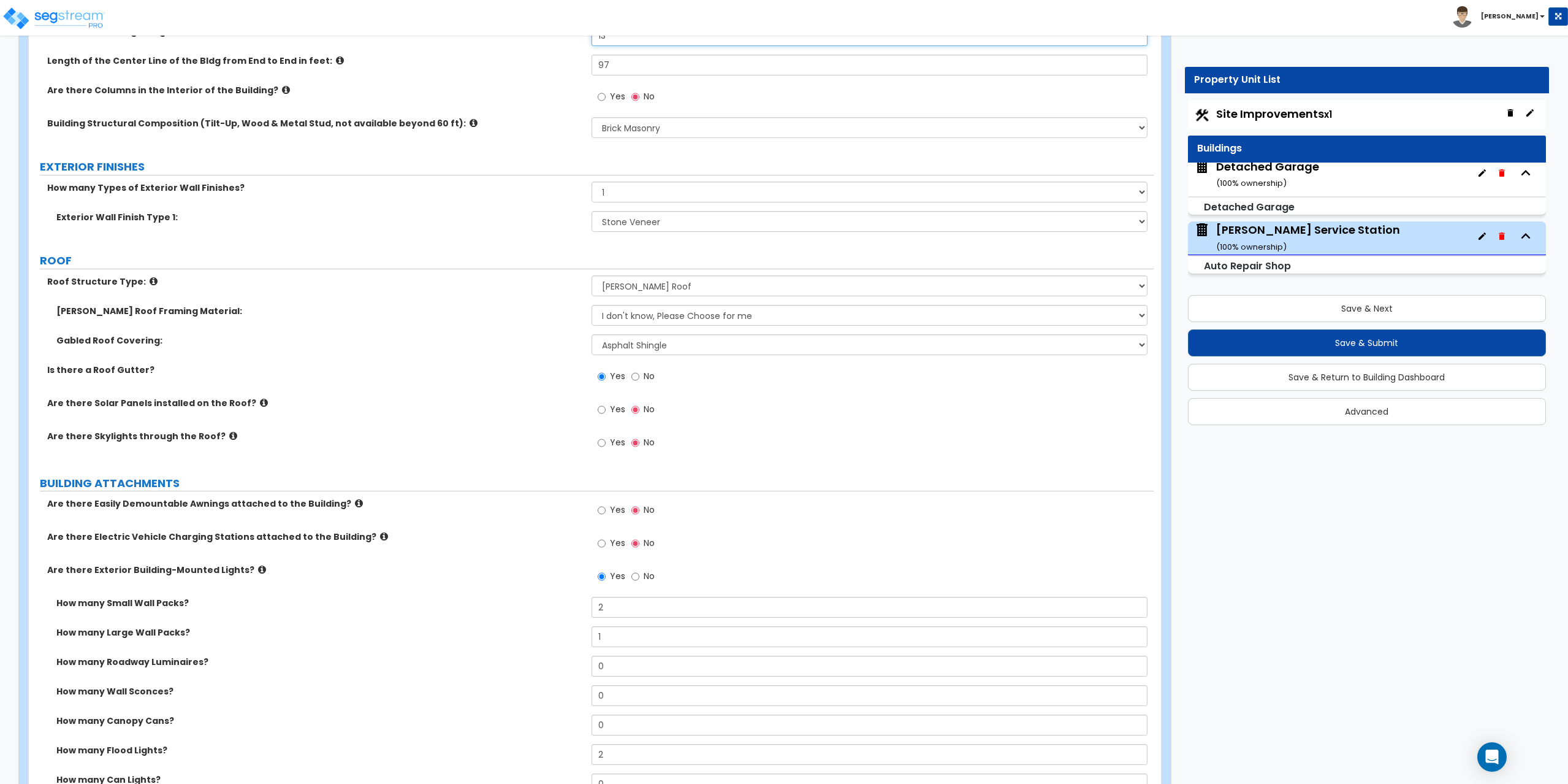
scroll to position [0, 0]
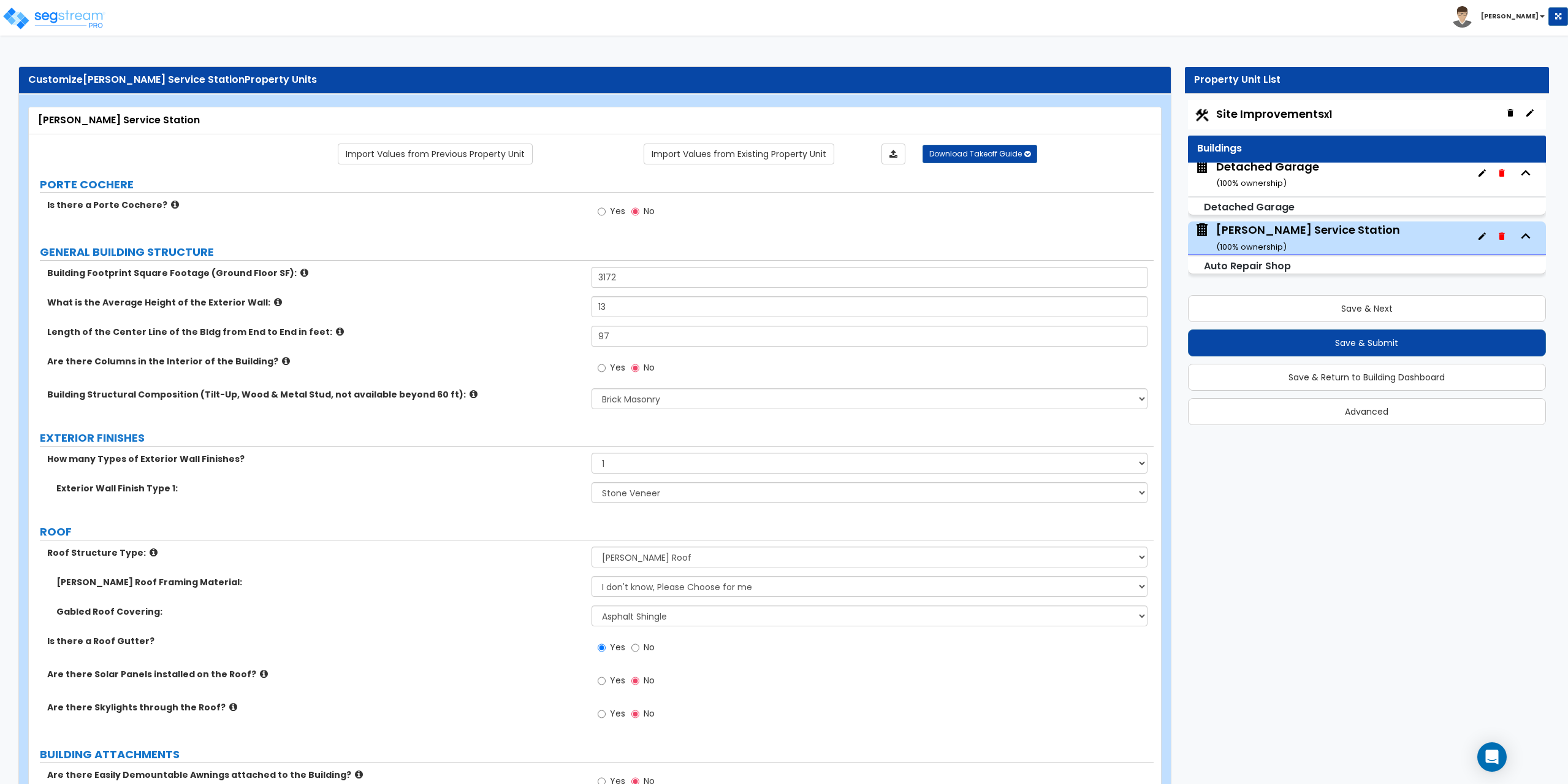
click at [1273, 111] on span "Site Improvements x1" at bounding box center [1273, 113] width 116 height 16
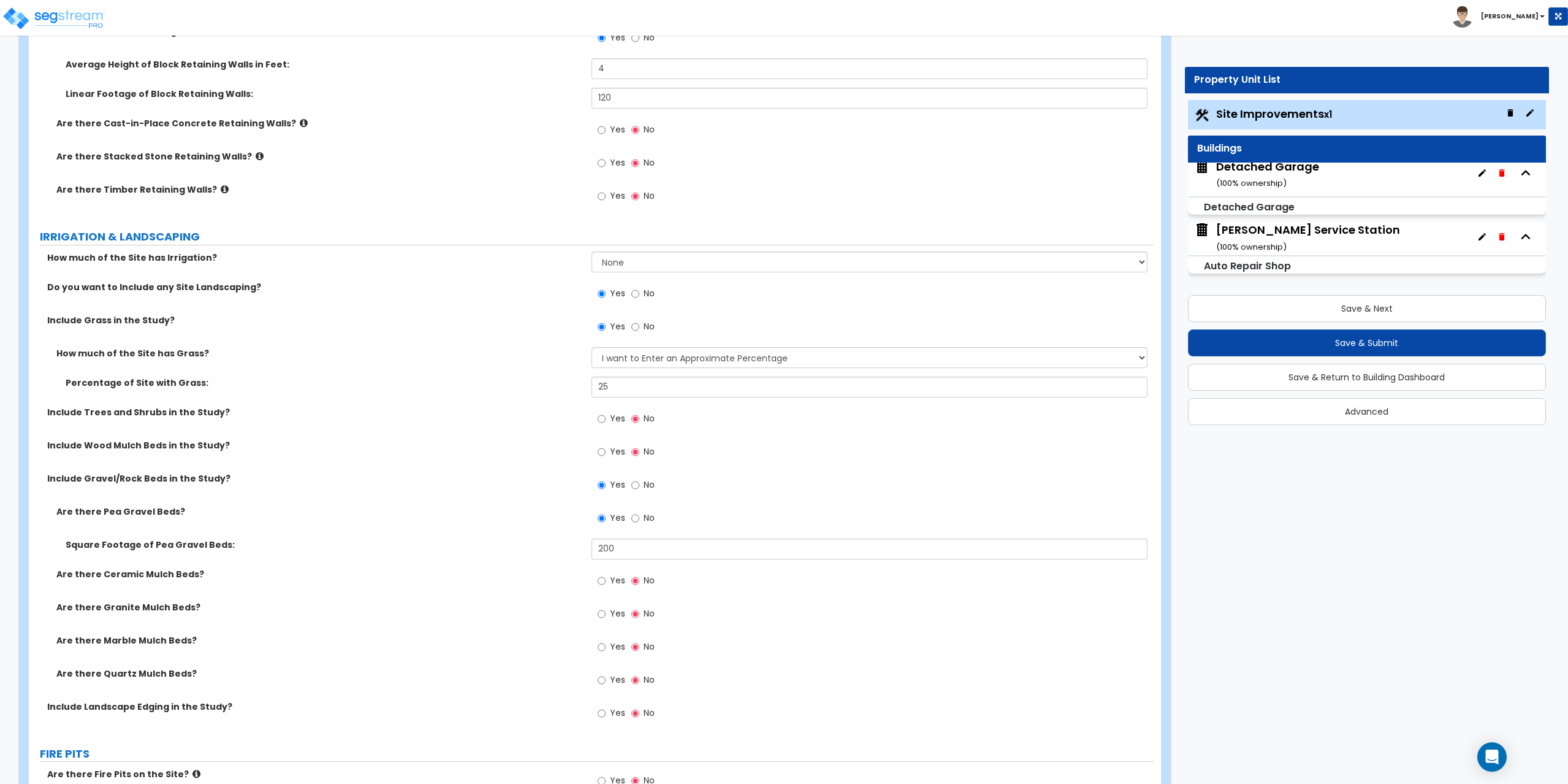
scroll to position [2303, 0]
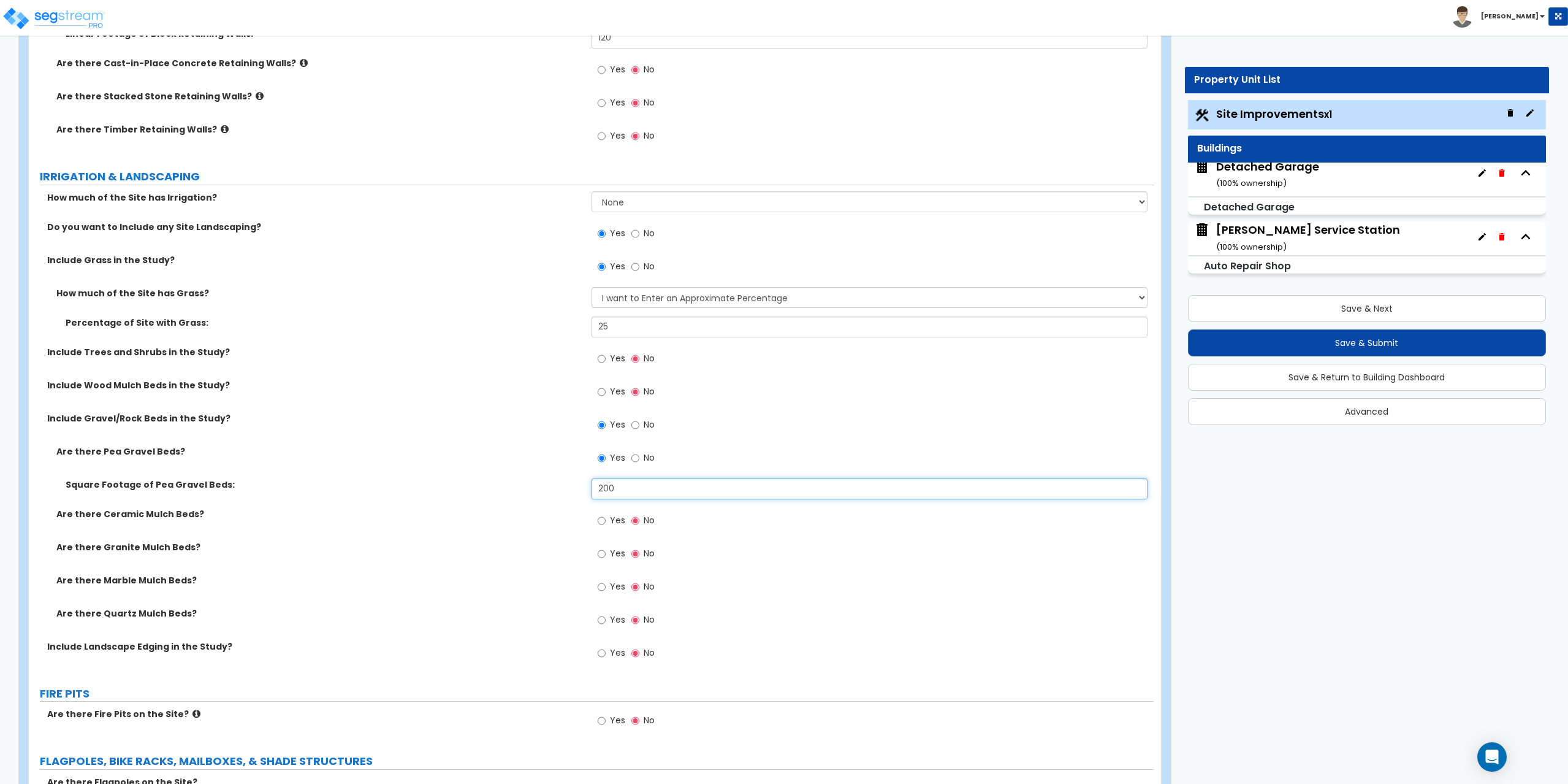
drag, startPoint x: 633, startPoint y: 487, endPoint x: 591, endPoint y: 488, distance: 42.0
click at [592, 488] on input "200" at bounding box center [870, 488] width 556 height 21
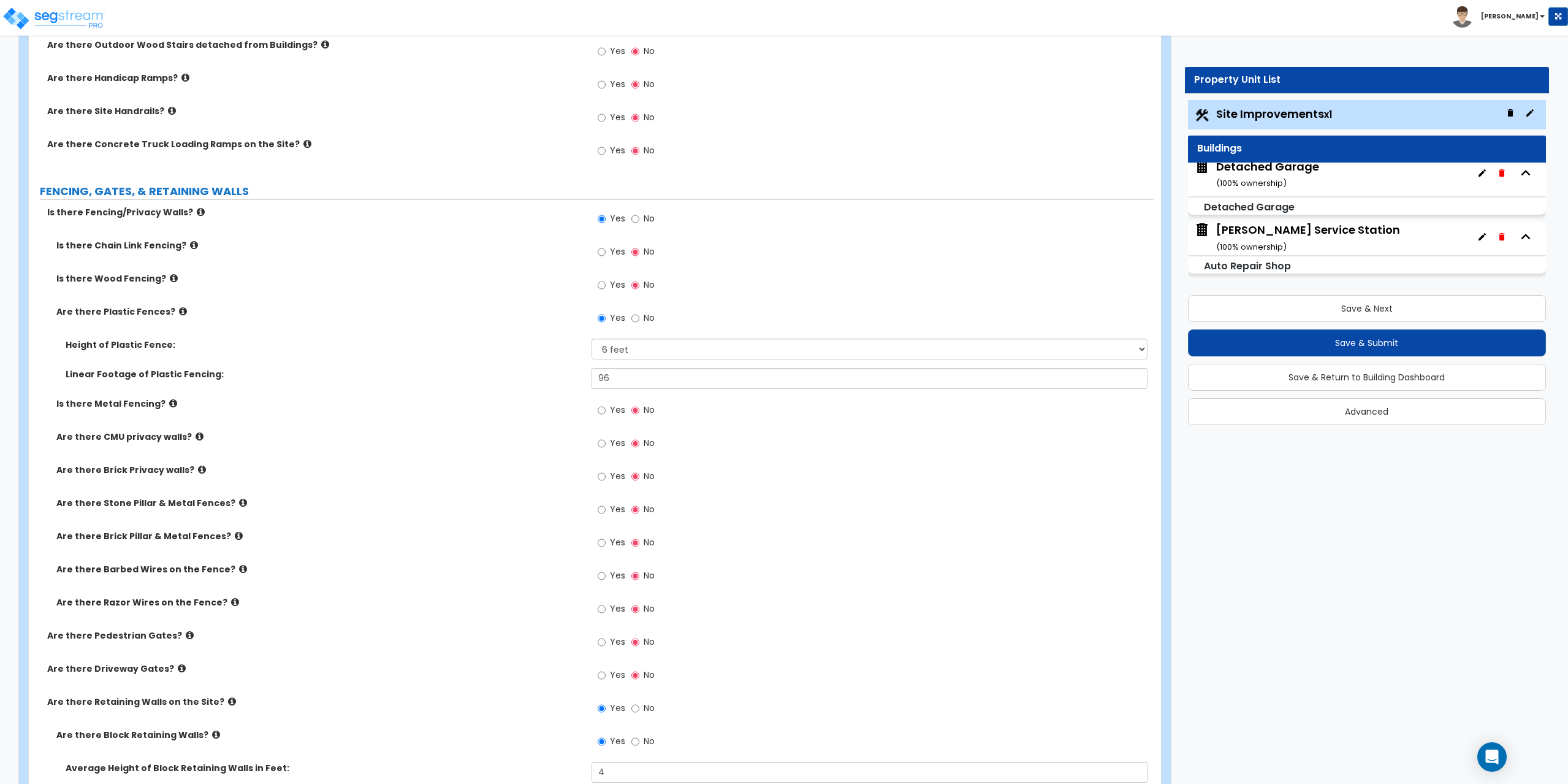
scroll to position [1751, 0]
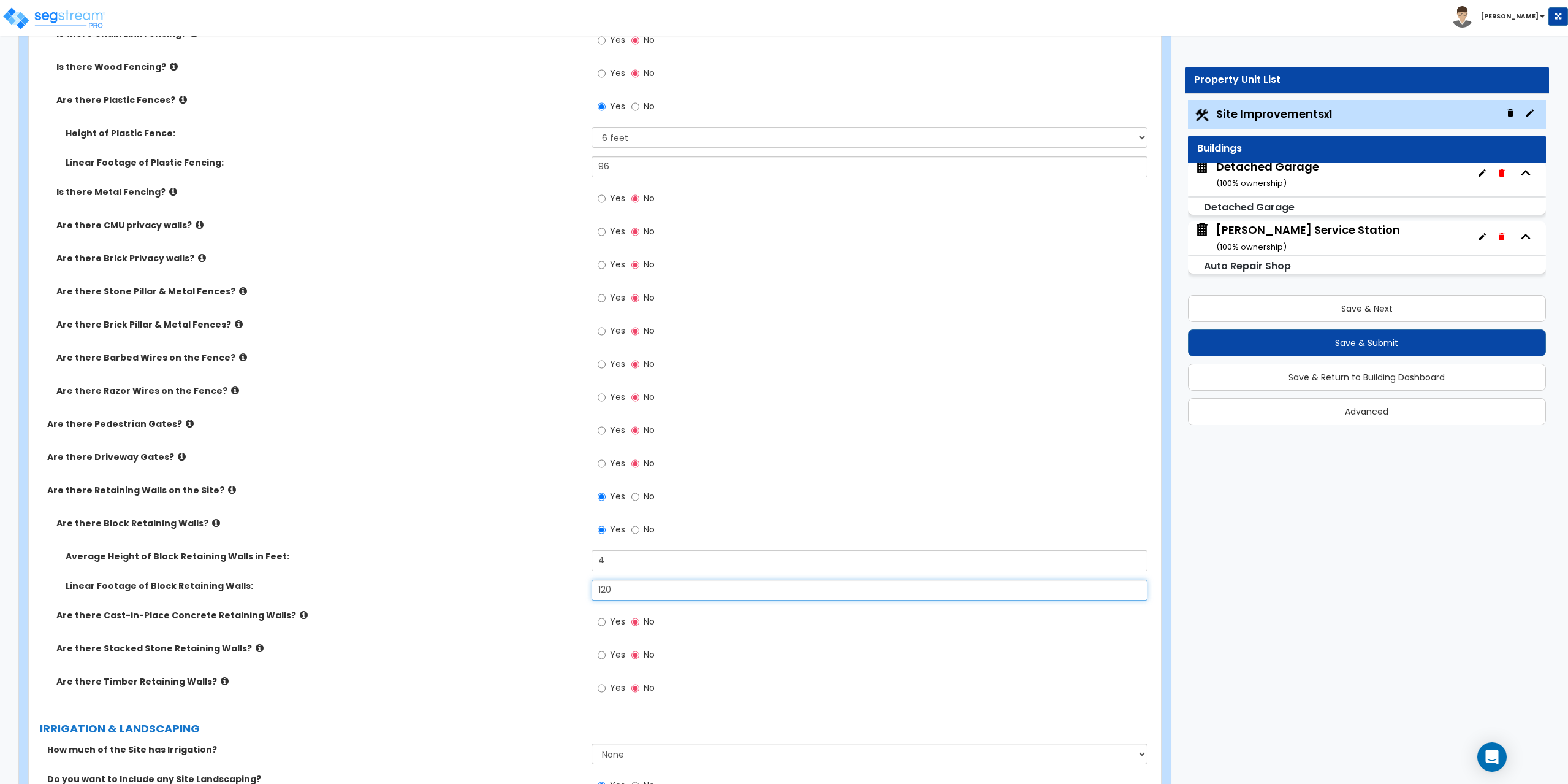
drag, startPoint x: 614, startPoint y: 590, endPoint x: 590, endPoint y: 593, distance: 24.2
click at [590, 593] on div "Linear Footage of Block Retaining Walls: 120" at bounding box center [591, 594] width 1125 height 30
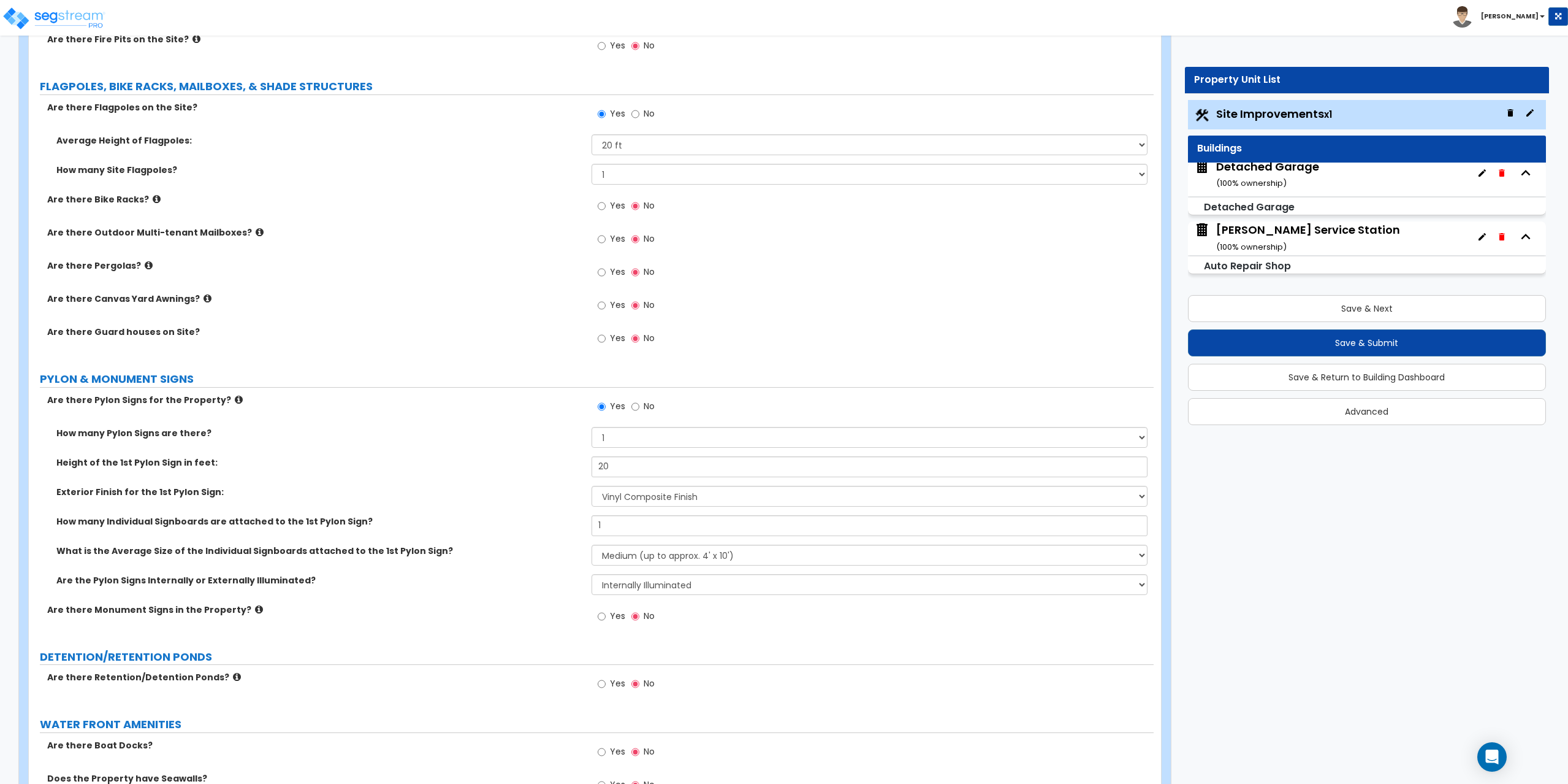
scroll to position [3222, 0]
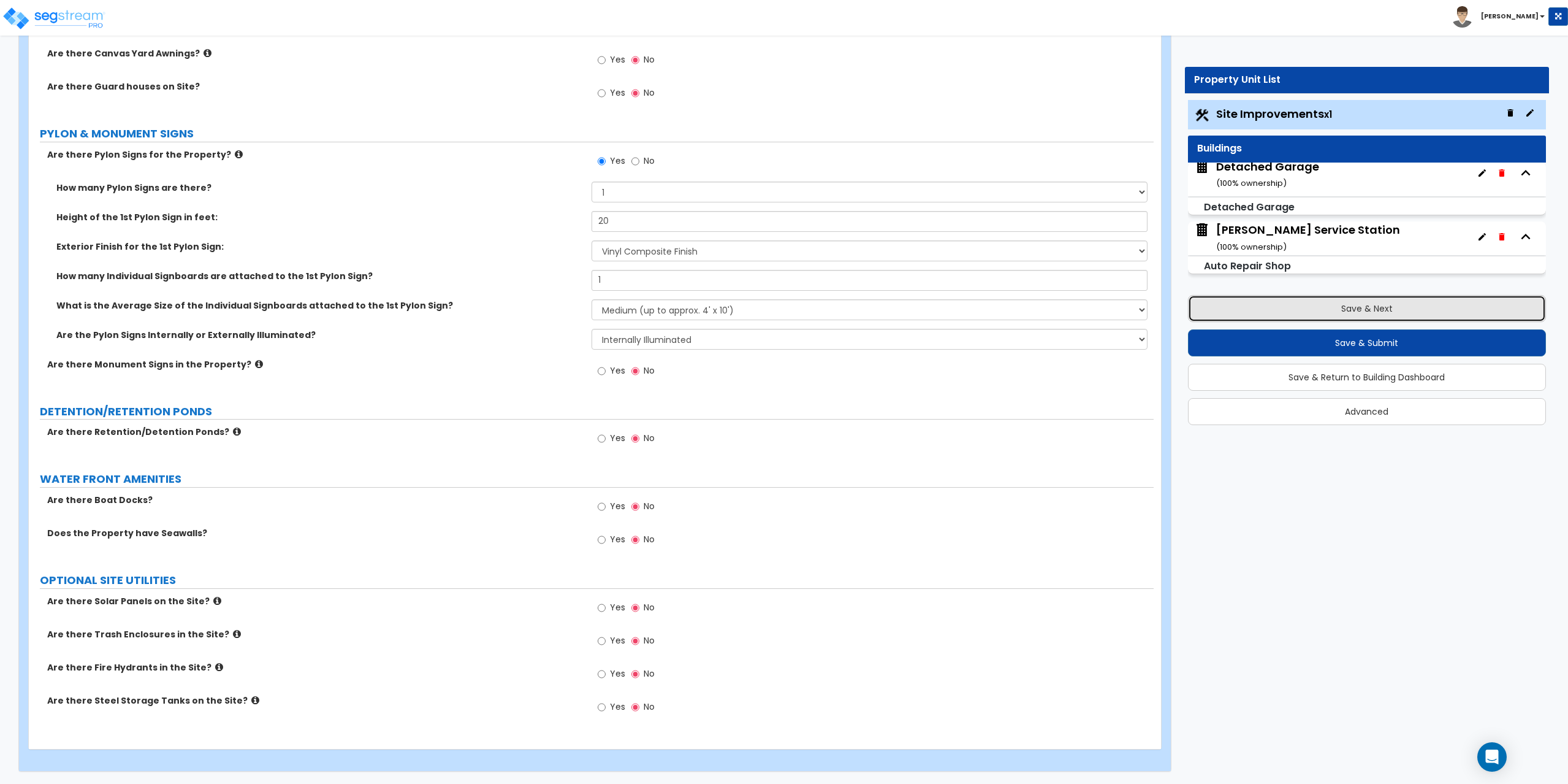
click at [1348, 305] on button "Save & Next" at bounding box center [1367, 308] width 359 height 27
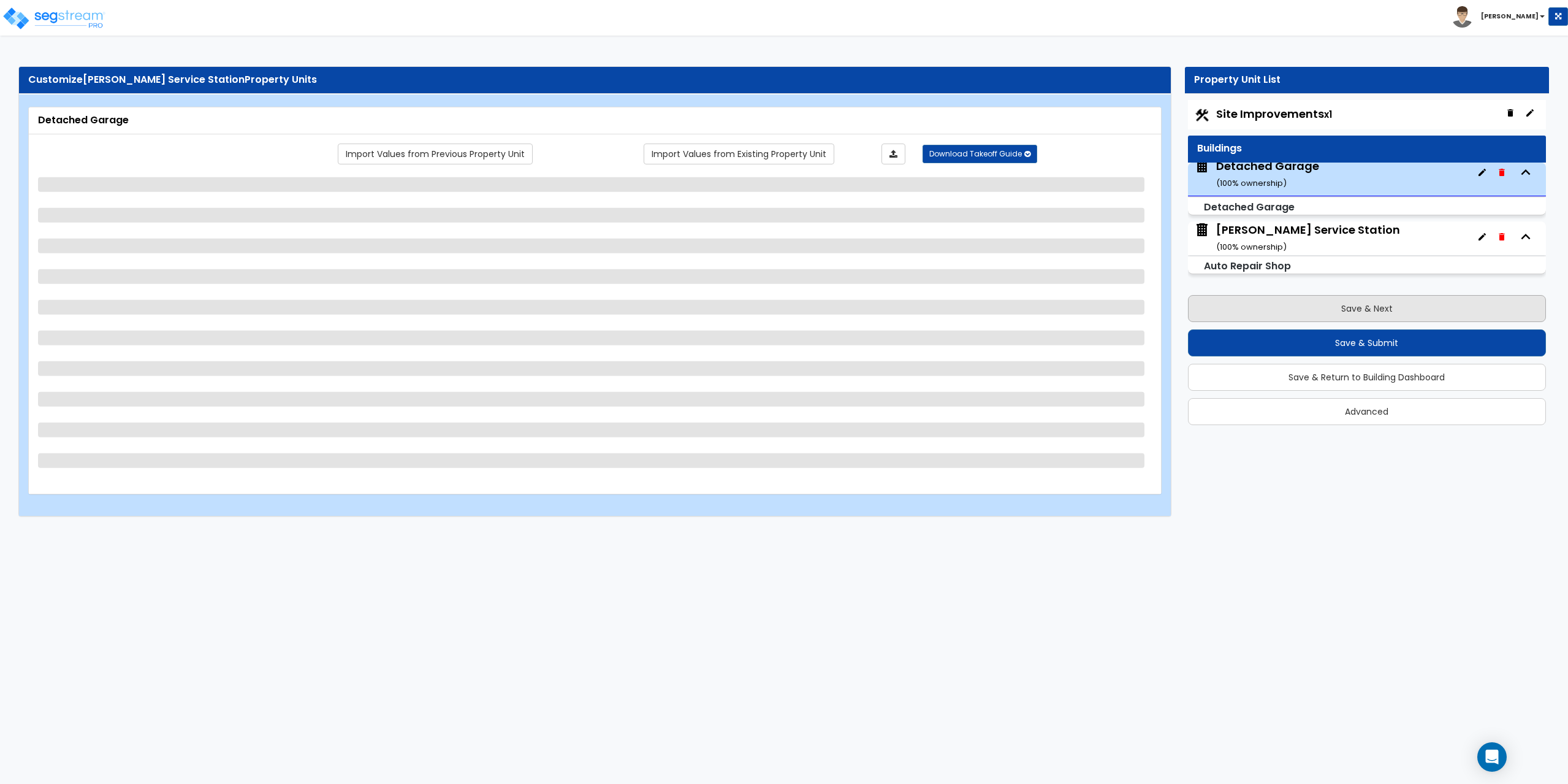
scroll to position [4, 0]
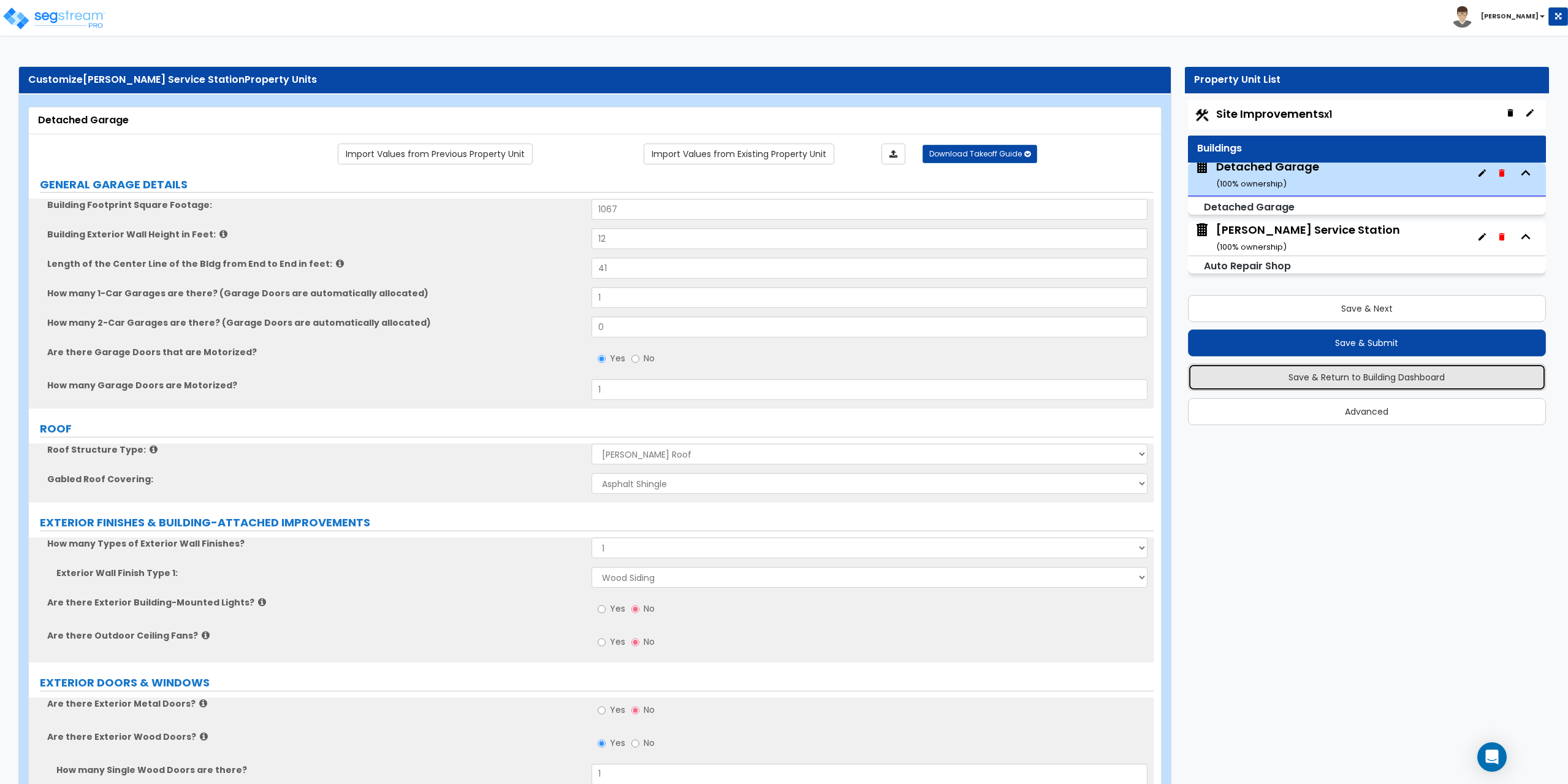
click at [1353, 382] on button "Save & Return to Building Dashboard" at bounding box center [1367, 377] width 359 height 27
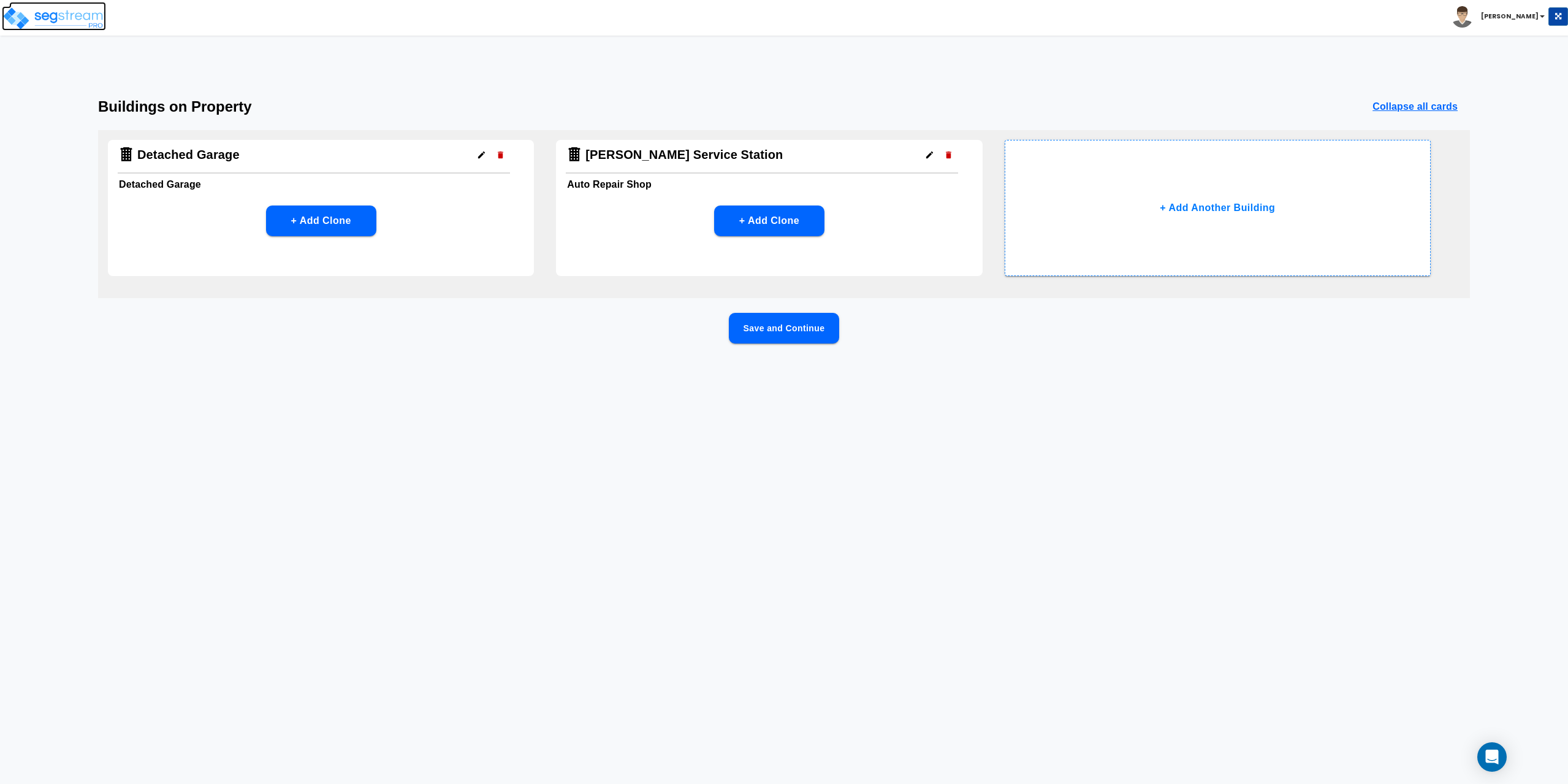
click at [9, 14] on img at bounding box center [53, 18] width 104 height 25
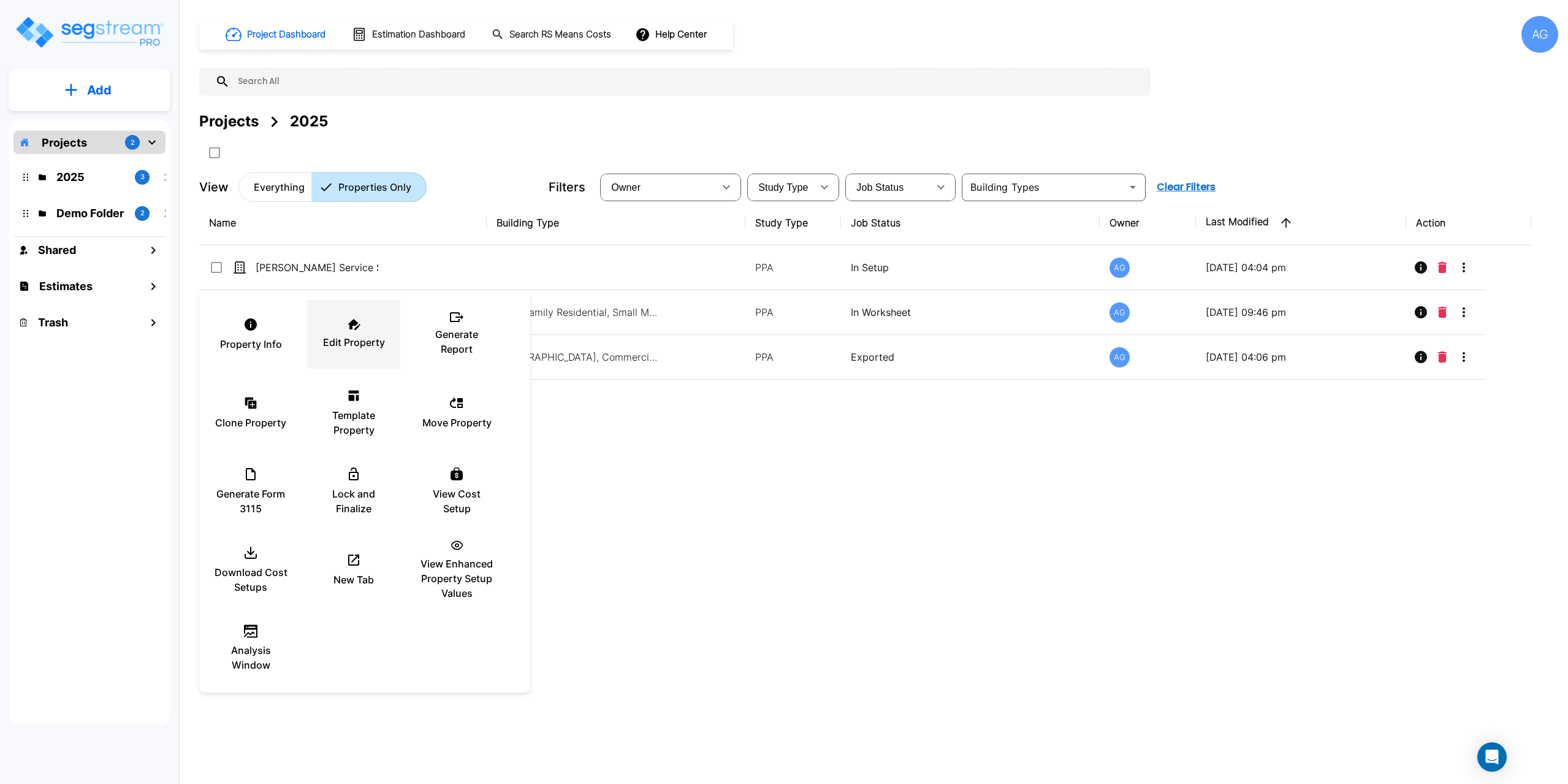
click at [346, 326] on div "Edit Property" at bounding box center [354, 334] width 74 height 62
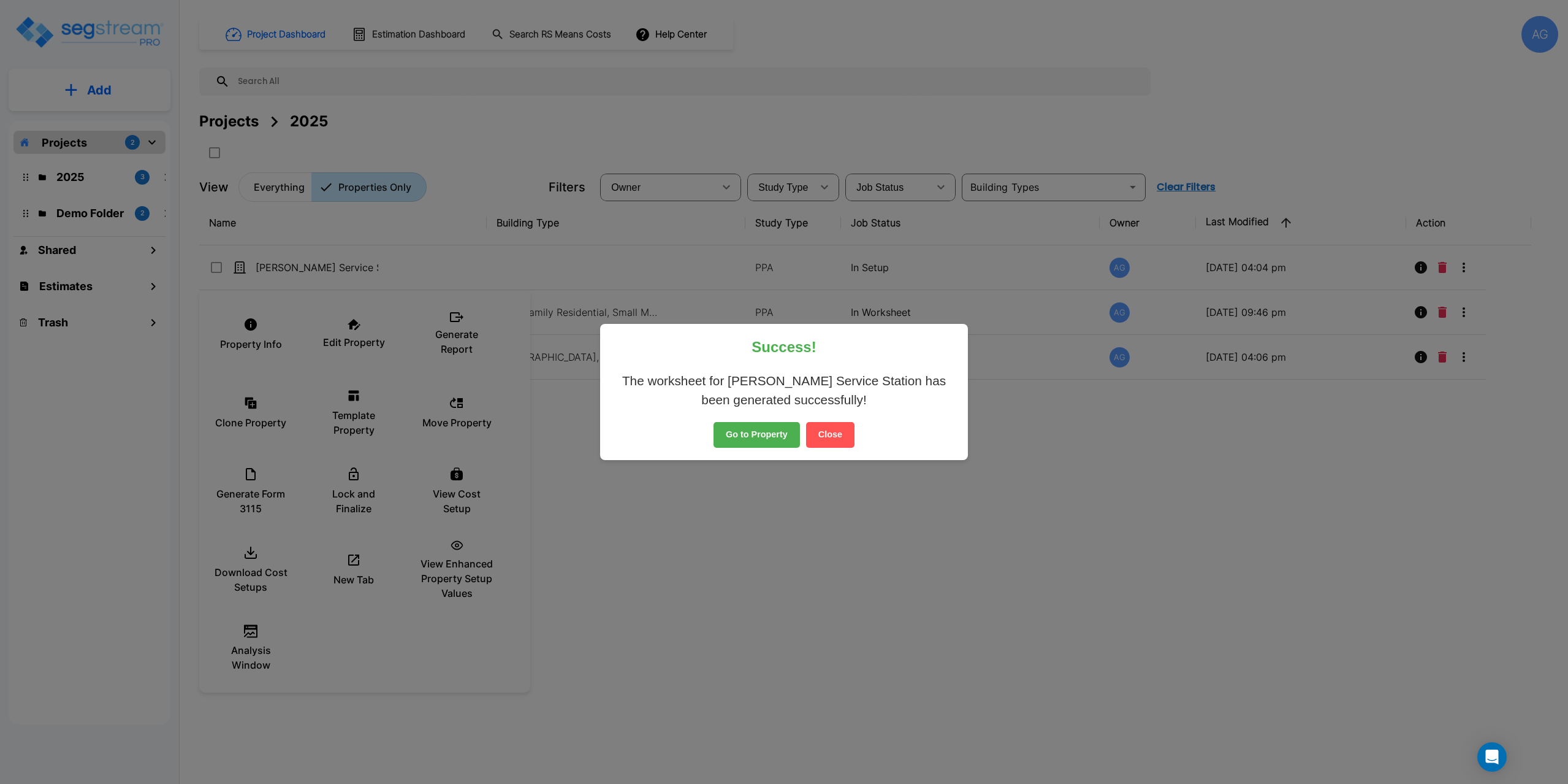
click at [825, 434] on button "Close" at bounding box center [830, 434] width 48 height 25
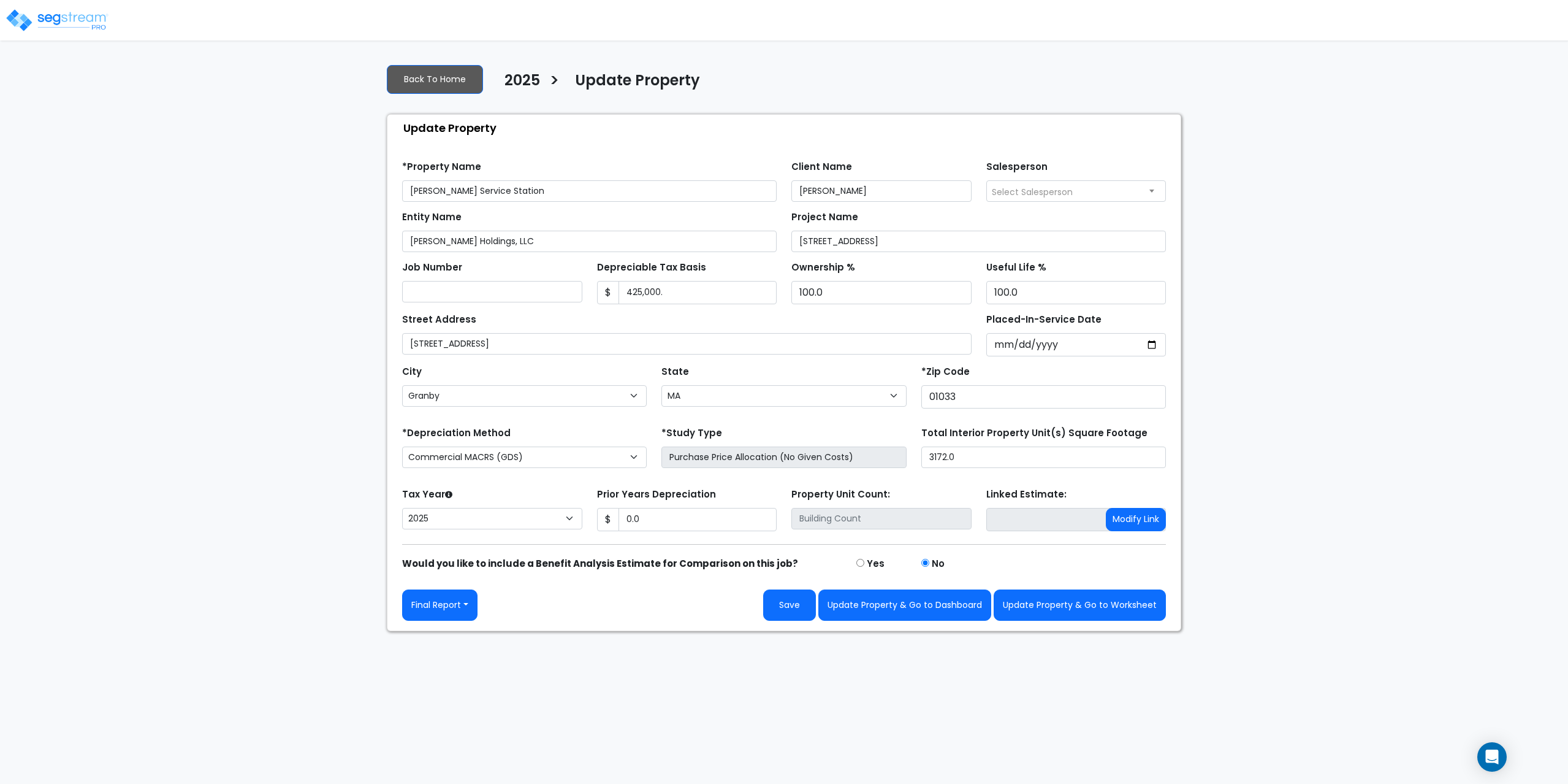
select select "MA"
select select "2025"
drag, startPoint x: 717, startPoint y: 298, endPoint x: 495, endPoint y: 273, distance: 223.4
click at [495, 273] on div "Job Number Depreciable Tax Basis $ 425,000. Ownership % 100.0" at bounding box center [784, 277] width 779 height 52
type input "435,000"
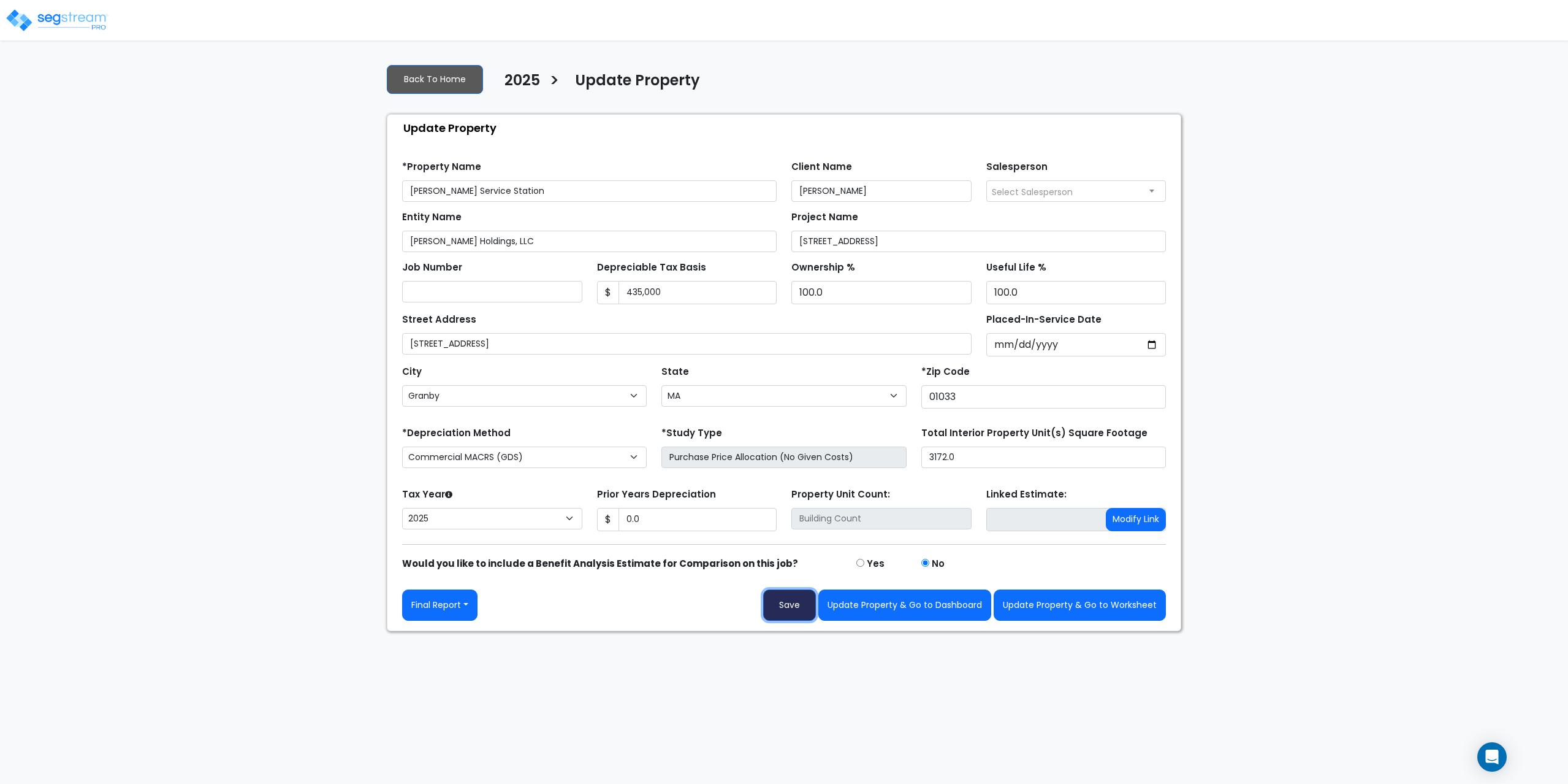
click at [789, 607] on button "Save" at bounding box center [789, 605] width 53 height 31
type input "0"
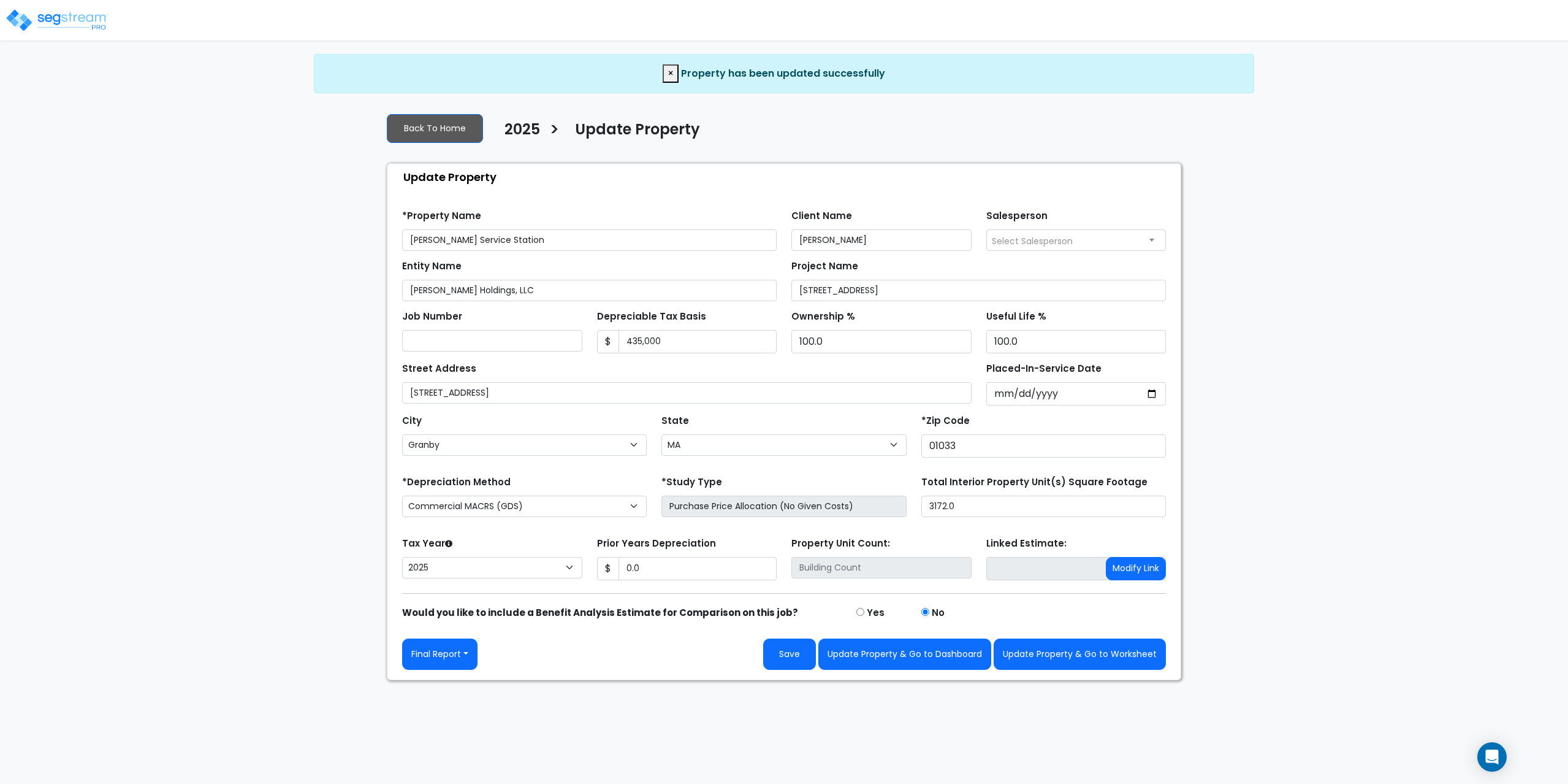
select select "MA"
select select "2025"
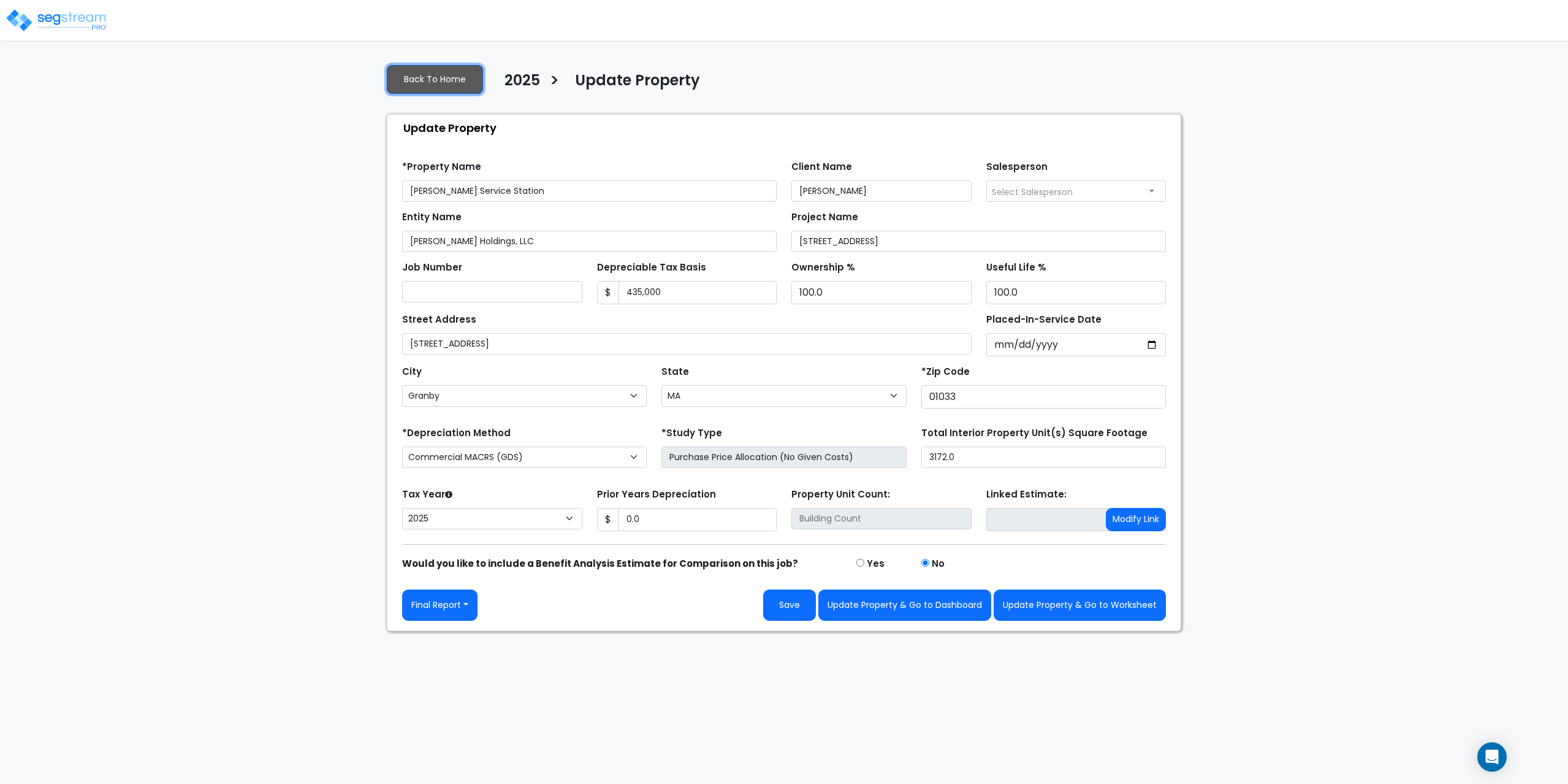
click at [437, 79] on link "Back To Home" at bounding box center [434, 79] width 96 height 29
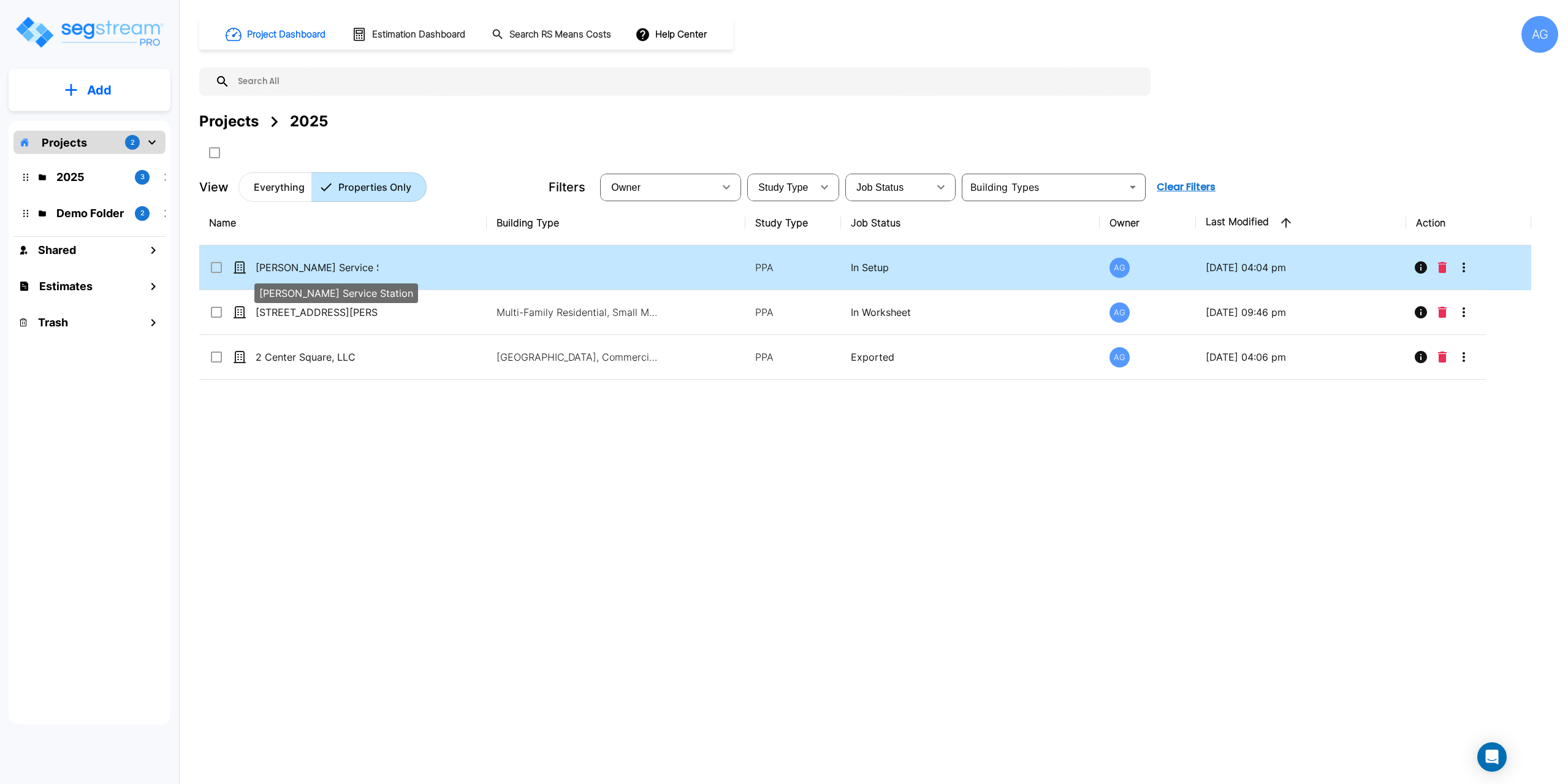
click at [299, 272] on p "[PERSON_NAME] Service Station" at bounding box center [316, 268] width 122 height 15
checkbox input "true"
click at [299, 272] on p "[PERSON_NAME] Service Station" at bounding box center [316, 268] width 122 height 15
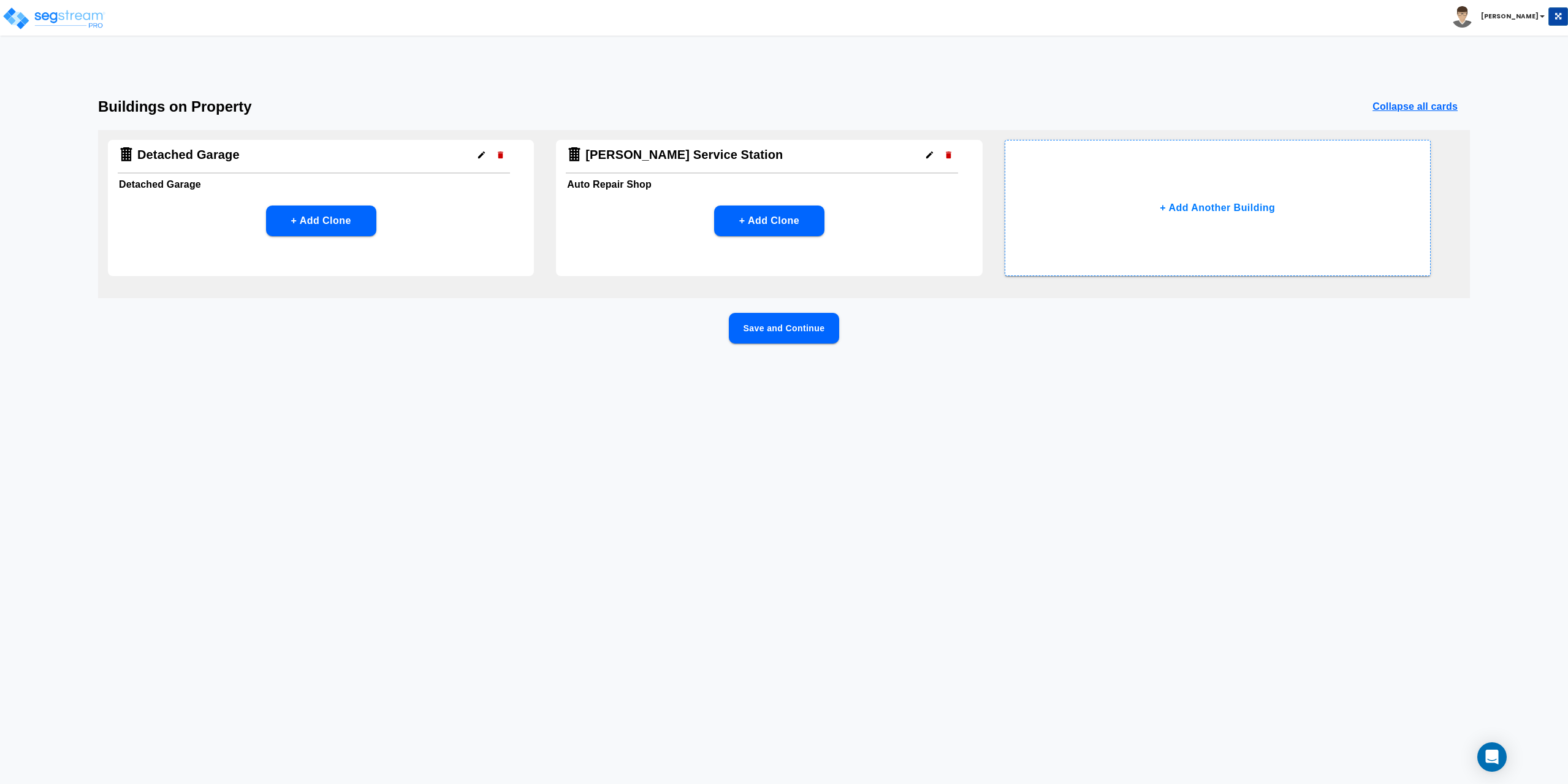
click at [801, 333] on button "Save and Continue" at bounding box center [784, 328] width 110 height 30
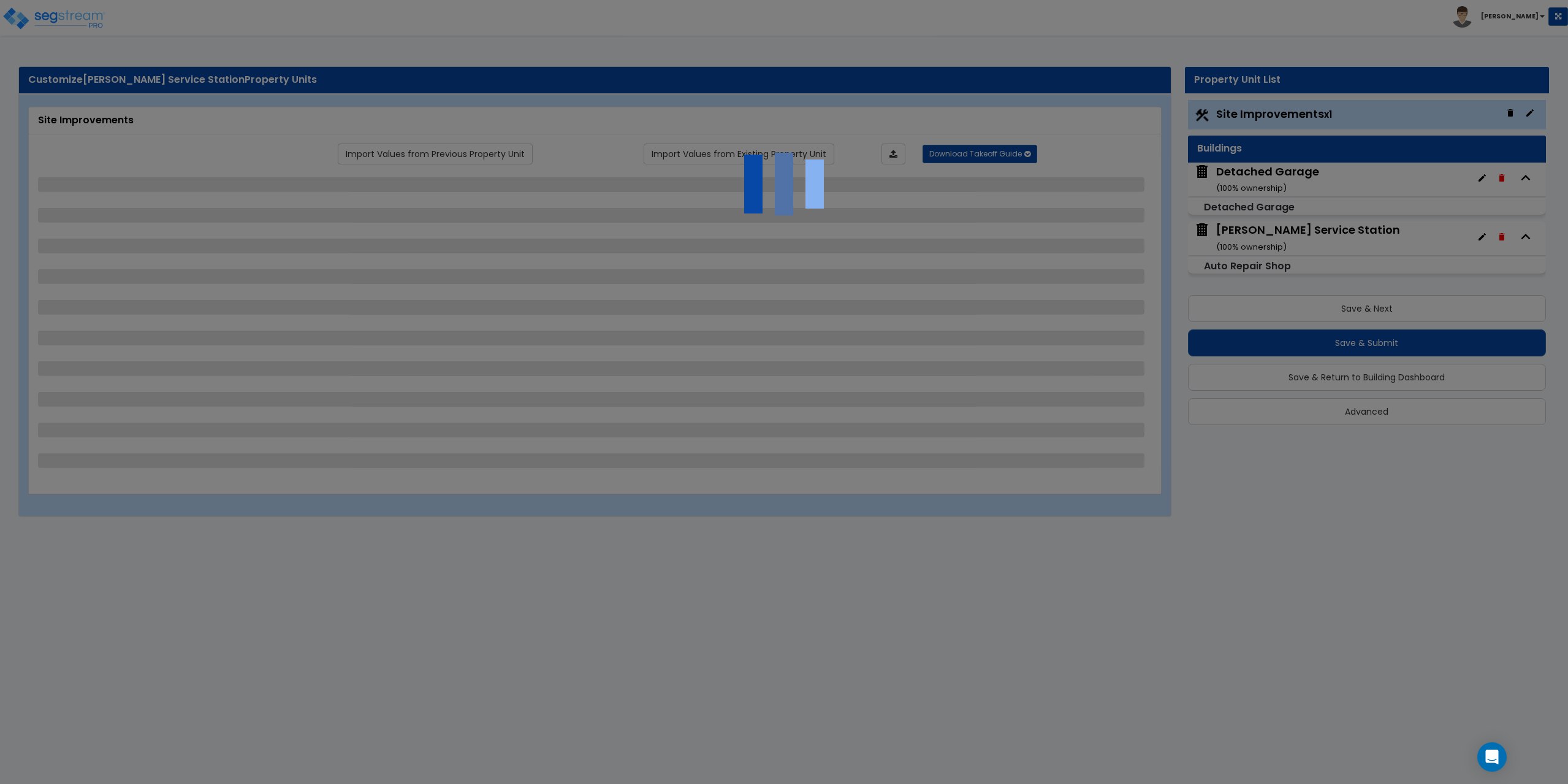
select select "2"
select select "1"
select select "2"
select select "1"
select select "2"
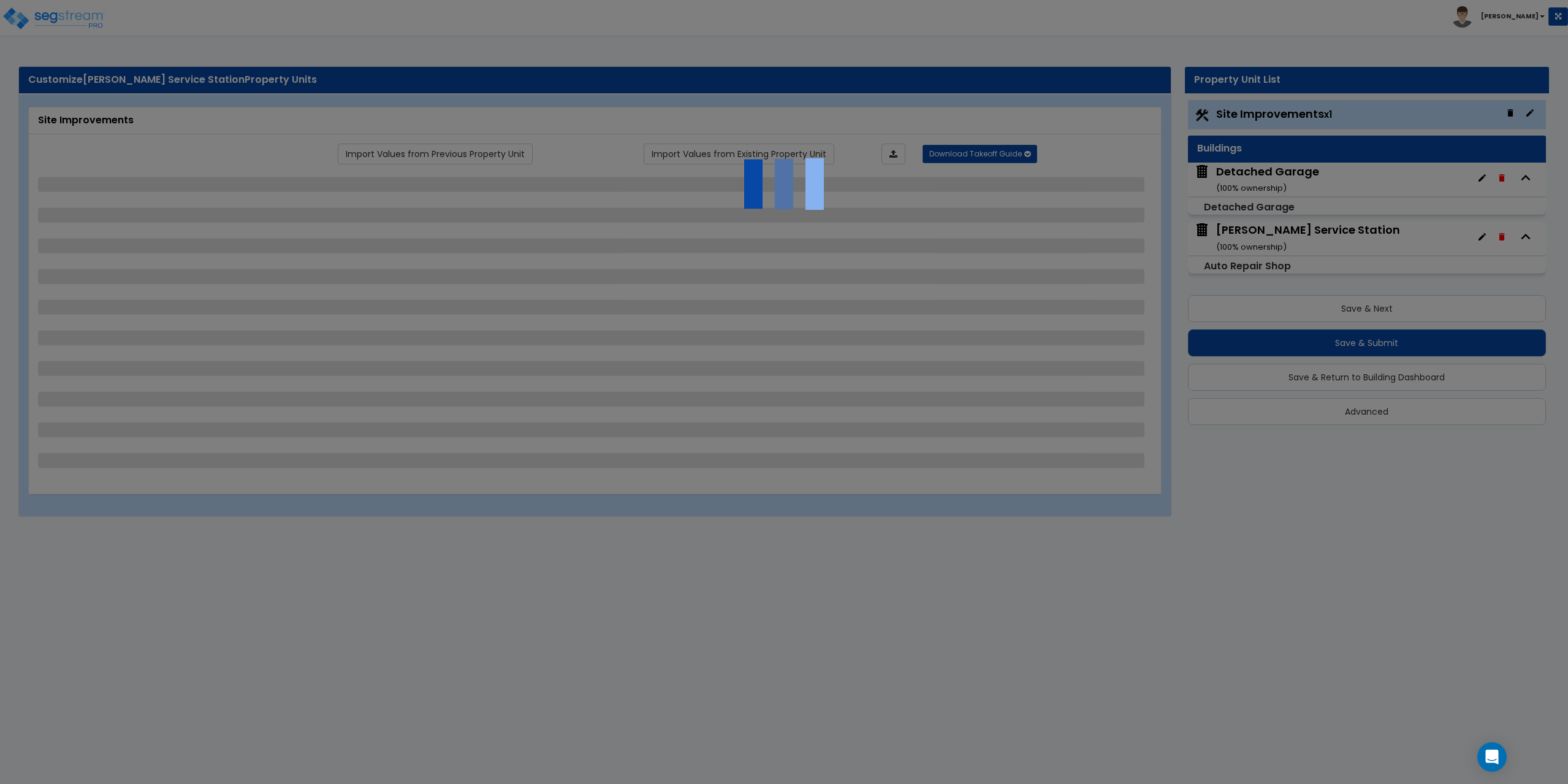
select select "1"
select select "4"
select select "1"
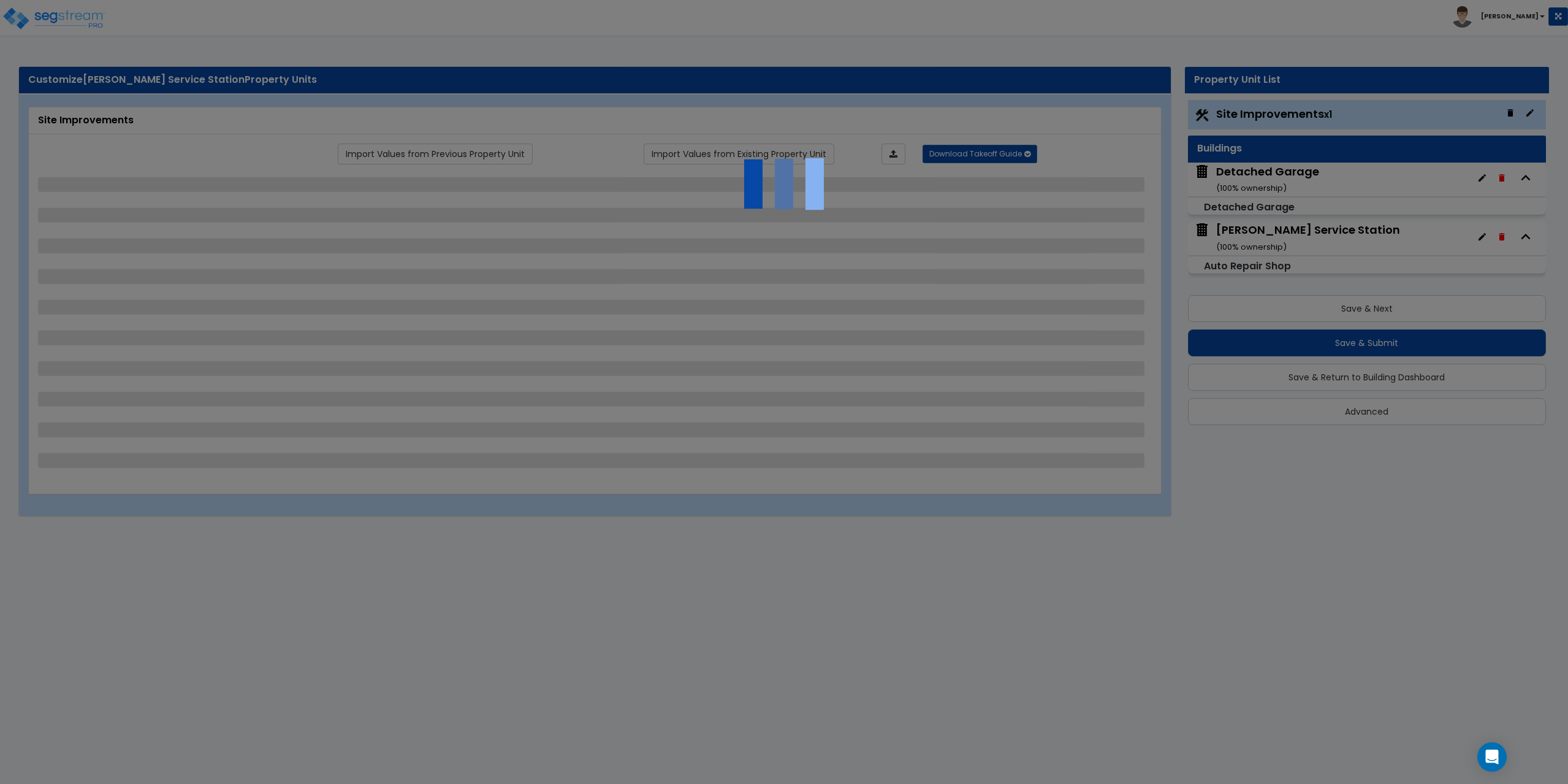
select select "1"
select select "5"
select select "1"
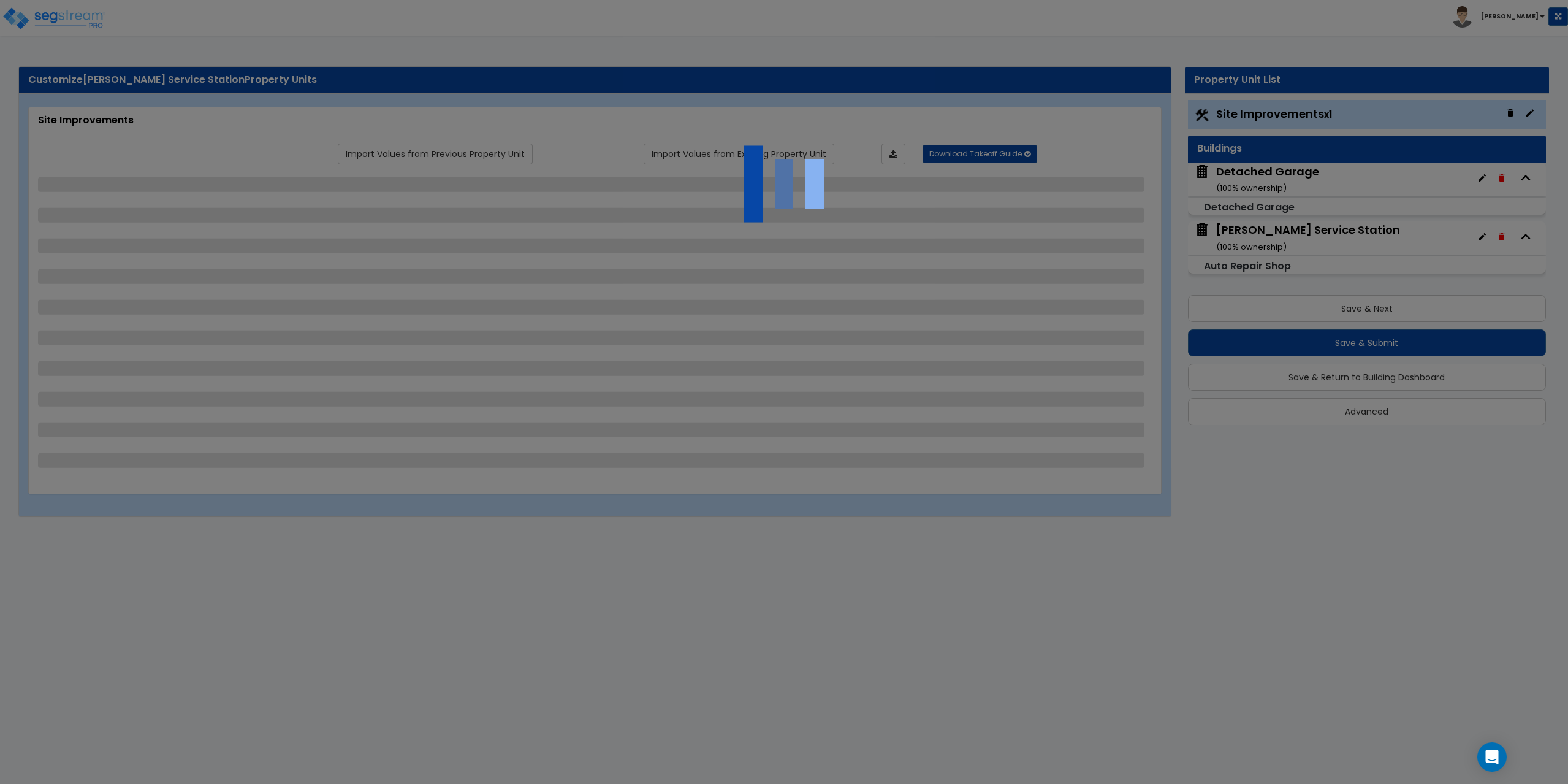
select select "1"
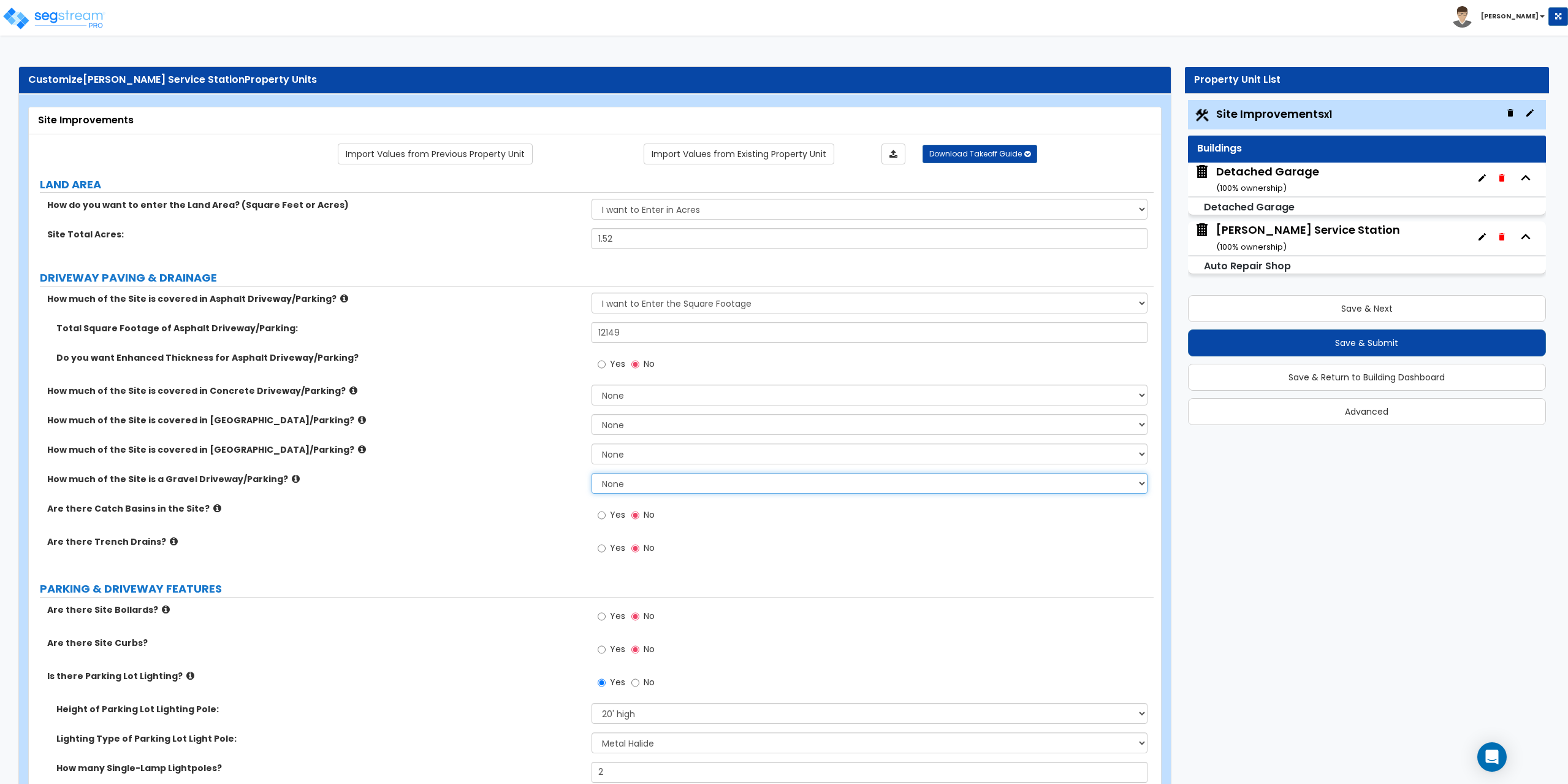
click at [606, 479] on select "None I want to Enter an Approximate Percentage I want to Enter the Square Foota…" at bounding box center [870, 483] width 556 height 21
select select "1"
click at [592, 473] on select "None I want to Enter an Approximate Percentage I want to Enter the Square Foota…" at bounding box center [870, 483] width 556 height 21
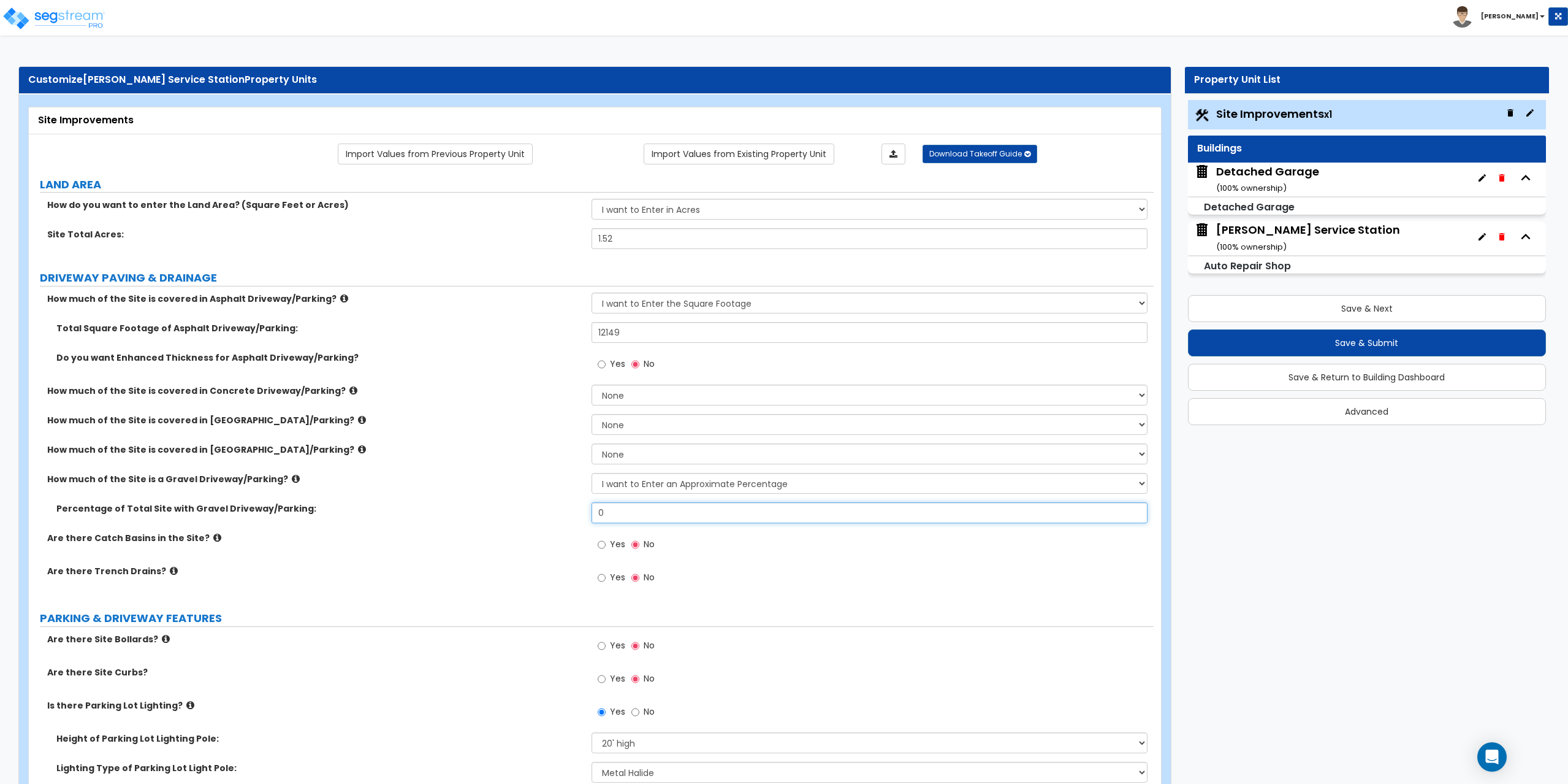
drag, startPoint x: 617, startPoint y: 511, endPoint x: 556, endPoint y: 512, distance: 61.0
click at [556, 512] on div "Percentage of Total Site with Gravel Driveway/Parking: 0" at bounding box center [591, 517] width 1125 height 30
type input "15"
click at [251, 448] on label "How much of the Site is covered in Stone Driveway/Parking?" at bounding box center [315, 449] width 535 height 12
click at [254, 423] on label "How much of the Site is covered in Brick Driveway/Parking?" at bounding box center [315, 420] width 535 height 12
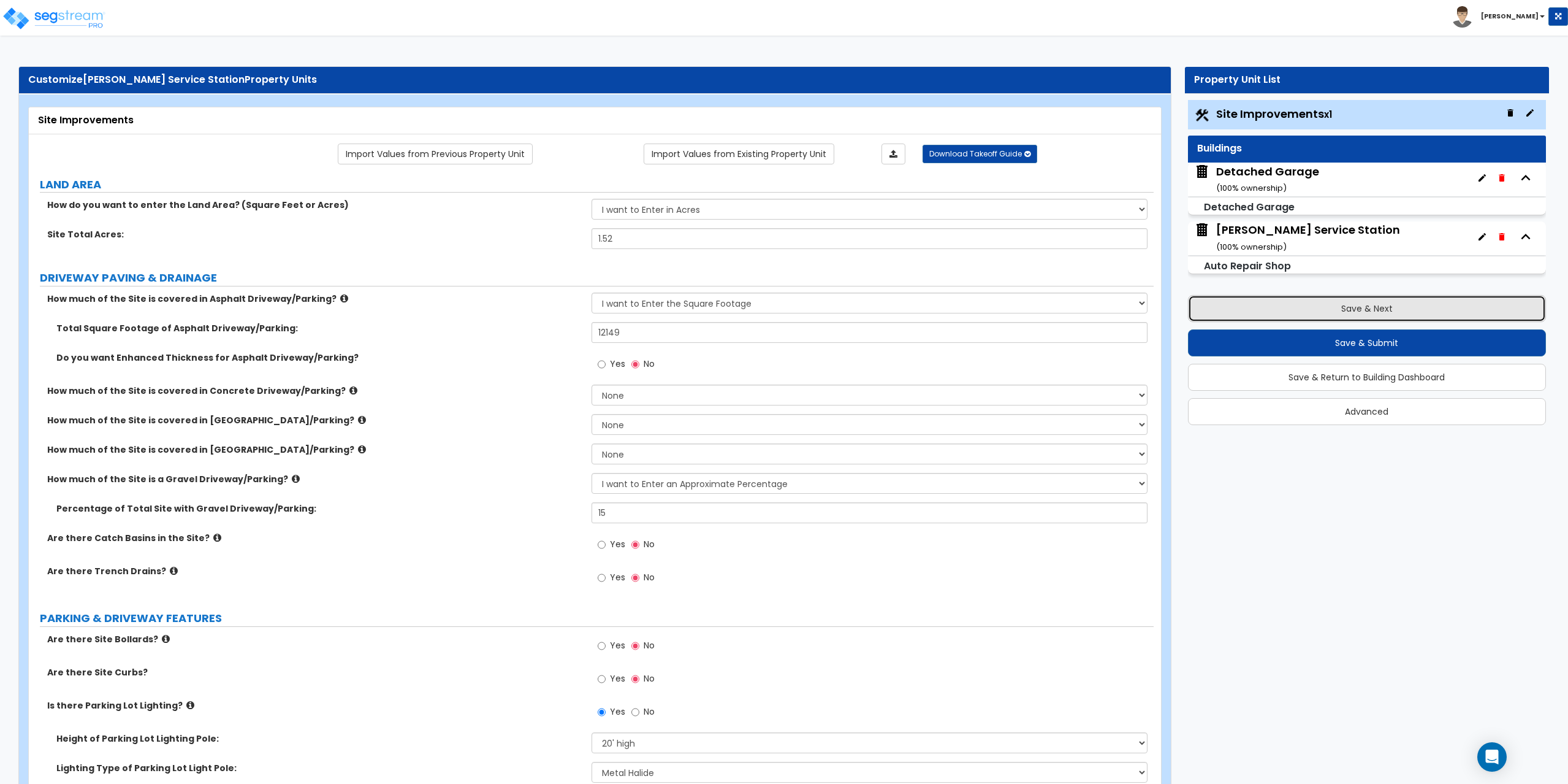
click at [1370, 306] on button "Save & Next" at bounding box center [1367, 308] width 359 height 27
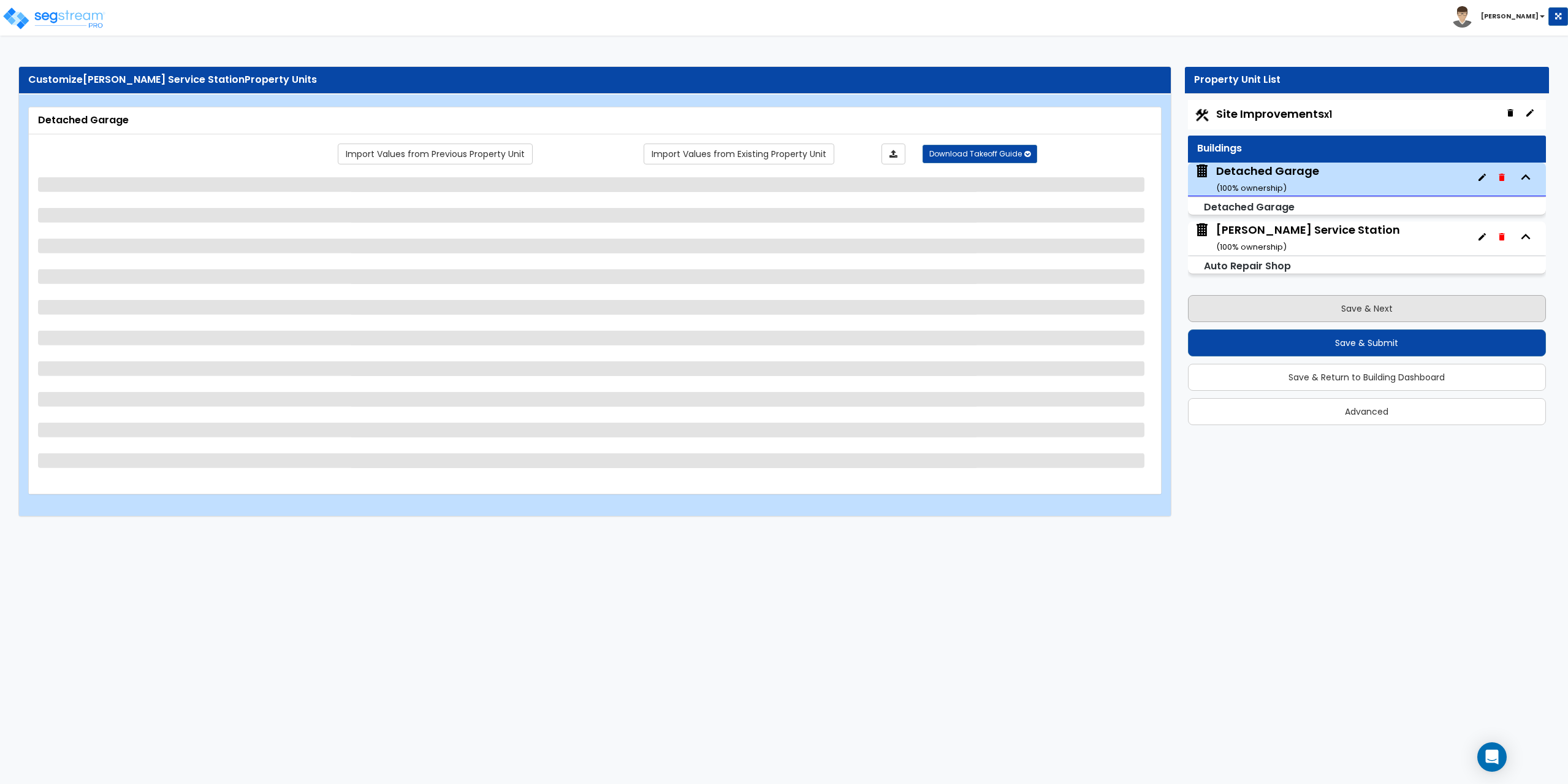
select select "1"
select select "13"
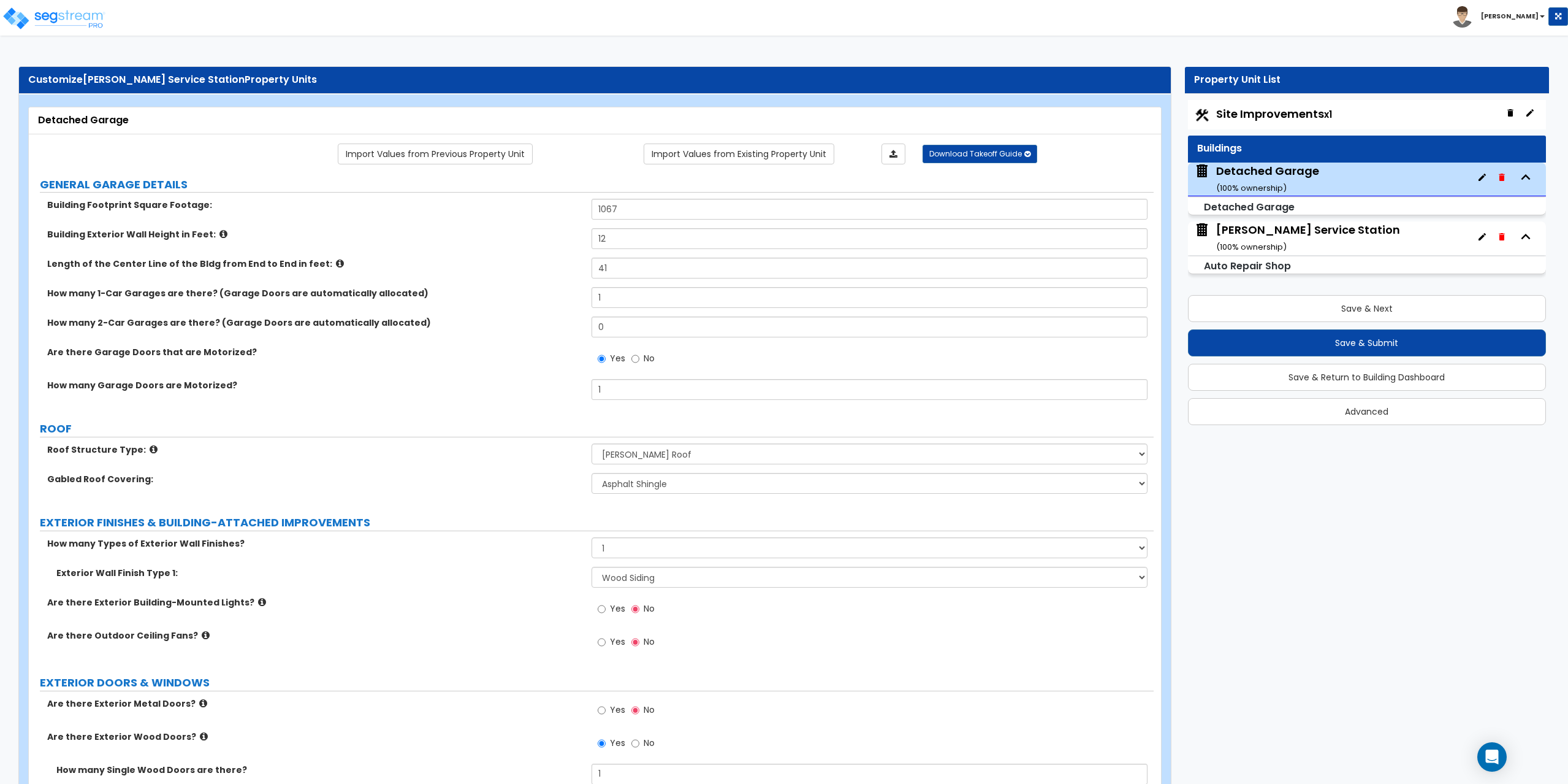
click at [1224, 231] on div "Dressel's Service Station ( 100 % ownership)" at bounding box center [1308, 237] width 184 height 31
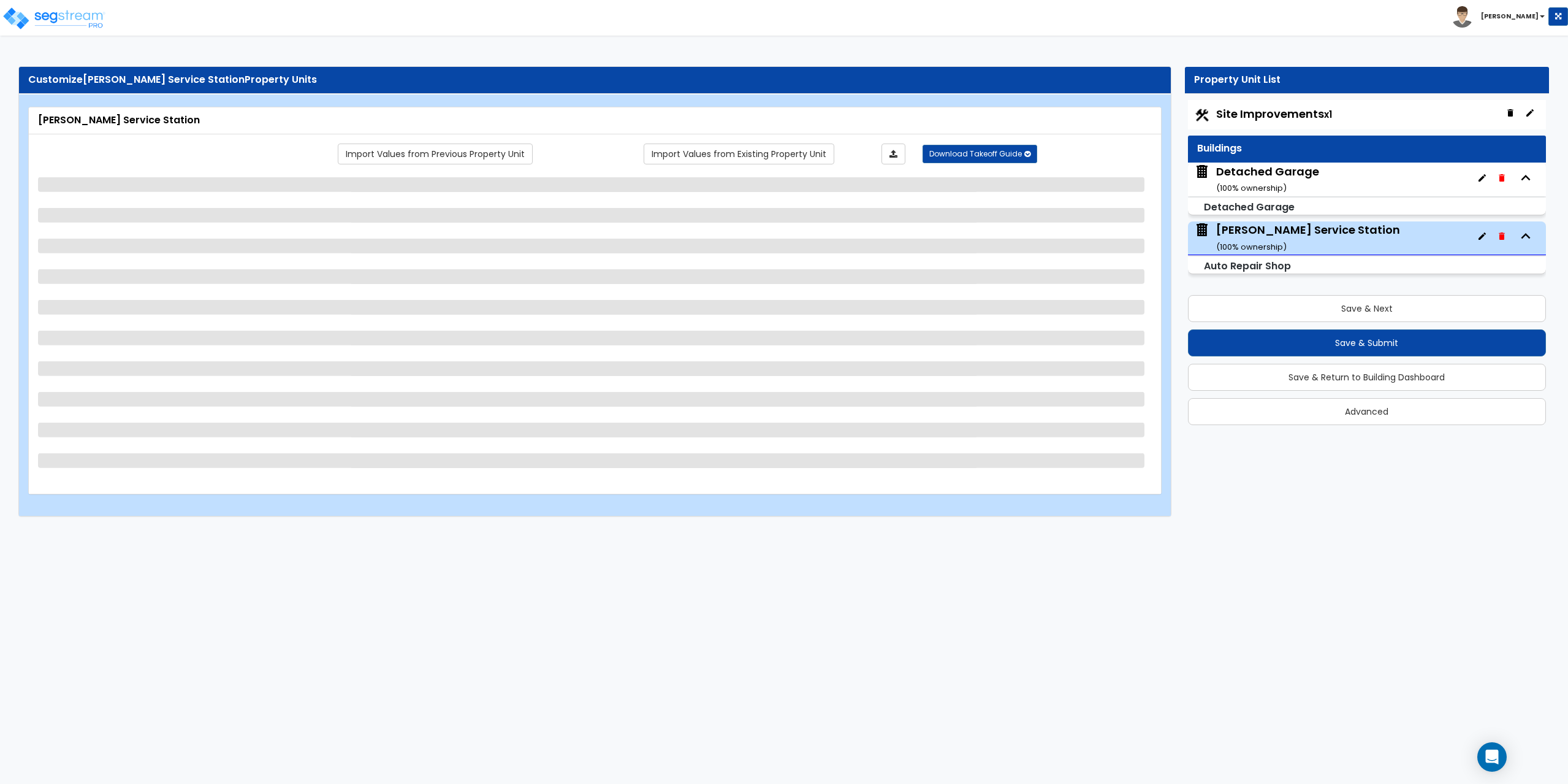
select select "5"
select select "1"
select select "3"
select select "1"
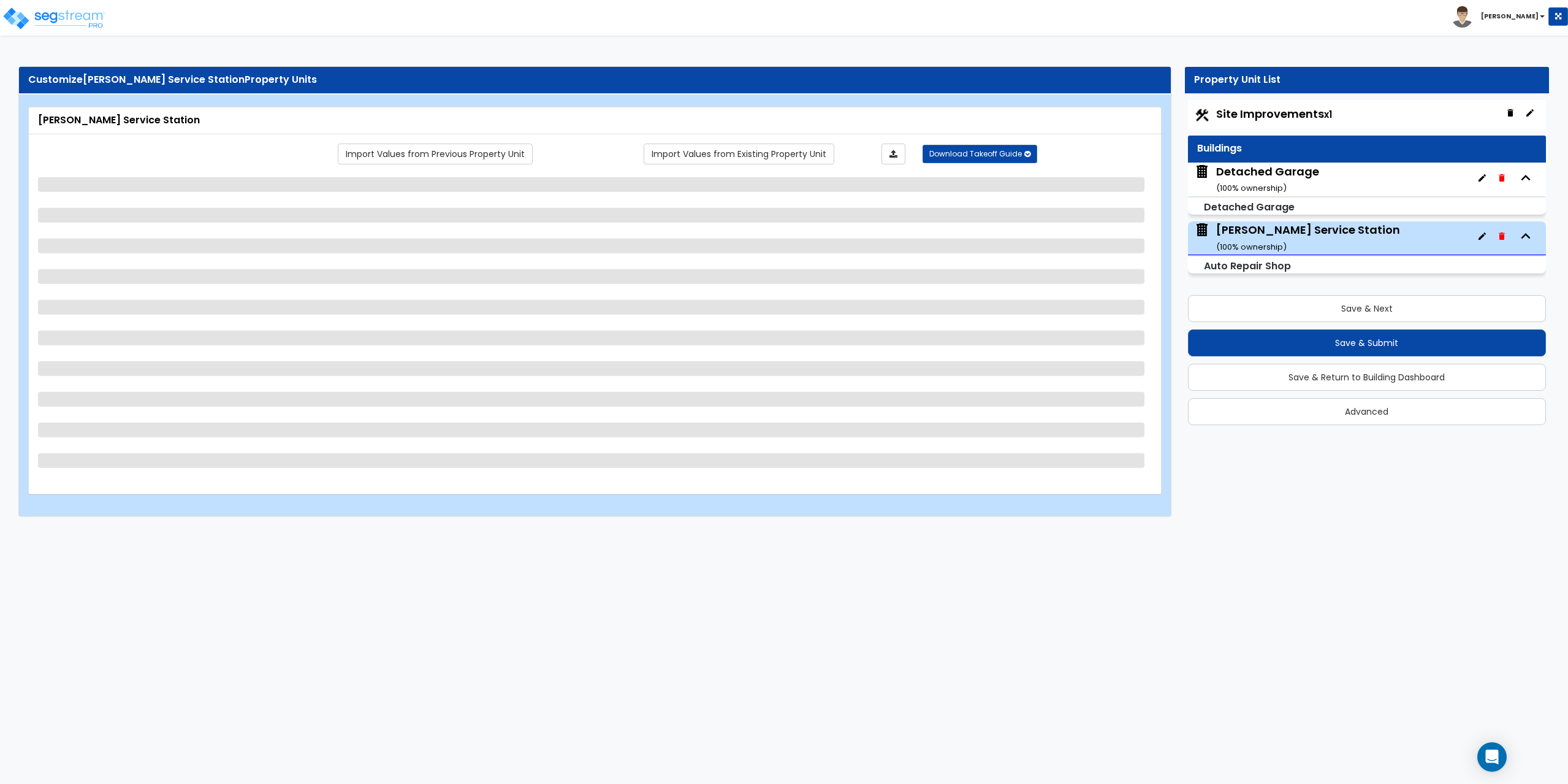
select select "2"
select select "1"
select select "2"
select select "7"
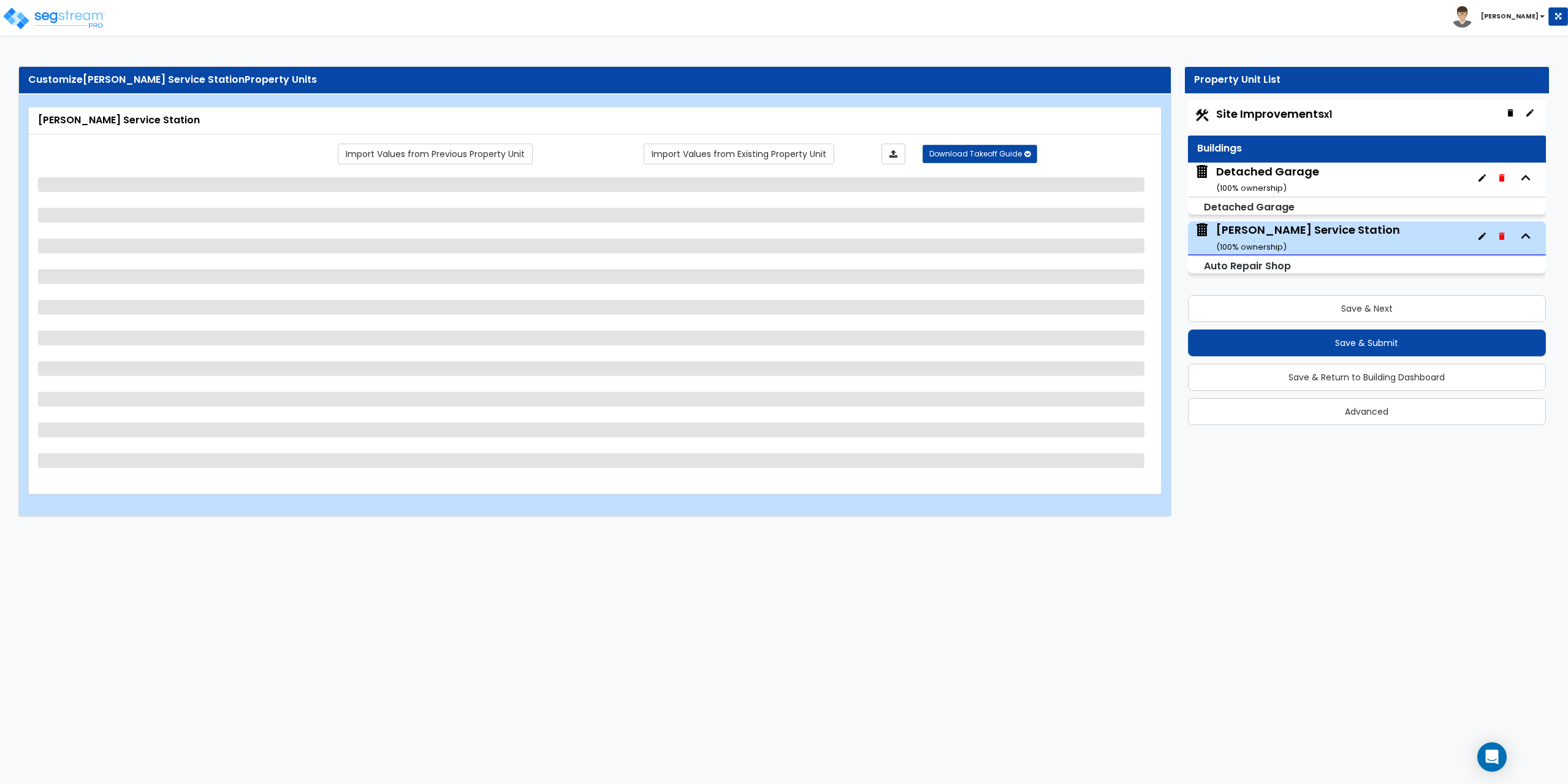
select select "1"
select select "3"
select select "2"
select select "1"
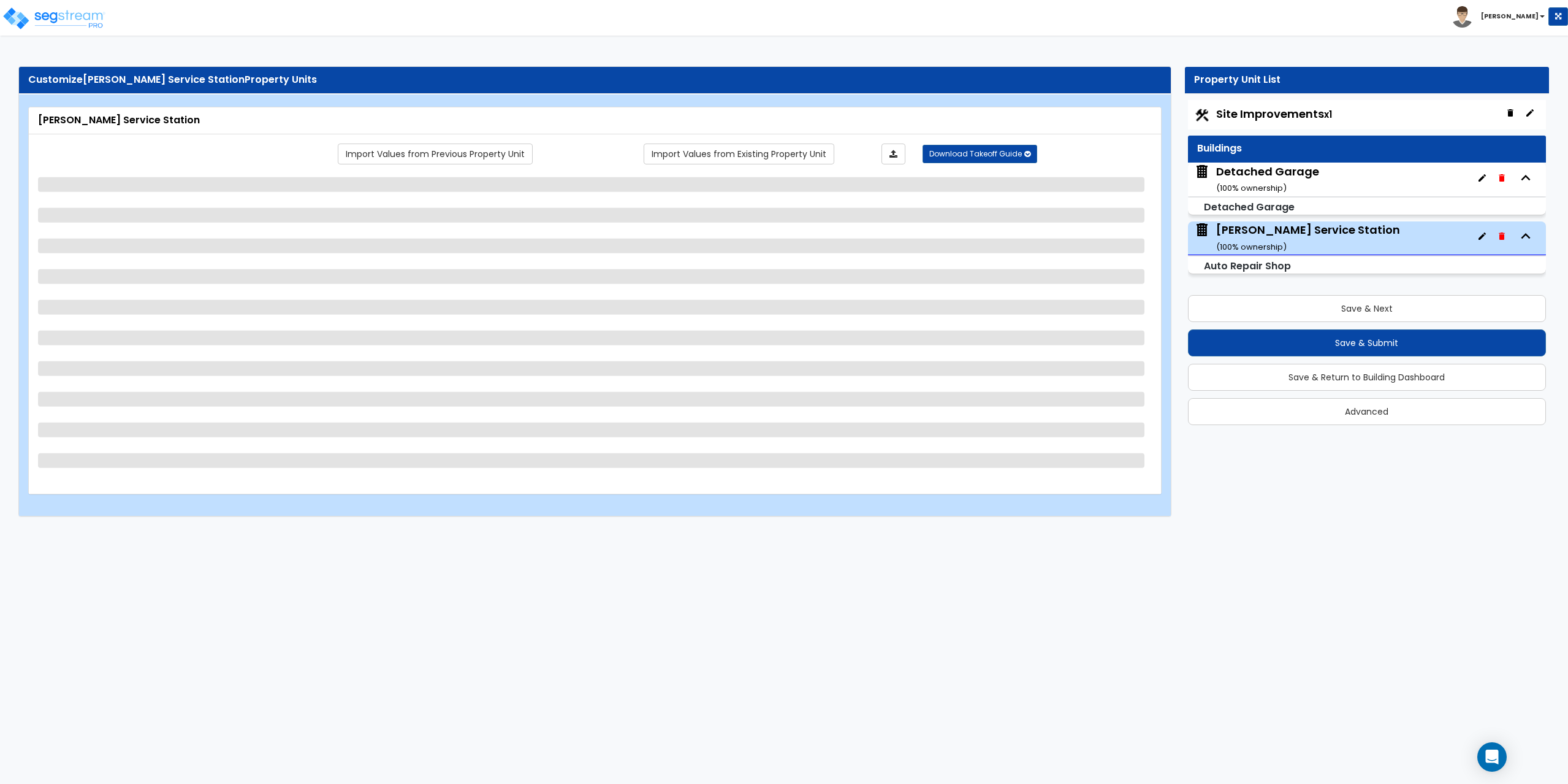
select select "2"
select select "1"
select select "2"
select select "1"
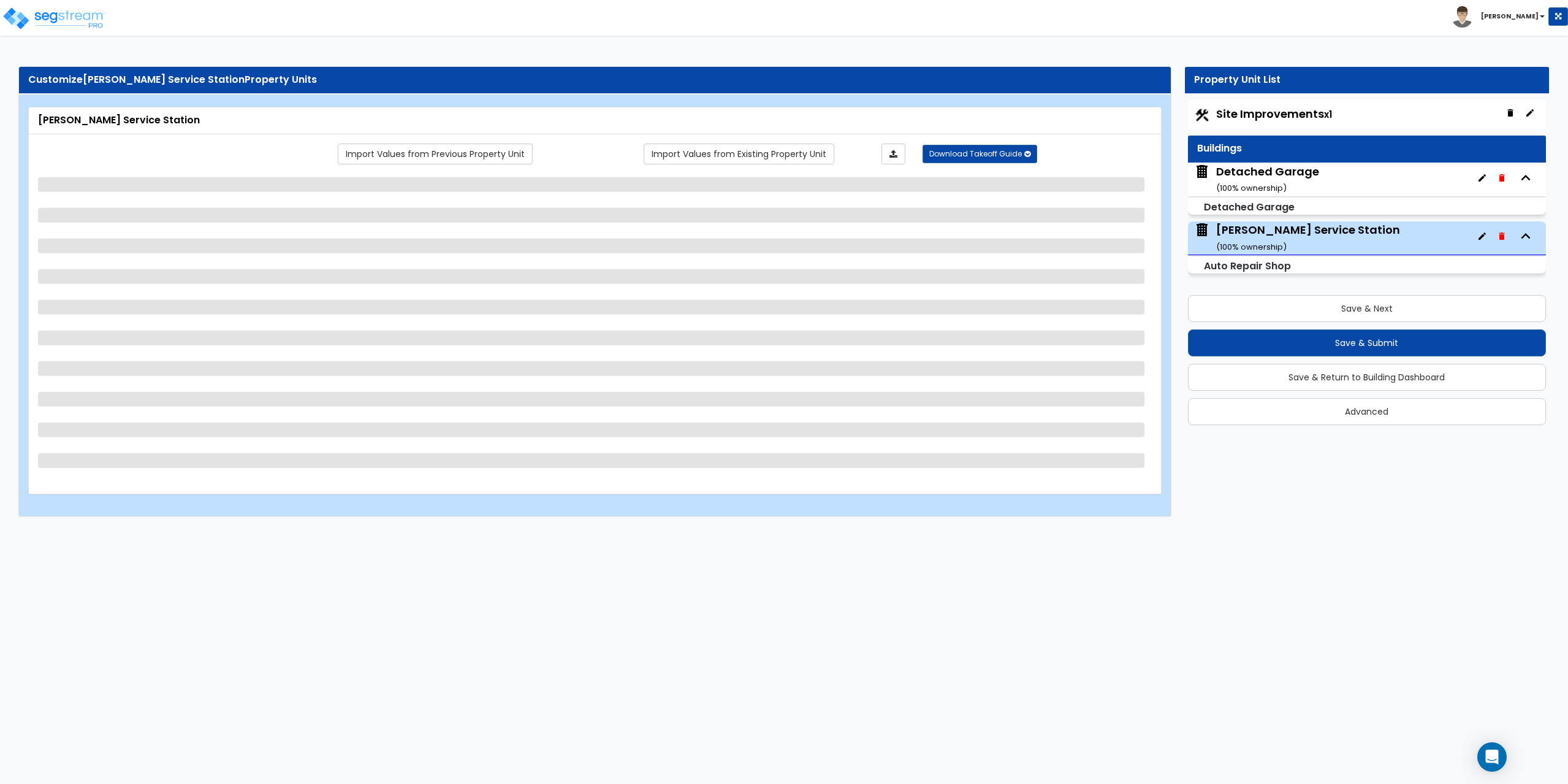
select select "1"
select select "2"
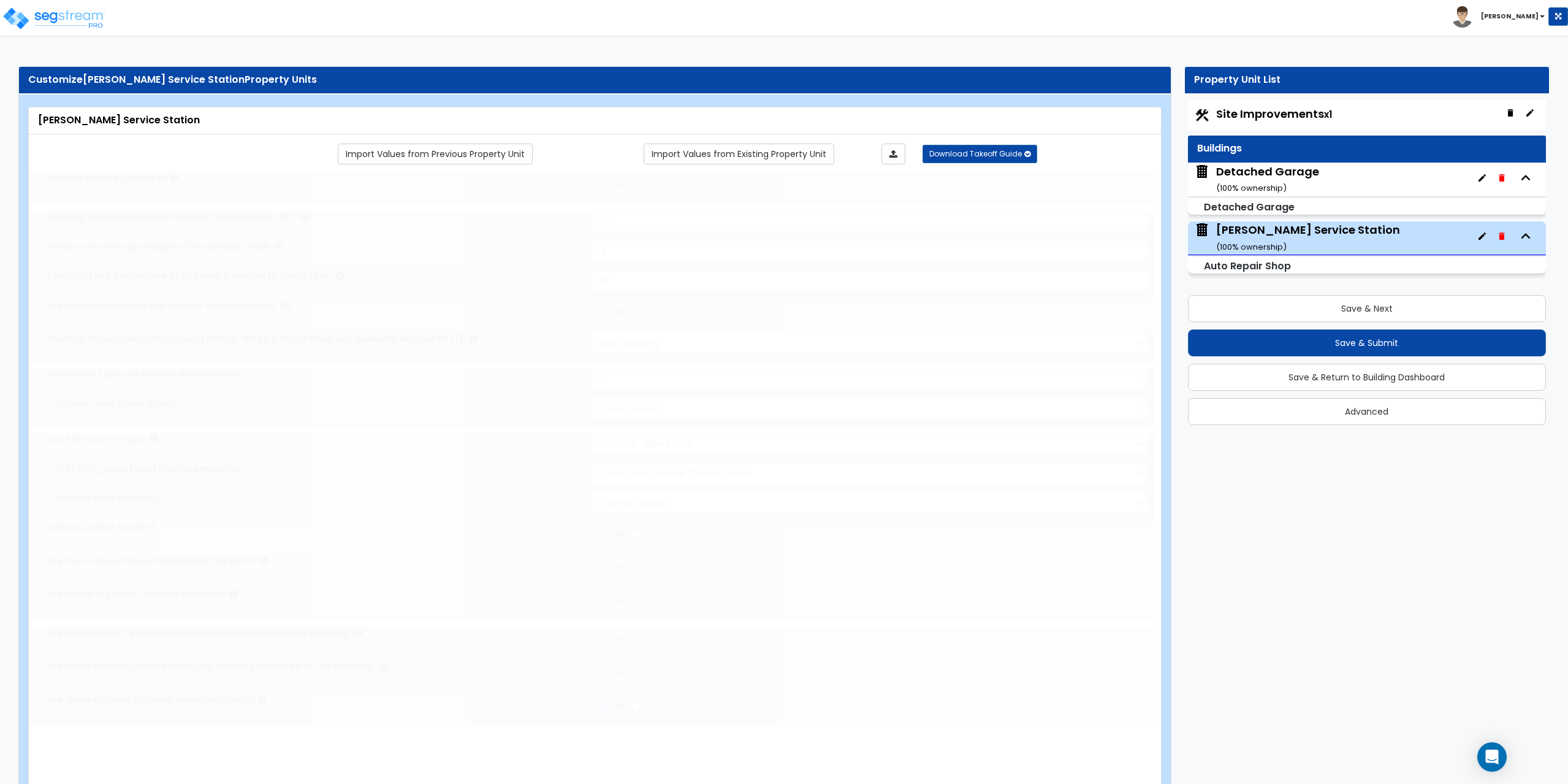
type input "2"
type input "1"
type input "2"
radio input "true"
select select "2"
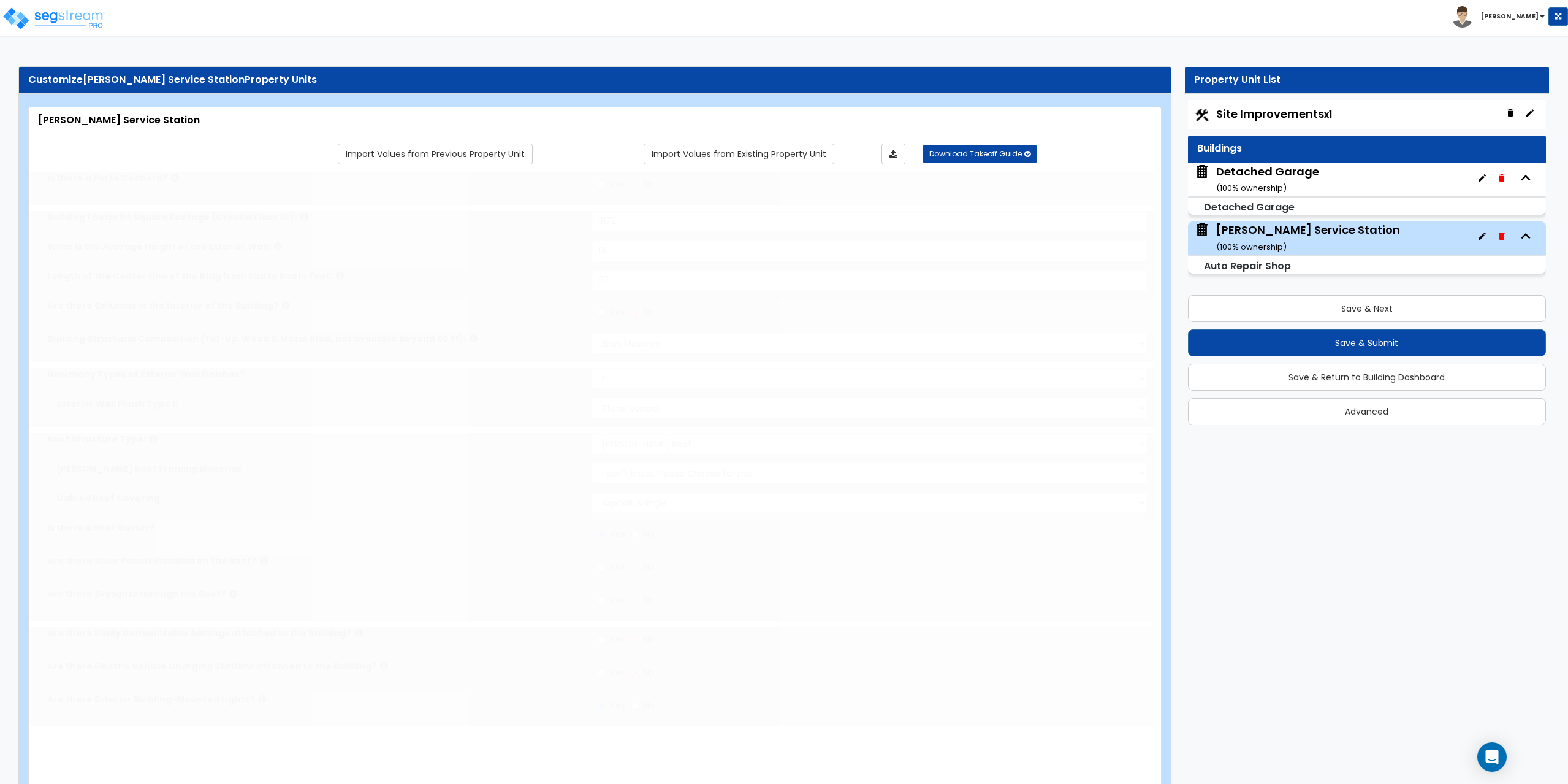
radio input "true"
type input "3"
type input "1"
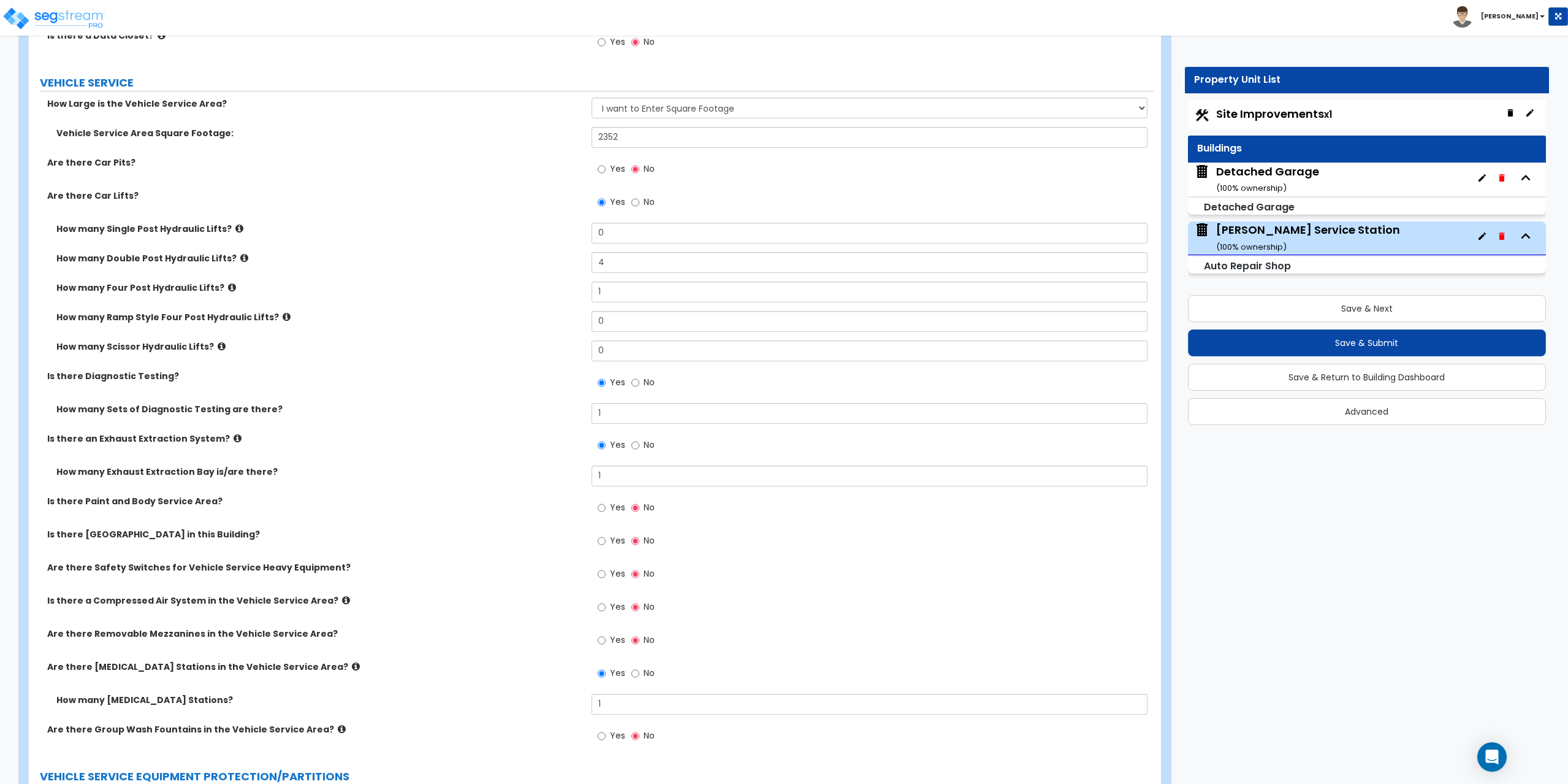
scroll to position [4415, 0]
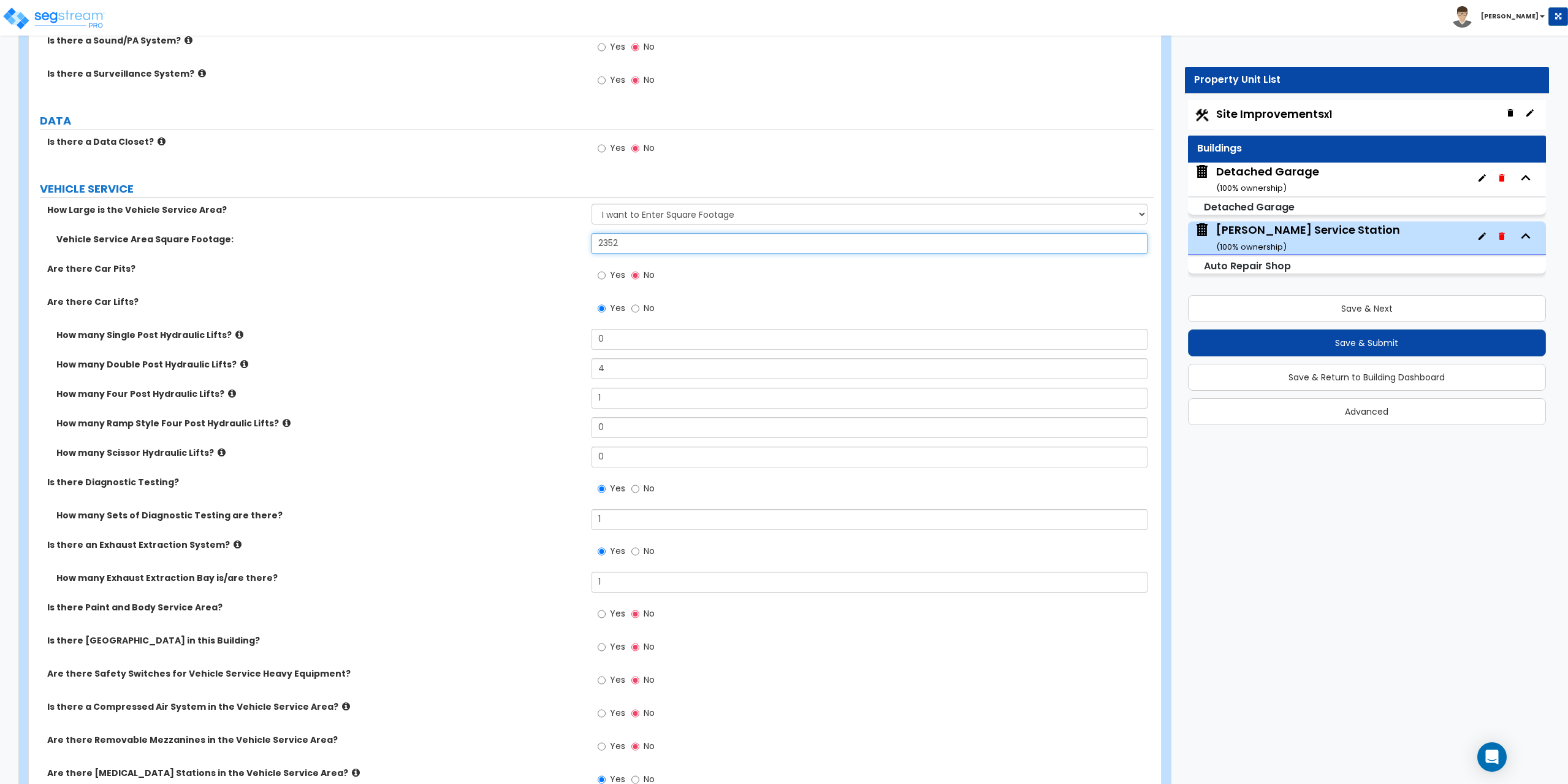
drag, startPoint x: 670, startPoint y: 248, endPoint x: 560, endPoint y: 245, distance: 110.0
click at [560, 245] on div "Vehicle Service Area Square Footage: 2352" at bounding box center [591, 248] width 1125 height 30
type input "2,448"
click at [556, 296] on label "Are there Car Lifts?" at bounding box center [315, 301] width 535 height 12
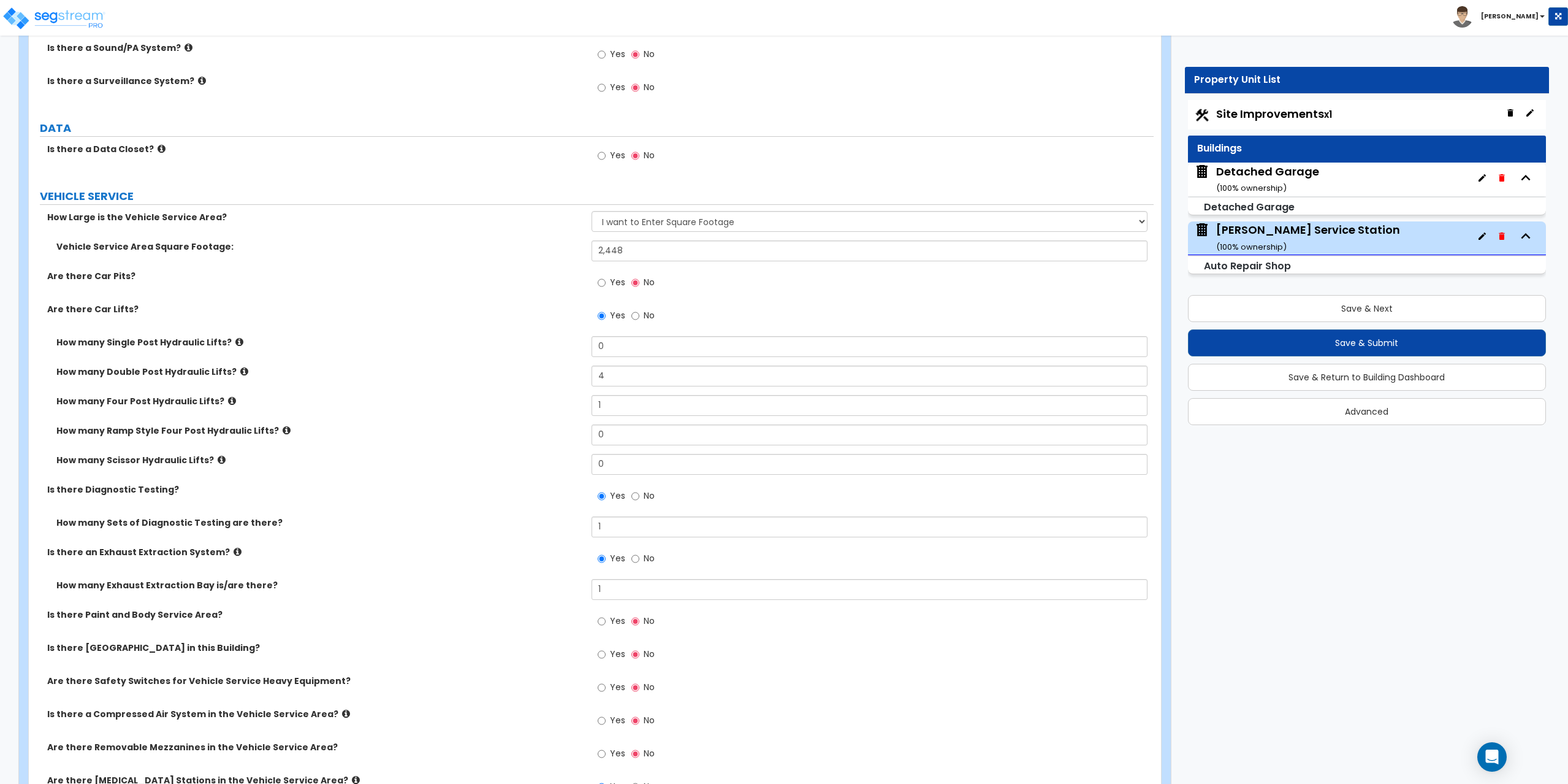
scroll to position [4477, 0]
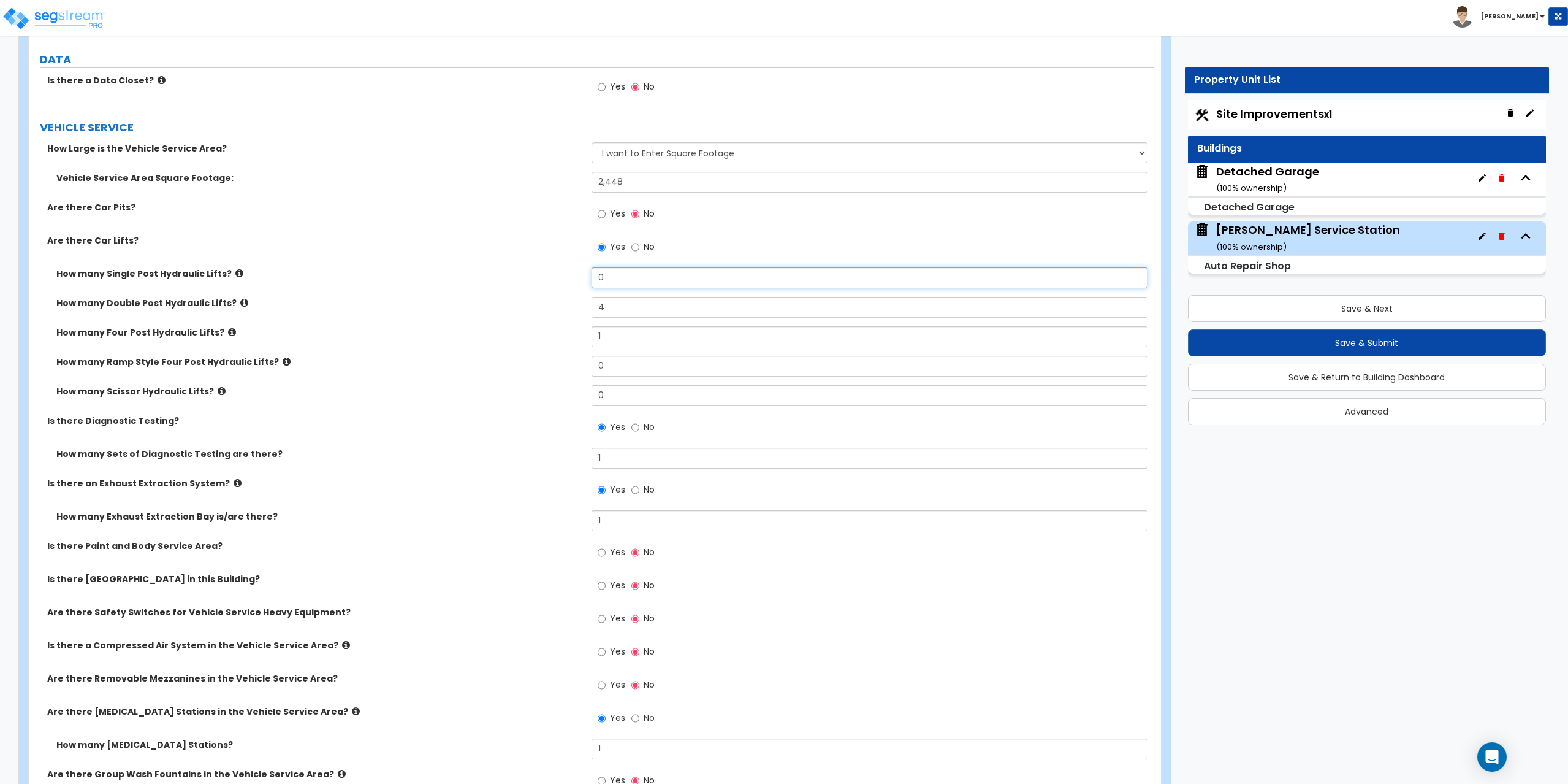
drag, startPoint x: 608, startPoint y: 279, endPoint x: 582, endPoint y: 273, distance: 26.7
click at [582, 273] on div "How many Single Post Hydraulic Lifts? 0" at bounding box center [591, 282] width 1125 height 30
click at [603, 273] on input "0" at bounding box center [870, 277] width 556 height 21
drag, startPoint x: 609, startPoint y: 274, endPoint x: 578, endPoint y: 273, distance: 31.0
click at [578, 273] on div "How many Single Post Hydraulic Lifts? 0" at bounding box center [591, 282] width 1125 height 30
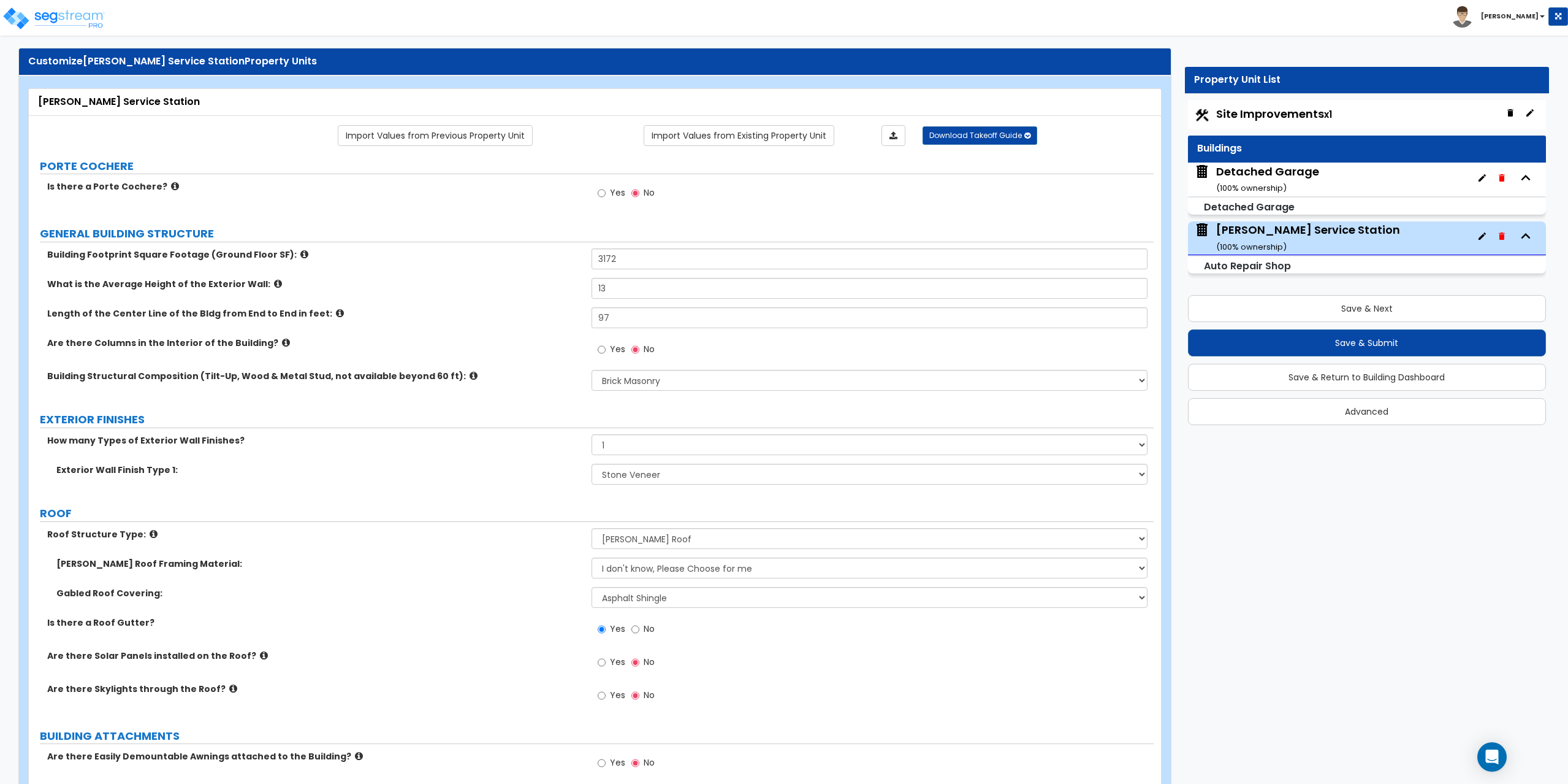
scroll to position [0, 0]
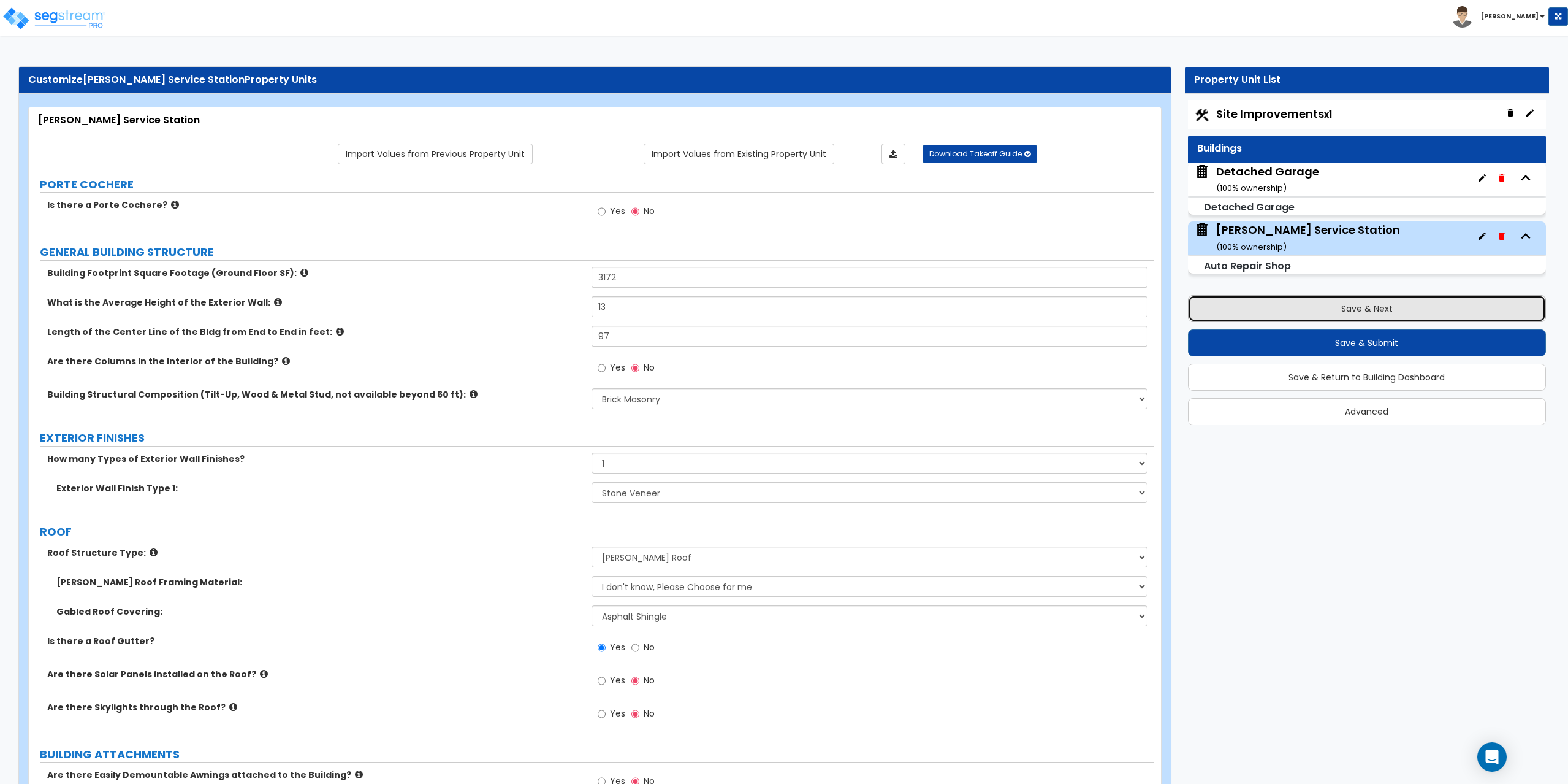
click at [1302, 306] on button "Save & Next" at bounding box center [1367, 308] width 359 height 27
select select "2"
select select "1"
select select "2"
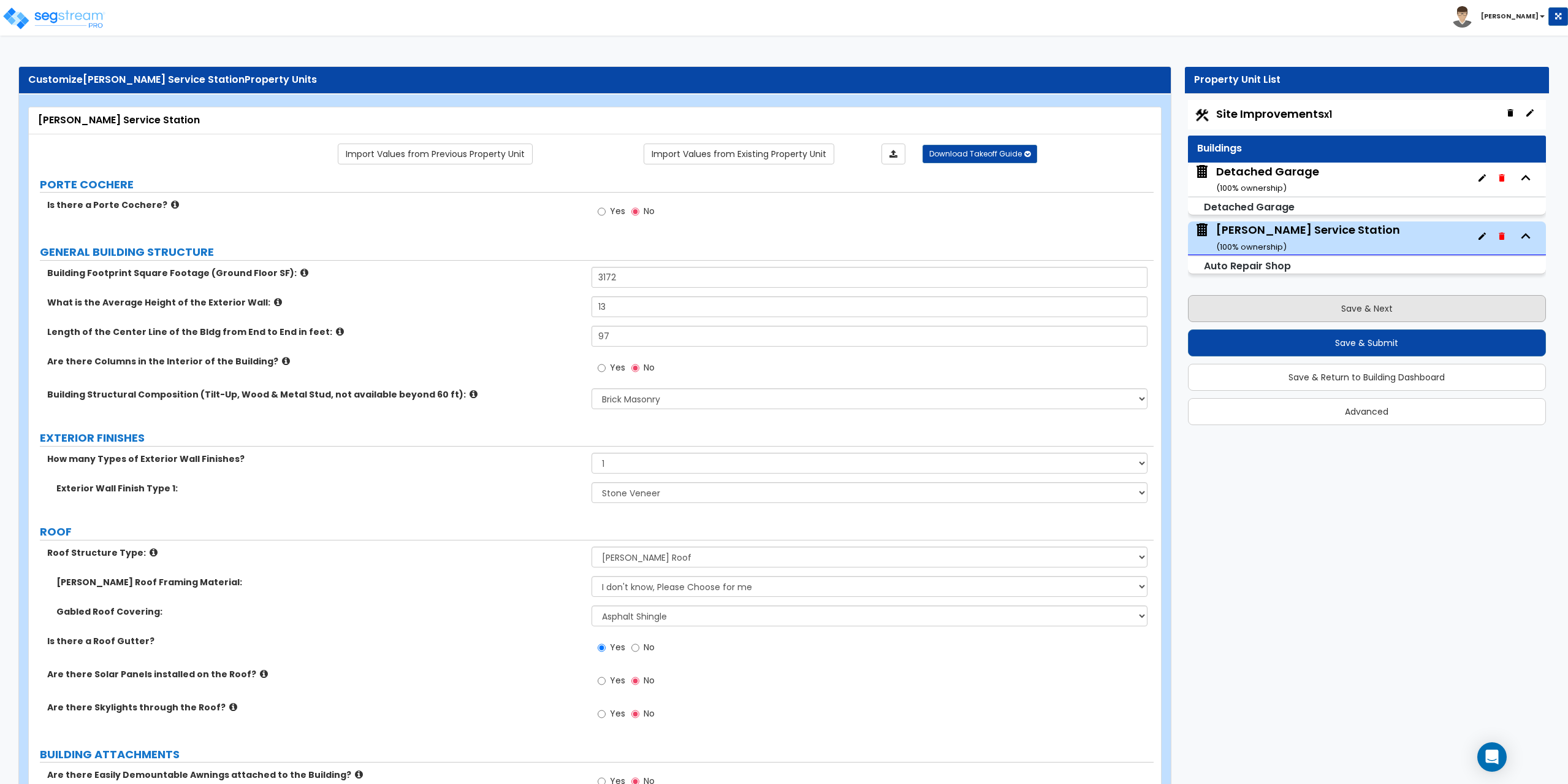
select select "1"
select select "2"
select select "1"
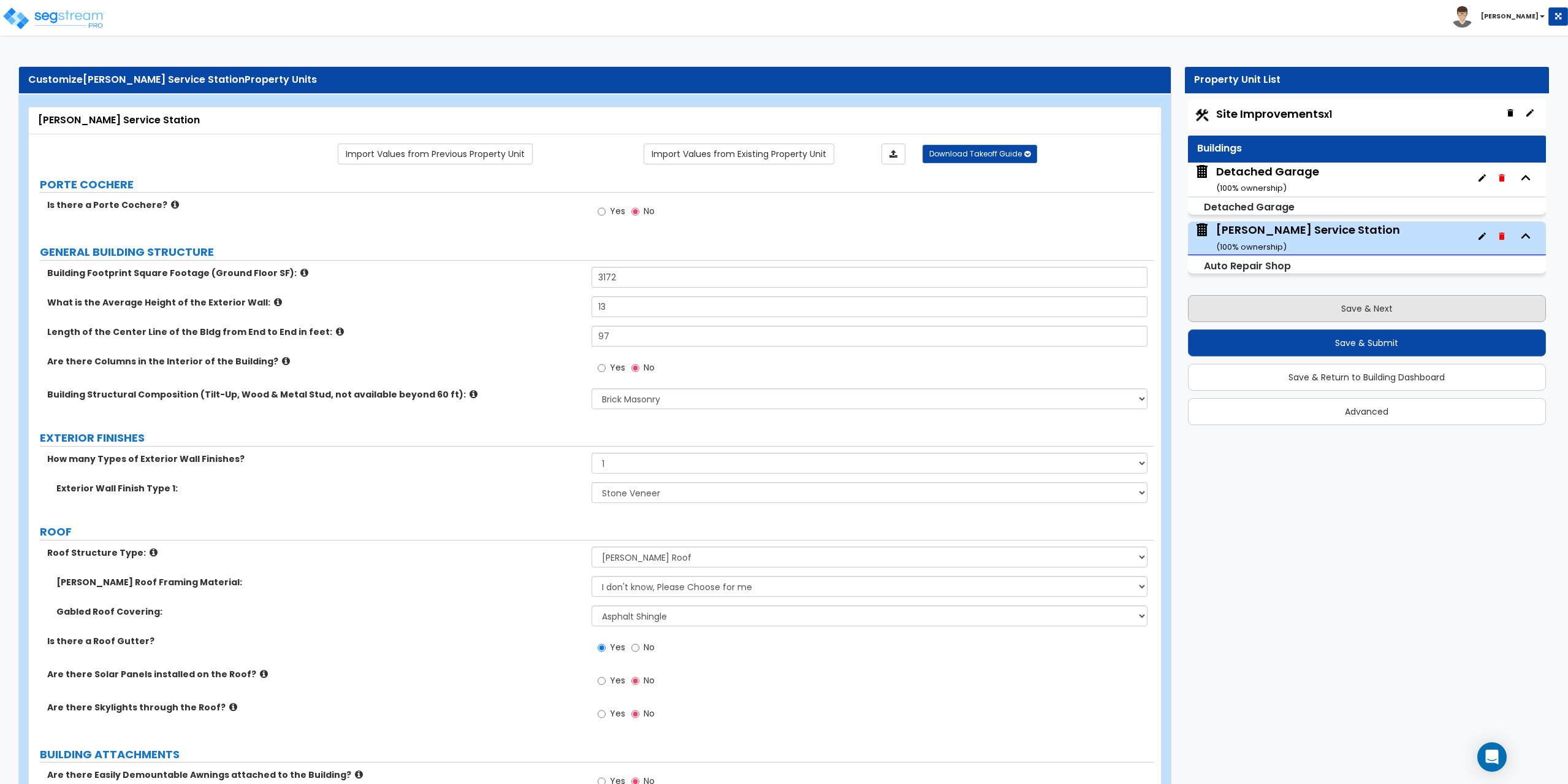
select select "4"
select select "1"
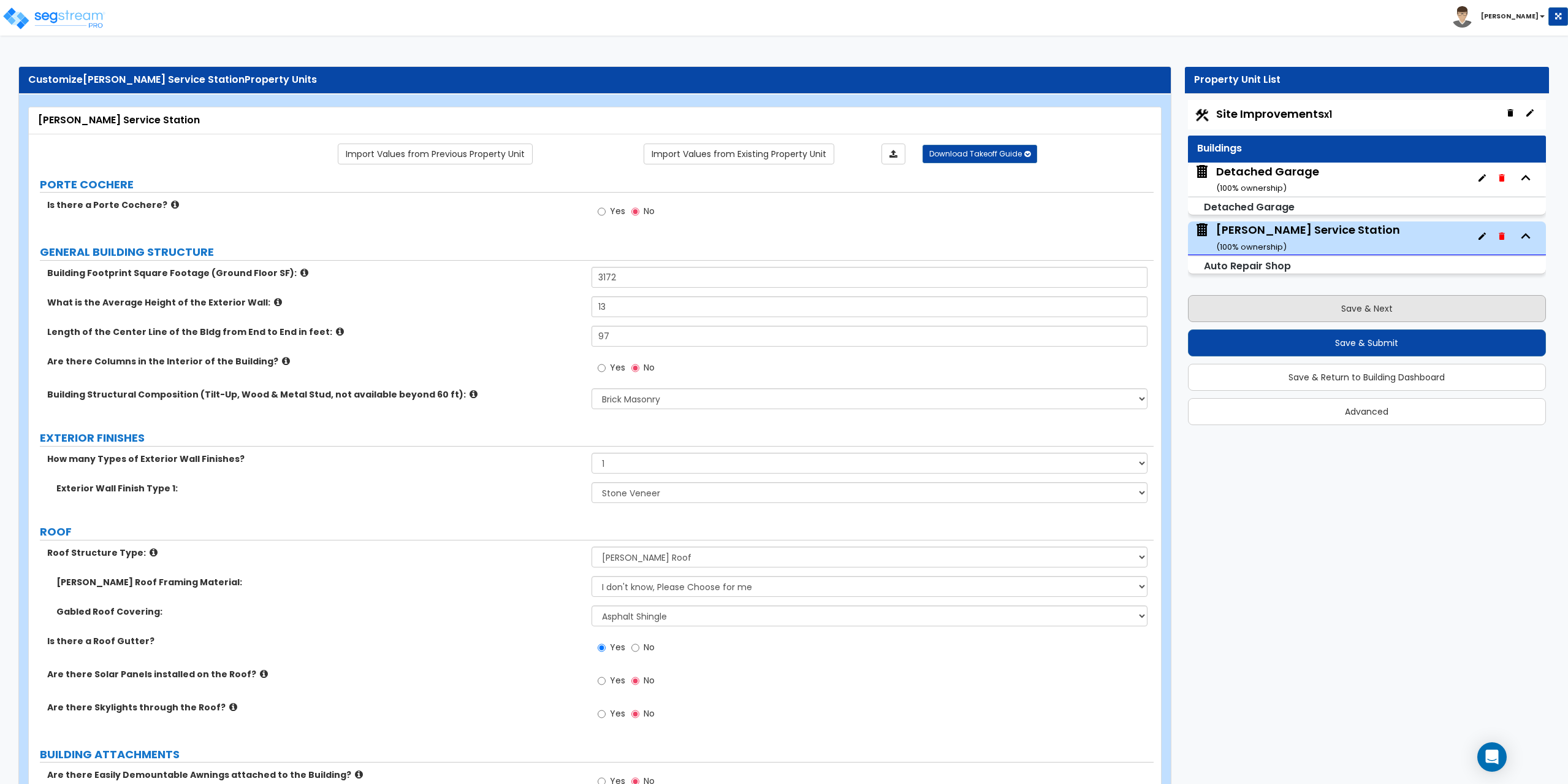
select select "5"
select select "1"
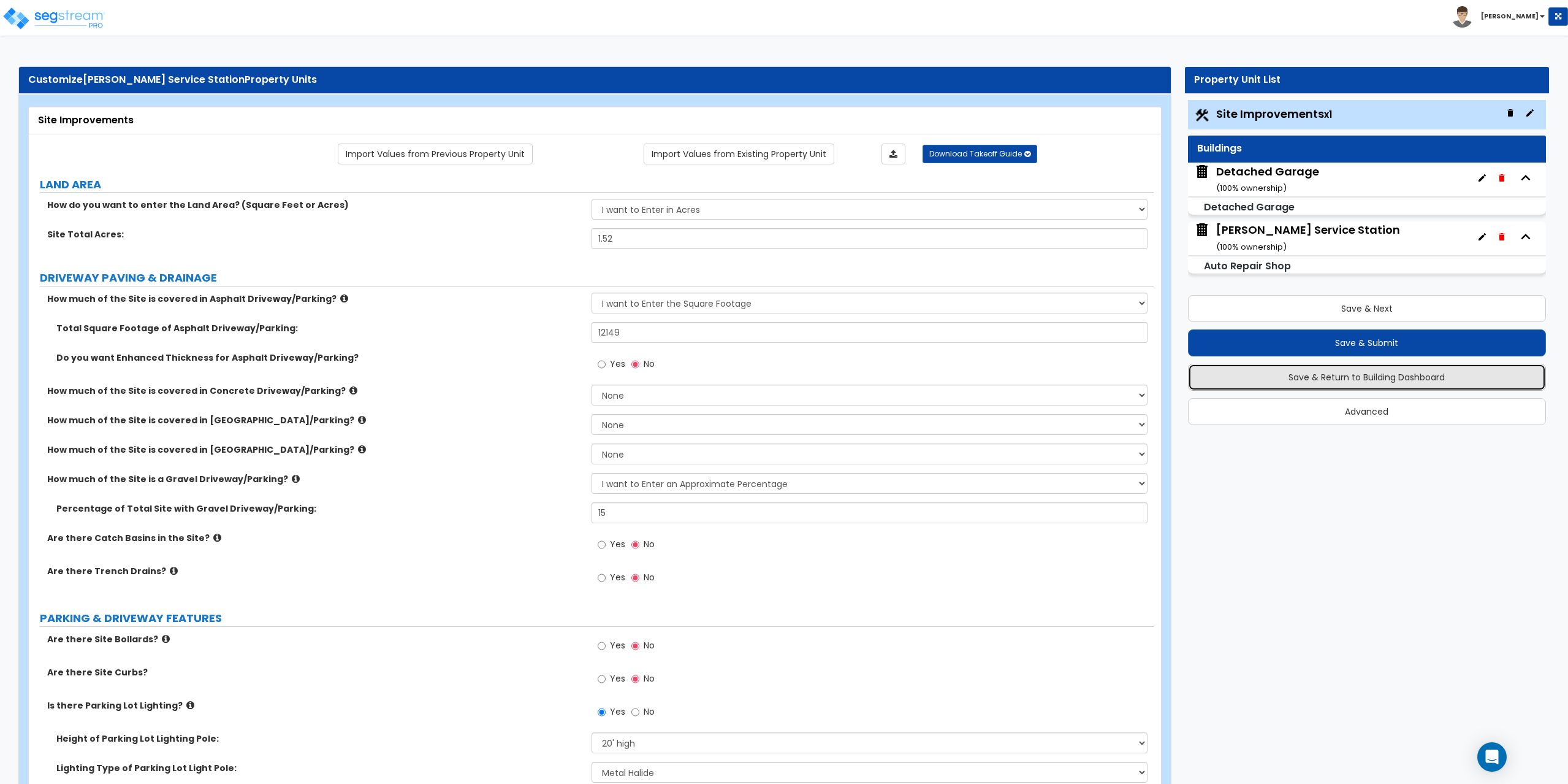
click at [1325, 372] on button "Save & Return to Building Dashboard" at bounding box center [1367, 377] width 359 height 27
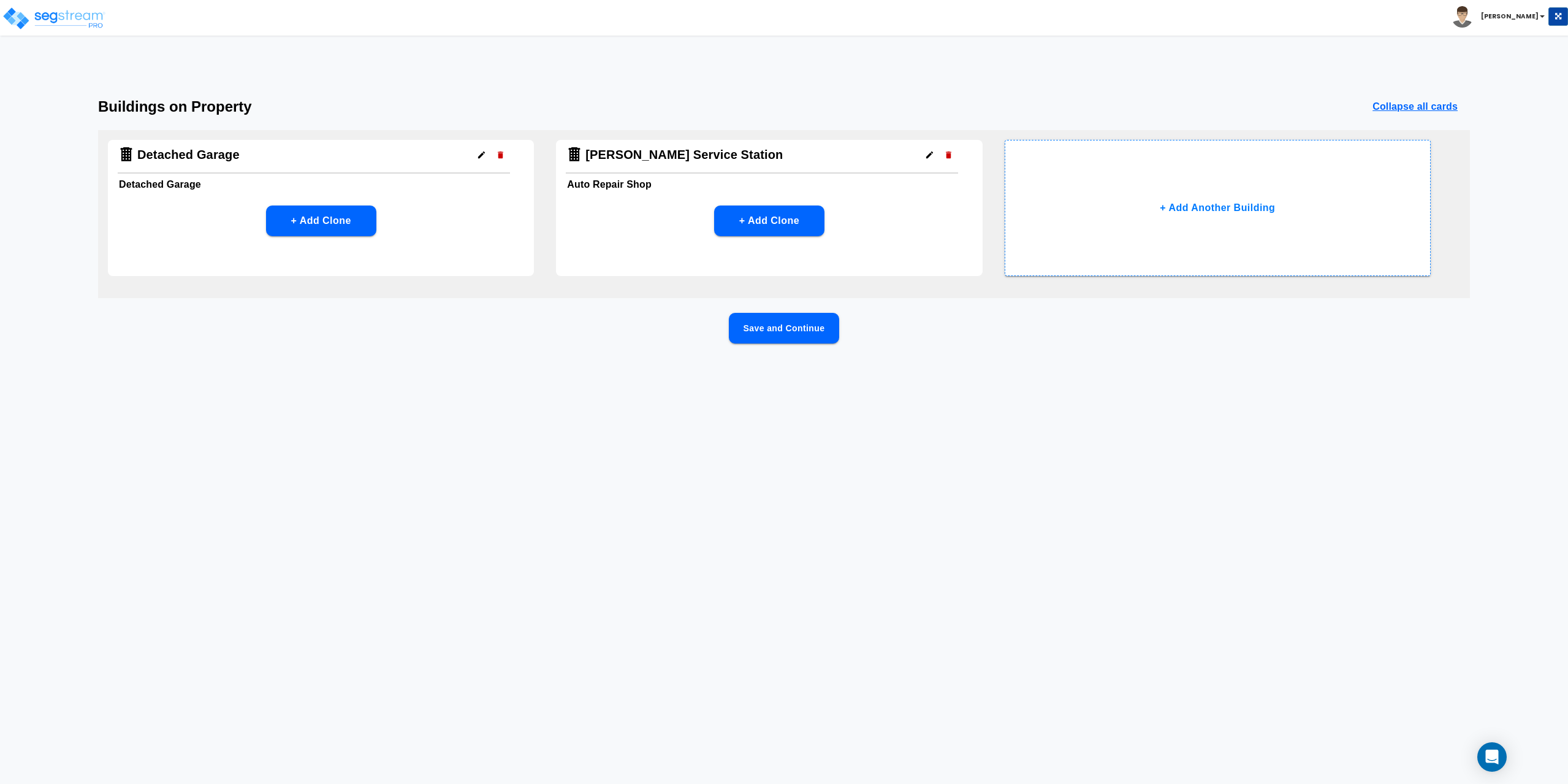
click at [794, 321] on button "Save and Continue" at bounding box center [784, 328] width 110 height 30
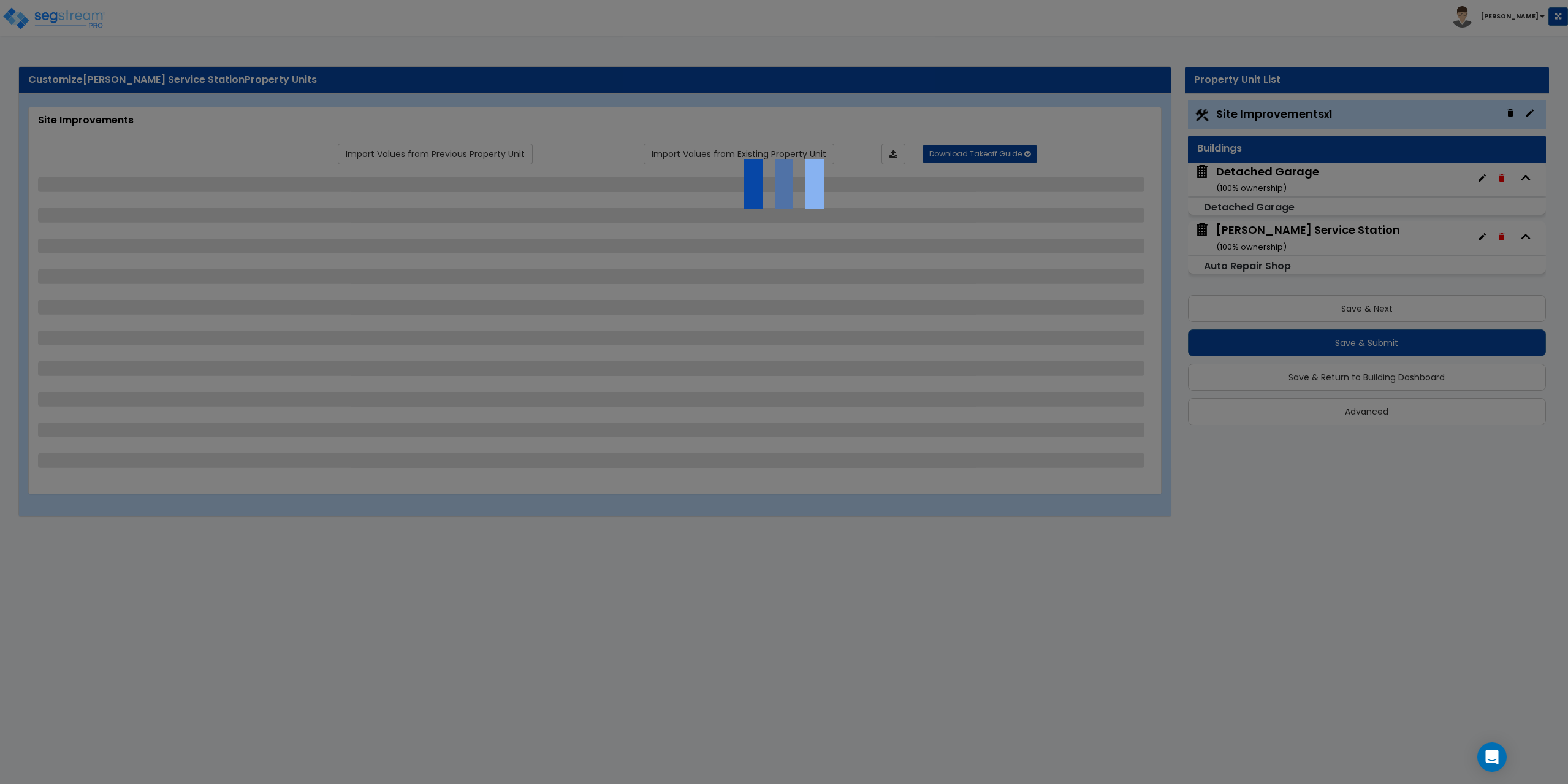
select select "2"
select select "1"
select select "2"
select select "1"
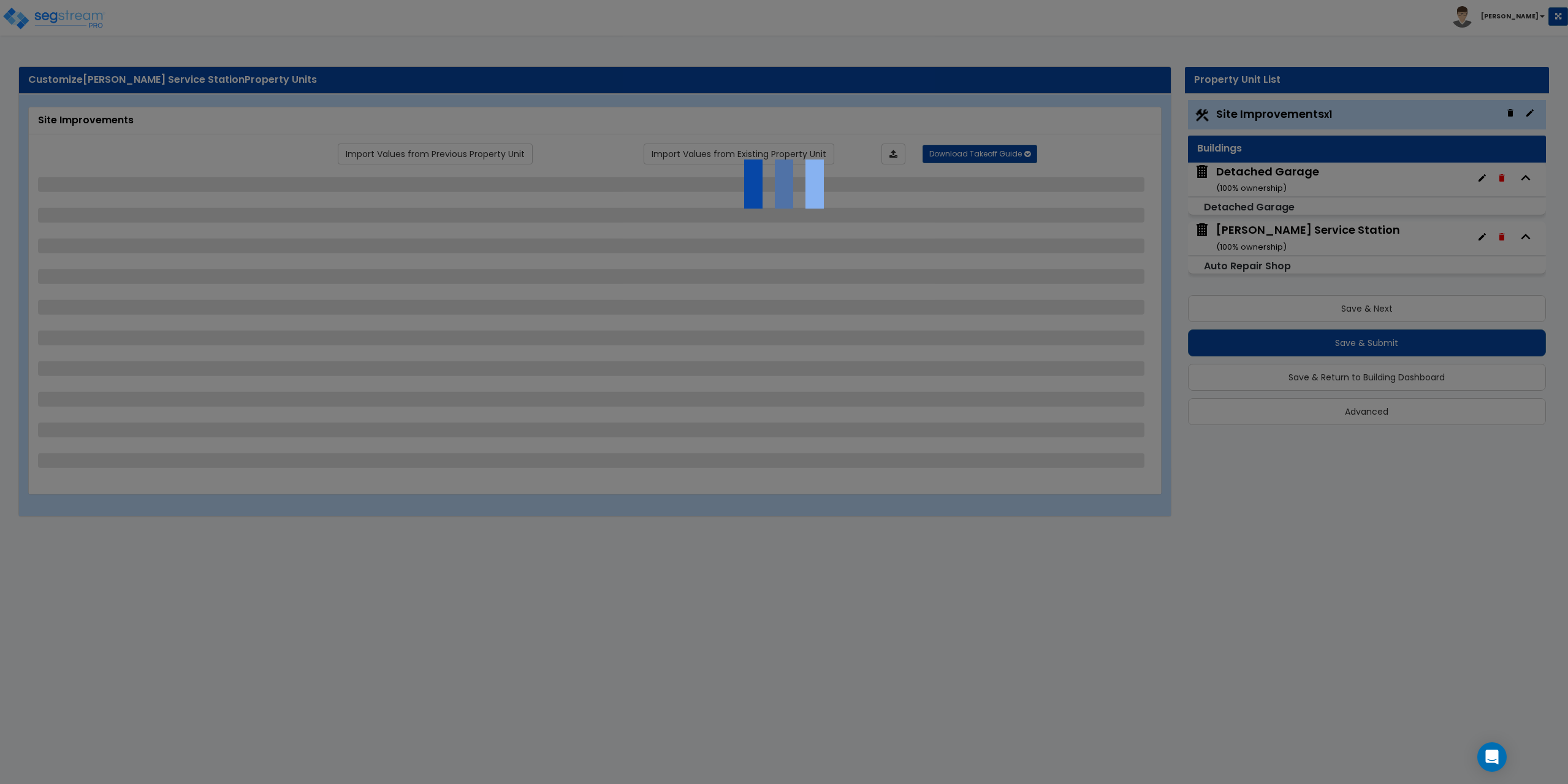
select select "2"
select select "1"
select select "4"
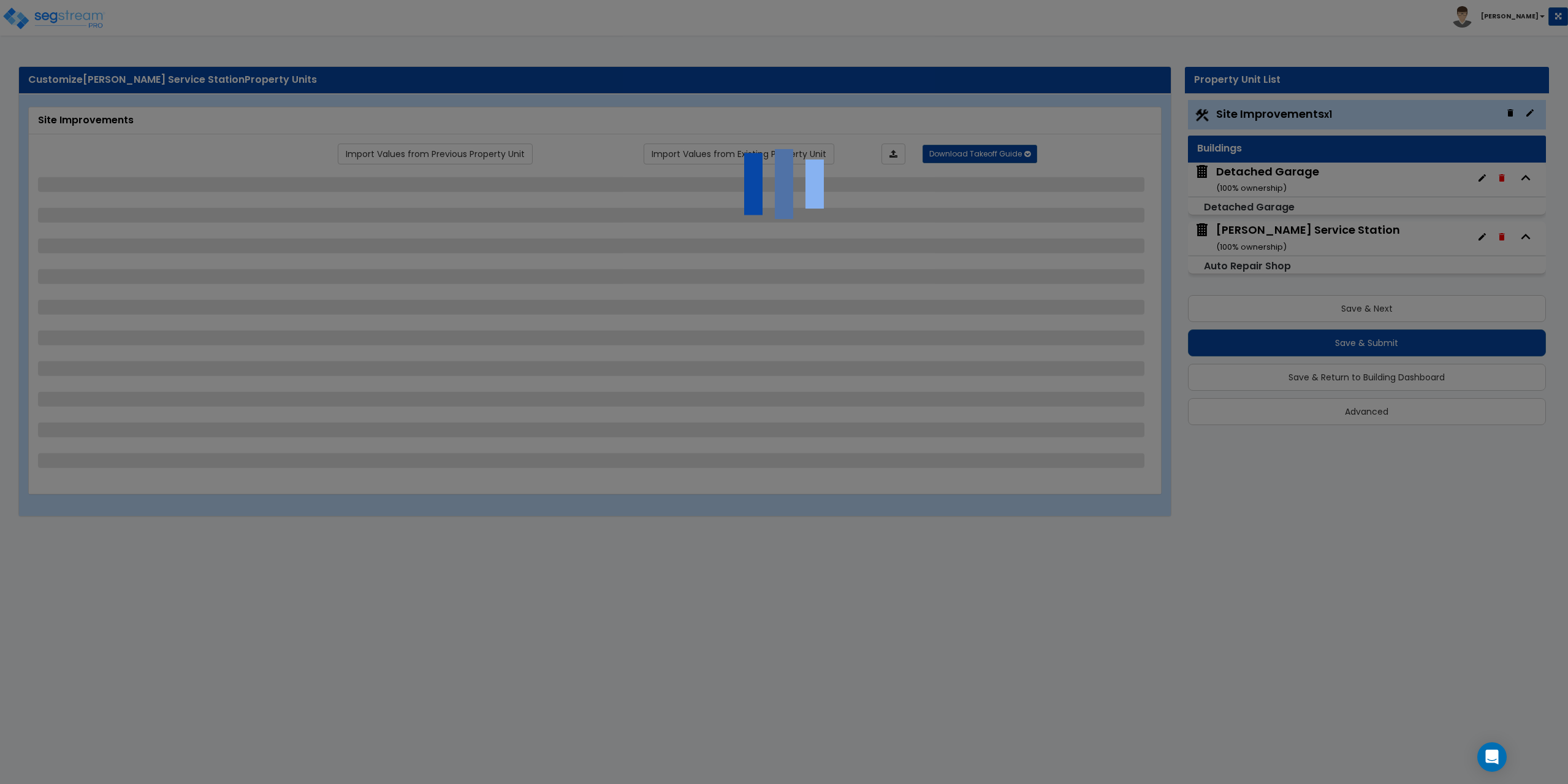
select select "1"
select select "5"
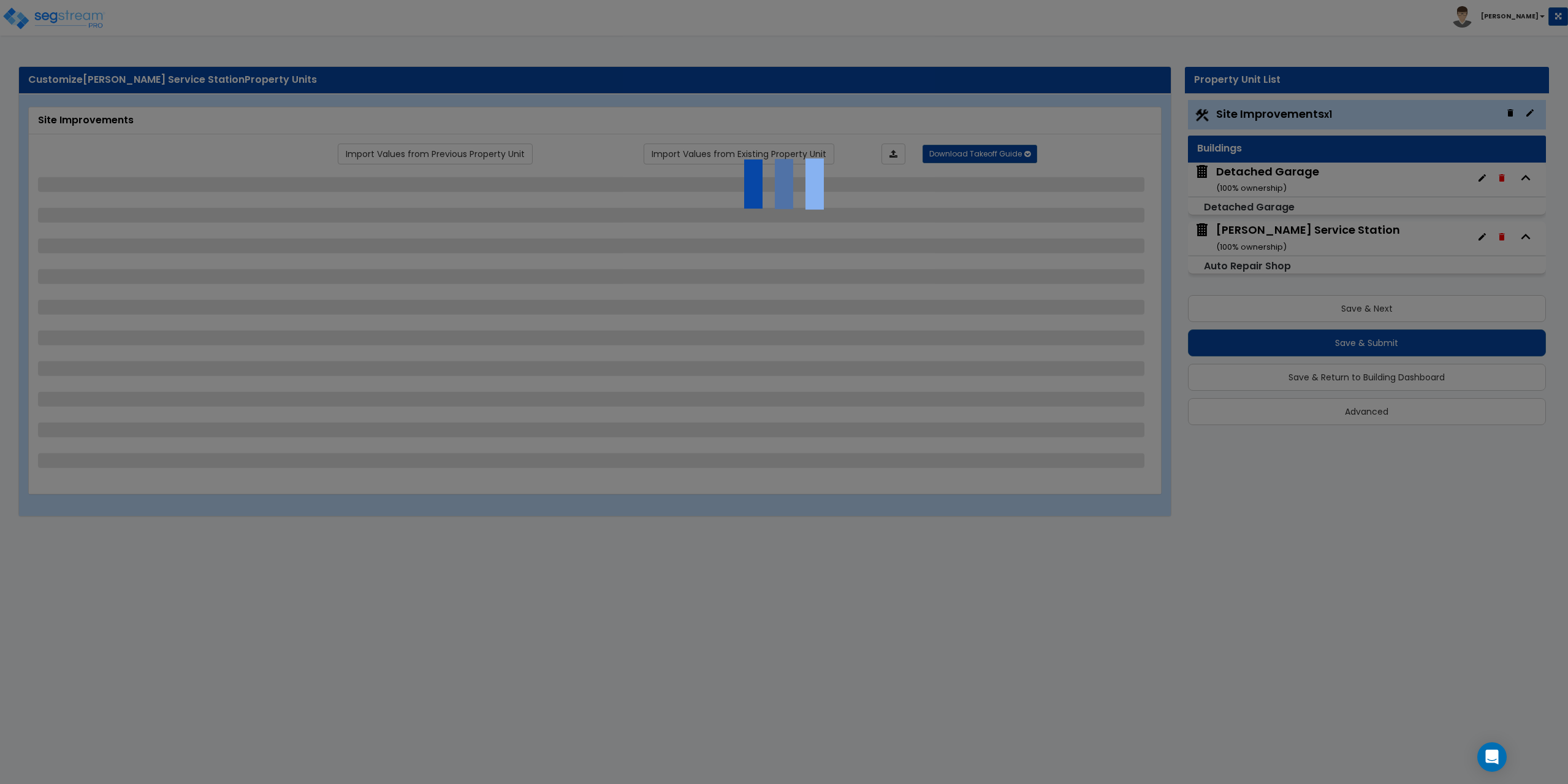
select select "1"
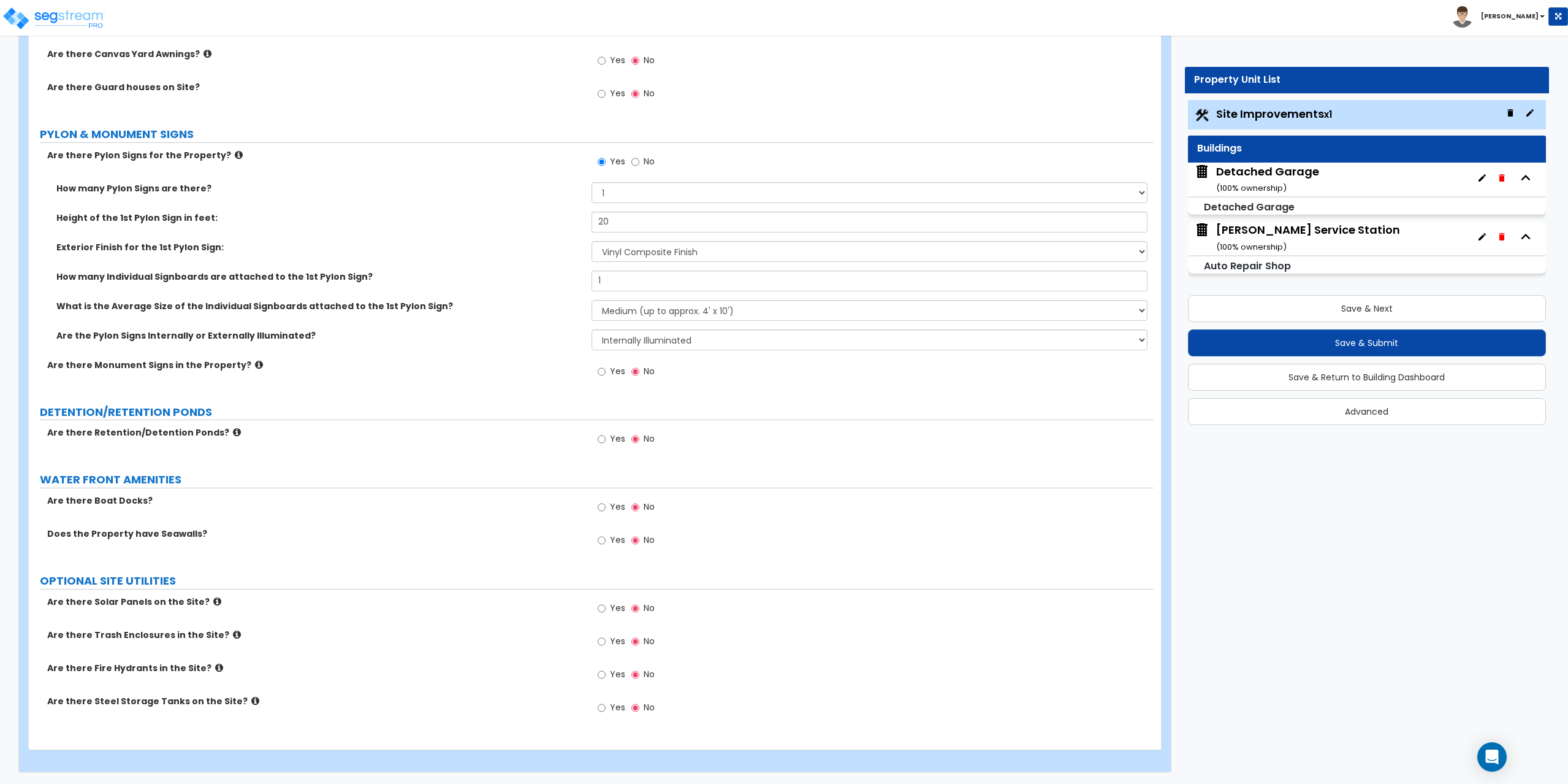
scroll to position [3252, 0]
drag, startPoint x: 1343, startPoint y: 342, endPoint x: 1172, endPoint y: 342, distance: 171.0
click at [1172, 342] on div "Property Unit List Site Improvements x1 Buildings Detached Garage ( 100 % owner…" at bounding box center [1363, 251] width 392 height 369
click at [1243, 342] on button "Save & Submit" at bounding box center [1367, 342] width 359 height 27
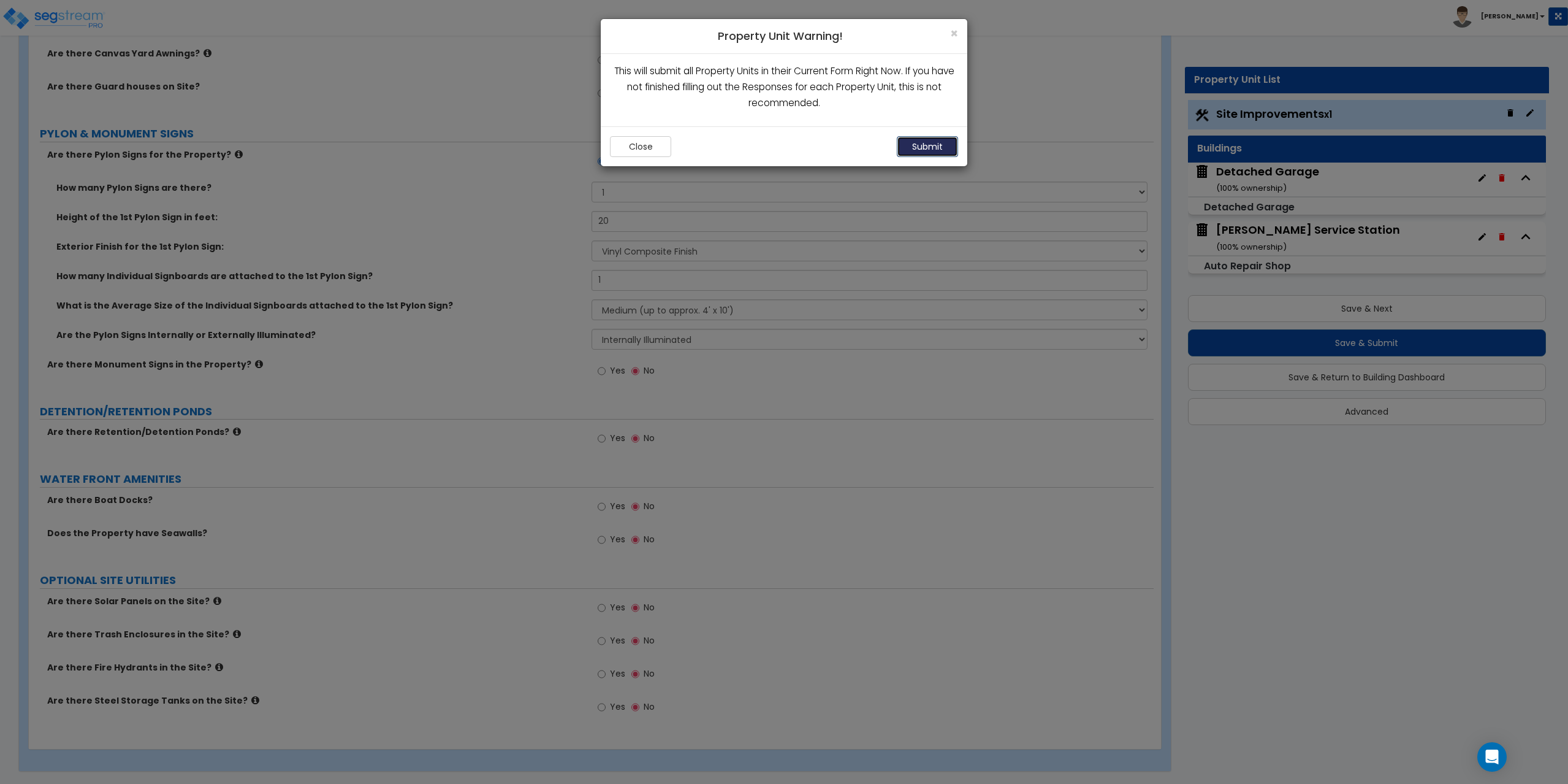
click at [921, 143] on button "Submit" at bounding box center [927, 146] width 62 height 21
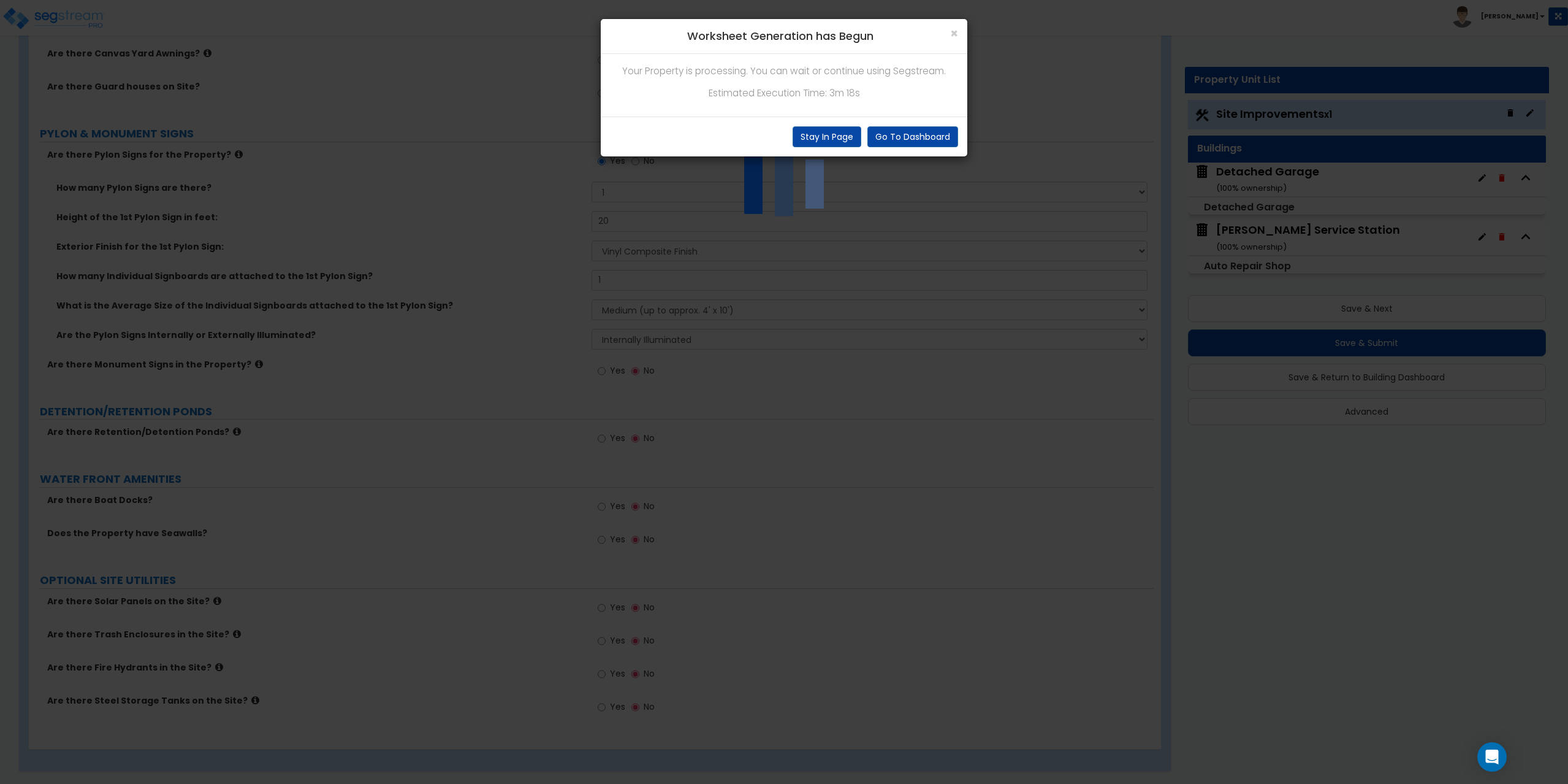
click at [769, 80] on div "Your Property is processing. You can wait or continue using Segstream. Estimate…" at bounding box center [784, 85] width 367 height 62
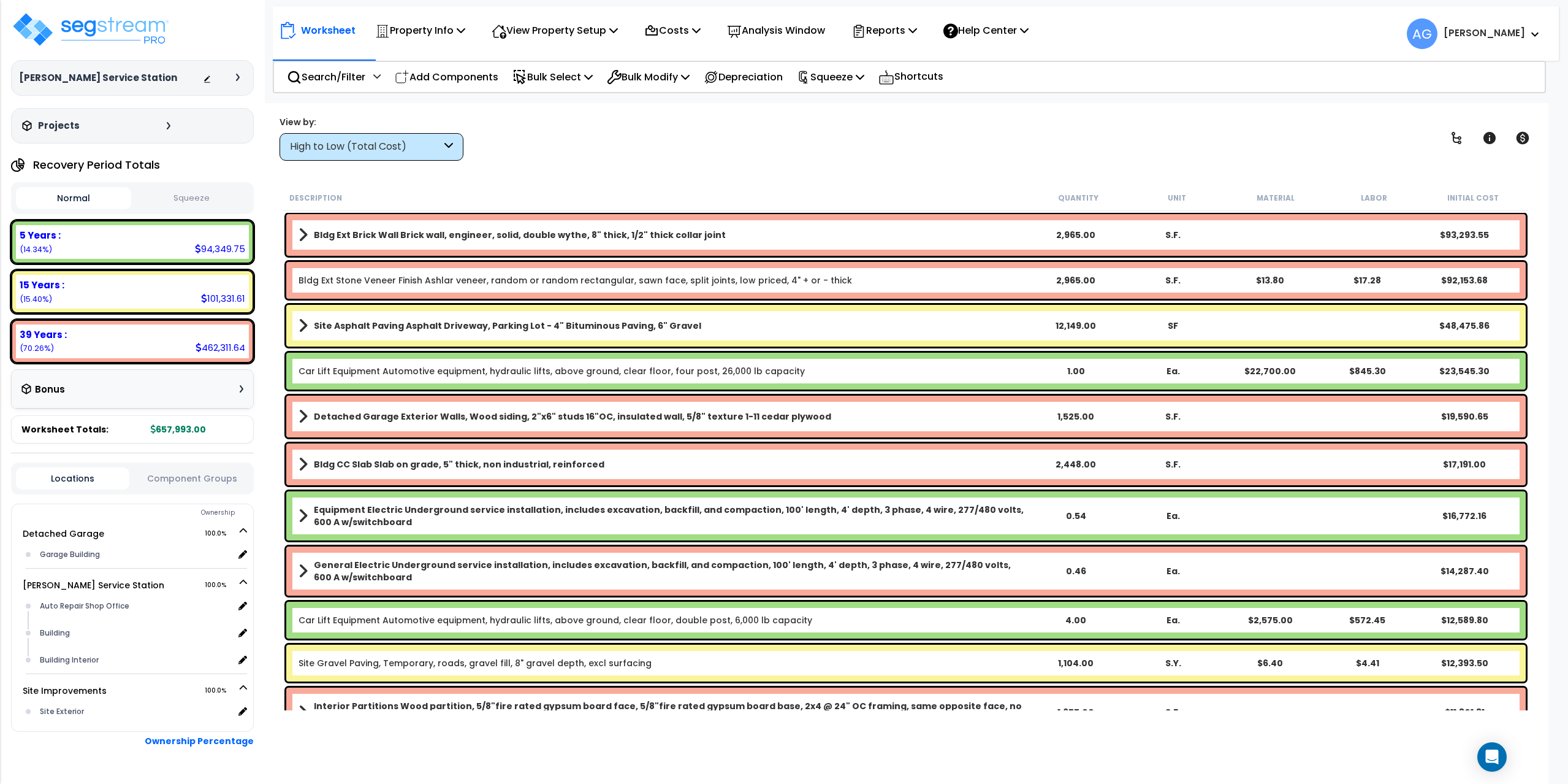
click at [182, 195] on button "Squeeze" at bounding box center [192, 199] width 115 height 21
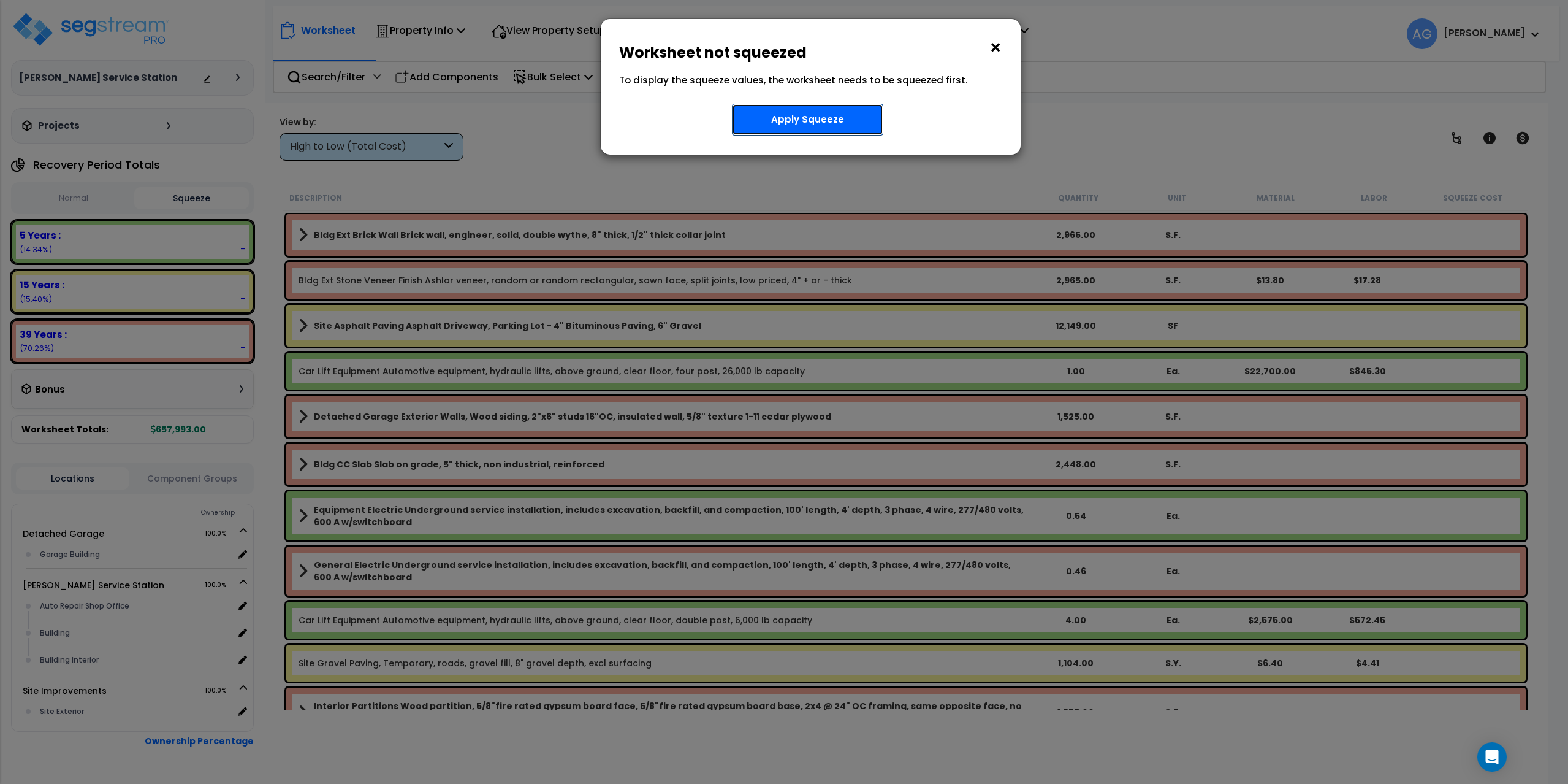
click at [816, 110] on button "Apply Squeeze" at bounding box center [807, 119] width 152 height 32
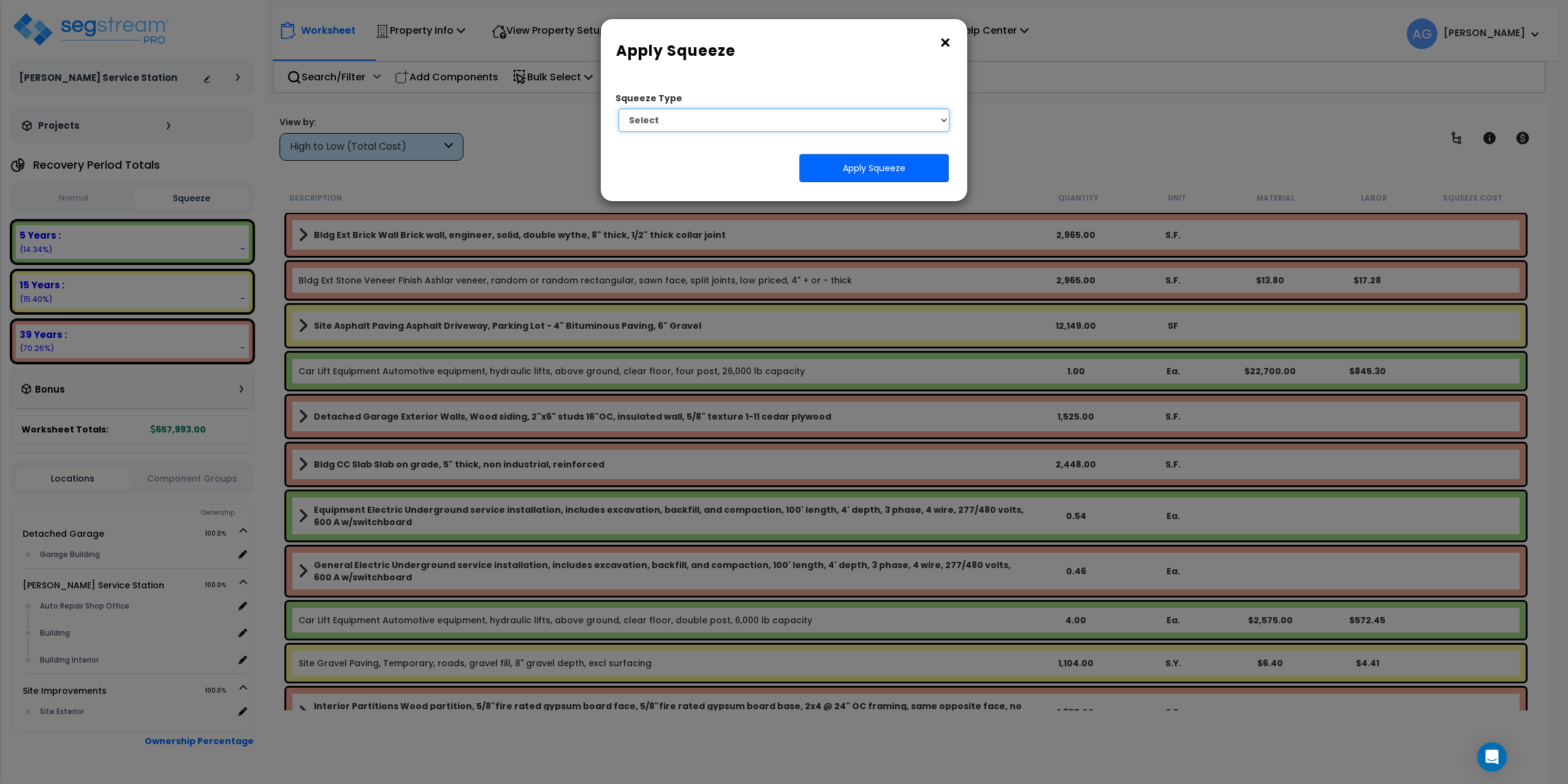
click at [871, 127] on select "Select 1. Squeeze Entire Worksheet 2. Squeeze by [PERSON_NAME] Cost 3. Squeeze …" at bounding box center [784, 120] width 331 height 23
select select "squeeze_entire_takeoffsheet"
click at [619, 108] on select "Select 1. Squeeze Entire Worksheet 2. Squeeze by [PERSON_NAME] Cost 3. Squeeze …" at bounding box center [784, 120] width 331 height 23
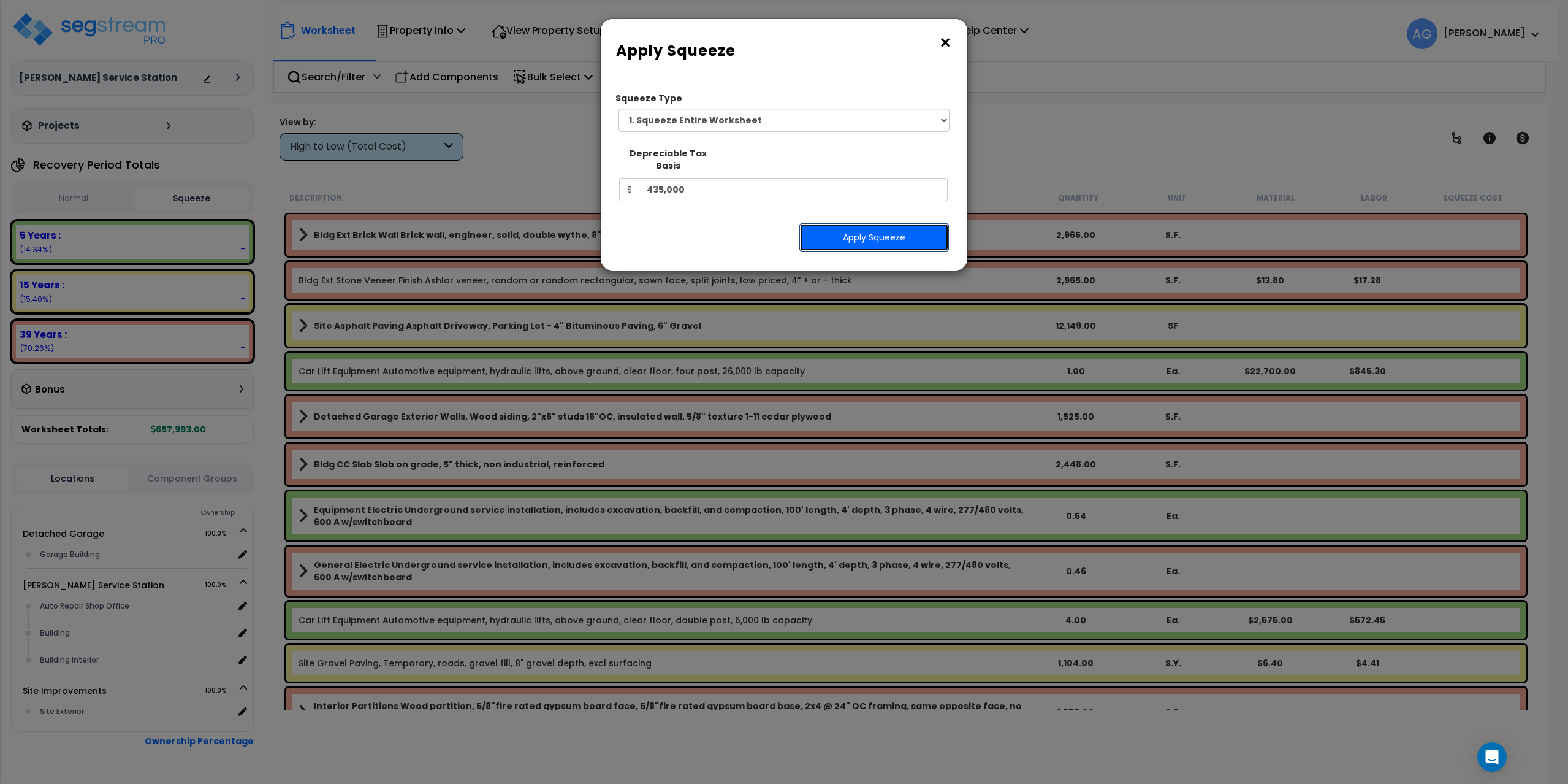
click at [844, 227] on button "Apply Squeeze" at bounding box center [874, 237] width 149 height 28
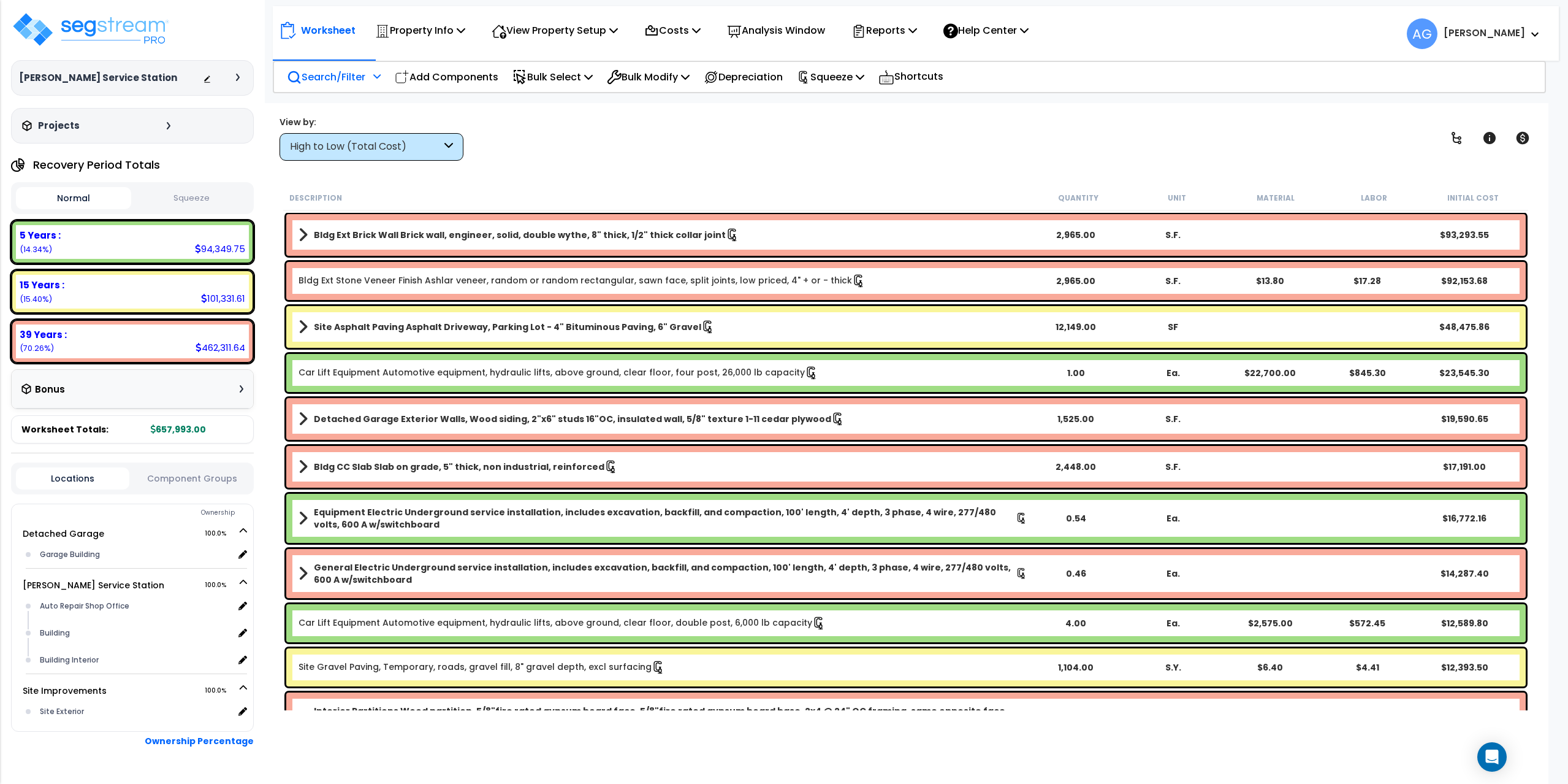
click at [381, 76] on icon at bounding box center [377, 76] width 7 height 8
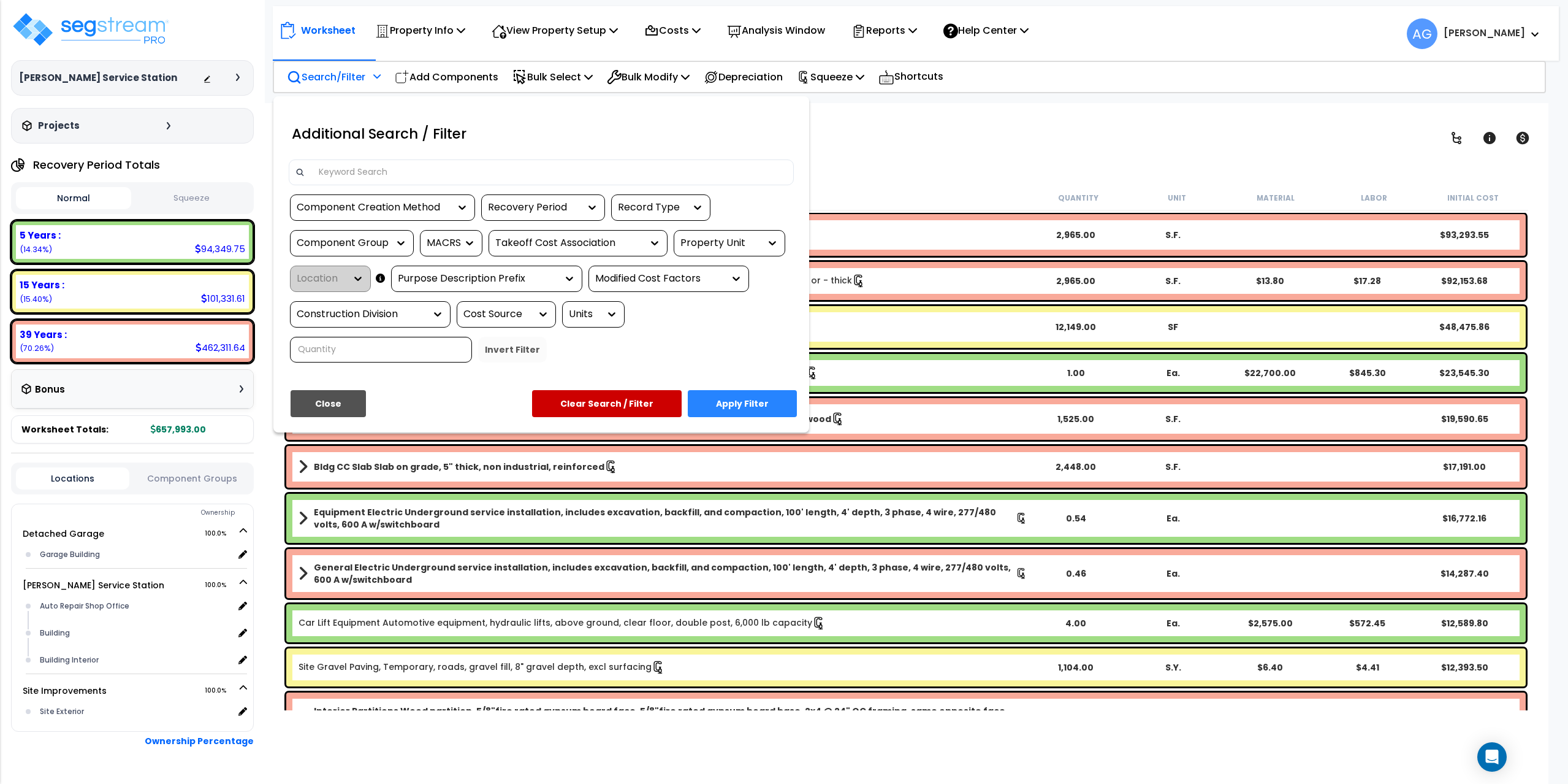
click at [949, 159] on div at bounding box center [784, 392] width 1568 height 784
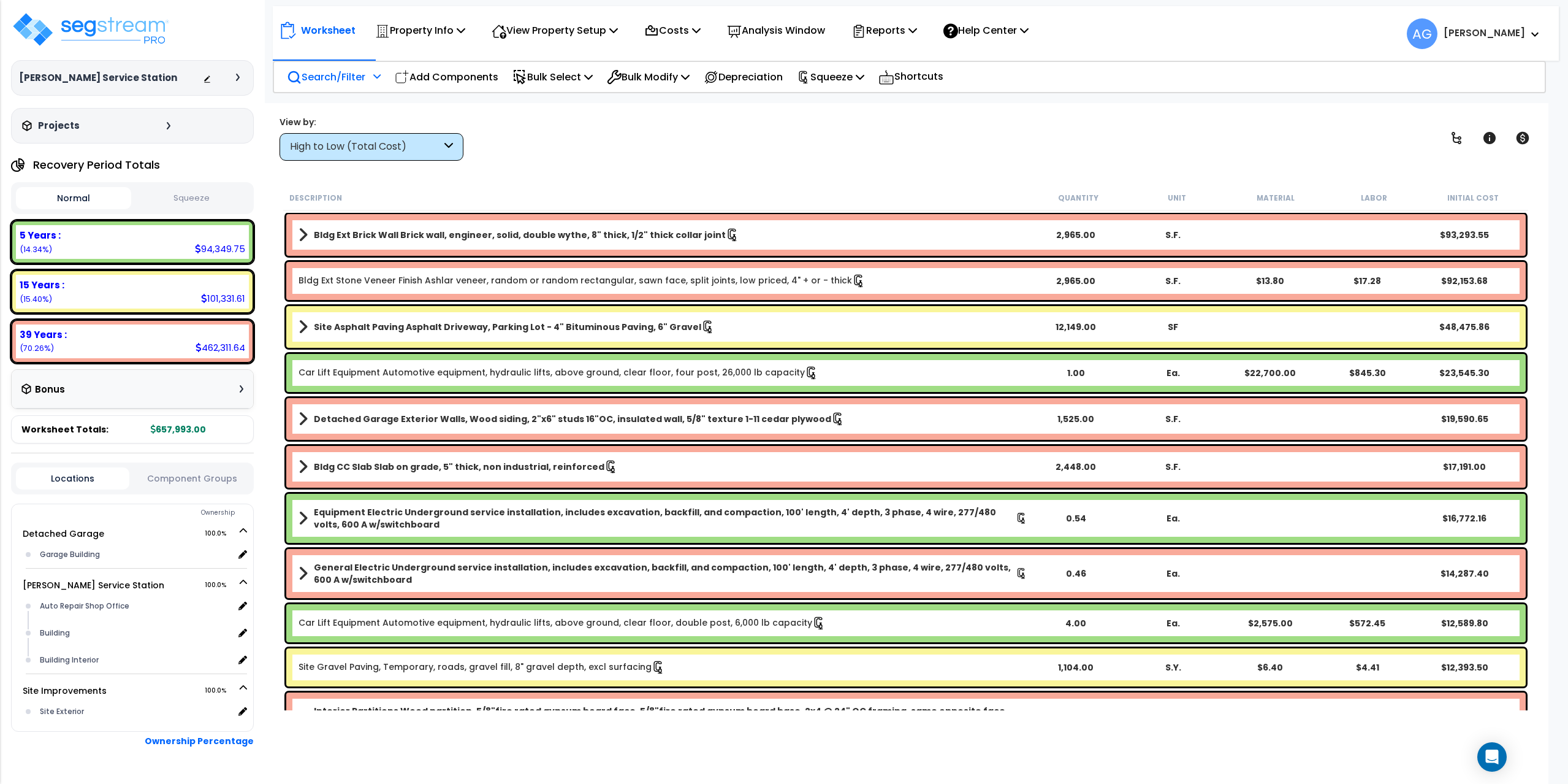
click at [558, 153] on div "View by: High to Low (Total Cost) High to Low (Total Cost)" at bounding box center [905, 137] width 1261 height 45
click at [198, 195] on button "Squeeze" at bounding box center [192, 199] width 115 height 21
click at [471, 28] on div "Property Info Property Setup Add Property Unit Template property Clone property" at bounding box center [420, 30] width 103 height 29
click at [469, 30] on div "Property Info Property Setup Add Property Unit Template property Clone property" at bounding box center [420, 30] width 103 height 29
click at [464, 30] on icon at bounding box center [461, 30] width 8 height 10
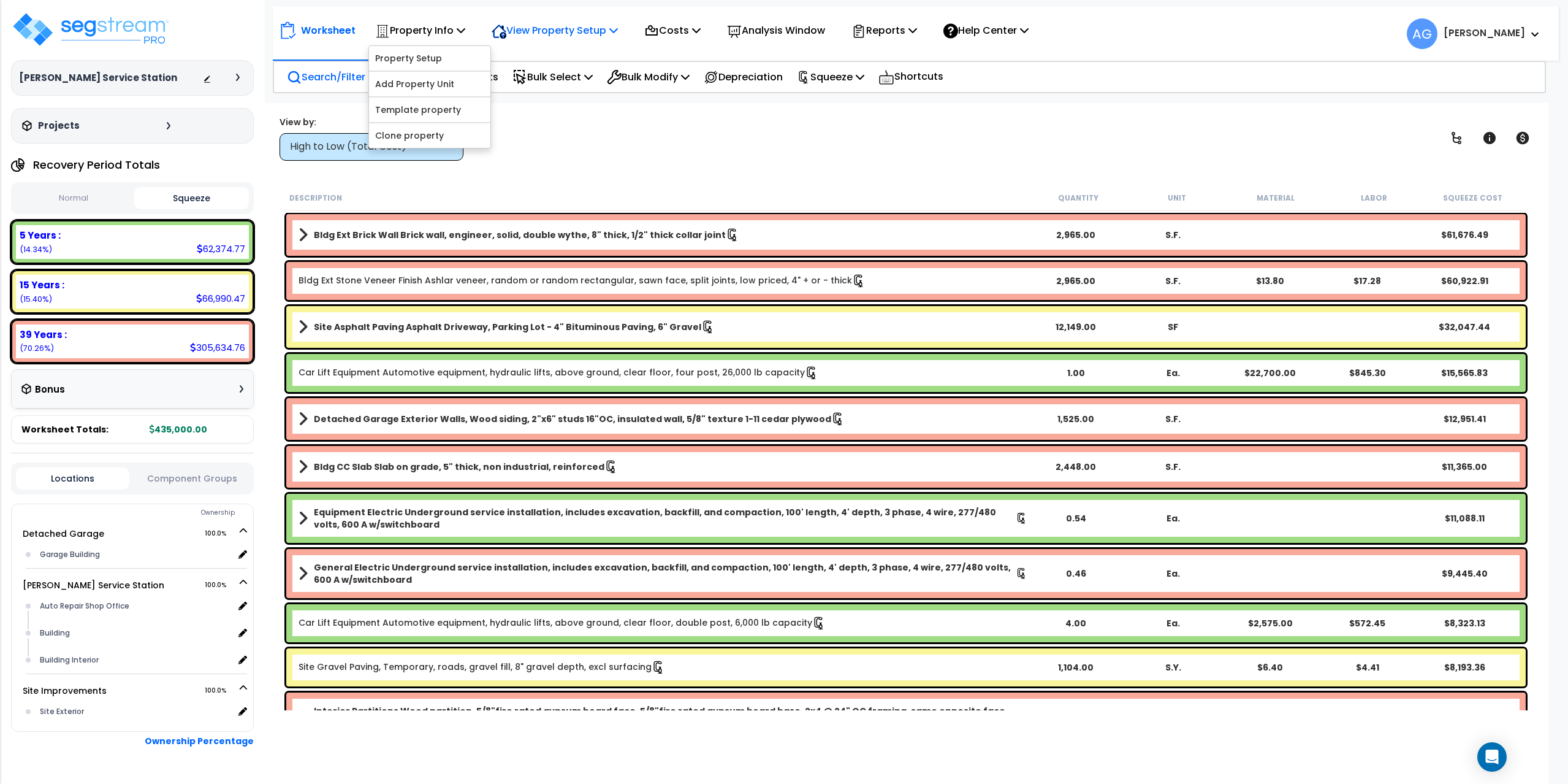
click at [618, 28] on icon at bounding box center [614, 30] width 8 height 10
click at [567, 85] on link "View Questionnaire" at bounding box center [546, 84] width 121 height 25
click at [917, 31] on icon at bounding box center [912, 30] width 8 height 10
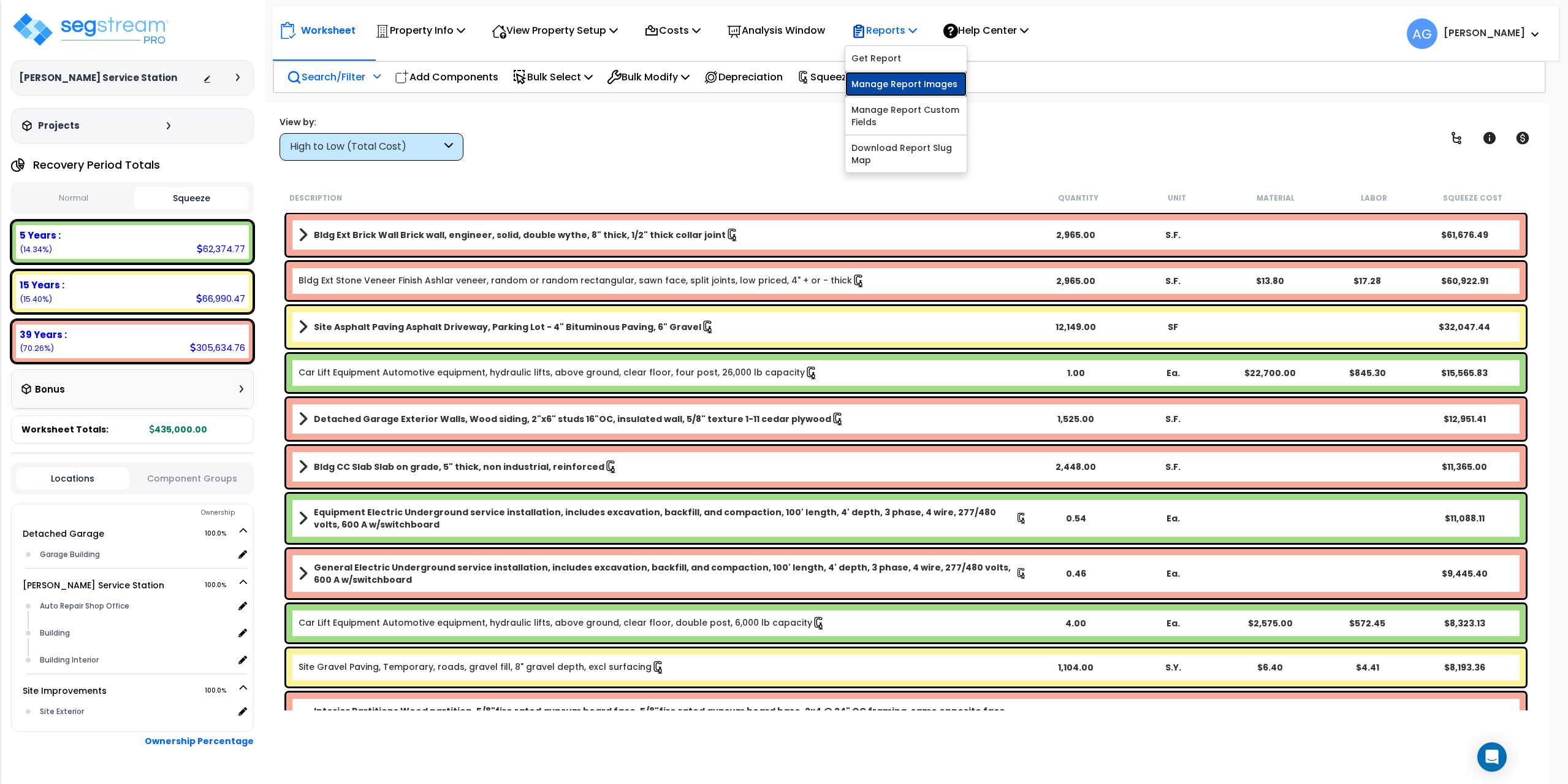
click at [896, 85] on link "Manage Report Images" at bounding box center [906, 84] width 121 height 25
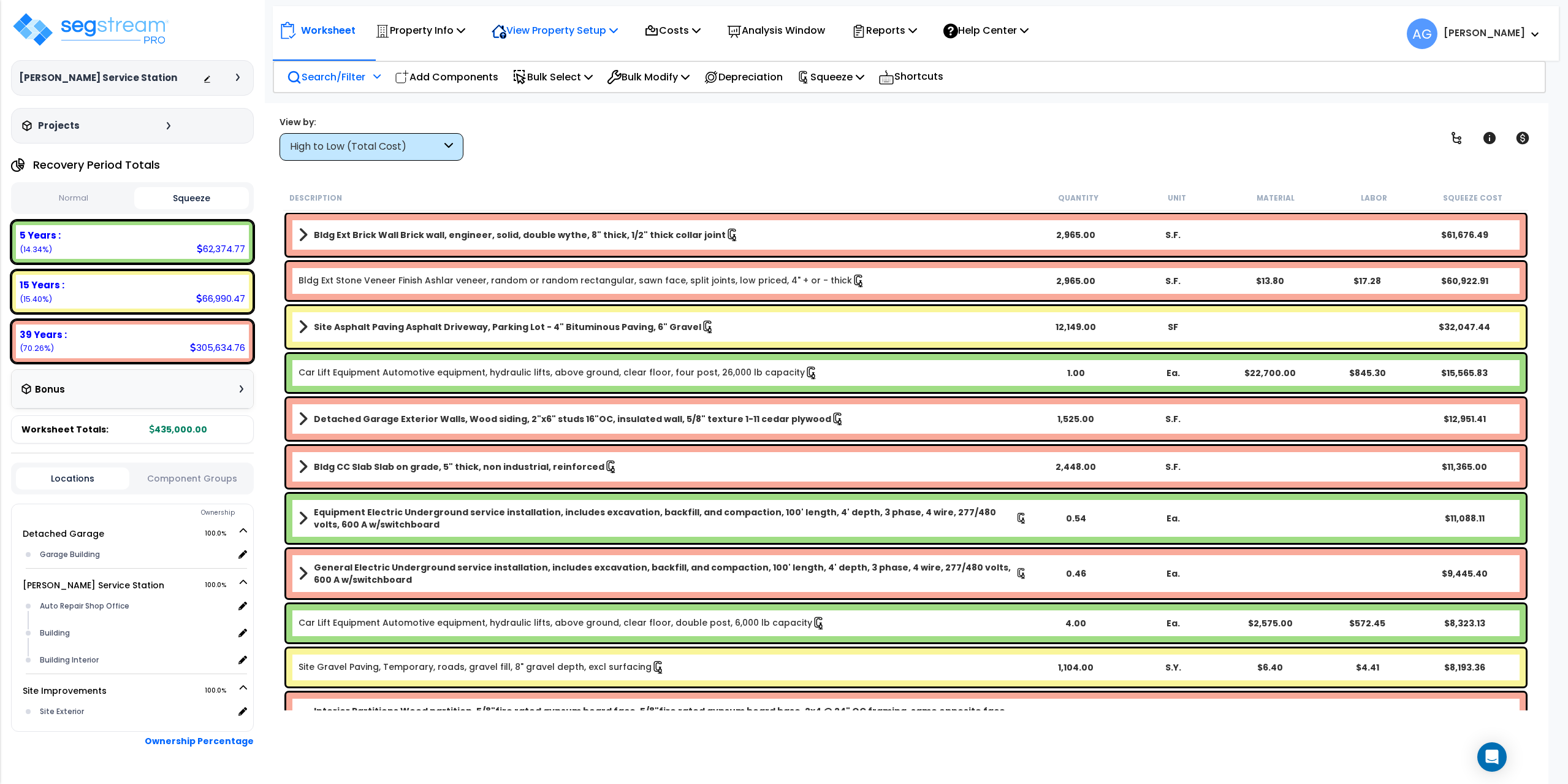
click at [618, 34] on icon at bounding box center [614, 30] width 8 height 10
click at [551, 89] on link "View Questionnaire" at bounding box center [546, 84] width 121 height 25
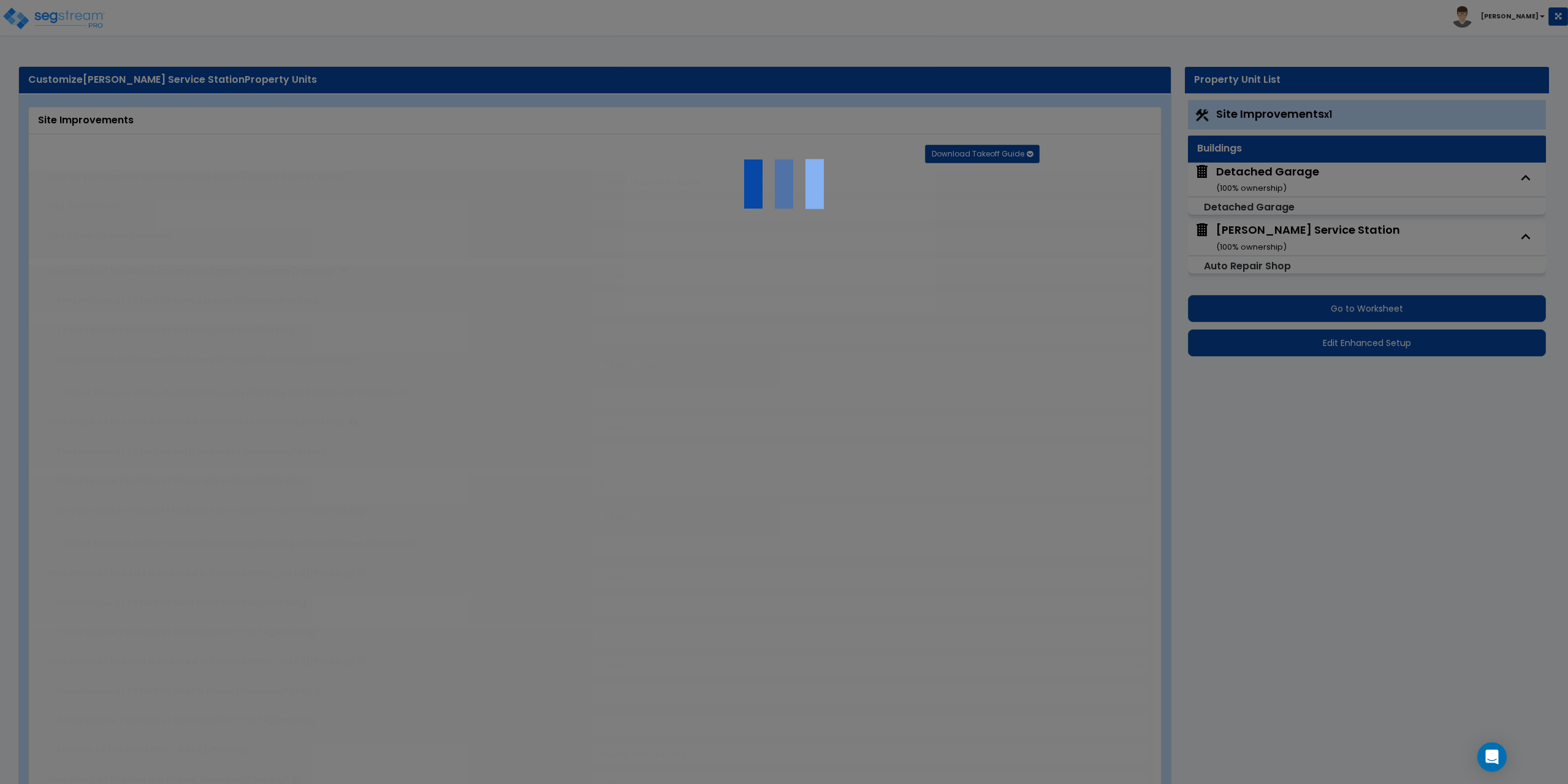
type input "1.52"
select select "2"
type input "12149"
select select "1"
type input "15"
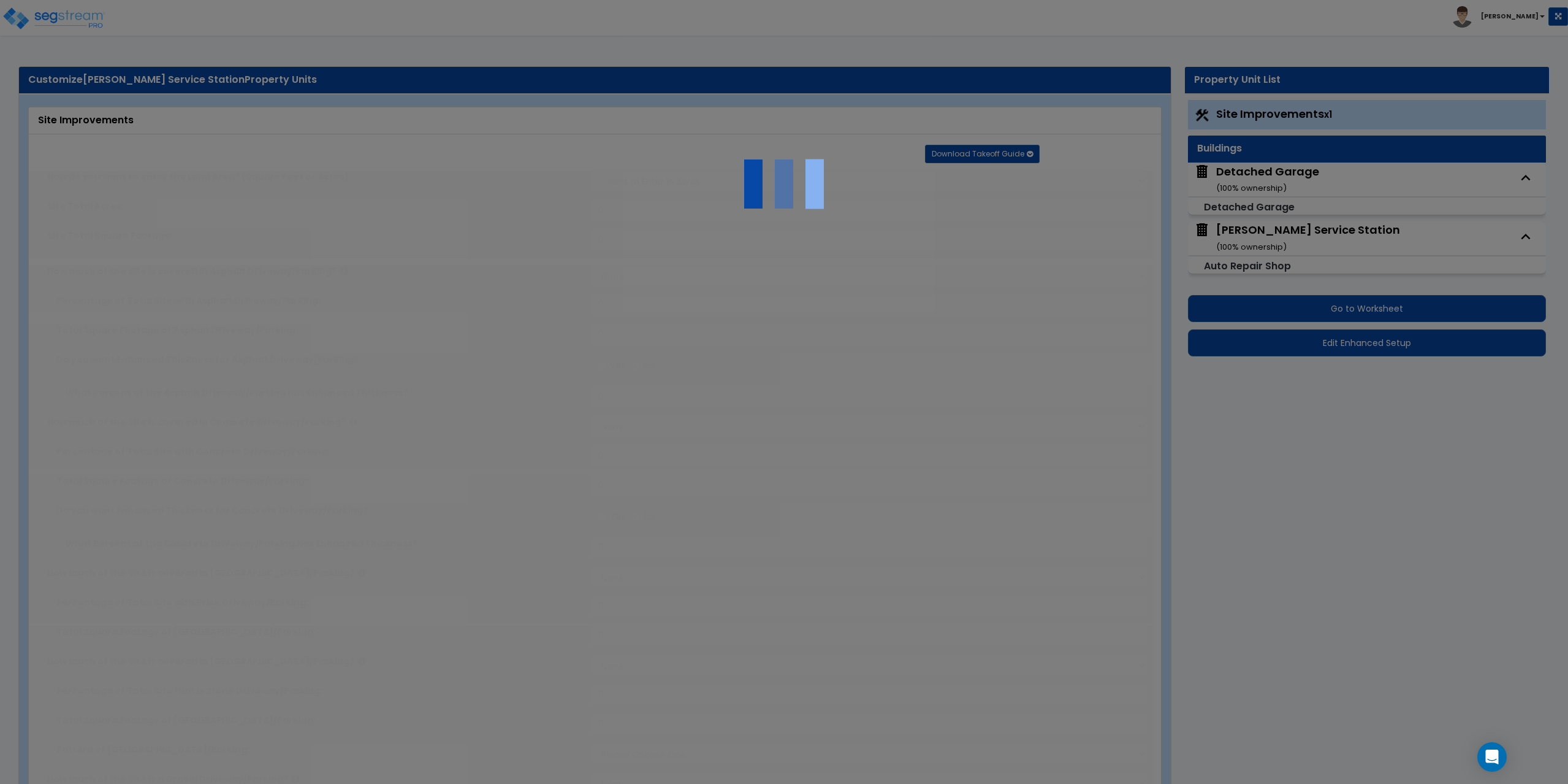
radio input "true"
select select "1"
select select "2"
type input "2"
radio input "true"
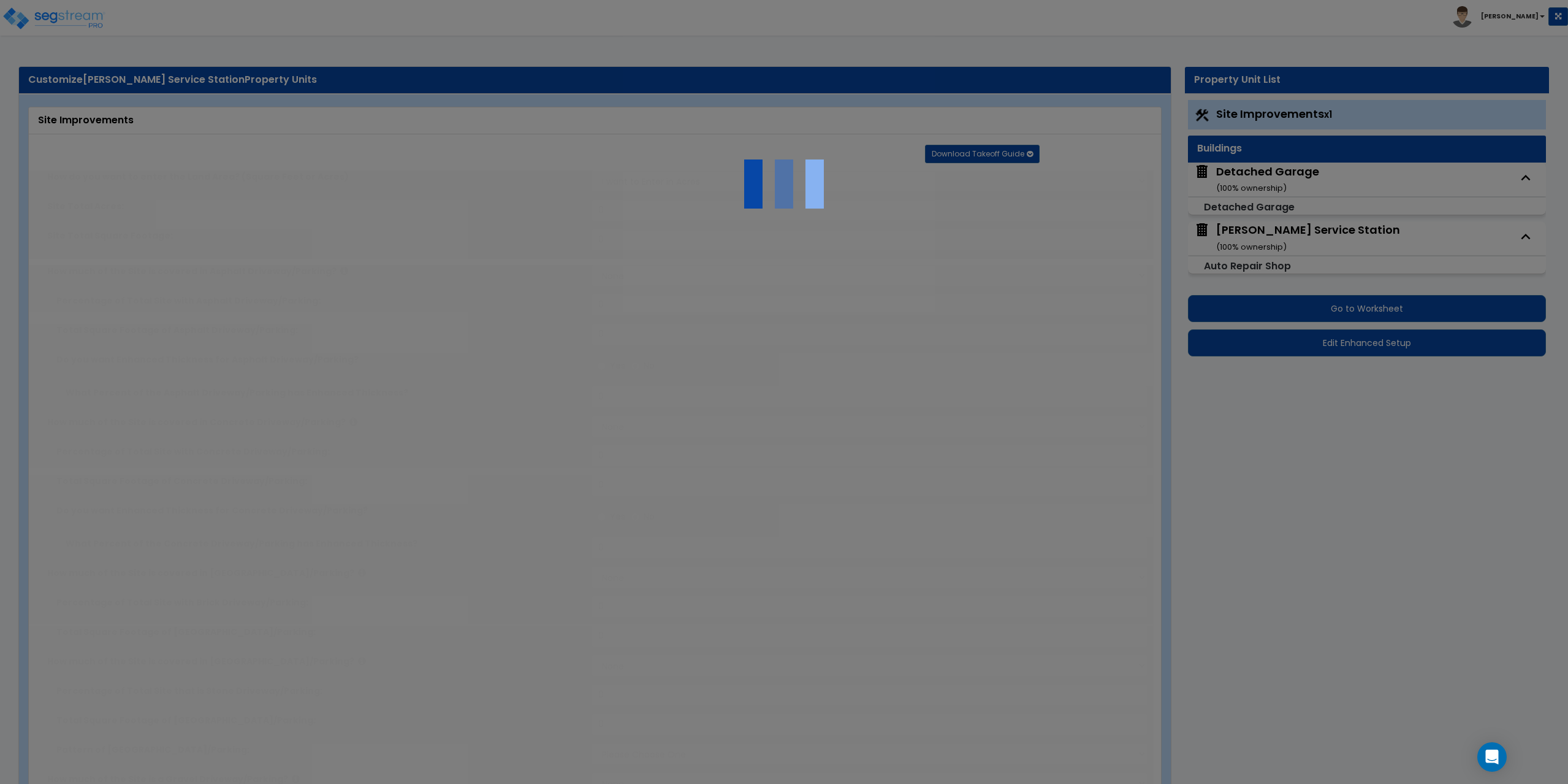
select select "1"
type input "10"
radio input "true"
select select "2"
type input "57"
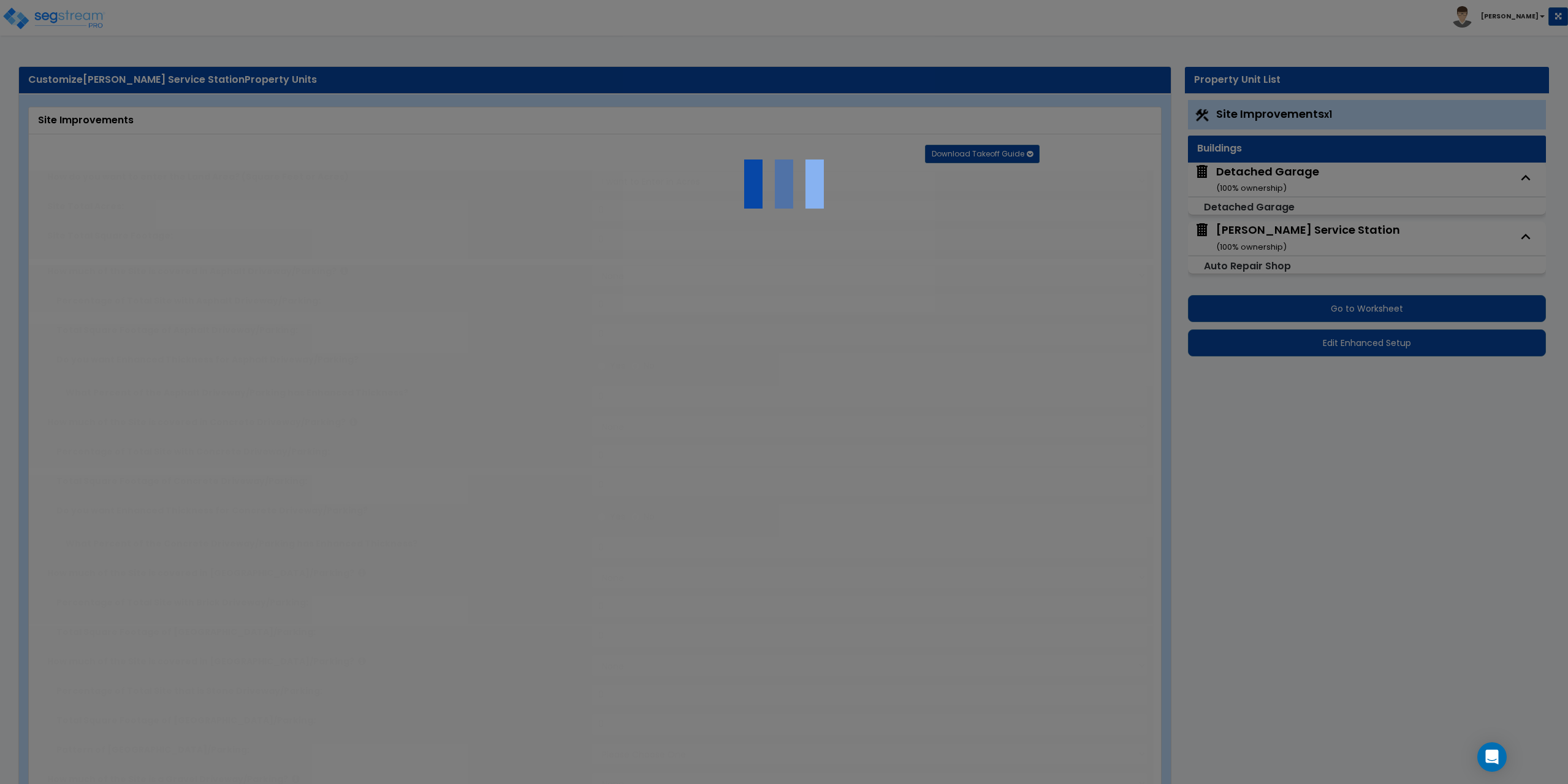
select select "1"
radio input "true"
select select "1"
type input "396"
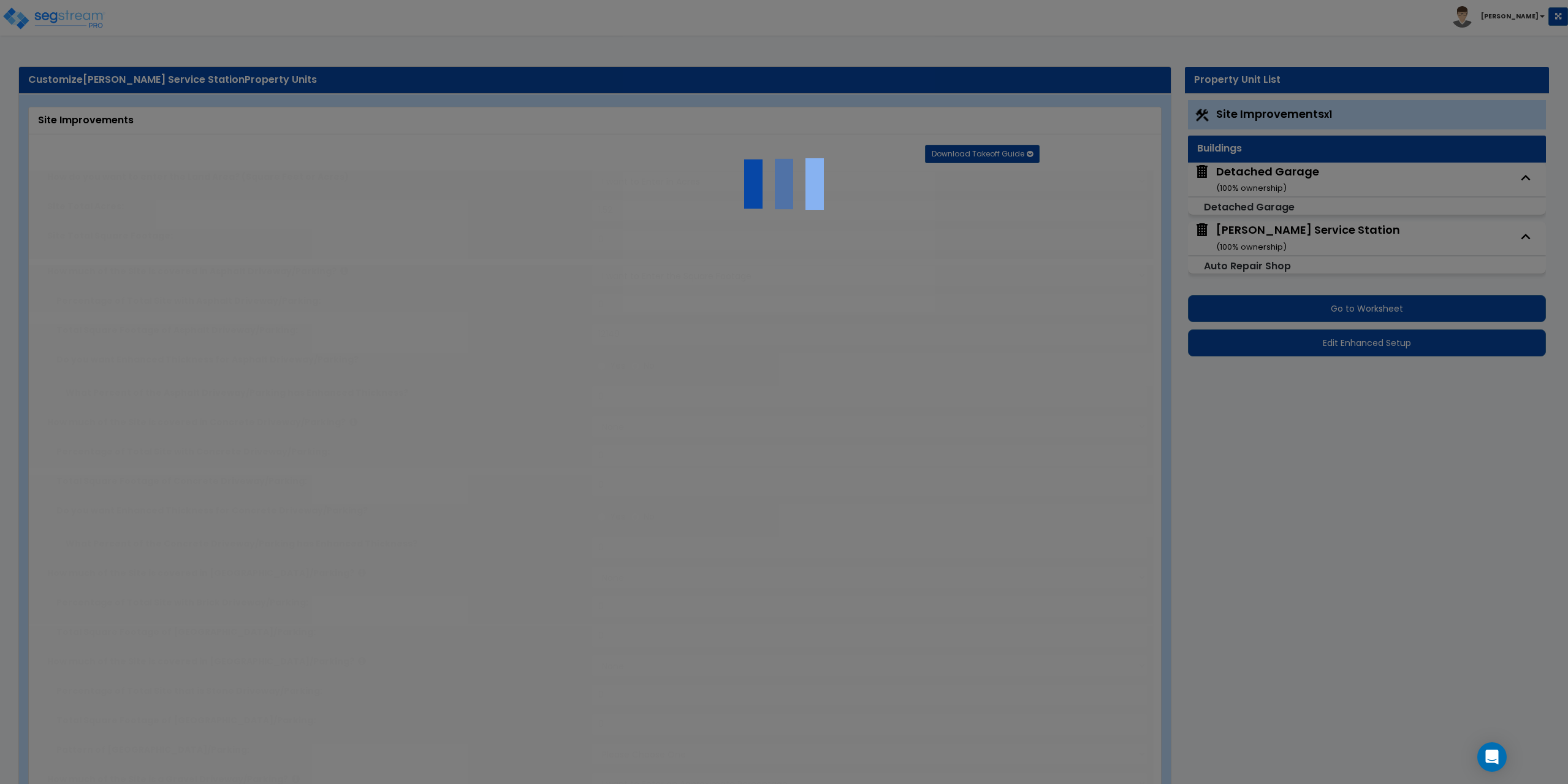
radio input "true"
select select "4"
type input "96"
radio input "true"
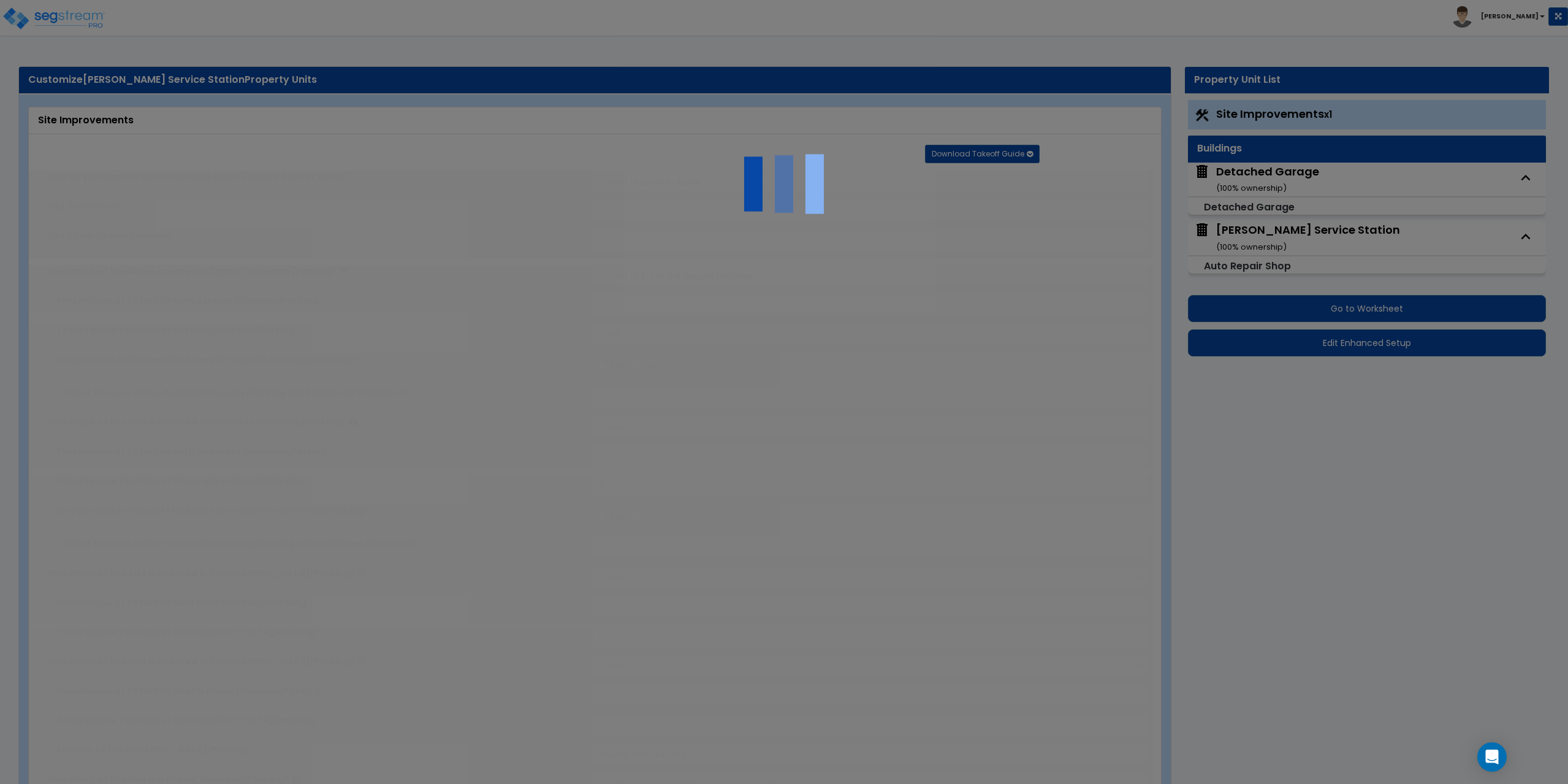
radio input "true"
type input "3"
type input "120"
radio input "true"
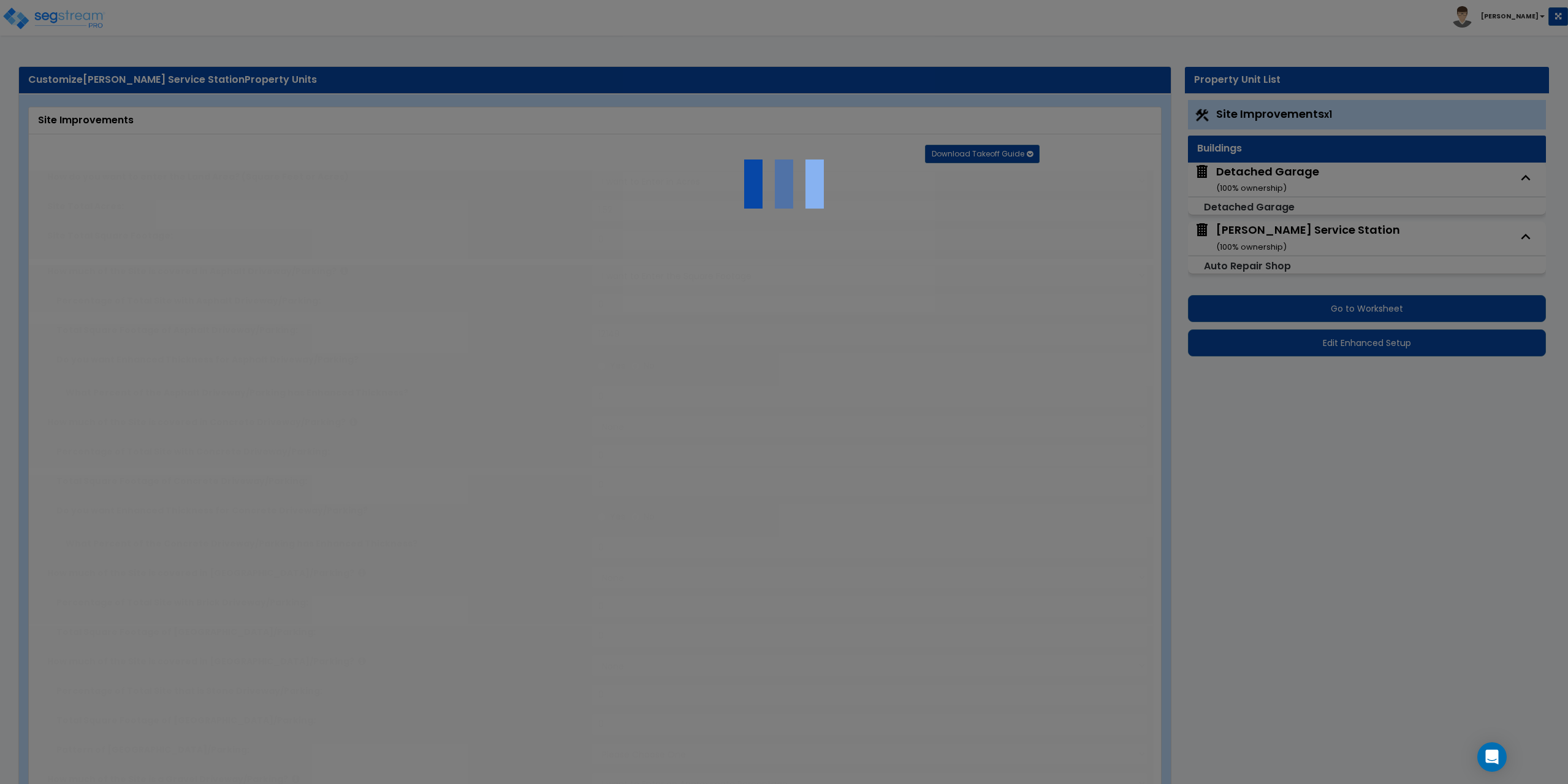
select select "1"
type input "25"
radio input "true"
type input "150"
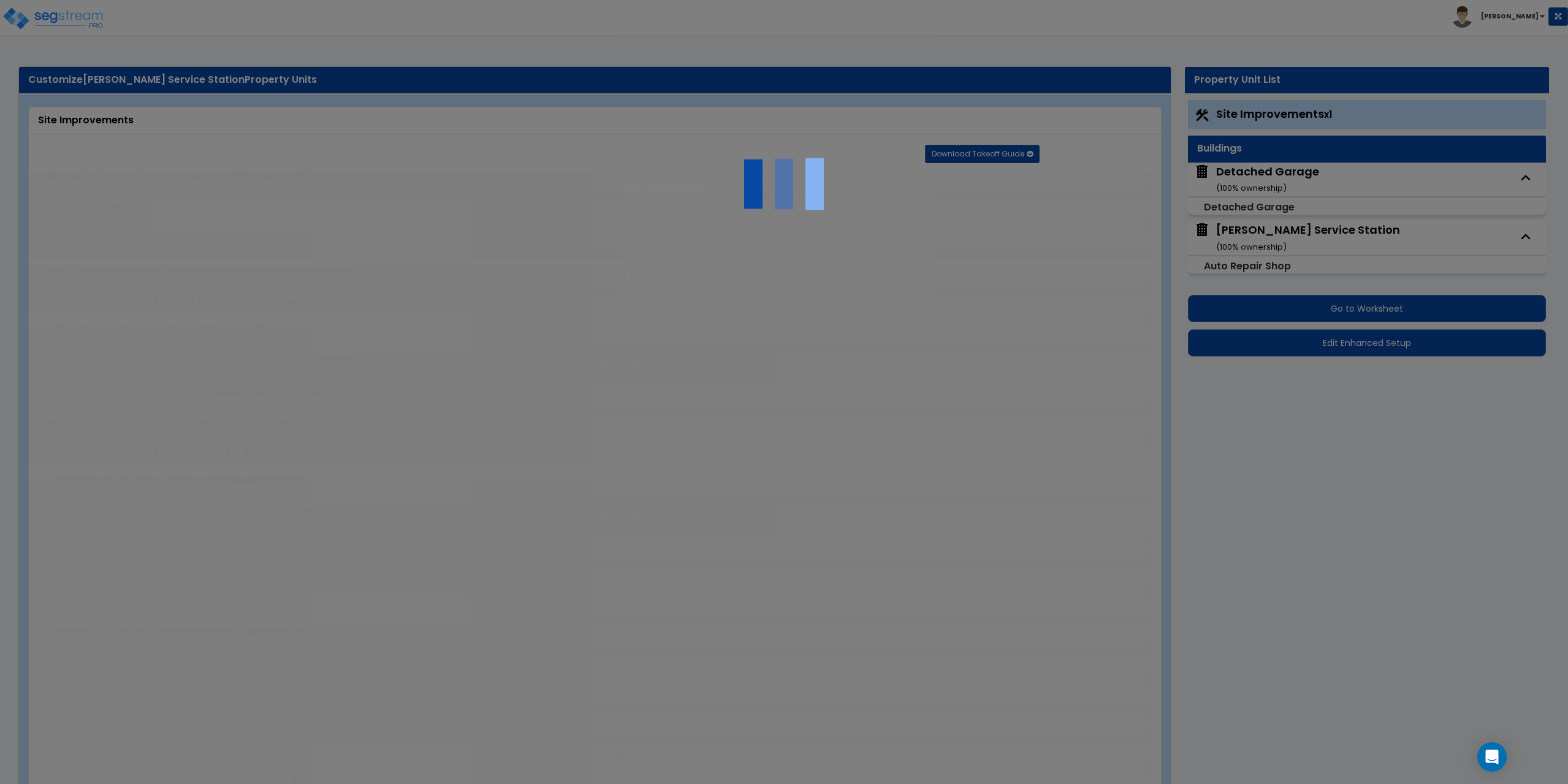
radio input "true"
select select "1"
radio input "true"
select select "1"
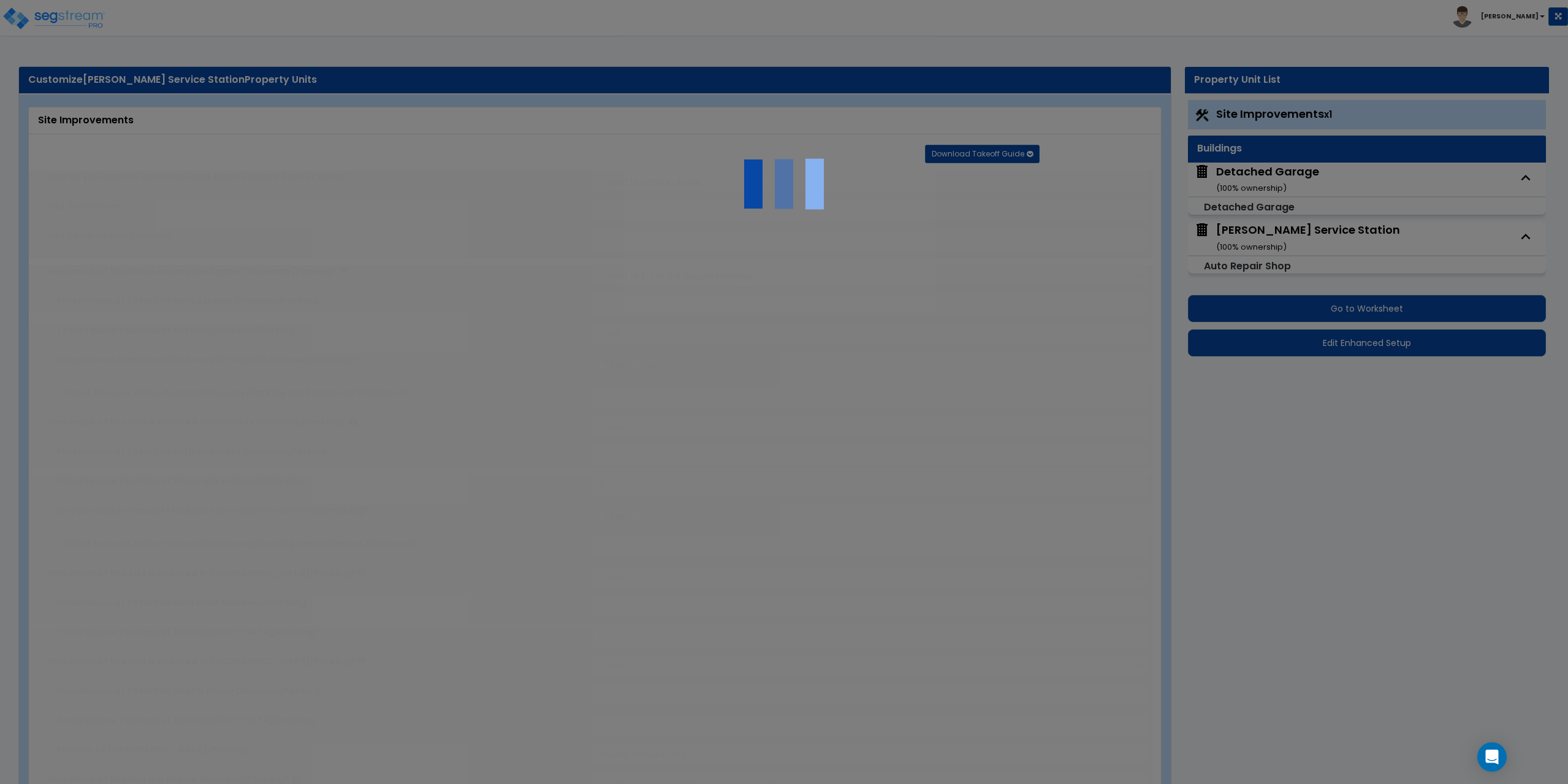
type input "20"
select select "5"
type input "1"
select select "1"
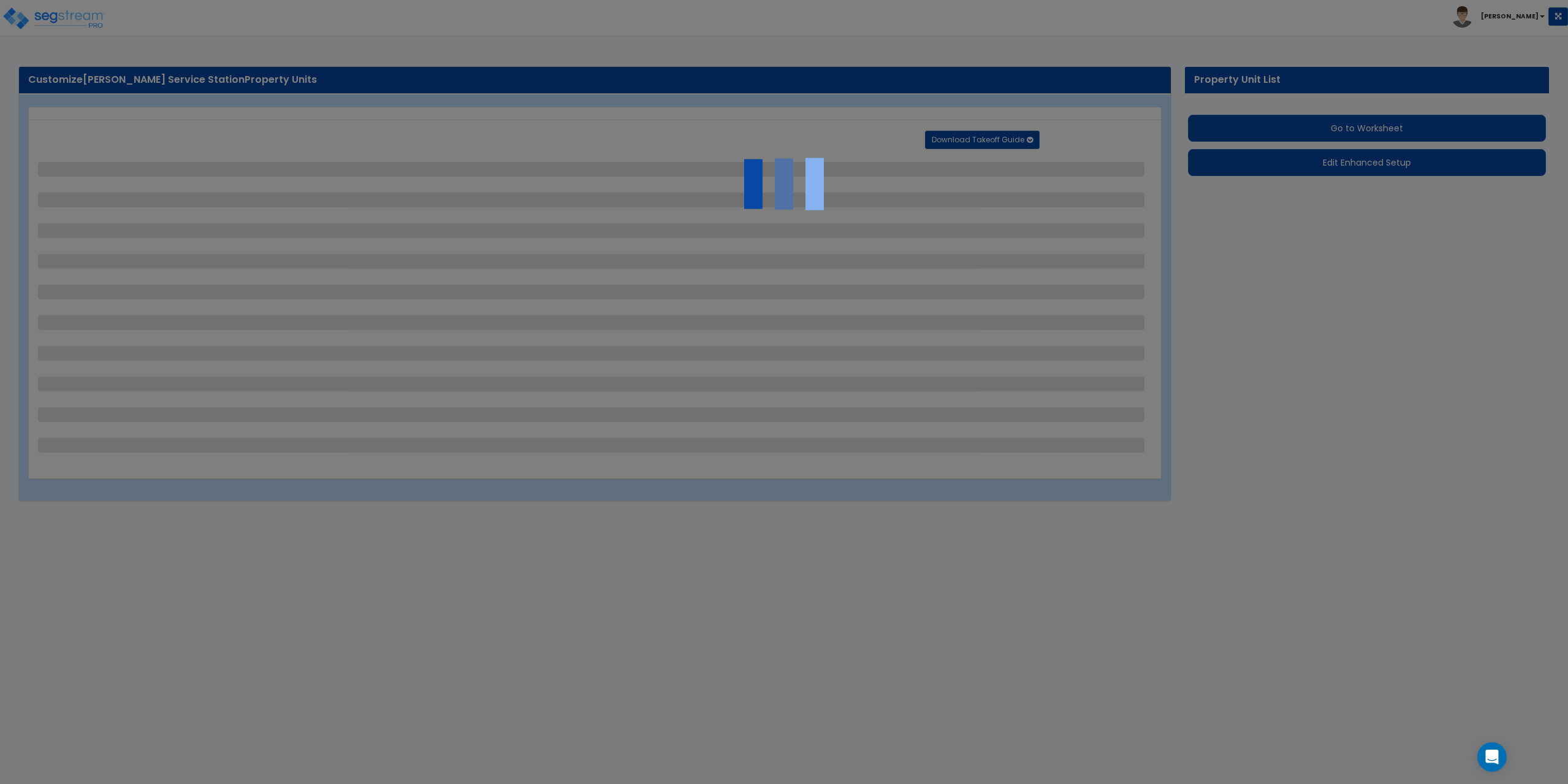
select select "2"
select select "1"
select select "2"
select select "1"
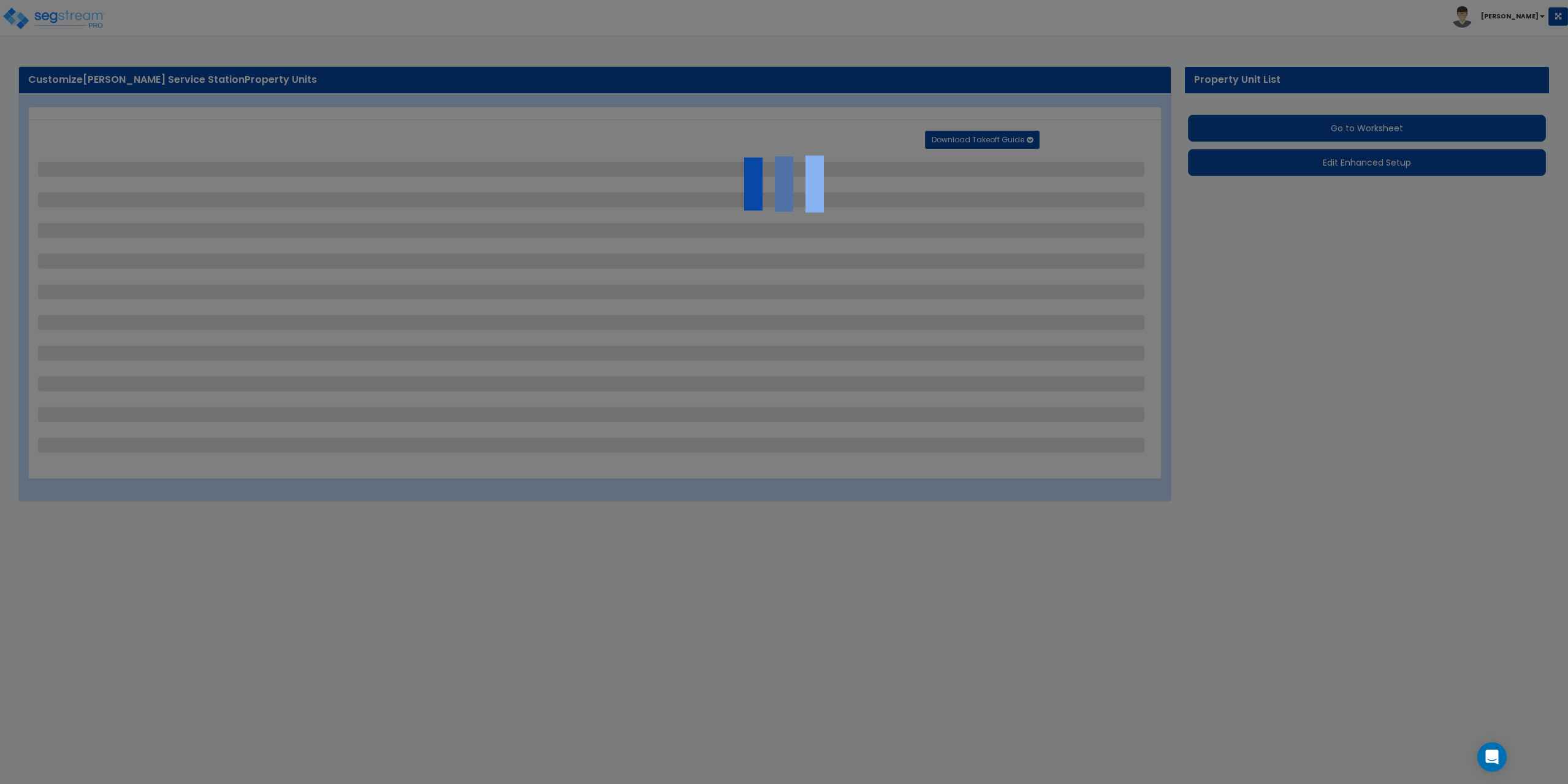
select select "2"
select select "1"
select select "4"
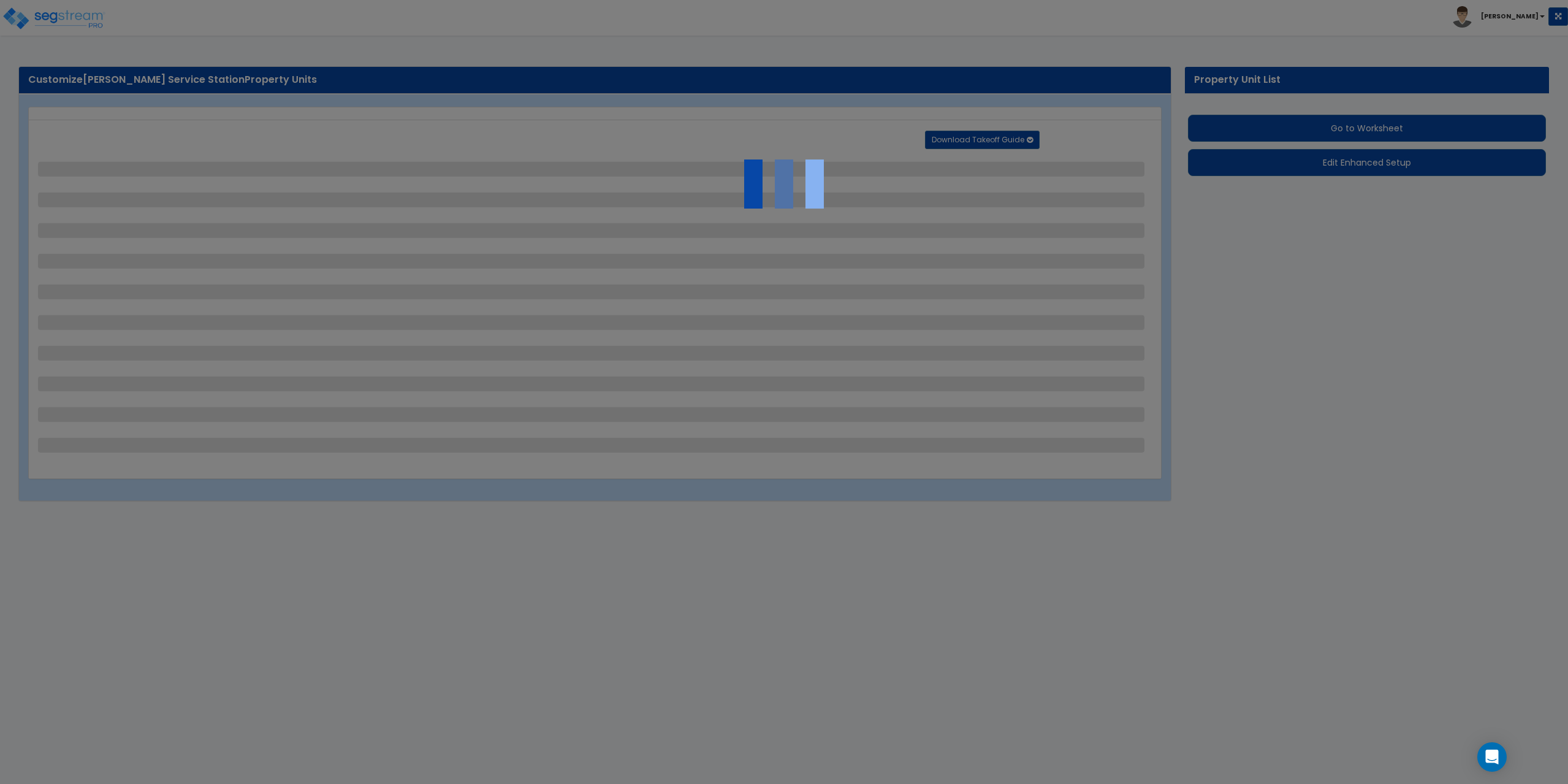
select select "1"
select select "5"
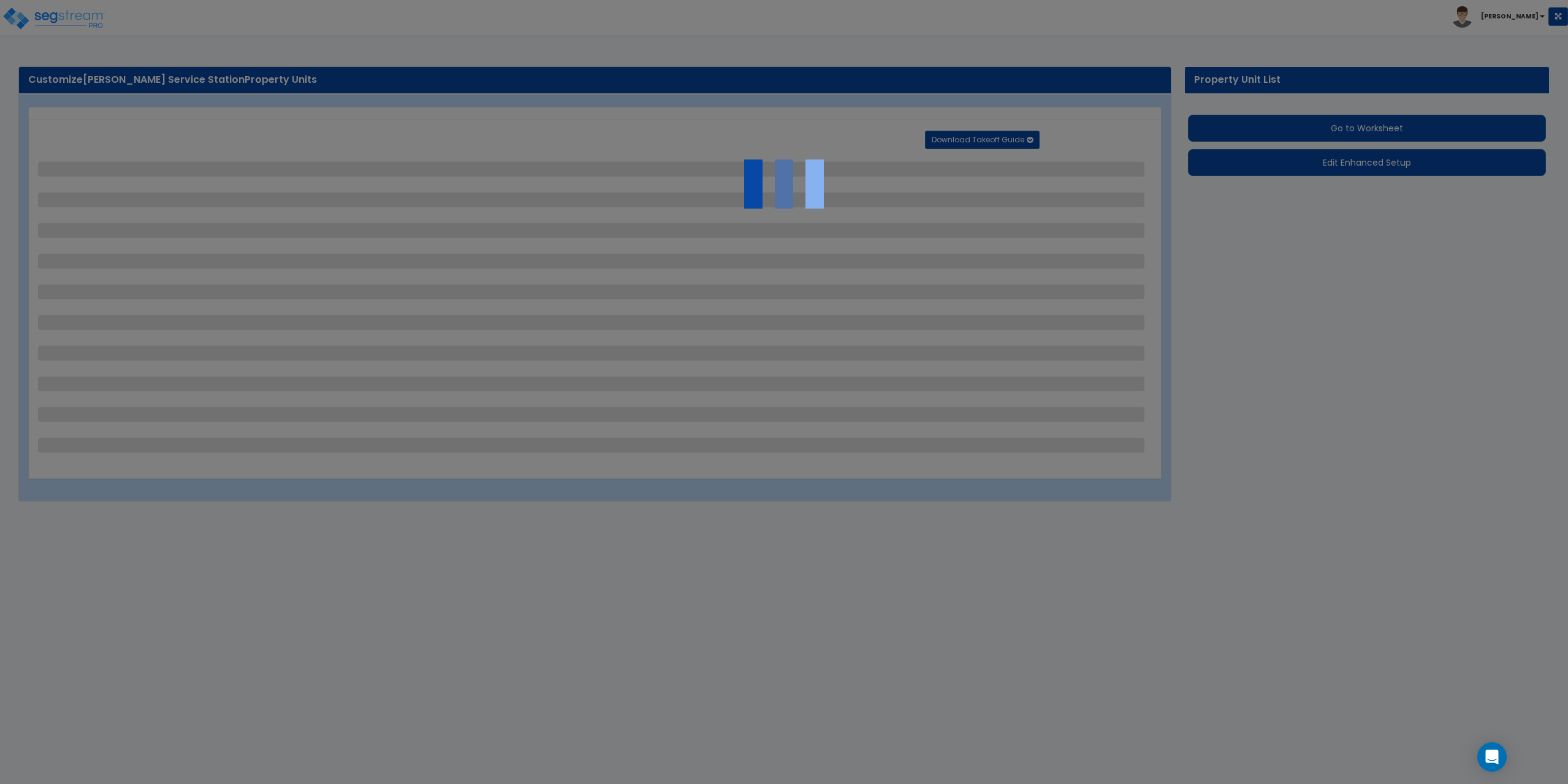
select select "1"
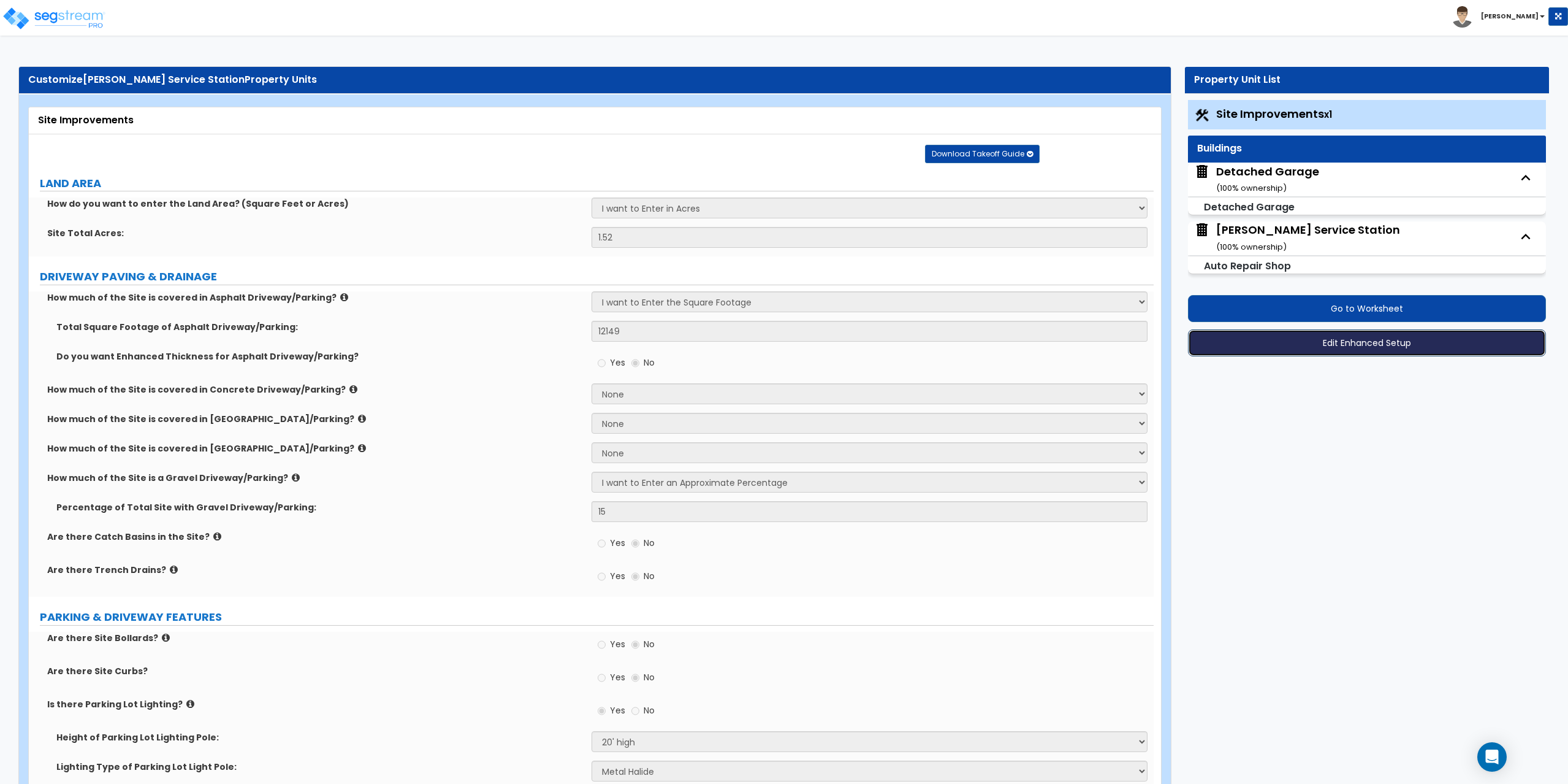
click at [1392, 347] on button "Edit Enhanced Setup" at bounding box center [1367, 342] width 359 height 27
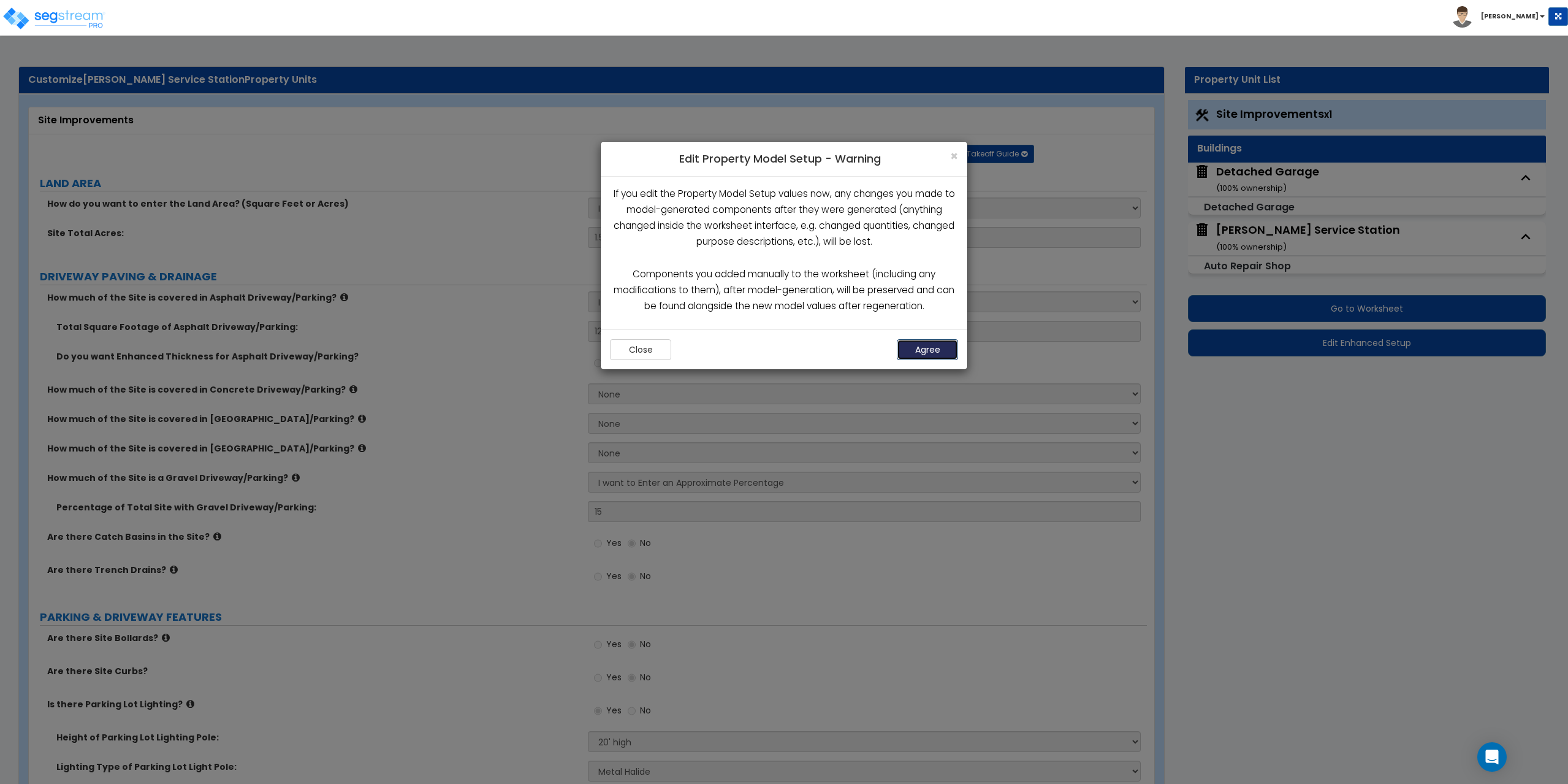
click at [931, 346] on button "Agree" at bounding box center [927, 349] width 62 height 21
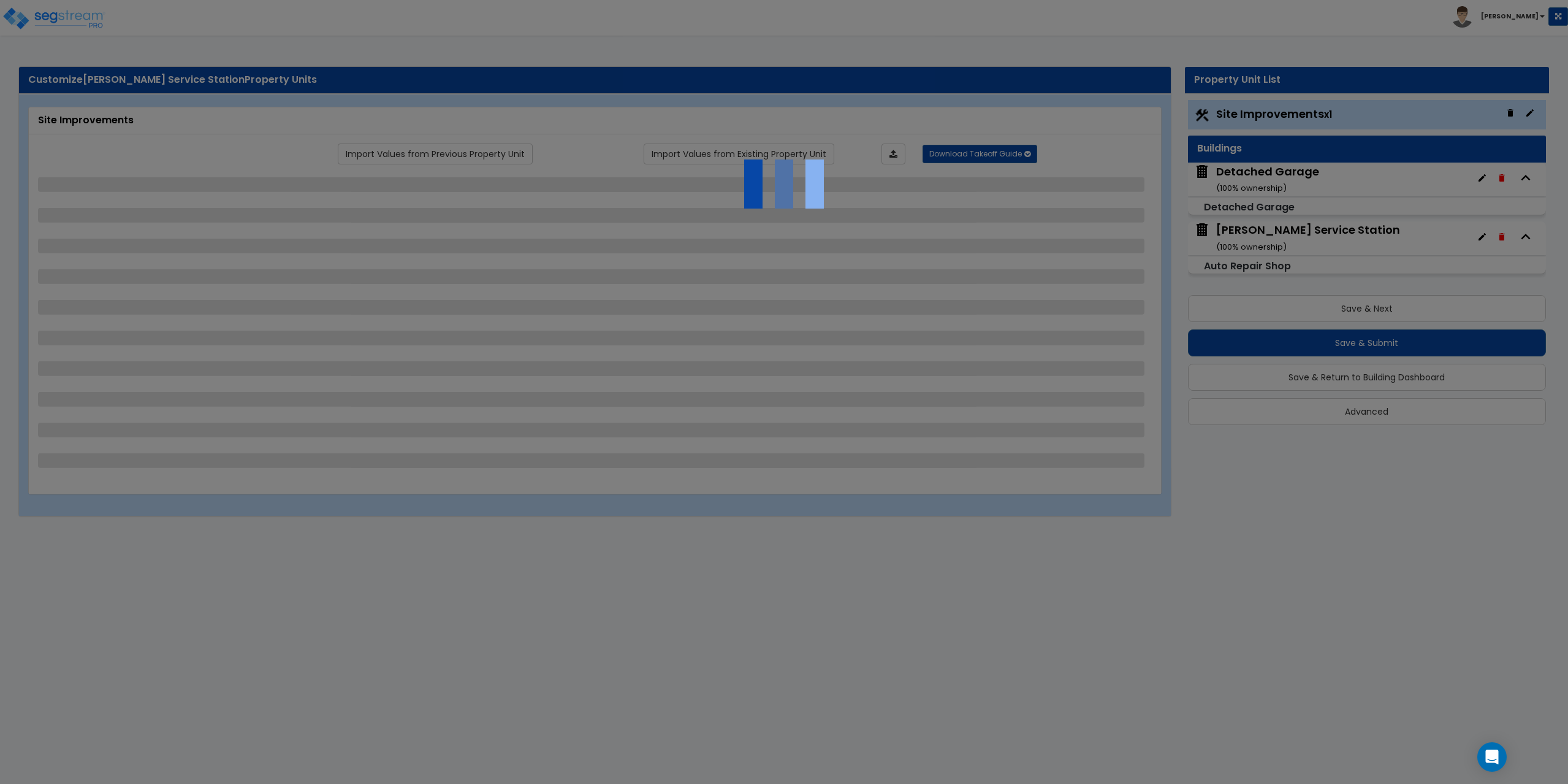
select select "2"
select select "1"
select select "2"
select select "1"
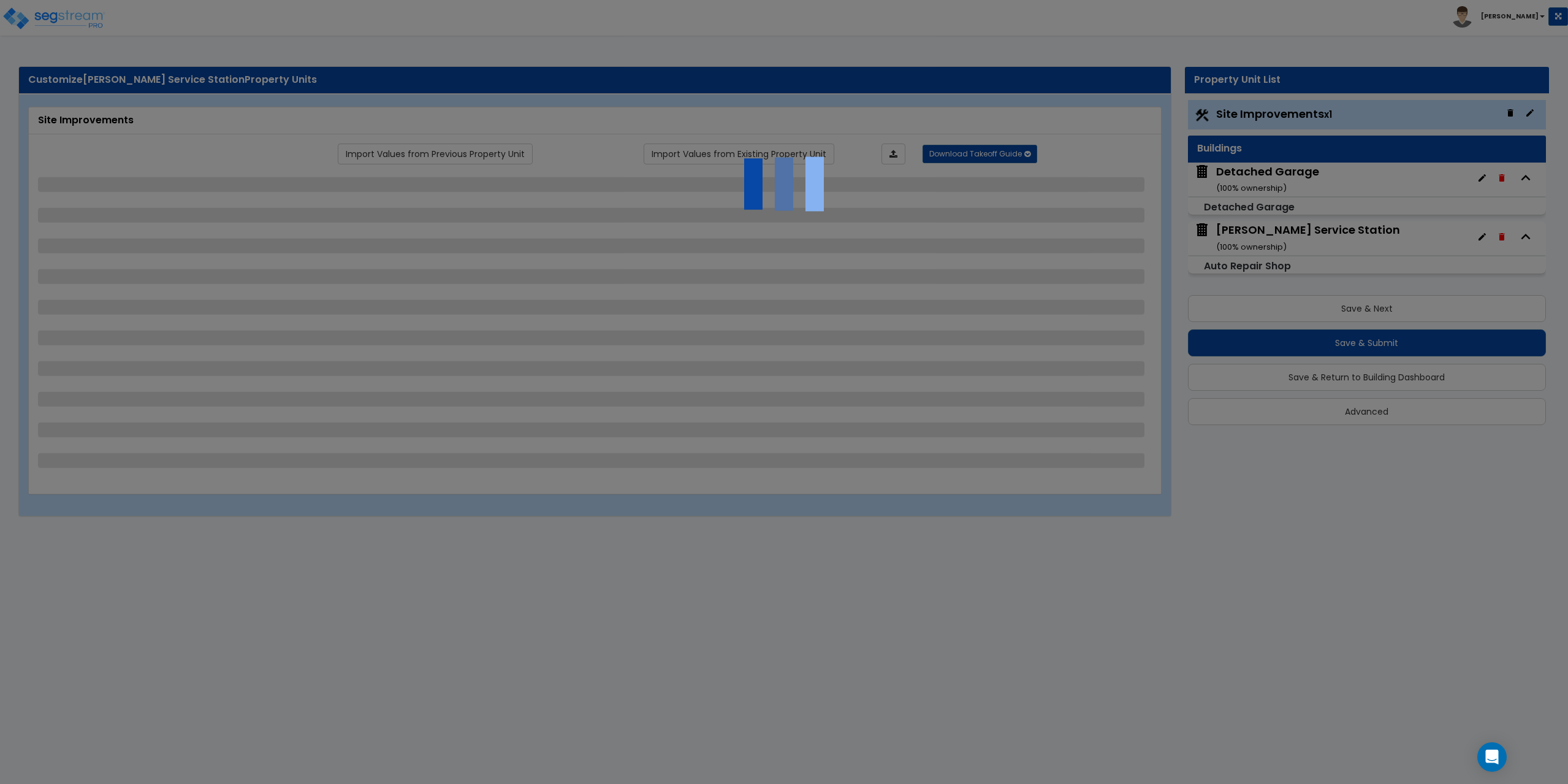
select select "2"
select select "1"
select select "4"
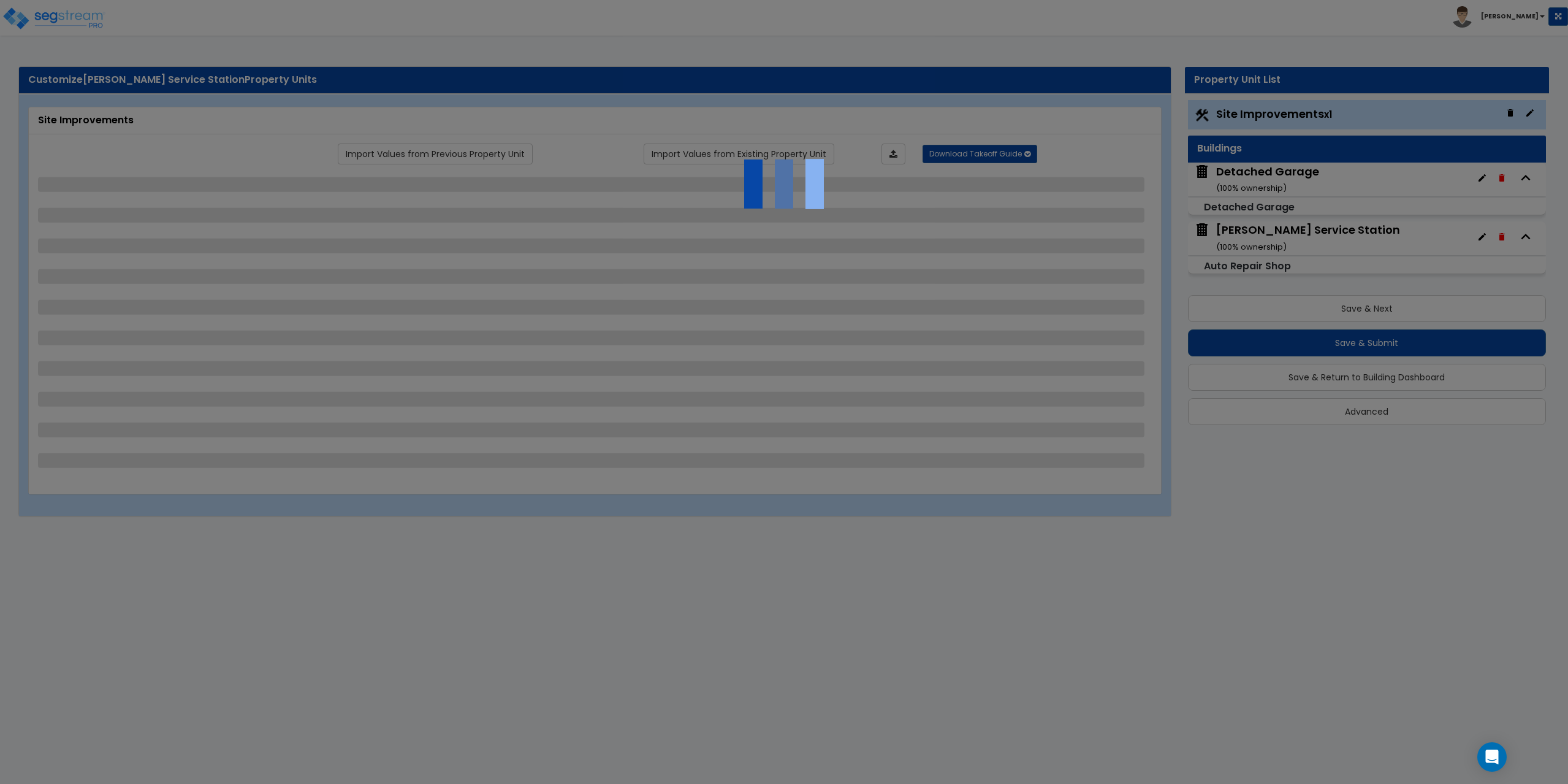
select select "1"
select select "5"
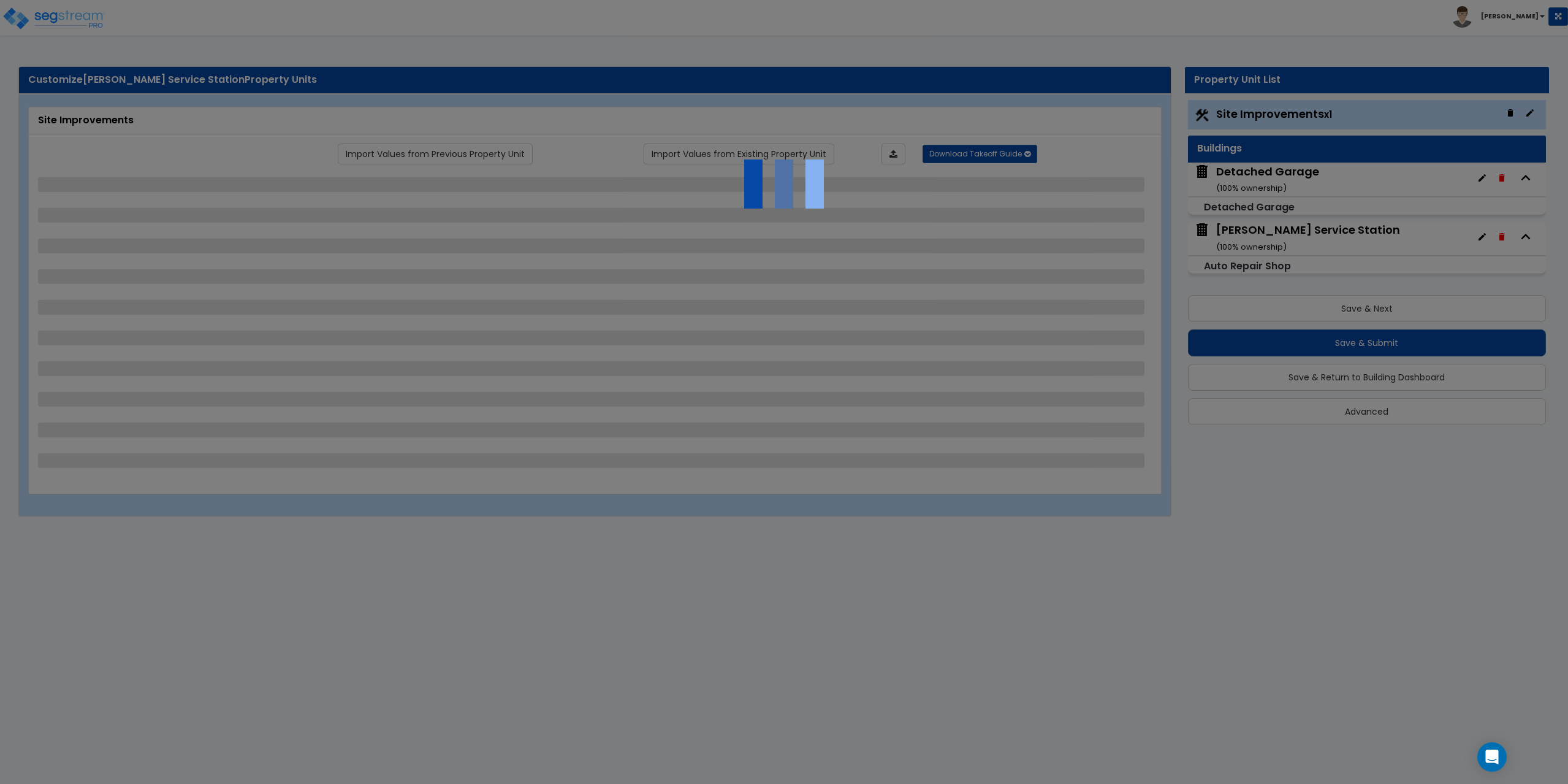
select select "1"
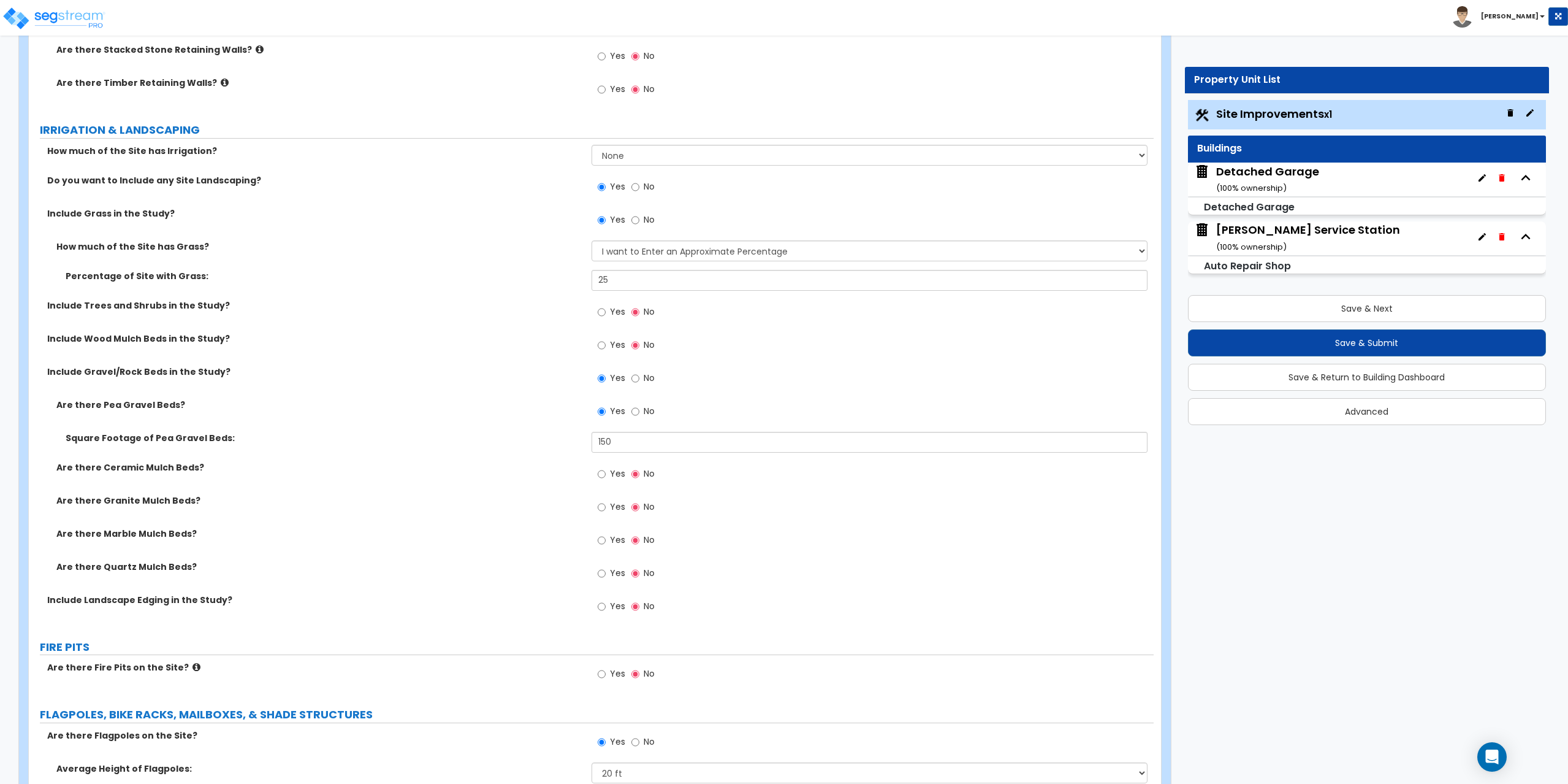
scroll to position [2391, 0]
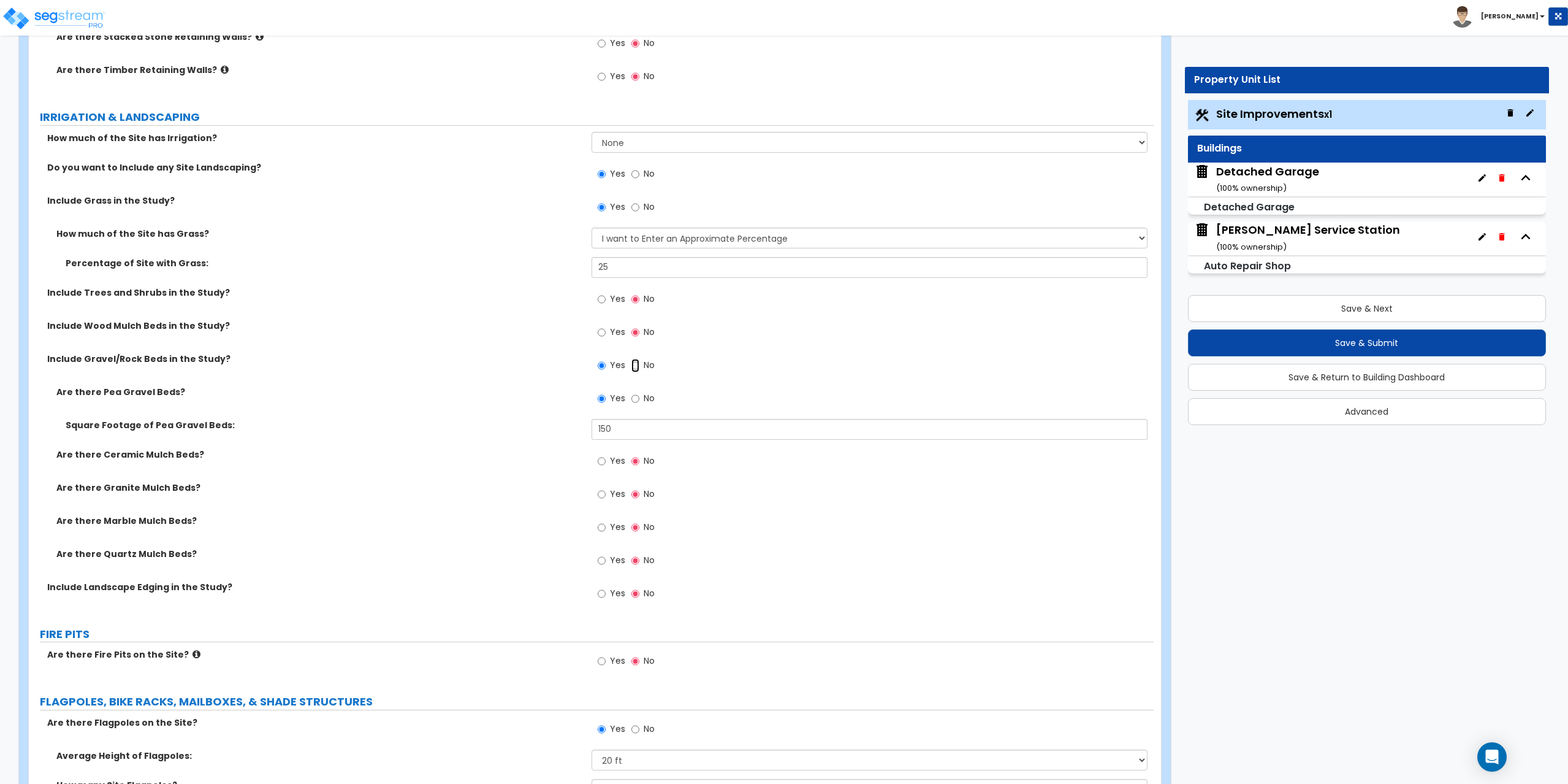
click at [638, 365] on input "No" at bounding box center [635, 365] width 8 height 13
radio input "false"
radio input "true"
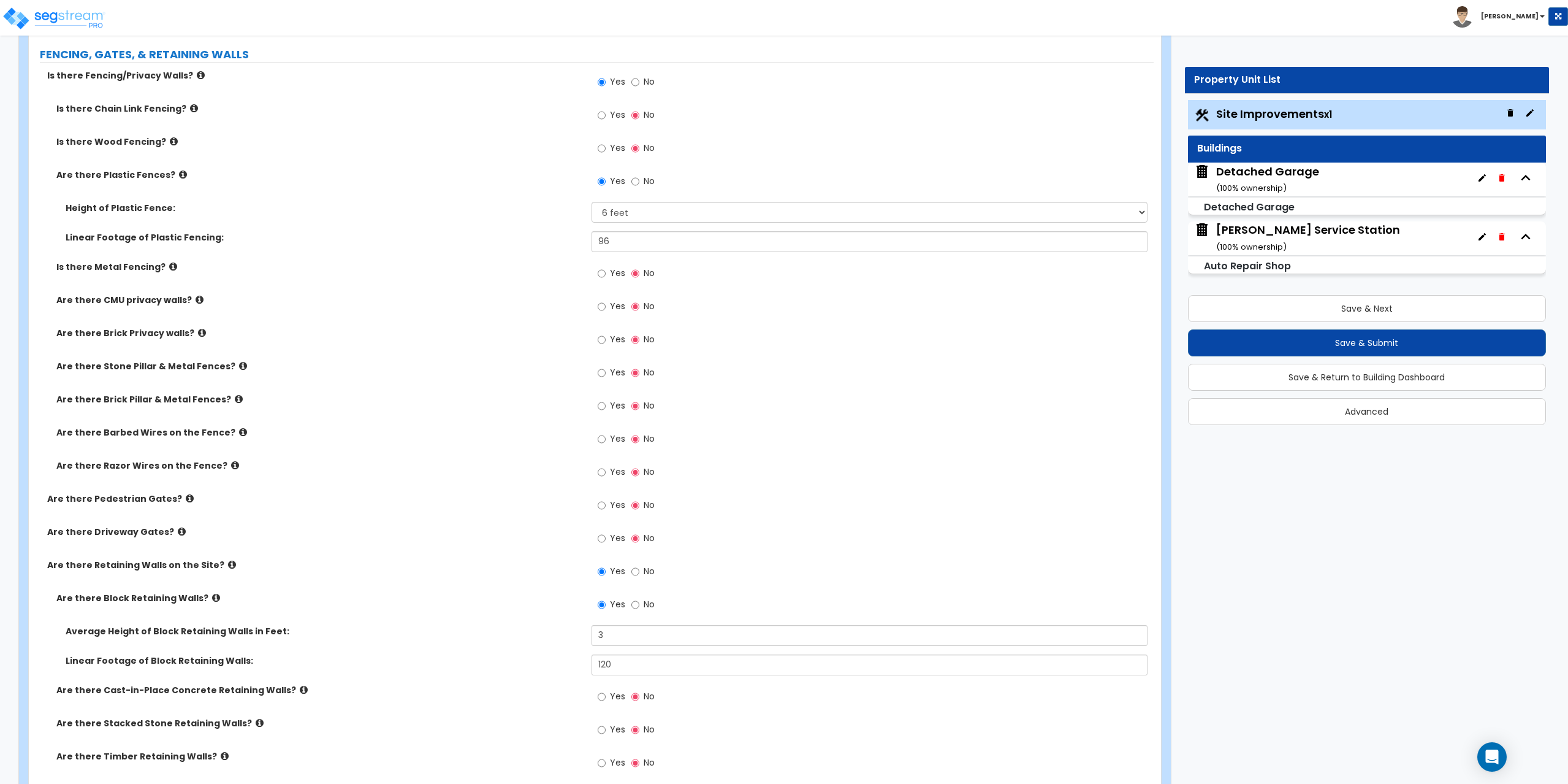
scroll to position [1708, 0]
drag, startPoint x: 618, startPoint y: 626, endPoint x: 573, endPoint y: 641, distance: 47.4
click at [573, 641] on div "Average Height of Block Retaining Walls in Feet: 3" at bounding box center [591, 637] width 1125 height 30
type input "2"
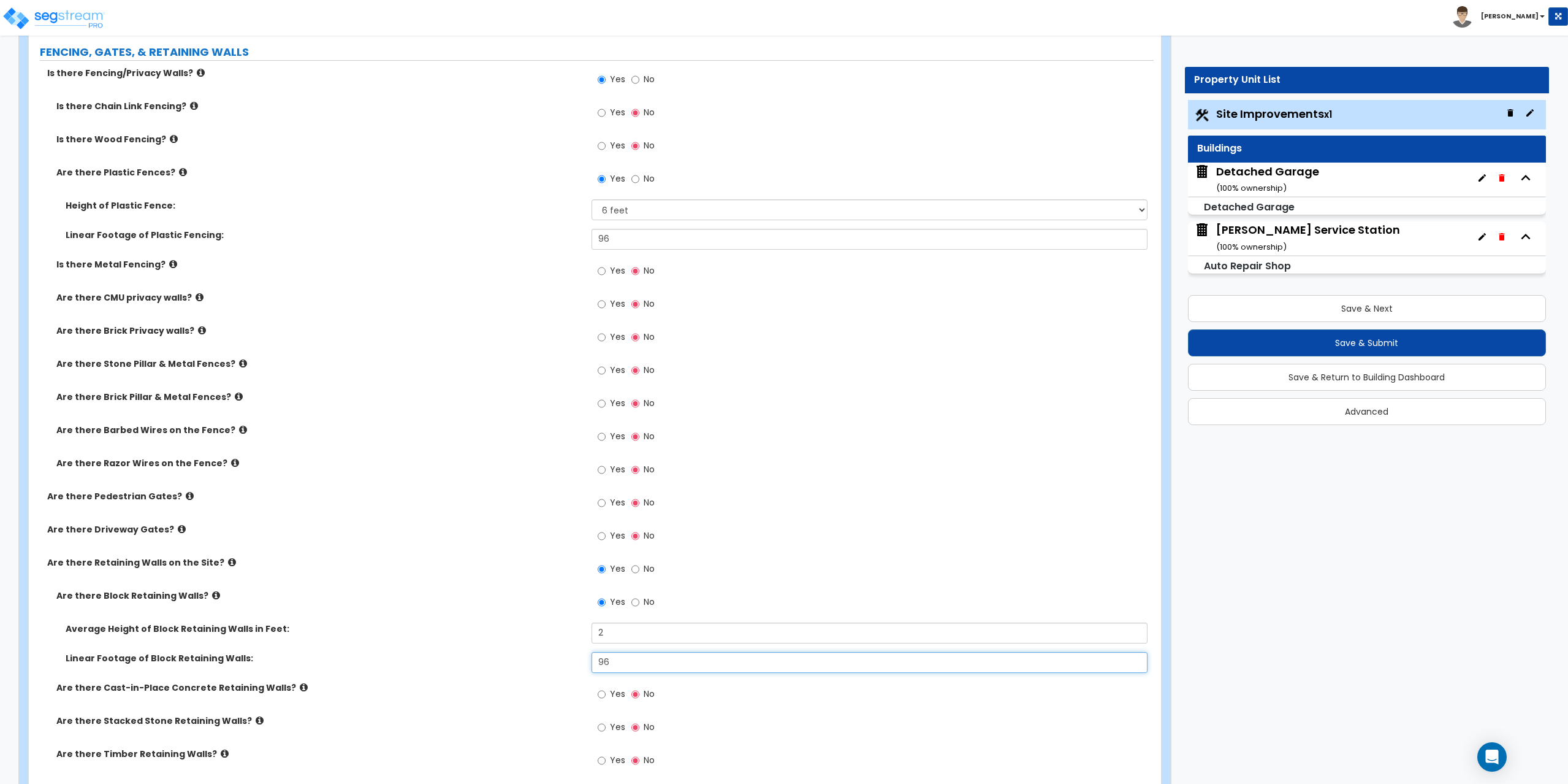
type input "96"
click at [299, 688] on icon at bounding box center [304, 686] width 8 height 9
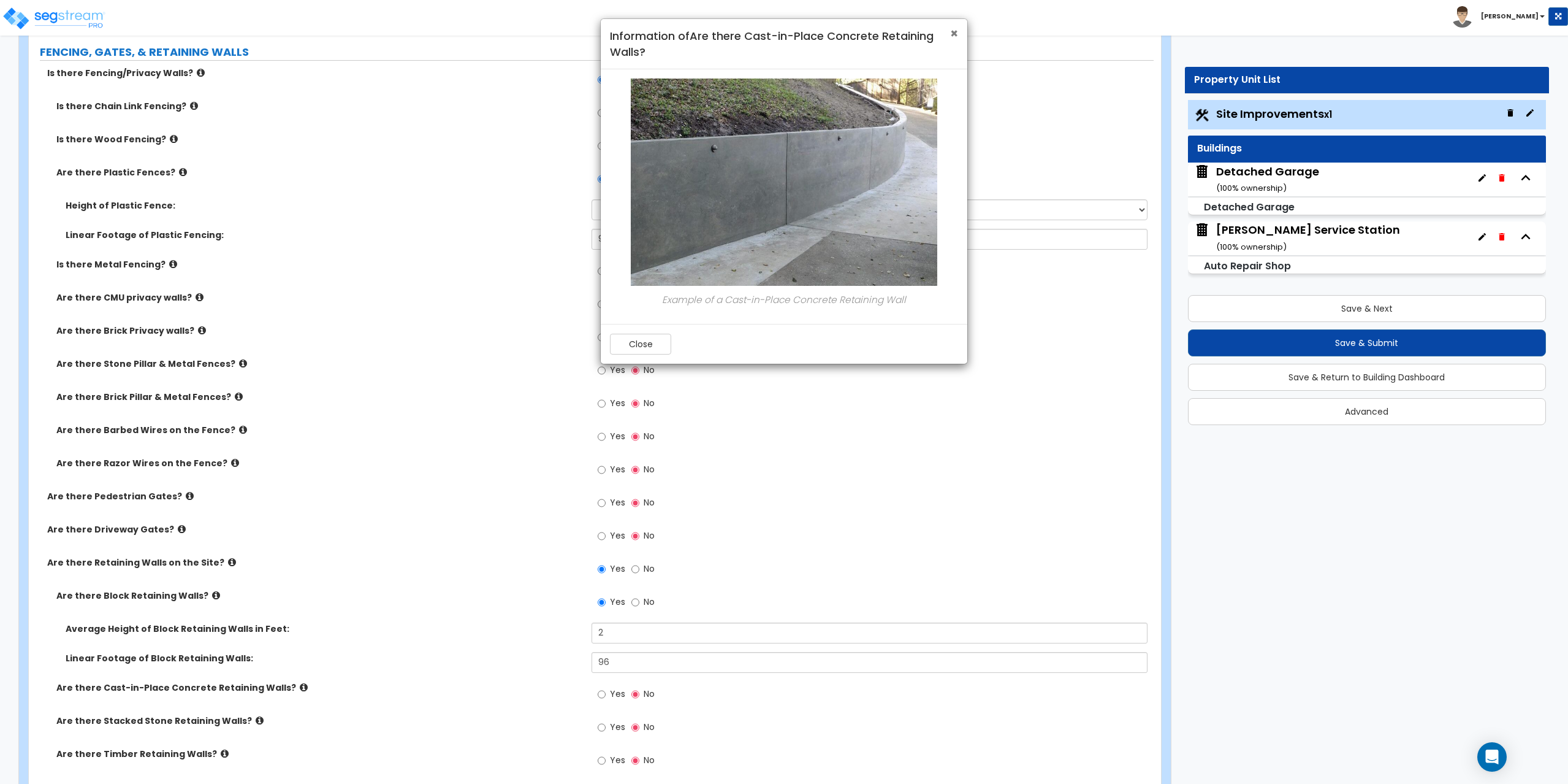
click at [958, 32] on span "×" at bounding box center [954, 34] width 8 height 18
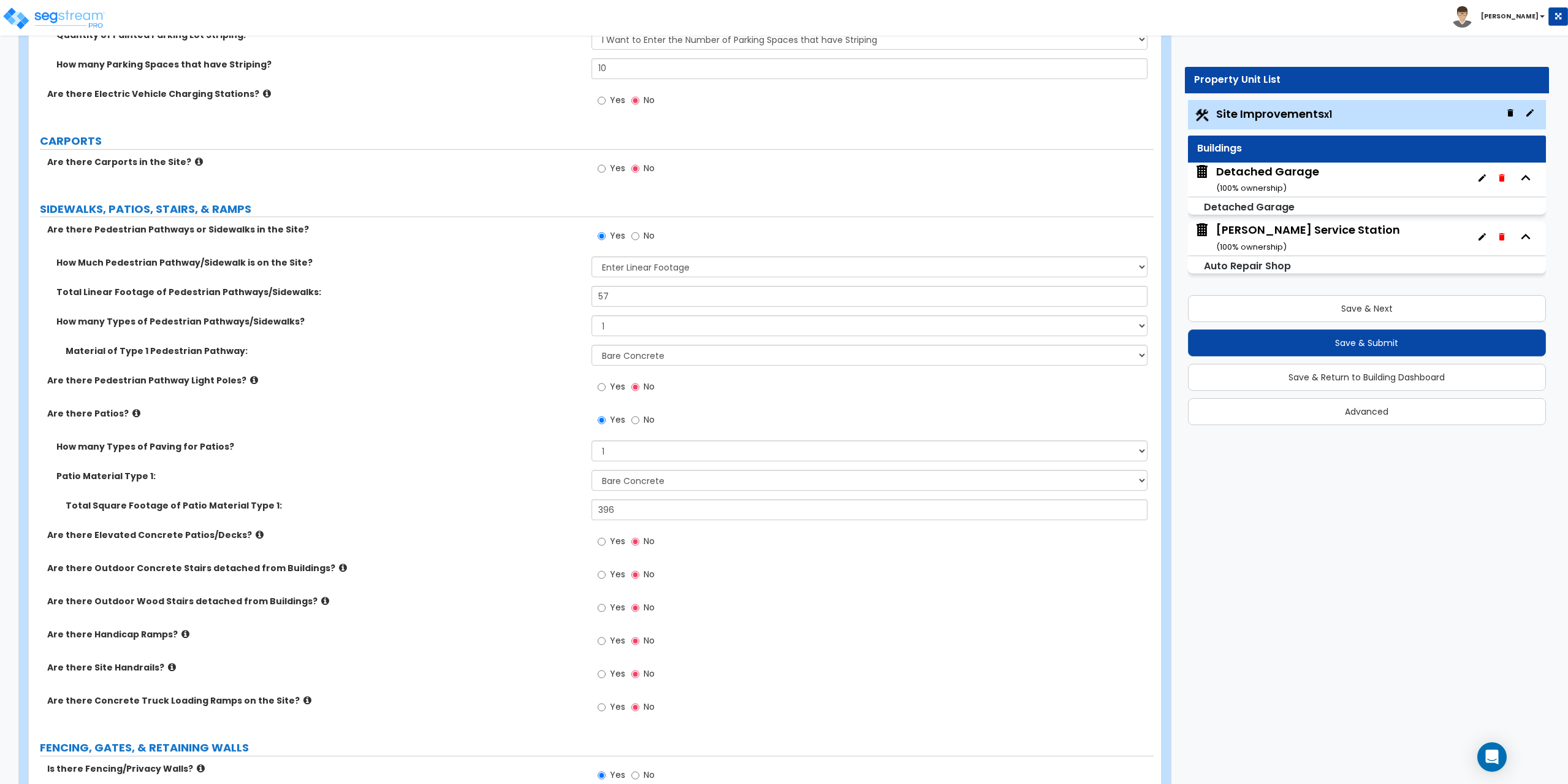
scroll to position [1034, 0]
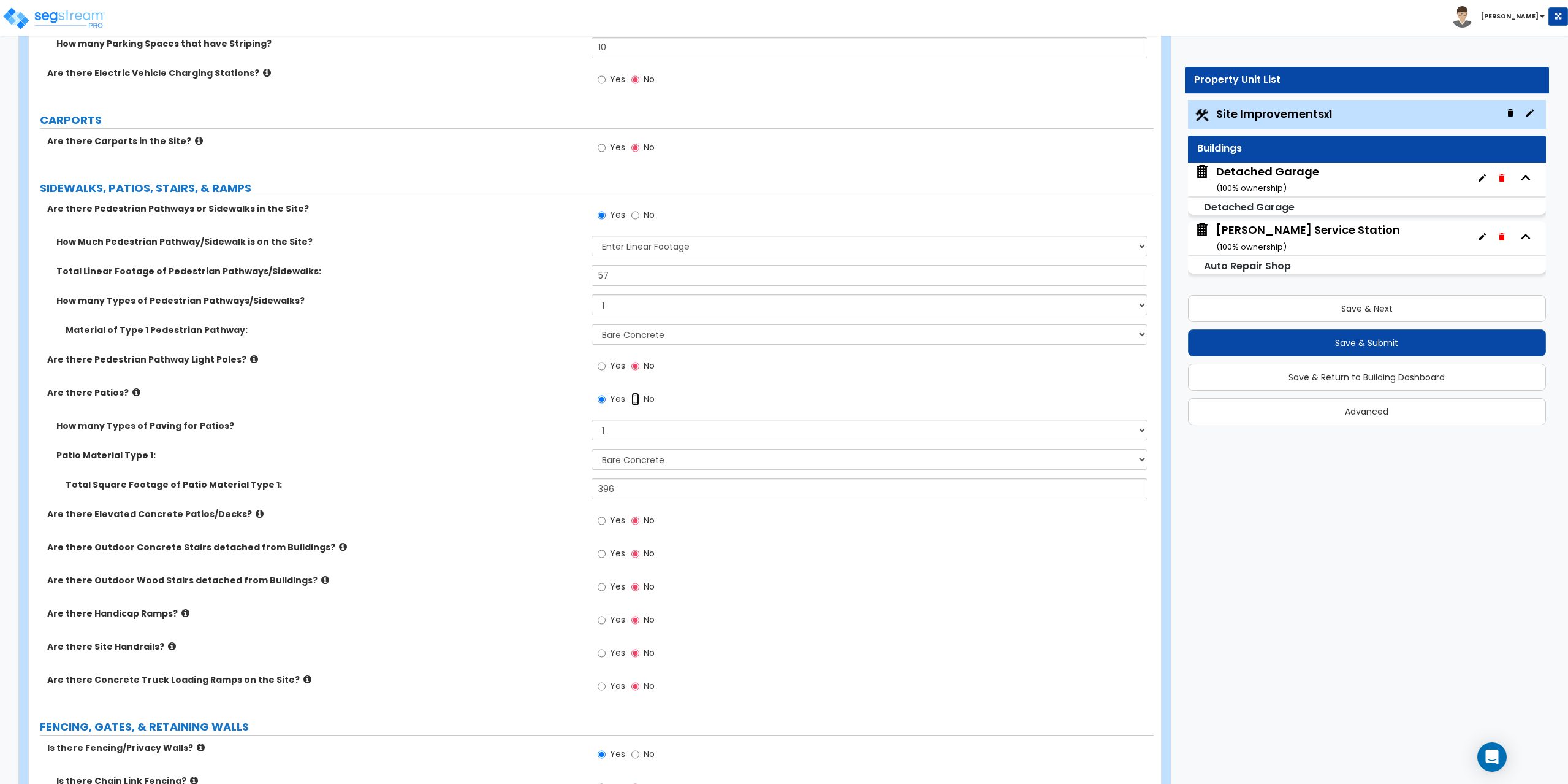
click at [635, 397] on input "No" at bounding box center [635, 399] width 8 height 13
radio input "false"
radio input "true"
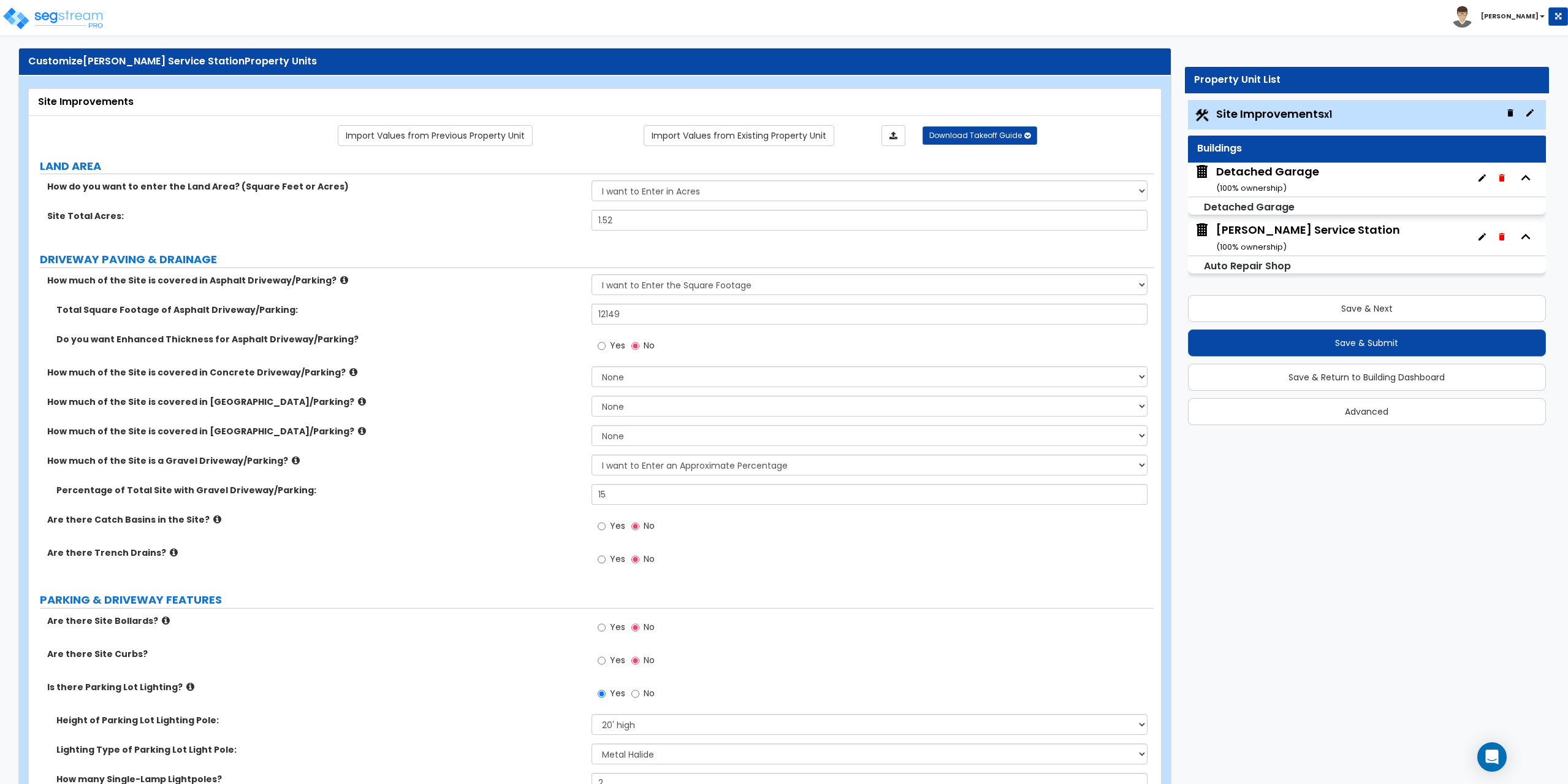
scroll to position [0, 0]
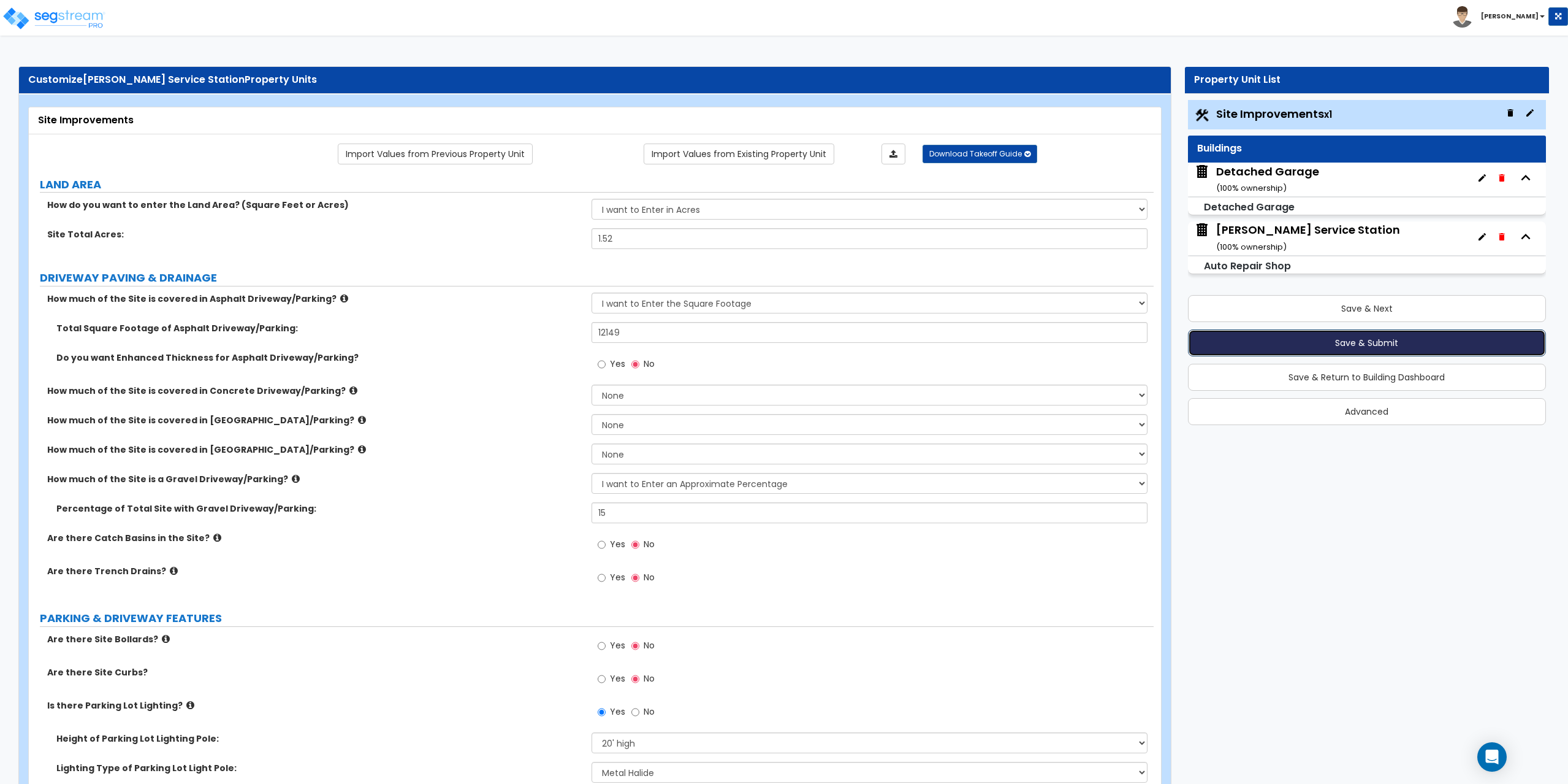
click at [1346, 347] on button "Save & Submit" at bounding box center [1367, 342] width 359 height 27
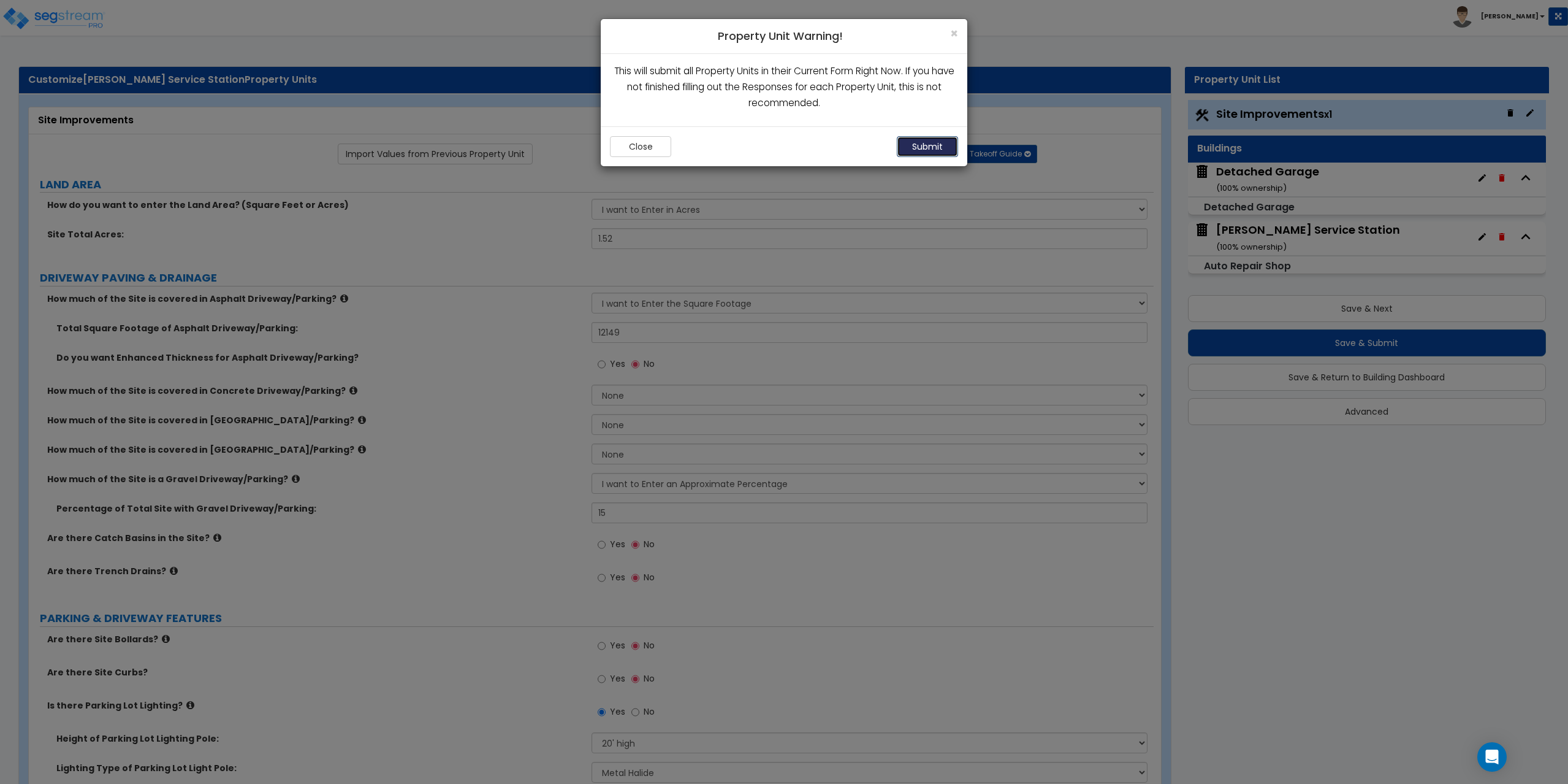
click at [920, 142] on button "Submit" at bounding box center [927, 146] width 62 height 21
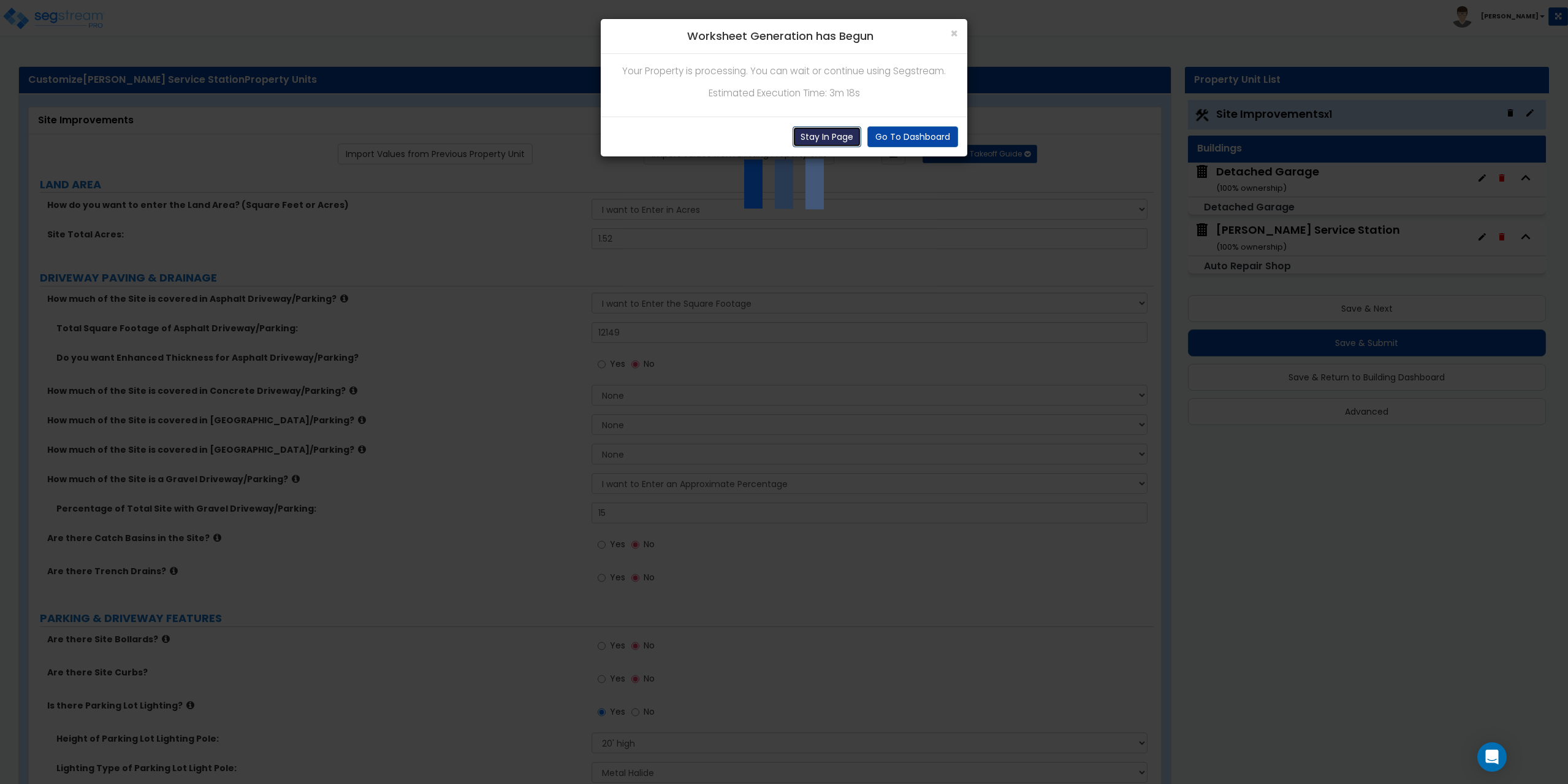
click at [815, 139] on button "Stay In Page" at bounding box center [827, 136] width 69 height 21
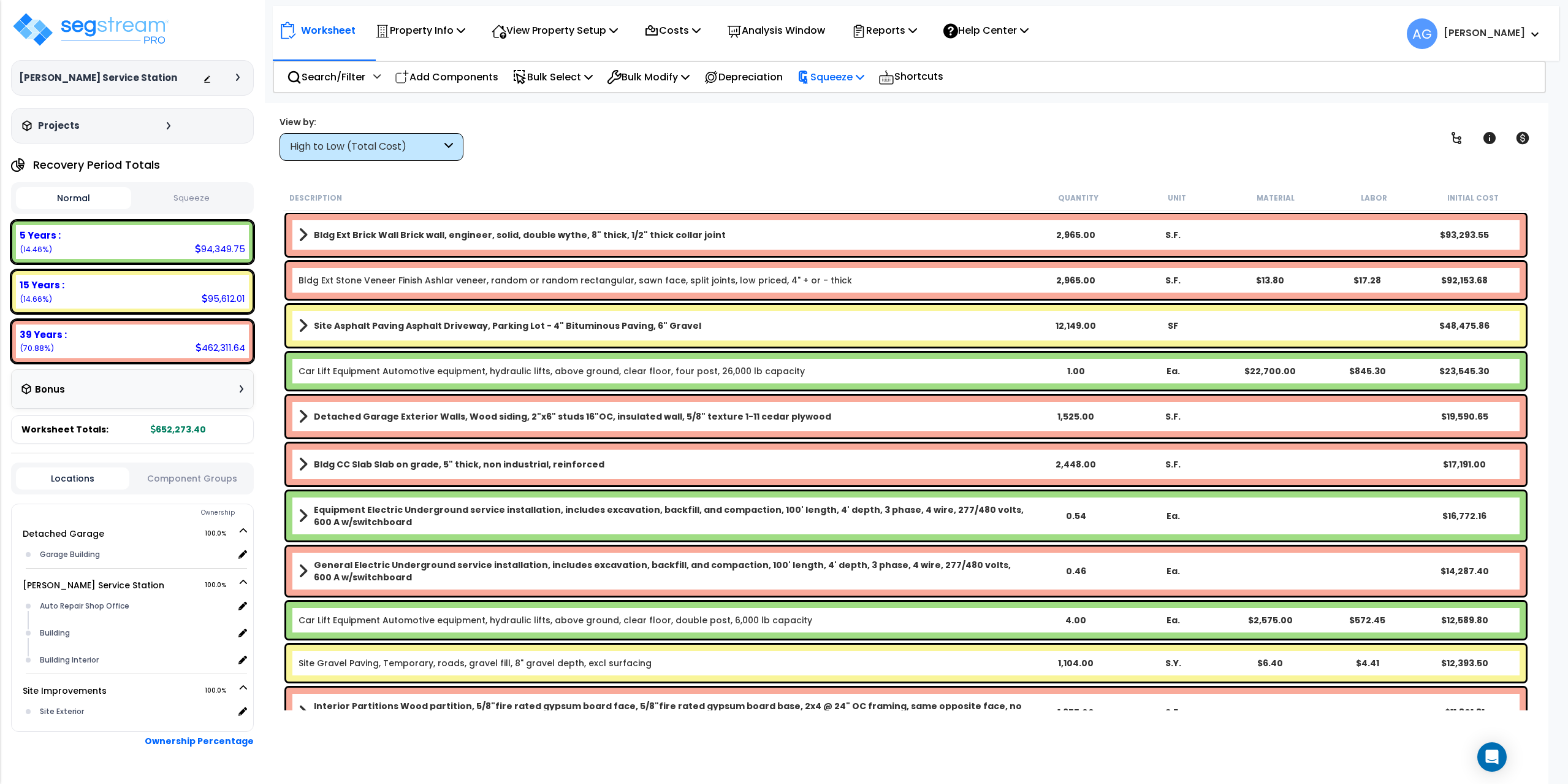
click at [830, 79] on p "Squeeze" at bounding box center [830, 77] width 67 height 16
click at [843, 109] on link "Squeeze" at bounding box center [852, 104] width 121 height 25
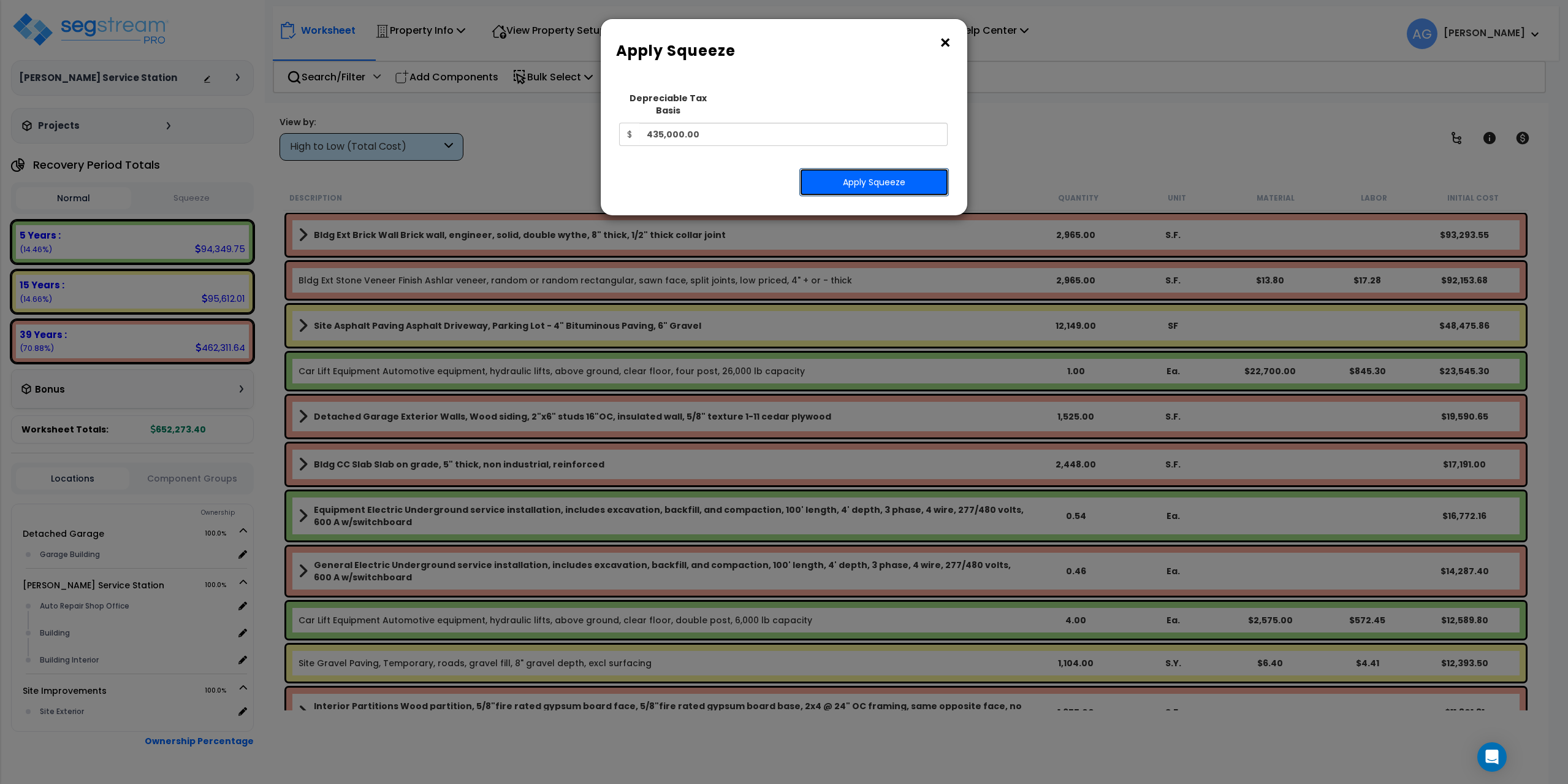
click at [873, 170] on button "Apply Squeeze" at bounding box center [874, 182] width 149 height 28
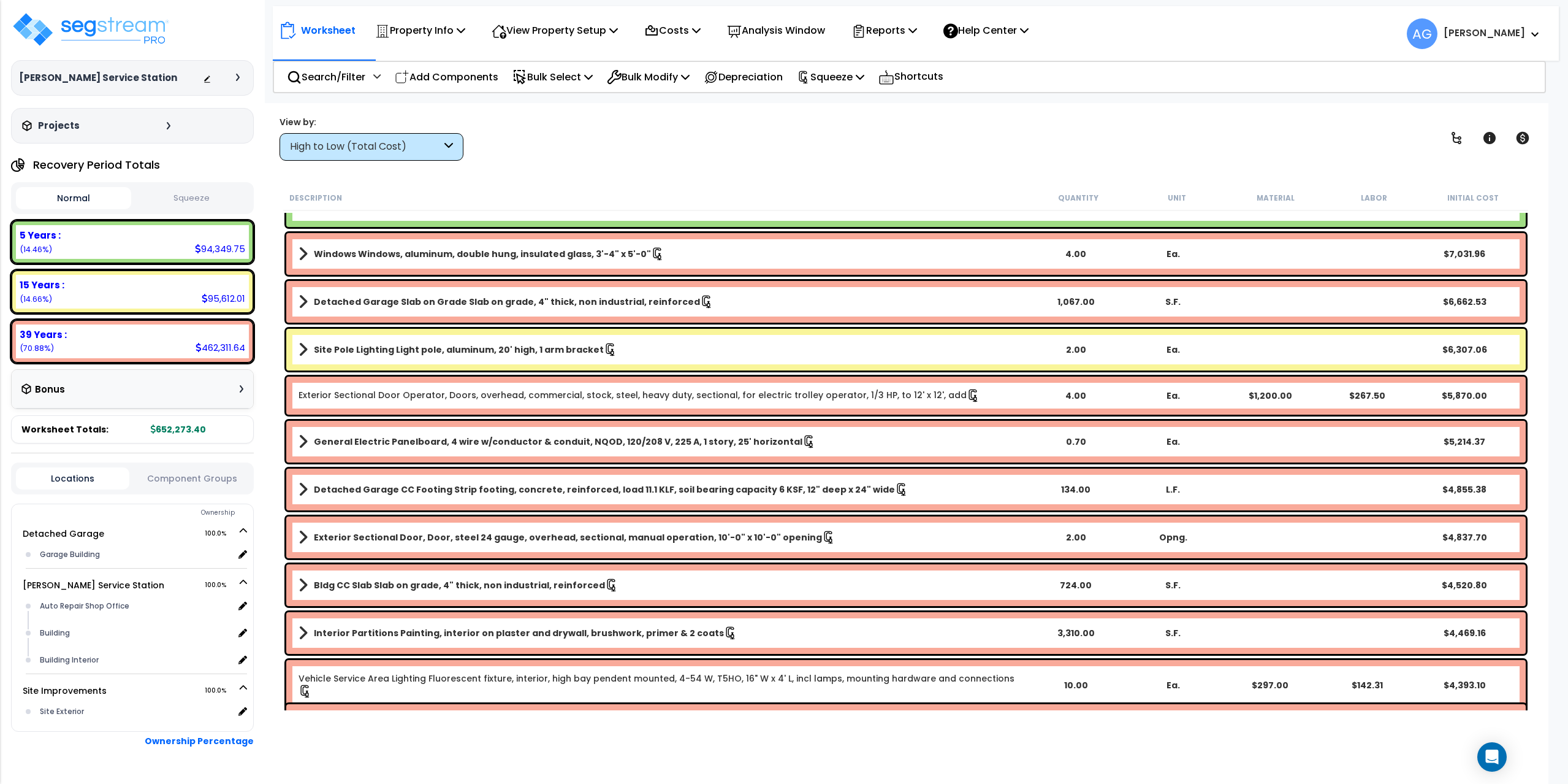
scroll to position [981, 0]
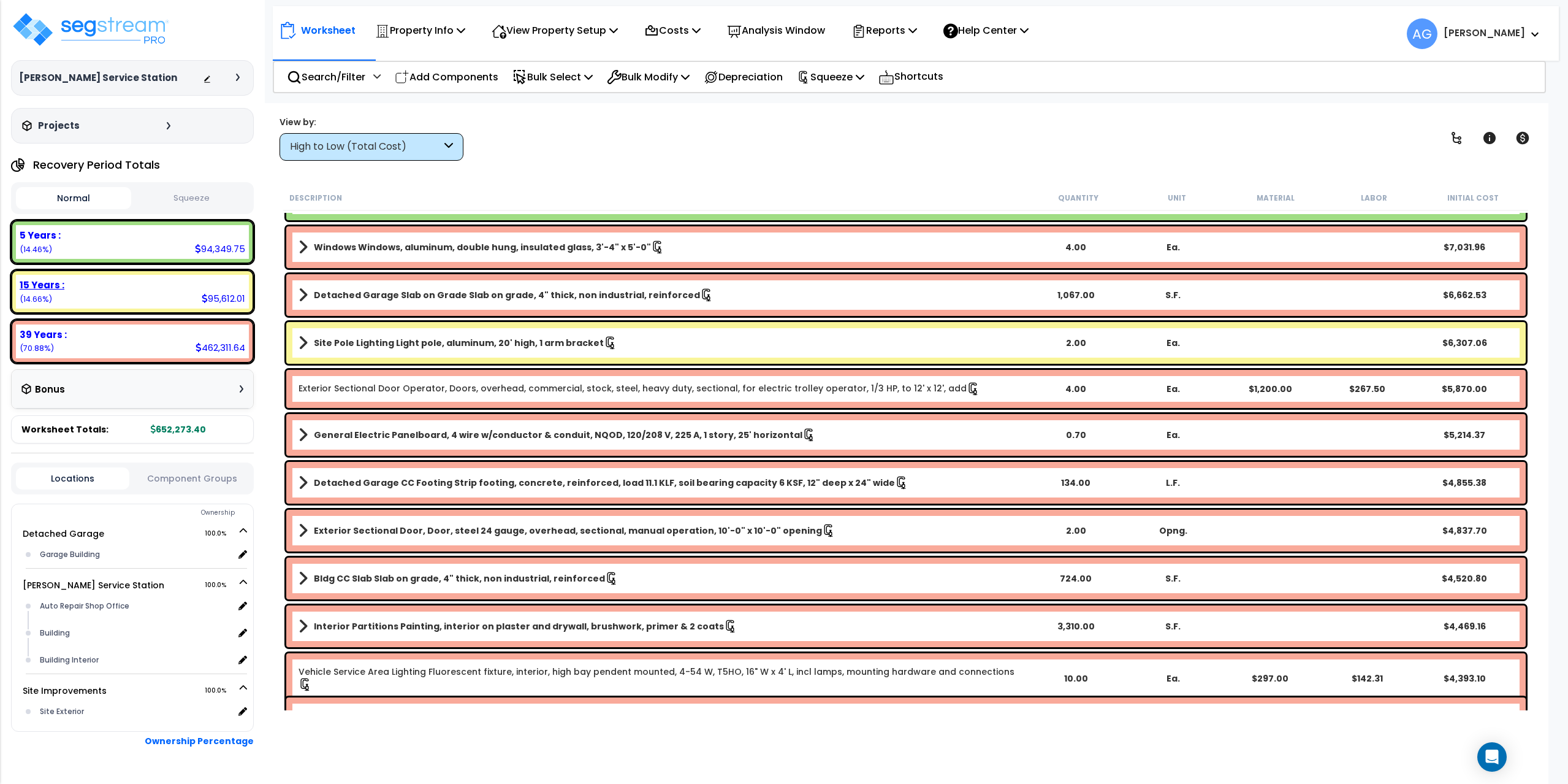
click at [134, 297] on div "15 Years : 95,612.01 (14.66%)" at bounding box center [132, 291] width 233 height 34
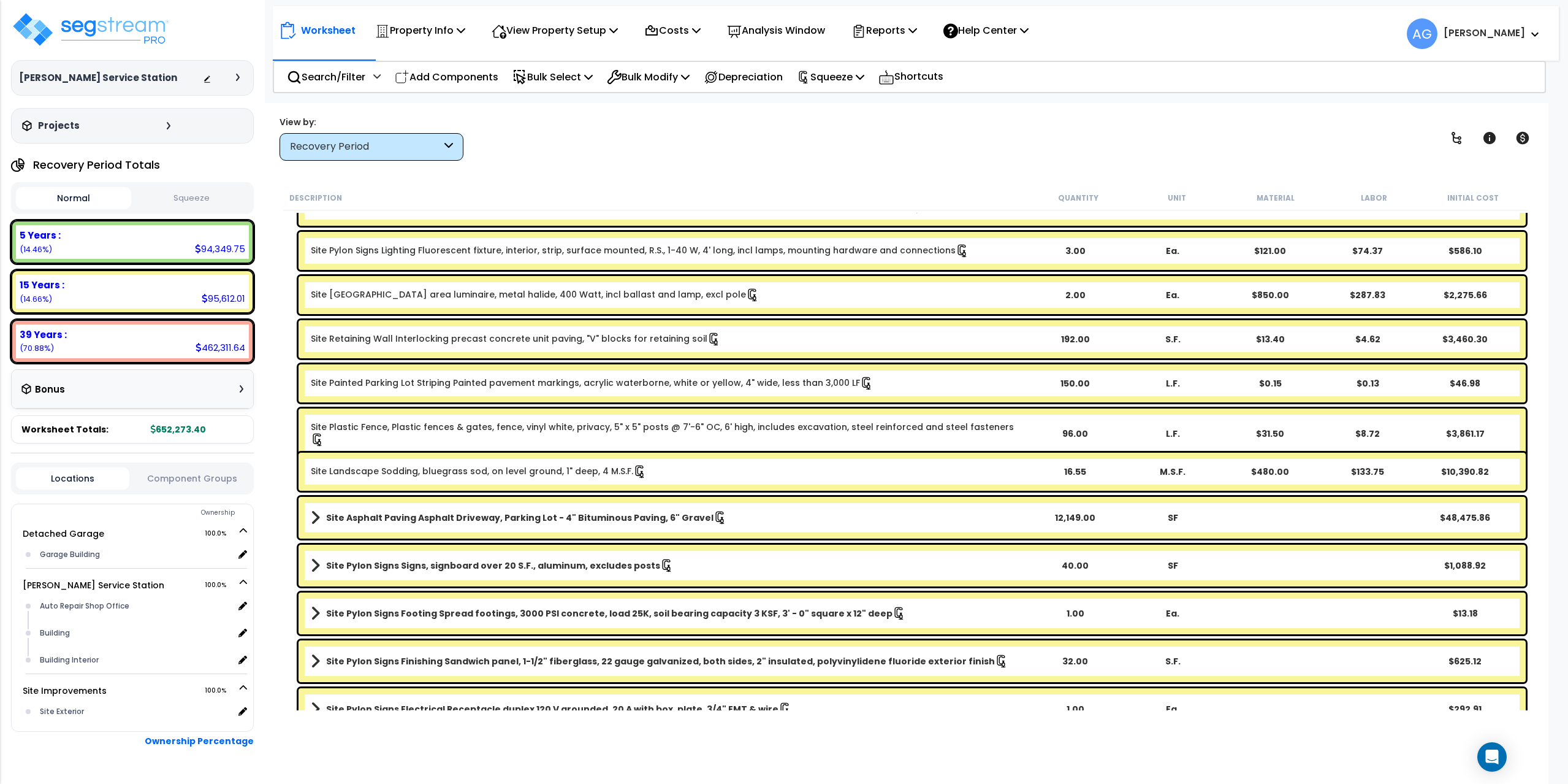
scroll to position [245, 0]
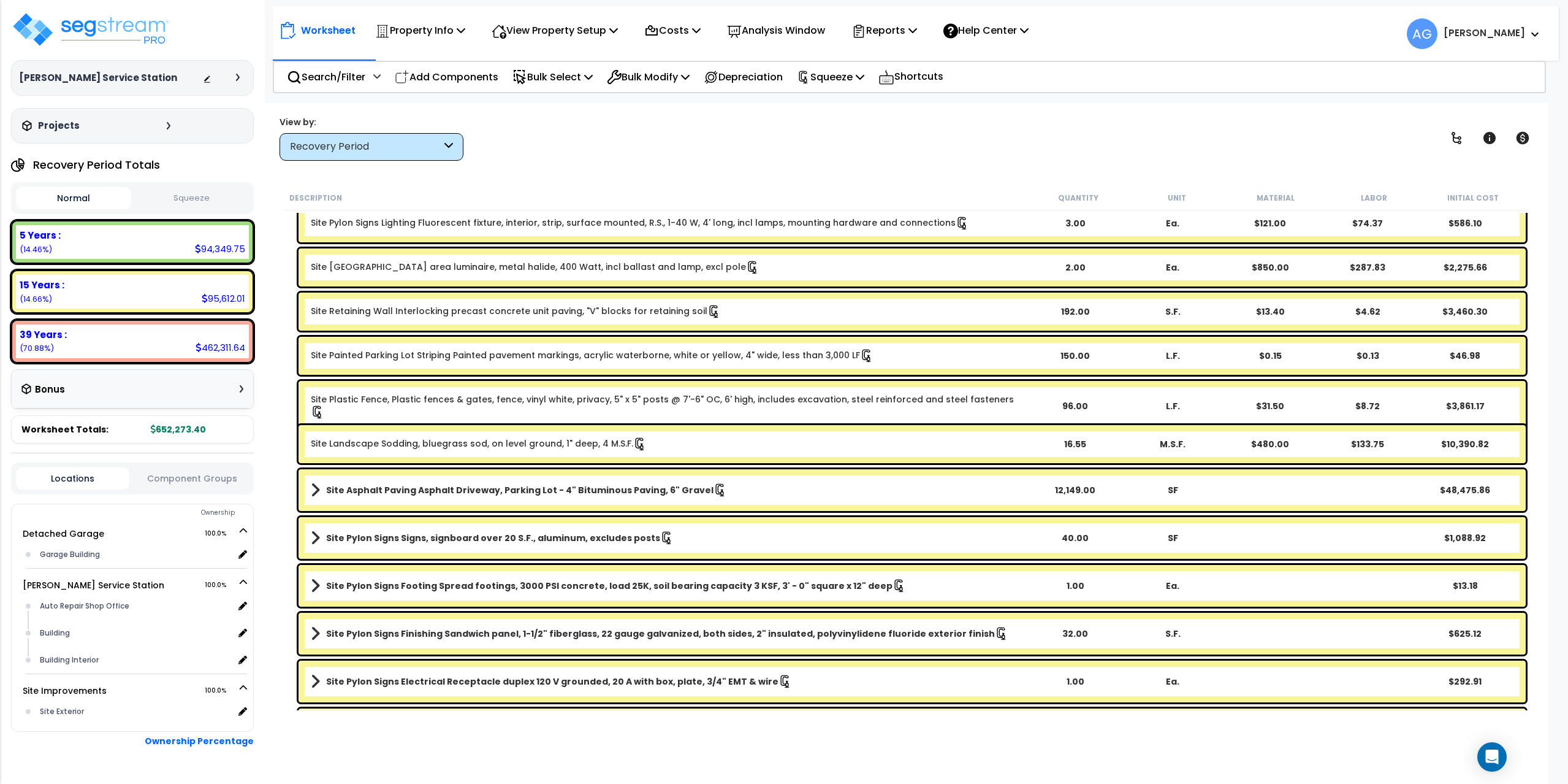
click at [178, 198] on button "Squeeze" at bounding box center [192, 199] width 115 height 21
